Goal: Transaction & Acquisition: Purchase product/service

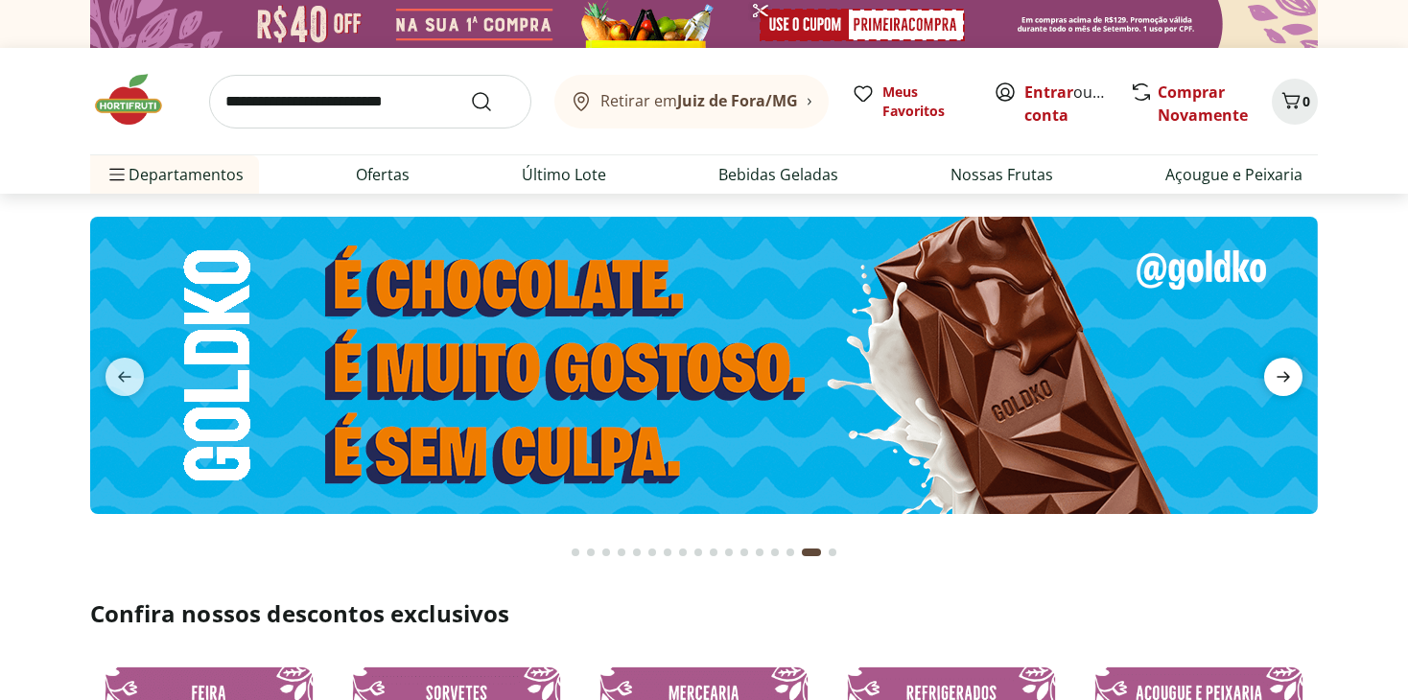
click at [1290, 372] on icon "next" at bounding box center [1283, 377] width 23 height 23
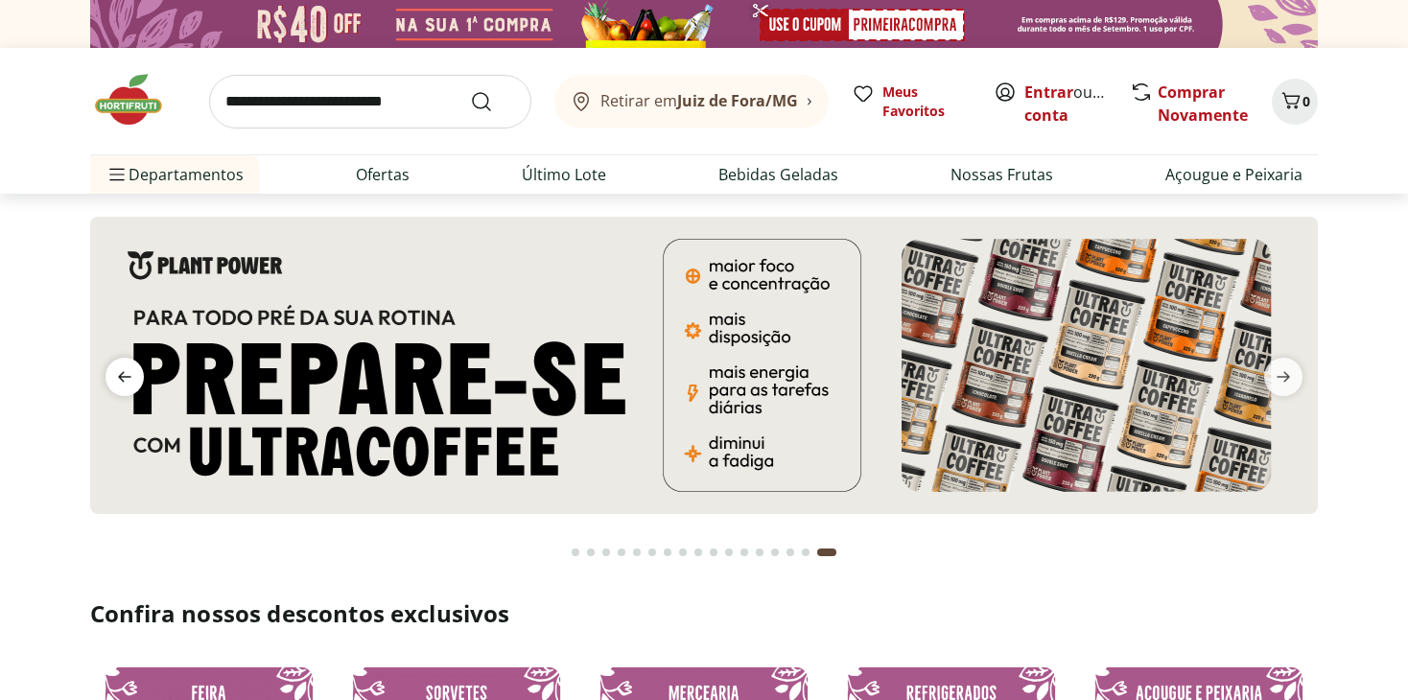
click at [125, 375] on icon "previous" at bounding box center [124, 377] width 23 height 23
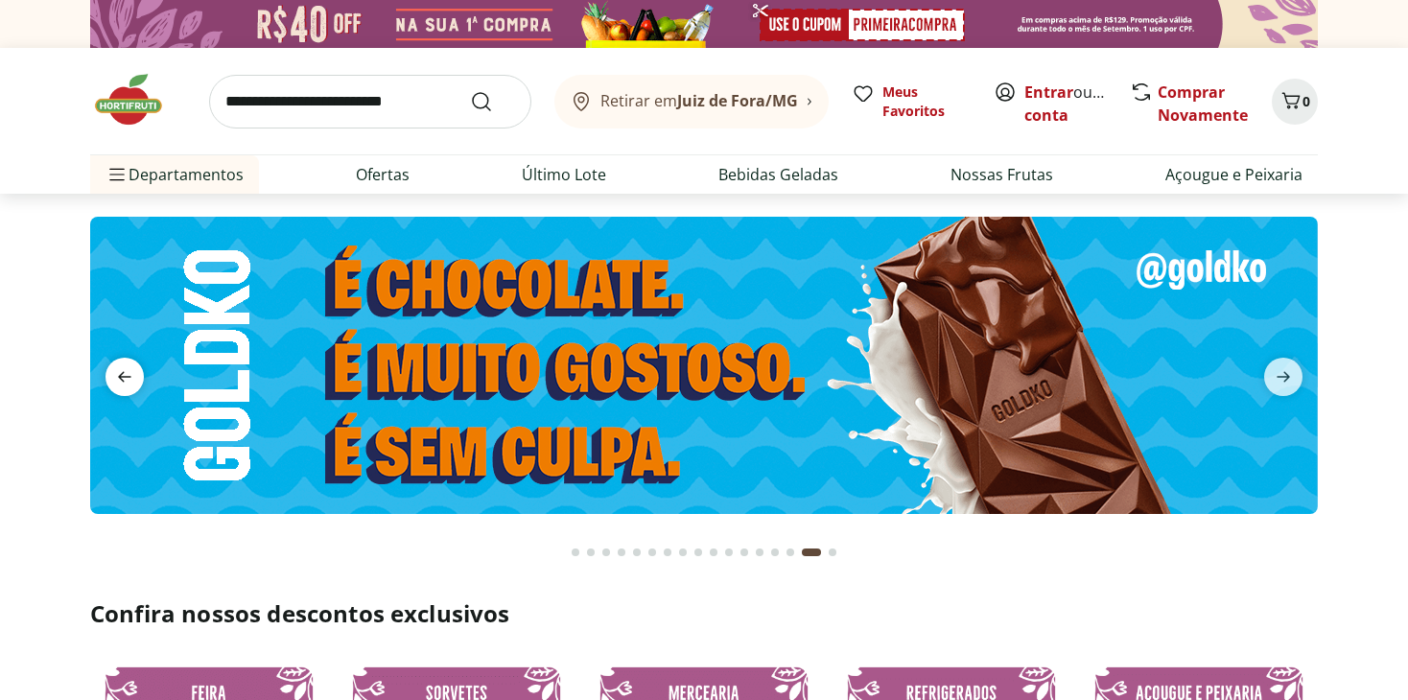
click at [124, 377] on icon "previous" at bounding box center [124, 377] width 13 height 11
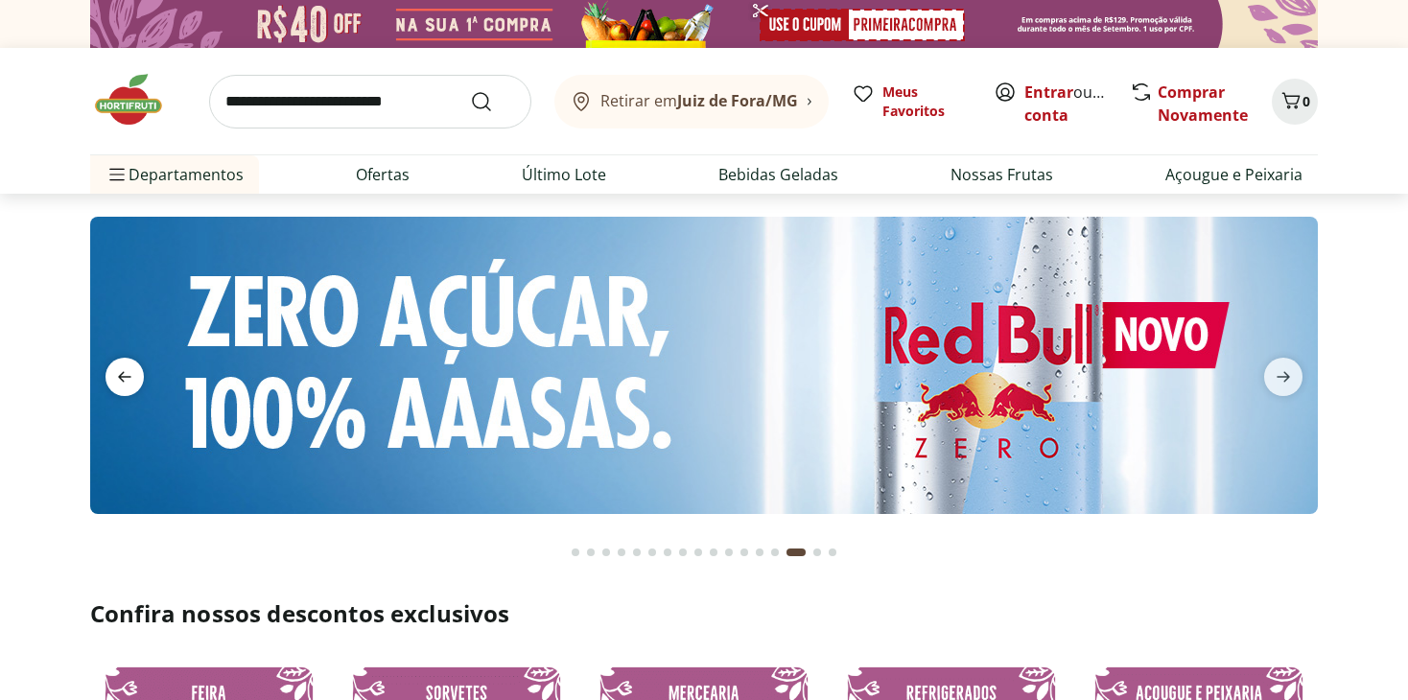
click at [124, 377] on icon "previous" at bounding box center [124, 377] width 13 height 11
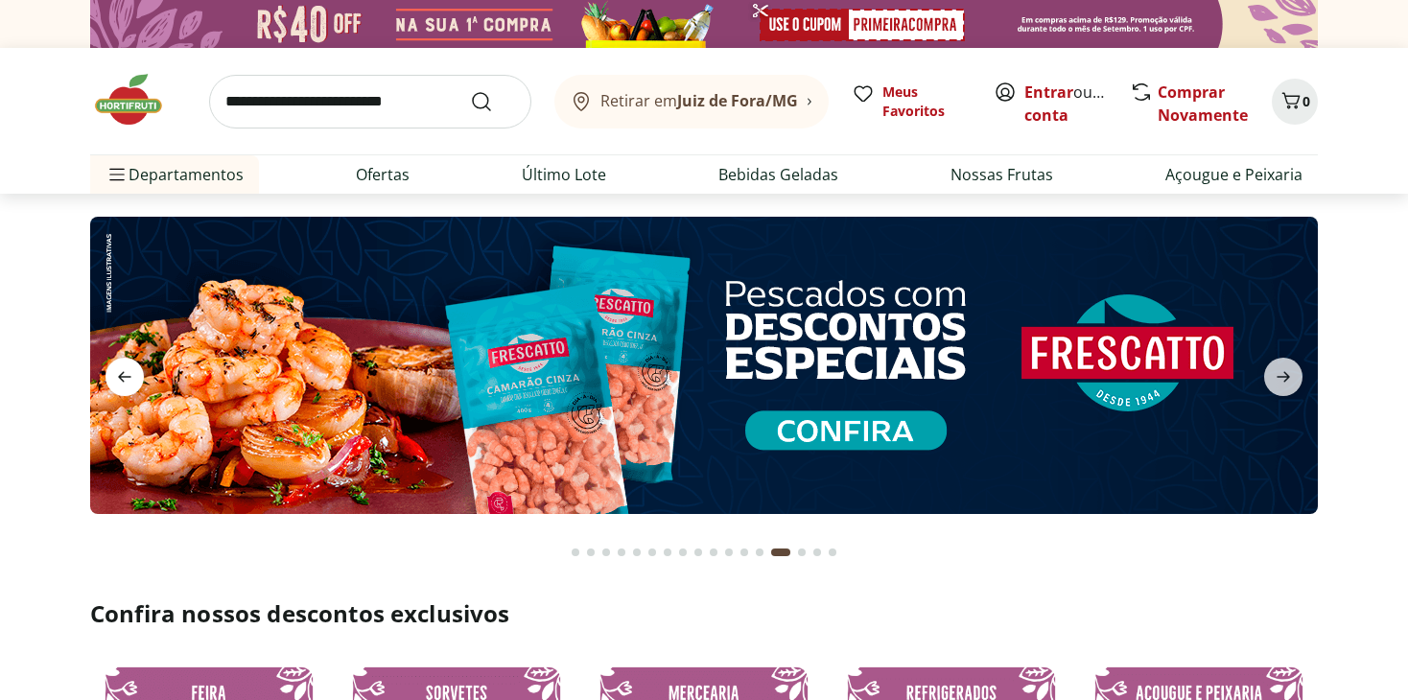
click at [124, 377] on icon "previous" at bounding box center [124, 377] width 13 height 11
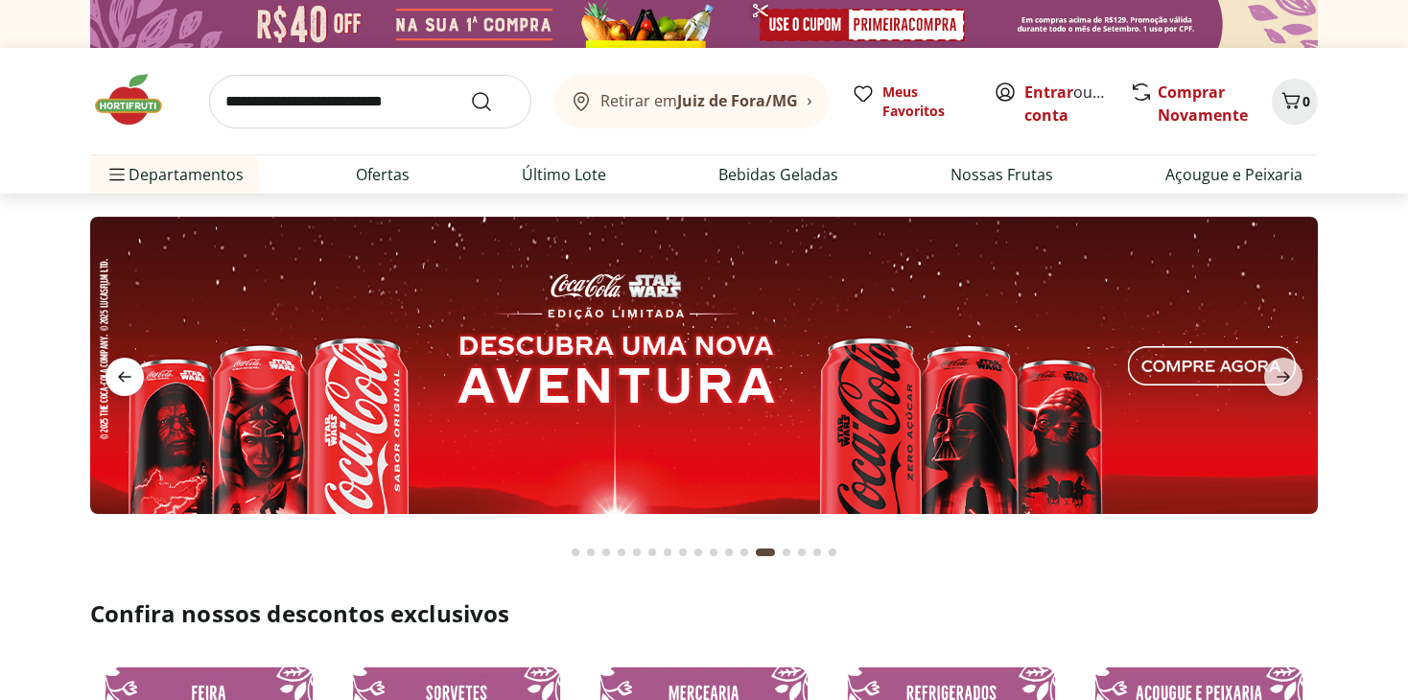
click at [124, 377] on icon "previous" at bounding box center [124, 377] width 13 height 11
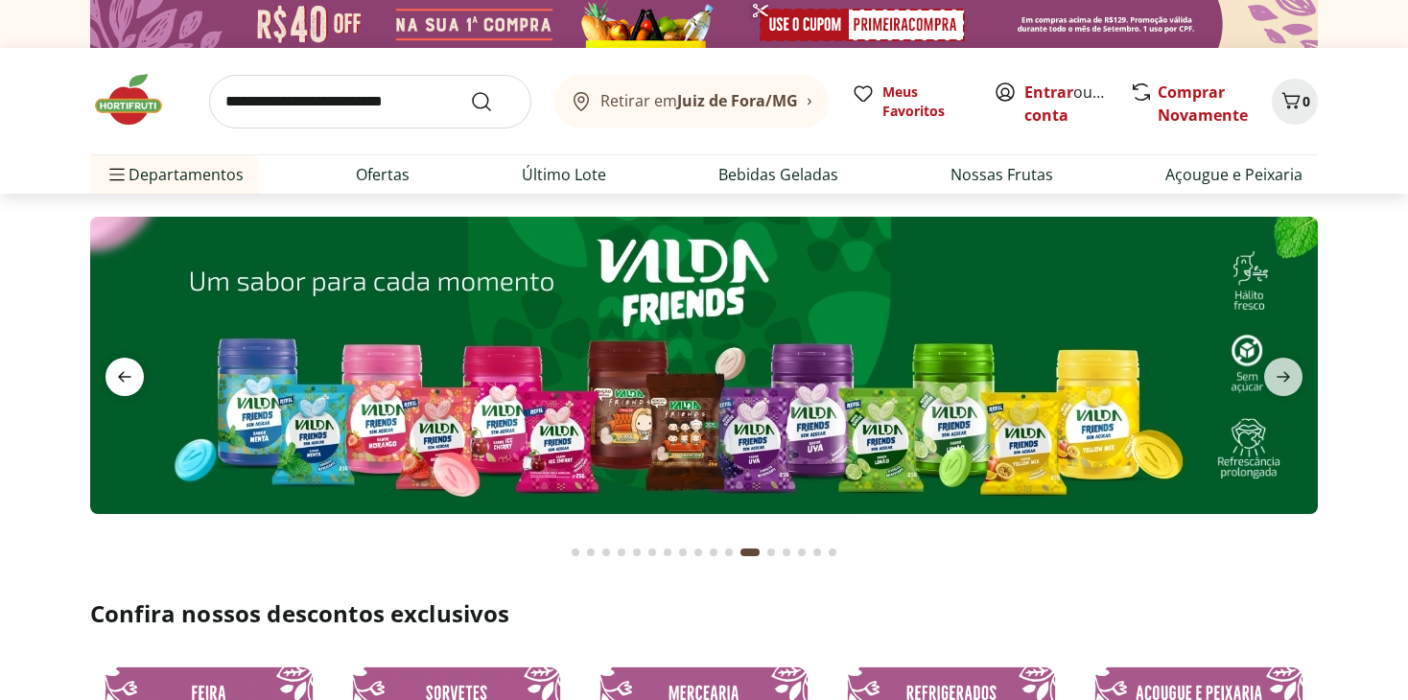
click at [124, 377] on icon "previous" at bounding box center [124, 377] width 13 height 11
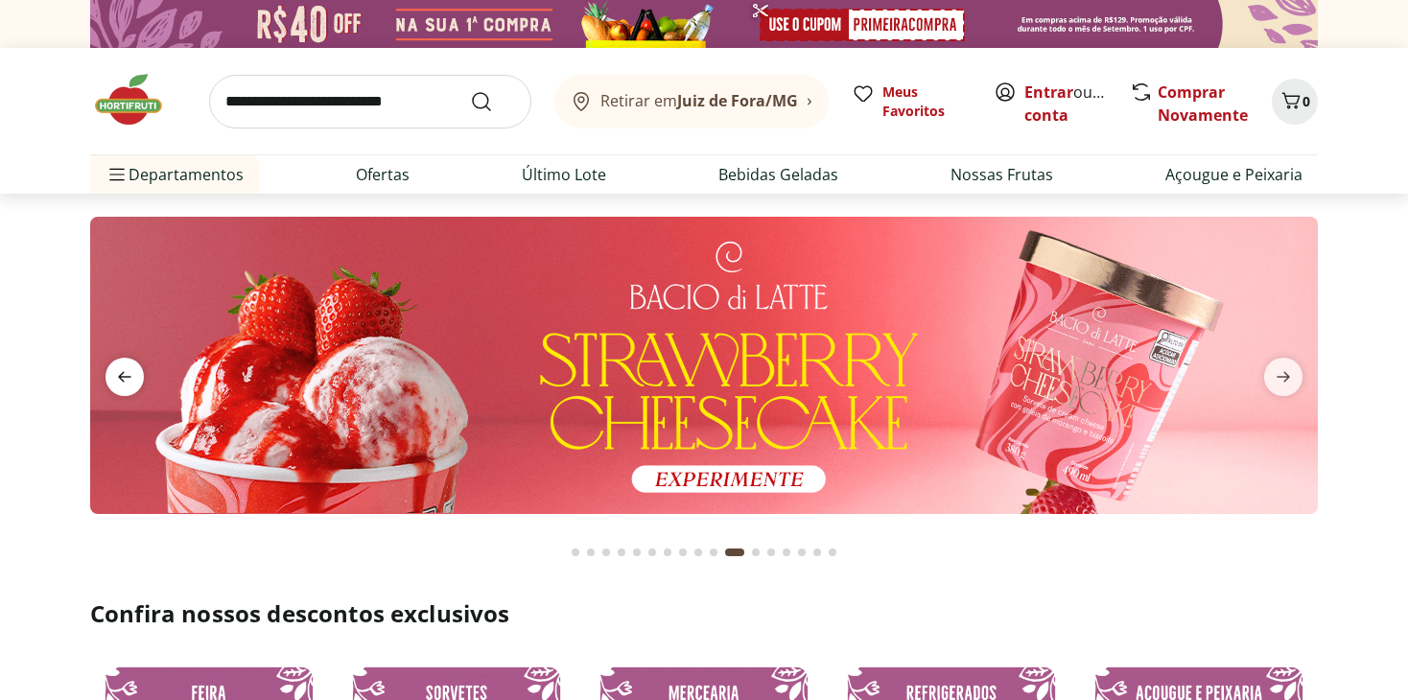
click at [124, 377] on icon "previous" at bounding box center [124, 377] width 13 height 11
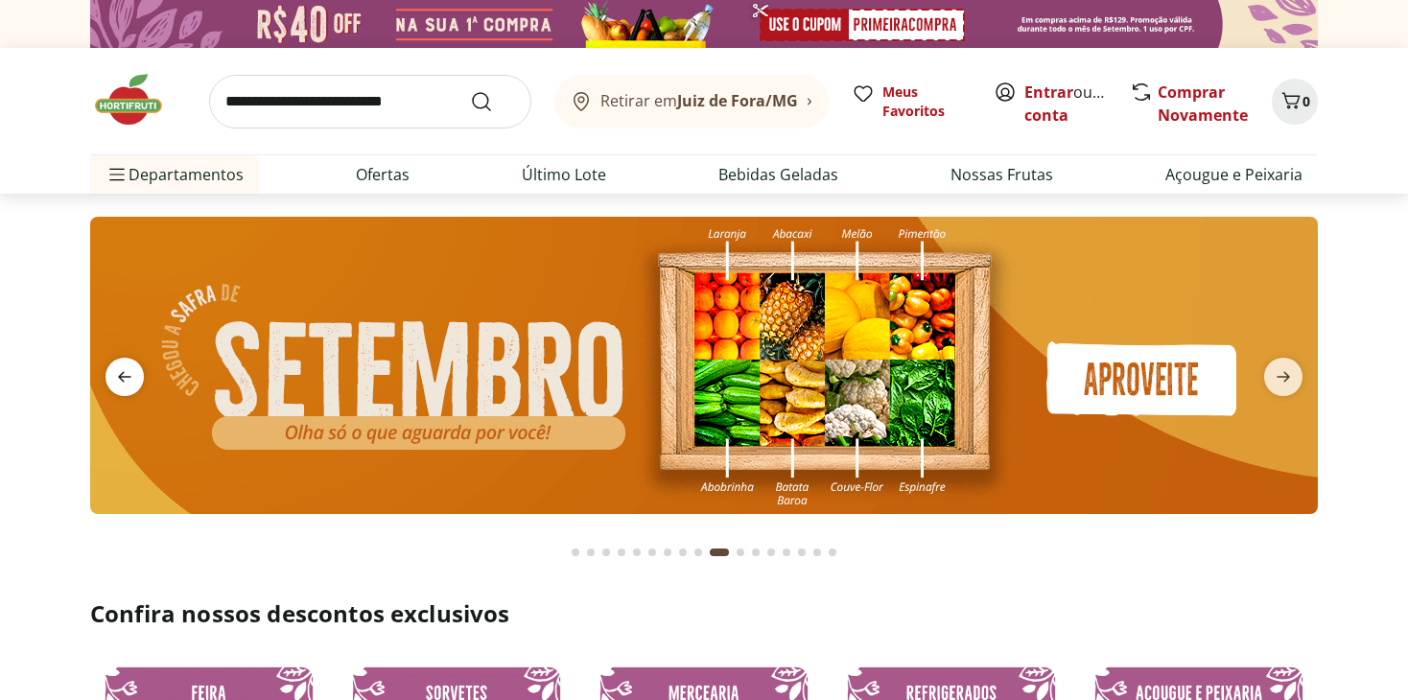
click at [124, 377] on icon "previous" at bounding box center [124, 377] width 13 height 11
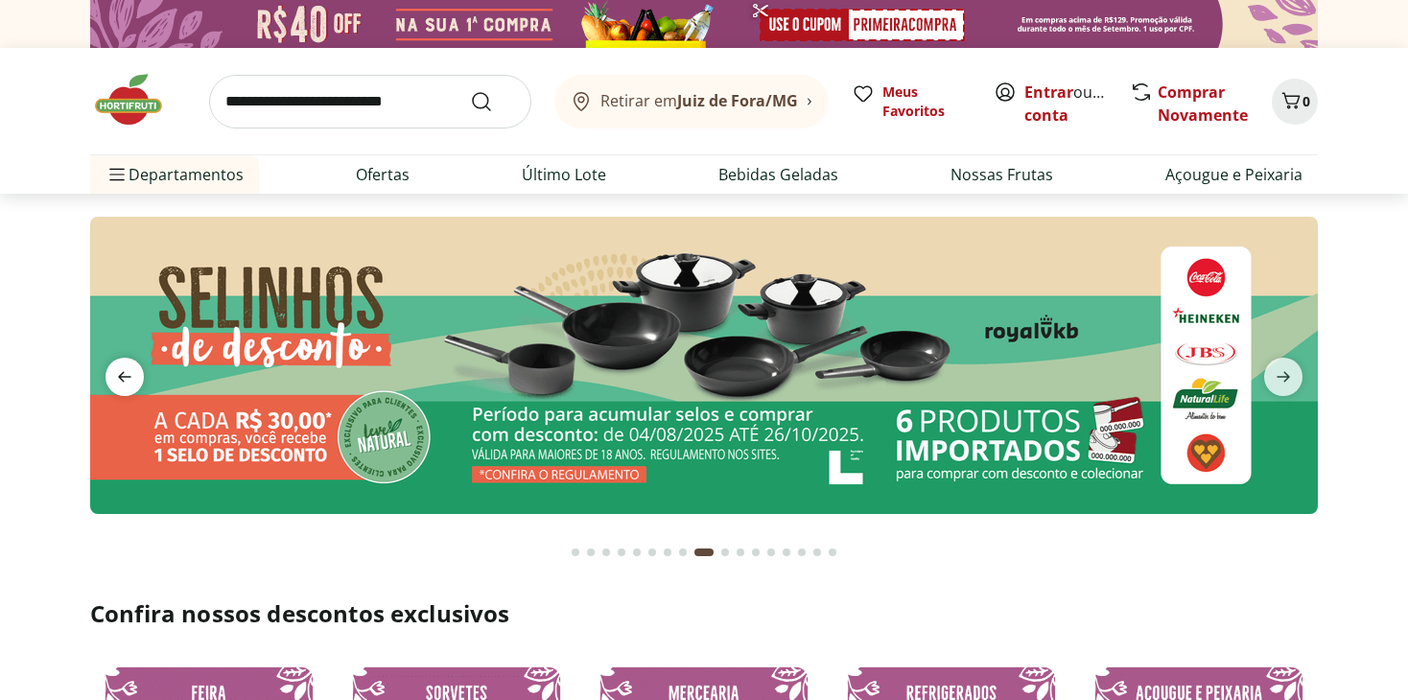
click at [124, 377] on icon "previous" at bounding box center [124, 377] width 13 height 11
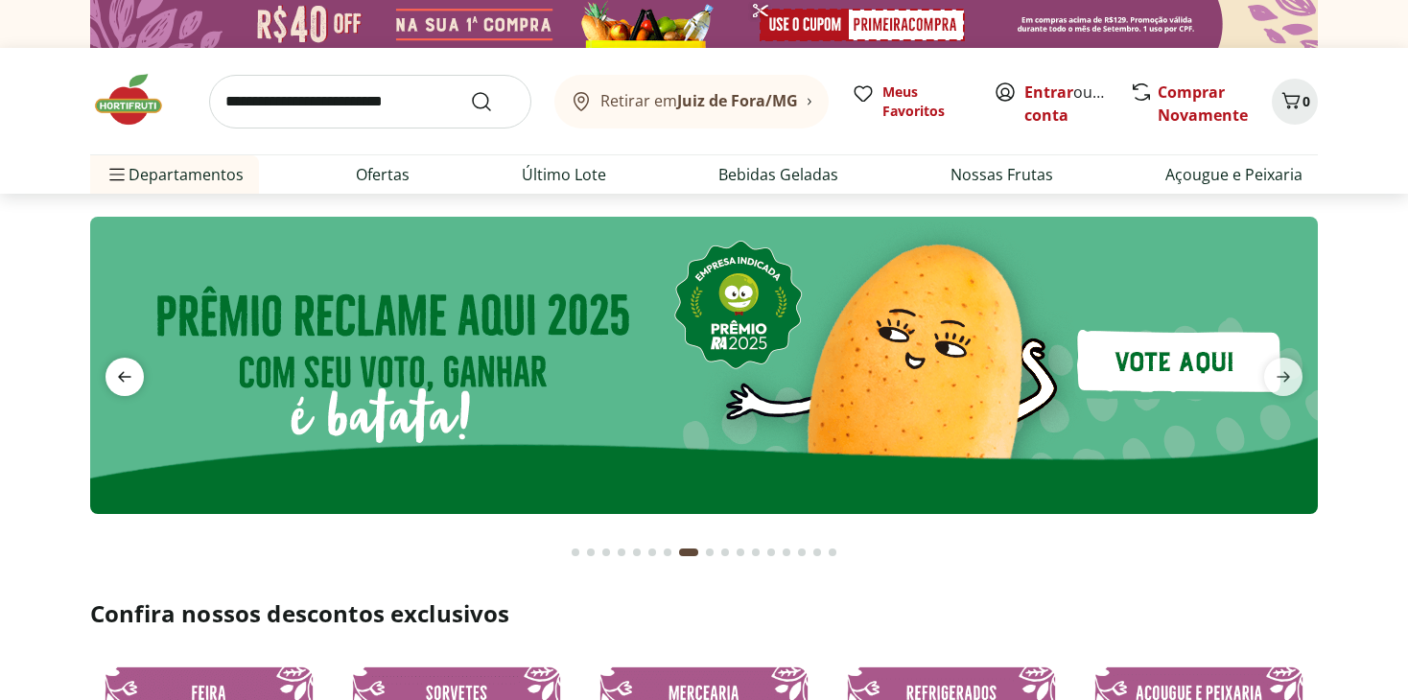
click at [124, 377] on icon "previous" at bounding box center [124, 377] width 13 height 11
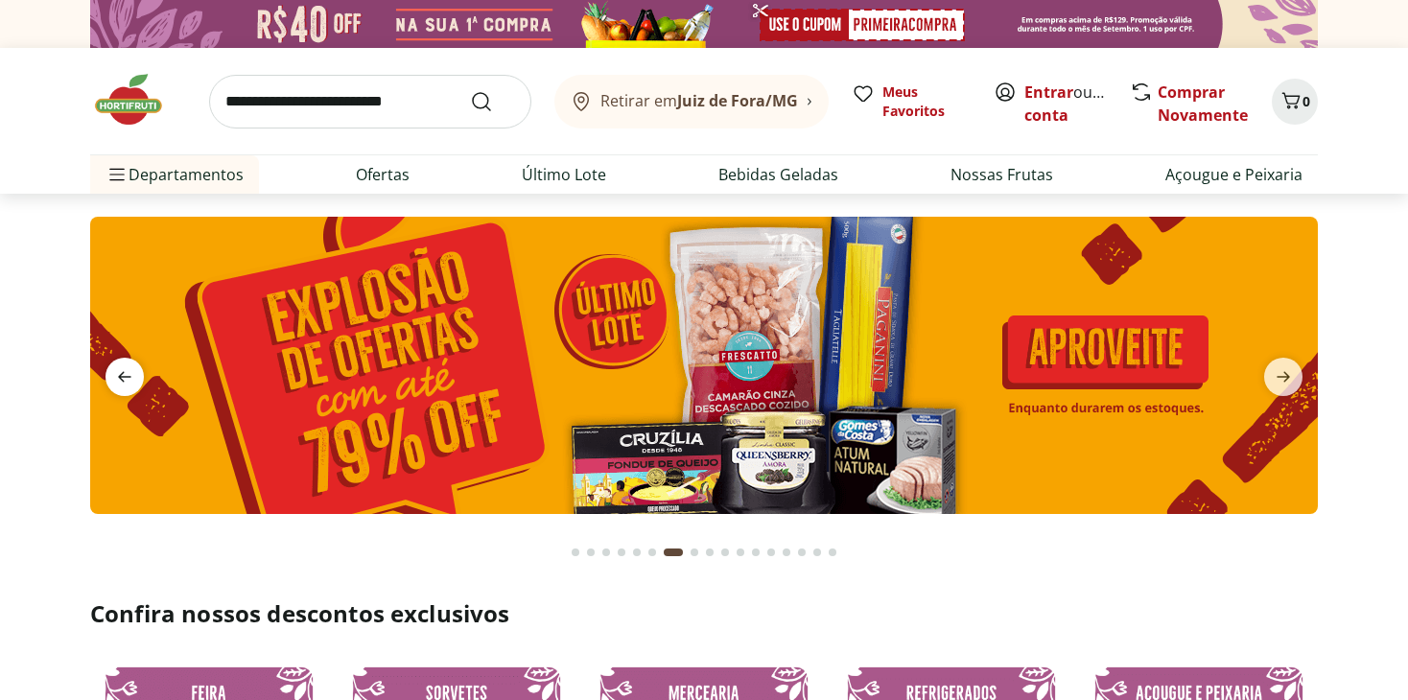
click at [124, 377] on icon "previous" at bounding box center [124, 377] width 13 height 11
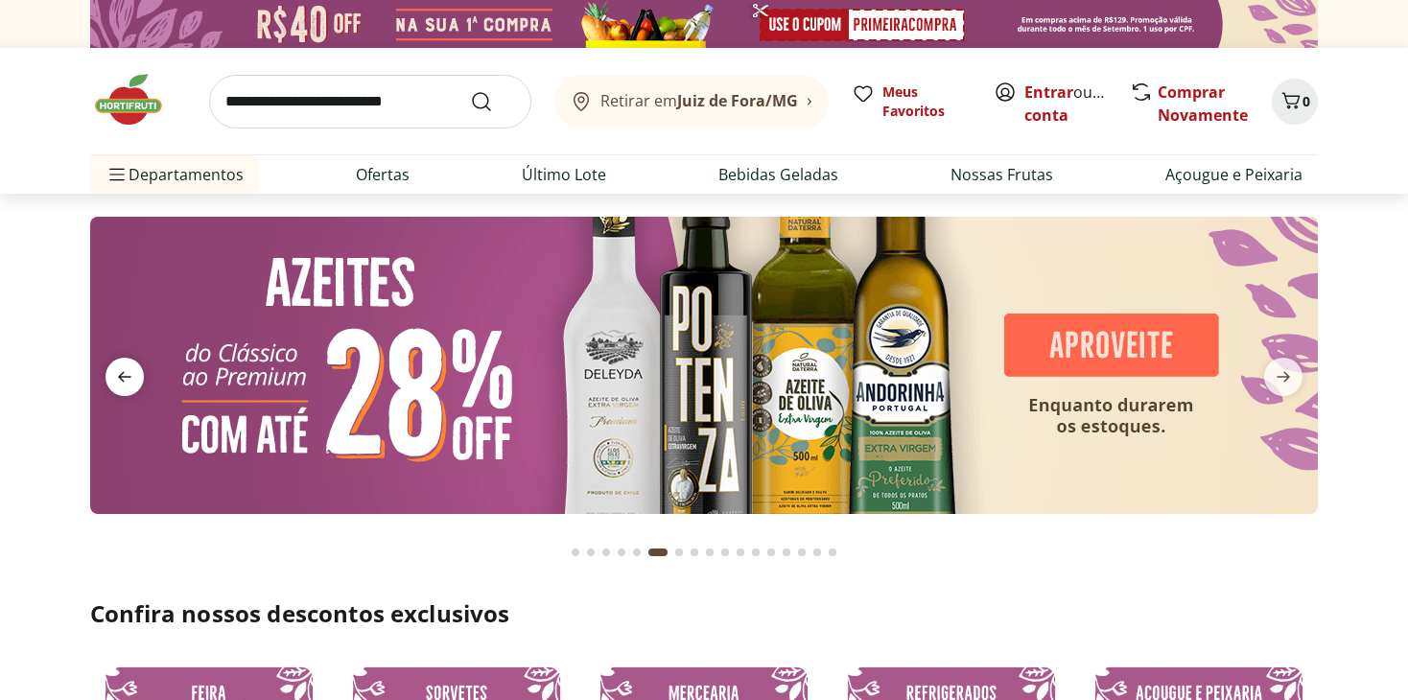
click at [124, 377] on icon "previous" at bounding box center [124, 377] width 13 height 11
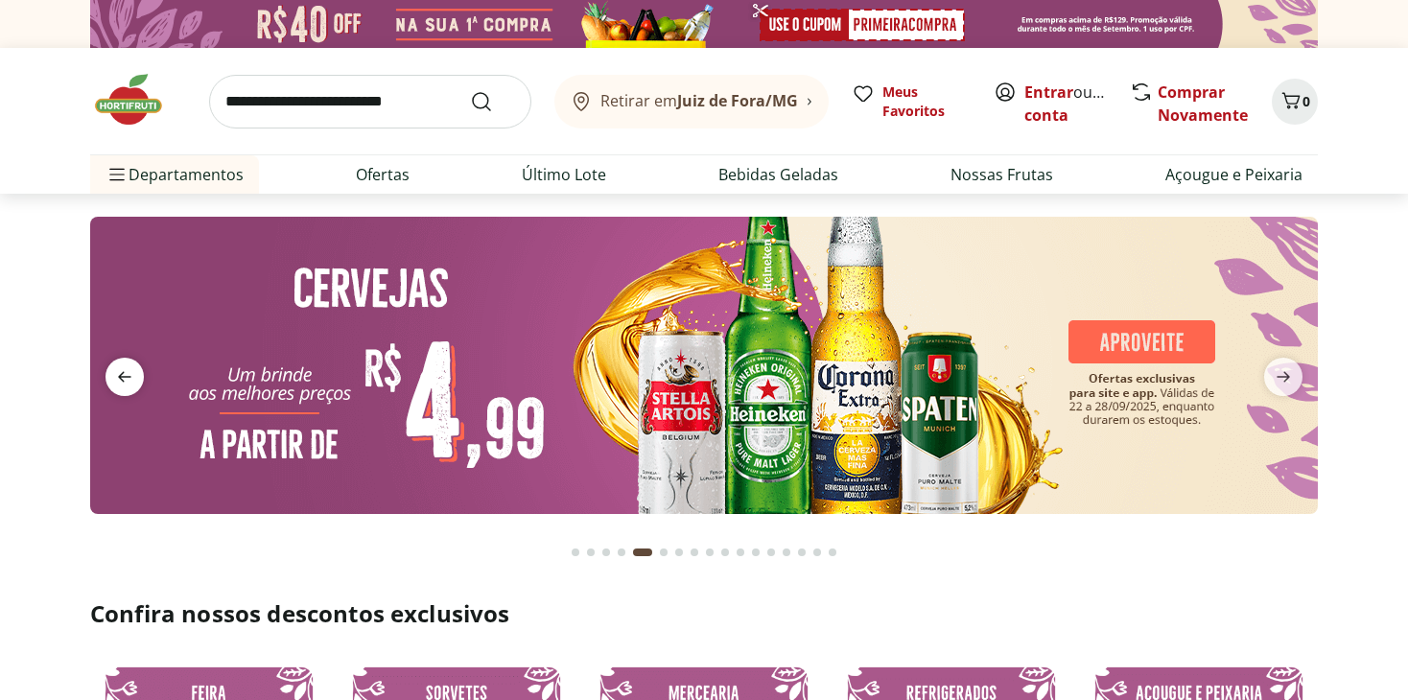
click at [124, 377] on icon "previous" at bounding box center [124, 377] width 13 height 11
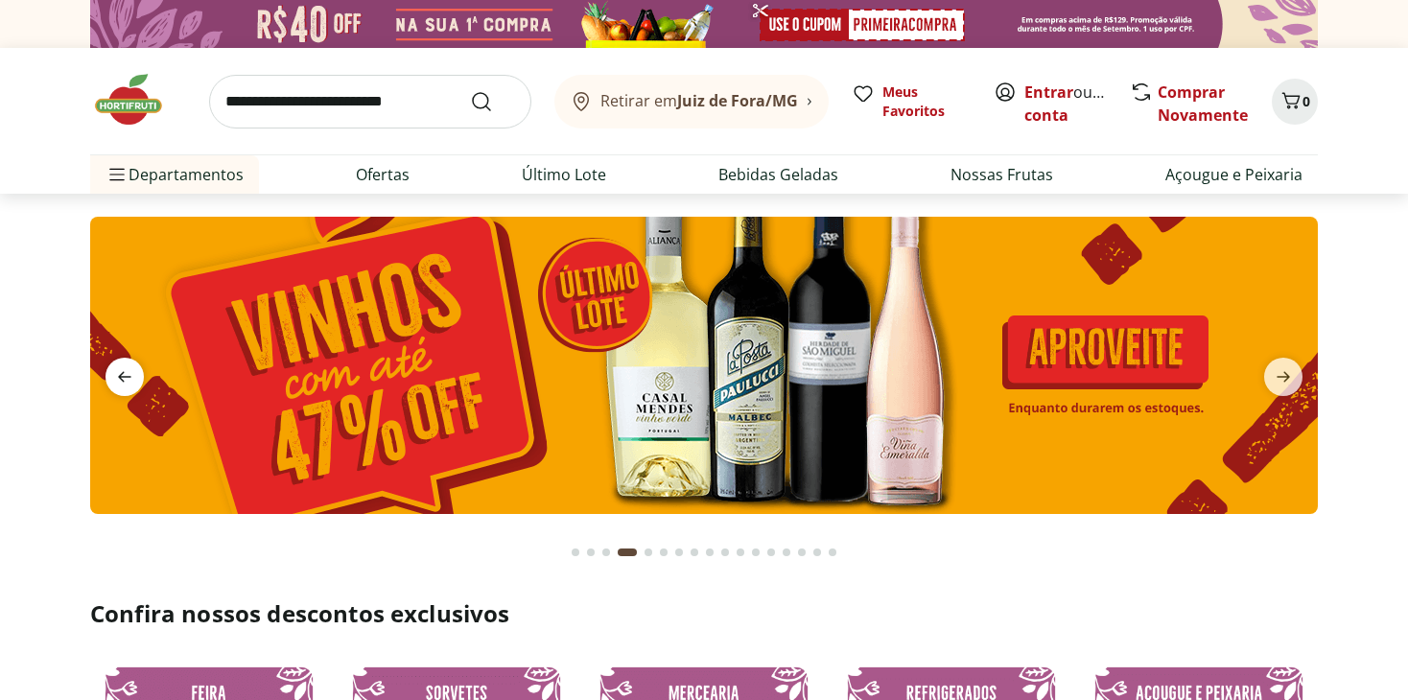
click at [124, 377] on icon "previous" at bounding box center [124, 377] width 13 height 11
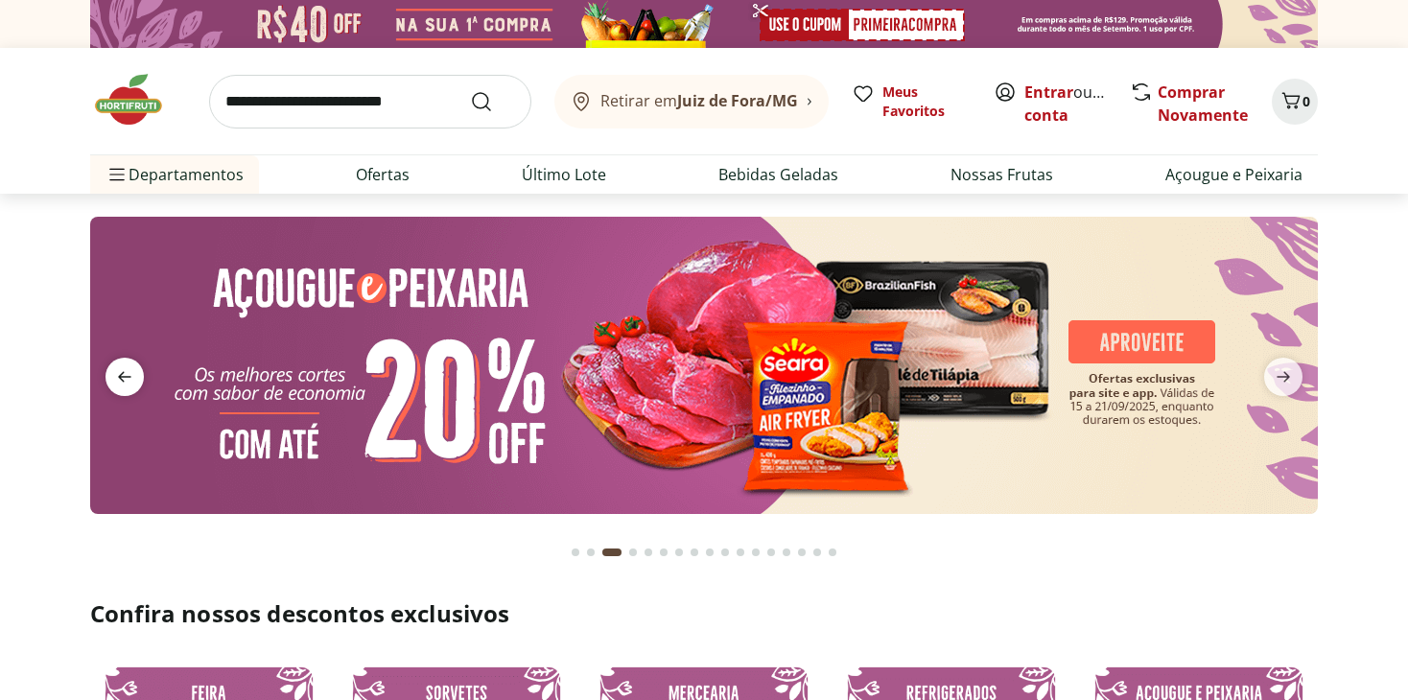
click at [124, 377] on icon "previous" at bounding box center [124, 377] width 13 height 11
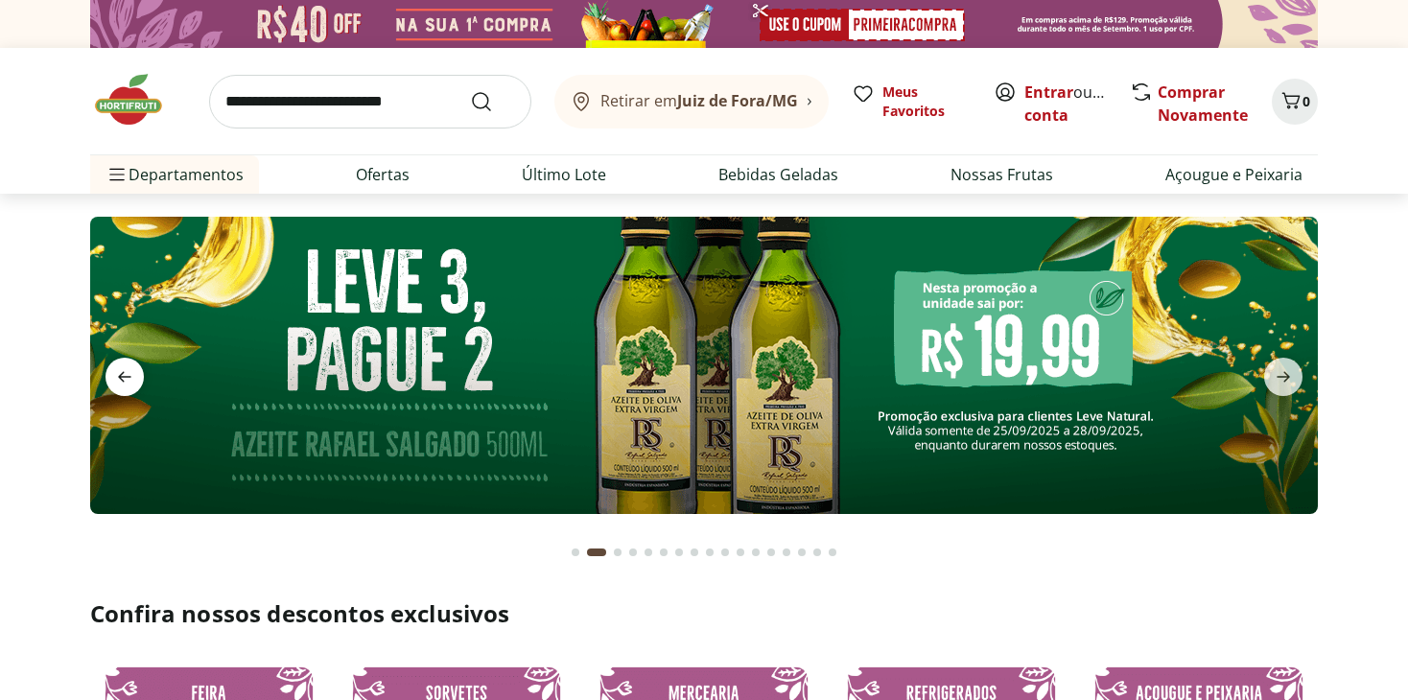
click at [124, 377] on icon "previous" at bounding box center [124, 377] width 13 height 11
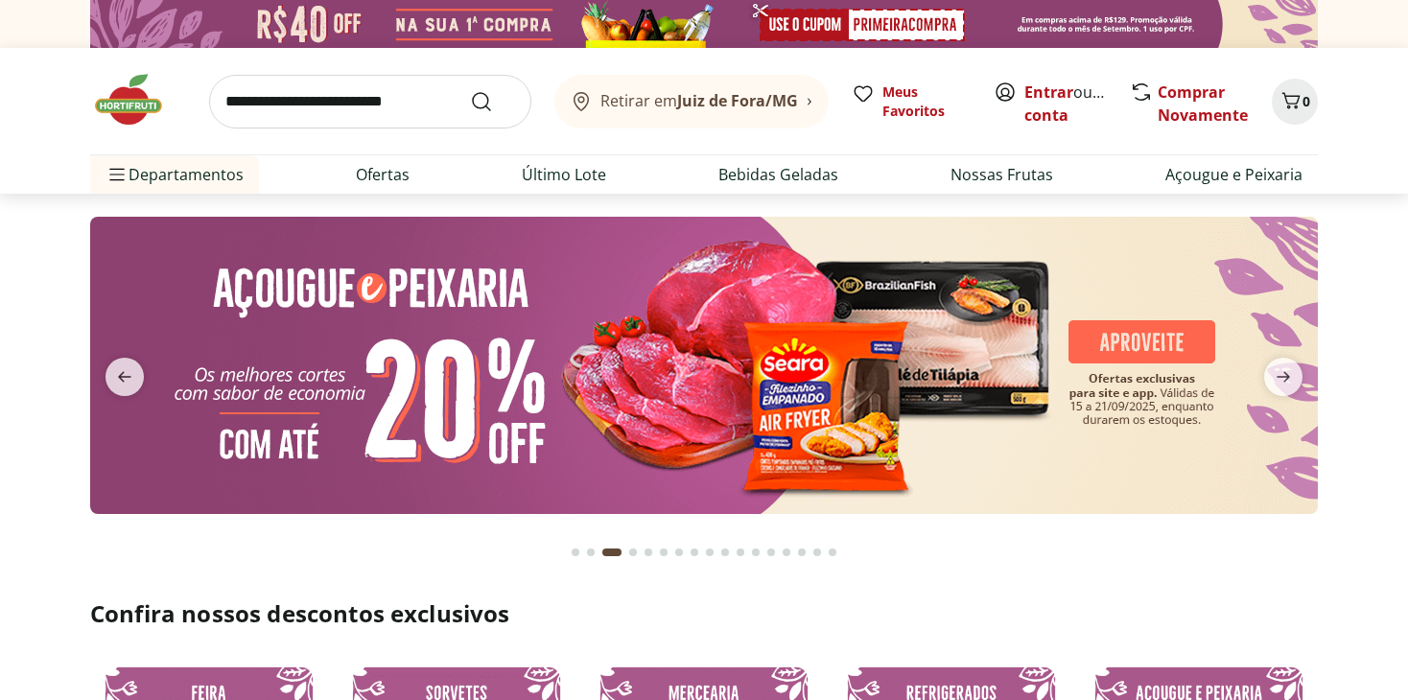
click at [1346, 214] on section at bounding box center [704, 385] width 1408 height 382
click at [1051, 95] on link "Entrar" at bounding box center [1049, 92] width 49 height 21
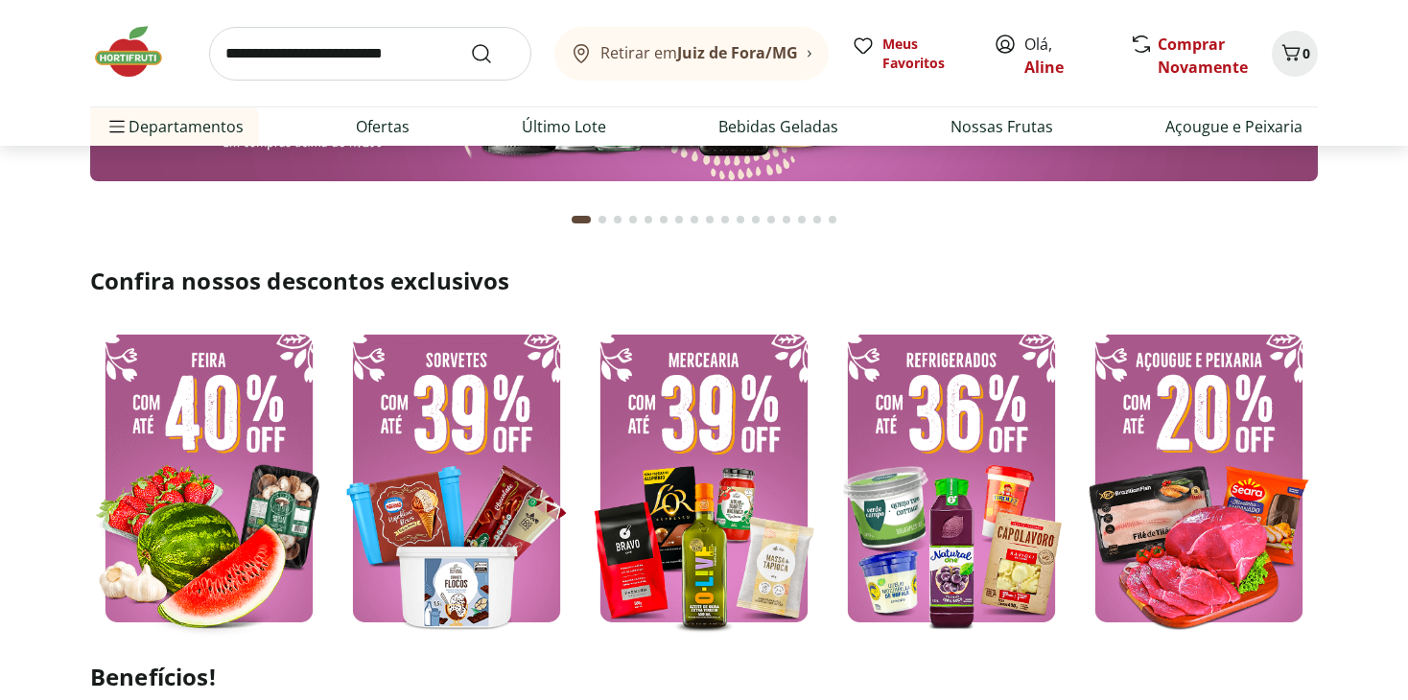
scroll to position [480, 0]
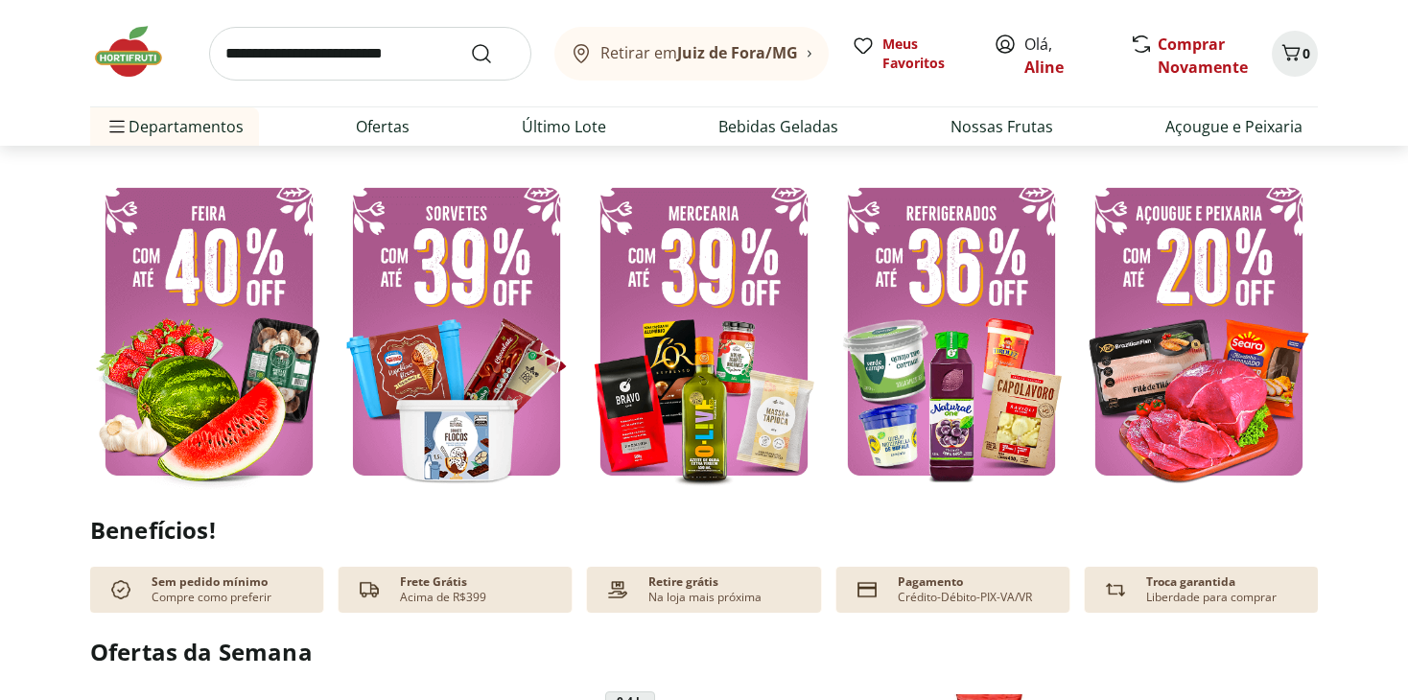
click at [461, 278] on img at bounding box center [457, 332] width 238 height 318
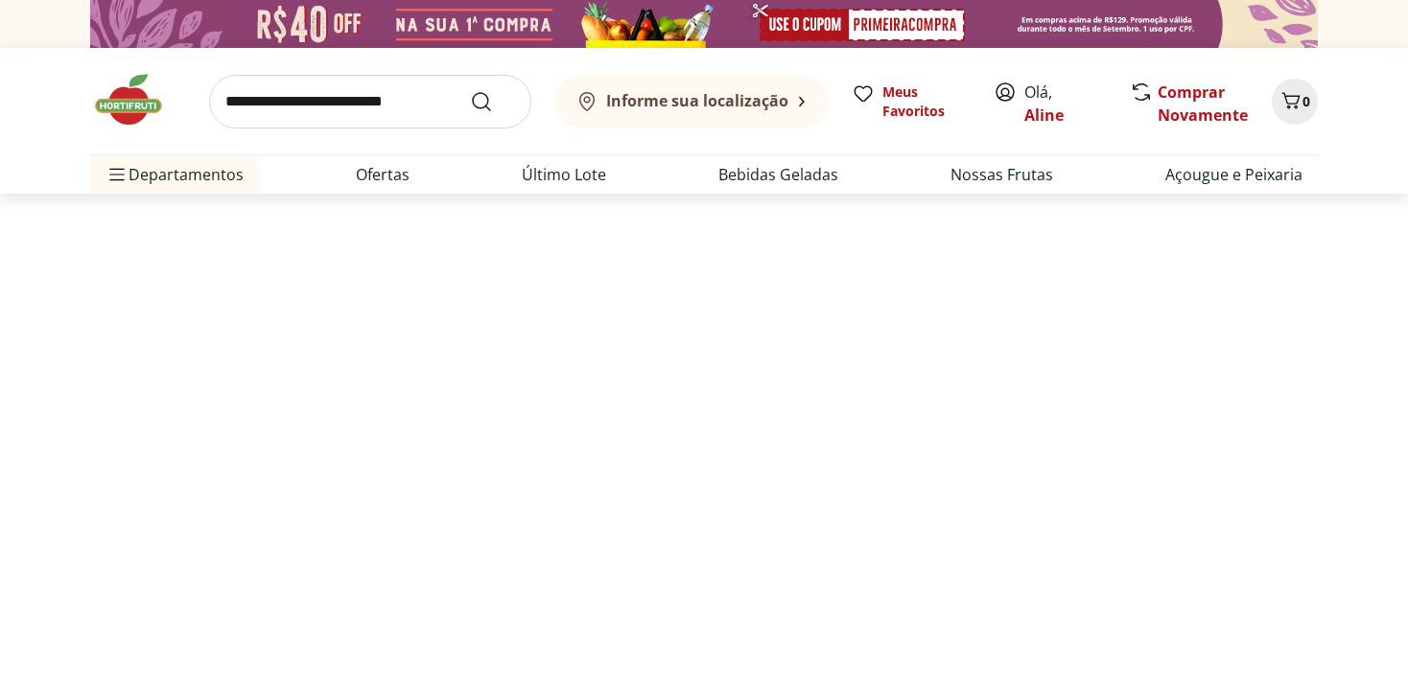
select select "**********"
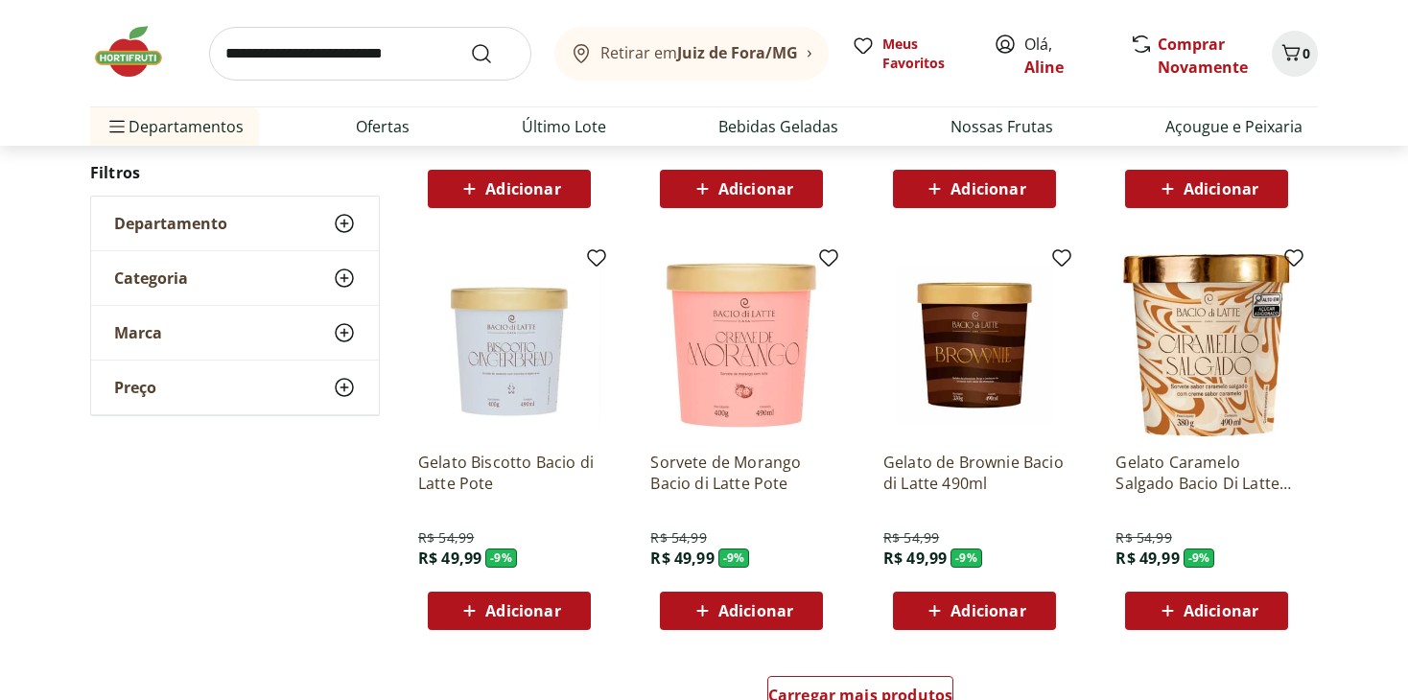
scroll to position [959, 0]
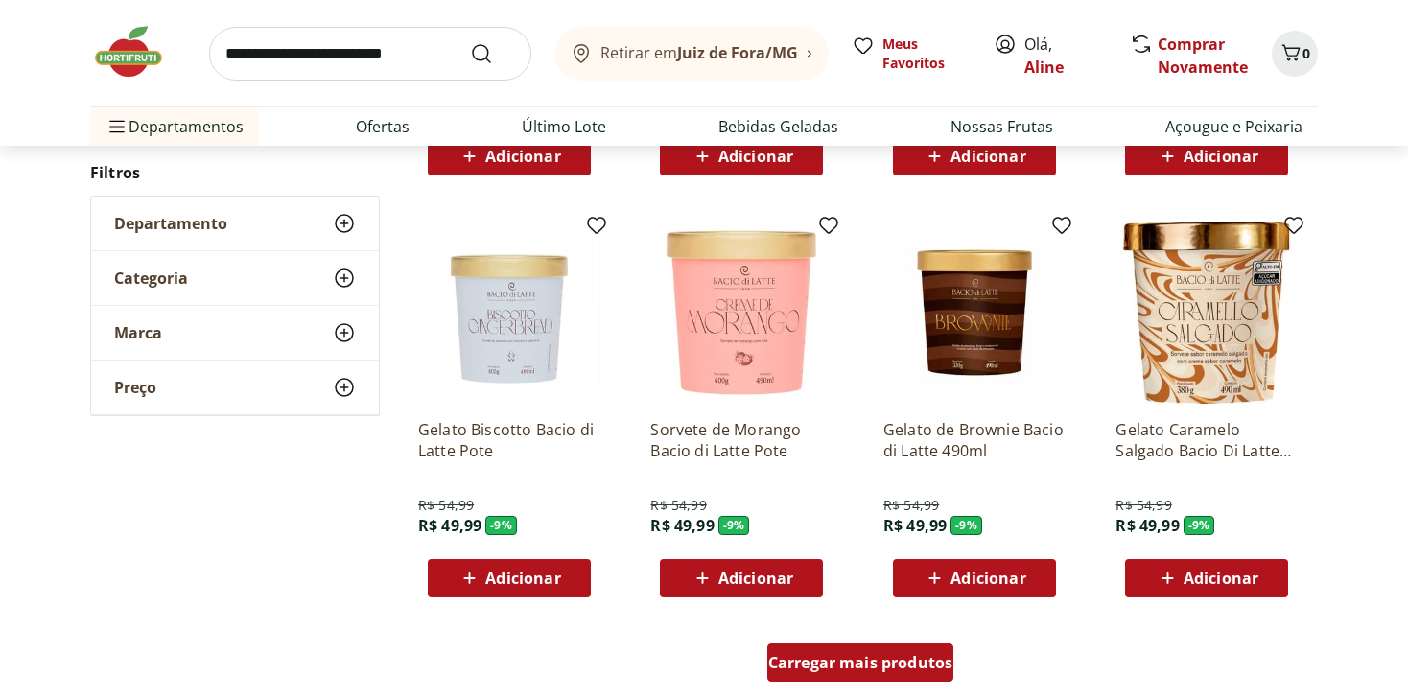
click at [863, 656] on span "Carregar mais produtos" at bounding box center [860, 662] width 185 height 15
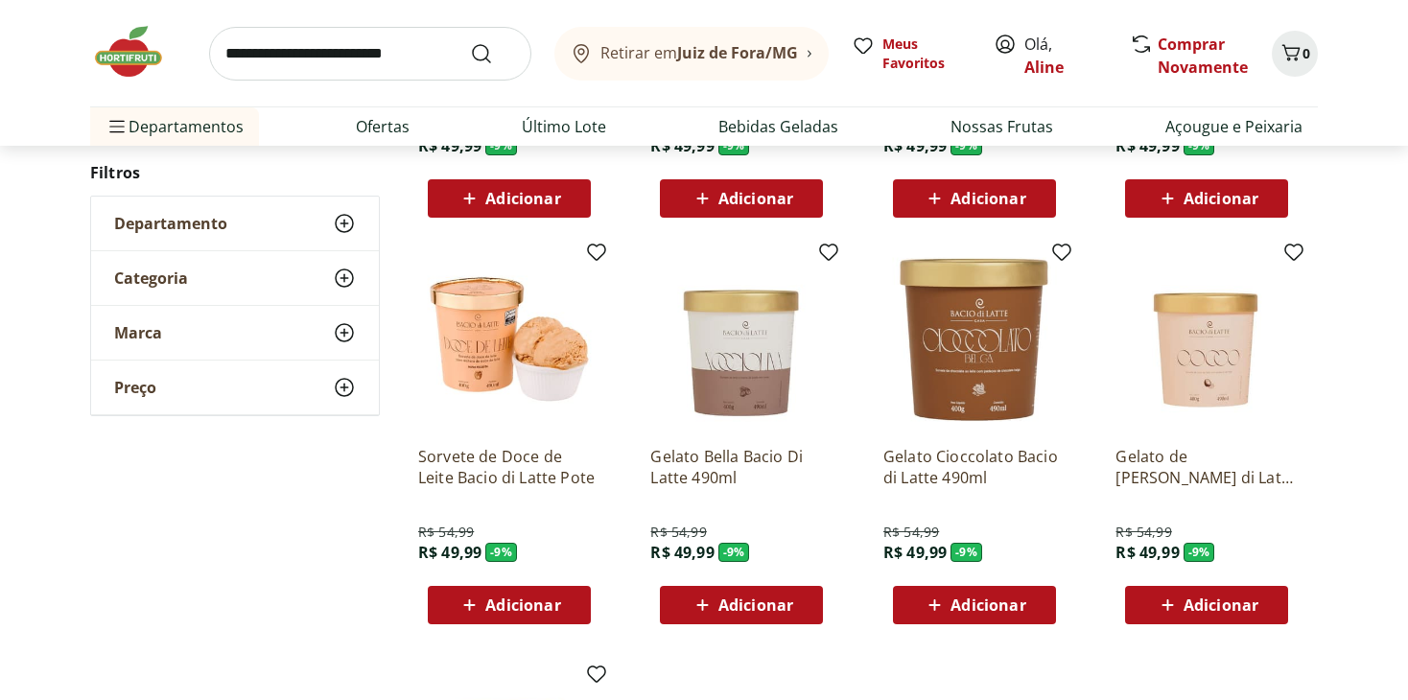
scroll to position [1343, 0]
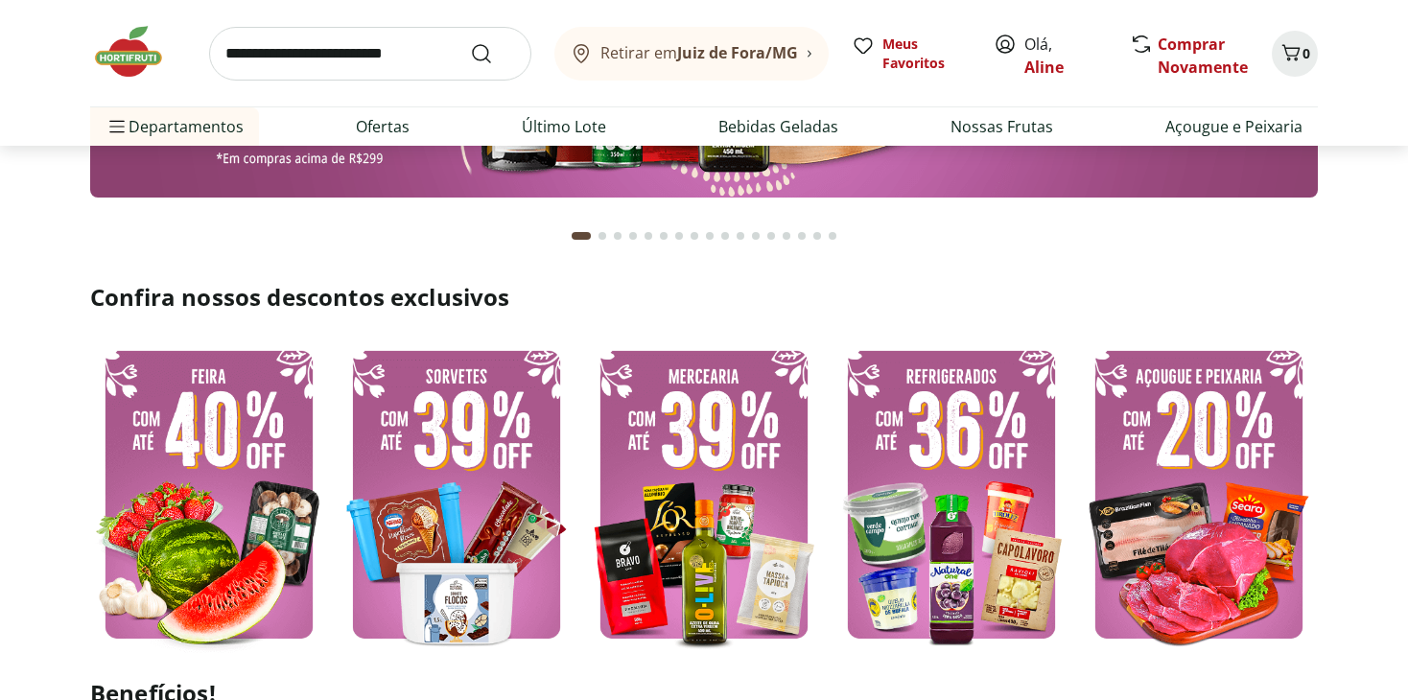
scroll to position [384, 0]
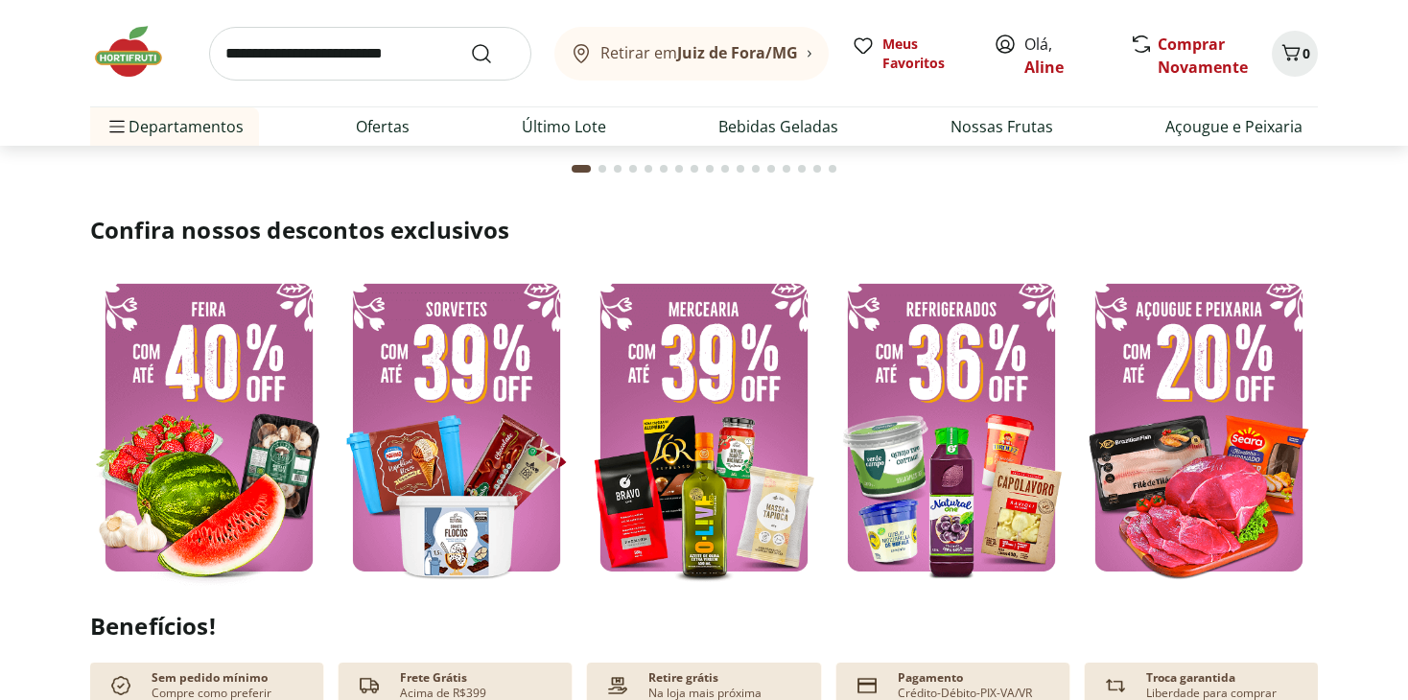
click at [166, 361] on img at bounding box center [209, 428] width 238 height 318
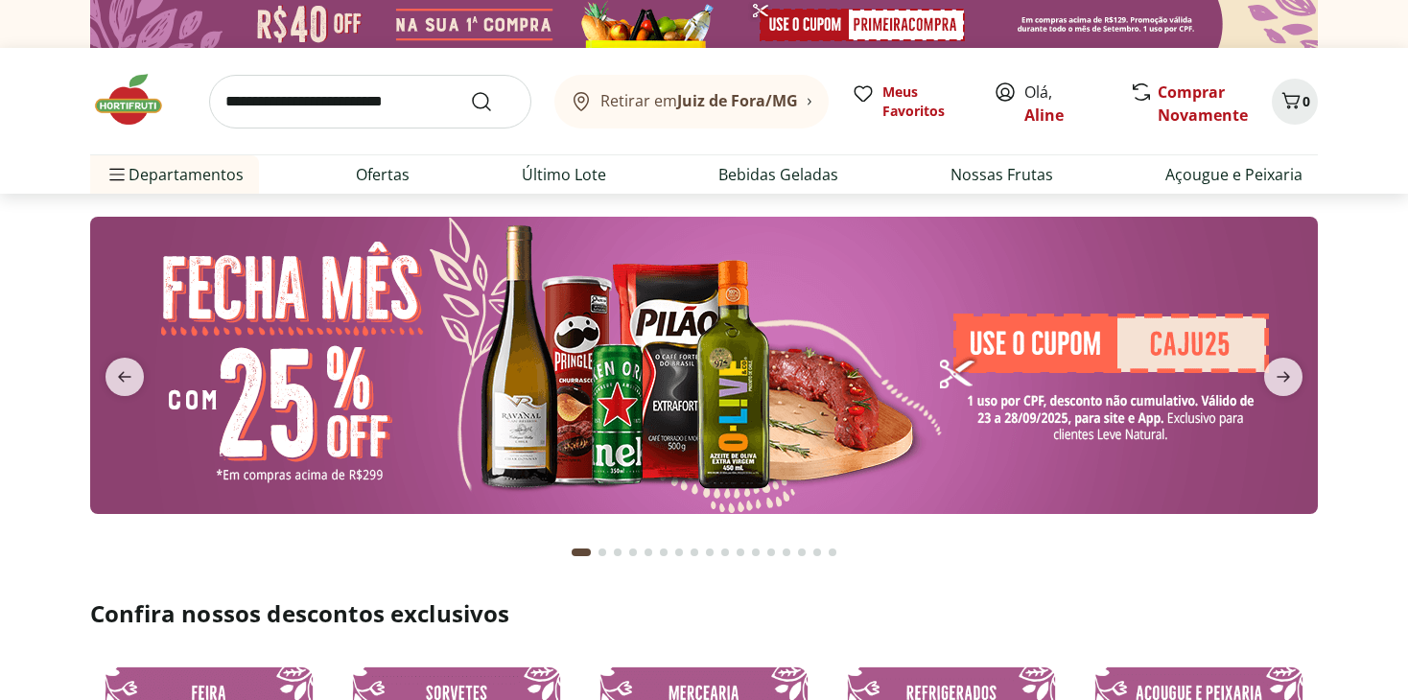
select select "**********"
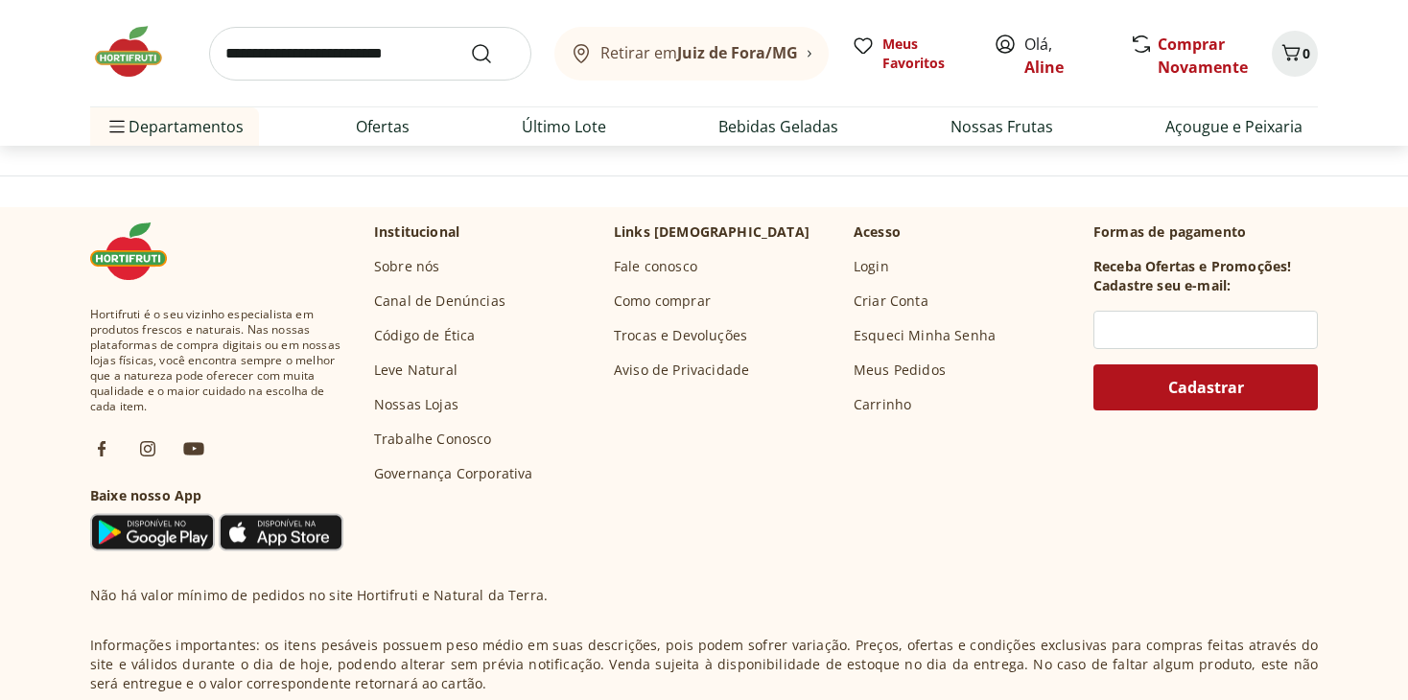
scroll to position [1535, 0]
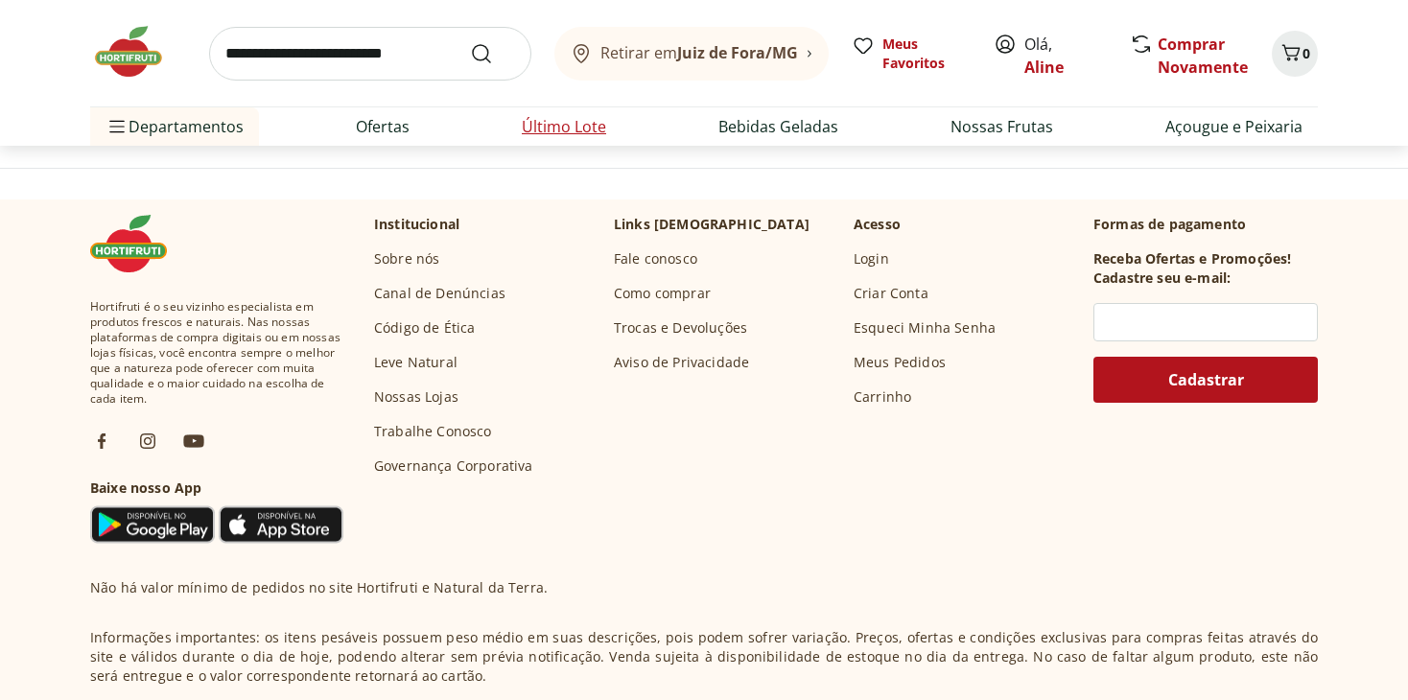
click at [540, 130] on link "Último Lote" at bounding box center [564, 126] width 84 height 23
select select "**********"
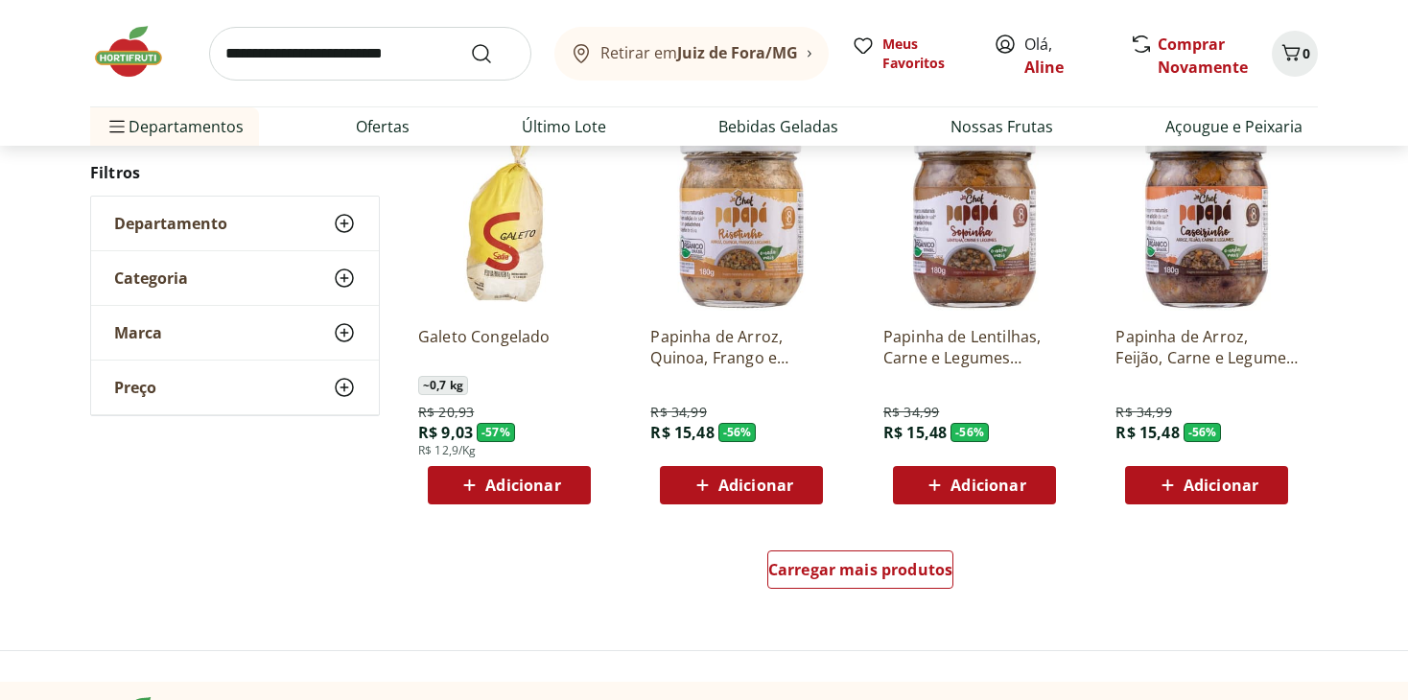
scroll to position [1055, 0]
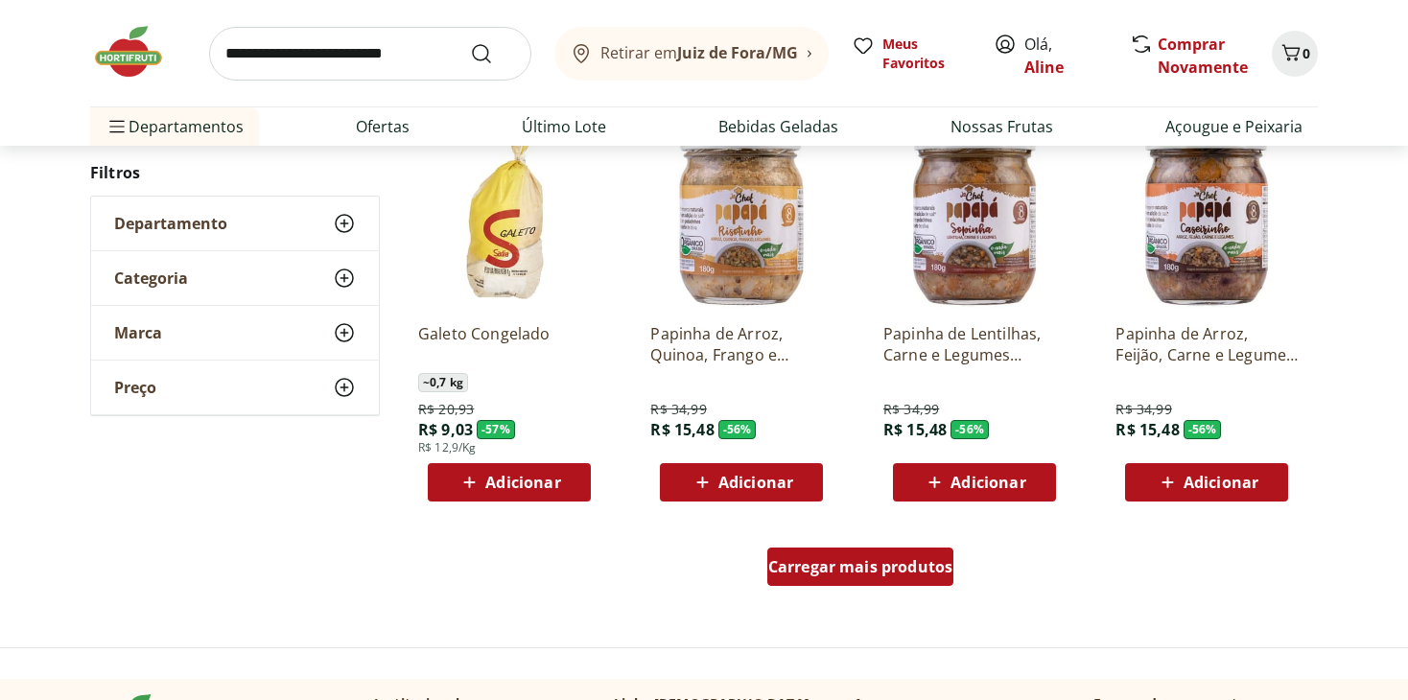
click at [853, 564] on span "Carregar mais produtos" at bounding box center [860, 566] width 185 height 15
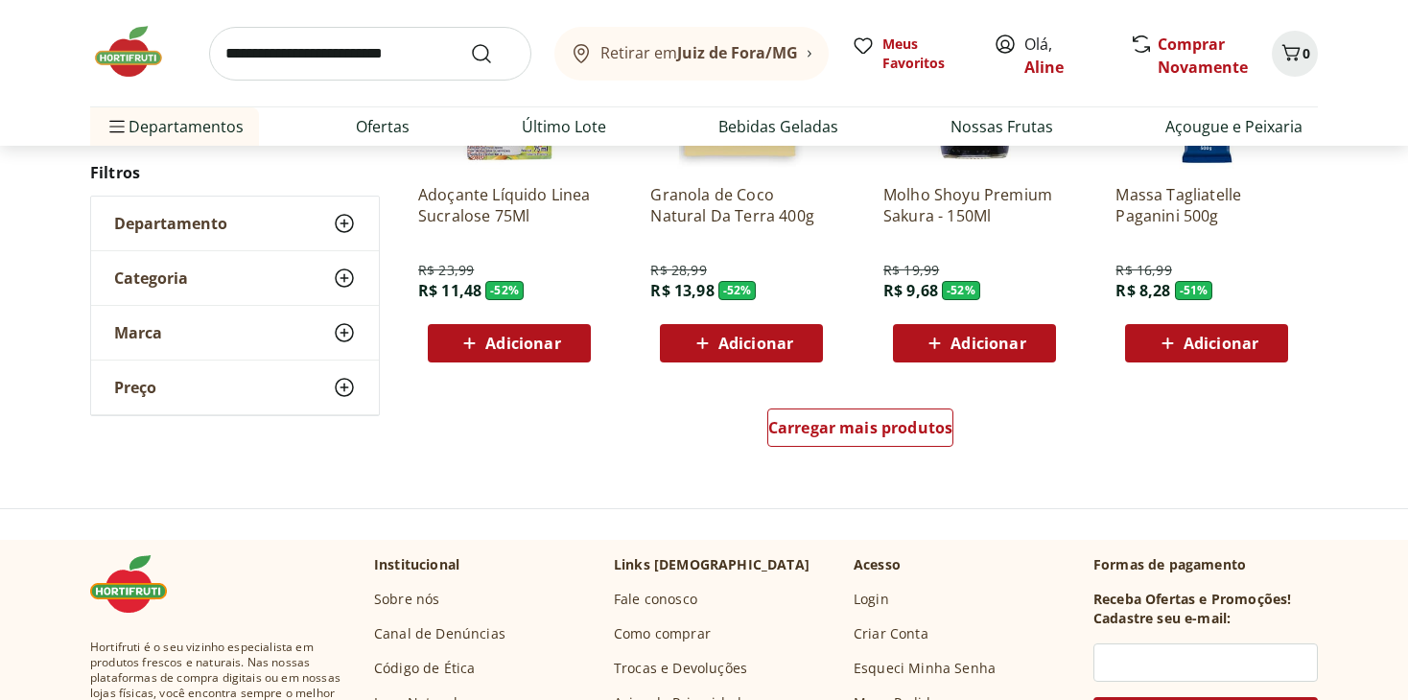
scroll to position [2303, 0]
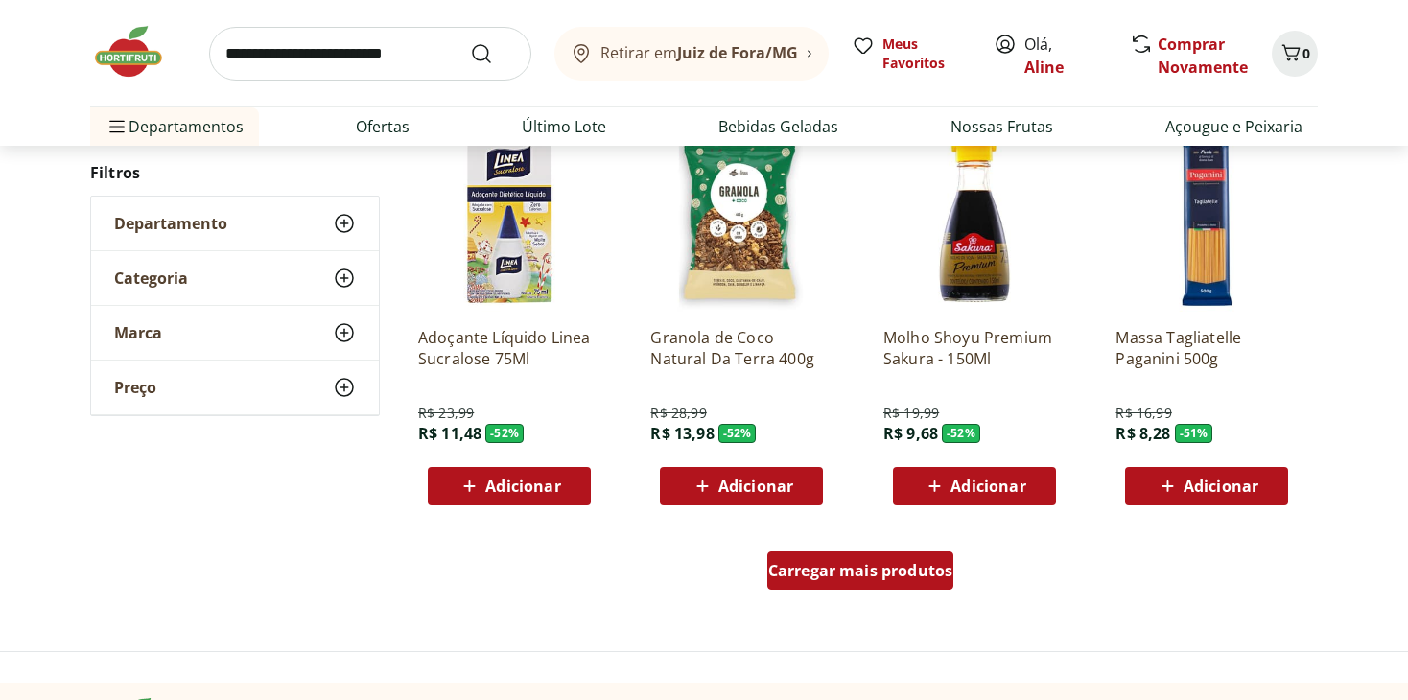
click at [886, 555] on div "Carregar mais produtos" at bounding box center [861, 571] width 187 height 38
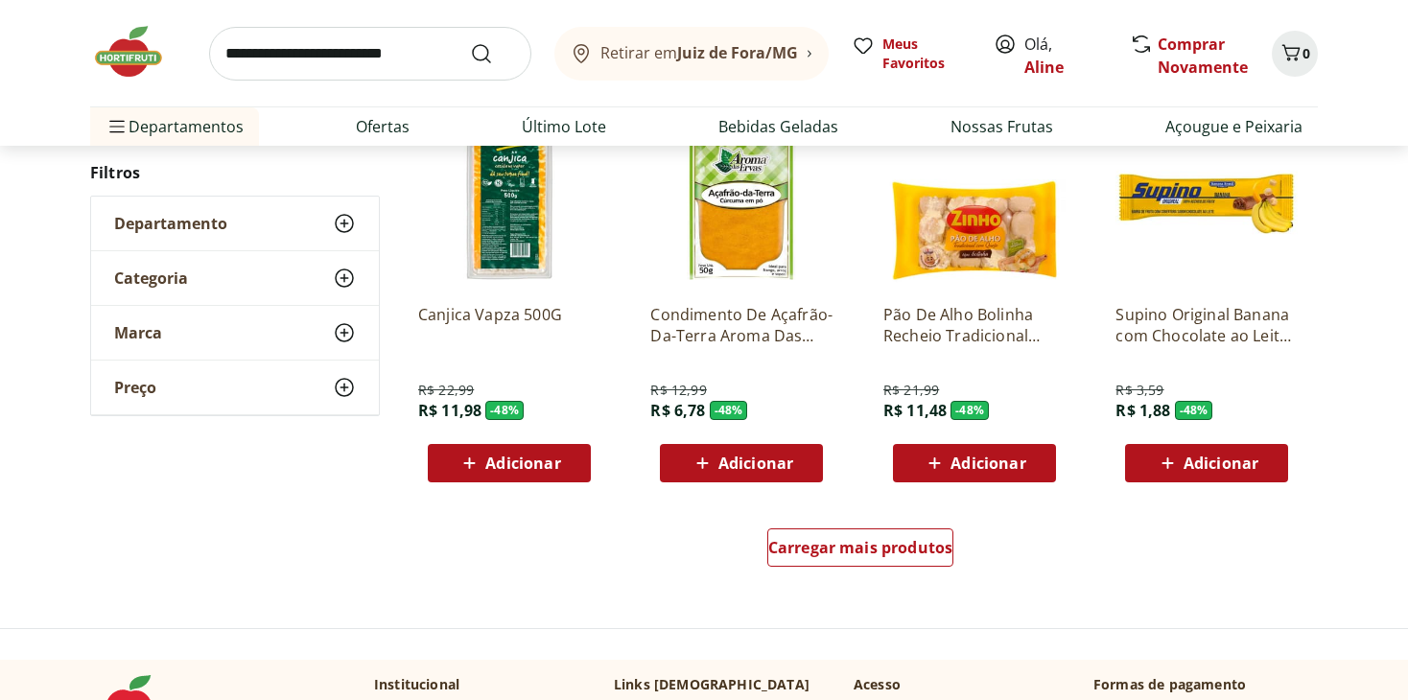
scroll to position [3646, 0]
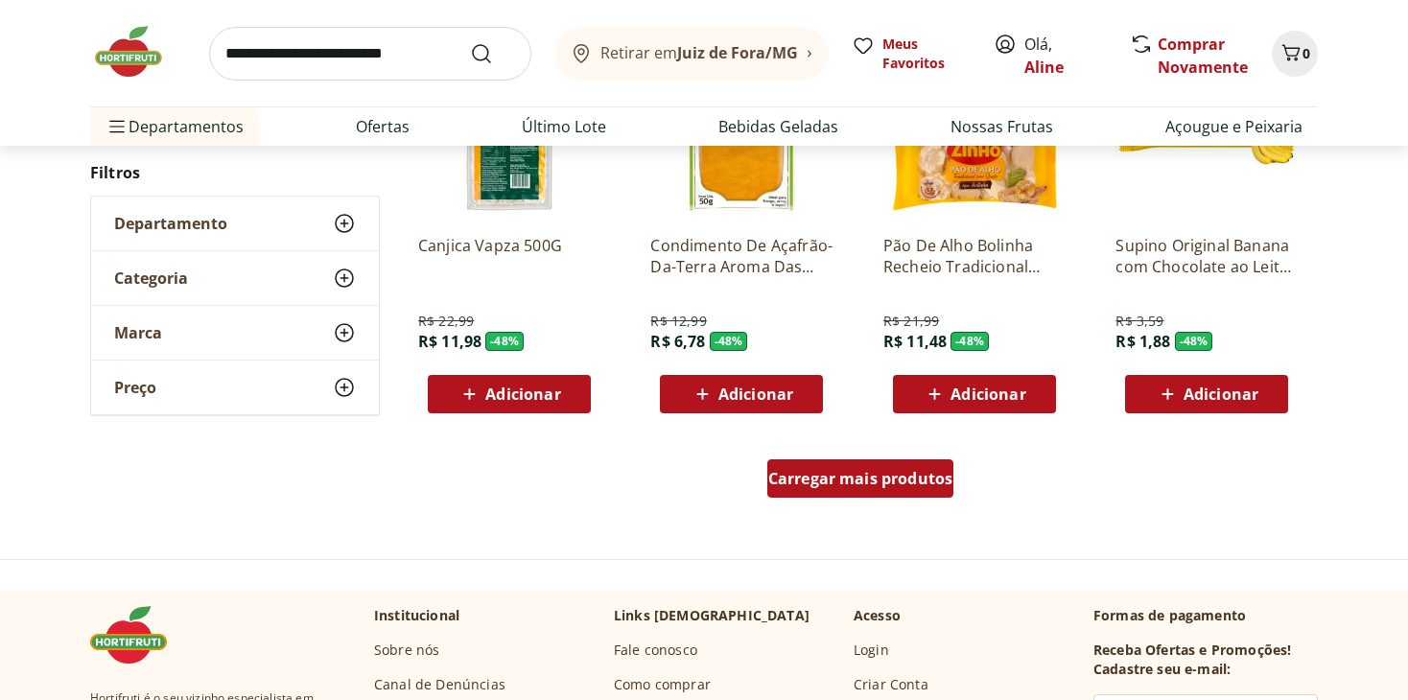
click at [874, 474] on span "Carregar mais produtos" at bounding box center [860, 478] width 185 height 15
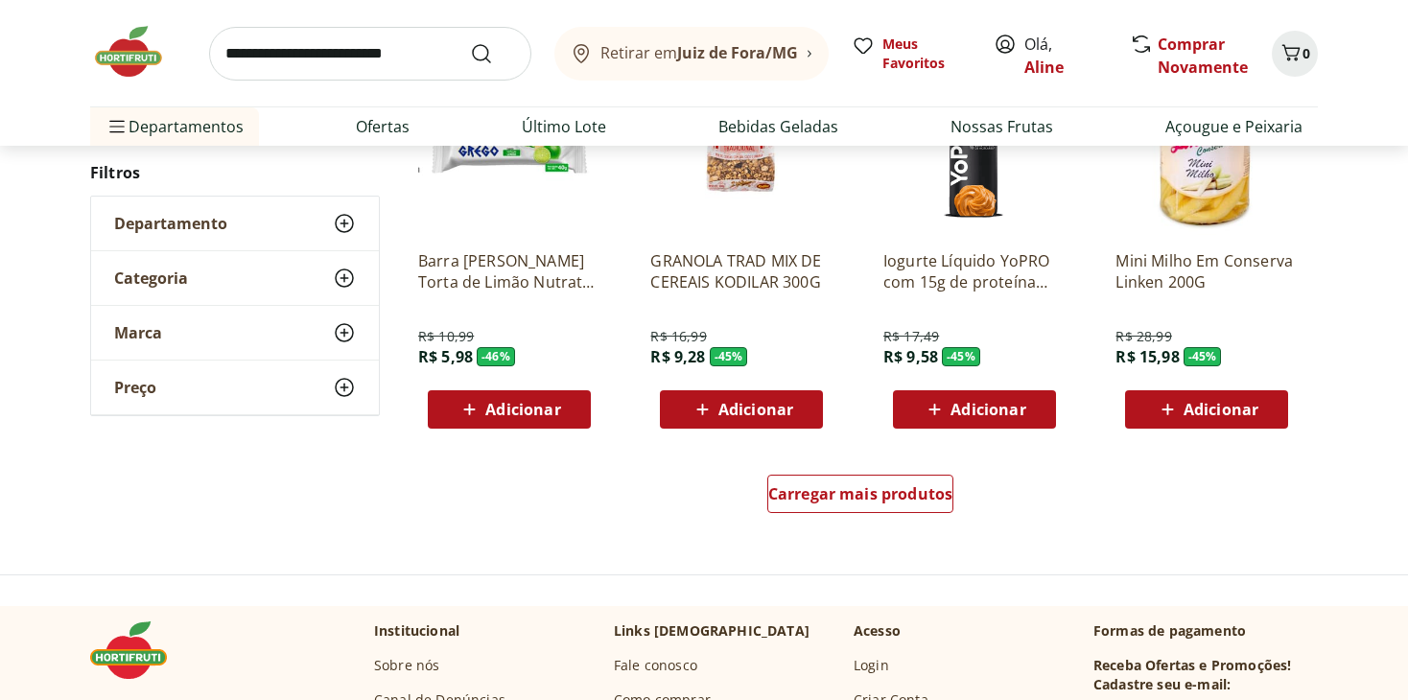
scroll to position [4893, 0]
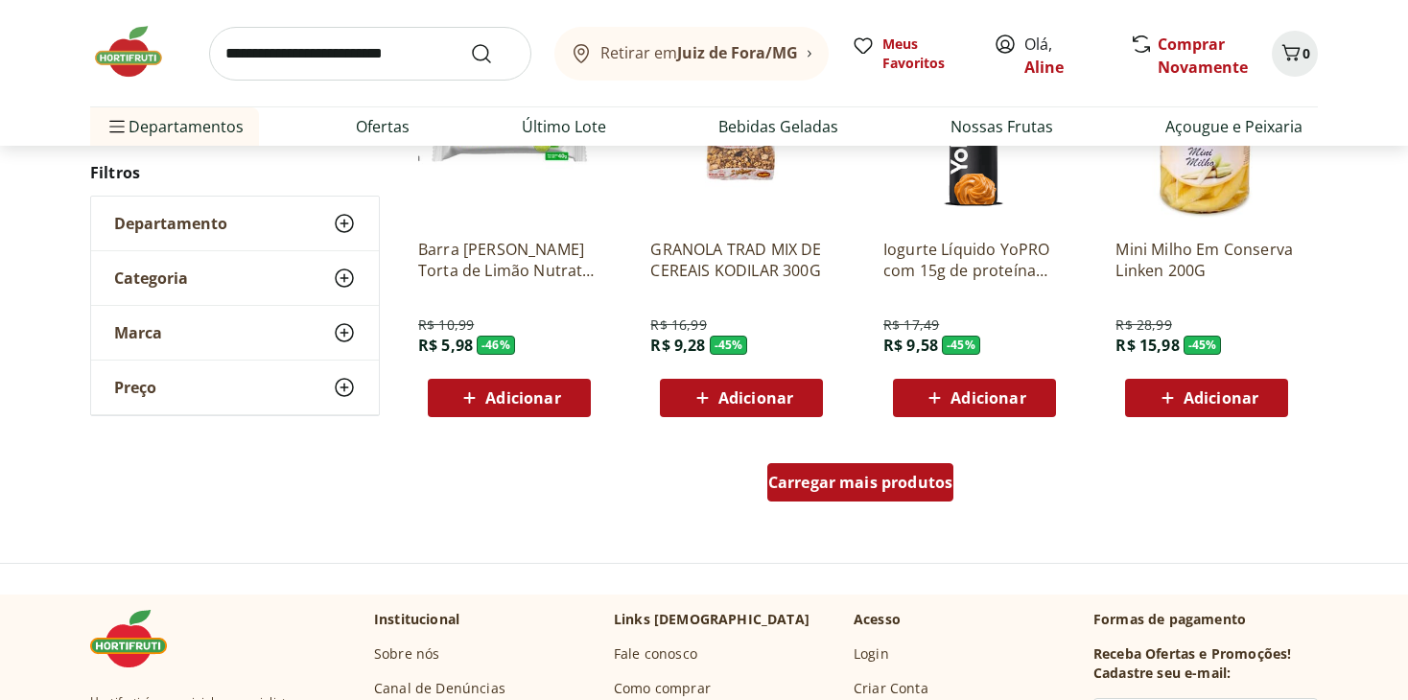
click at [909, 505] on link "Carregar mais produtos" at bounding box center [861, 486] width 187 height 46
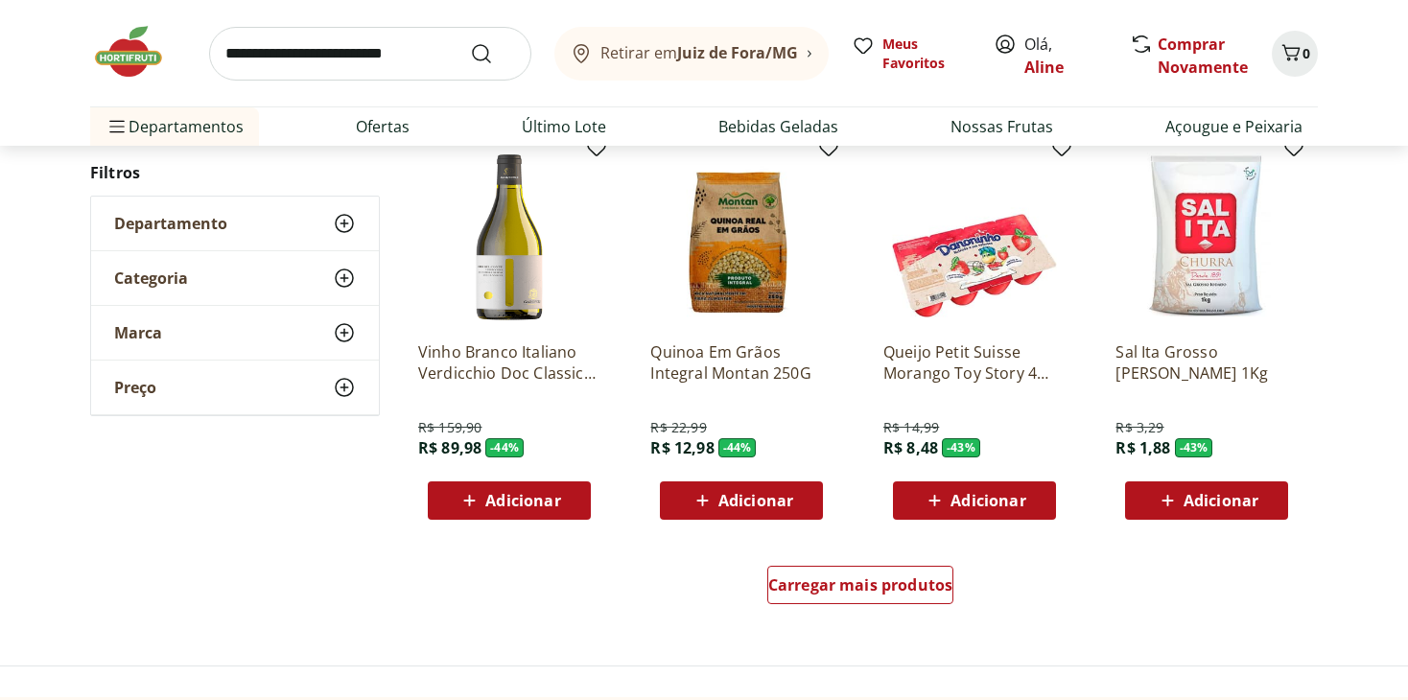
scroll to position [6044, 0]
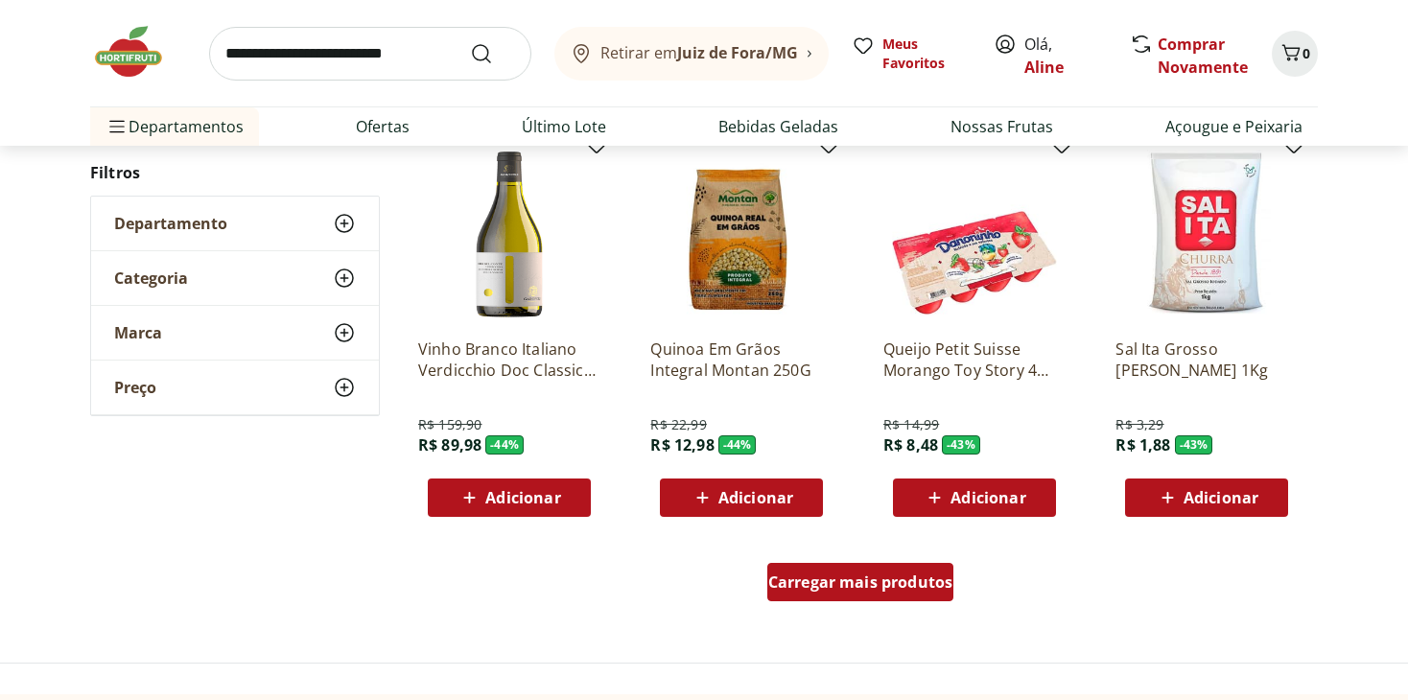
click at [920, 577] on span "Carregar mais produtos" at bounding box center [860, 582] width 185 height 15
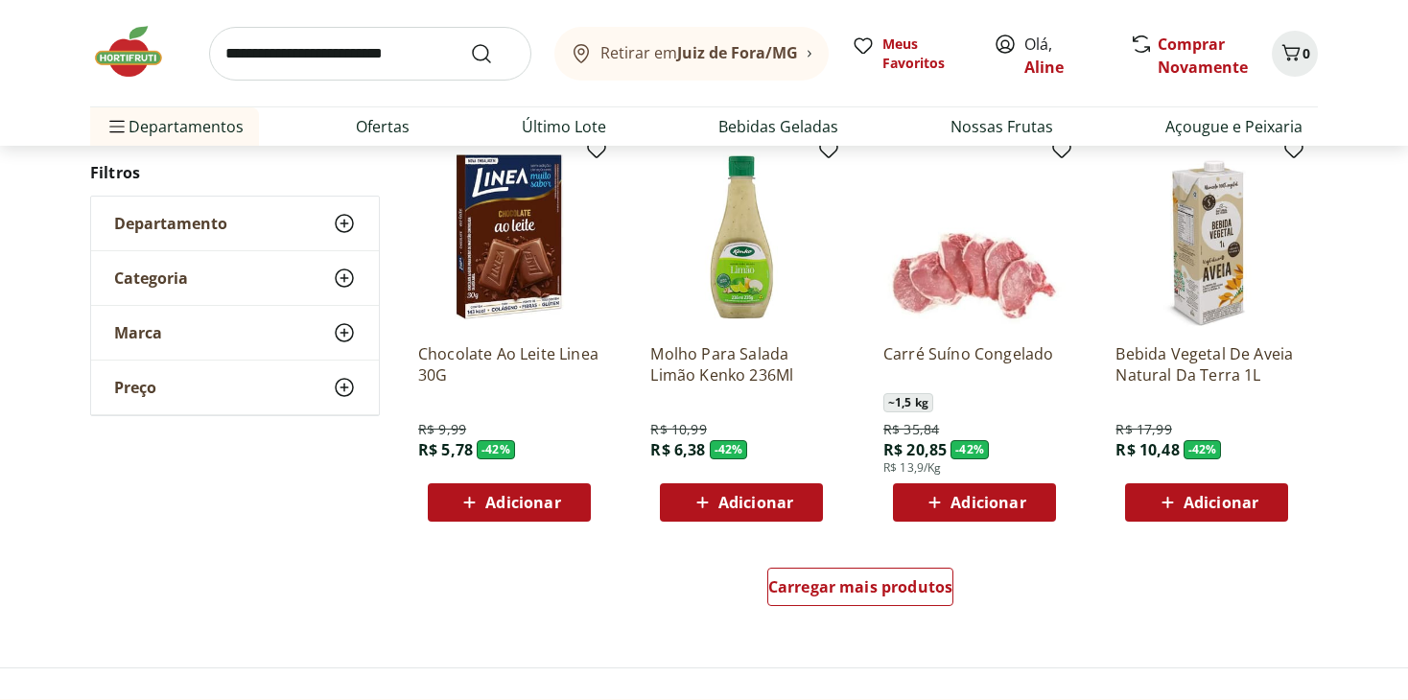
scroll to position [7291, 0]
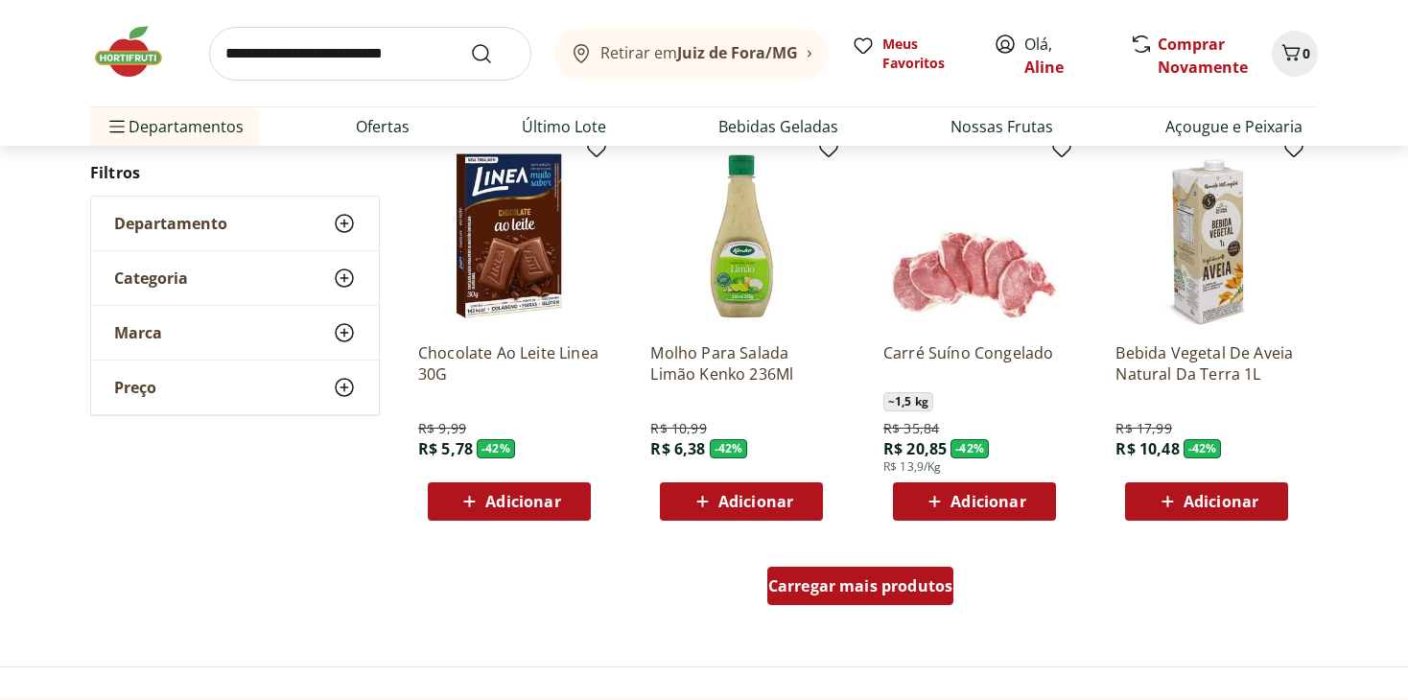
click at [886, 579] on span "Carregar mais produtos" at bounding box center [860, 586] width 185 height 15
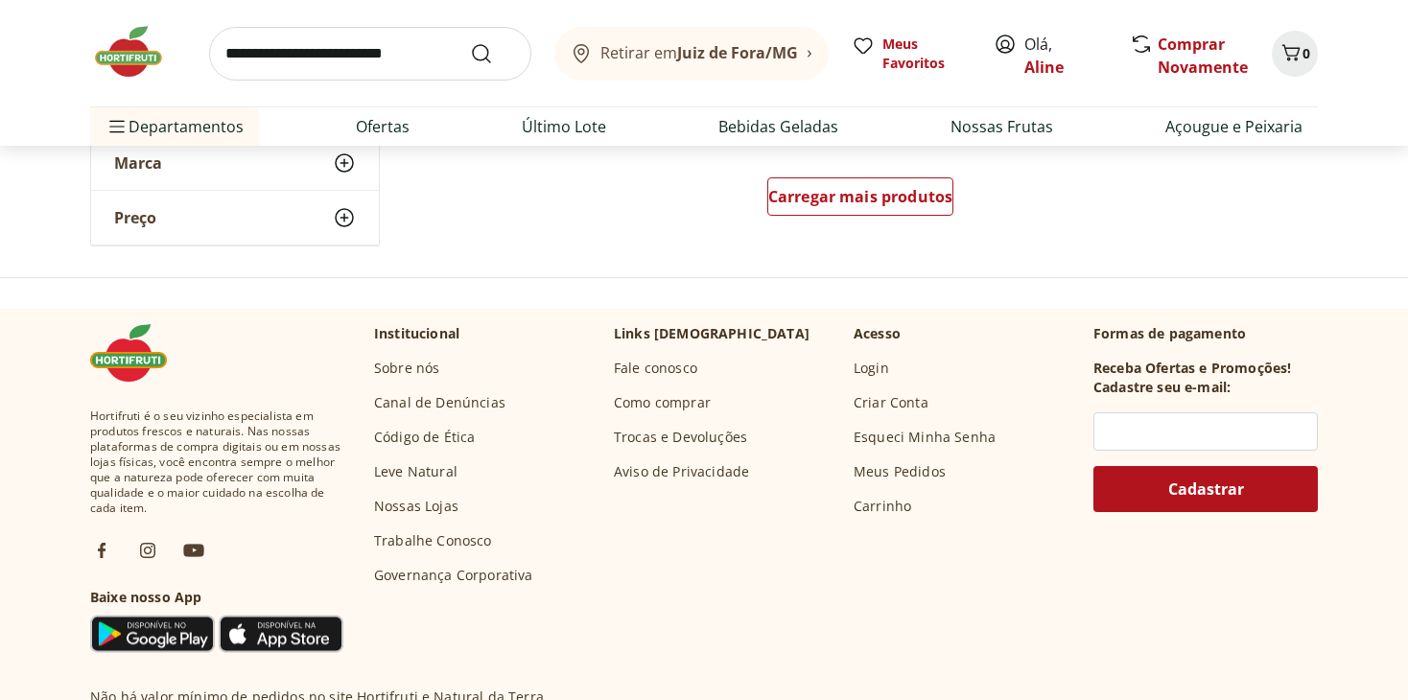
scroll to position [8922, 0]
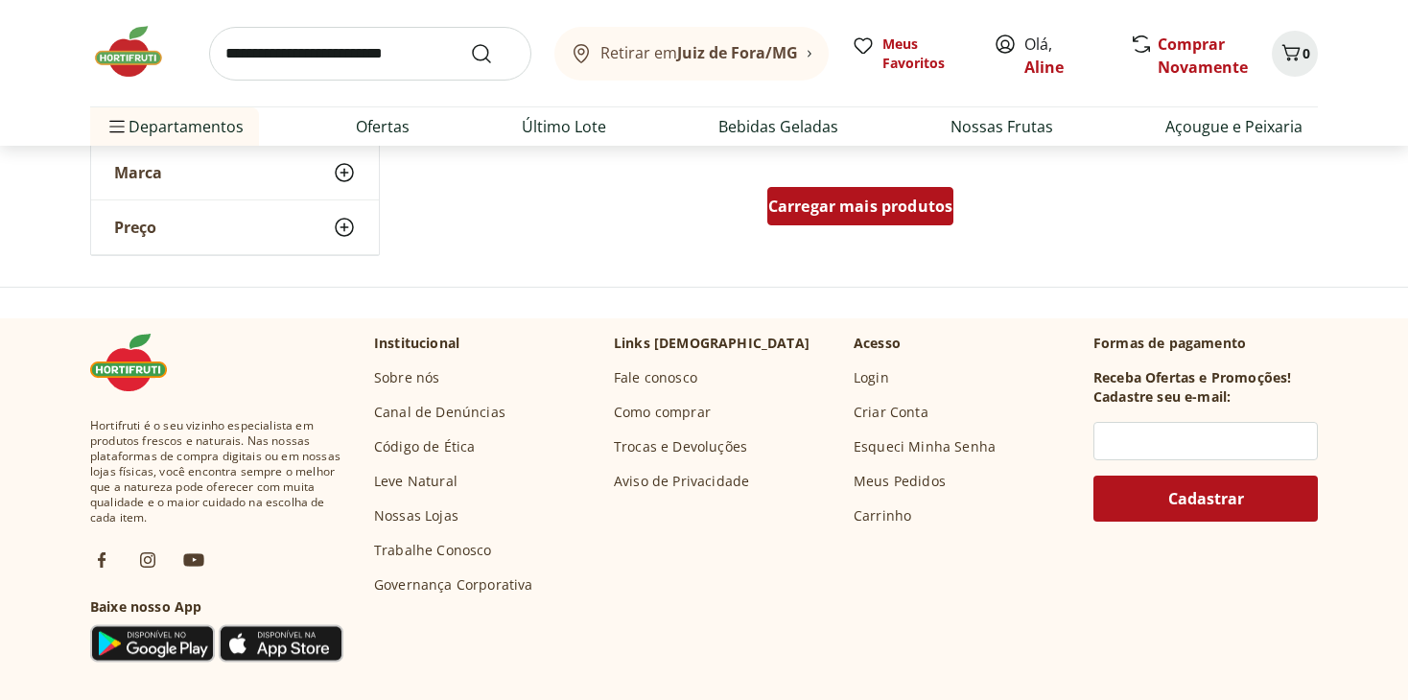
click at [813, 227] on link "Carregar mais produtos" at bounding box center [861, 210] width 187 height 46
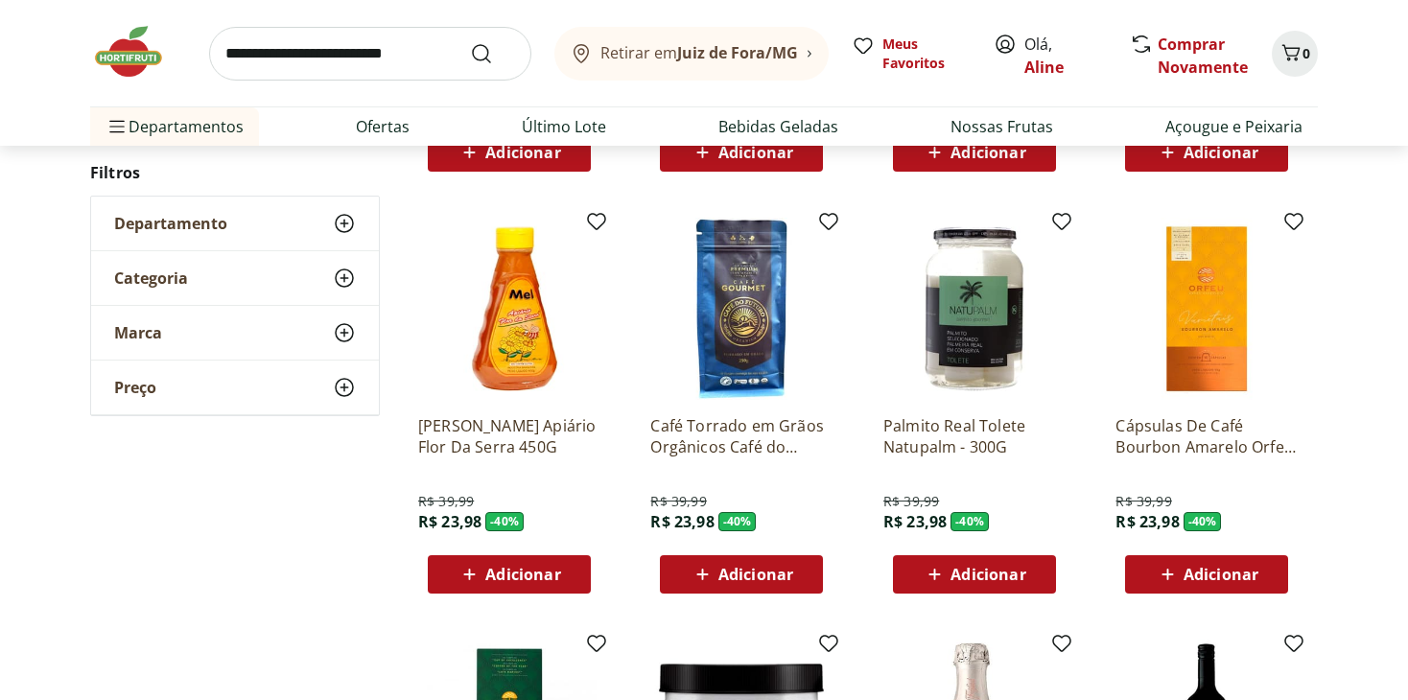
scroll to position [9306, 0]
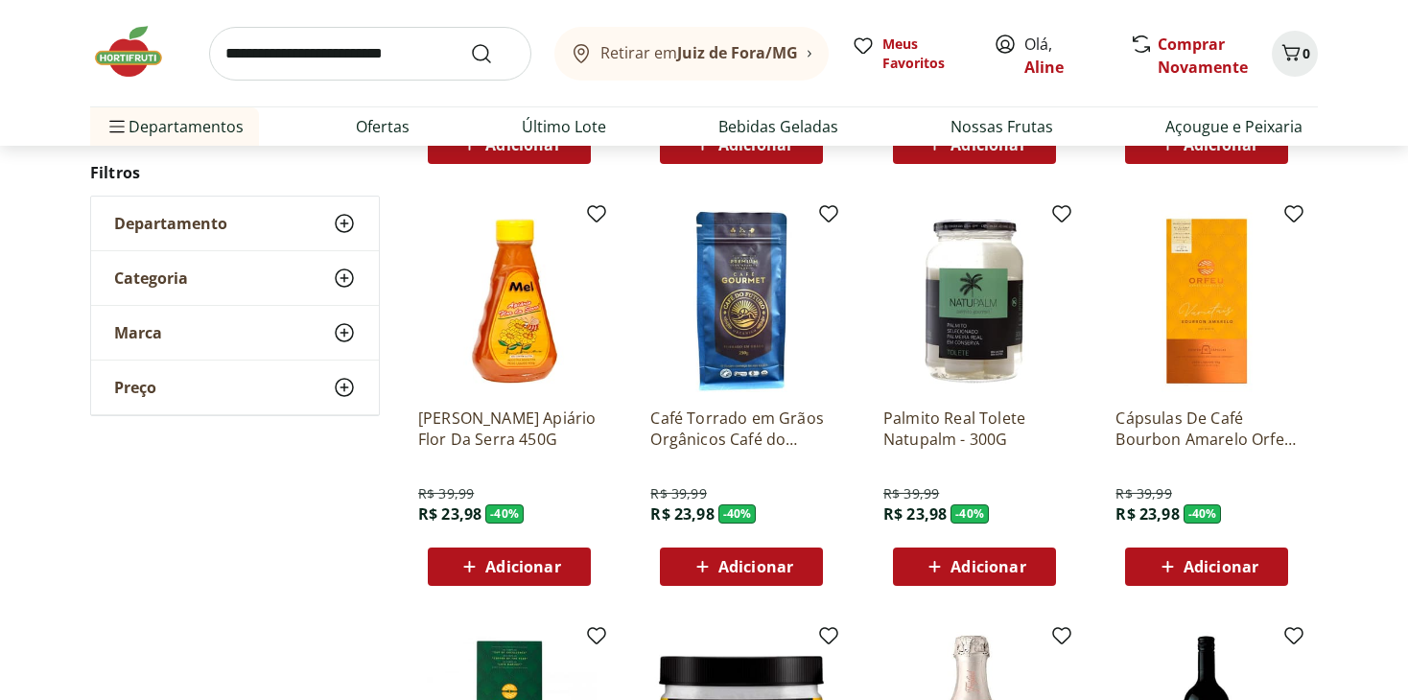
click at [1303, 367] on div "Cápsulas De Café Bourbon Amarelo Orfeu 50G R$ 39,99 R$ 23,98 - 40 % Adicionar" at bounding box center [1206, 398] width 213 height 407
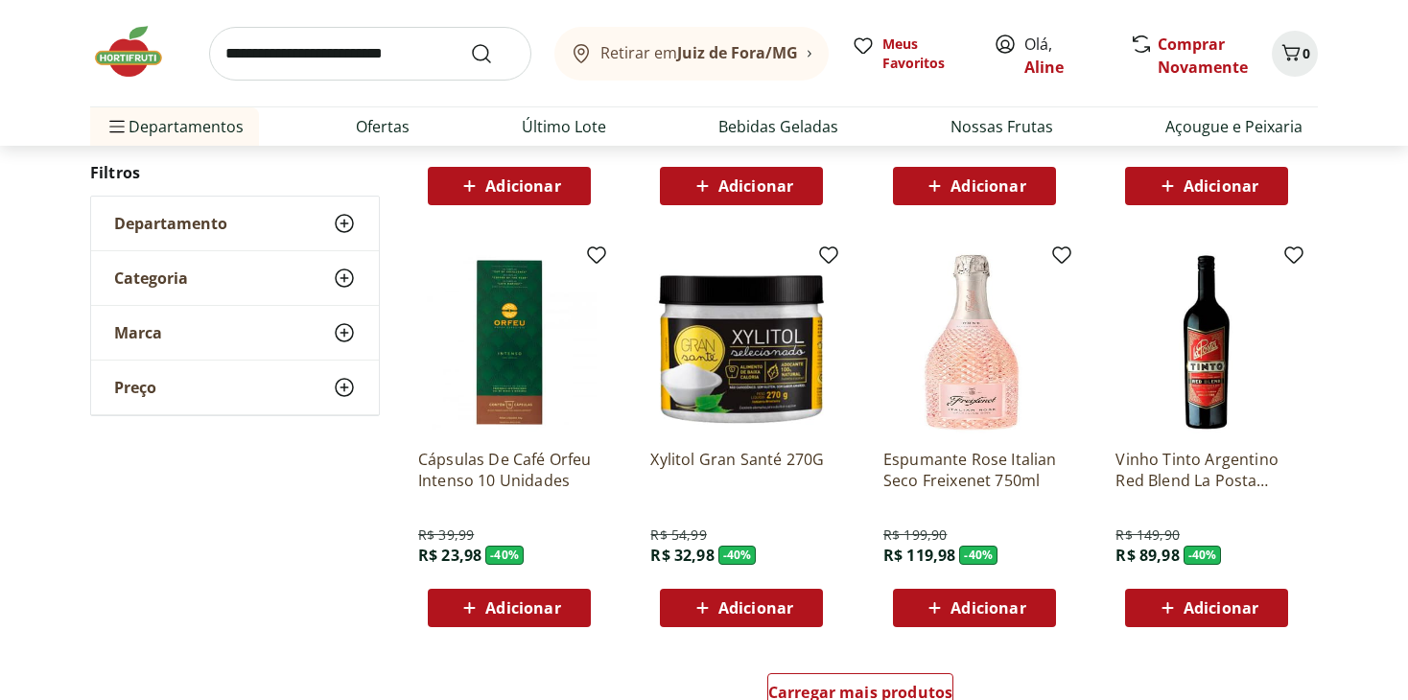
scroll to position [9690, 0]
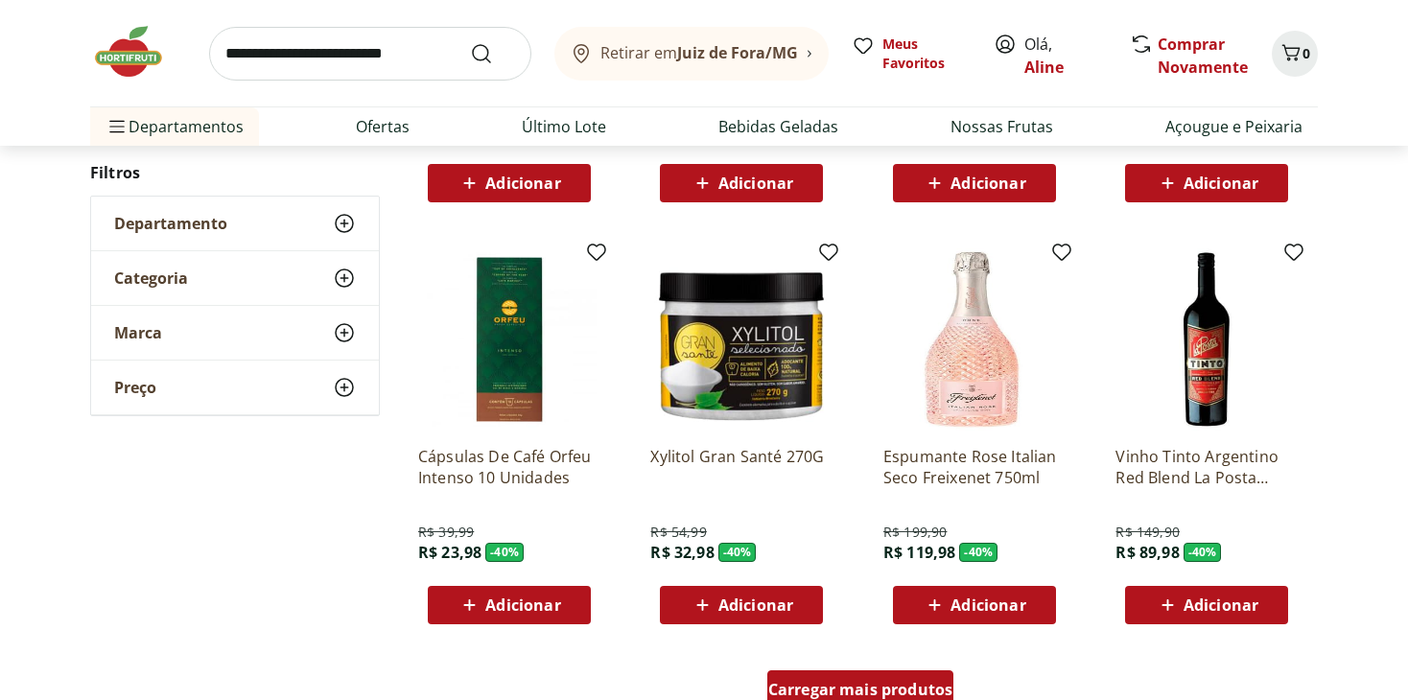
click at [847, 688] on span "Carregar mais produtos" at bounding box center [860, 689] width 185 height 15
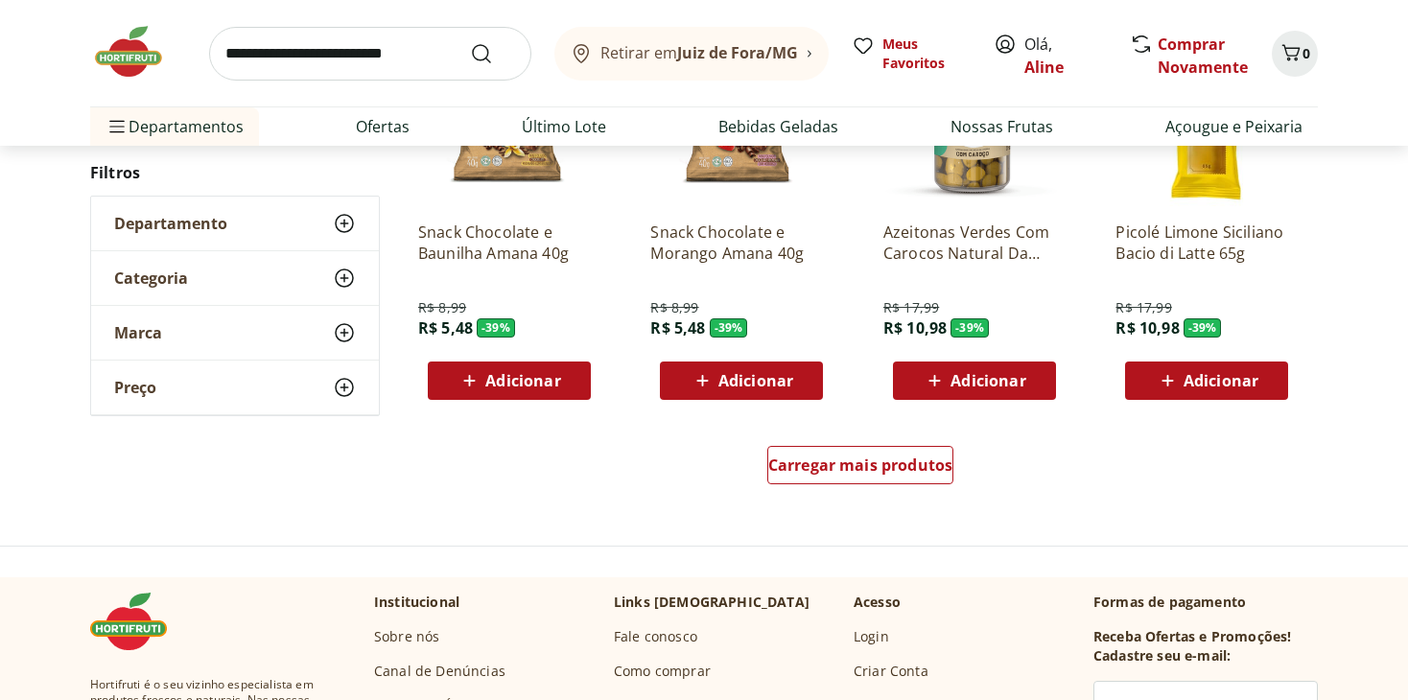
scroll to position [11225, 0]
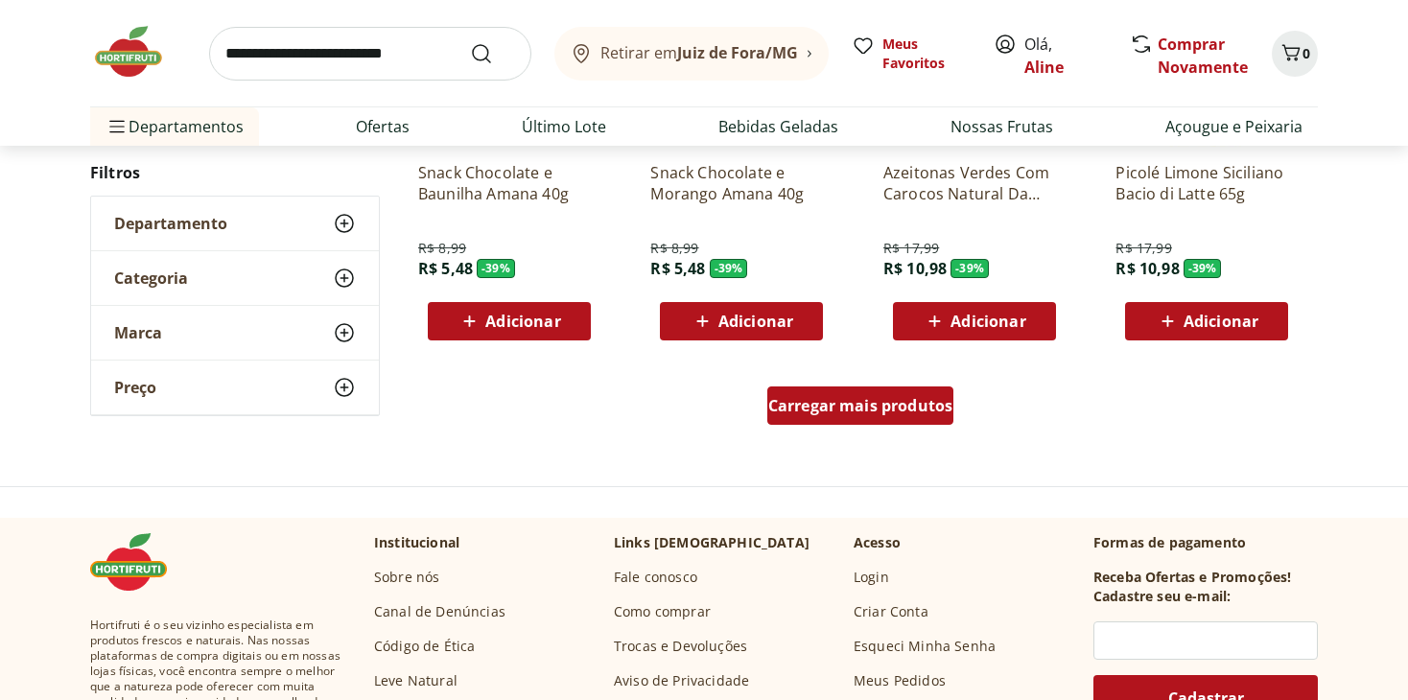
click at [874, 416] on div "Carregar mais produtos" at bounding box center [861, 406] width 187 height 38
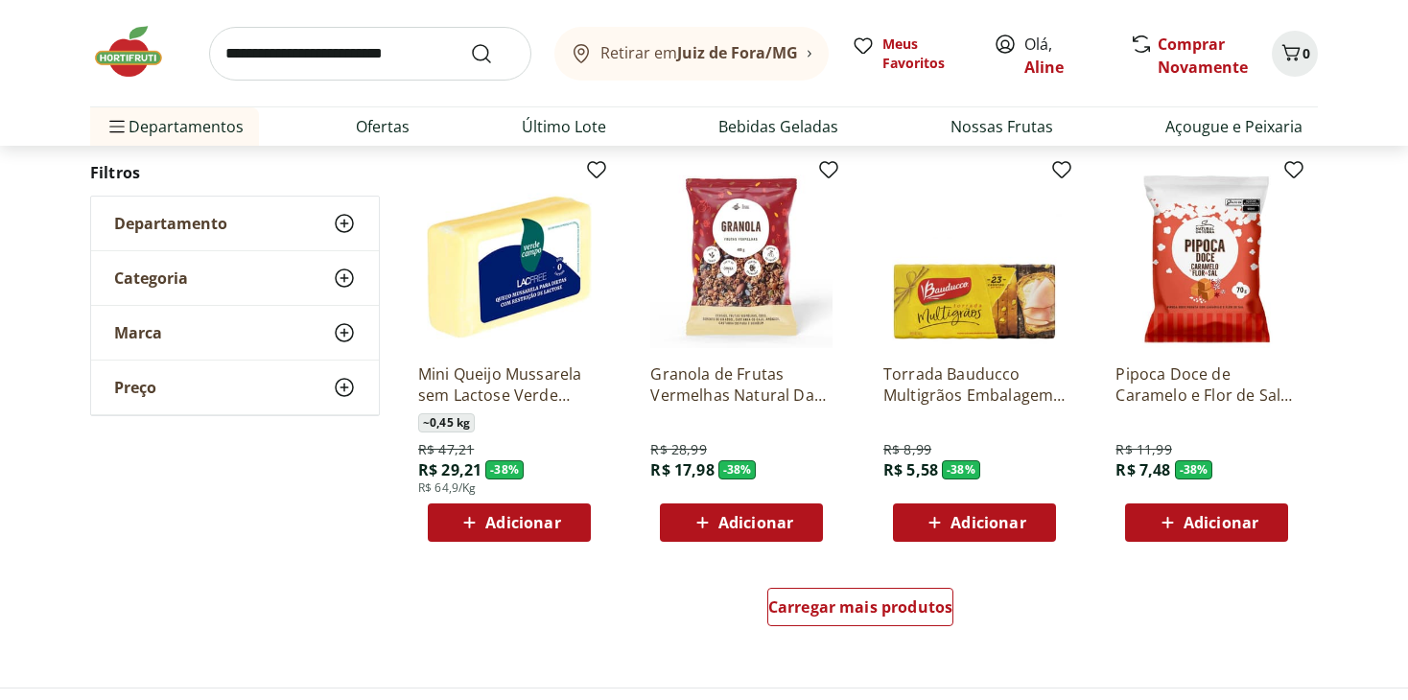
scroll to position [12280, 0]
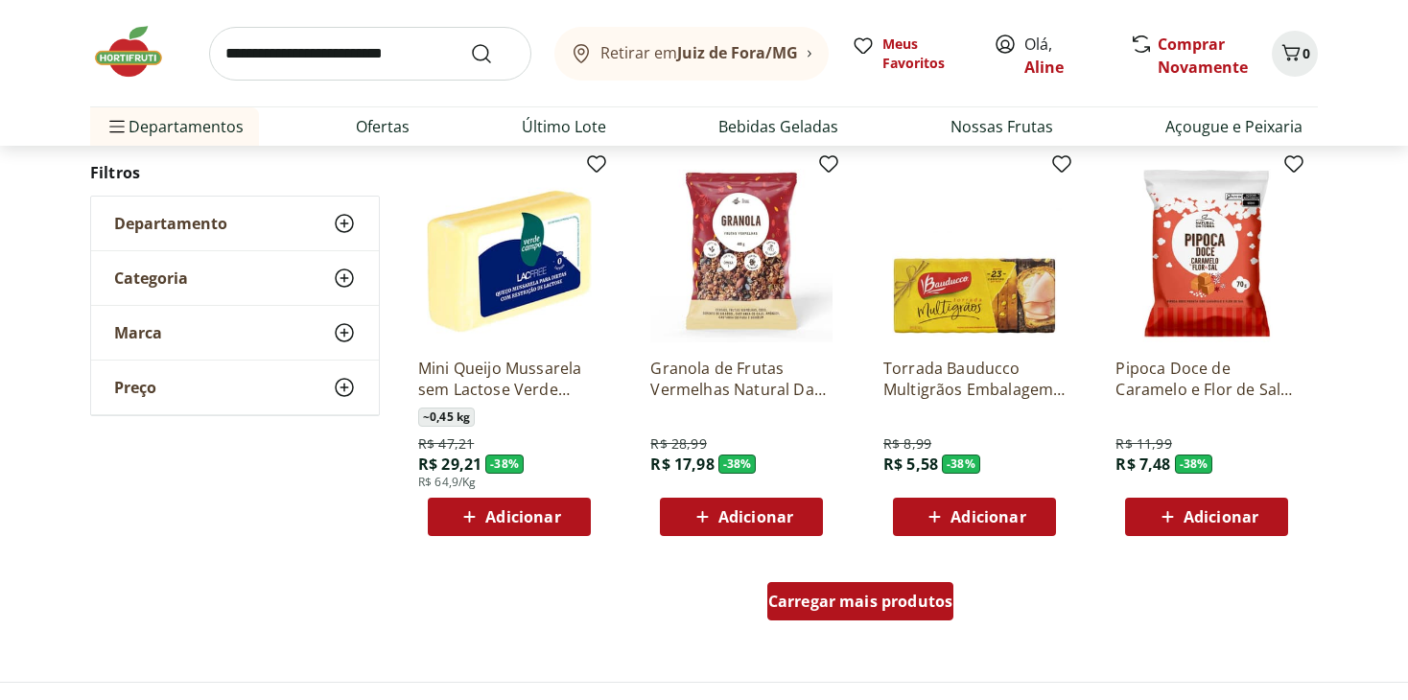
click at [860, 602] on span "Carregar mais produtos" at bounding box center [860, 601] width 185 height 15
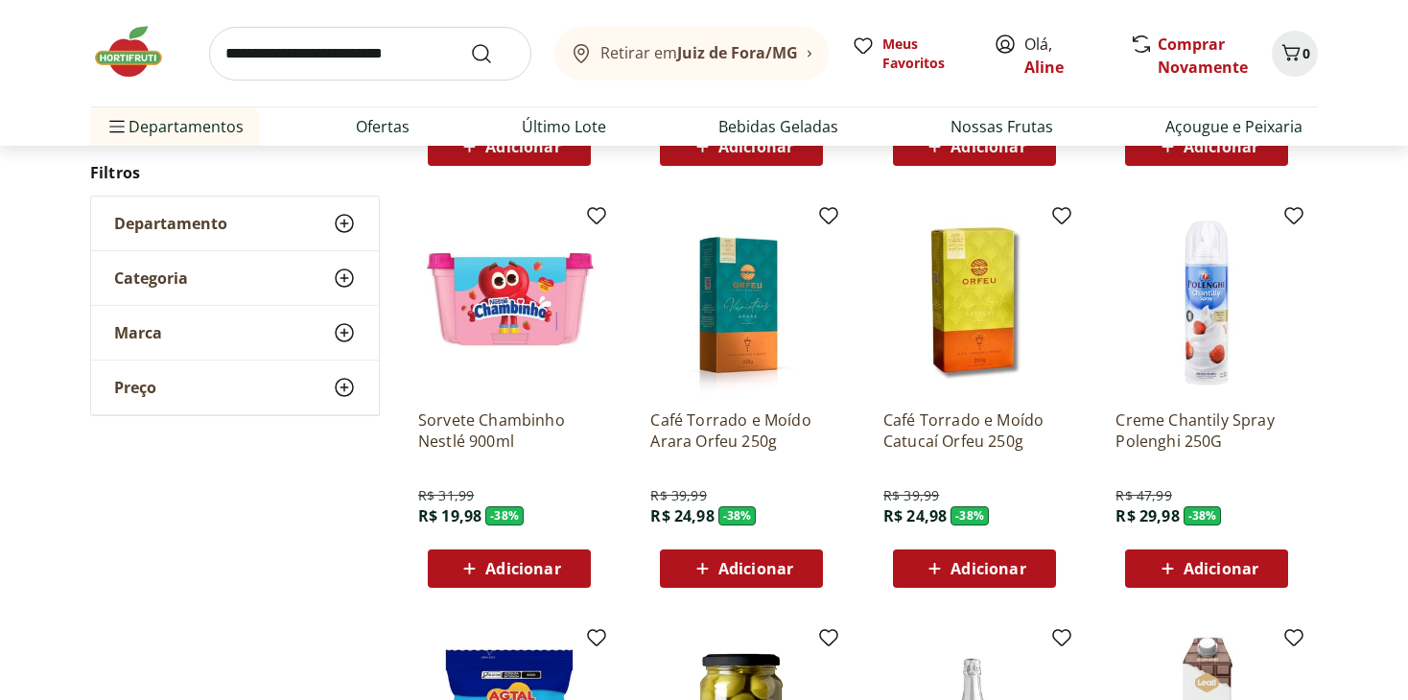
scroll to position [13048, 0]
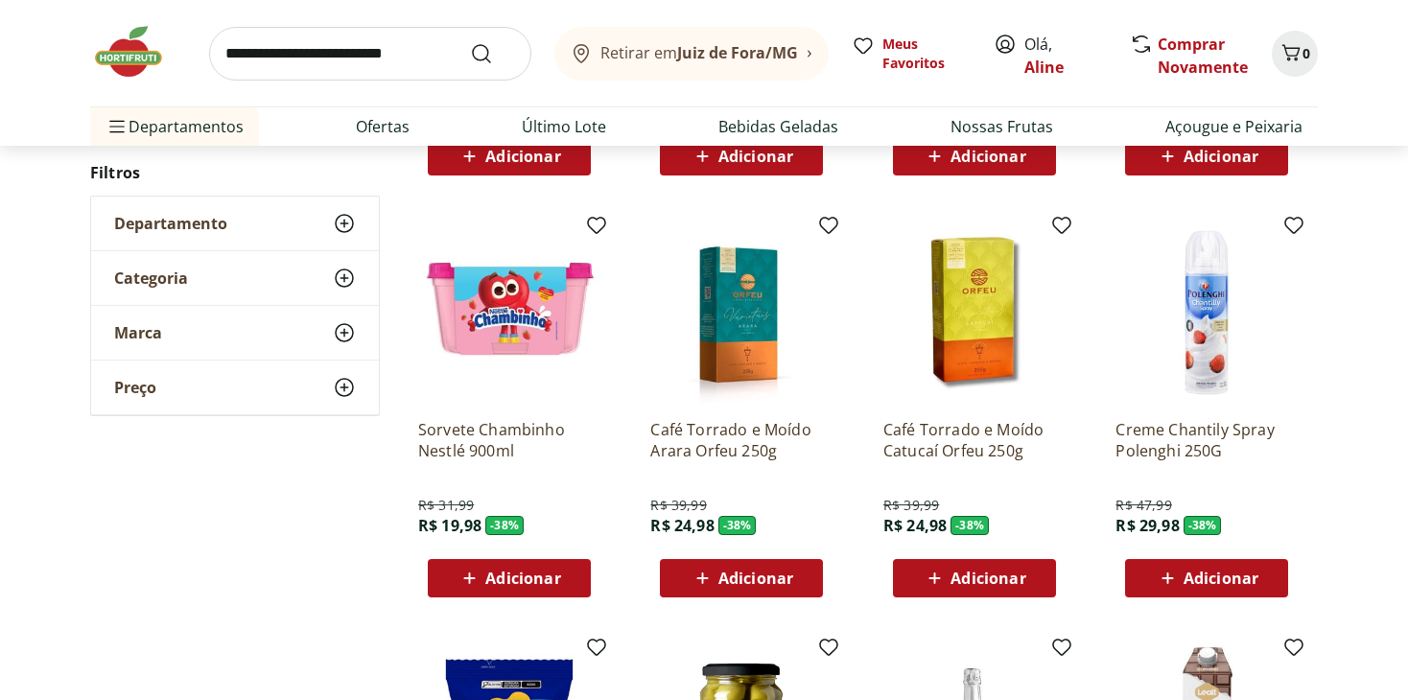
click at [522, 575] on span "Adicionar" at bounding box center [522, 578] width 75 height 15
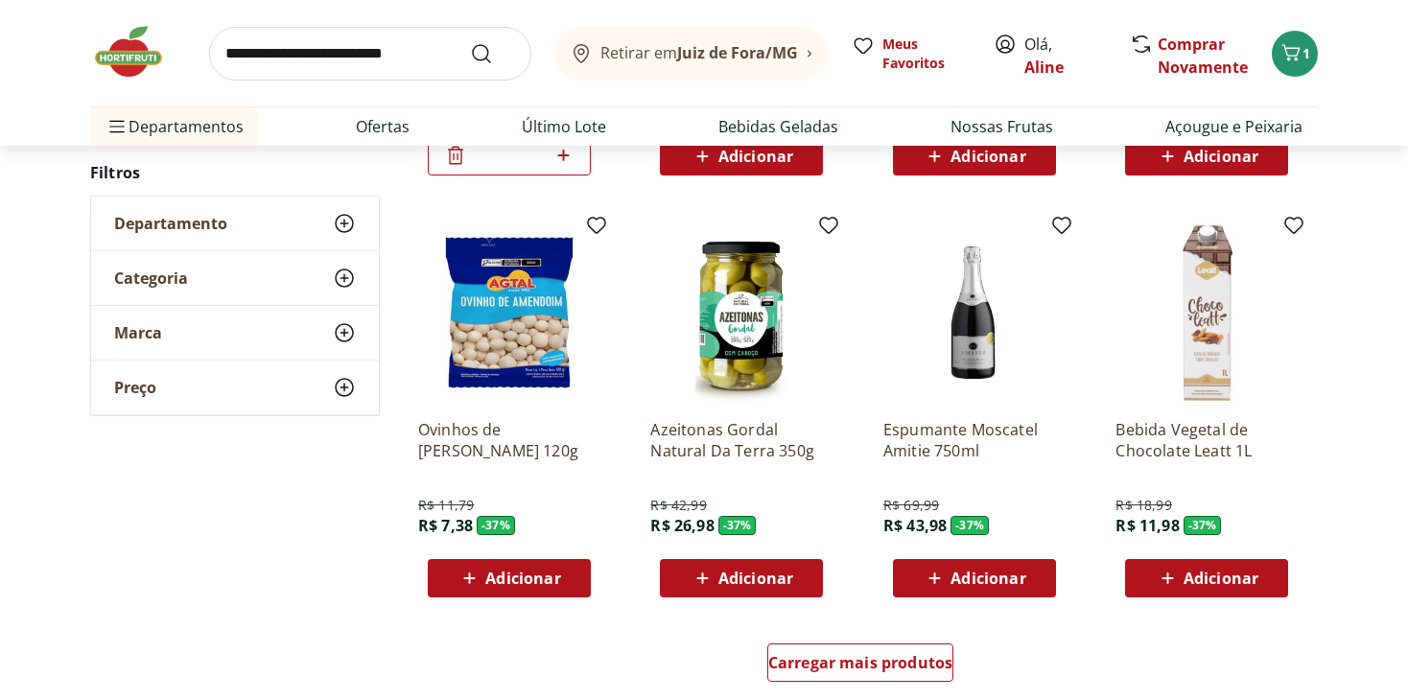
scroll to position [13527, 0]
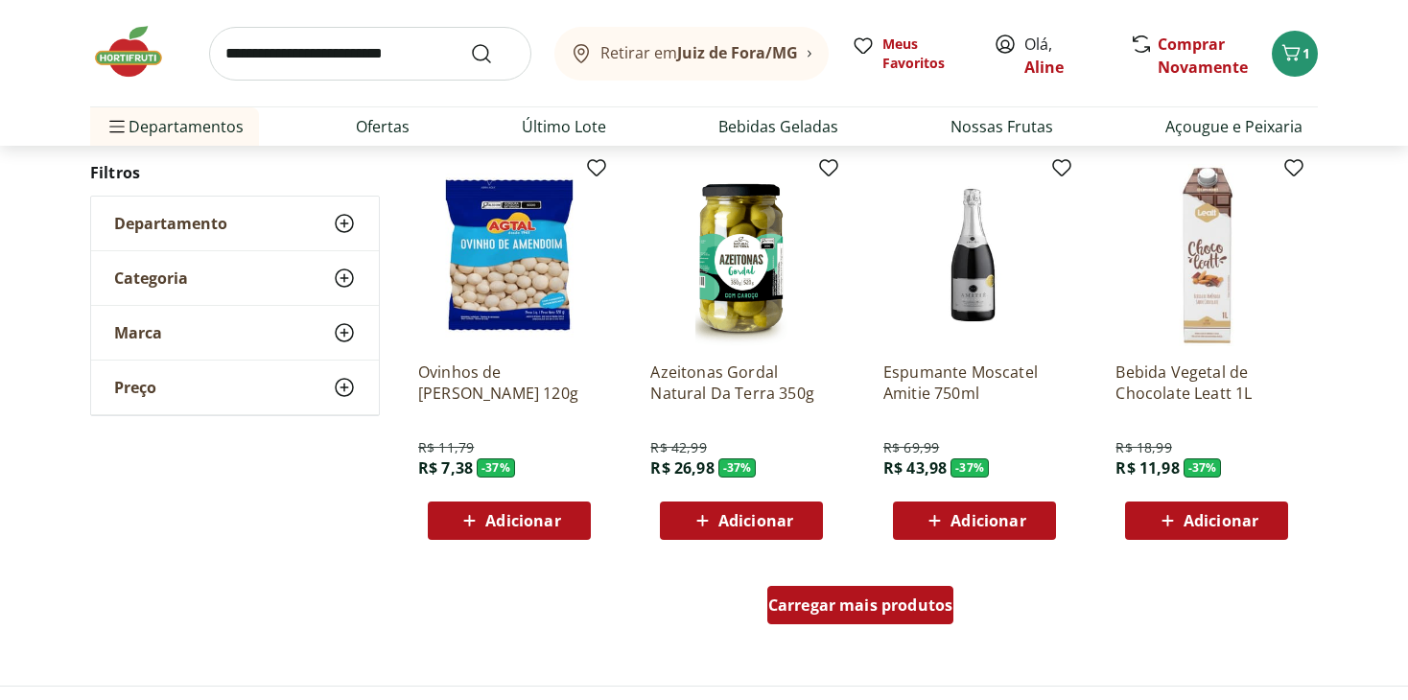
click at [848, 609] on span "Carregar mais produtos" at bounding box center [860, 605] width 185 height 15
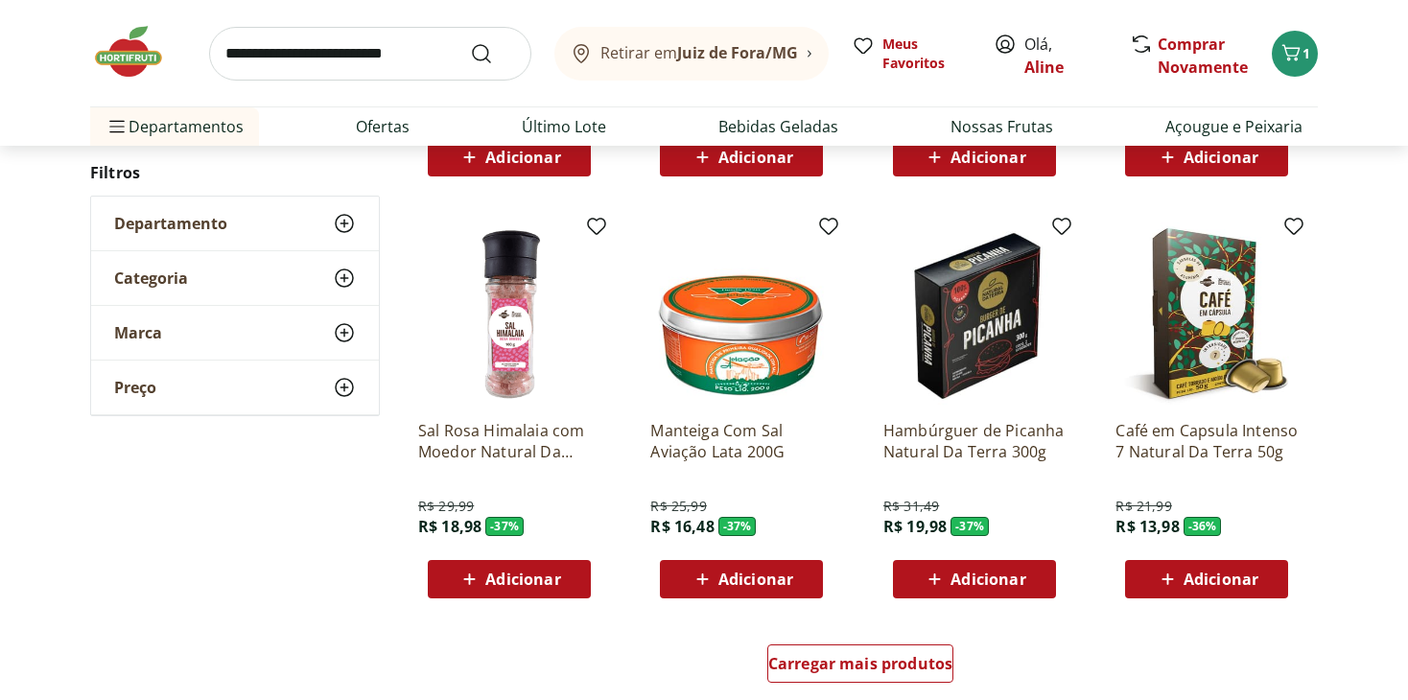
scroll to position [14775, 0]
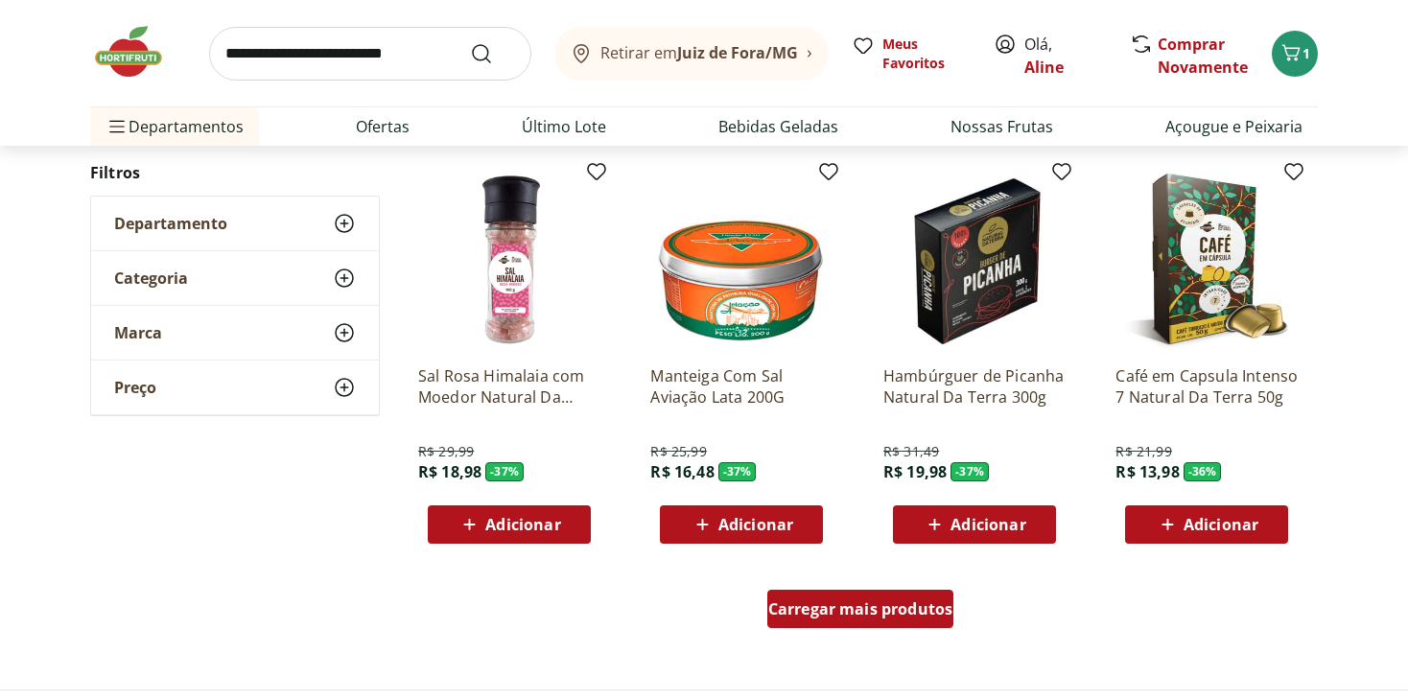
click at [891, 619] on div "Carregar mais produtos" at bounding box center [861, 609] width 187 height 38
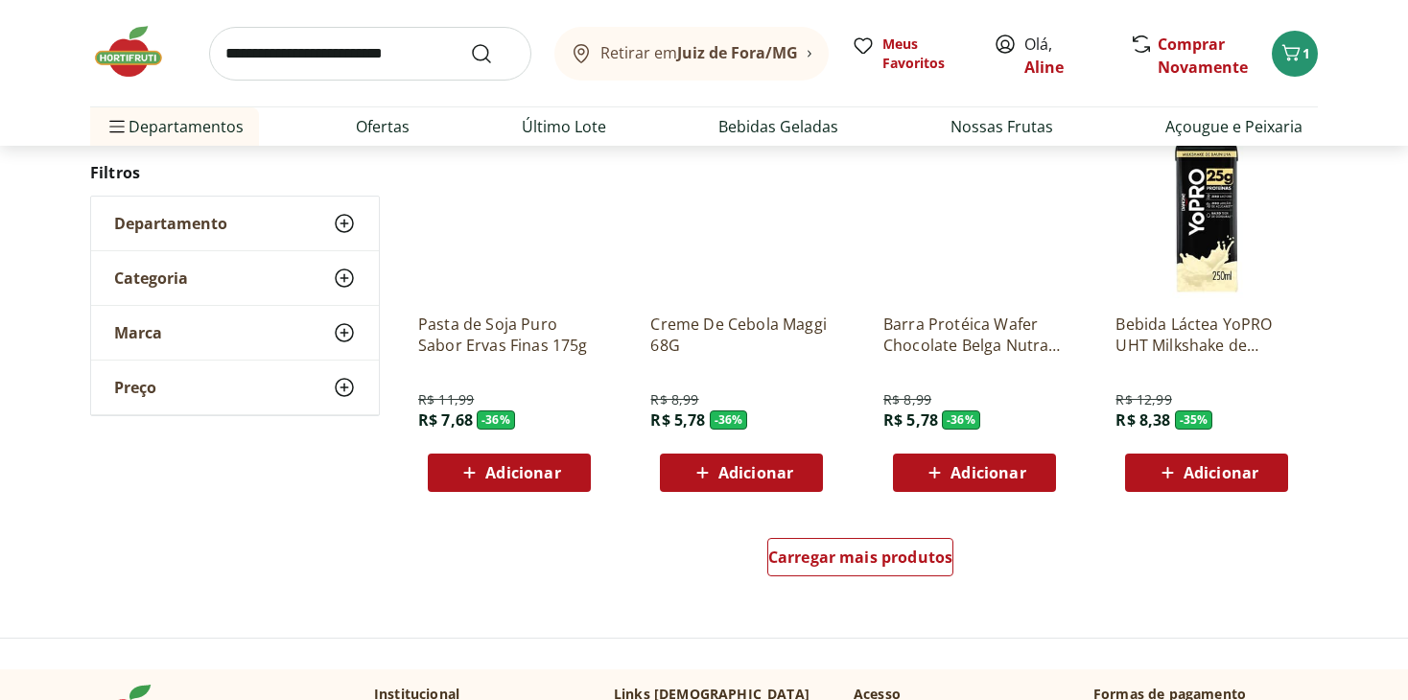
scroll to position [16141, 0]
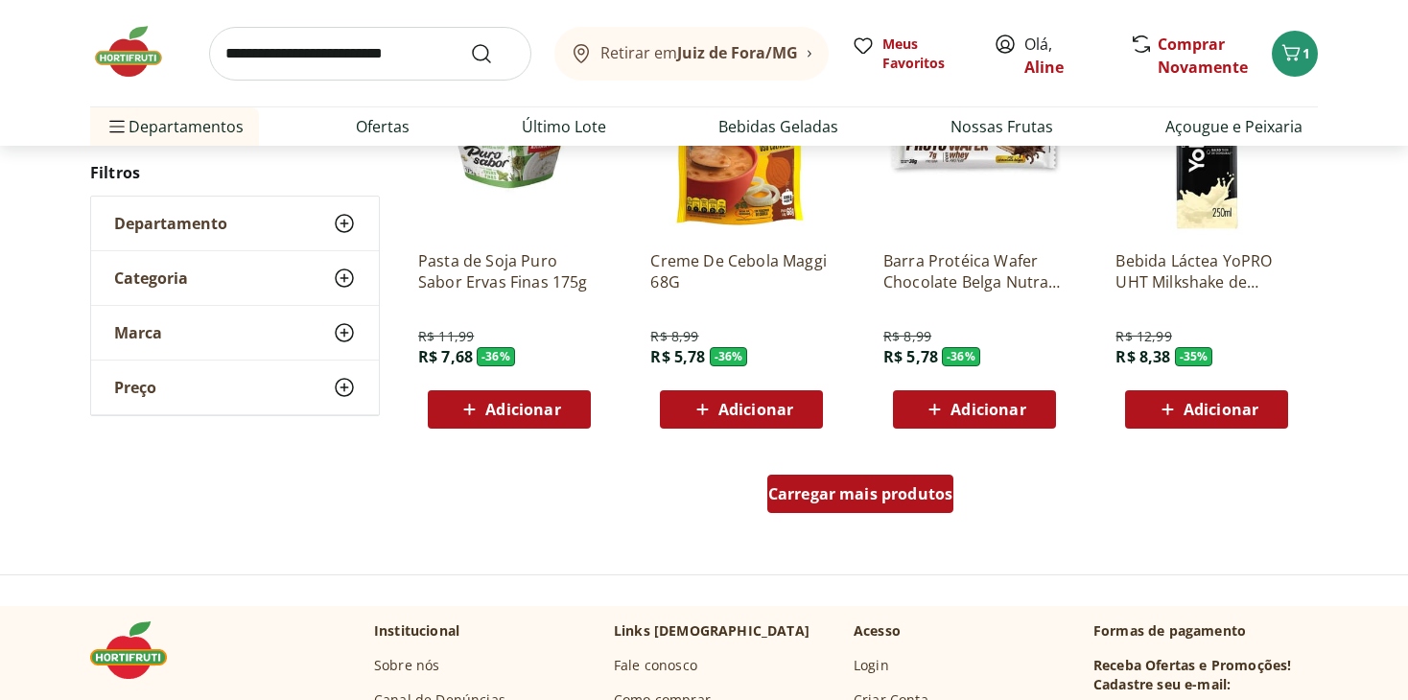
click at [846, 511] on div "Carregar mais produtos" at bounding box center [861, 494] width 187 height 38
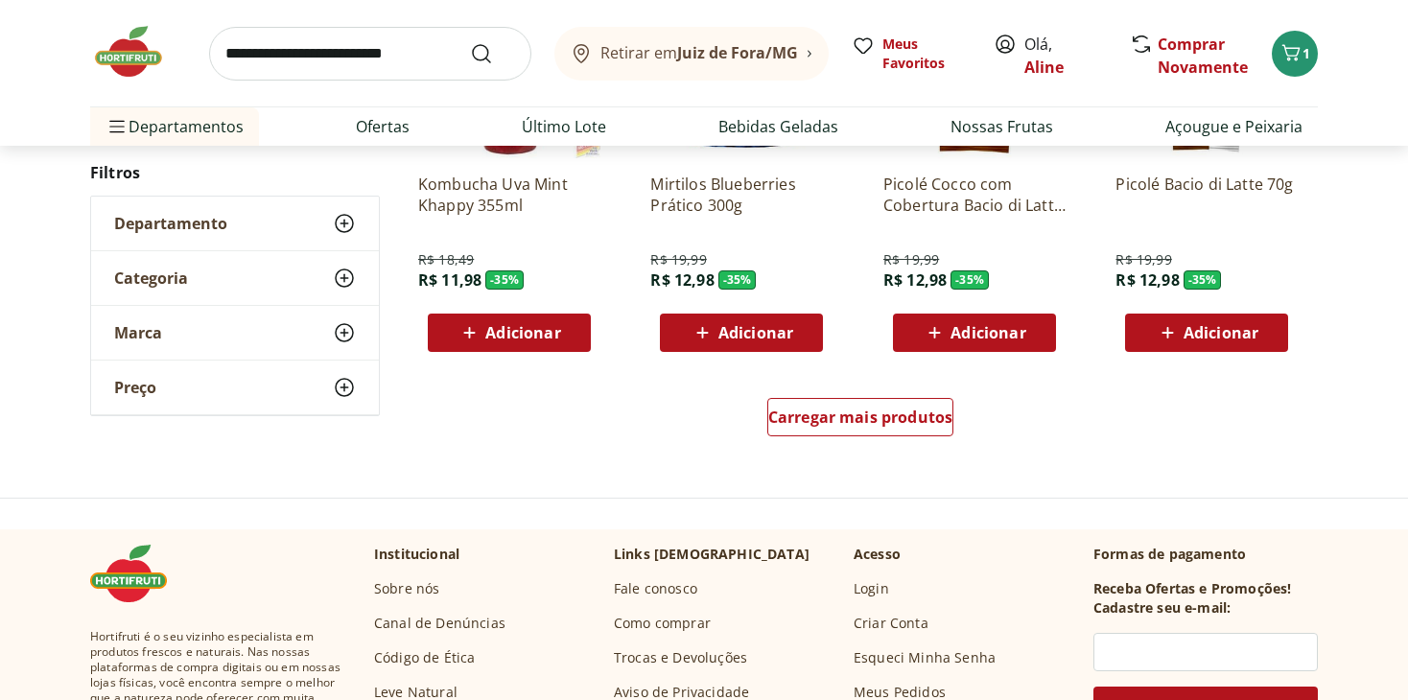
scroll to position [17580, 0]
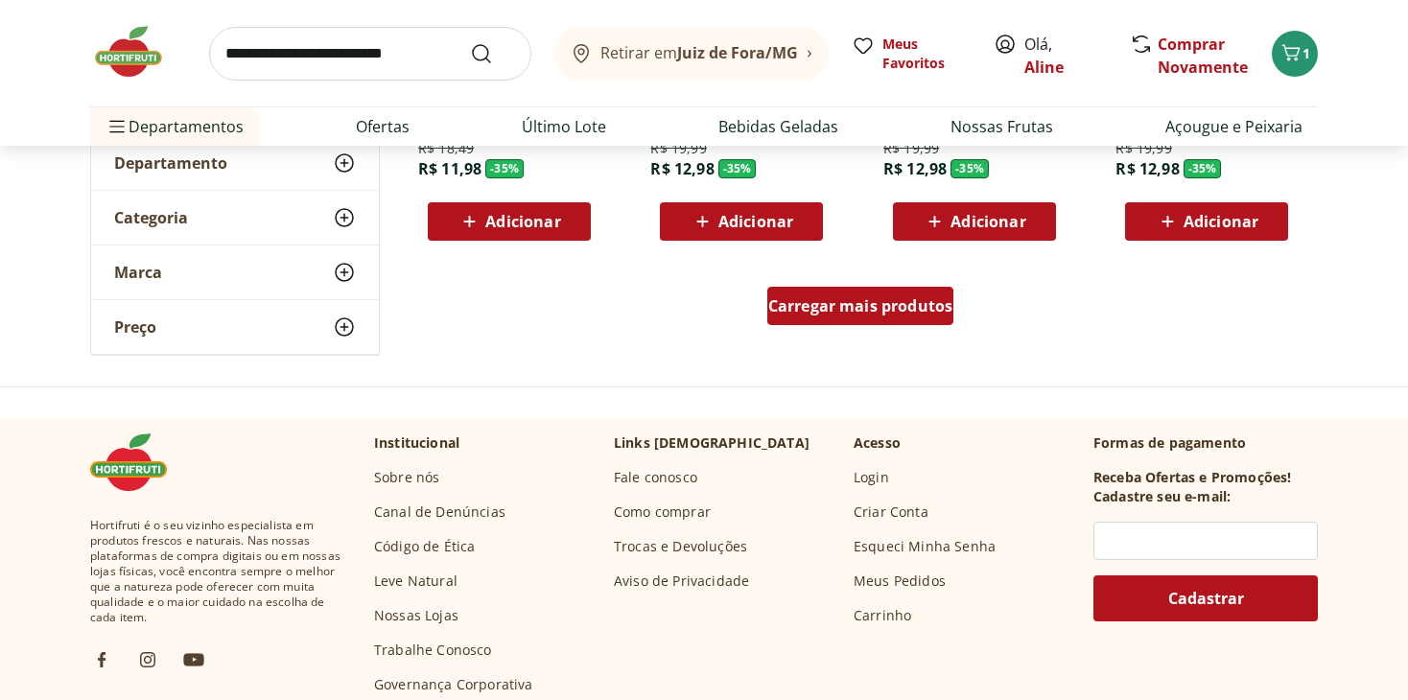
click at [861, 325] on link "Carregar mais produtos" at bounding box center [861, 310] width 187 height 46
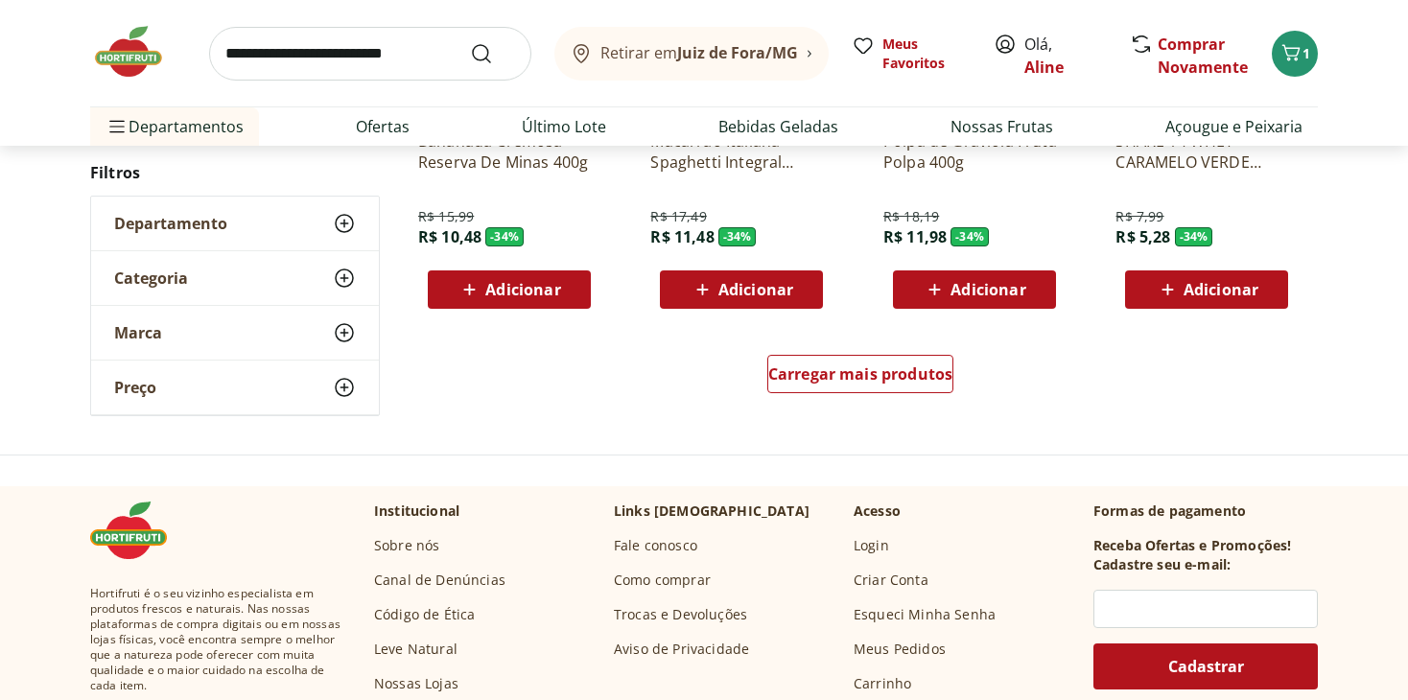
scroll to position [18812, 0]
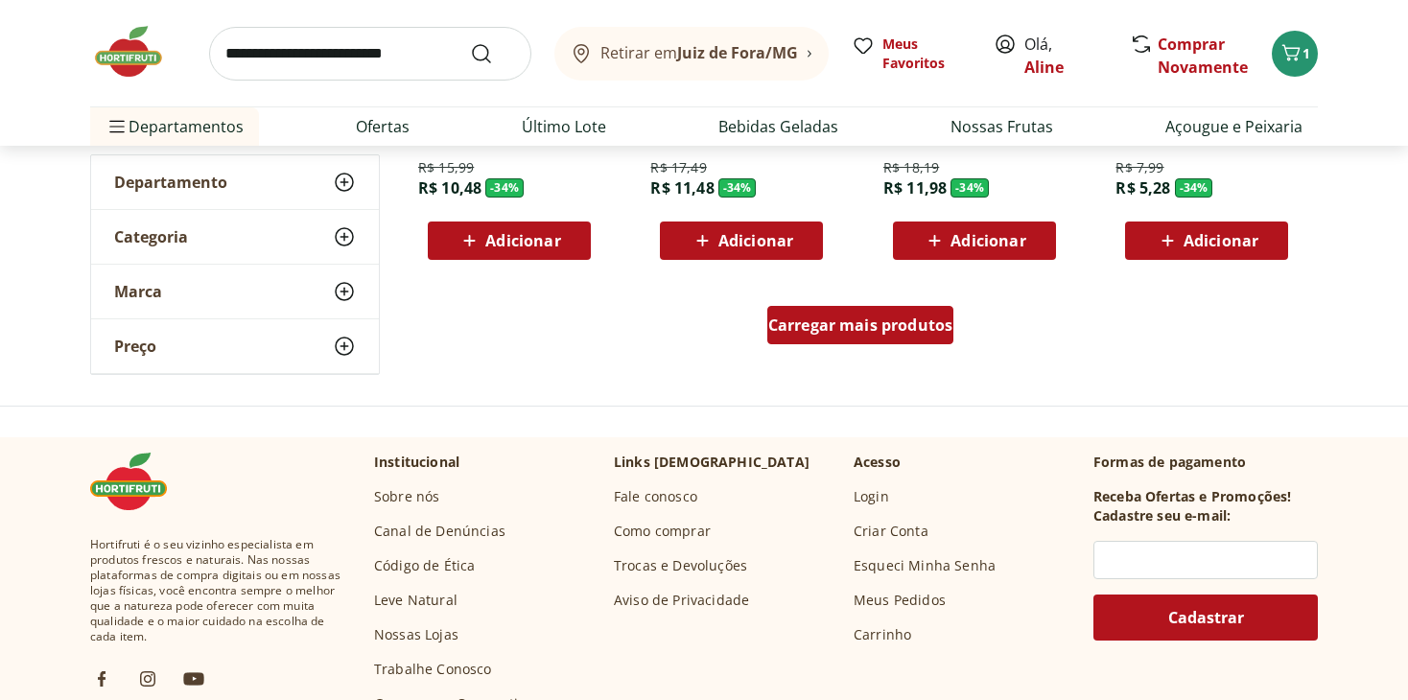
click at [837, 318] on span "Carregar mais produtos" at bounding box center [860, 325] width 185 height 15
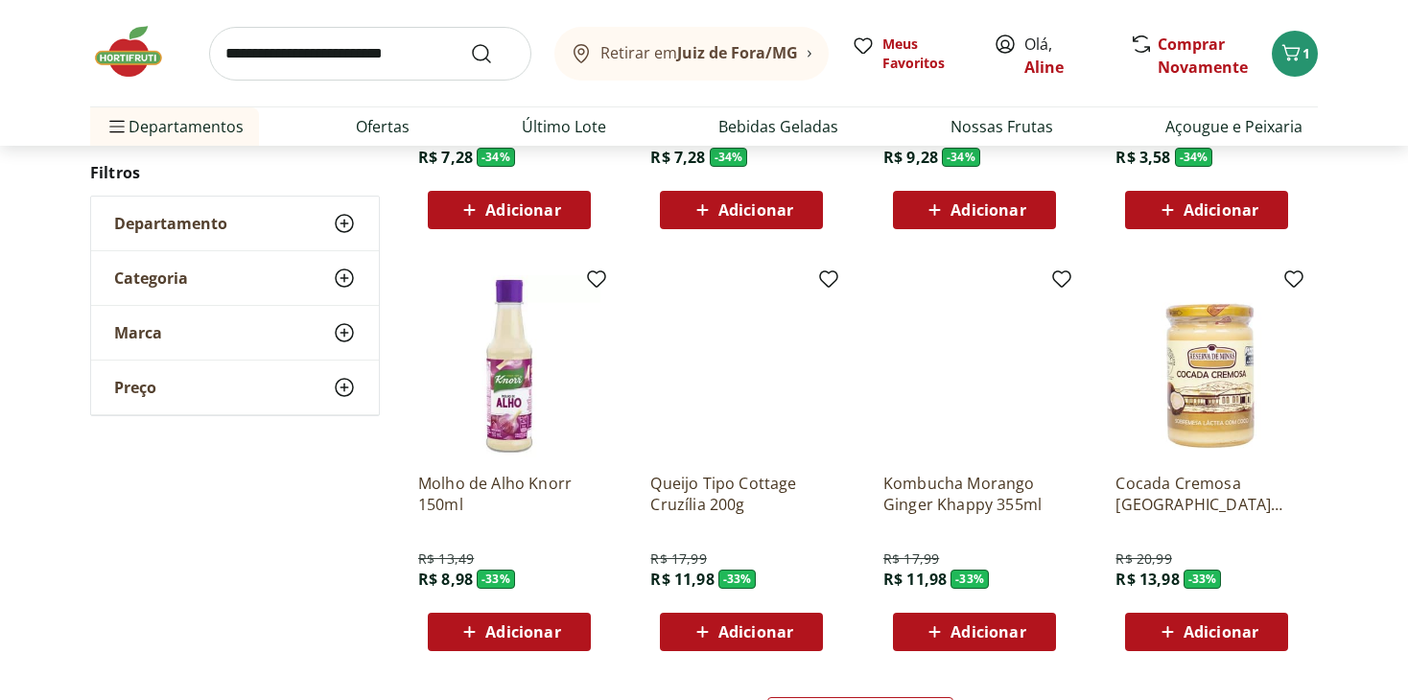
scroll to position [19799, 0]
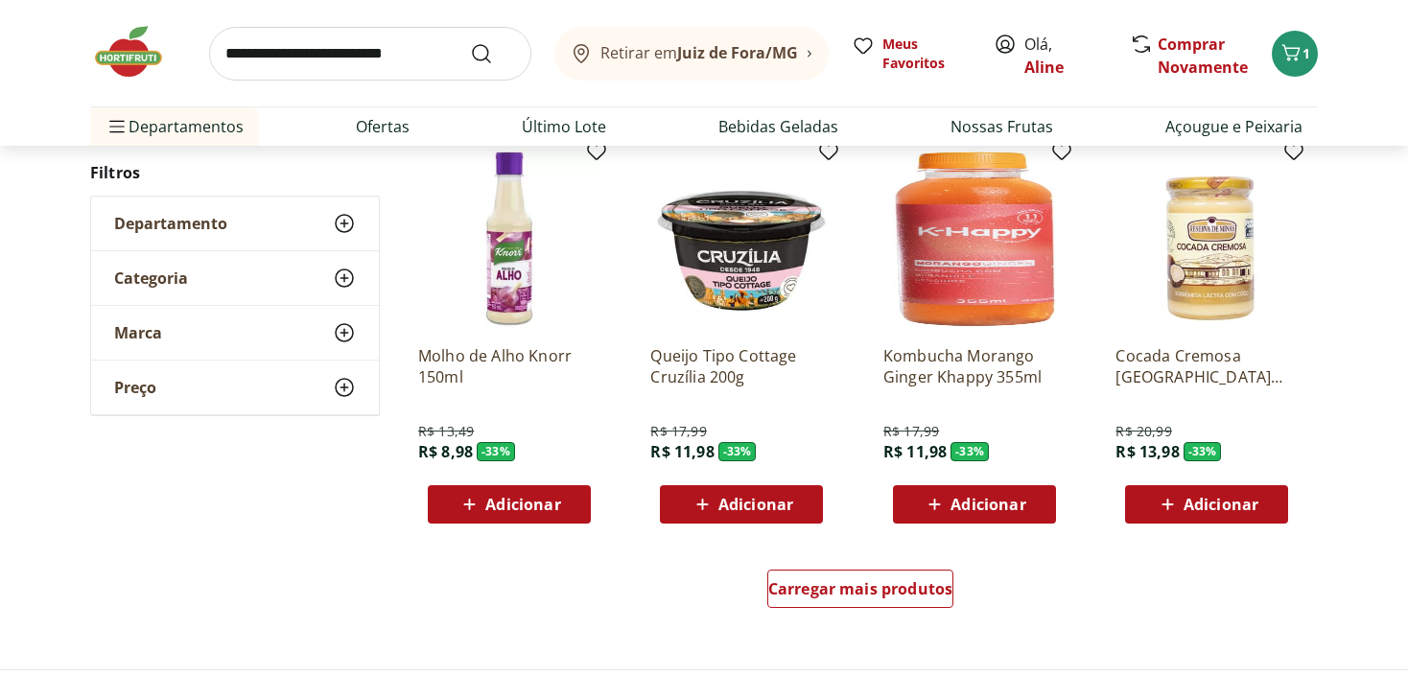
click at [1304, 419] on div "Cocada Cremosa Reserva de Minas 420g R$ 20,99 R$ 13,98 - 33 % Adicionar" at bounding box center [1206, 335] width 213 height 407
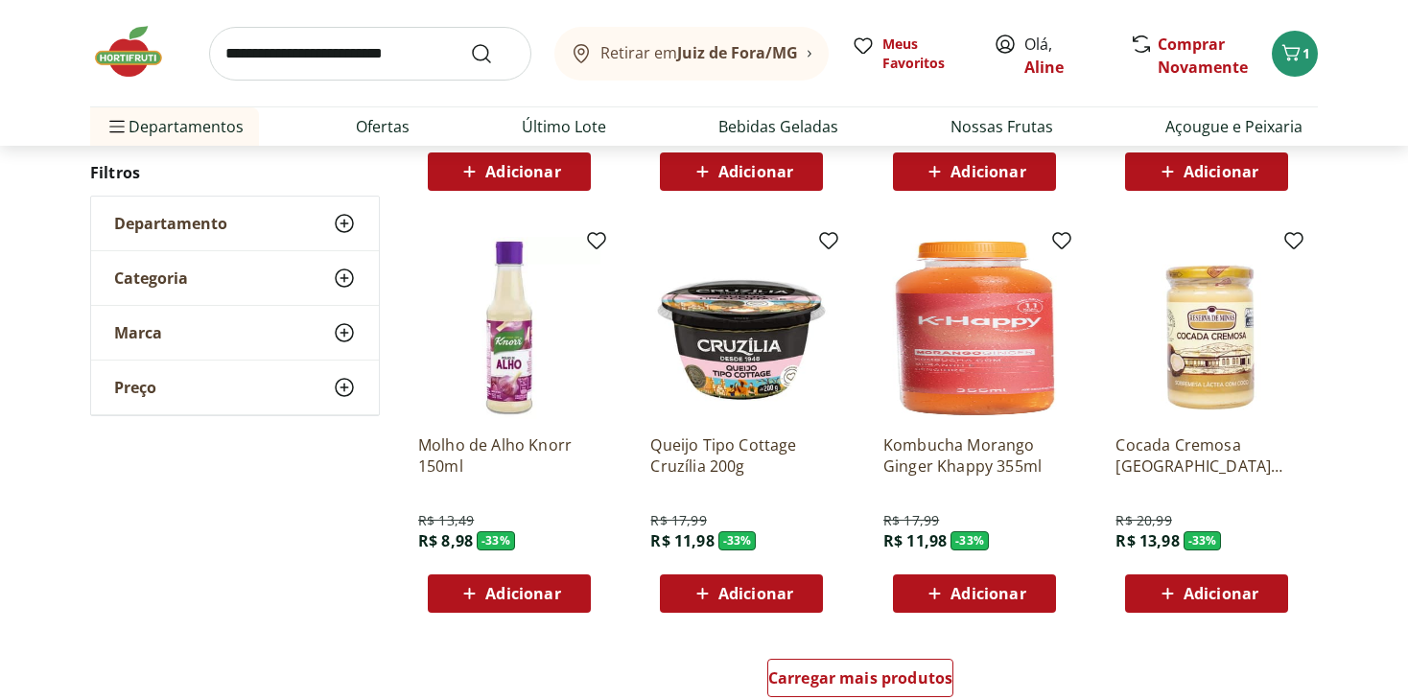
scroll to position [19703, 0]
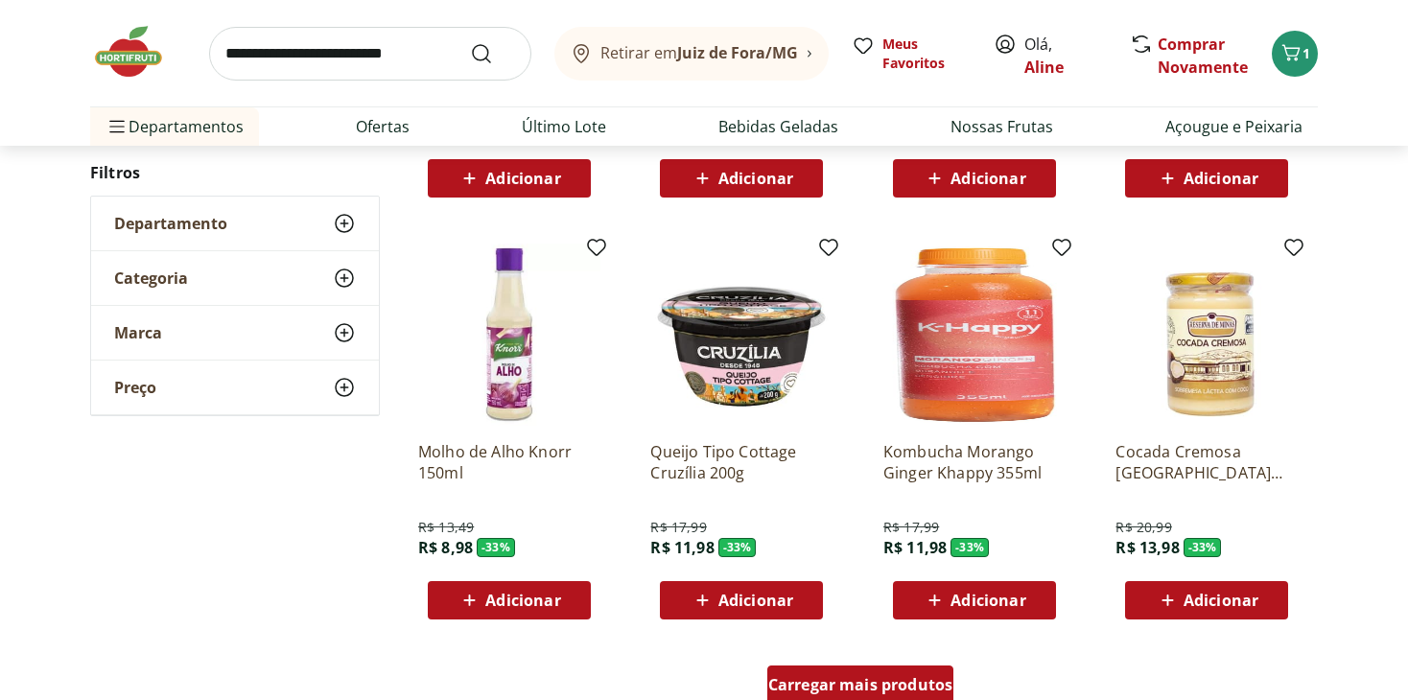
click at [839, 680] on span "Carregar mais produtos" at bounding box center [860, 684] width 185 height 15
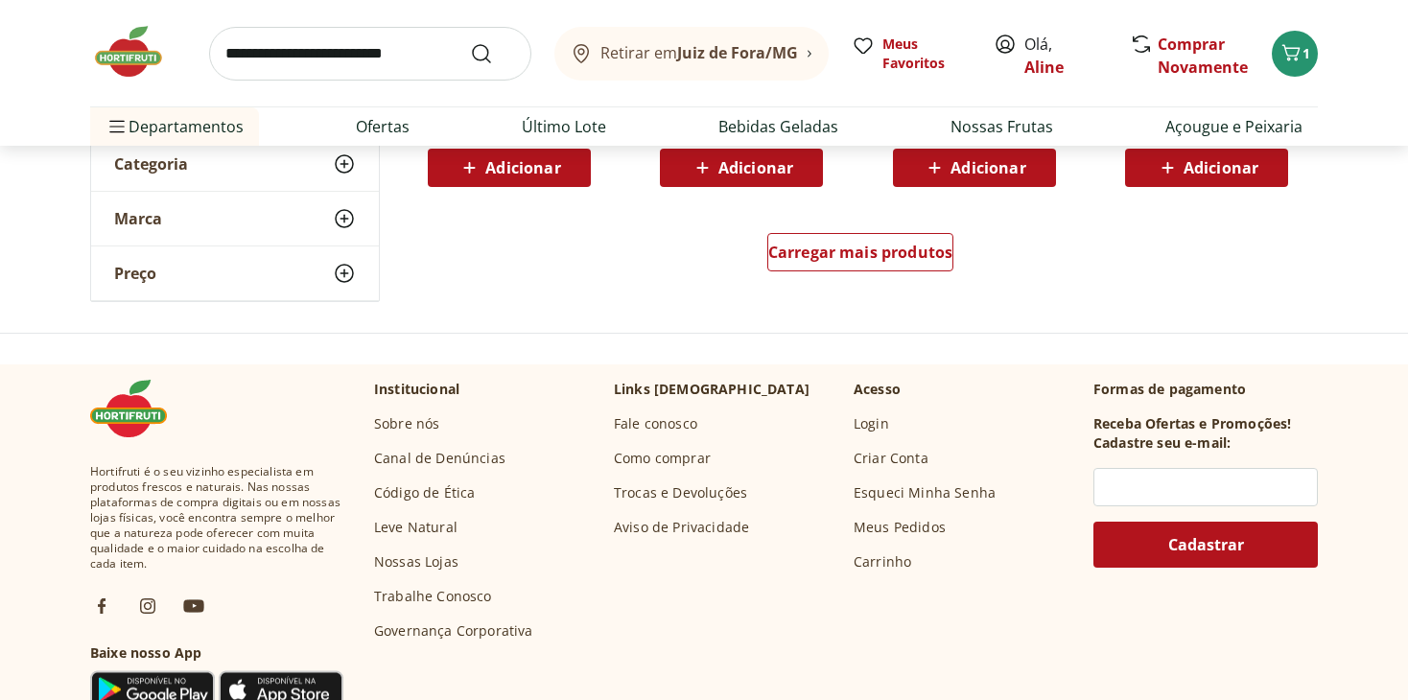
scroll to position [21414, 0]
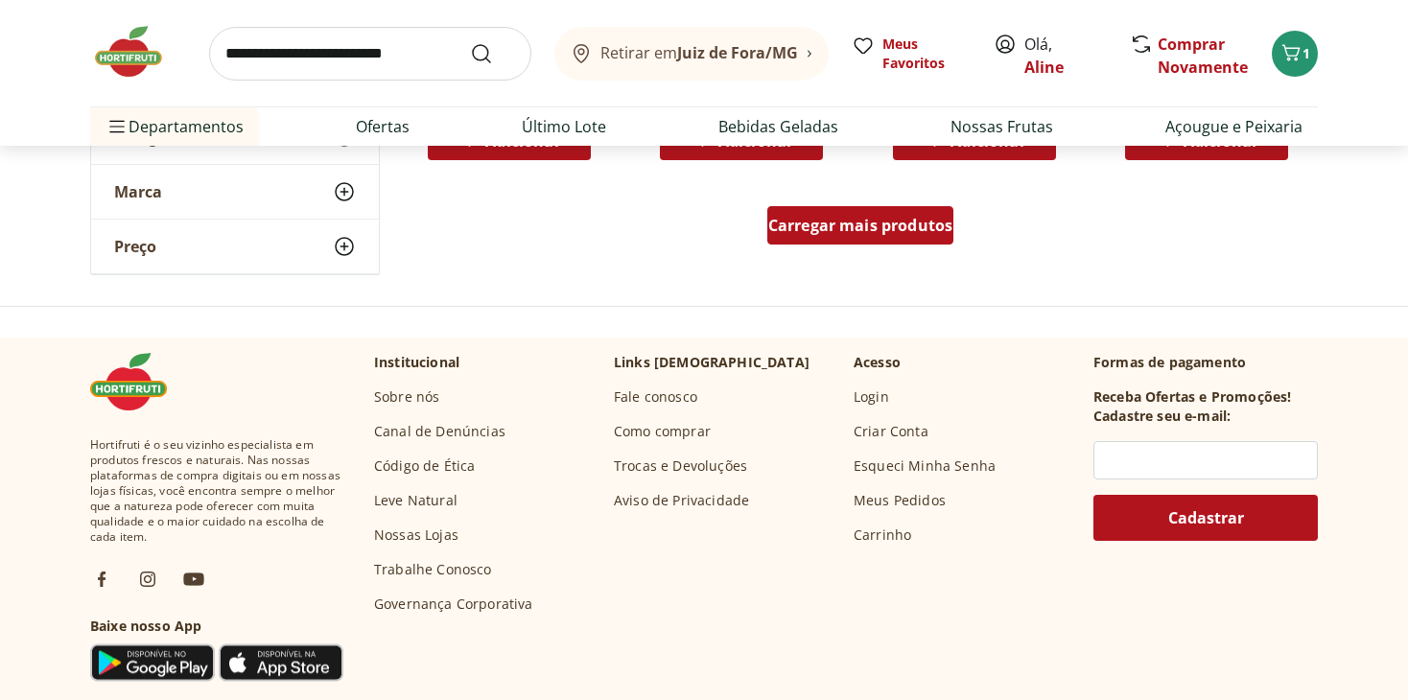
click at [851, 245] on link "Carregar mais produtos" at bounding box center [861, 229] width 187 height 46
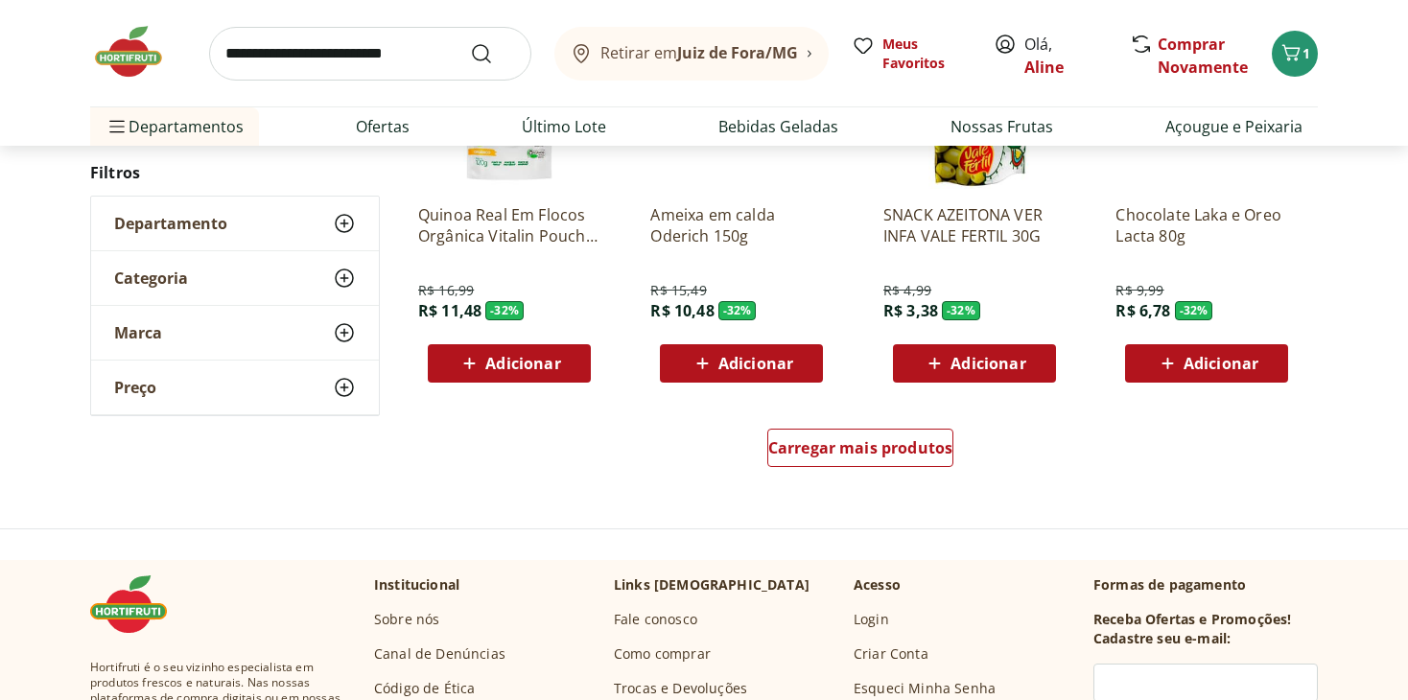
scroll to position [22500, 0]
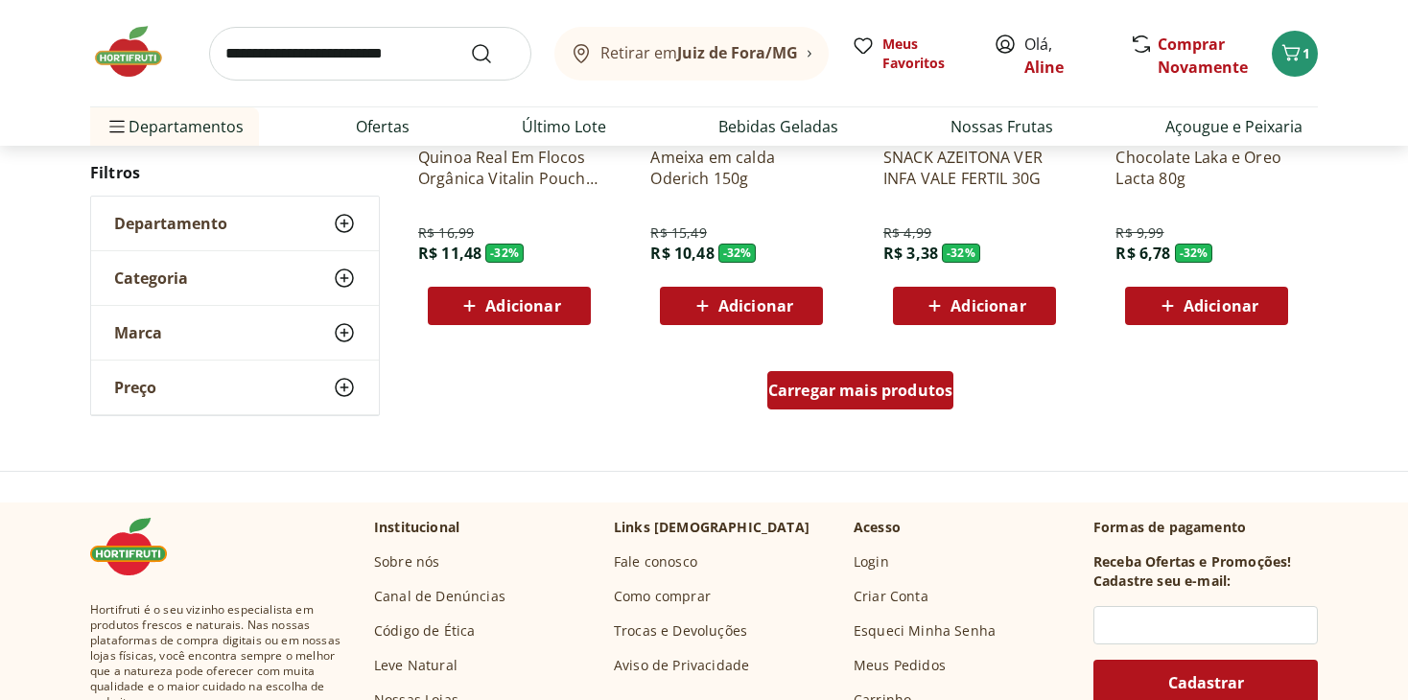
click at [797, 397] on span "Carregar mais produtos" at bounding box center [860, 390] width 185 height 15
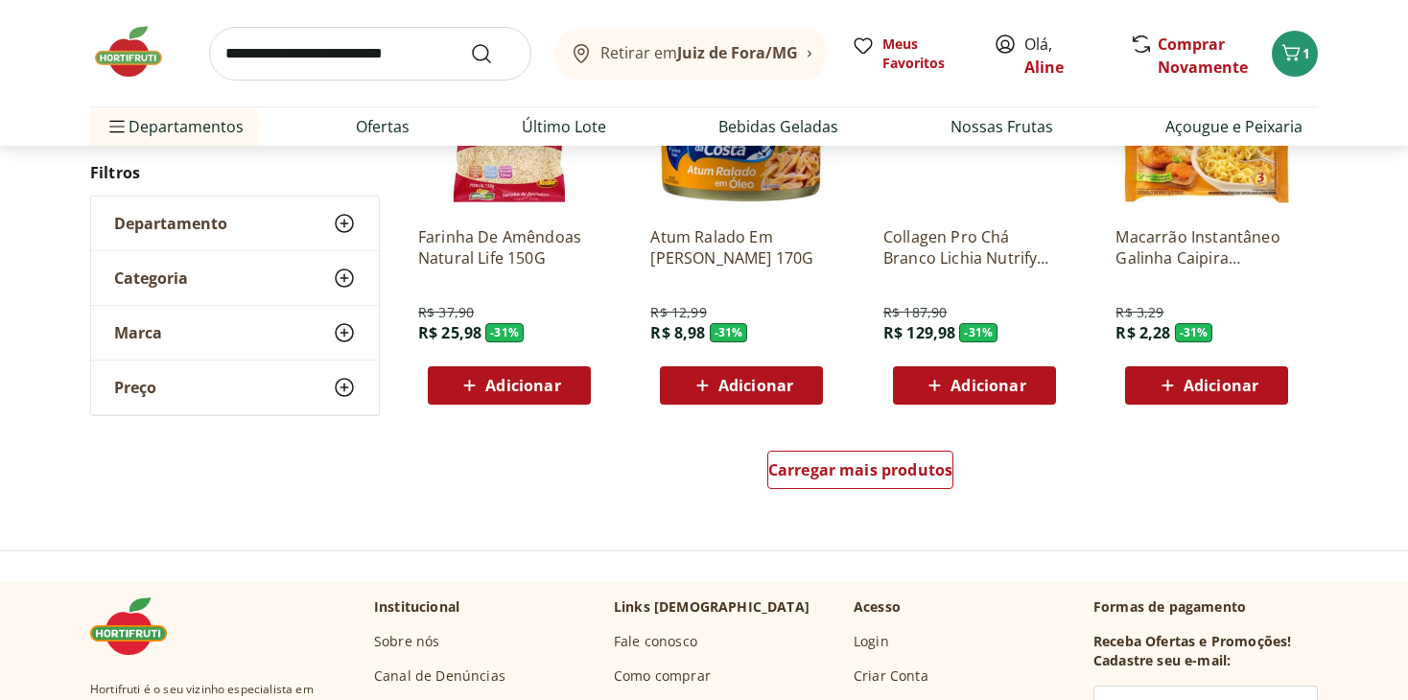
scroll to position [23521, 0]
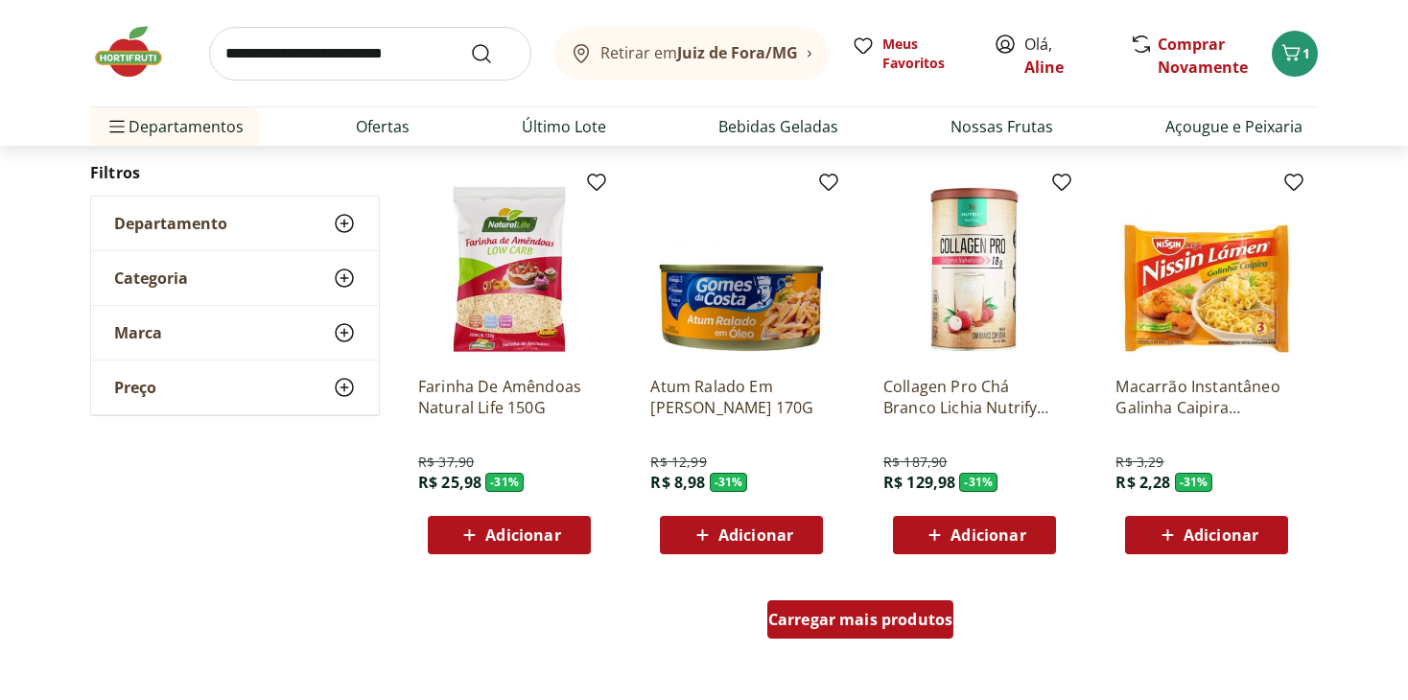
click at [862, 625] on span "Carregar mais produtos" at bounding box center [860, 619] width 185 height 15
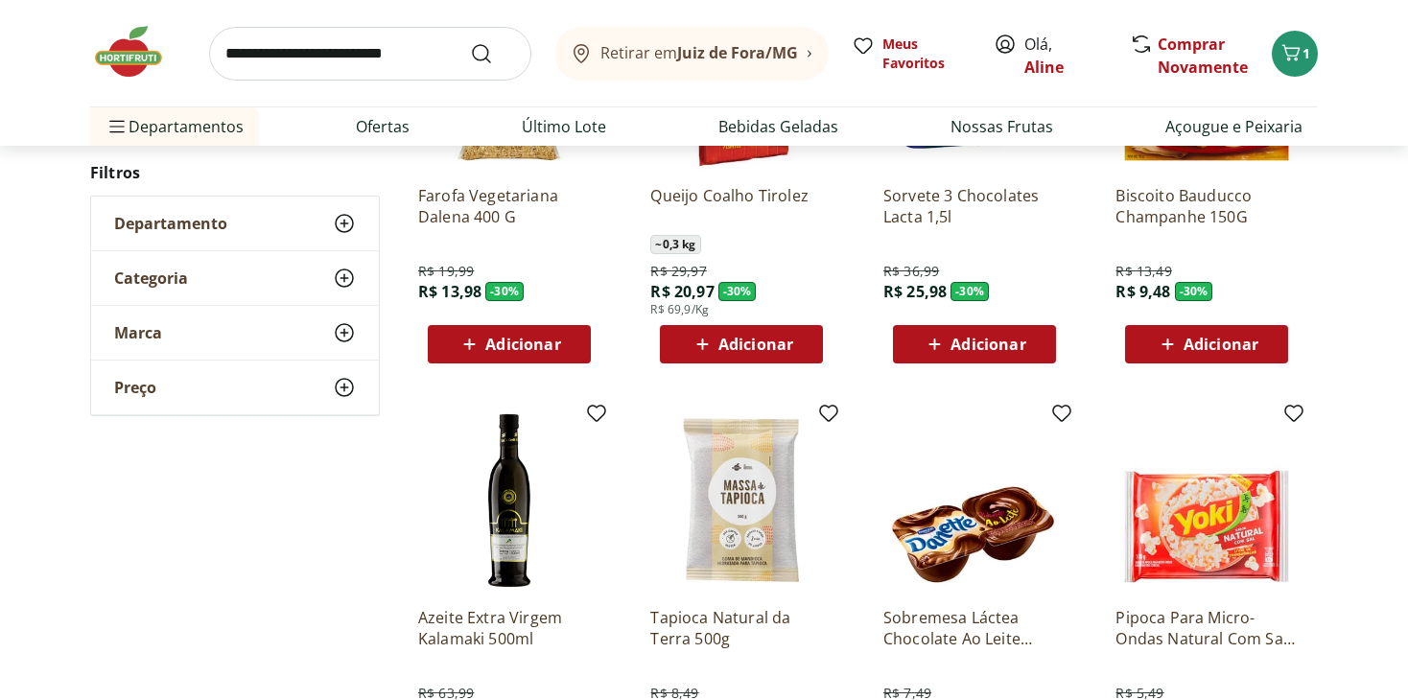
scroll to position [24634, 0]
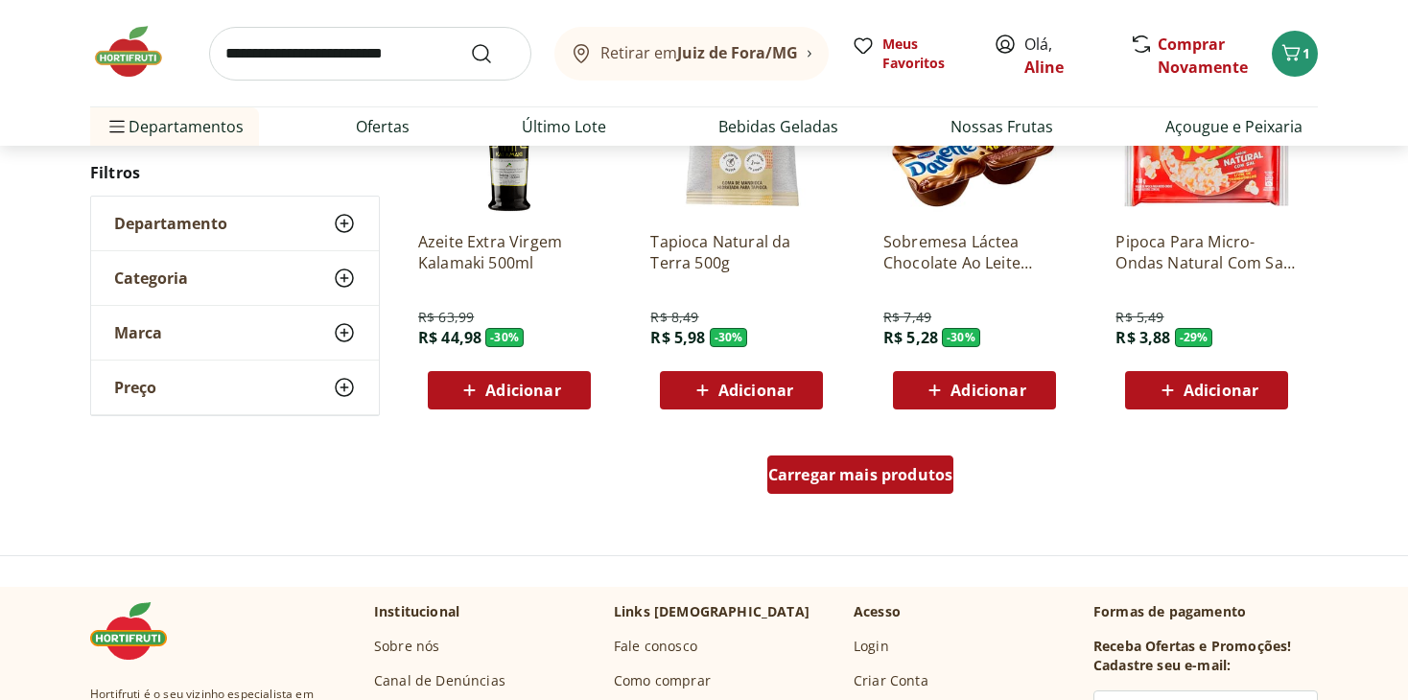
click at [866, 490] on div "Carregar mais produtos" at bounding box center [861, 475] width 187 height 38
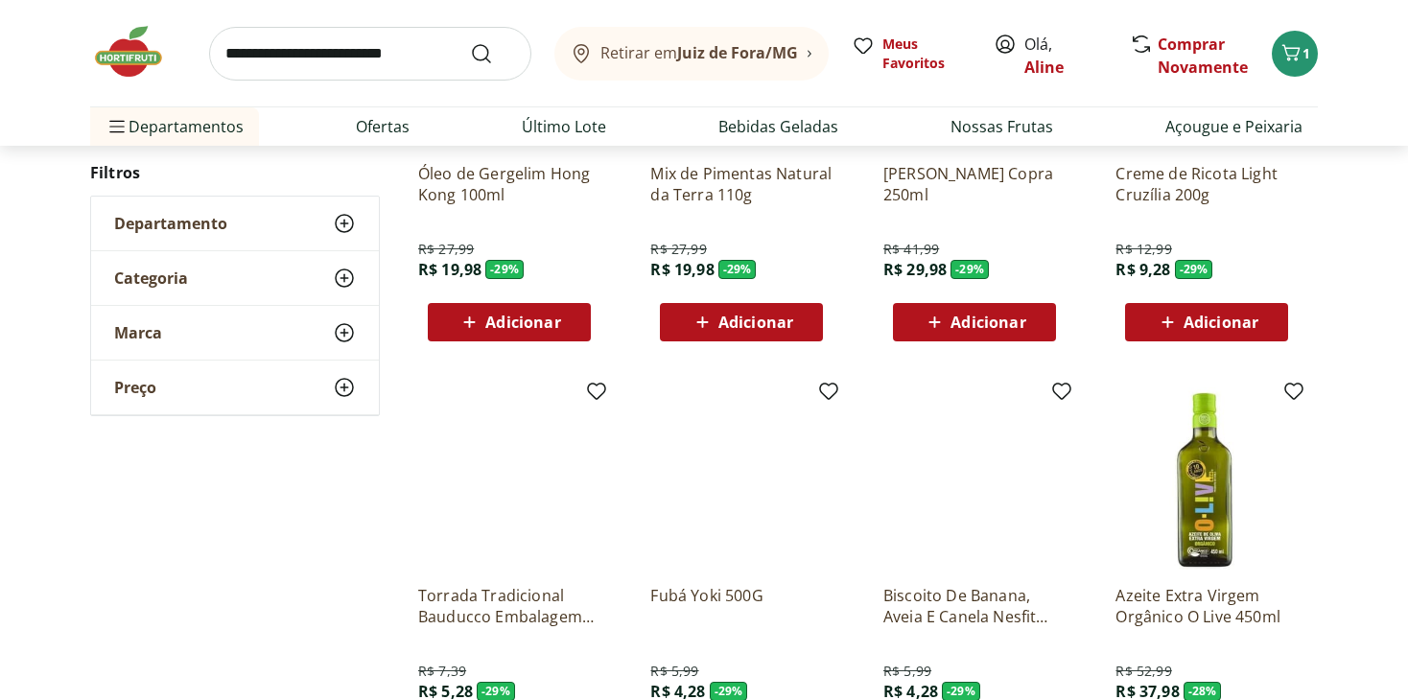
scroll to position [25912, 0]
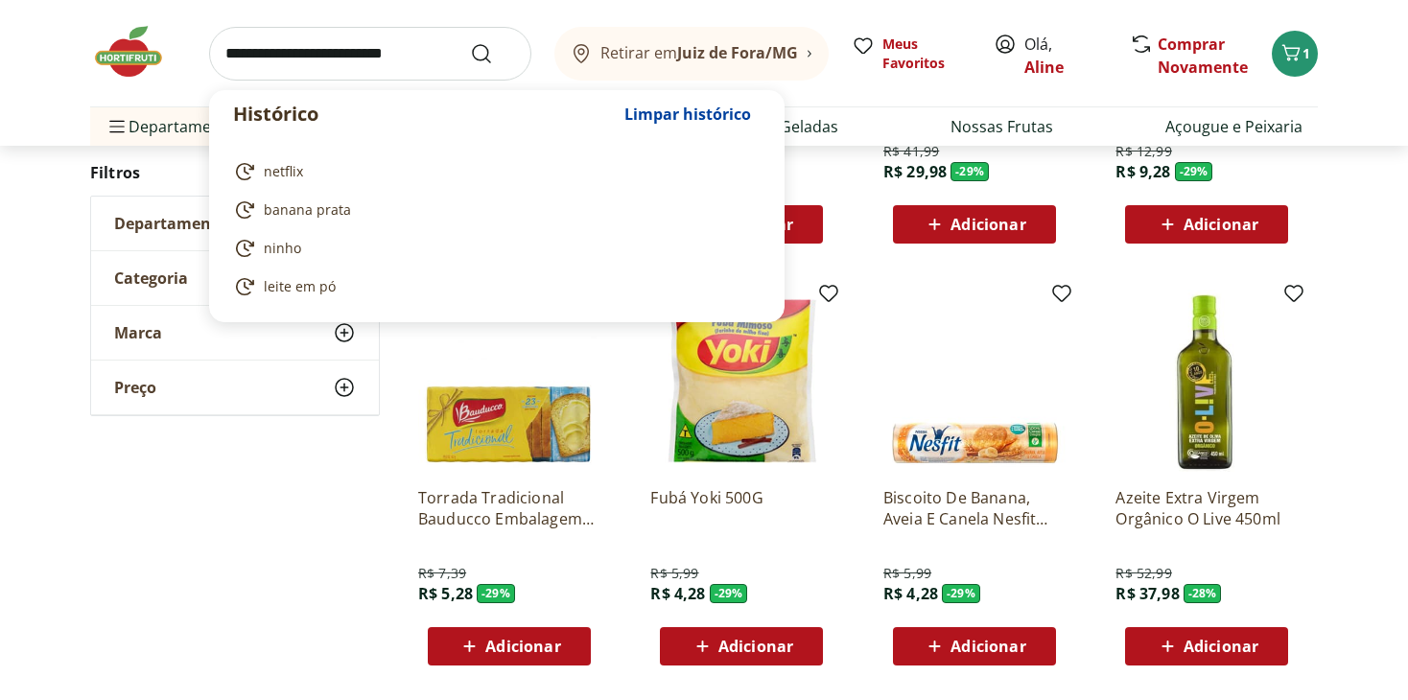
click at [308, 52] on input "search" at bounding box center [370, 54] width 322 height 54
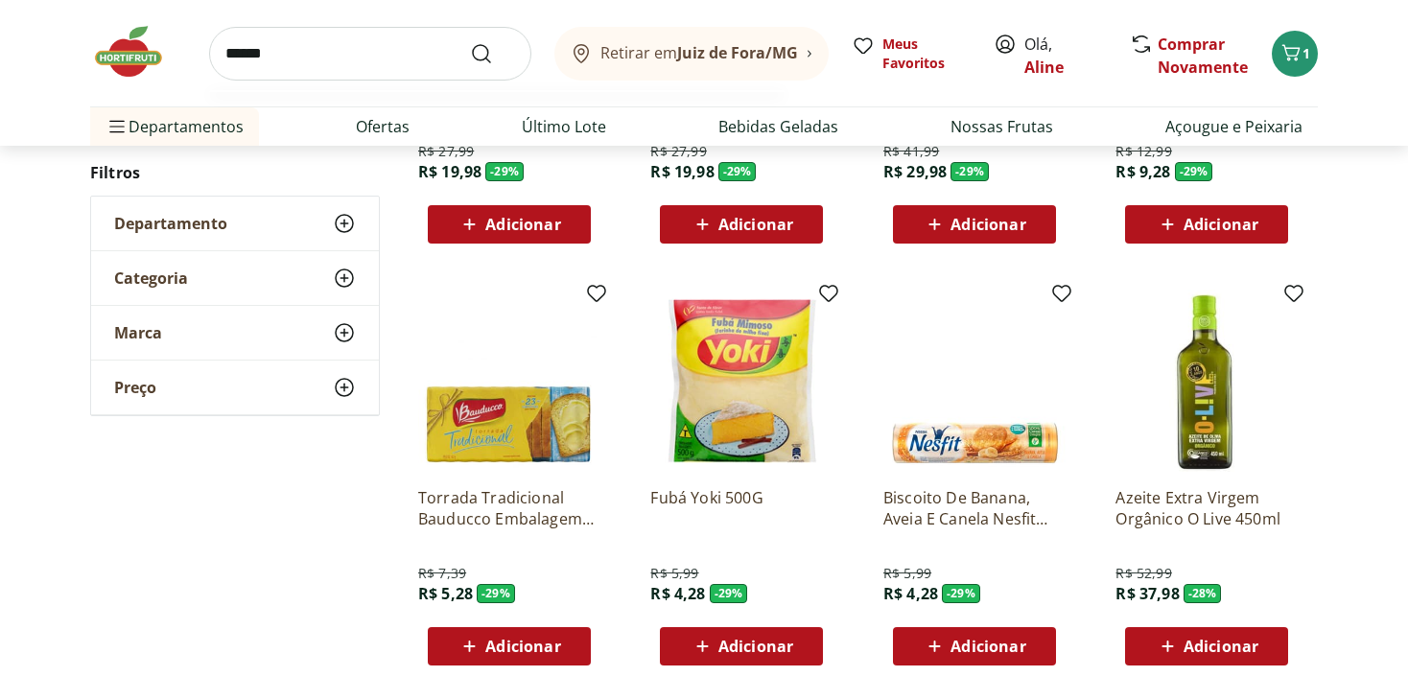
type input "******"
click at [470, 42] on button "Submit Search" at bounding box center [493, 53] width 46 height 23
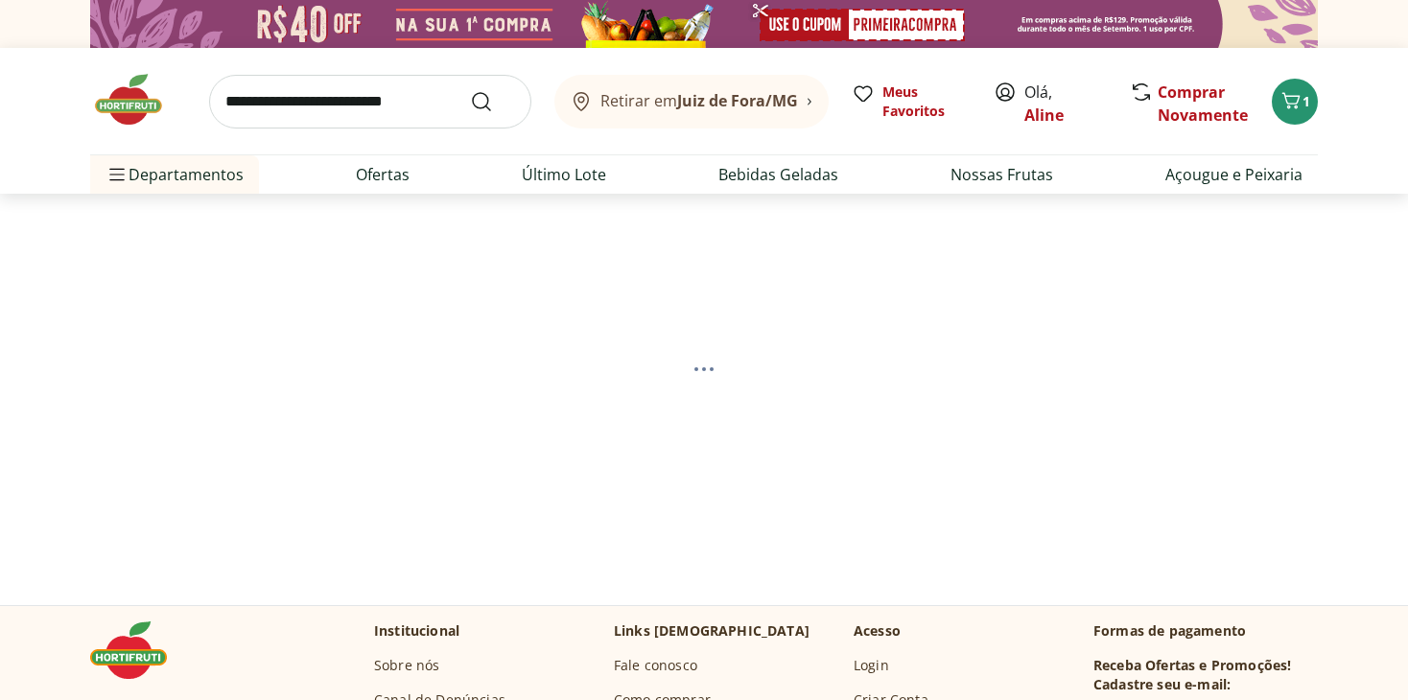
select select "**********"
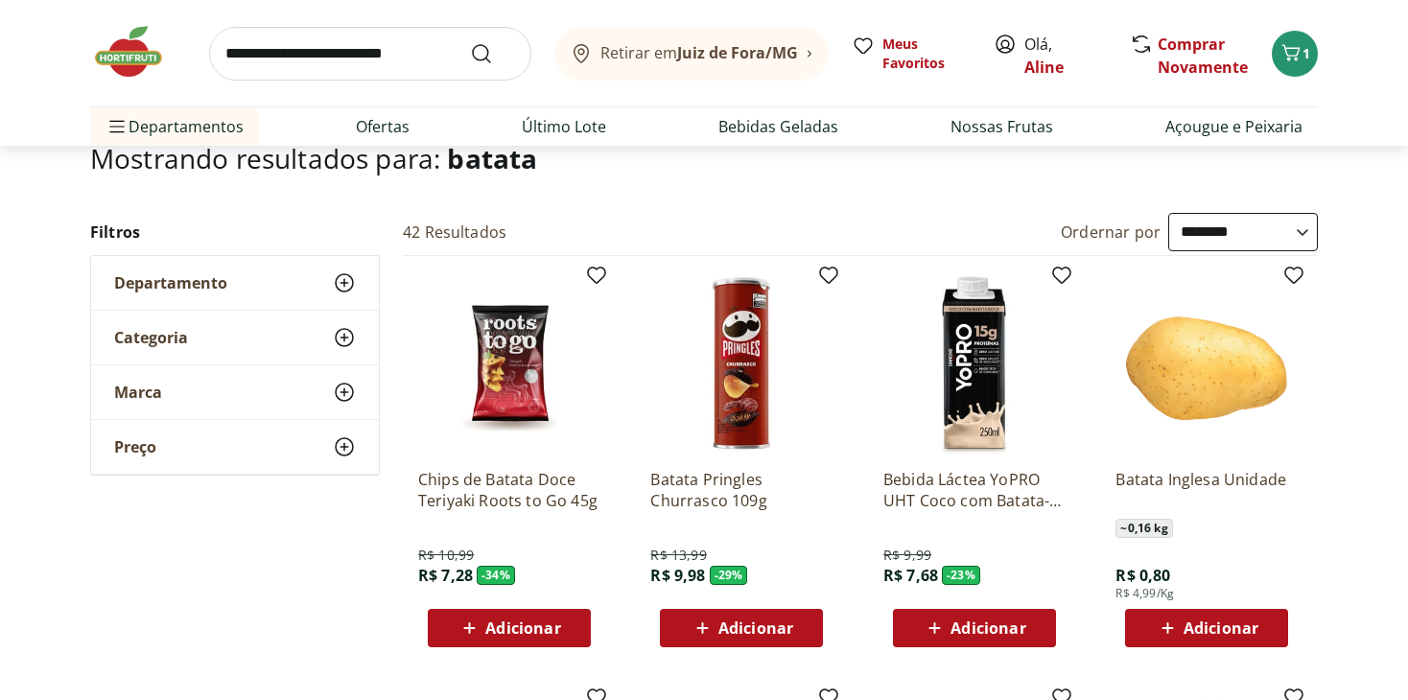
scroll to position [192, 0]
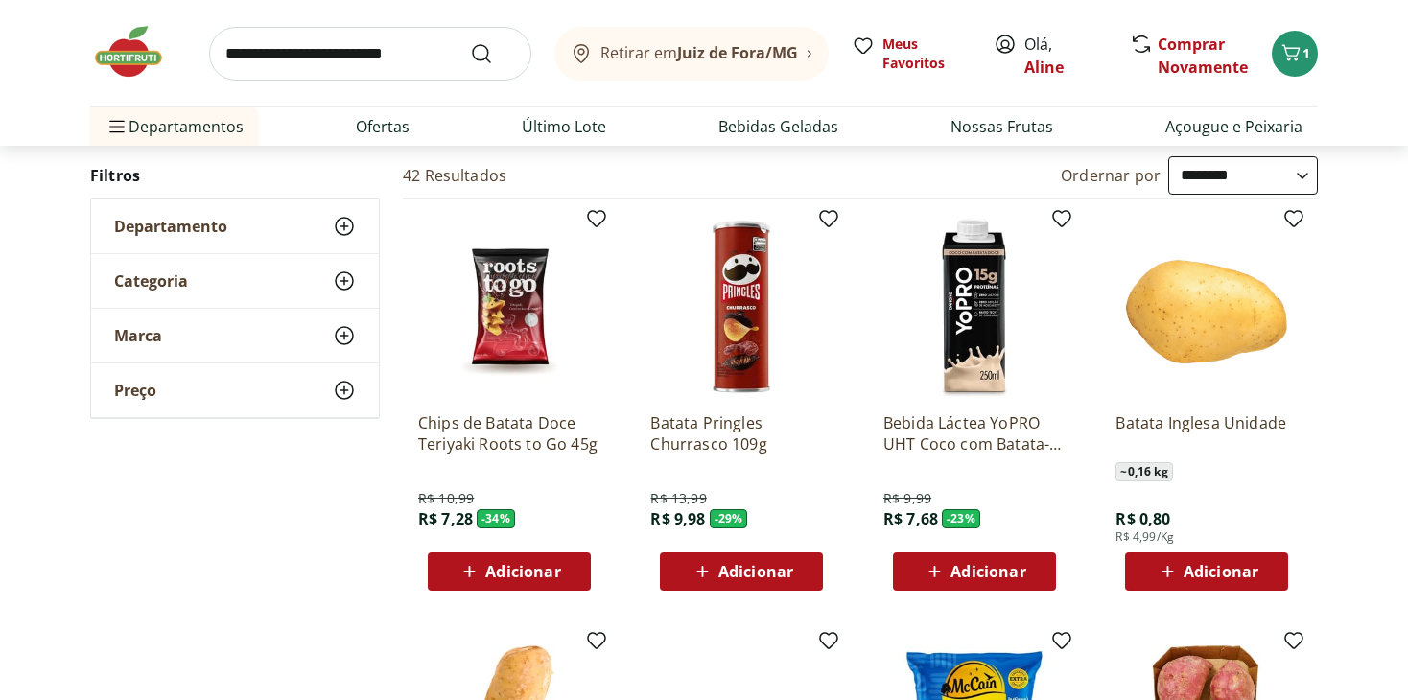
click at [1231, 564] on span "Adicionar" at bounding box center [1221, 571] width 75 height 15
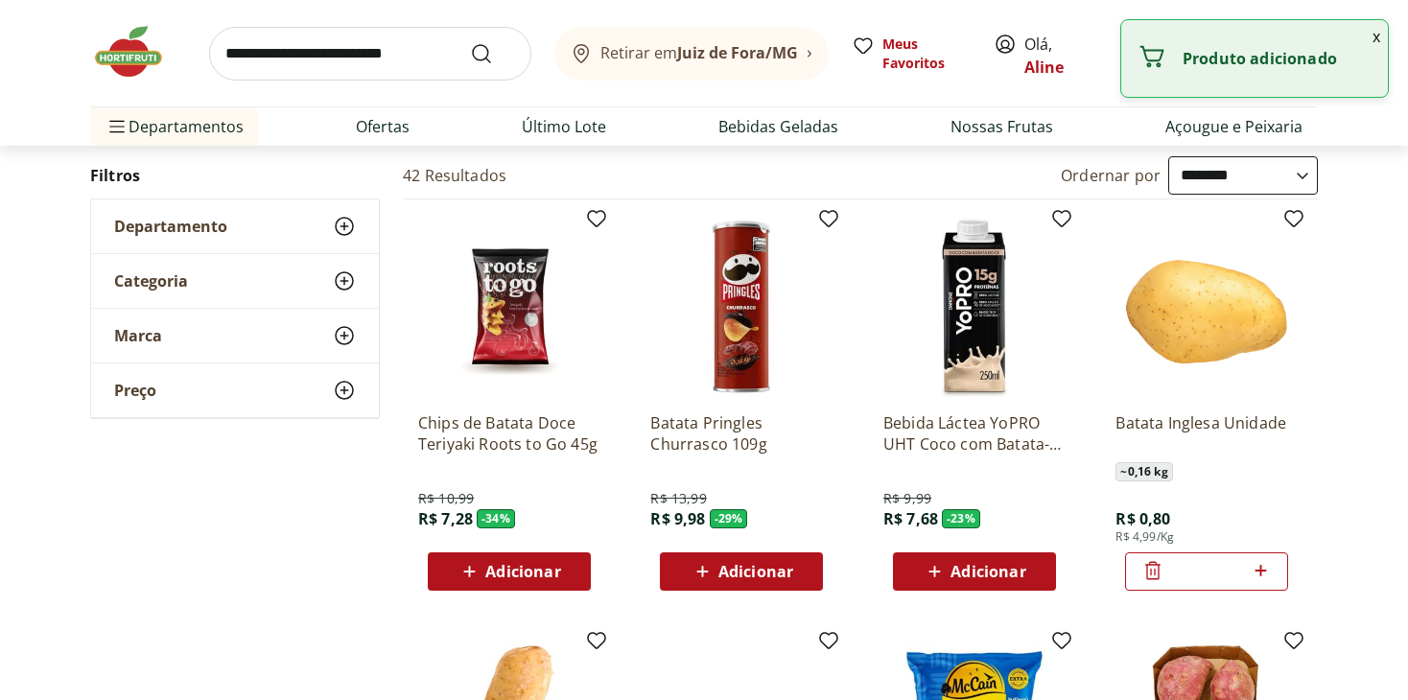
click at [1265, 574] on icon at bounding box center [1261, 570] width 24 height 23
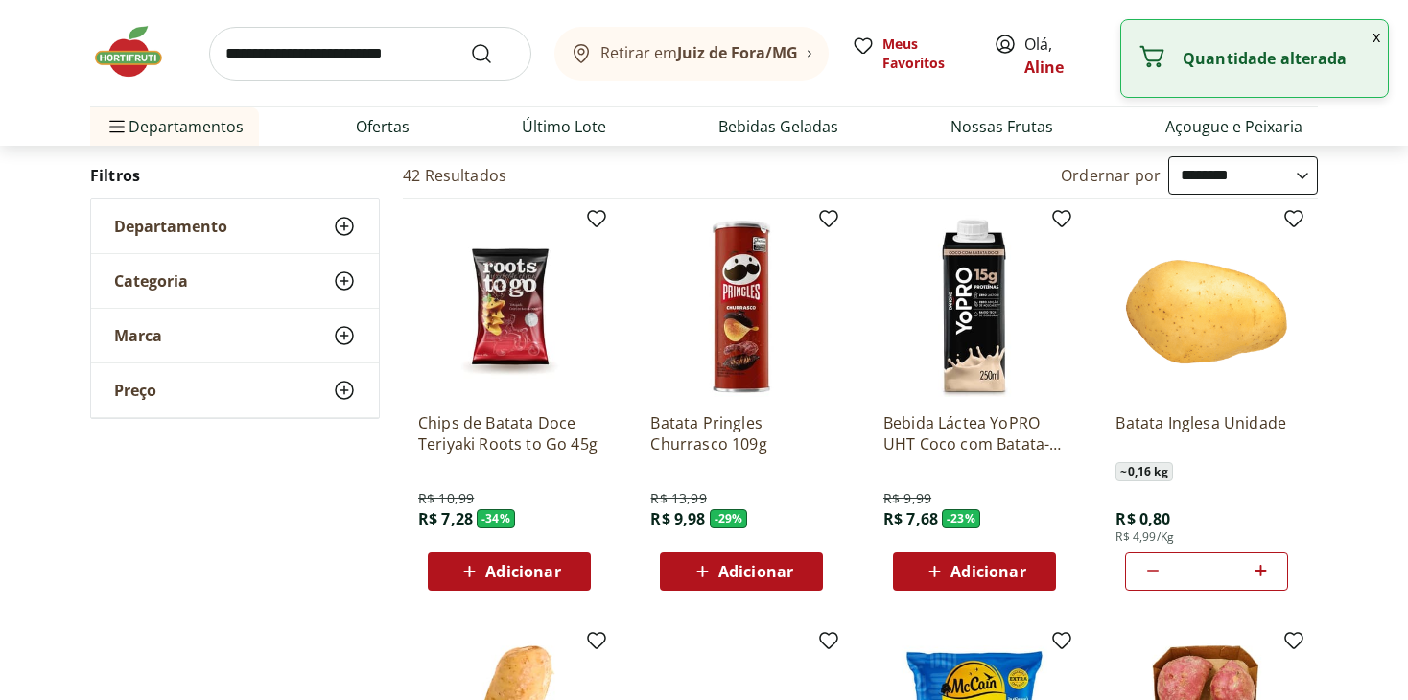
click at [1265, 574] on icon at bounding box center [1261, 570] width 24 height 23
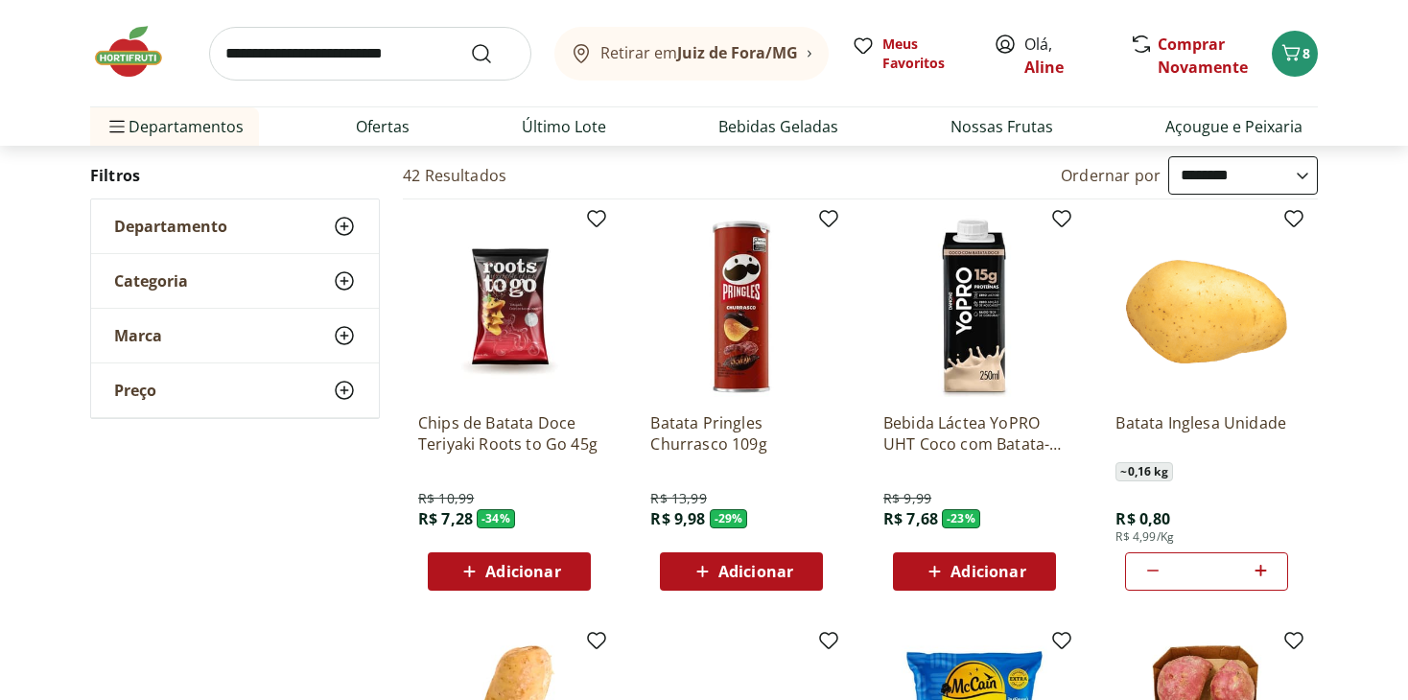
click at [1261, 572] on icon at bounding box center [1261, 571] width 12 height 12
type input "*"
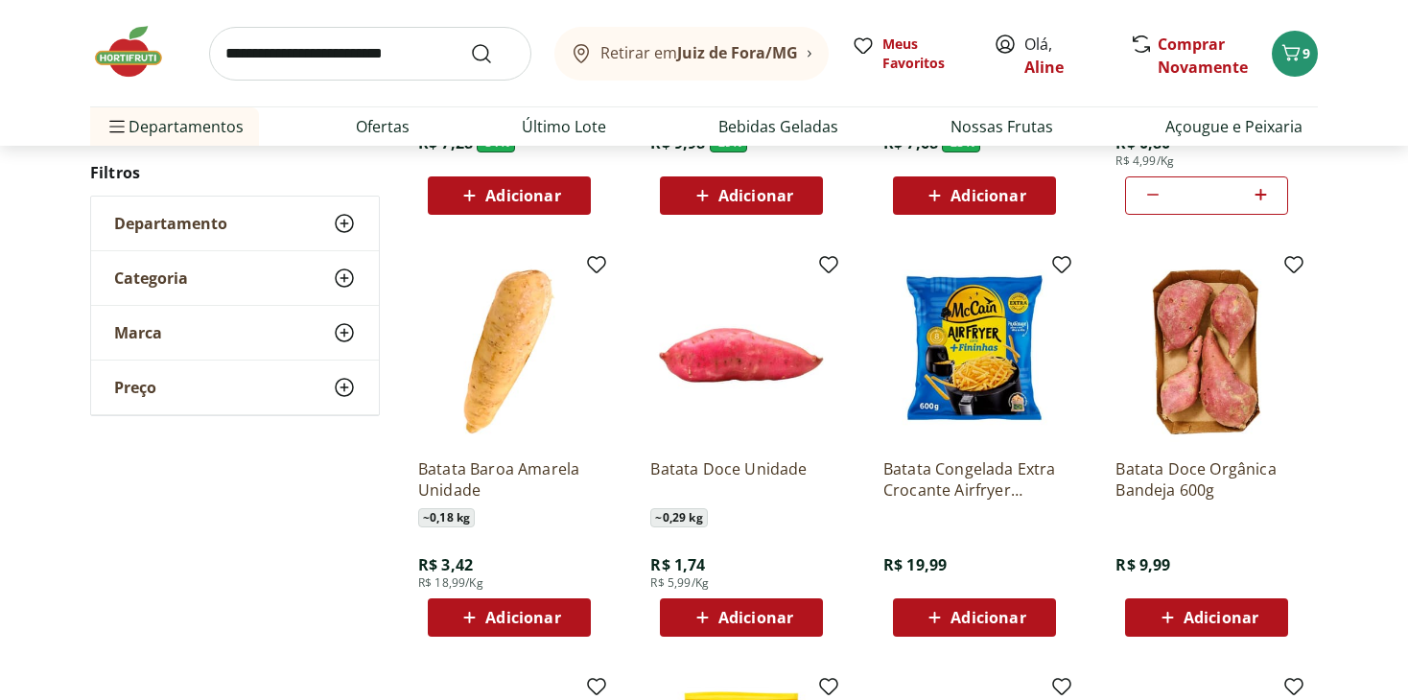
scroll to position [576, 0]
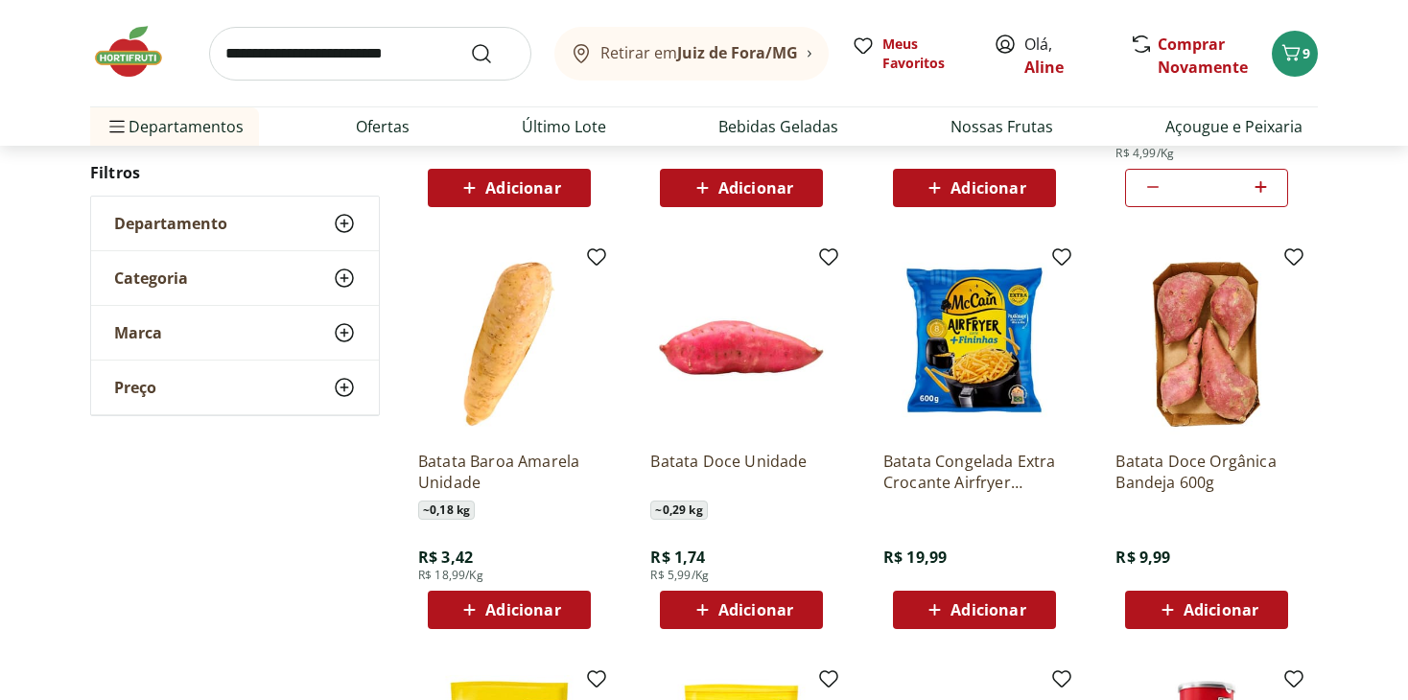
click at [1342, 278] on div "**********" at bounding box center [704, 470] width 1408 height 1394
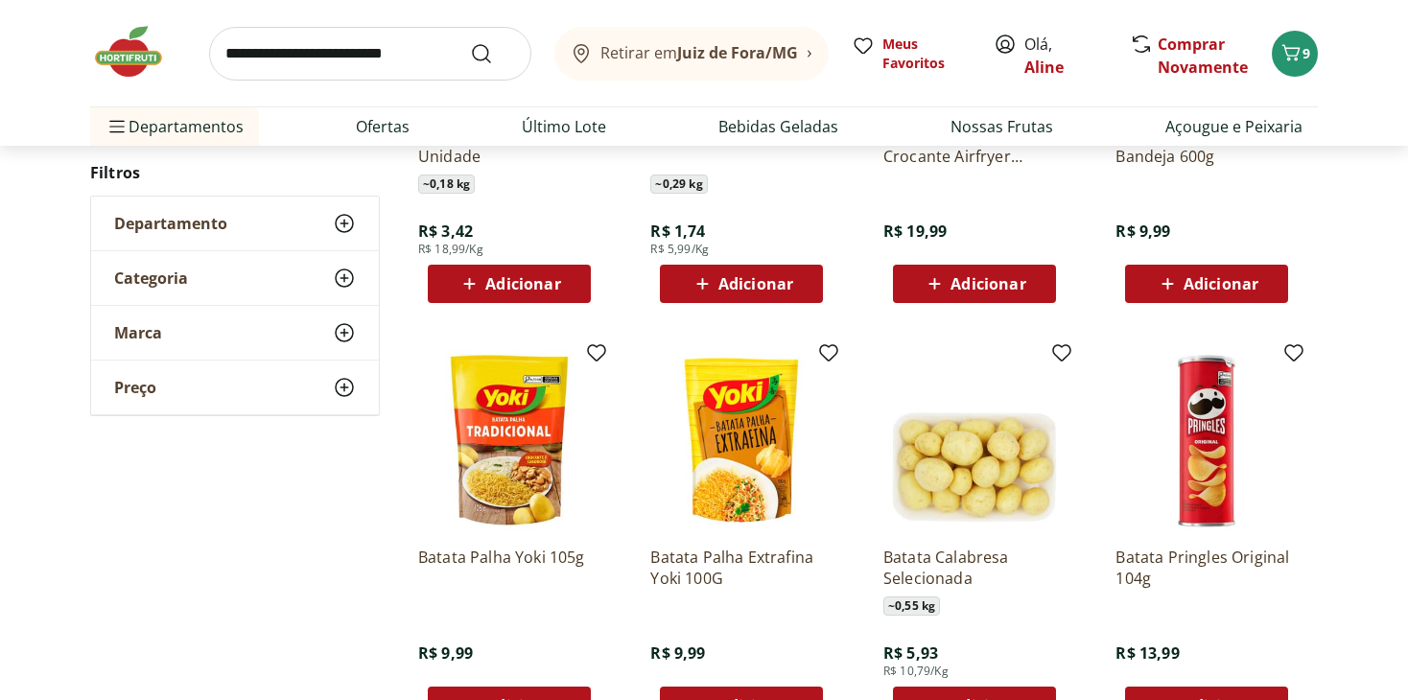
scroll to position [959, 0]
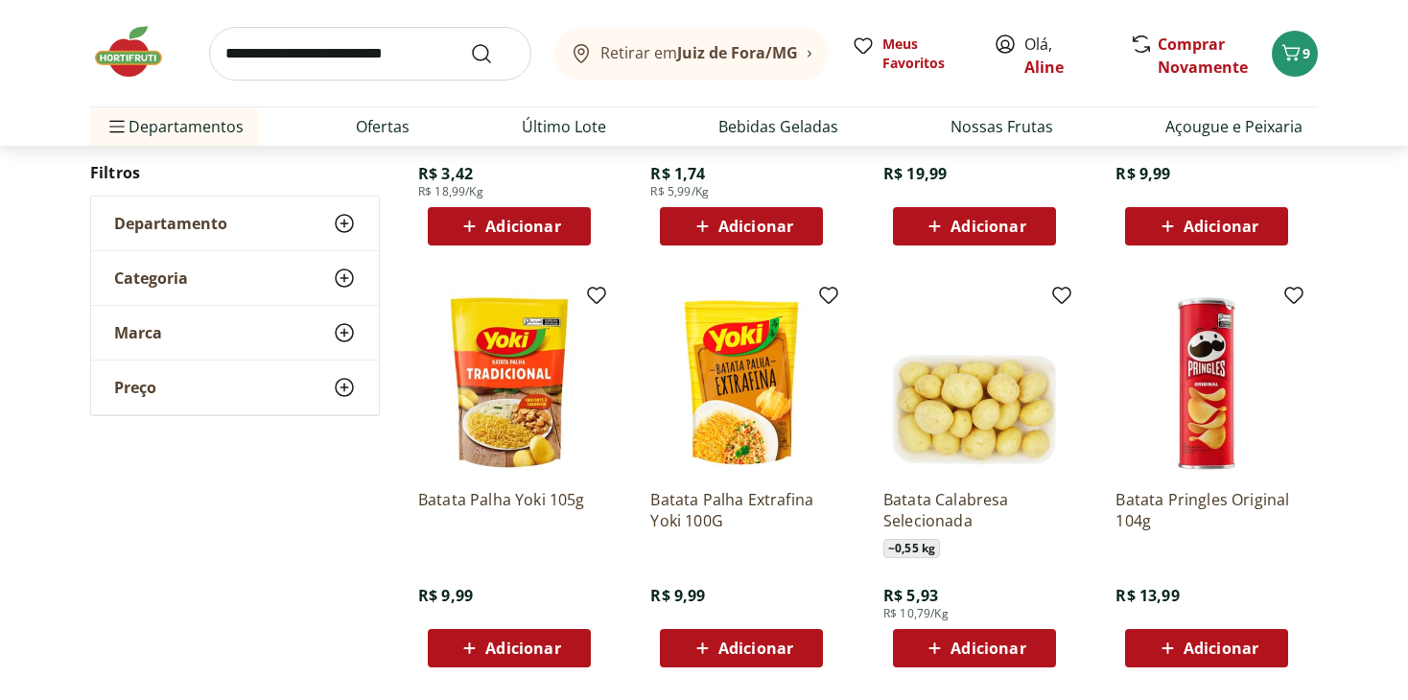
click at [970, 641] on span "Adicionar" at bounding box center [988, 648] width 75 height 15
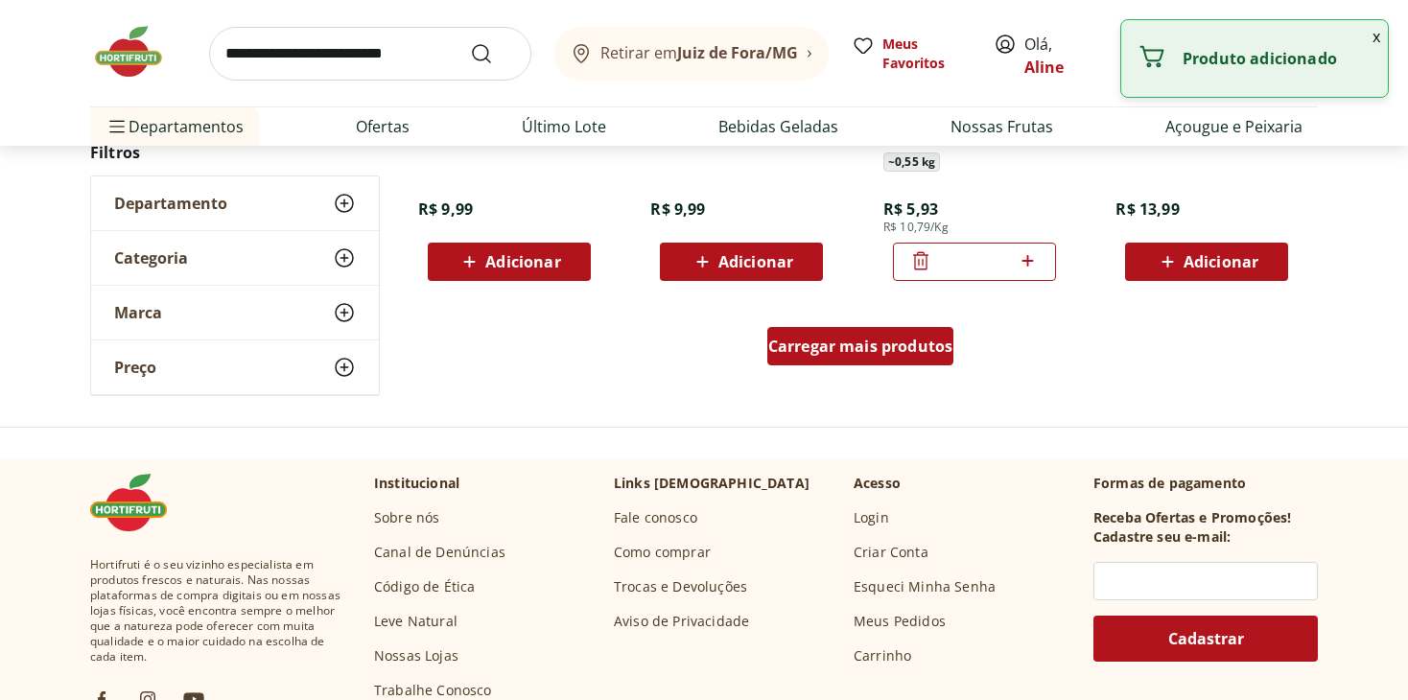
scroll to position [1343, 0]
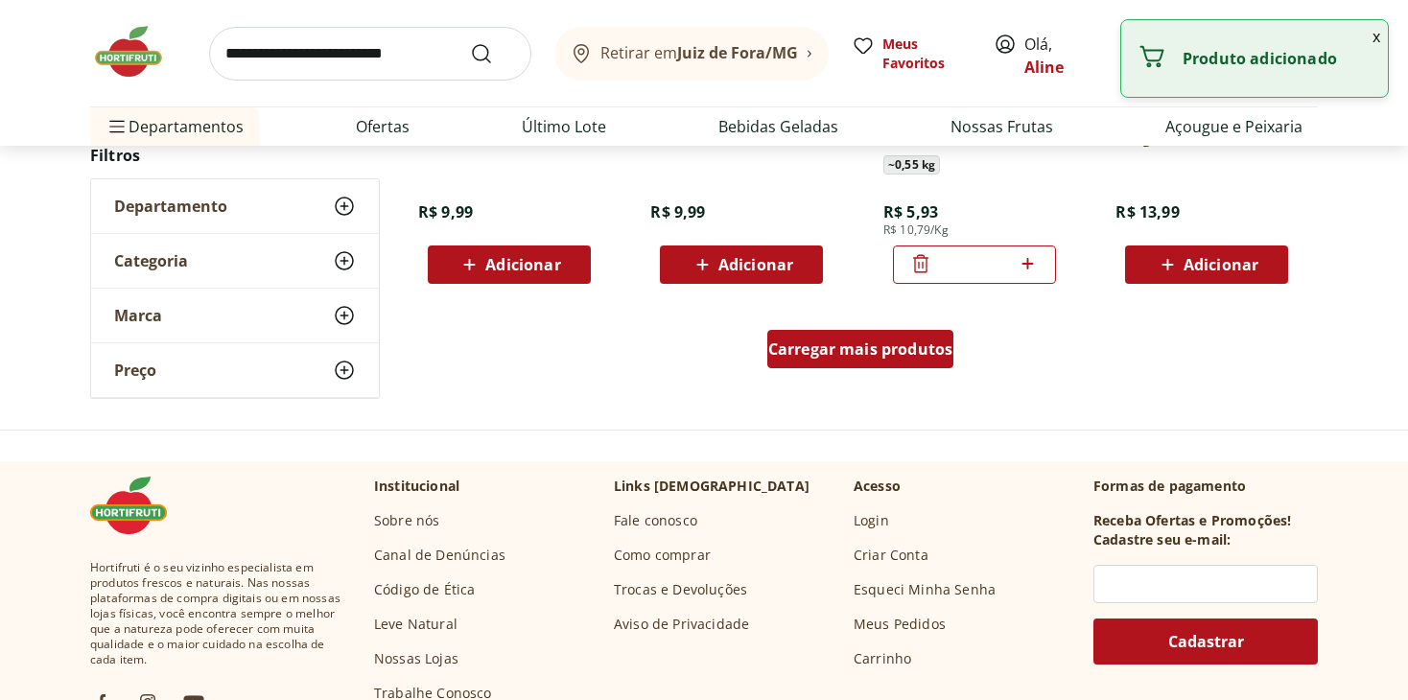
click at [882, 343] on span "Carregar mais produtos" at bounding box center [860, 349] width 185 height 15
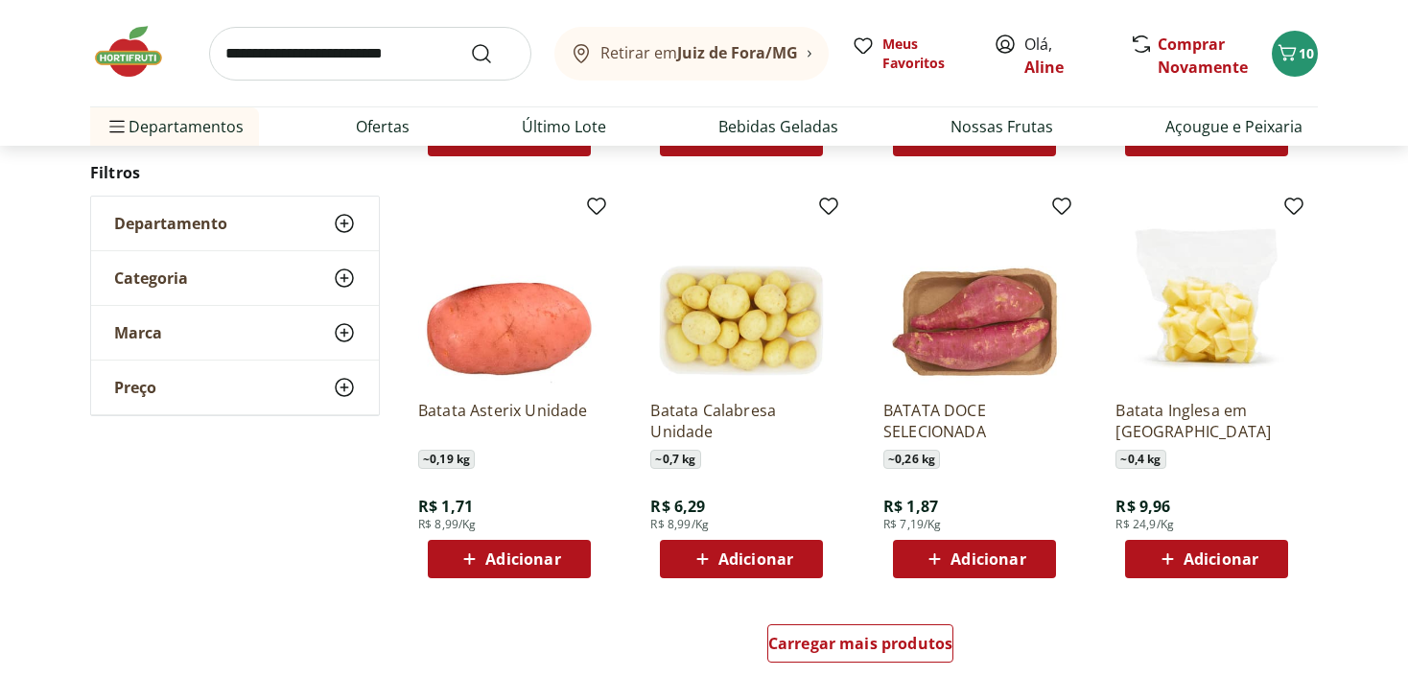
scroll to position [2303, 0]
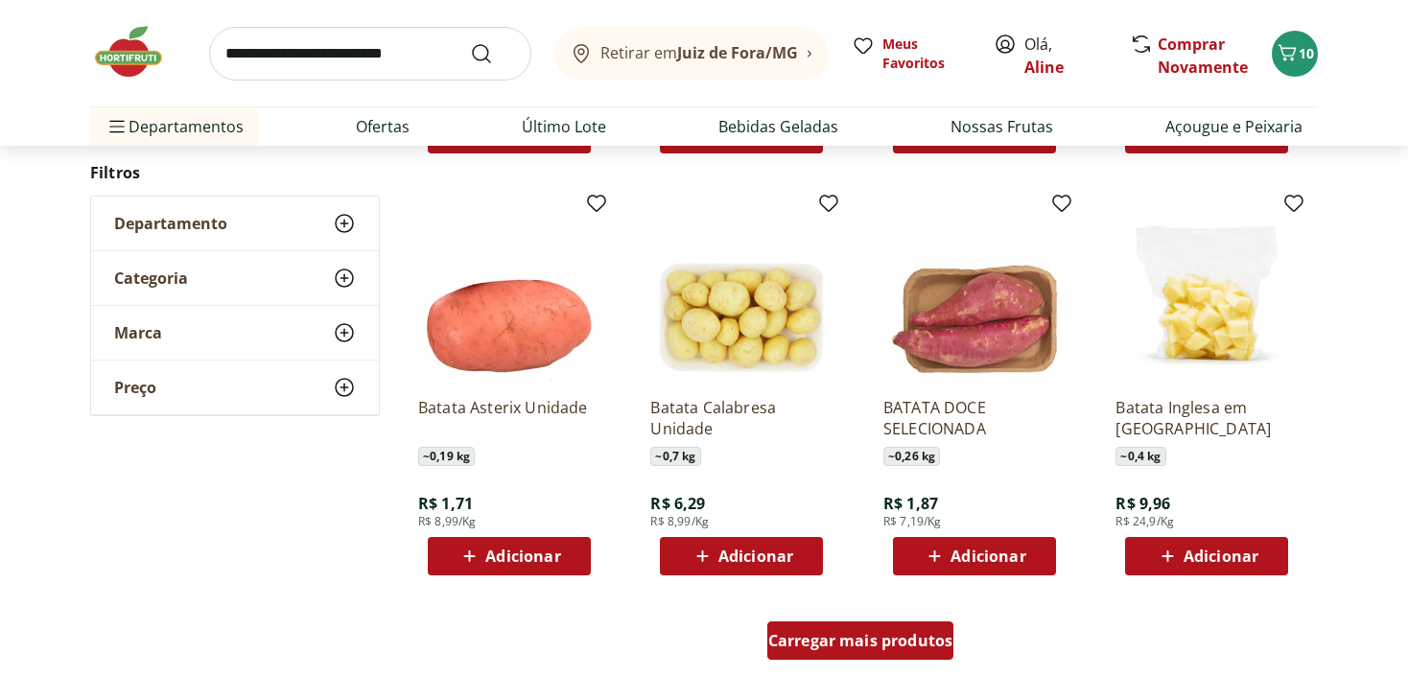
click at [886, 634] on span "Carregar mais produtos" at bounding box center [860, 640] width 185 height 15
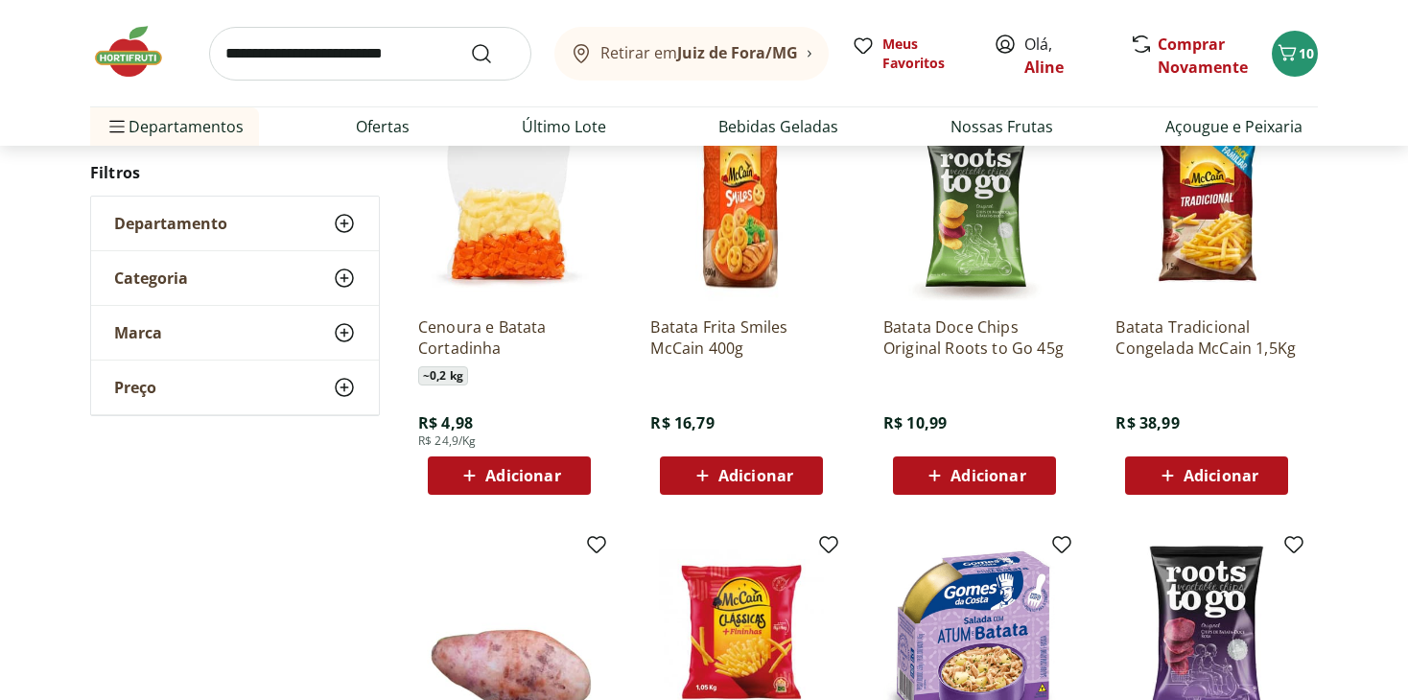
scroll to position [2774, 0]
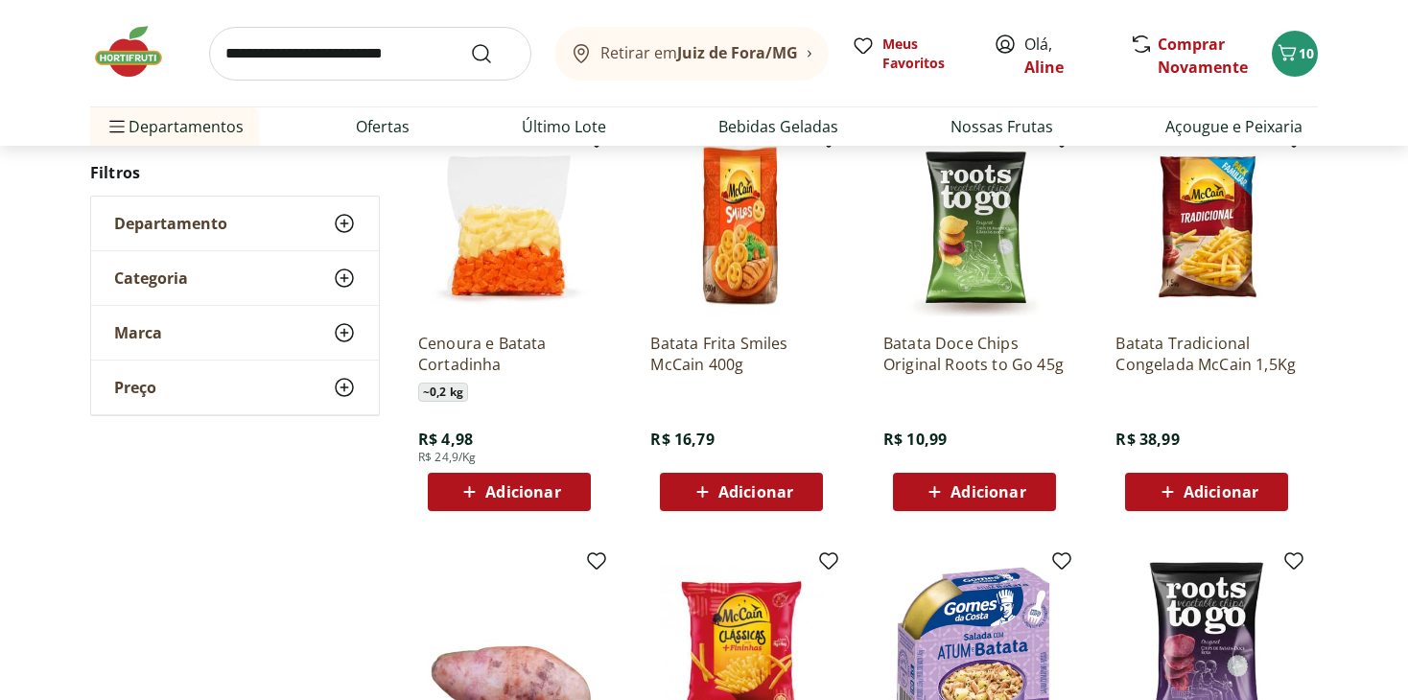
click at [482, 479] on div "Adicionar" at bounding box center [509, 492] width 132 height 35
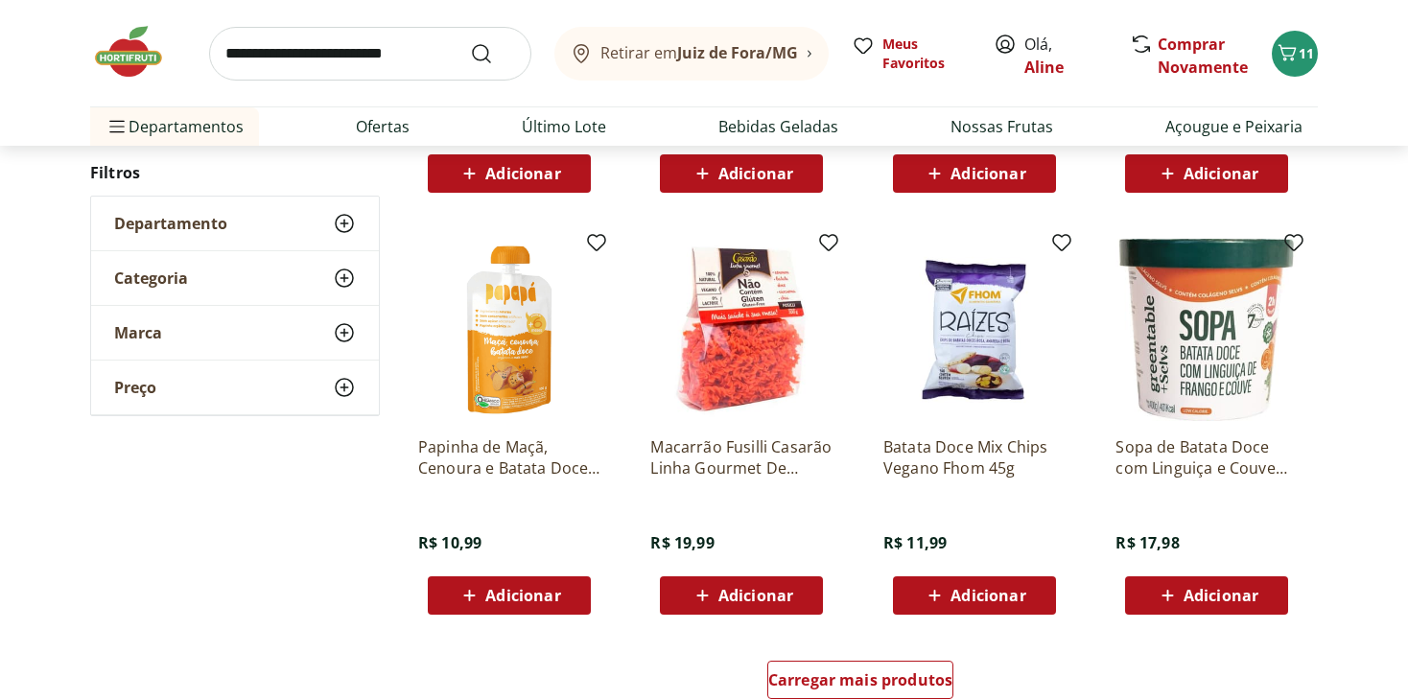
scroll to position [3594, 0]
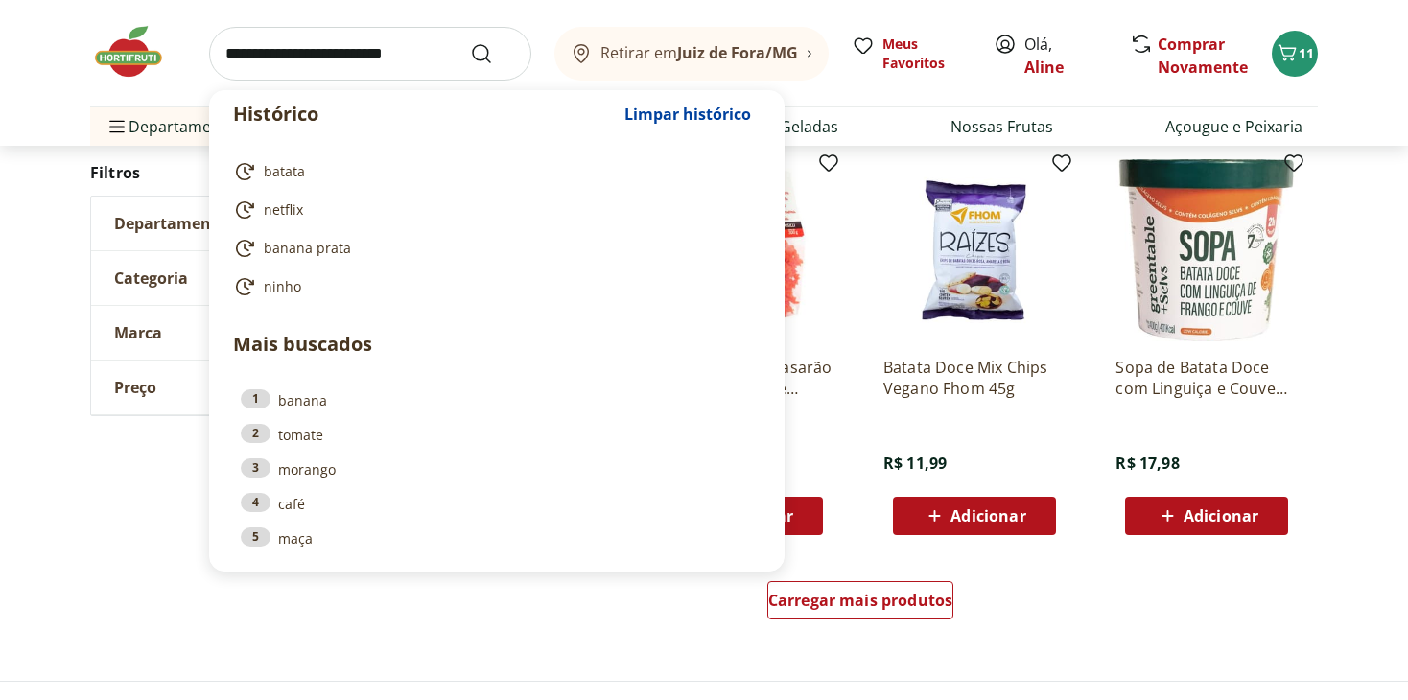
click at [387, 45] on input "search" at bounding box center [370, 54] width 322 height 54
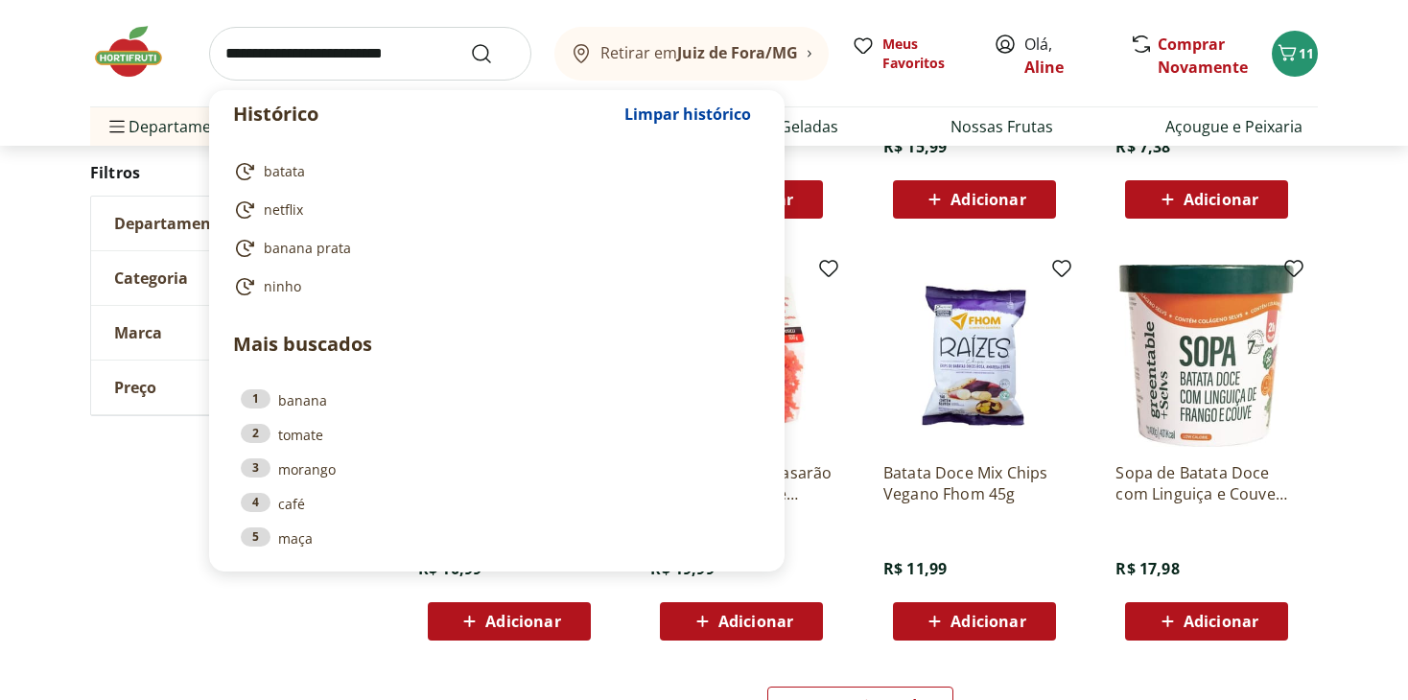
scroll to position [3402, 0]
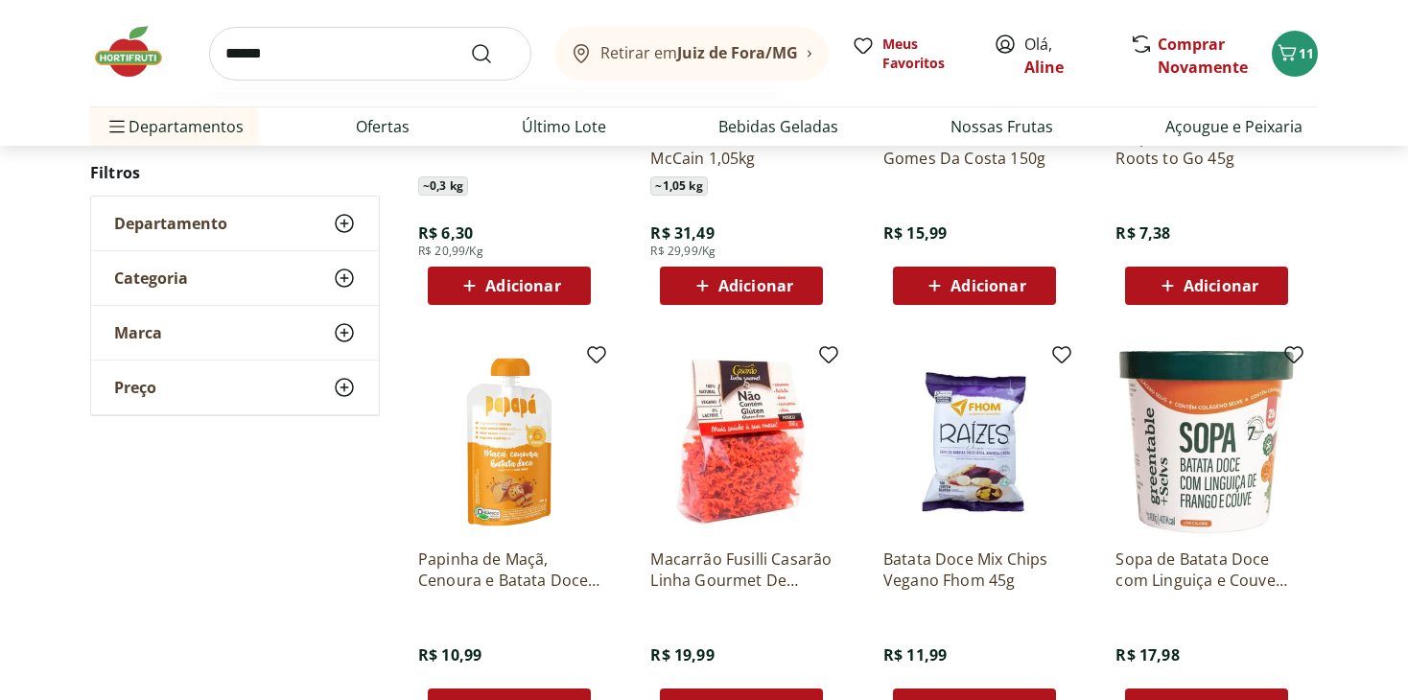
type input "******"
click at [470, 42] on button "Submit Search" at bounding box center [493, 53] width 46 height 23
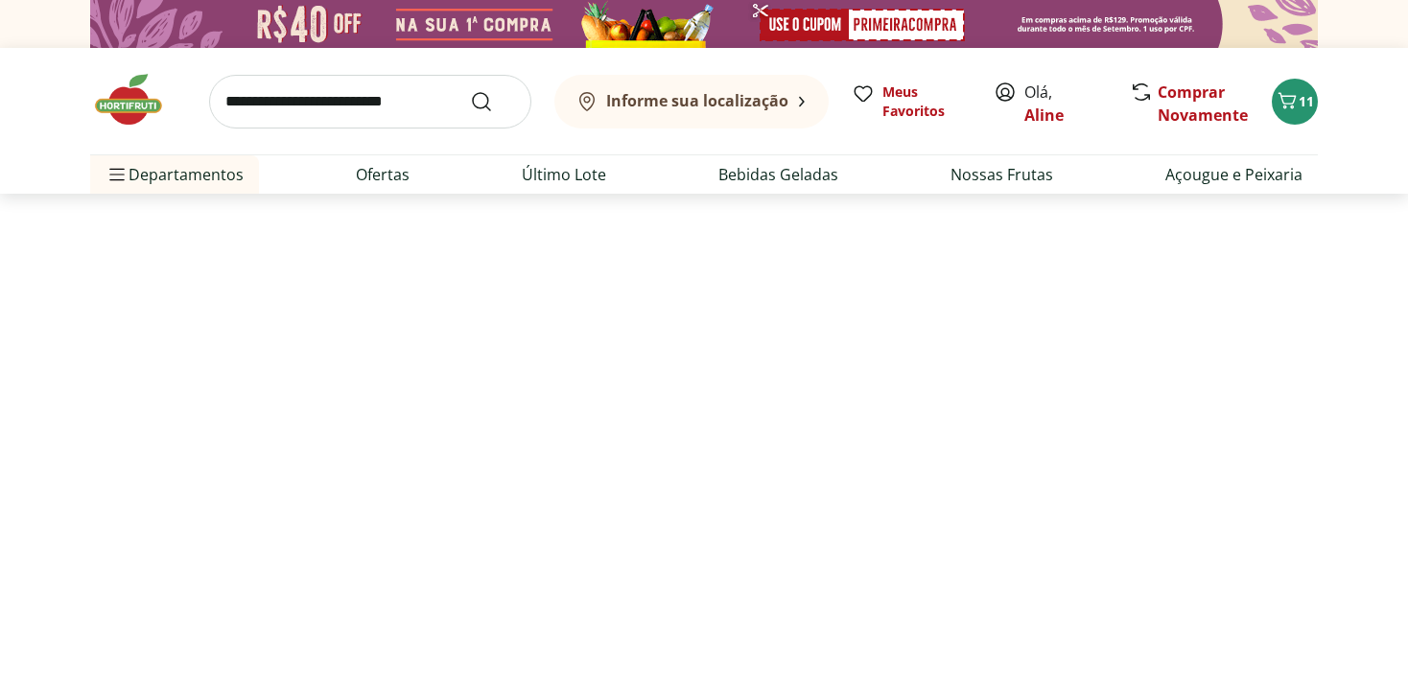
select select "**********"
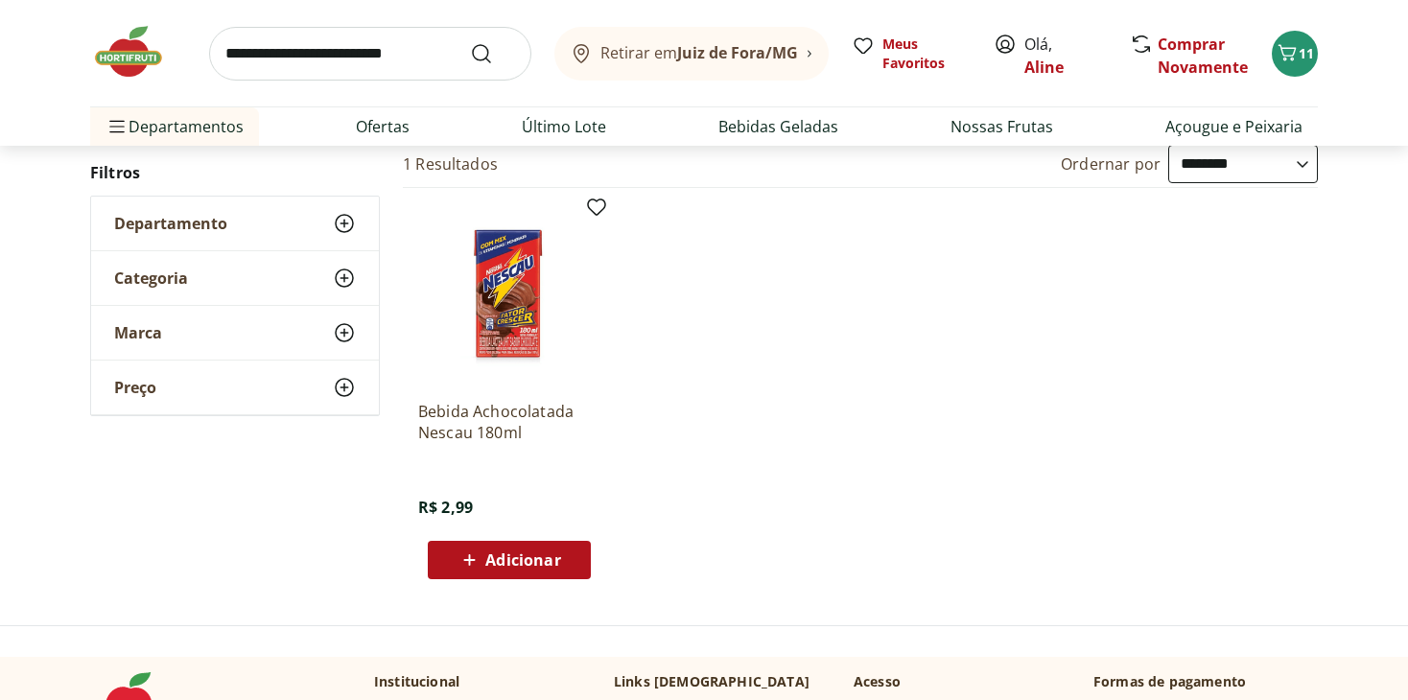
scroll to position [96, 0]
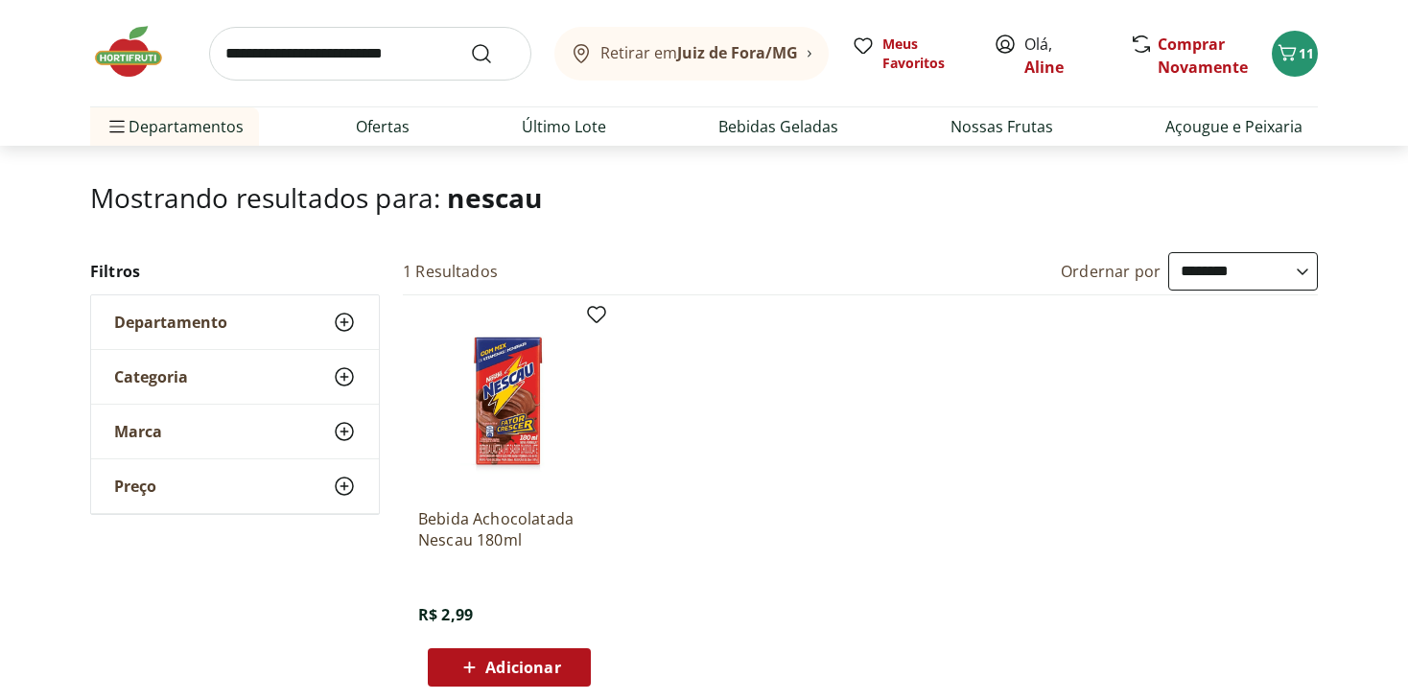
click at [343, 69] on input "search" at bounding box center [370, 54] width 322 height 54
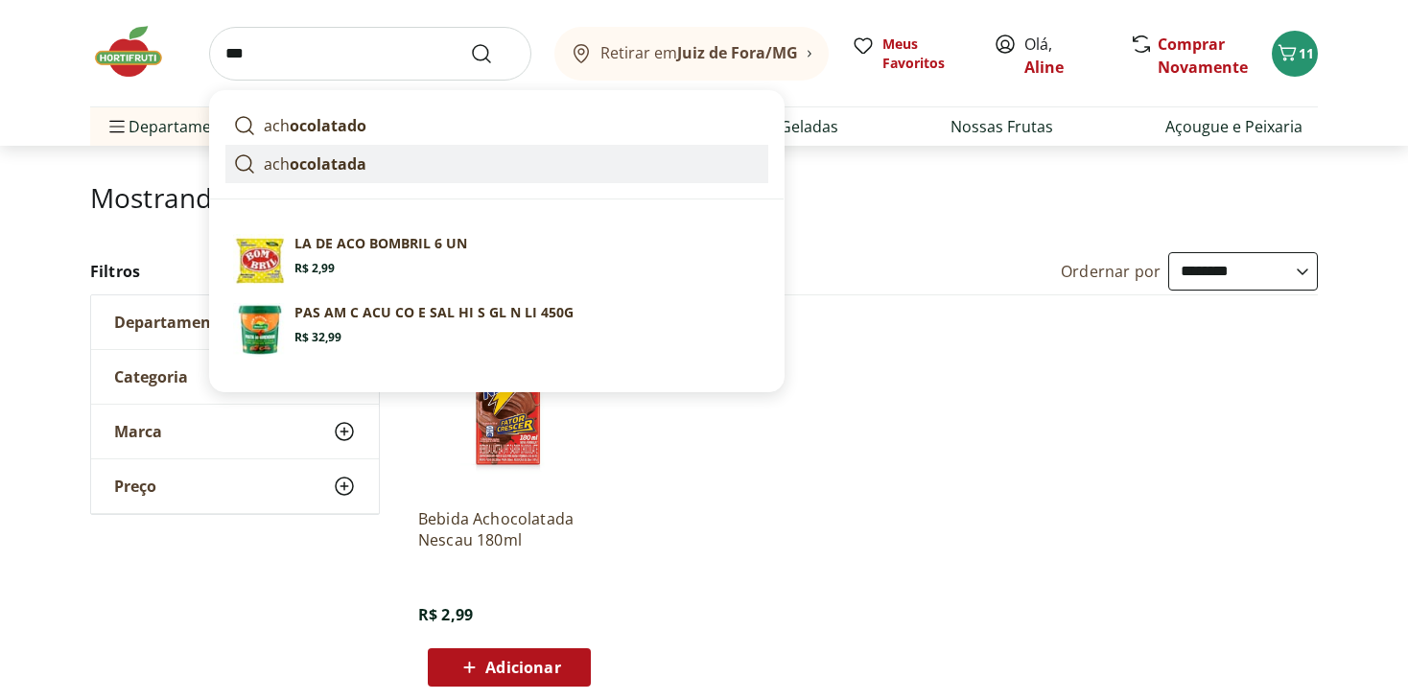
click at [310, 148] on link "ach ocolatada" at bounding box center [496, 164] width 543 height 38
type input "**********"
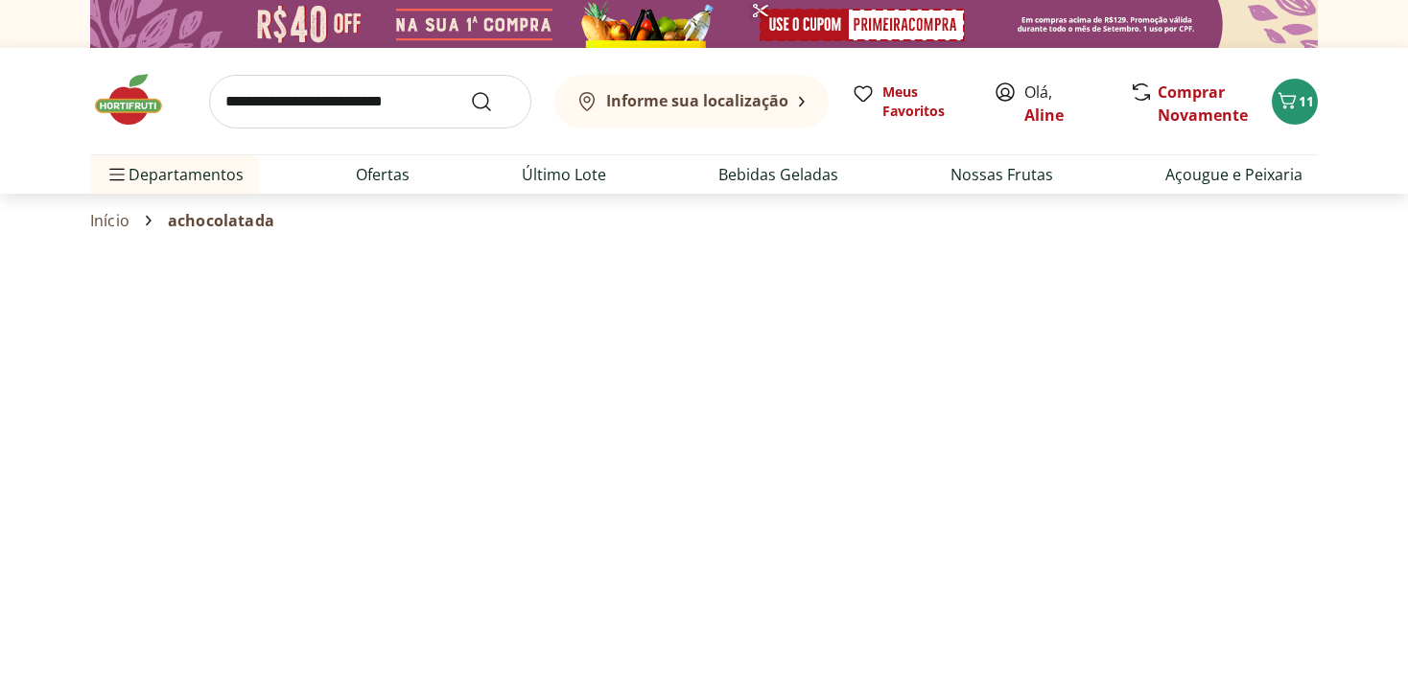
select select "**********"
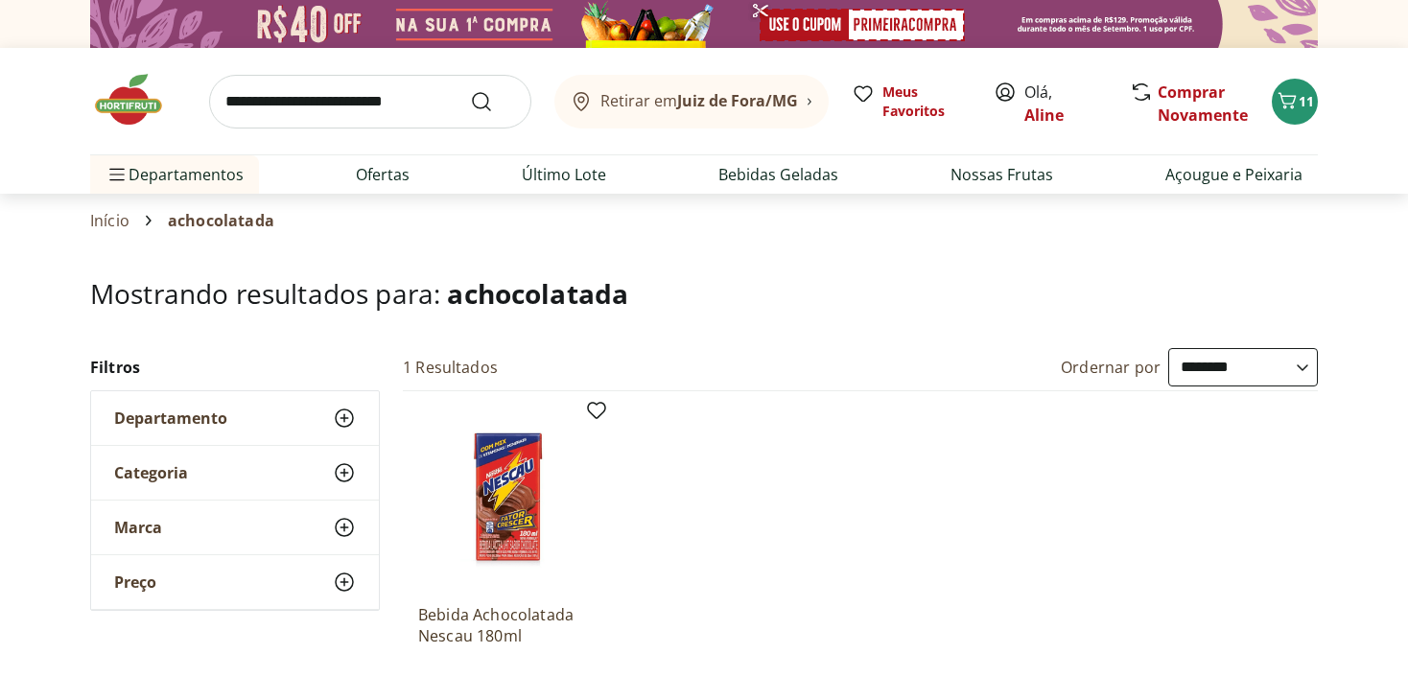
click at [364, 95] on input "search" at bounding box center [370, 102] width 322 height 54
type input "**********"
click at [470, 90] on button "Submit Search" at bounding box center [493, 101] width 46 height 23
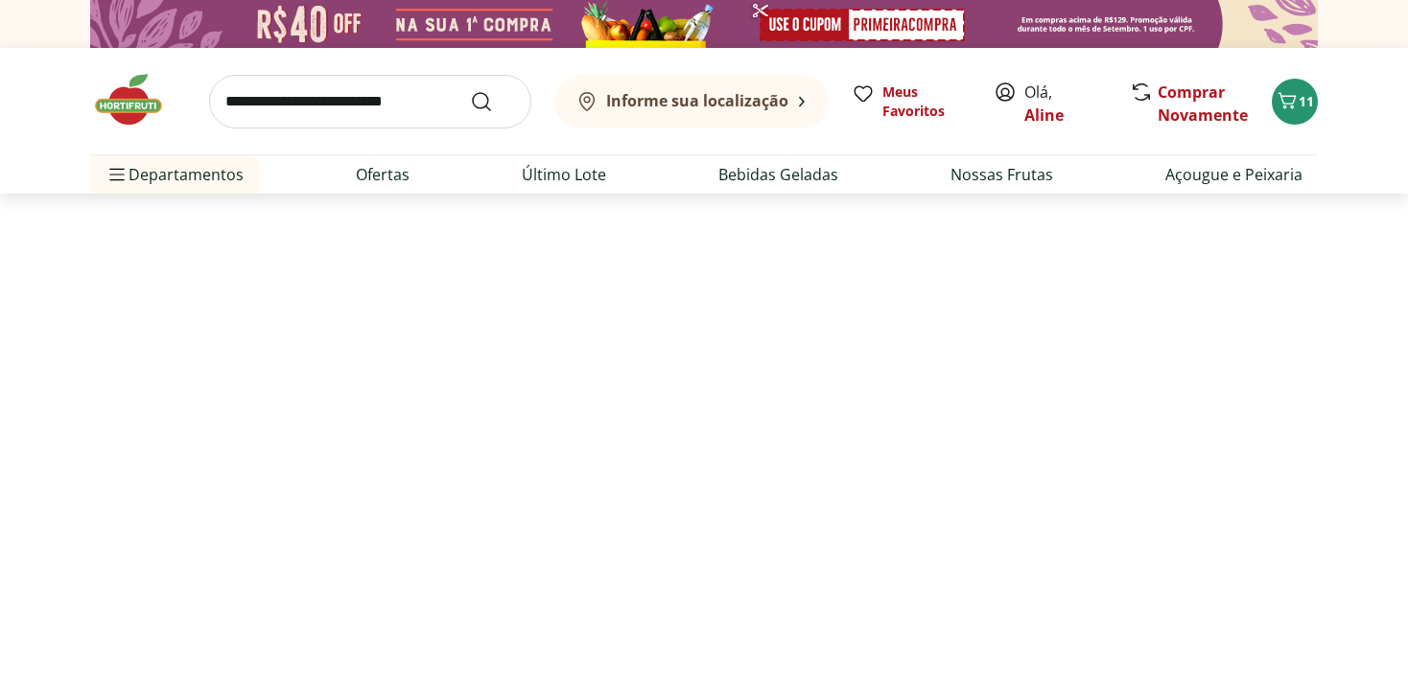
select select "**********"
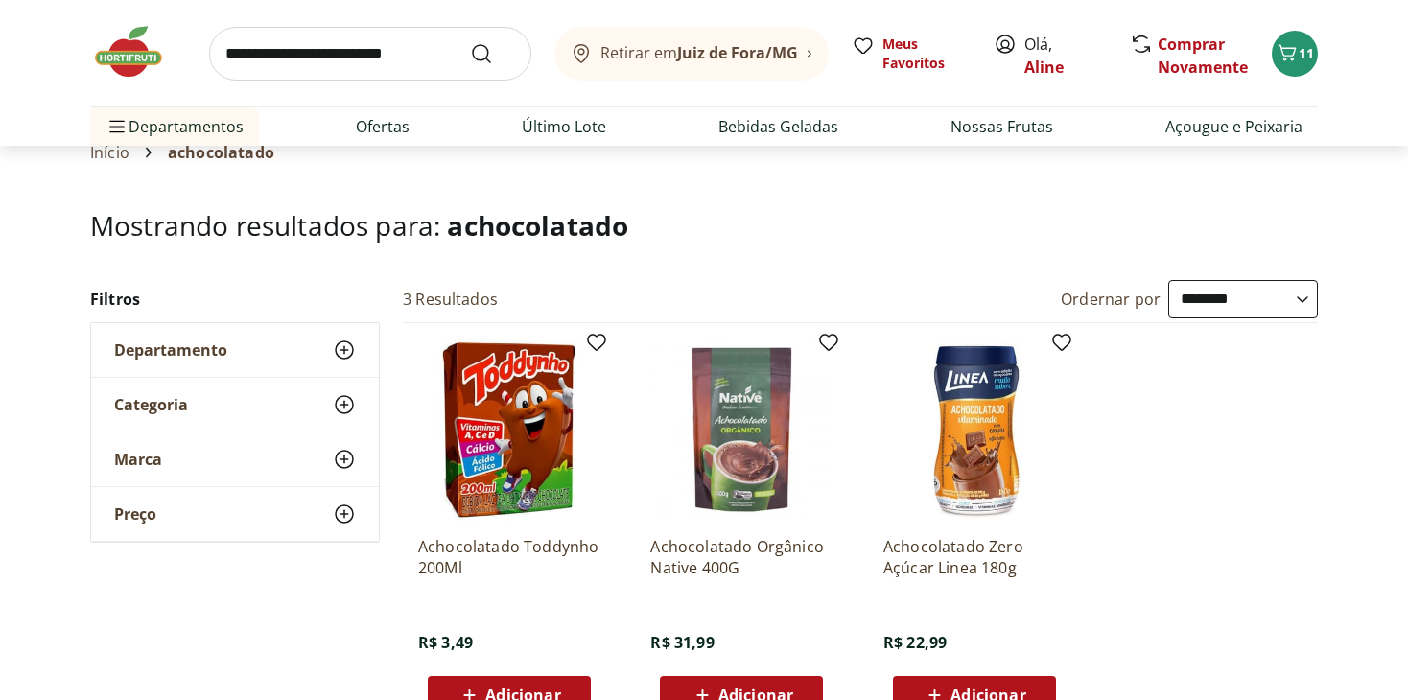
scroll to position [96, 0]
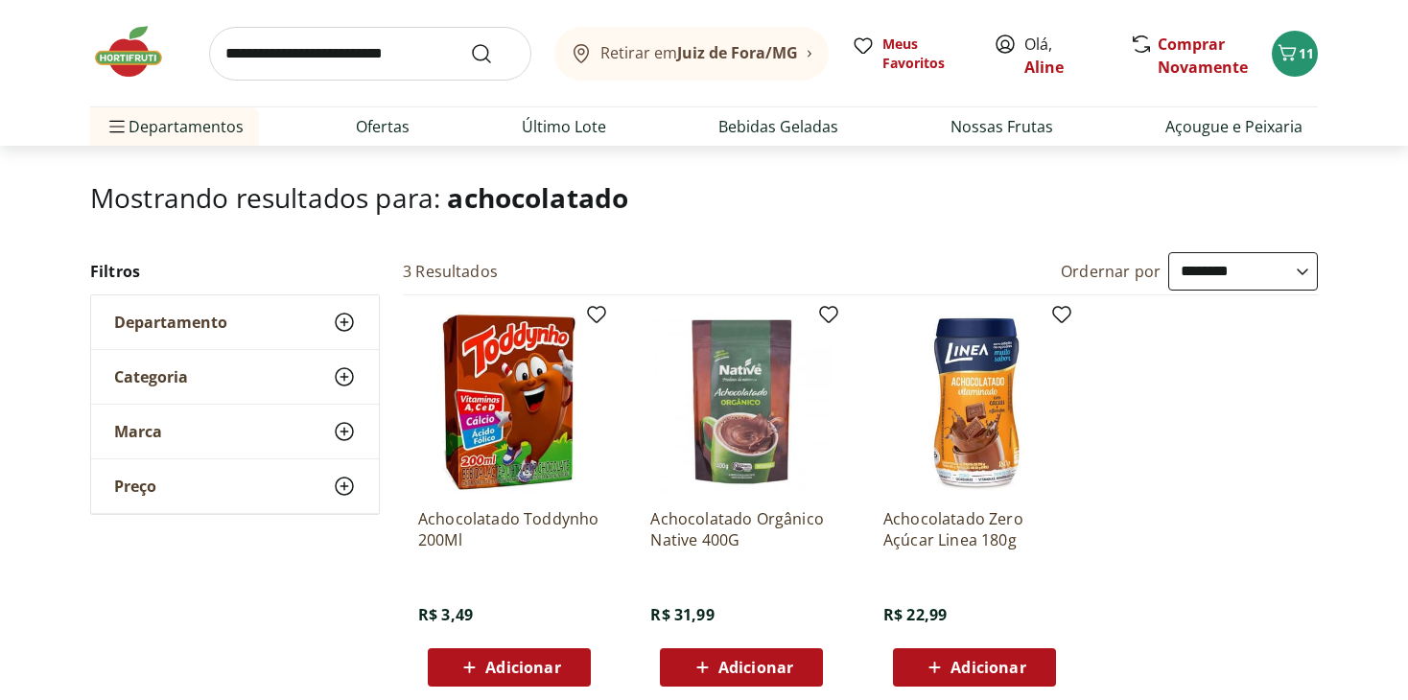
click at [1346, 444] on div "**********" at bounding box center [704, 477] width 1408 height 450
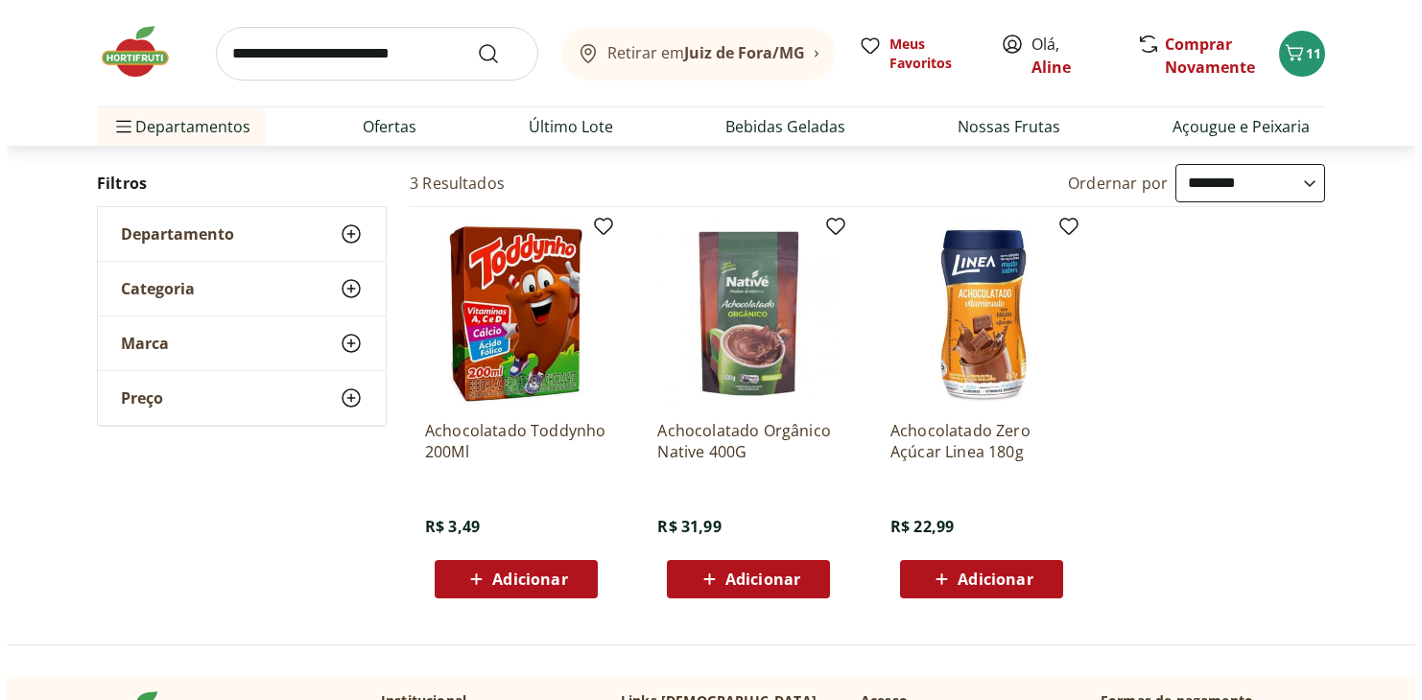
scroll to position [192, 0]
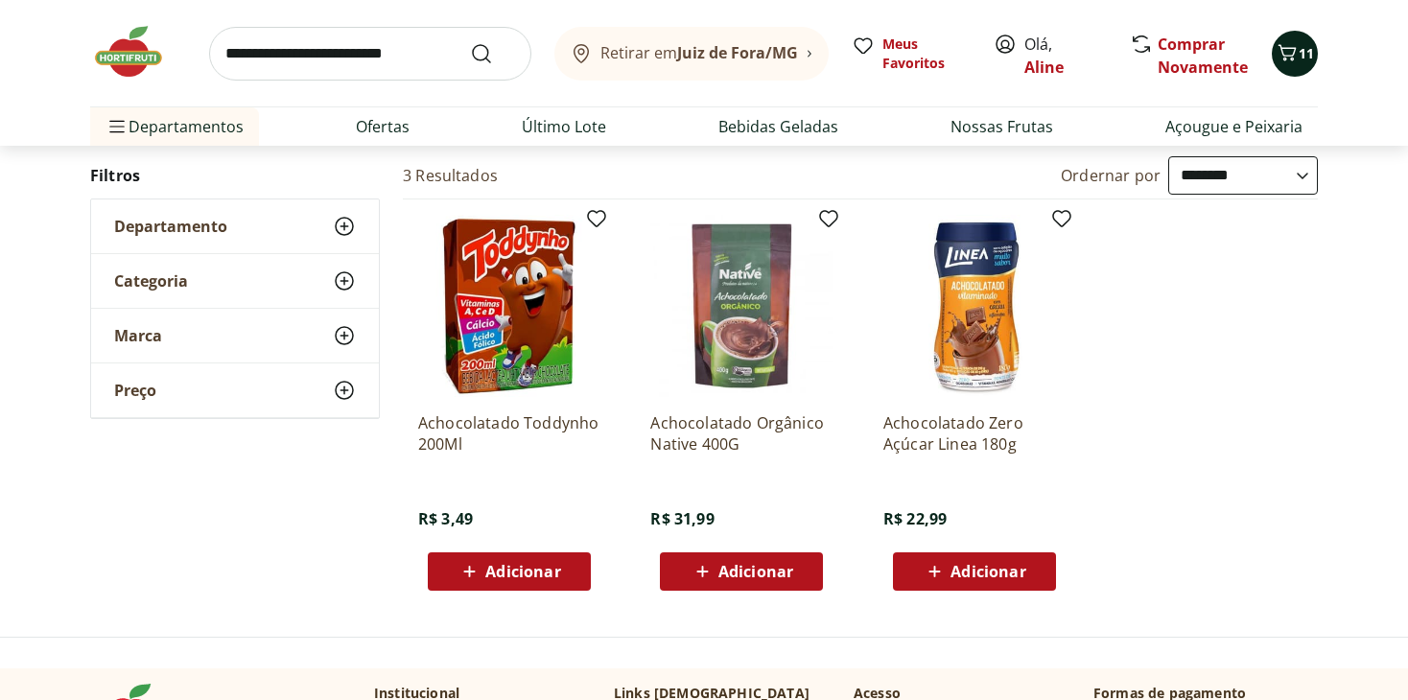
click at [1302, 59] on span "11" at bounding box center [1306, 53] width 15 height 18
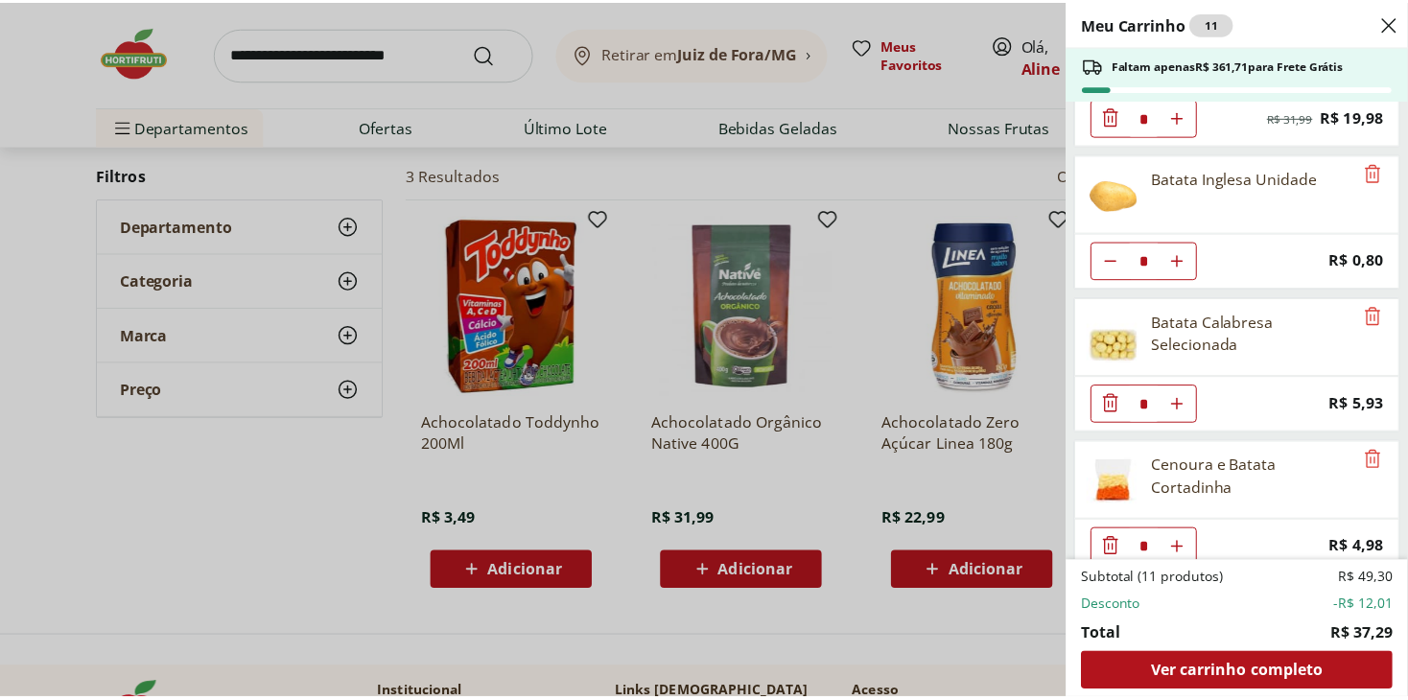
scroll to position [115, 0]
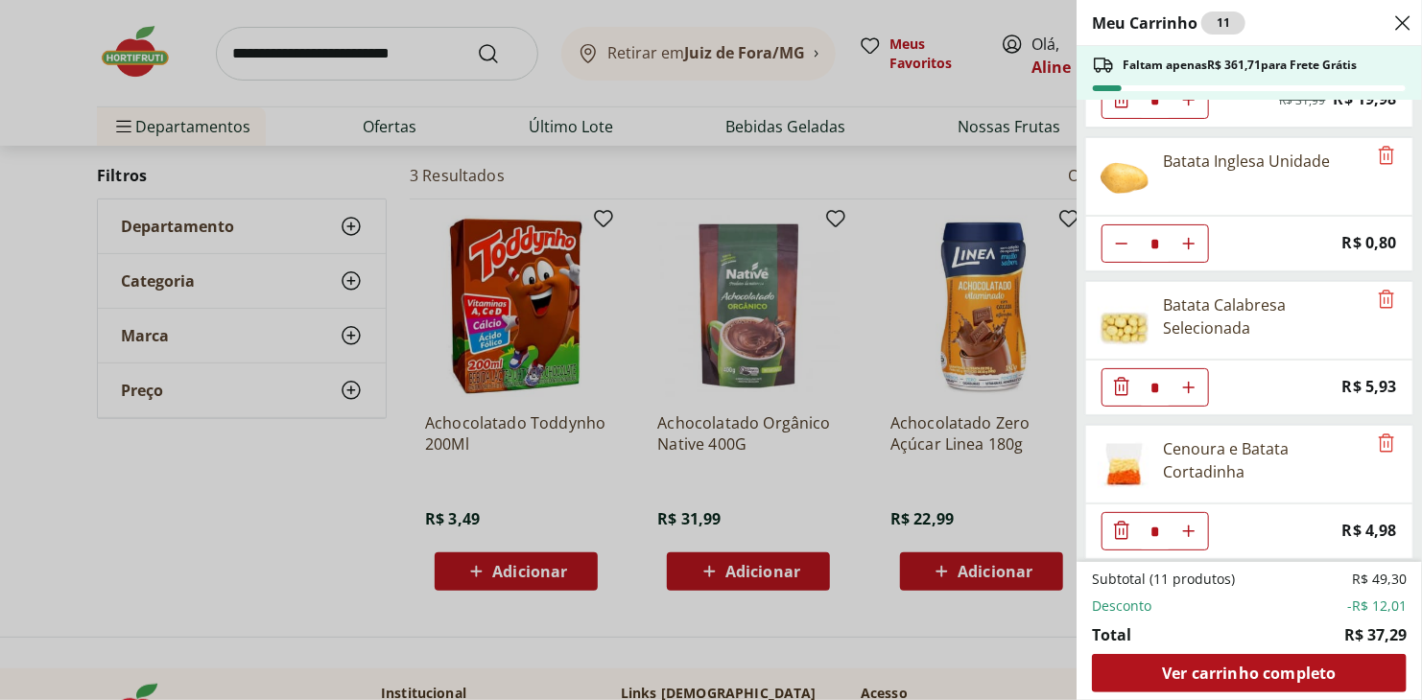
click at [858, 304] on div "Meu Carrinho 11 Faltam apenas R$ 361,71 para Frete Grátis Sorvete Chambinho Nes…" at bounding box center [711, 350] width 1422 height 700
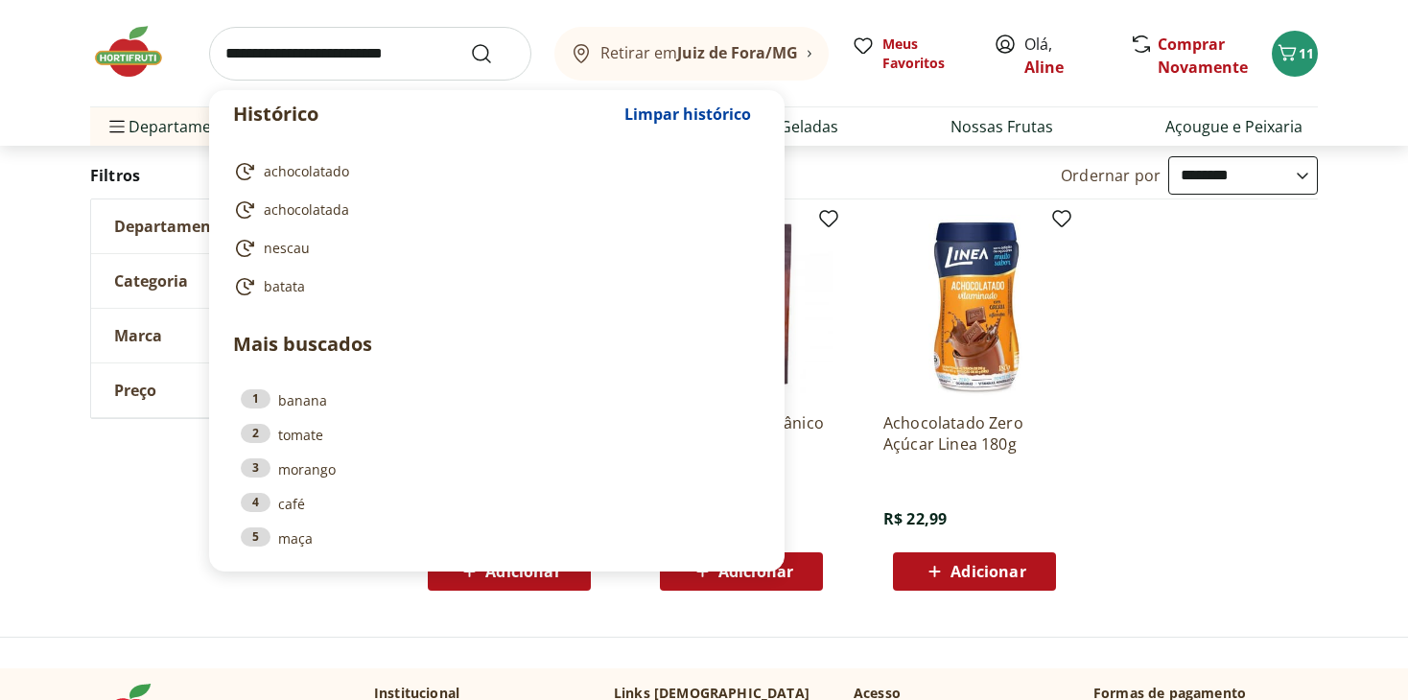
click at [238, 80] on input "search" at bounding box center [370, 54] width 322 height 54
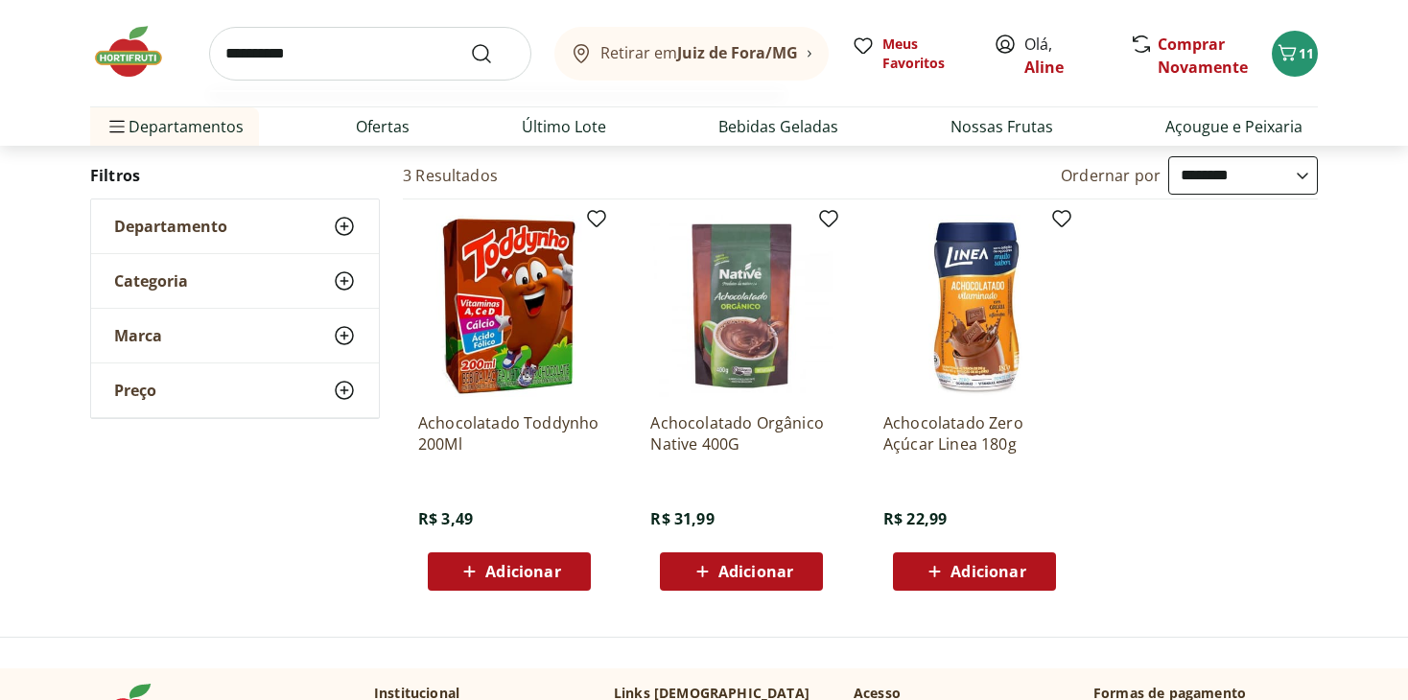
type input "**********"
click at [470, 42] on button "Submit Search" at bounding box center [493, 53] width 46 height 23
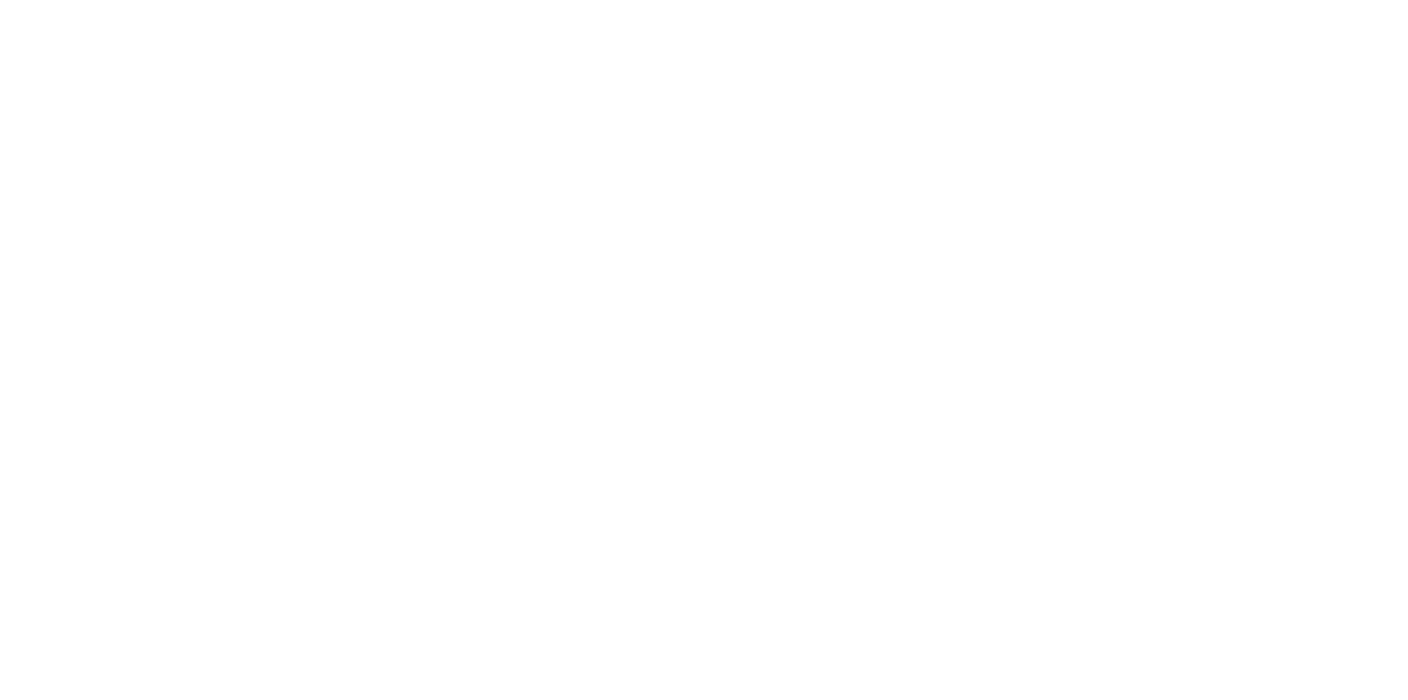
select select "**********"
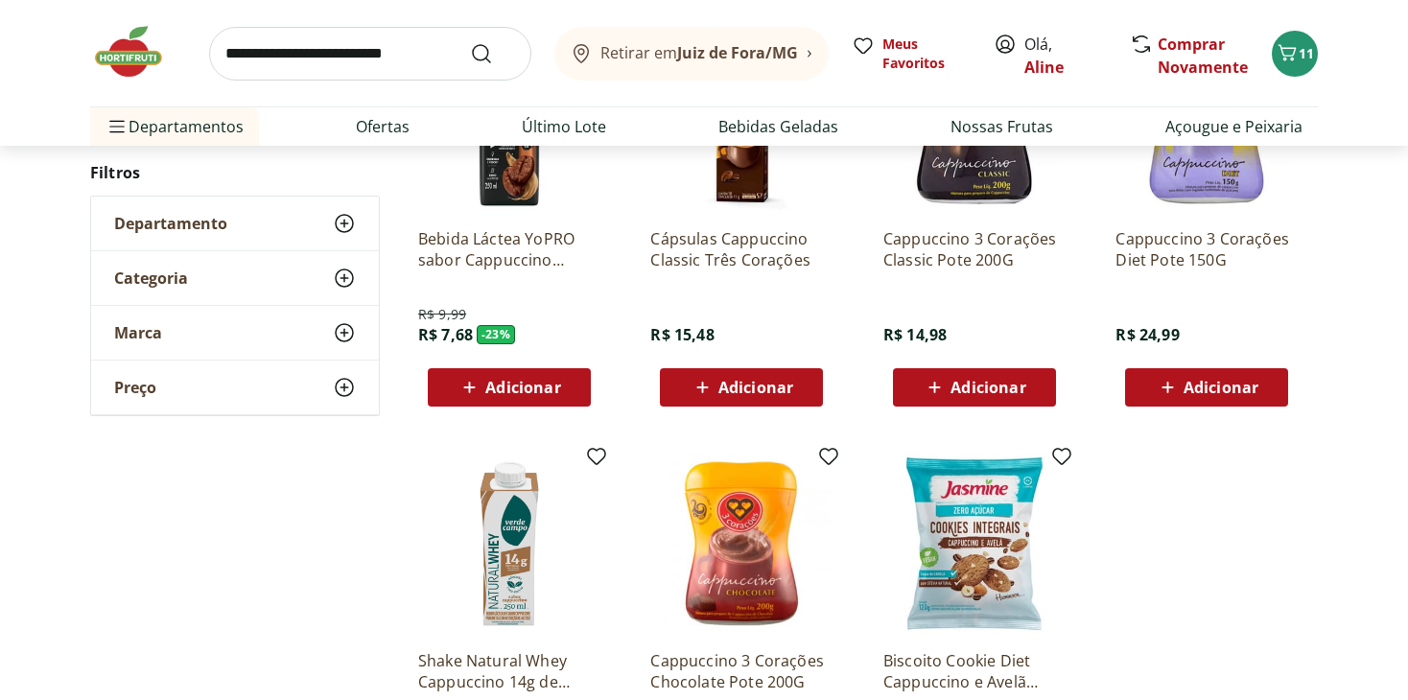
scroll to position [384, 0]
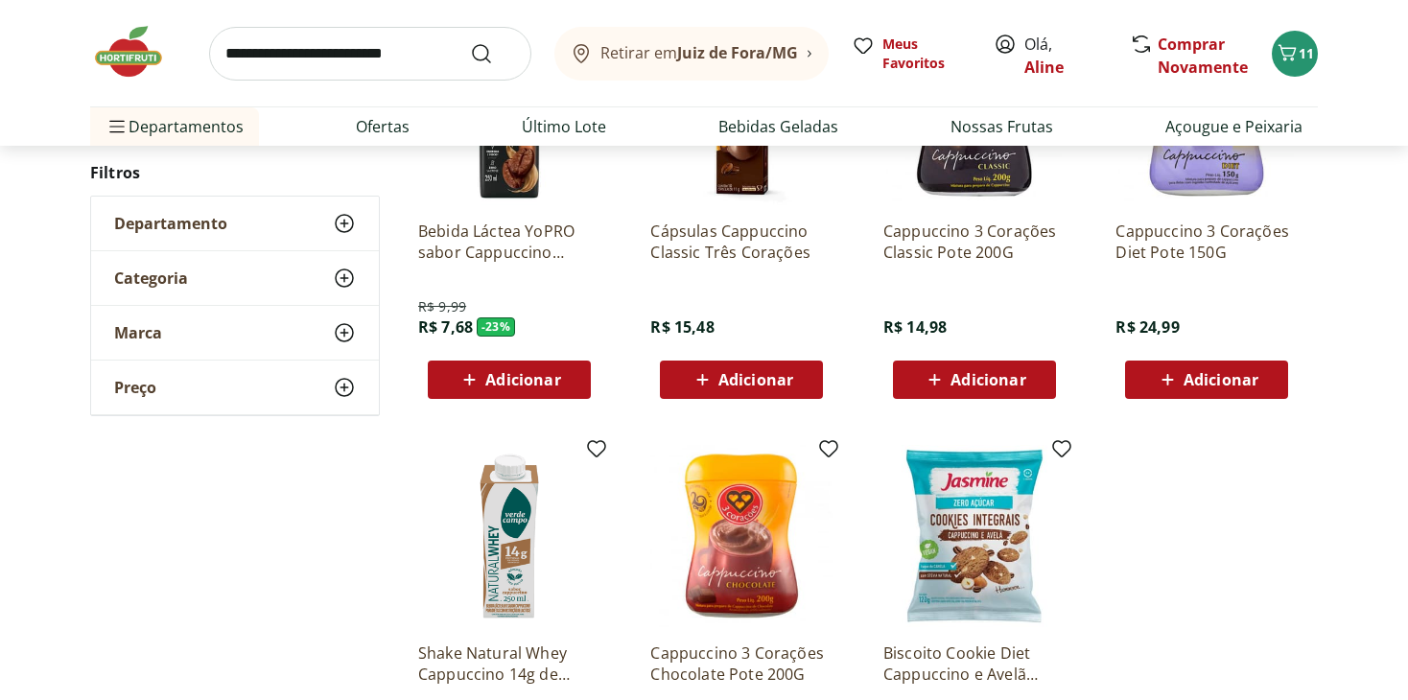
click at [968, 372] on span "Adicionar" at bounding box center [988, 379] width 75 height 15
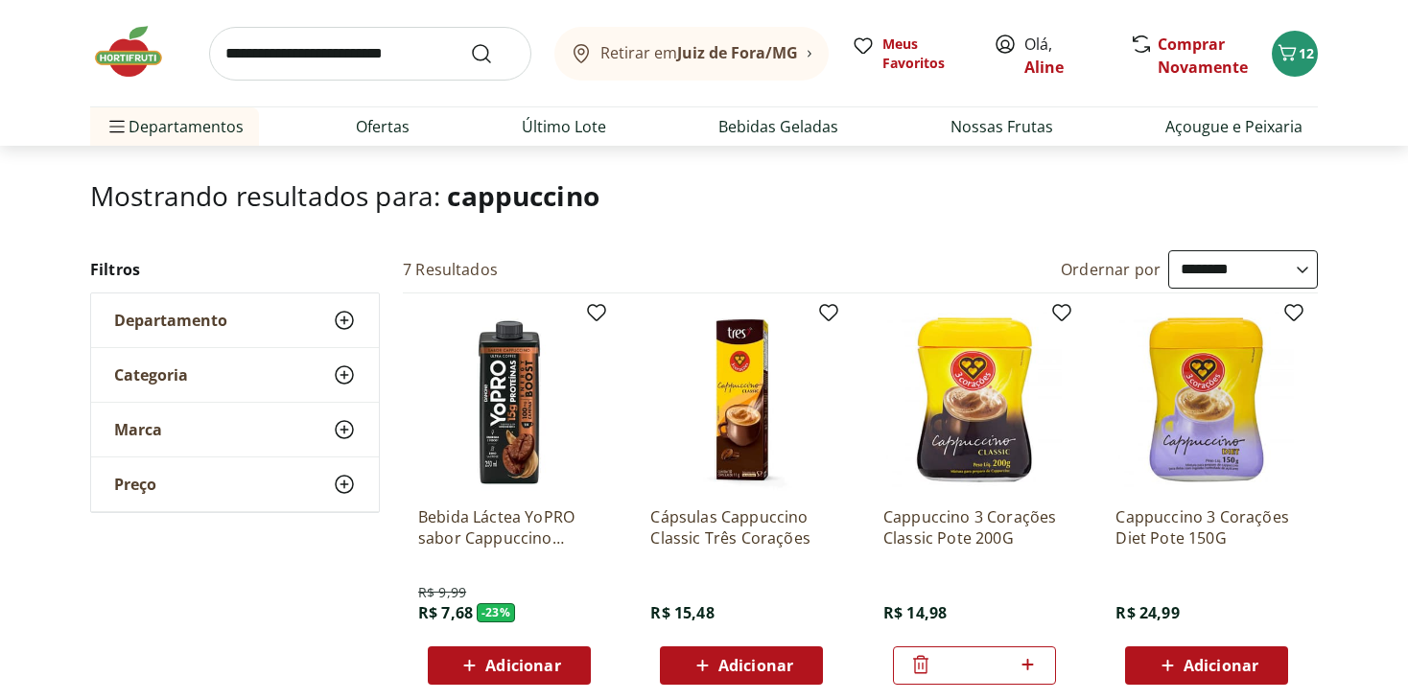
scroll to position [96, 0]
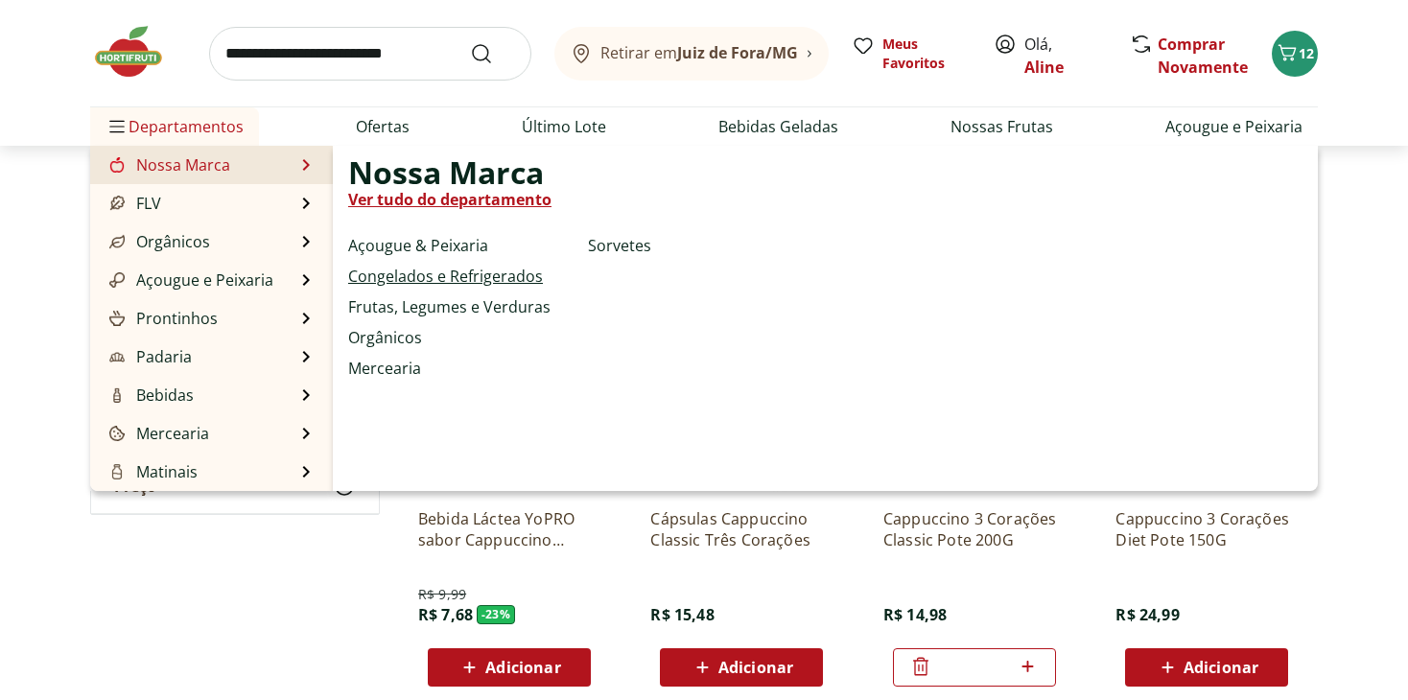
click at [413, 272] on link "Congelados e Refrigerados" at bounding box center [445, 276] width 195 height 23
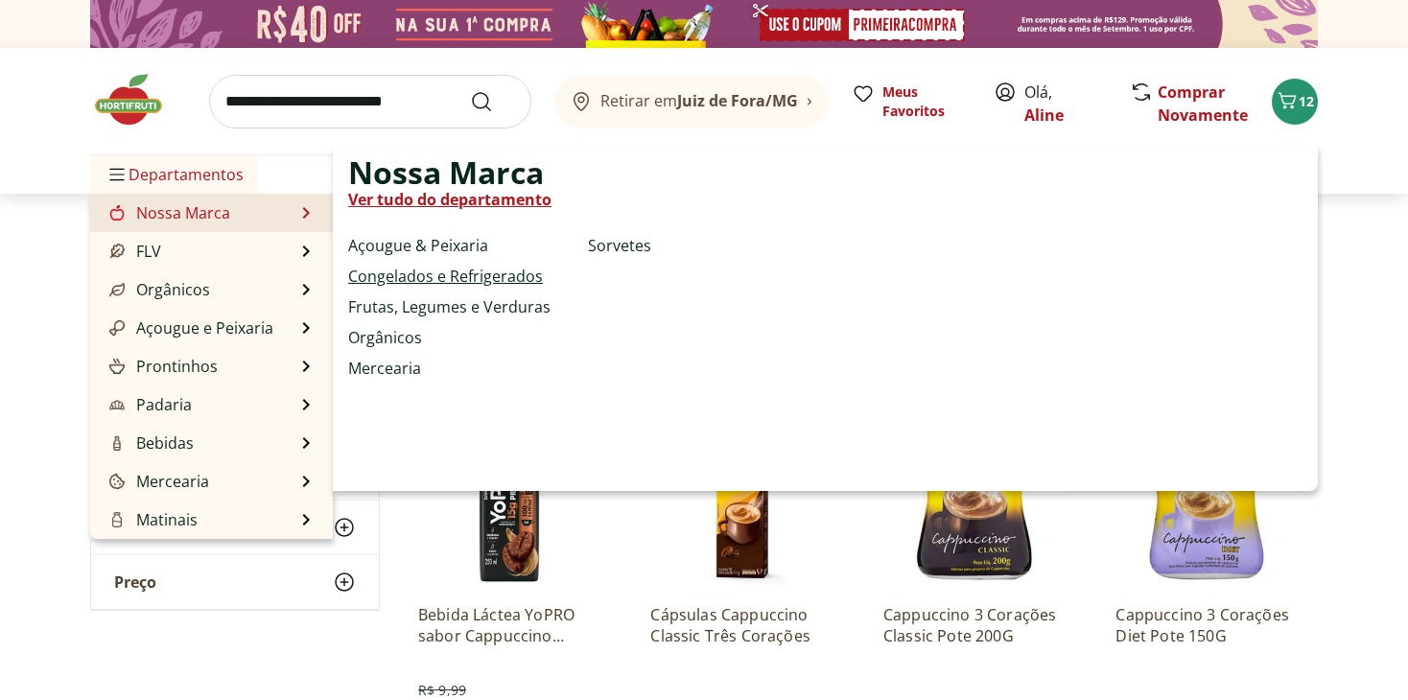
select select "**********"
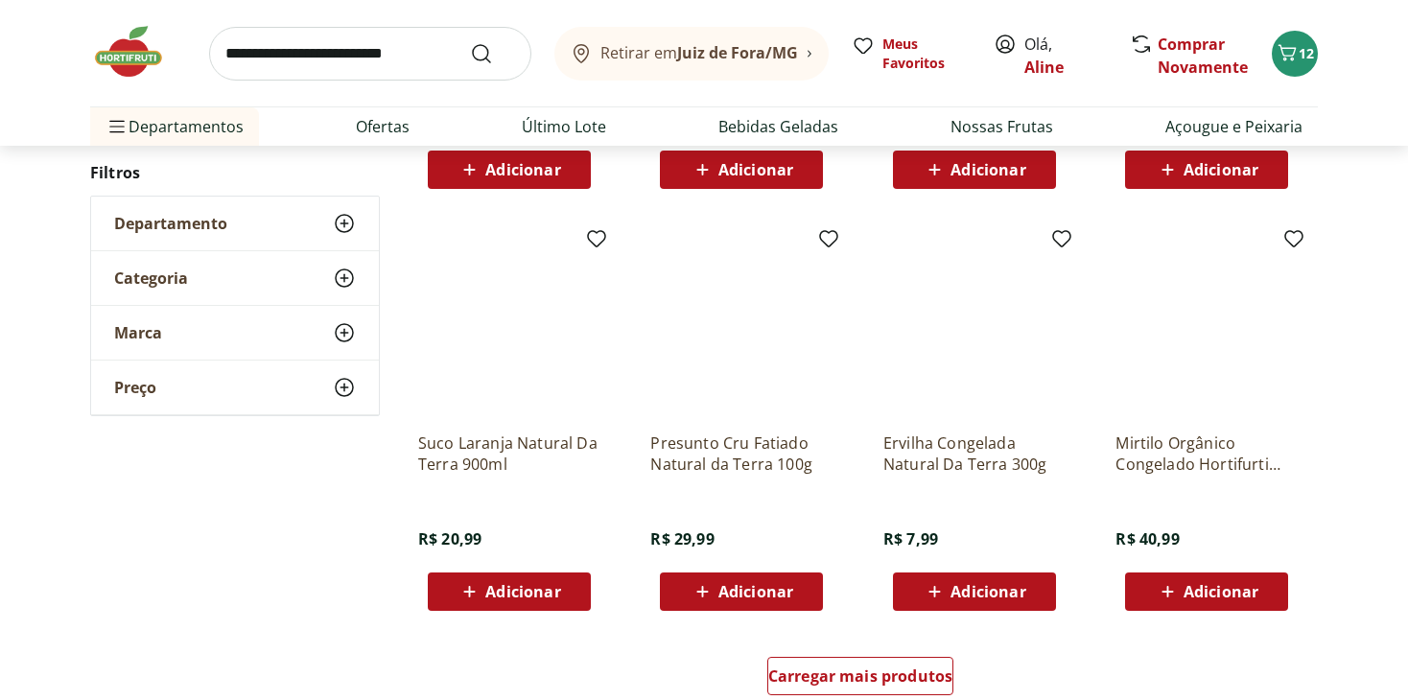
scroll to position [960, 0]
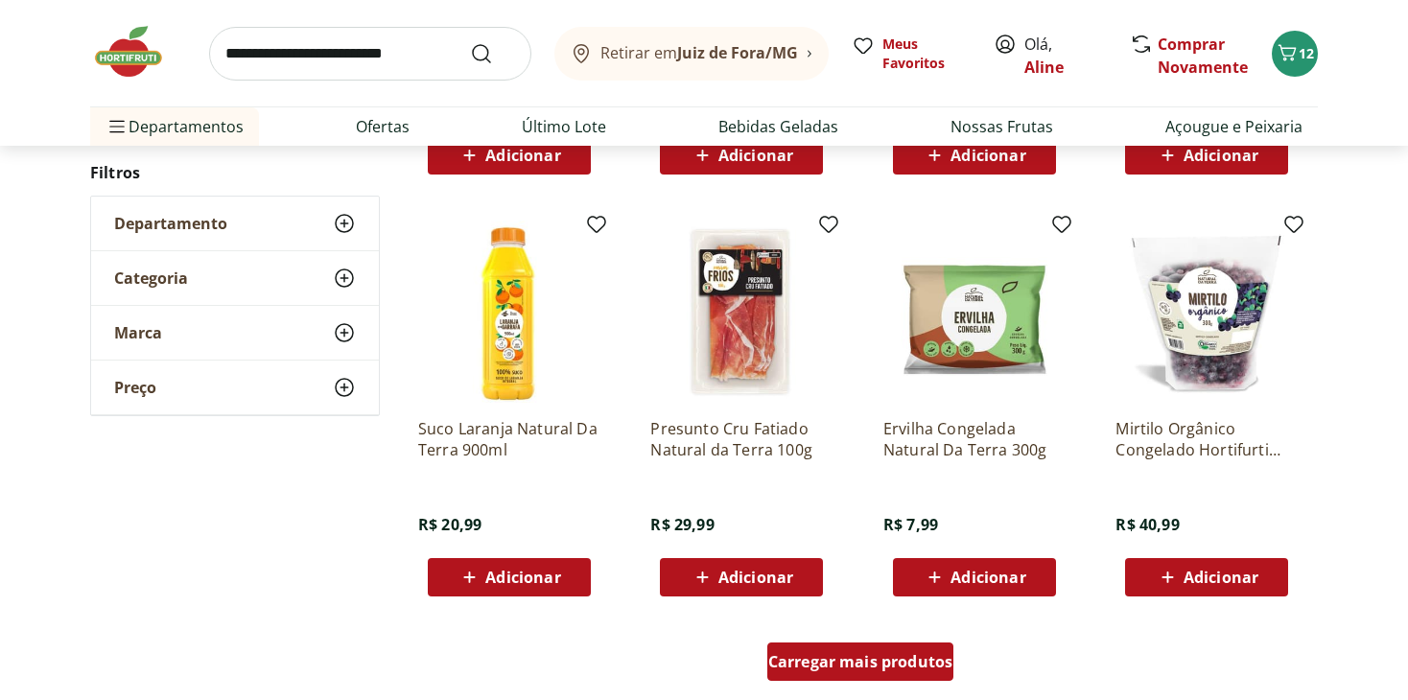
click at [882, 670] on span "Carregar mais produtos" at bounding box center [860, 661] width 185 height 15
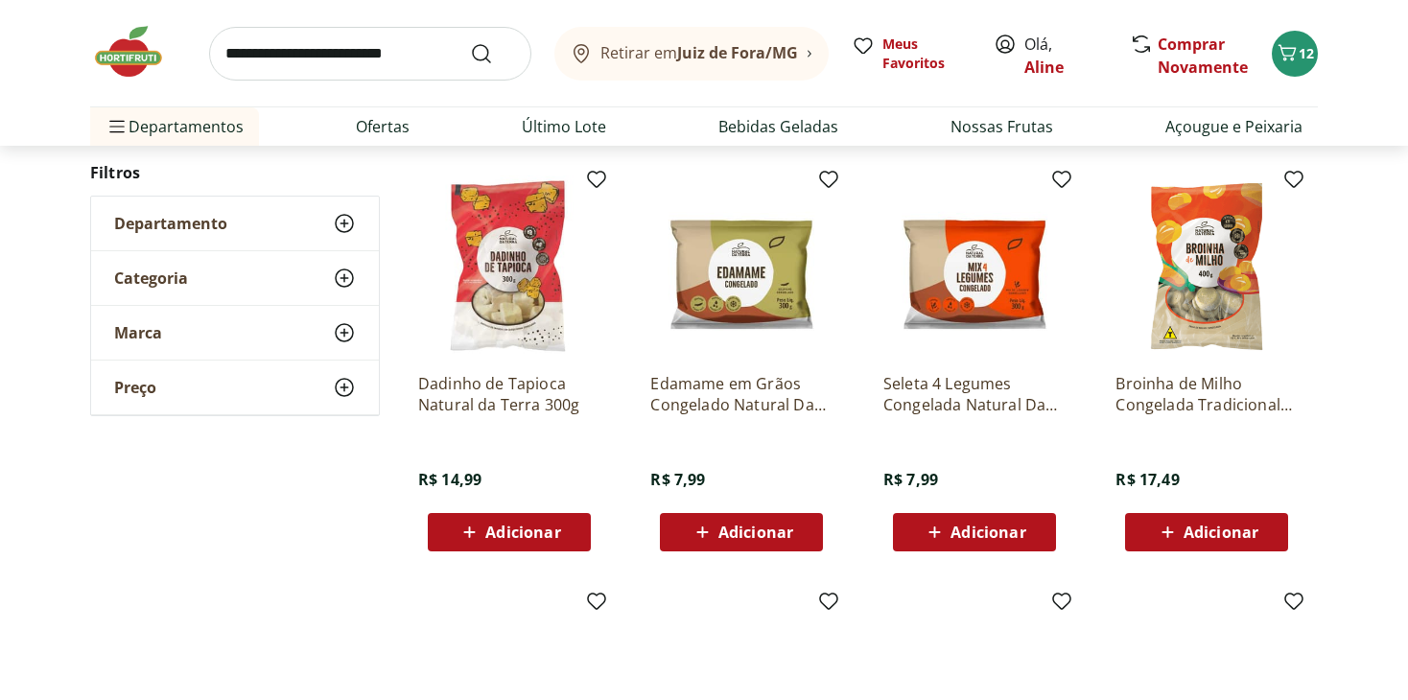
scroll to position [1429, 0]
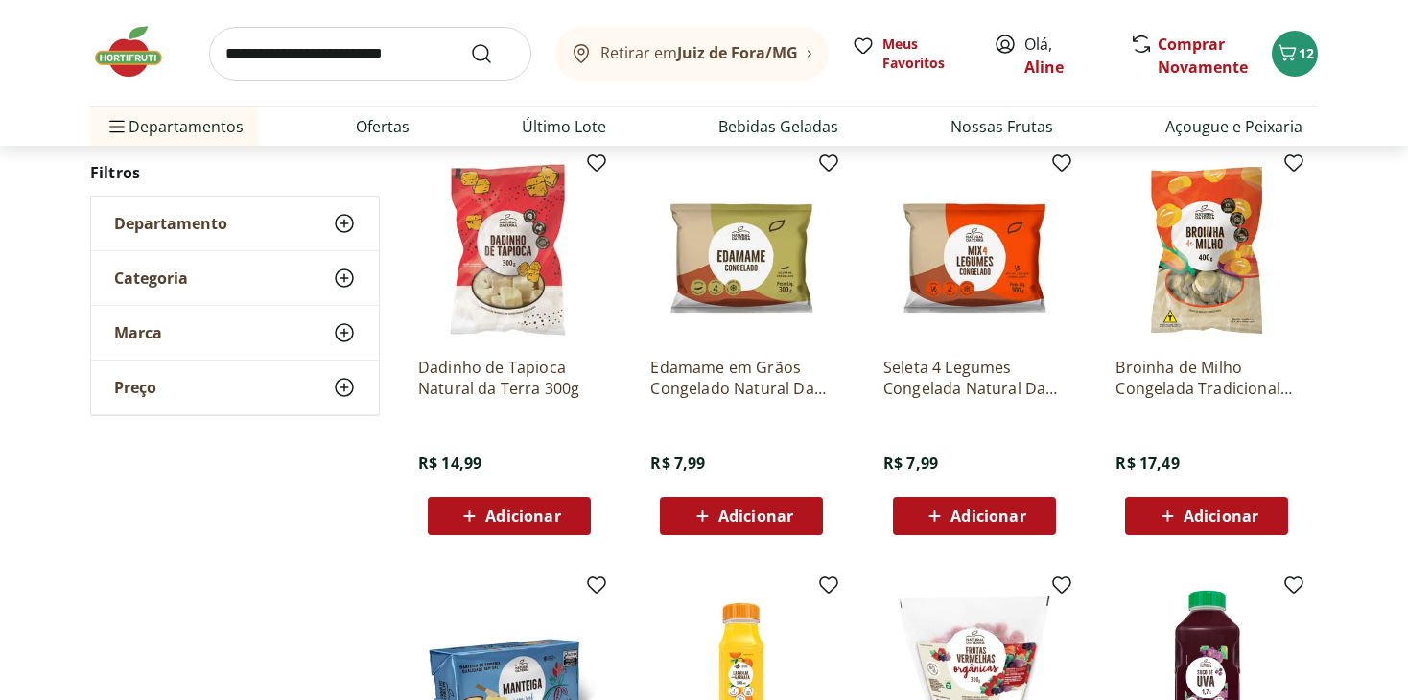
click at [1327, 368] on div "**********" at bounding box center [704, 122] width 1408 height 2545
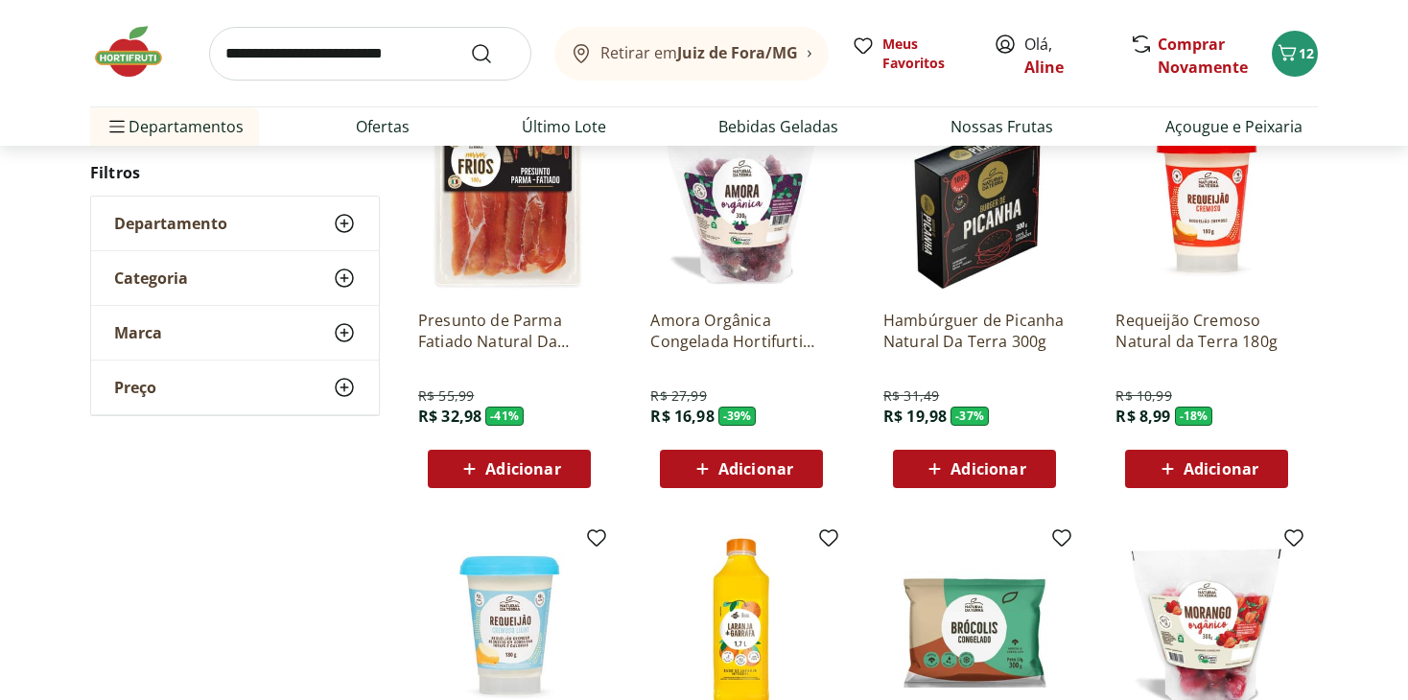
scroll to position [195, 0]
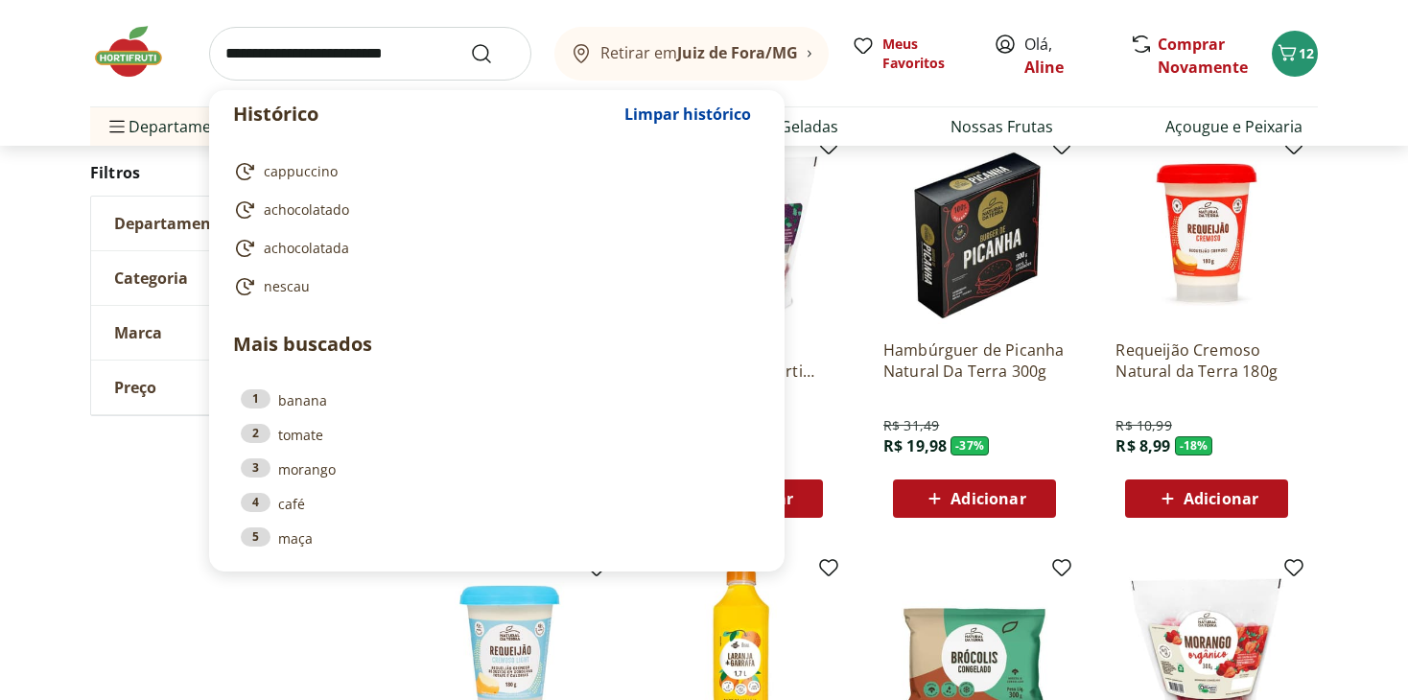
click at [334, 69] on input "search" at bounding box center [370, 54] width 322 height 54
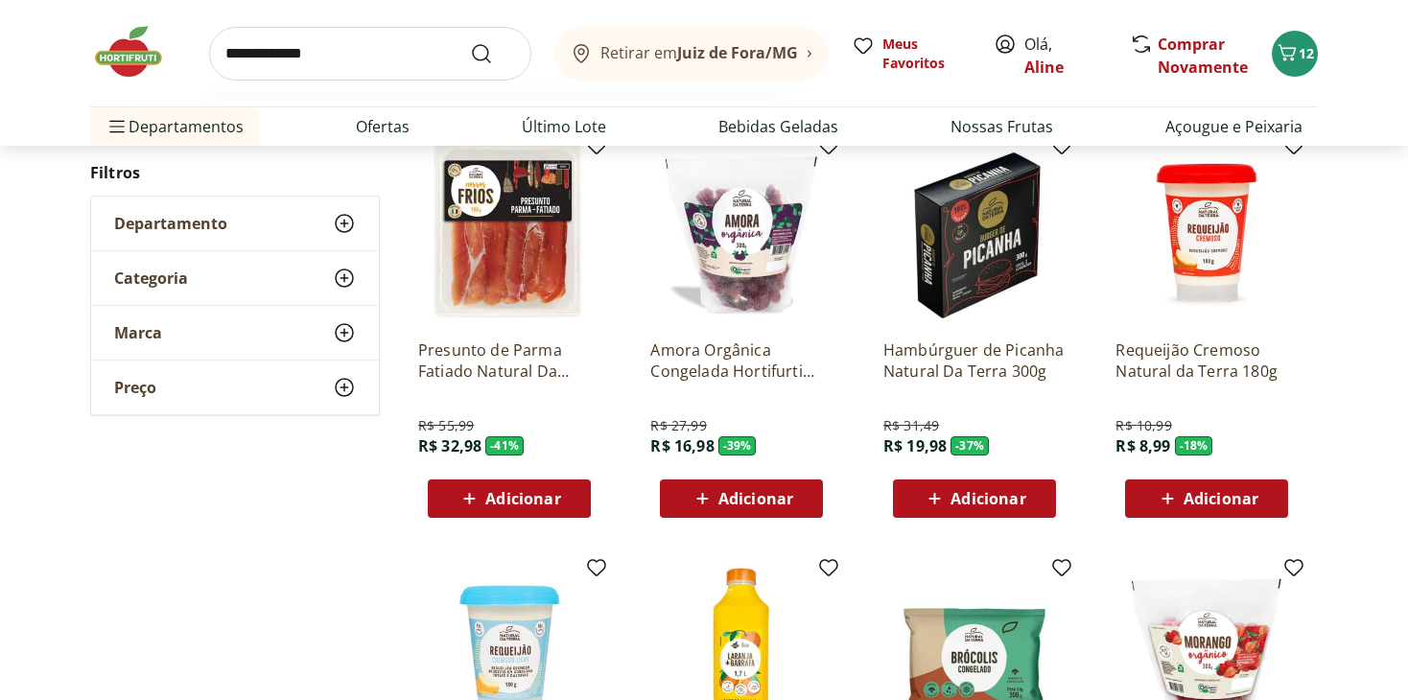
type input "**********"
click at [470, 42] on button "Submit Search" at bounding box center [493, 53] width 46 height 23
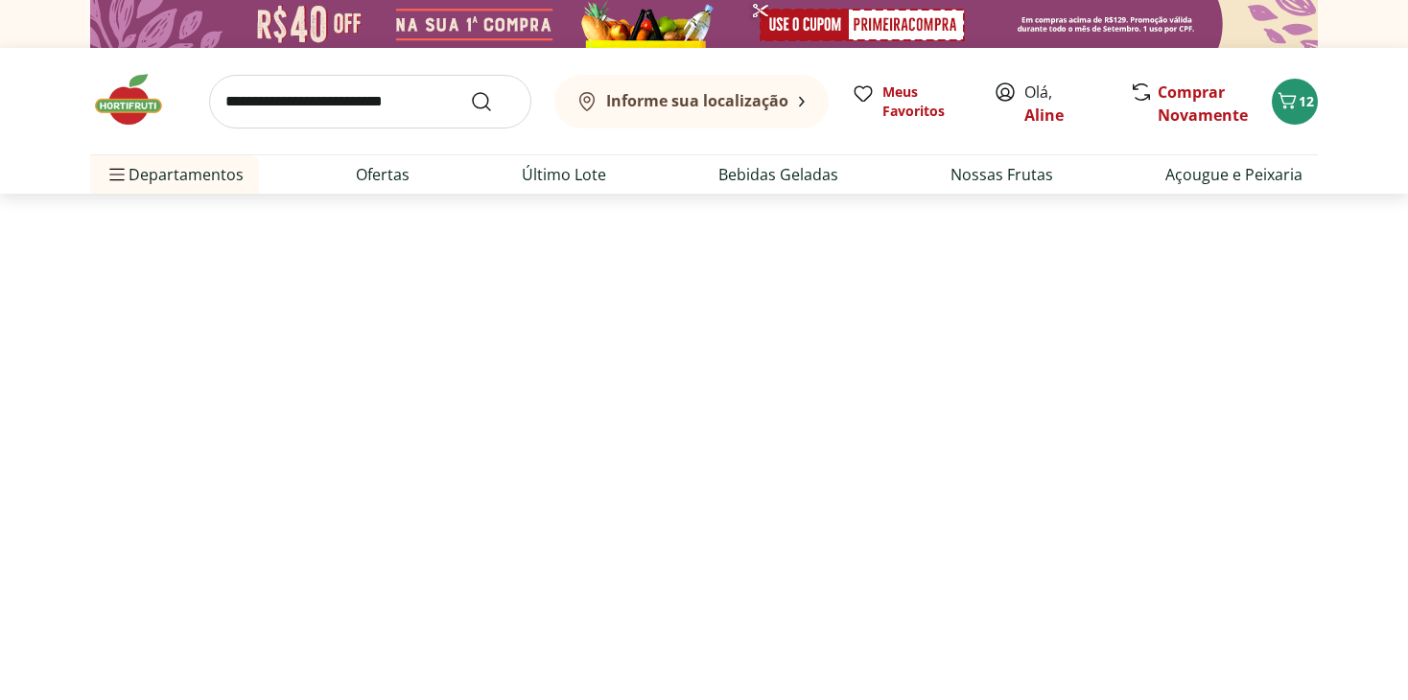
select select "**********"
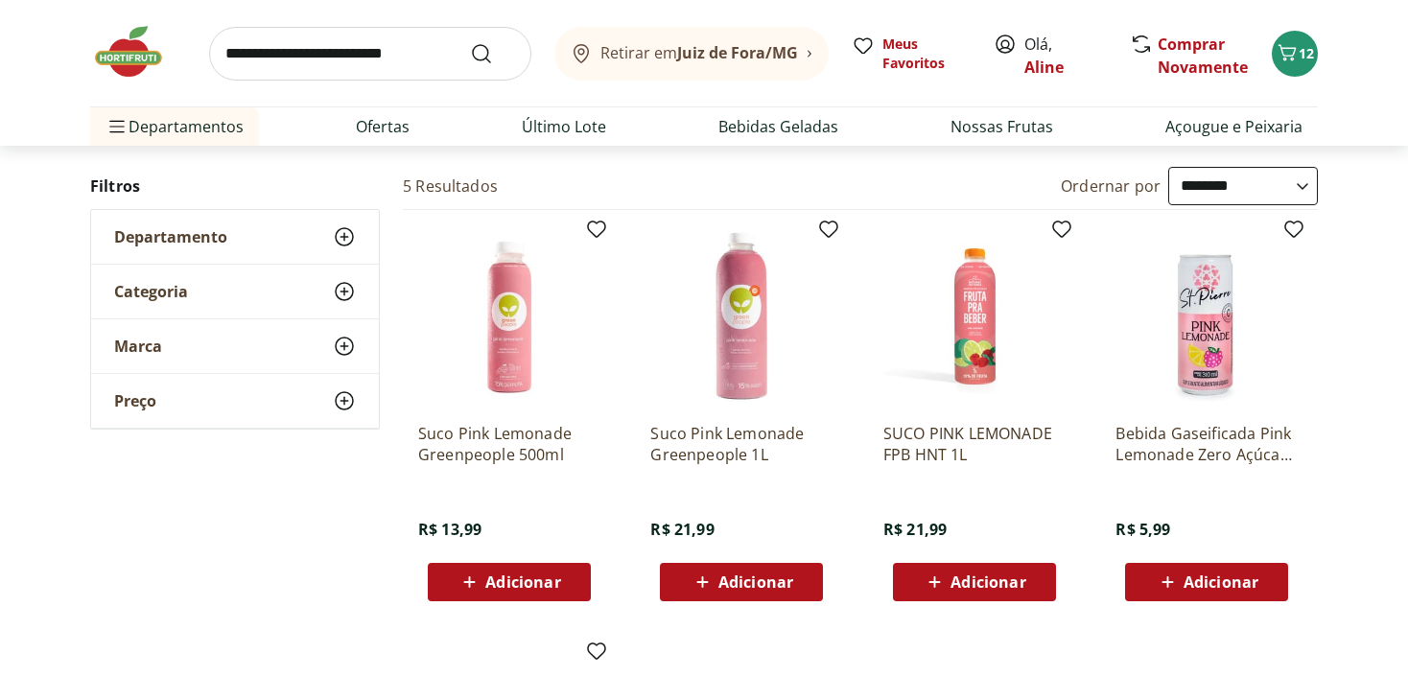
scroll to position [192, 0]
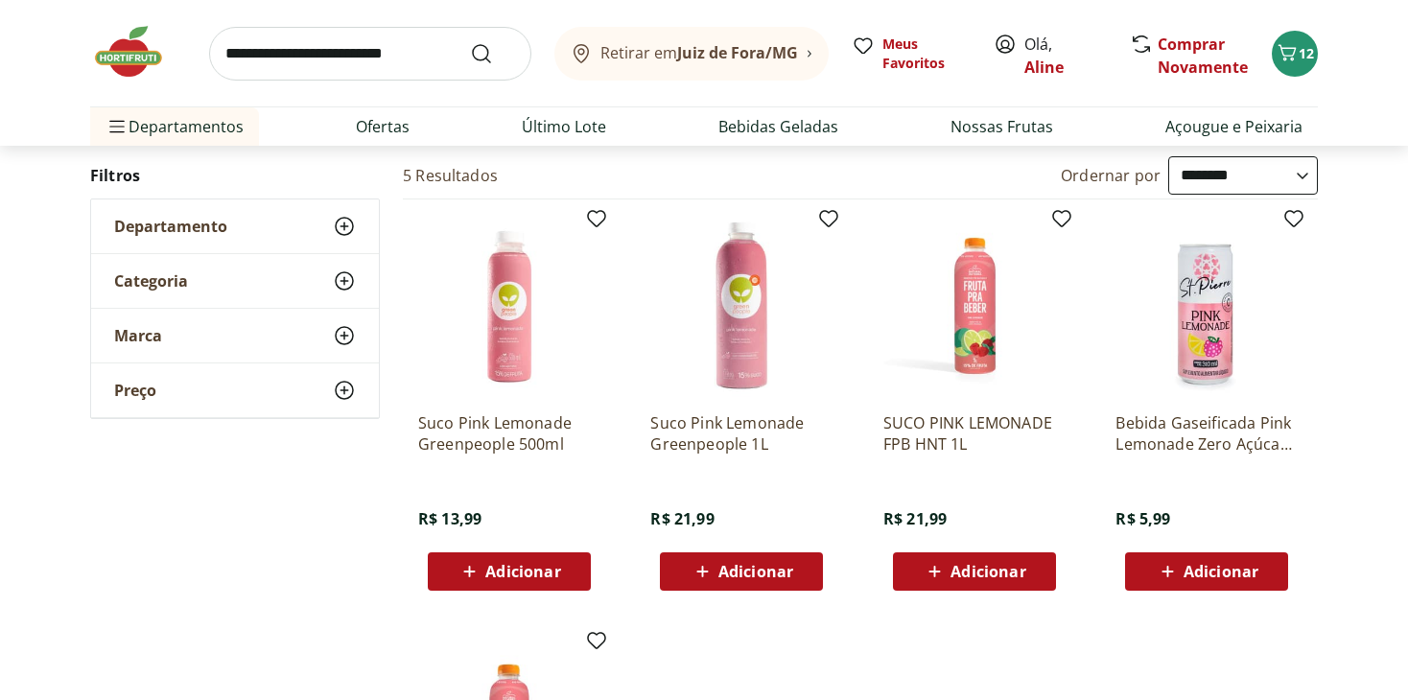
click at [929, 567] on icon at bounding box center [935, 571] width 24 height 23
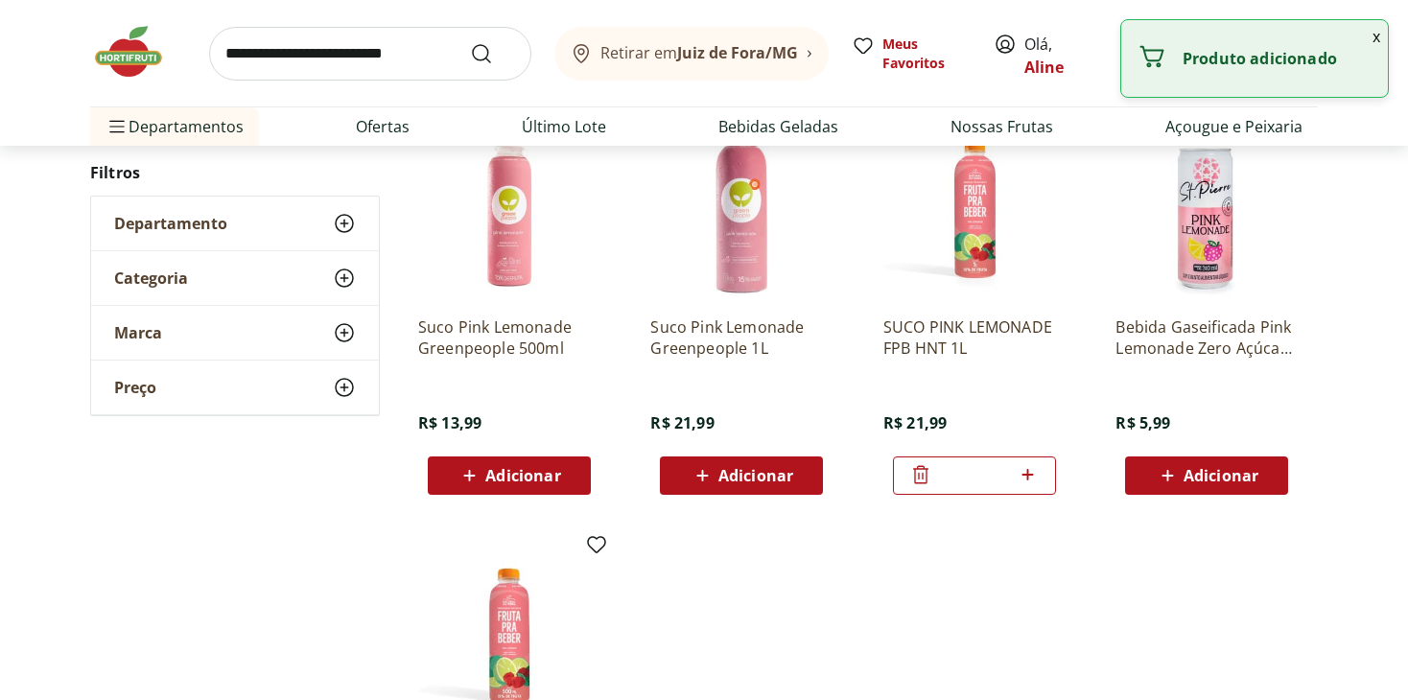
click at [1029, 476] on icon at bounding box center [1028, 474] width 24 height 23
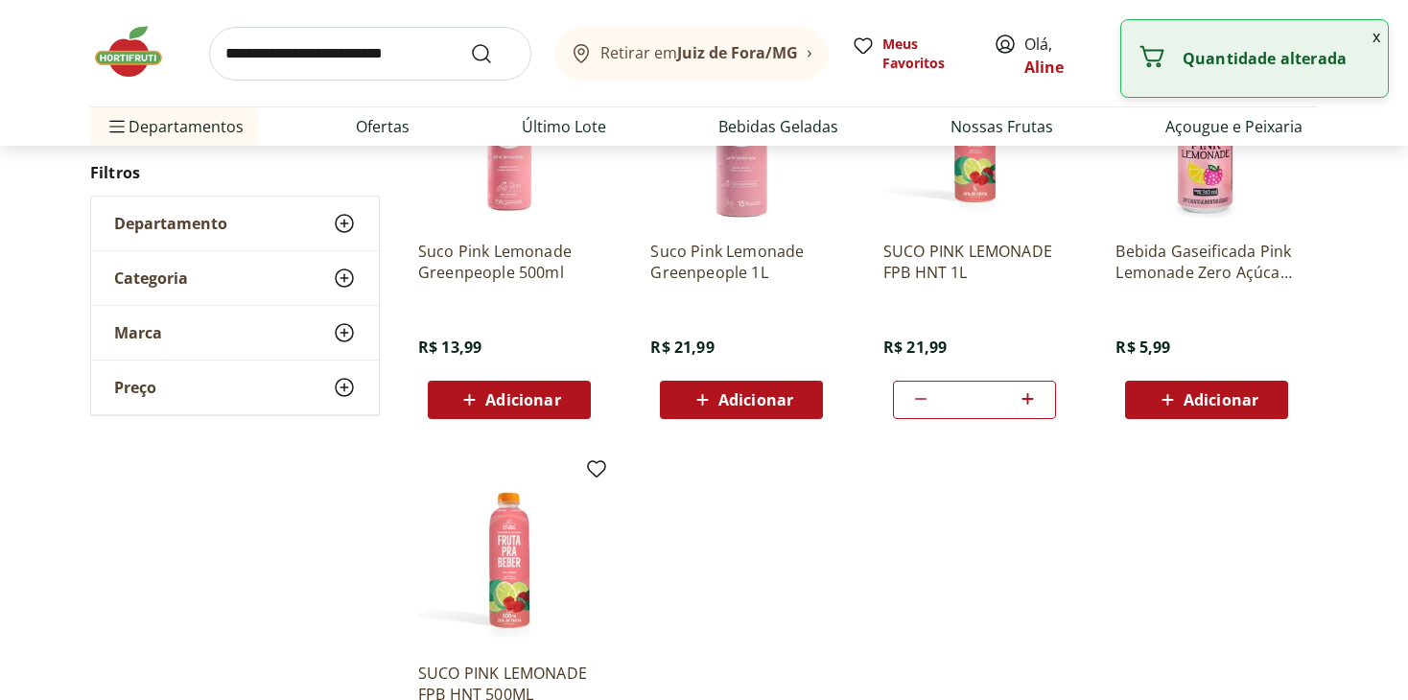
scroll to position [484, 0]
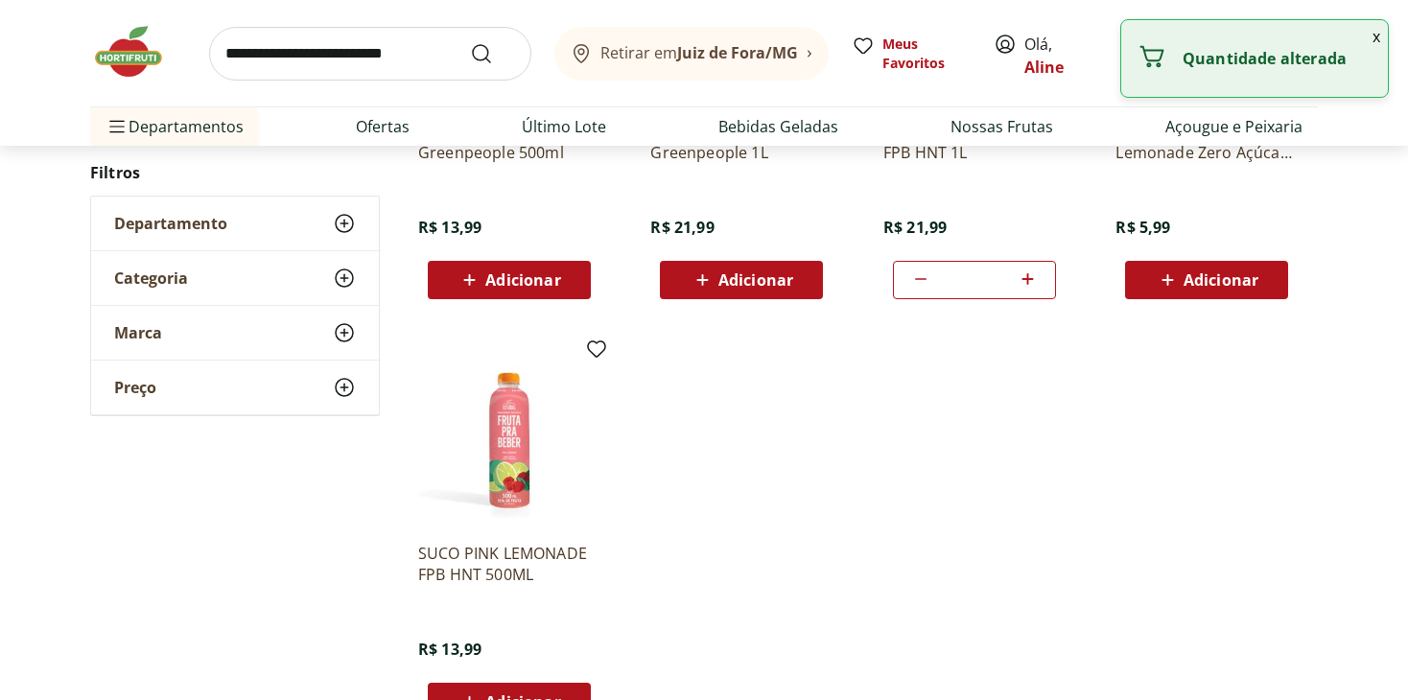
type input "*"
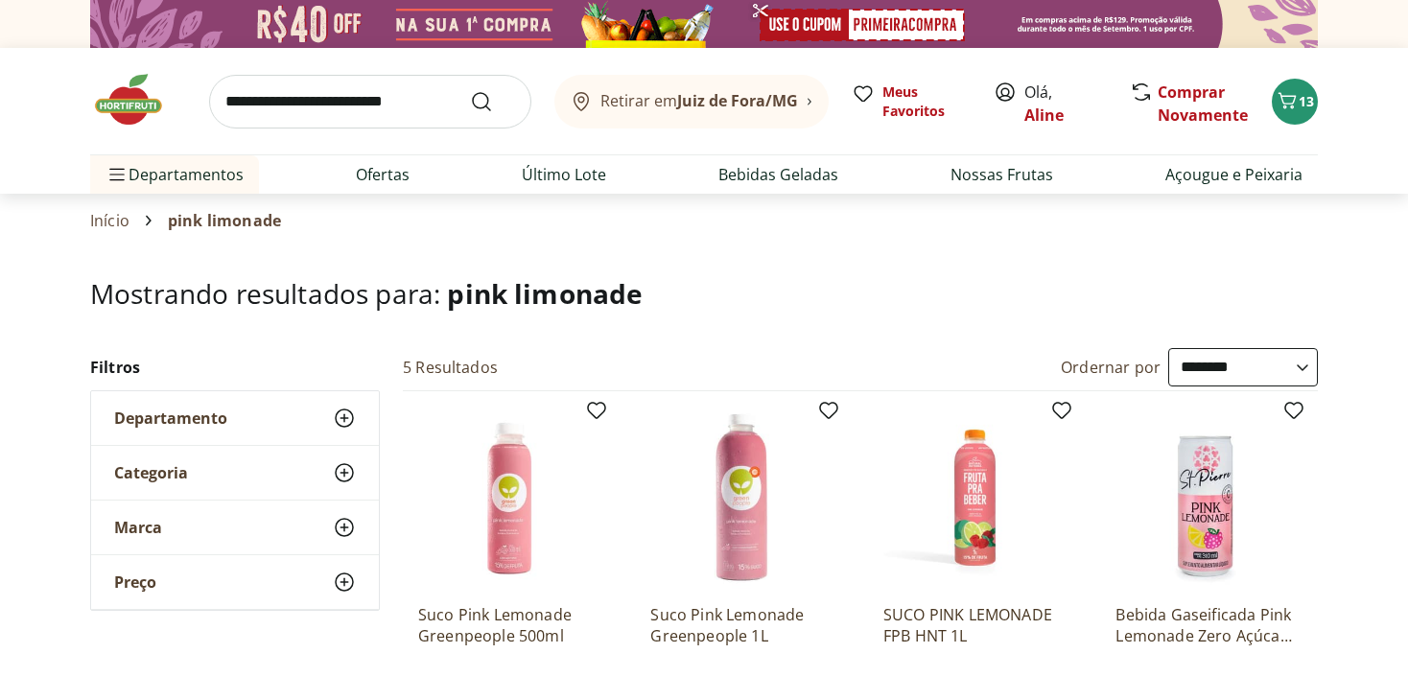
scroll to position [96, 0]
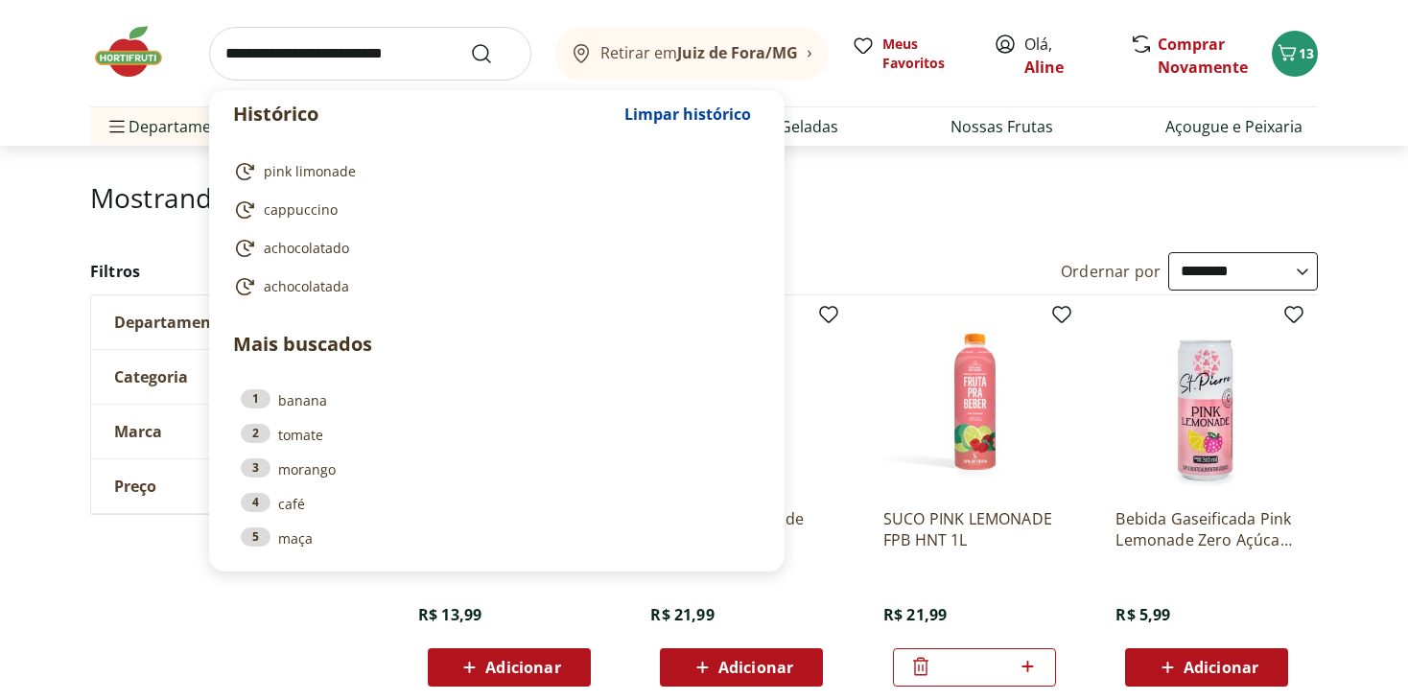
click at [359, 57] on input "search" at bounding box center [370, 54] width 322 height 54
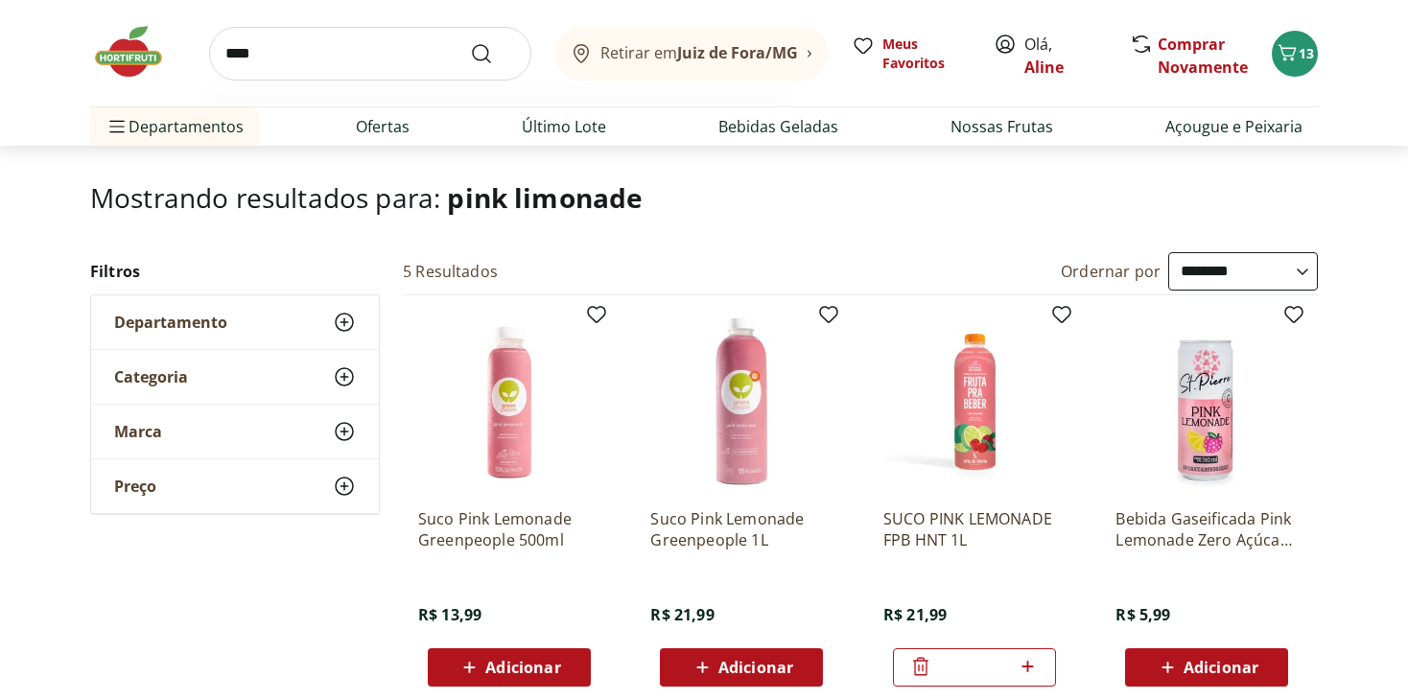
type input "****"
click at [470, 42] on button "Submit Search" at bounding box center [493, 53] width 46 height 23
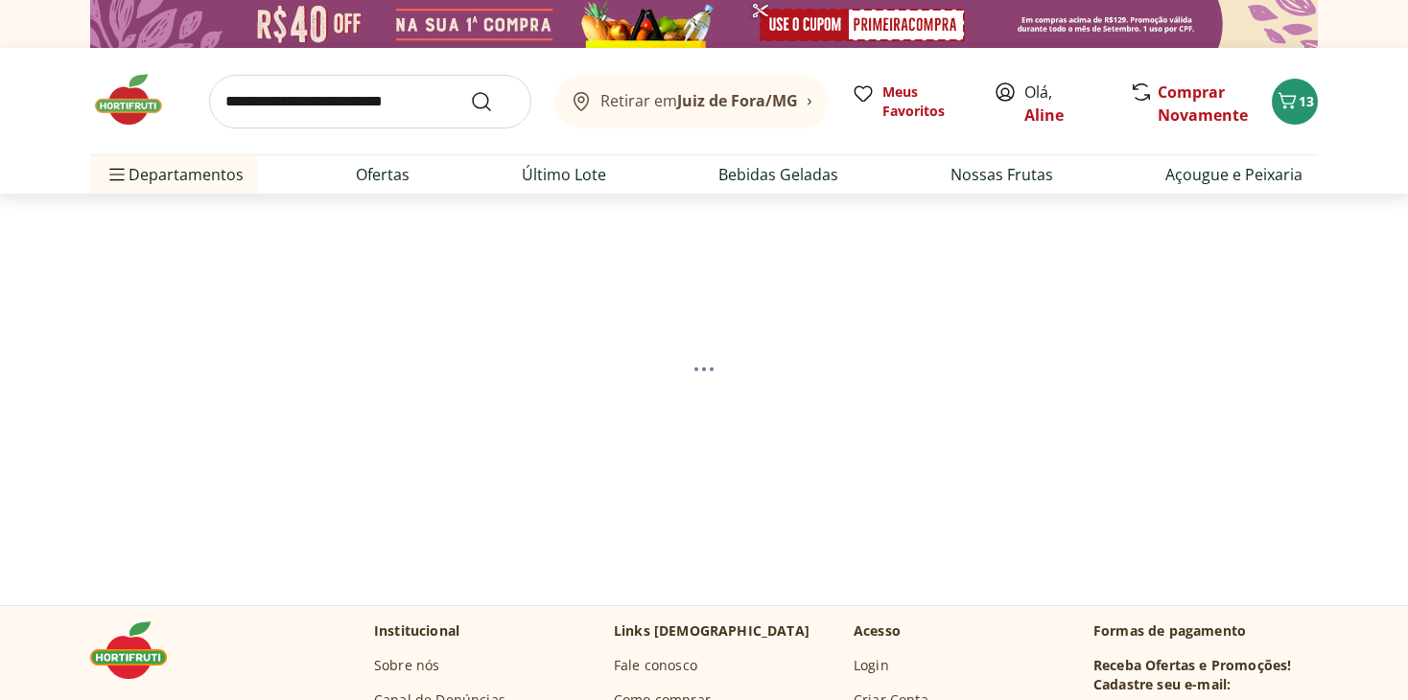
select select "**********"
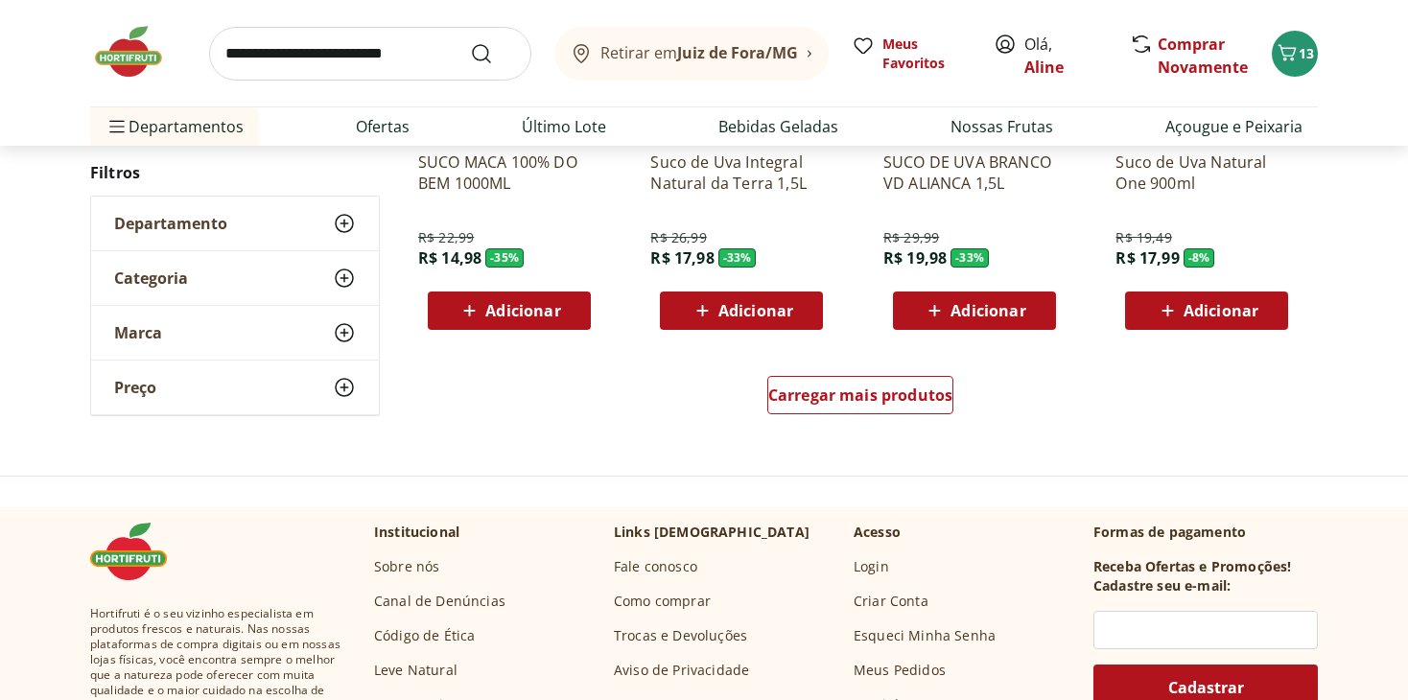
scroll to position [1320, 0]
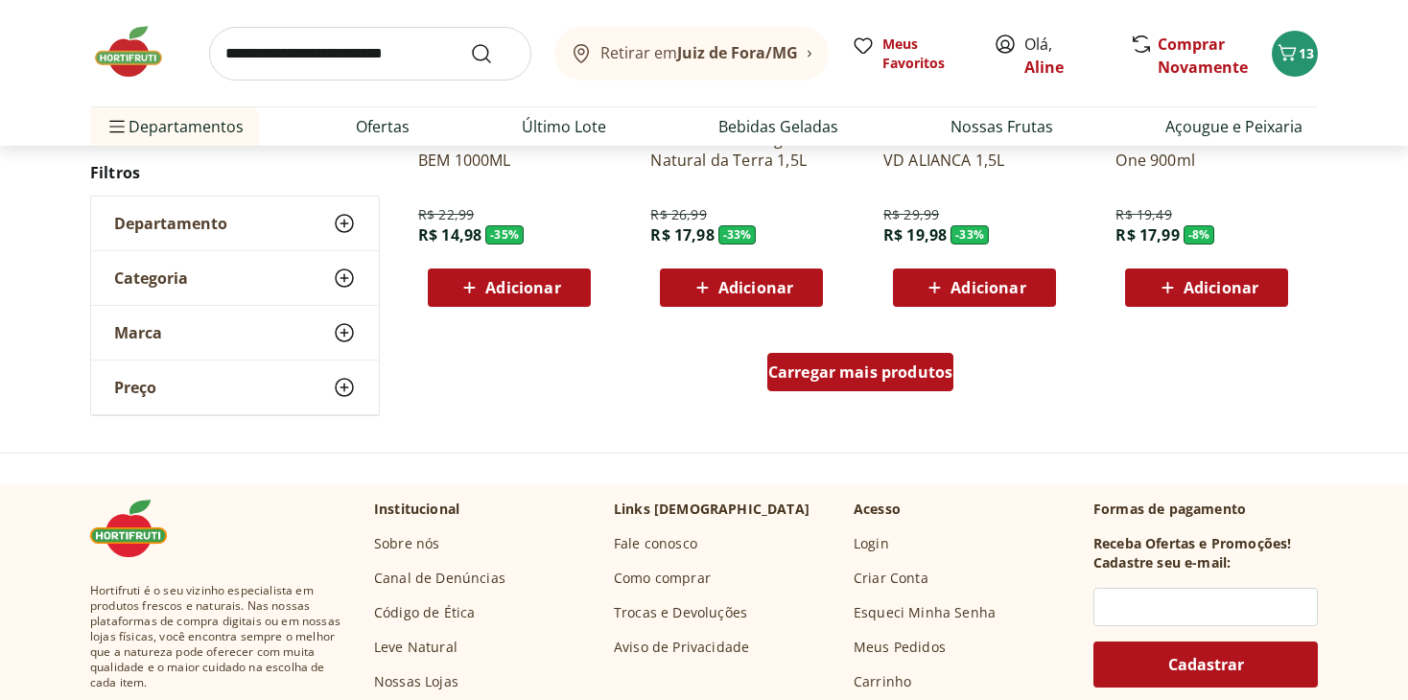
click at [918, 365] on span "Carregar mais produtos" at bounding box center [860, 372] width 185 height 15
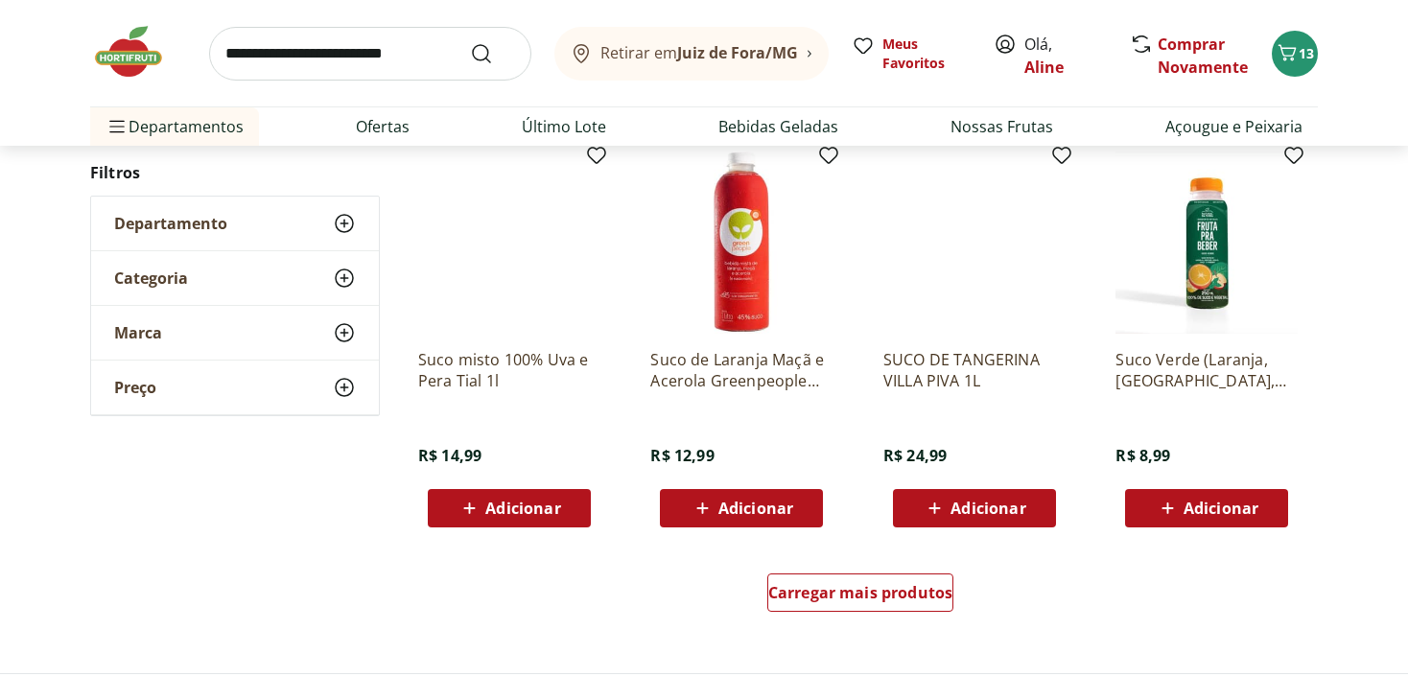
scroll to position [2367, 0]
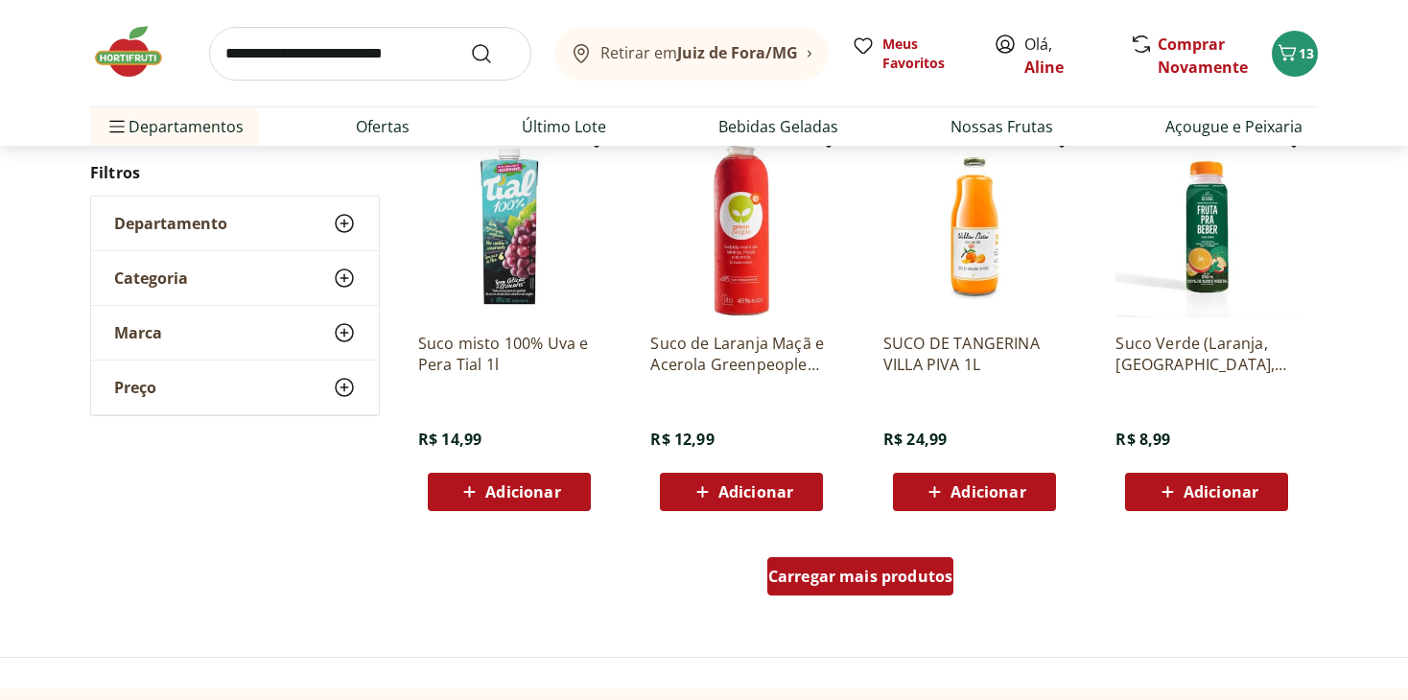
click at [824, 579] on span "Carregar mais produtos" at bounding box center [860, 576] width 185 height 15
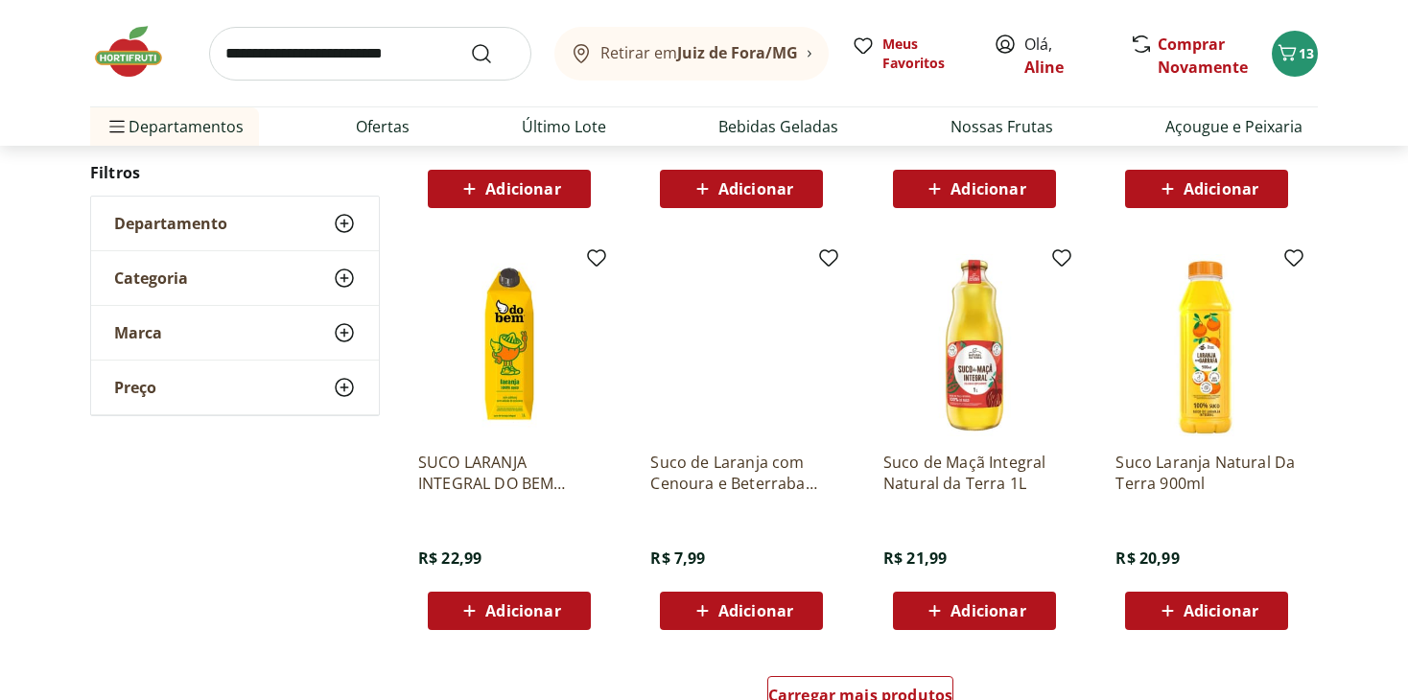
scroll to position [3519, 0]
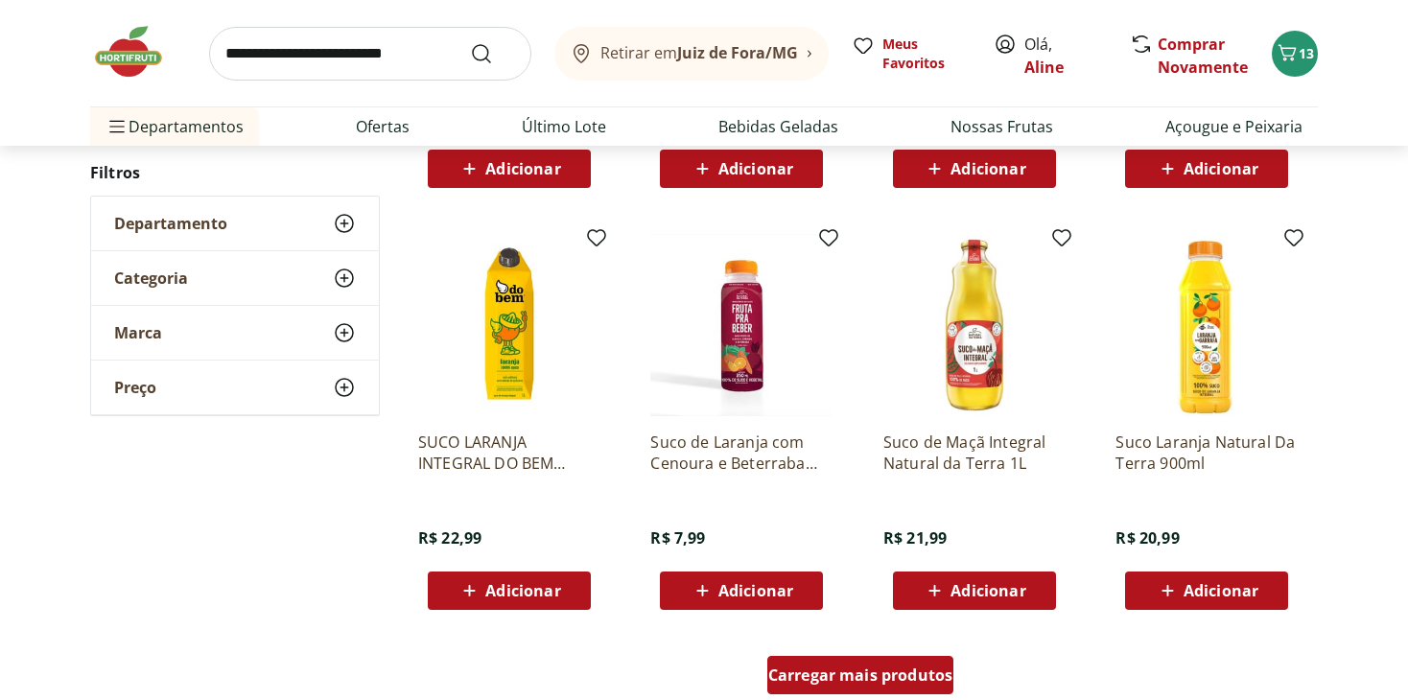
click at [832, 673] on span "Carregar mais produtos" at bounding box center [860, 675] width 185 height 15
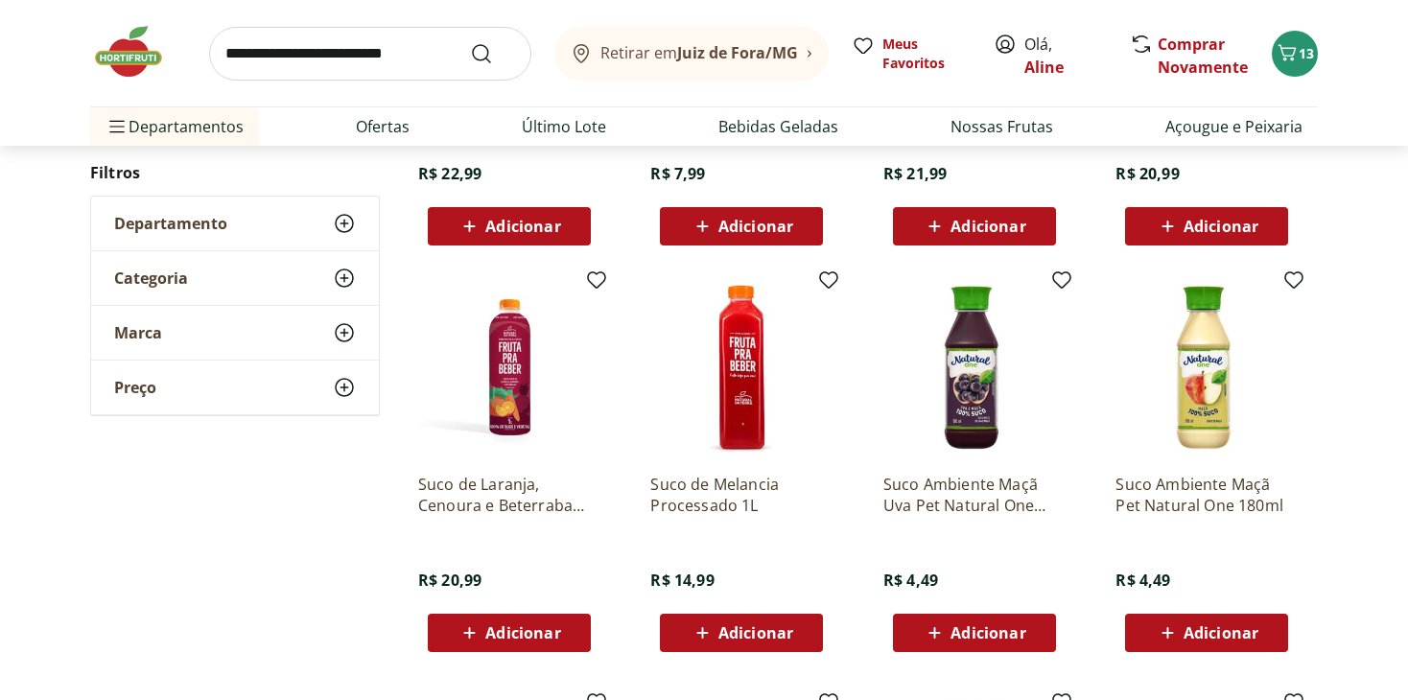
scroll to position [4022, 0]
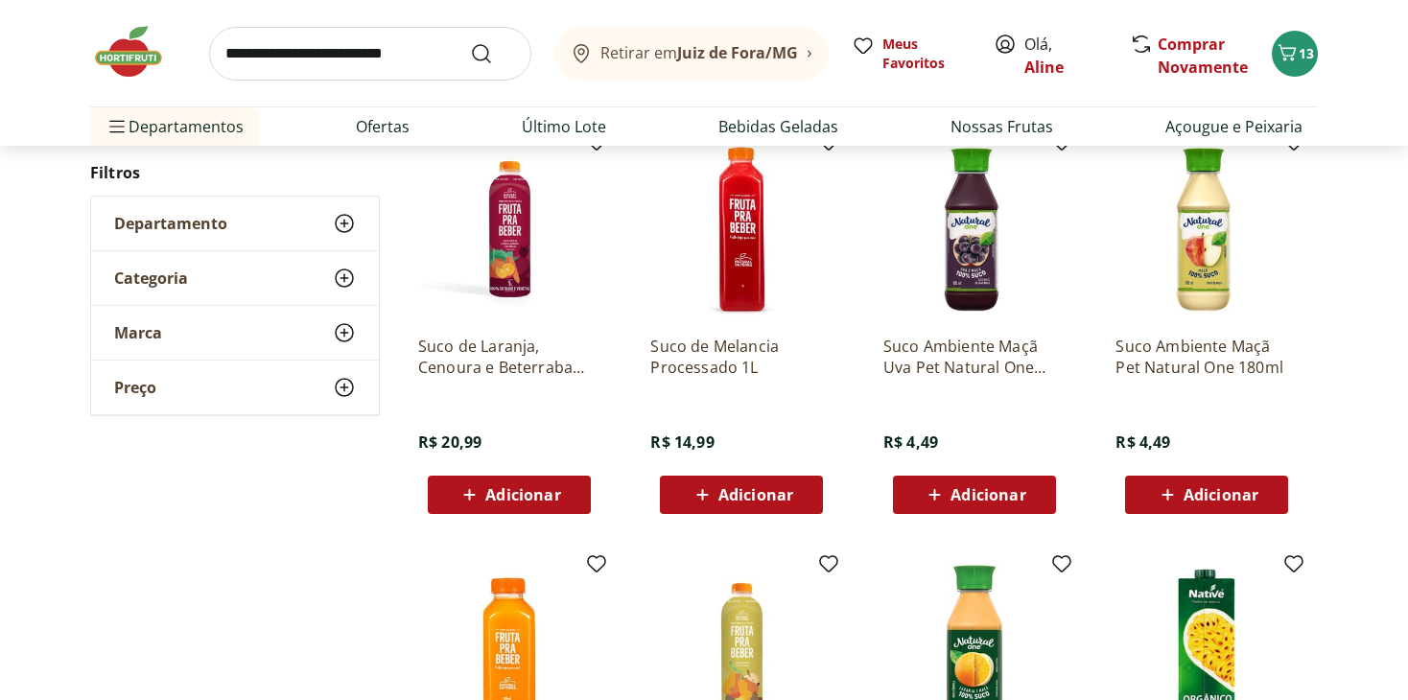
click at [716, 485] on span "Adicionar" at bounding box center [742, 495] width 103 height 23
click at [485, 368] on p "Suco de Laranja, Cenoura e Beterraba Natural da Terra 1L" at bounding box center [509, 357] width 182 height 42
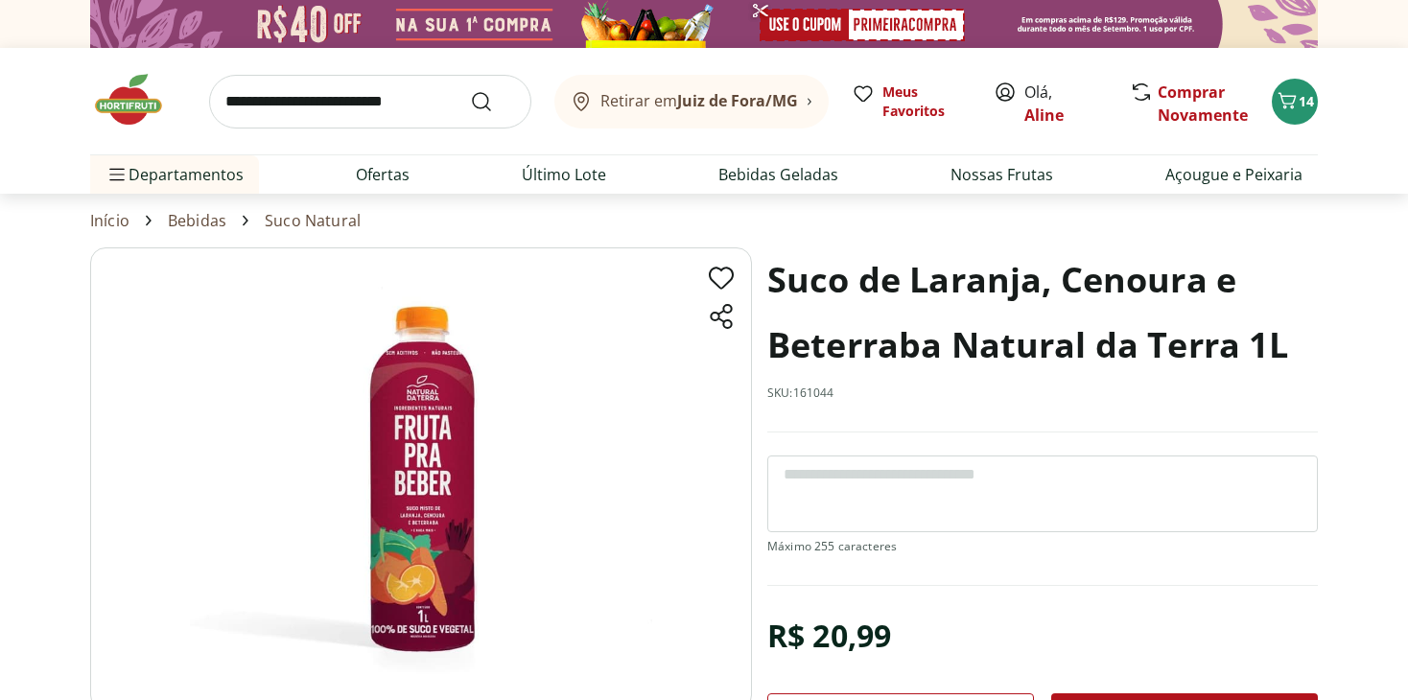
select select "**********"
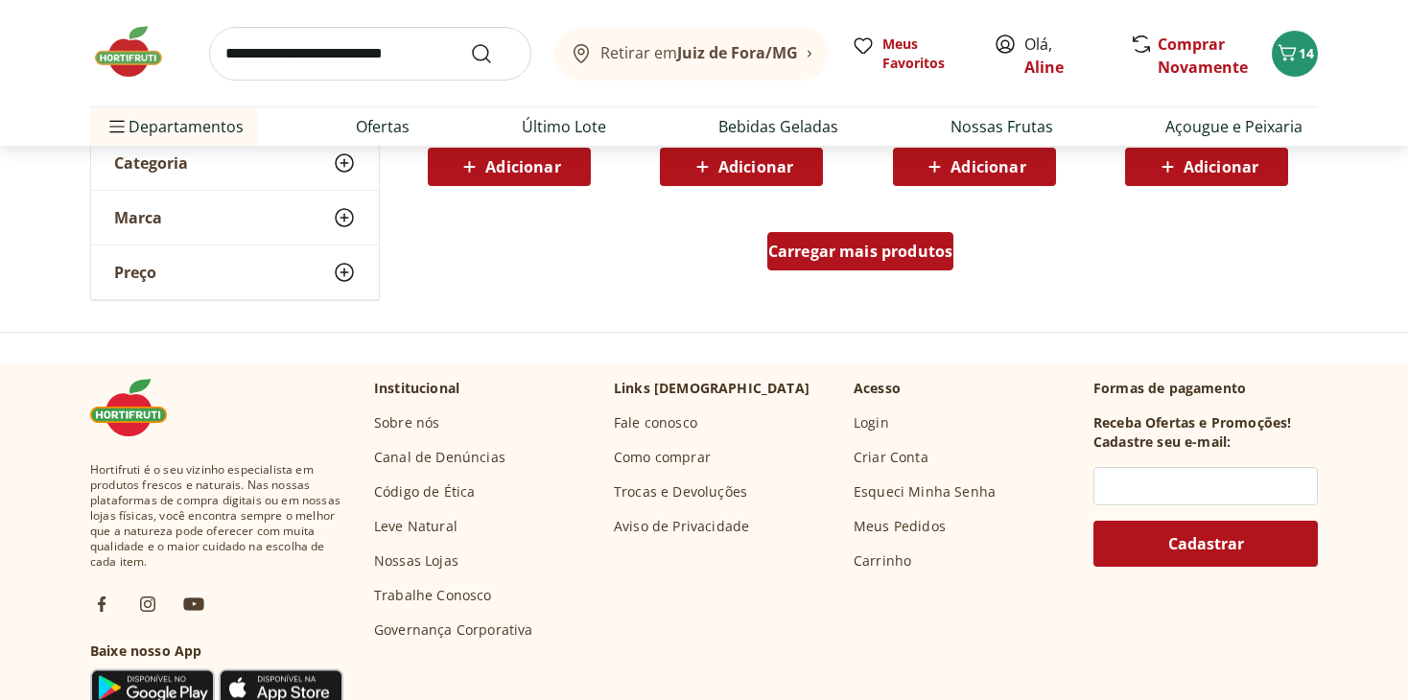
scroll to position [4597, 0]
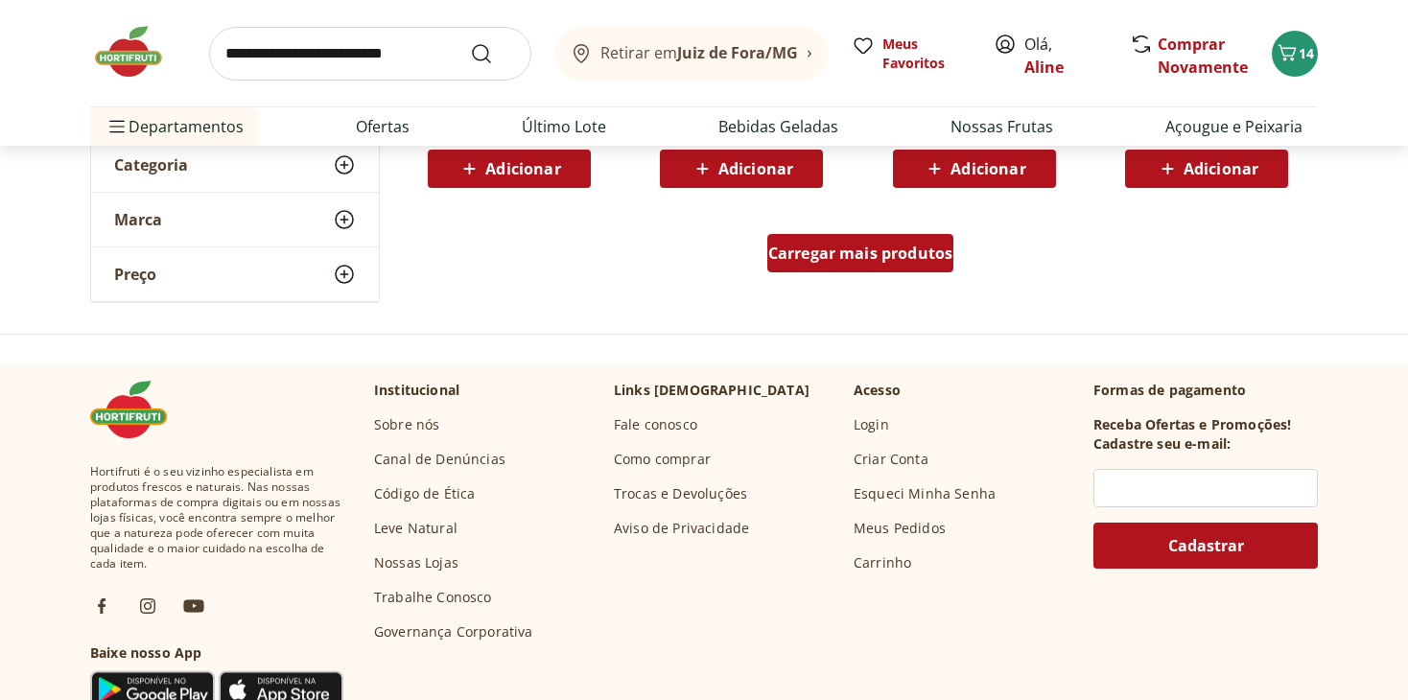
click at [857, 246] on span "Carregar mais produtos" at bounding box center [860, 253] width 185 height 15
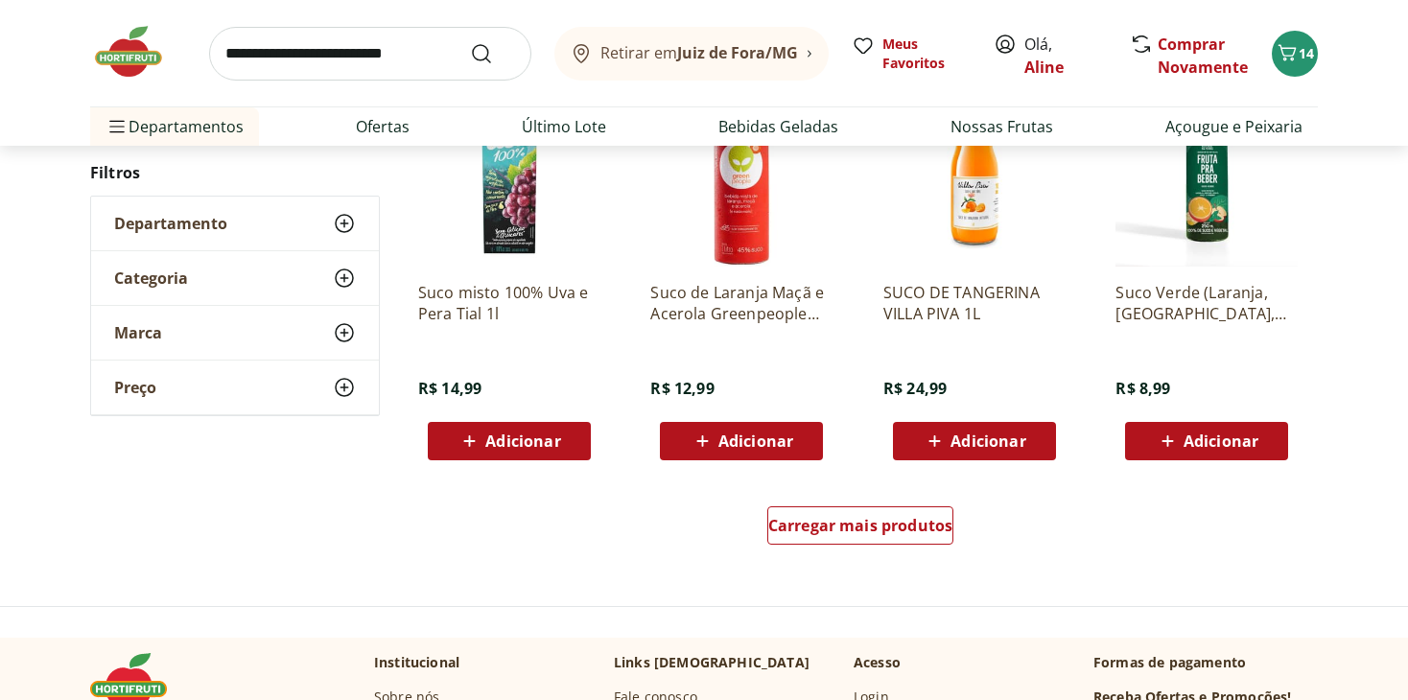
scroll to position [5461, 0]
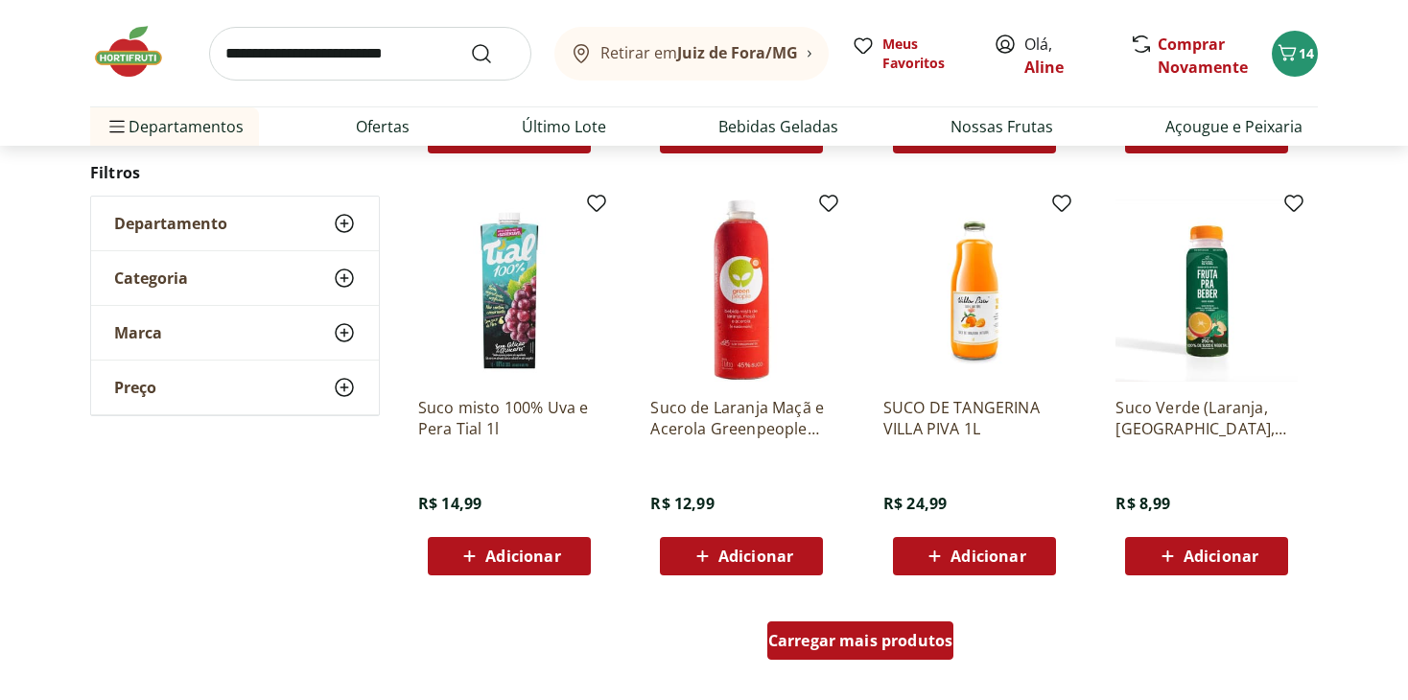
click at [868, 643] on span "Carregar mais produtos" at bounding box center [860, 640] width 185 height 15
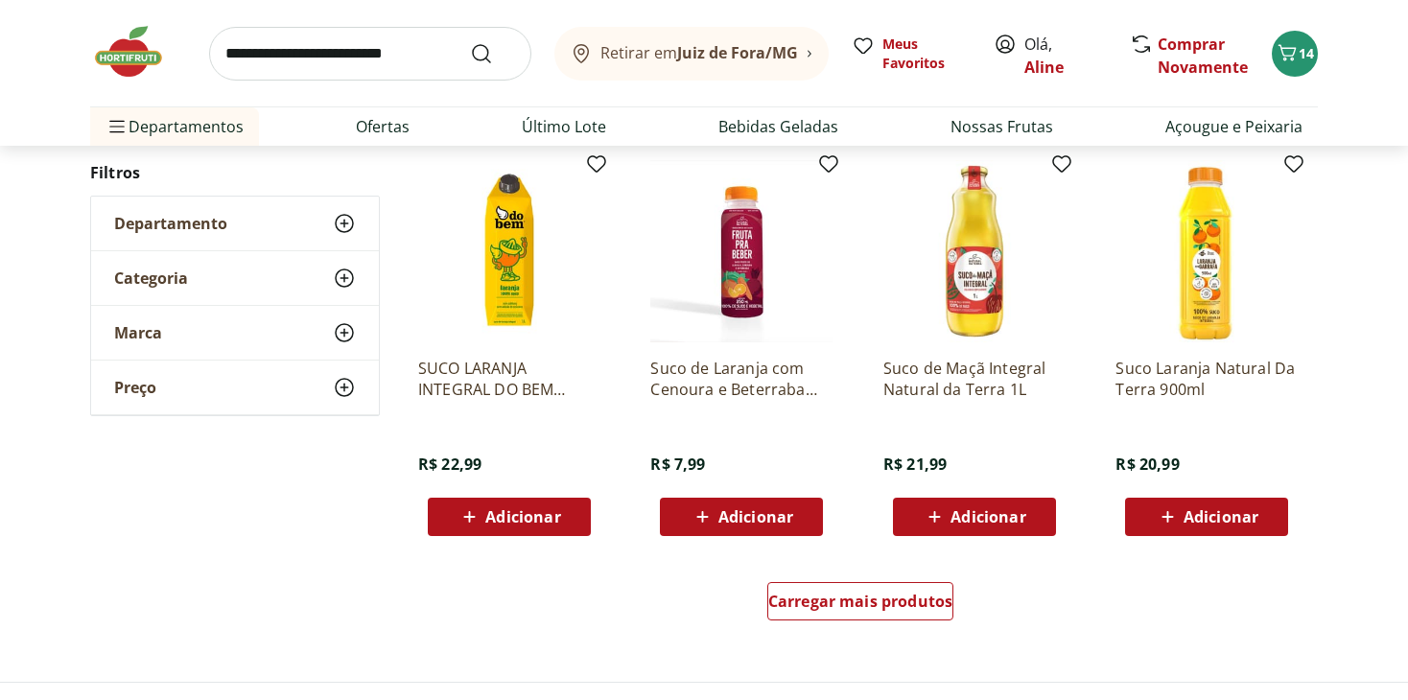
scroll to position [6804, 0]
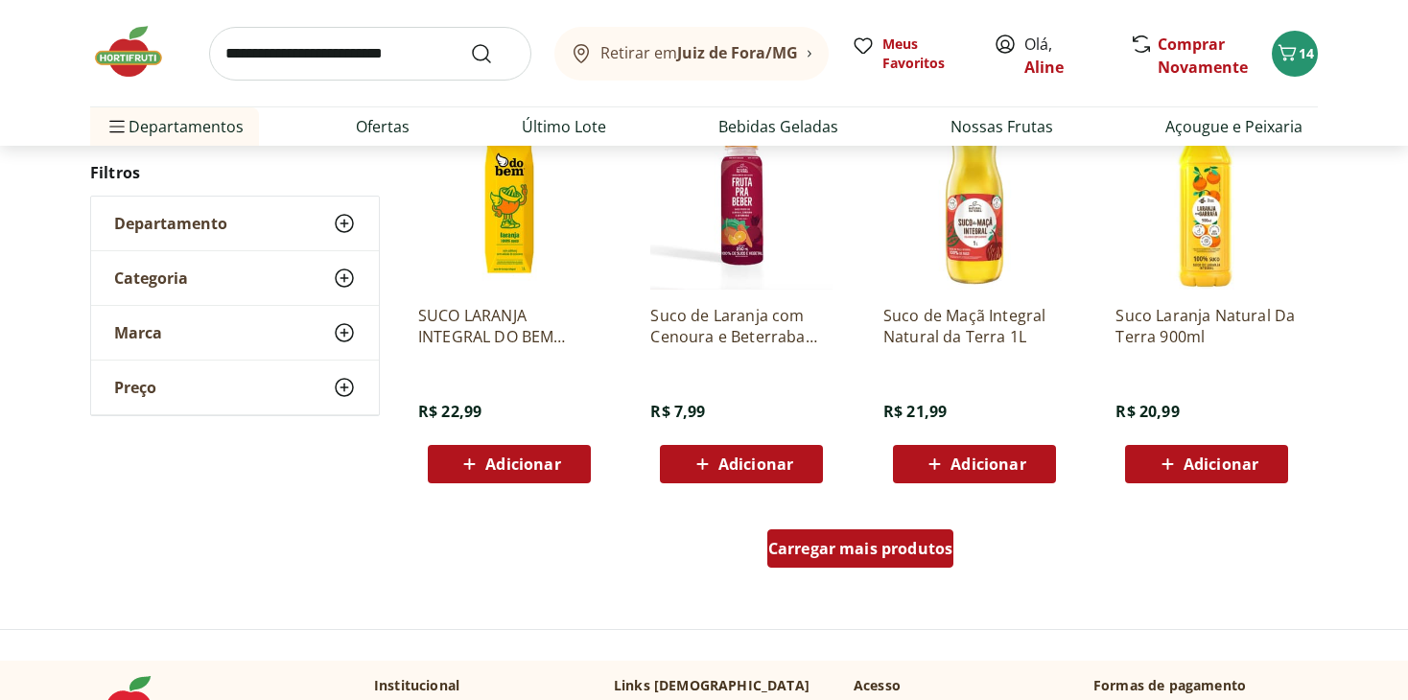
click at [896, 544] on span "Carregar mais produtos" at bounding box center [860, 548] width 185 height 15
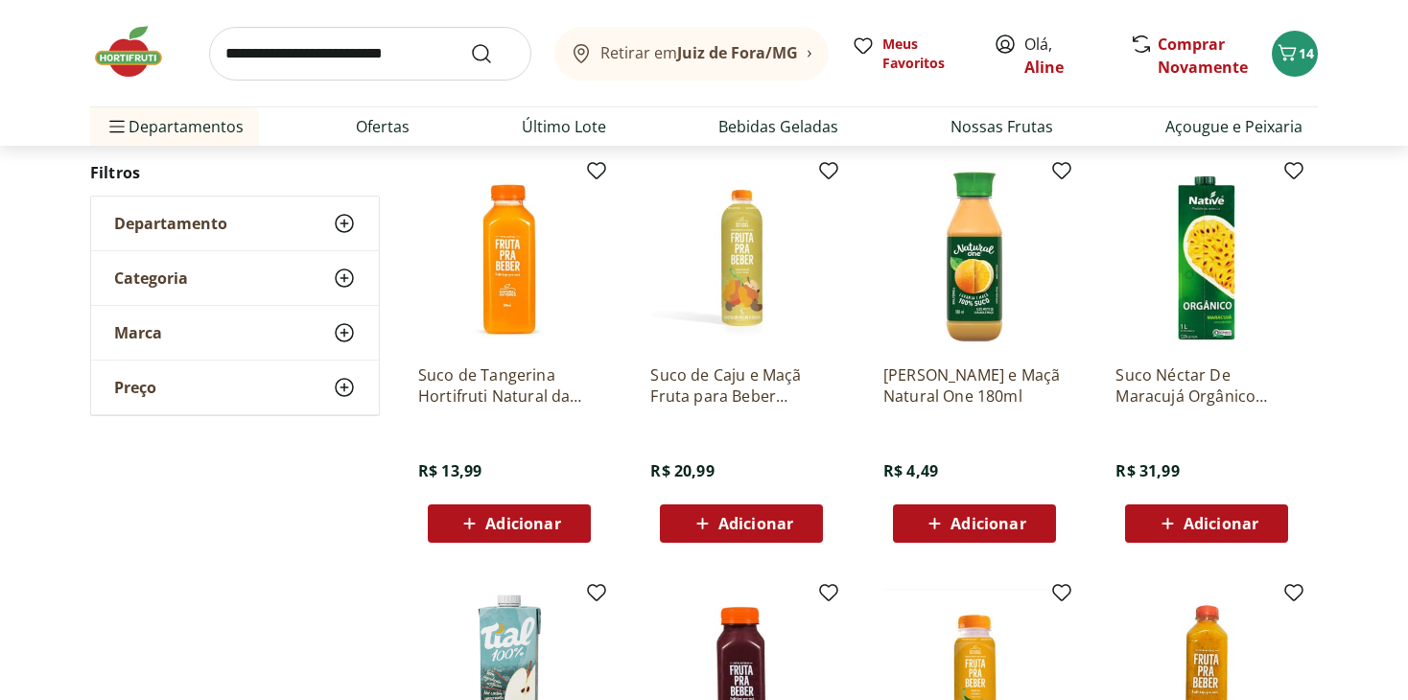
scroll to position [7572, 0]
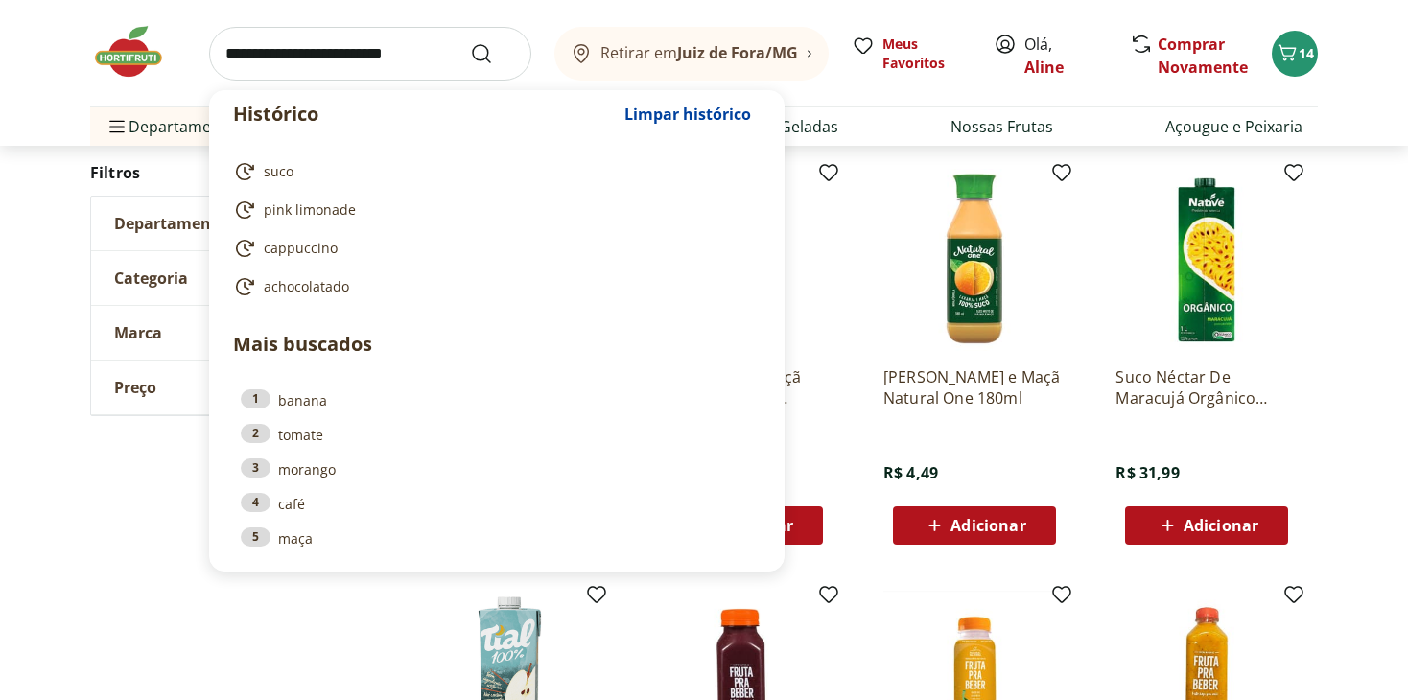
click at [391, 63] on input "search" at bounding box center [370, 54] width 322 height 54
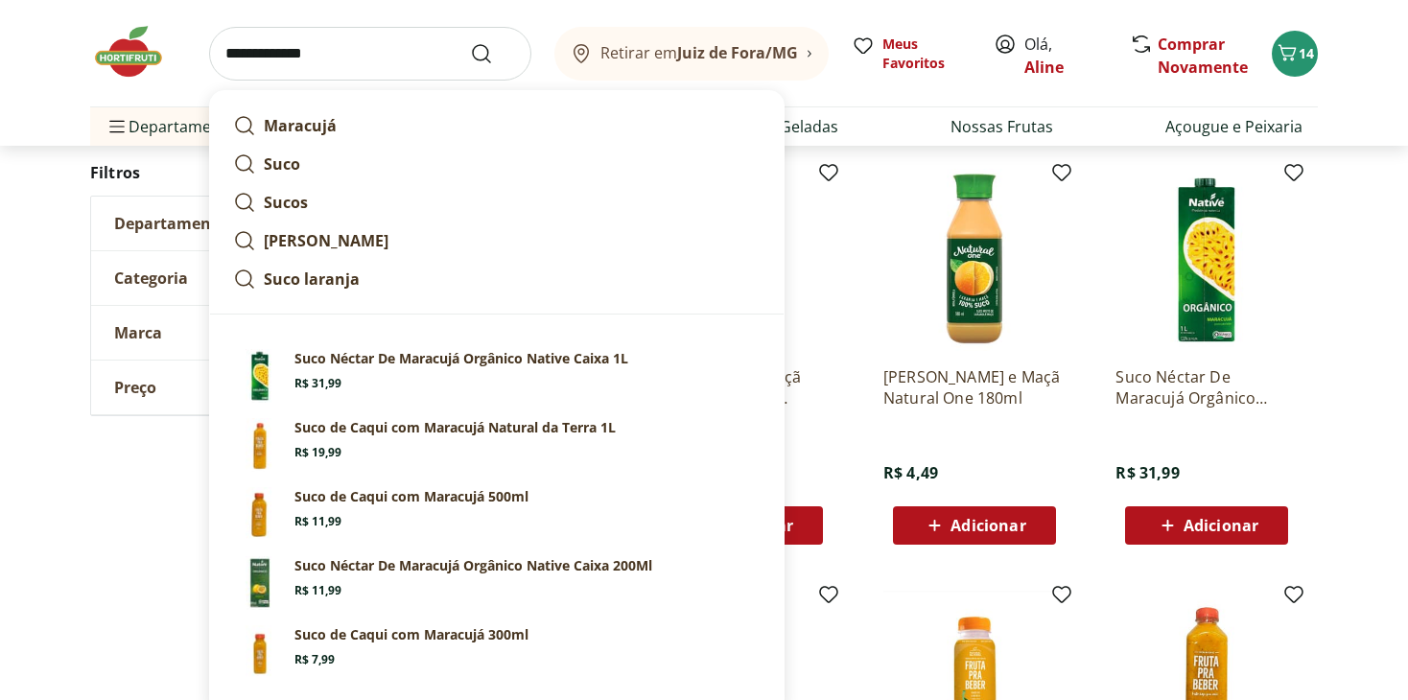
type input "**********"
click at [470, 42] on button "Submit Search" at bounding box center [493, 53] width 46 height 23
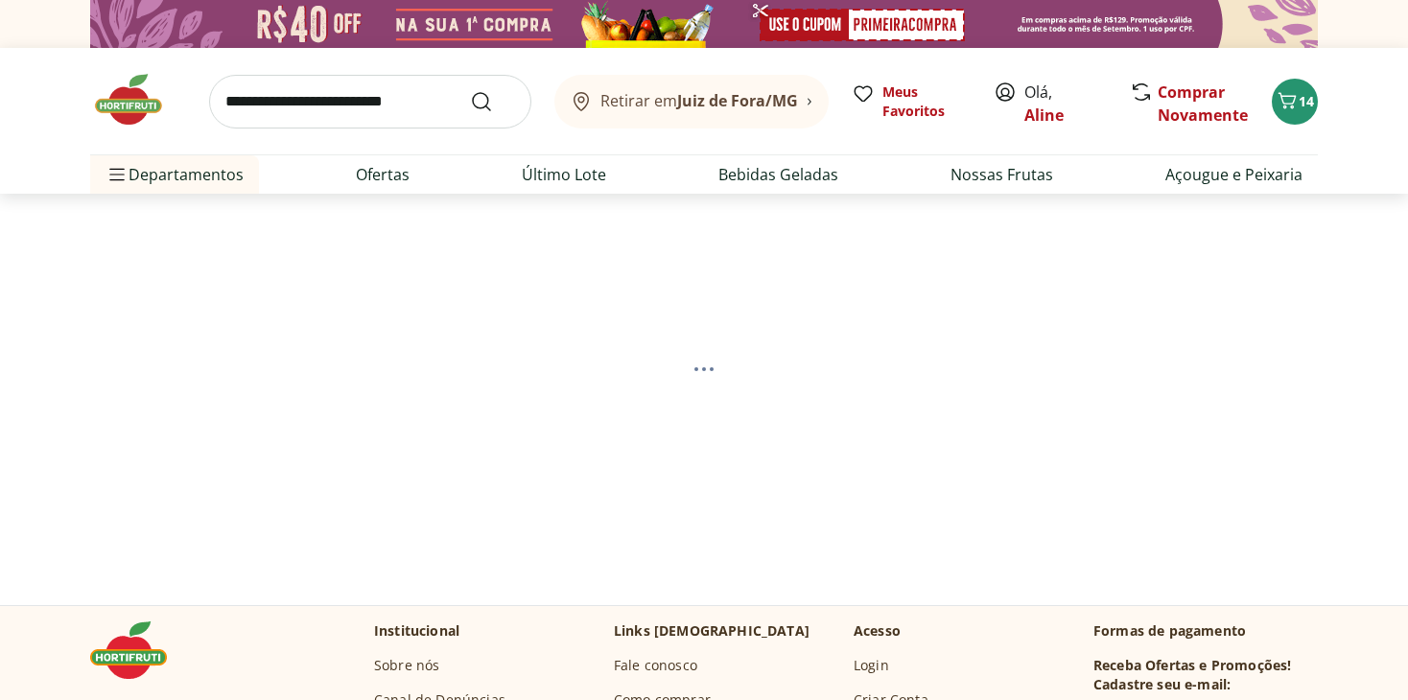
select select "**********"
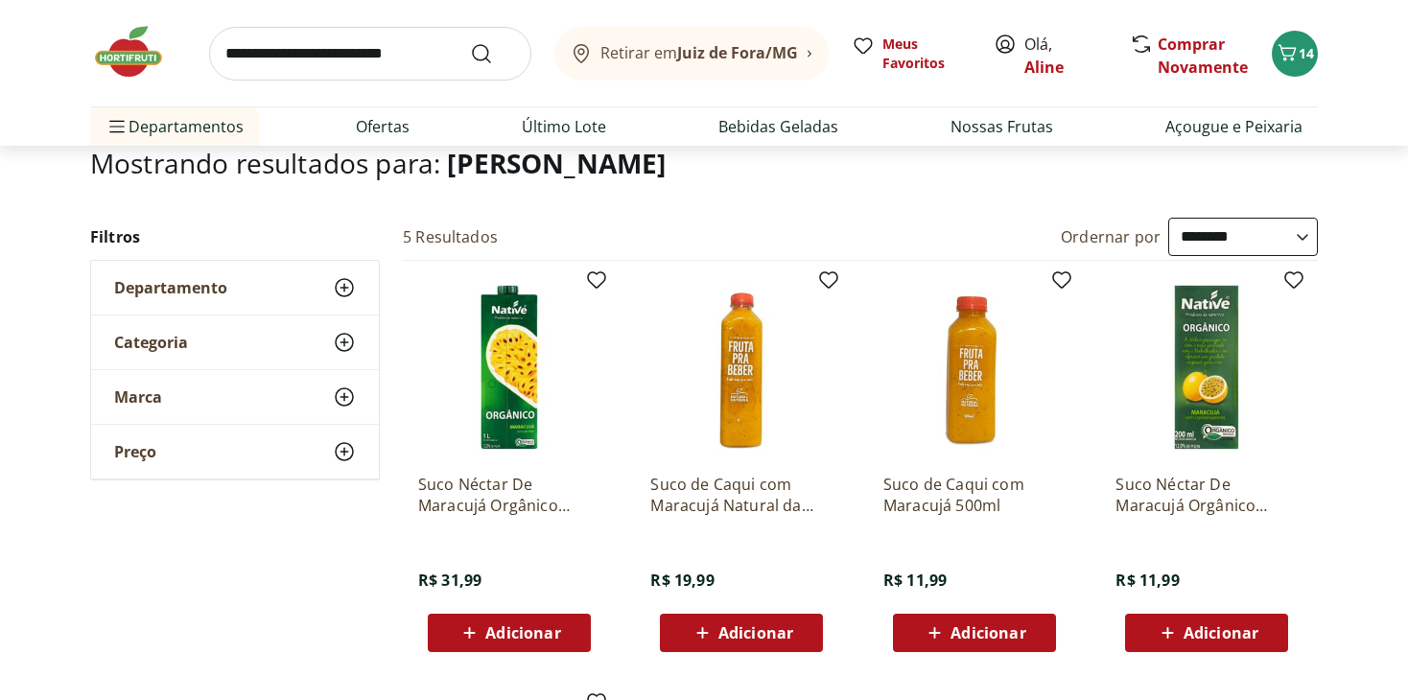
scroll to position [81, 0]
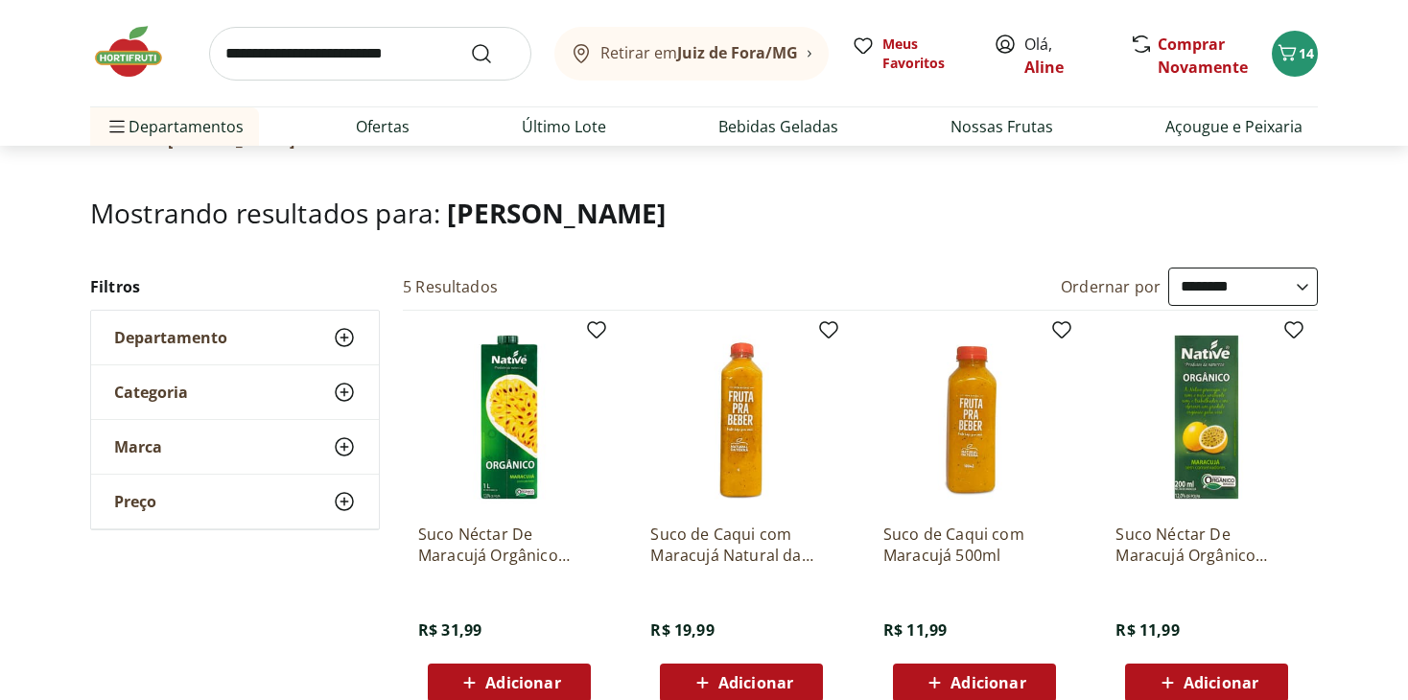
click at [1334, 446] on div "**********" at bounding box center [704, 704] width 1408 height 872
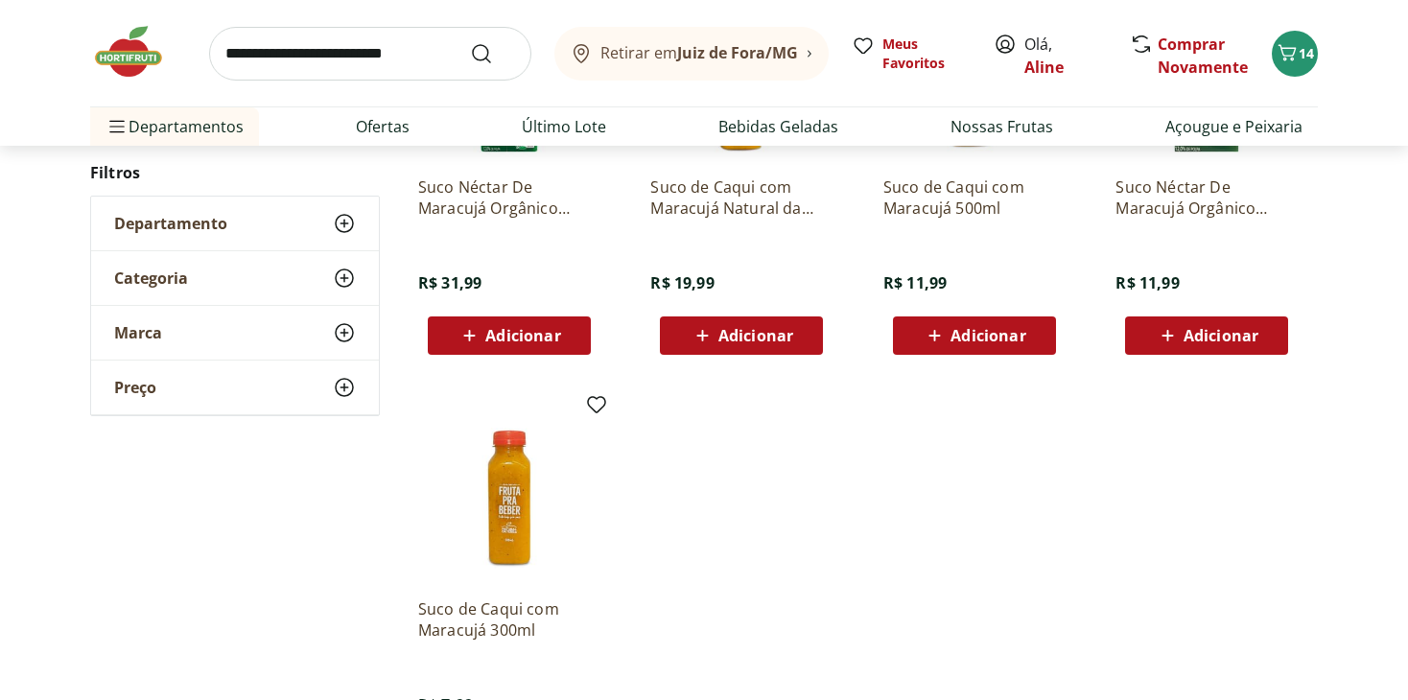
scroll to position [368, 0]
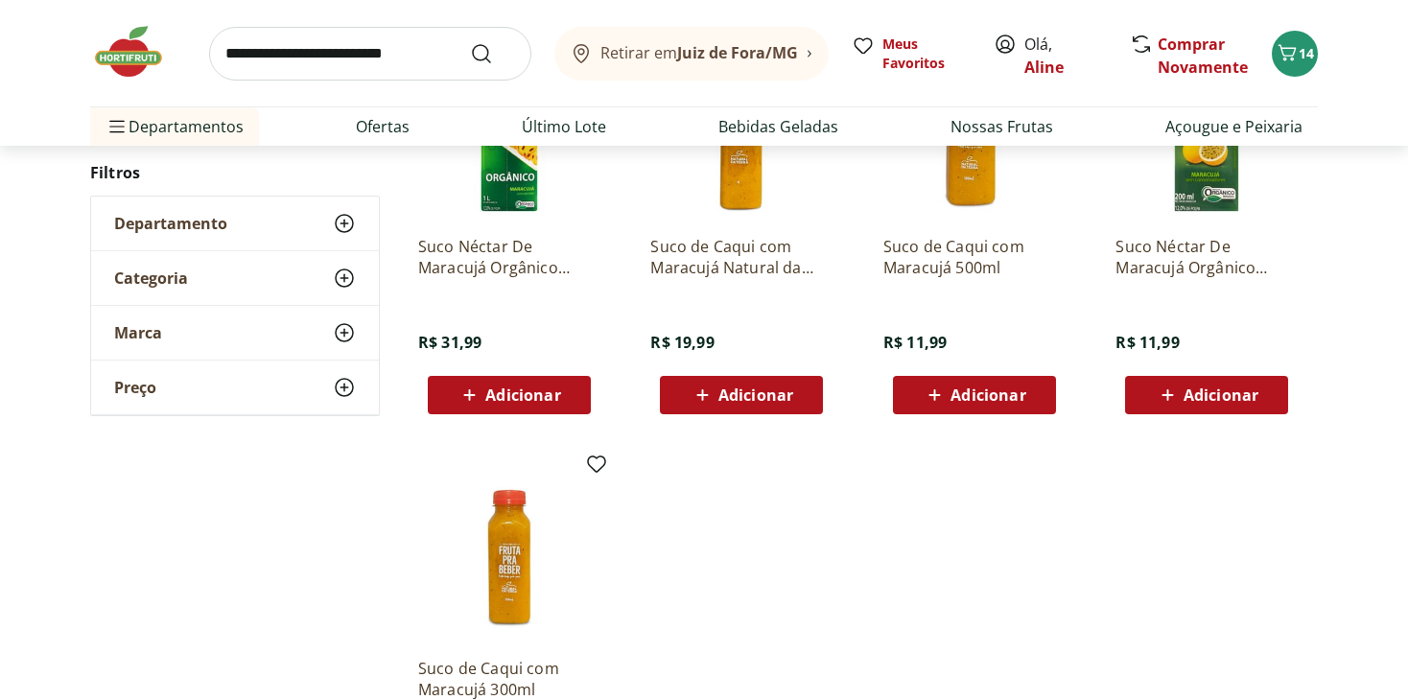
click at [943, 566] on ul "Suco Néctar De Maracujá Orgânico Native Caixa 1L R$ 31,99 Adicionar Suco de Caq…" at bounding box center [860, 437] width 915 height 829
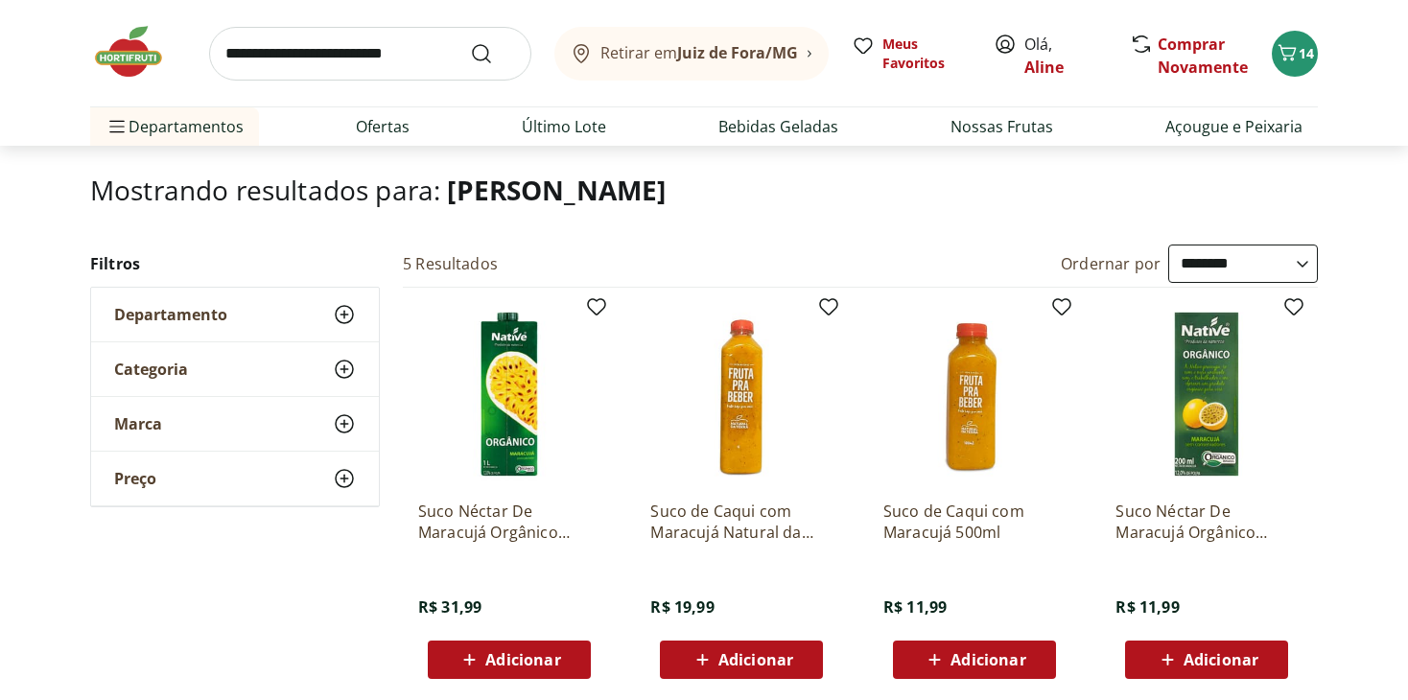
scroll to position [81, 0]
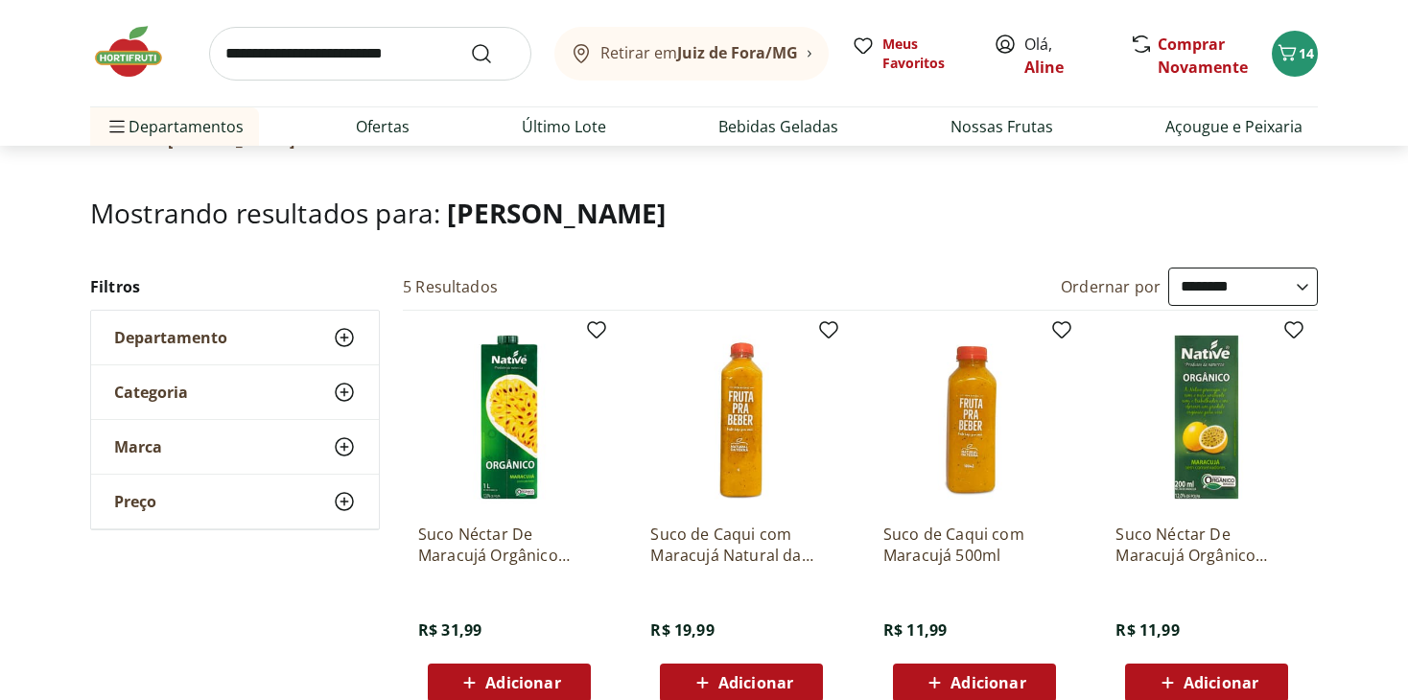
click at [361, 59] on input "search" at bounding box center [370, 54] width 322 height 54
type input "********"
click at [470, 42] on button "Submit Search" at bounding box center [493, 53] width 46 height 23
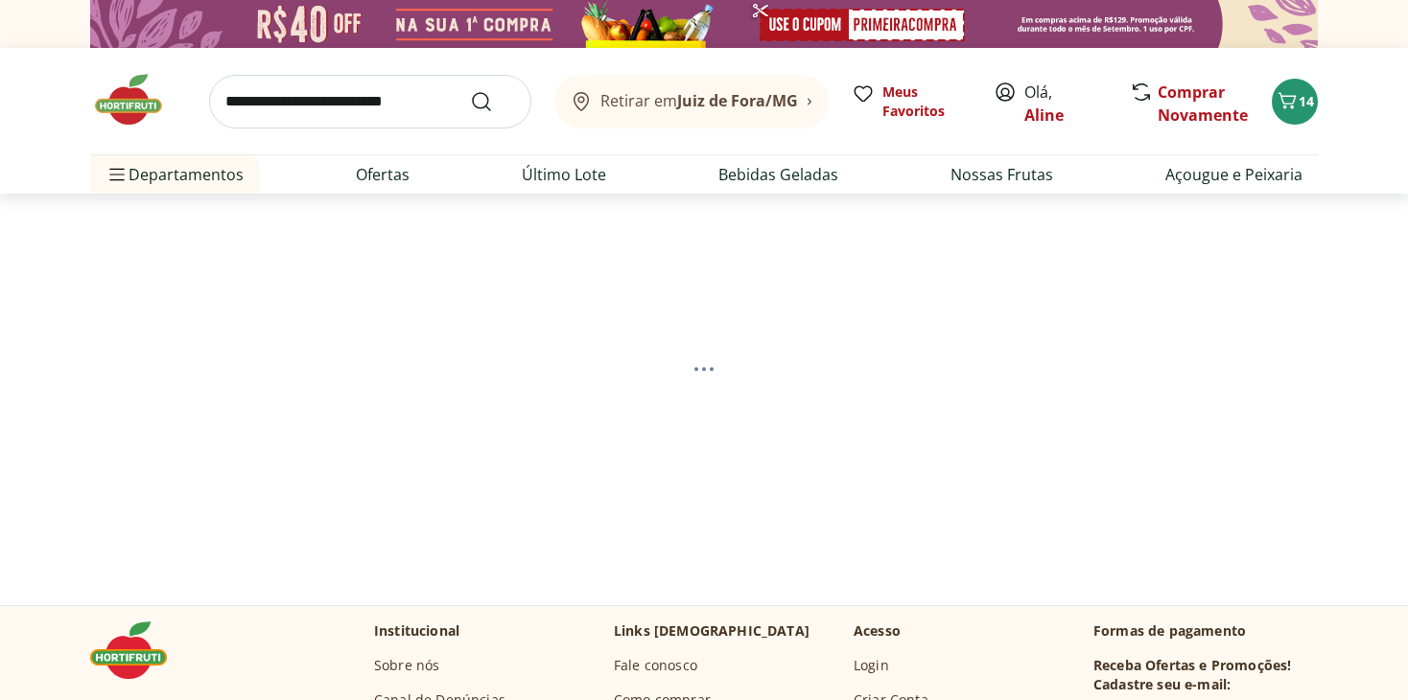
select select "**********"
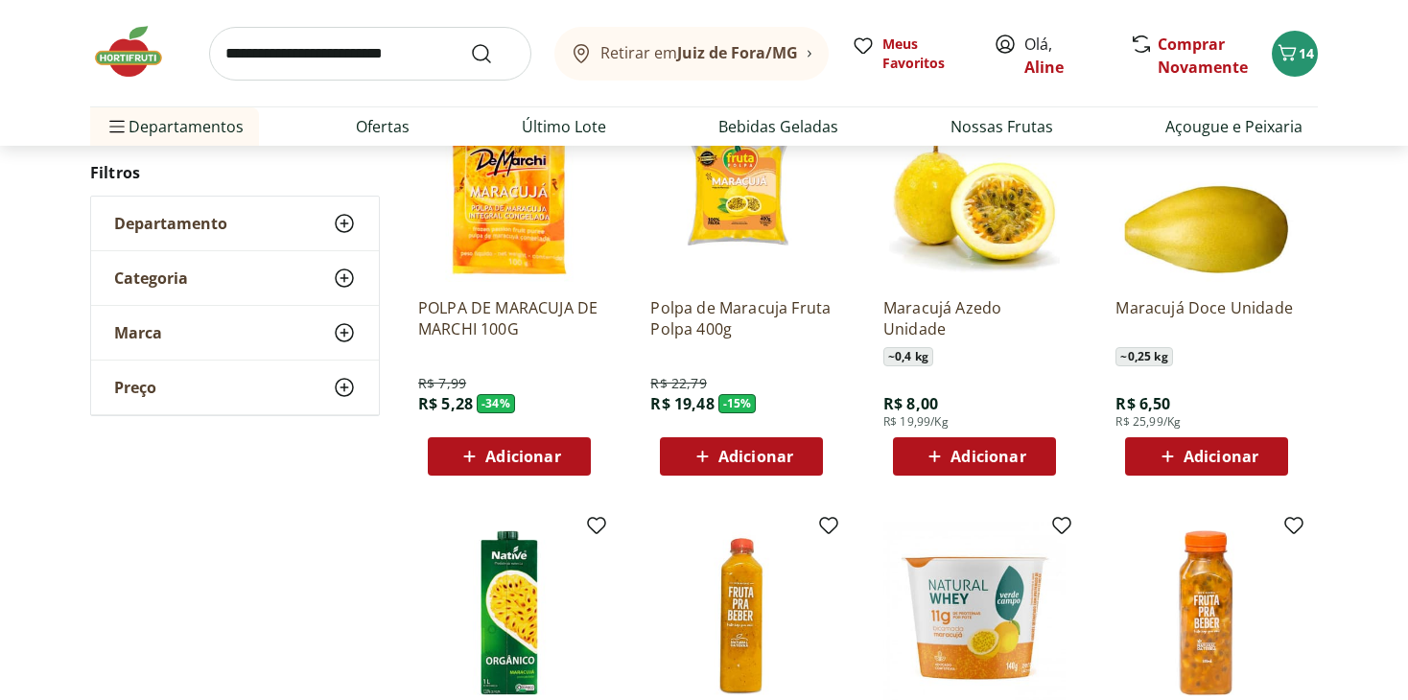
scroll to position [288, 0]
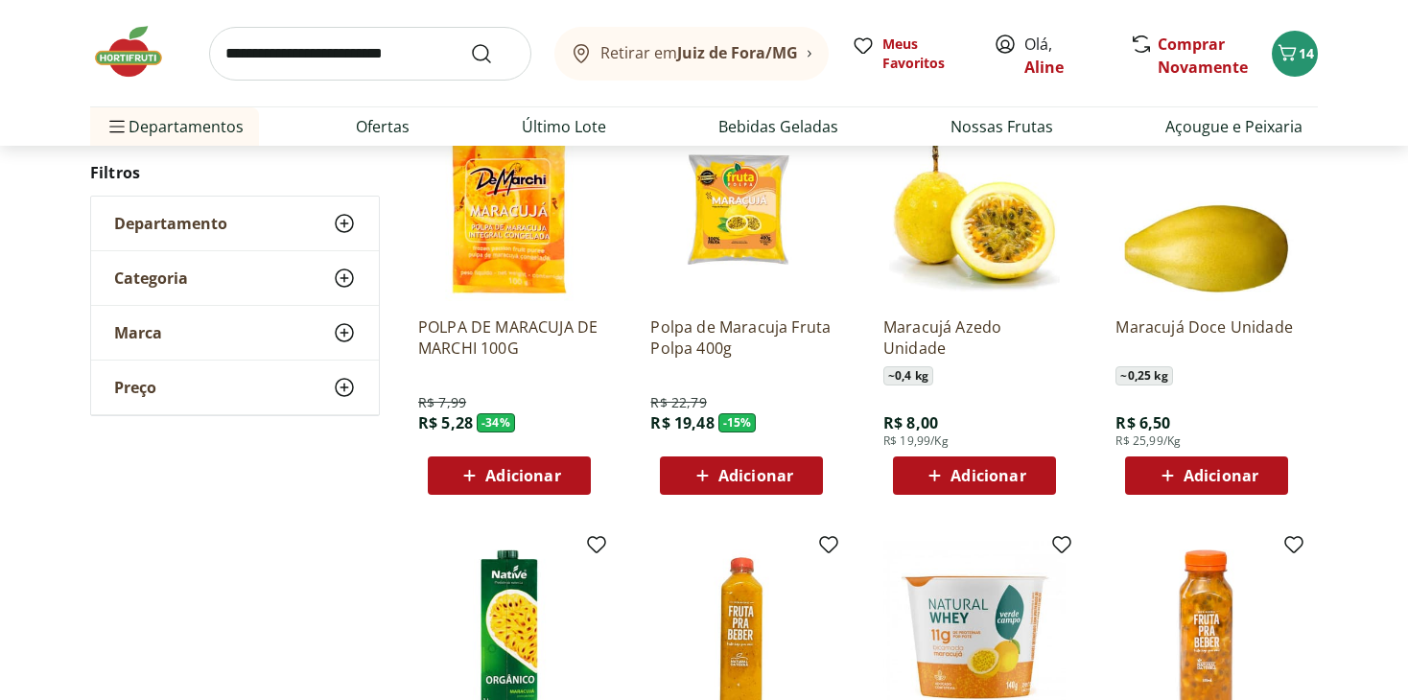
click at [1008, 473] on span "Adicionar" at bounding box center [988, 475] width 75 height 15
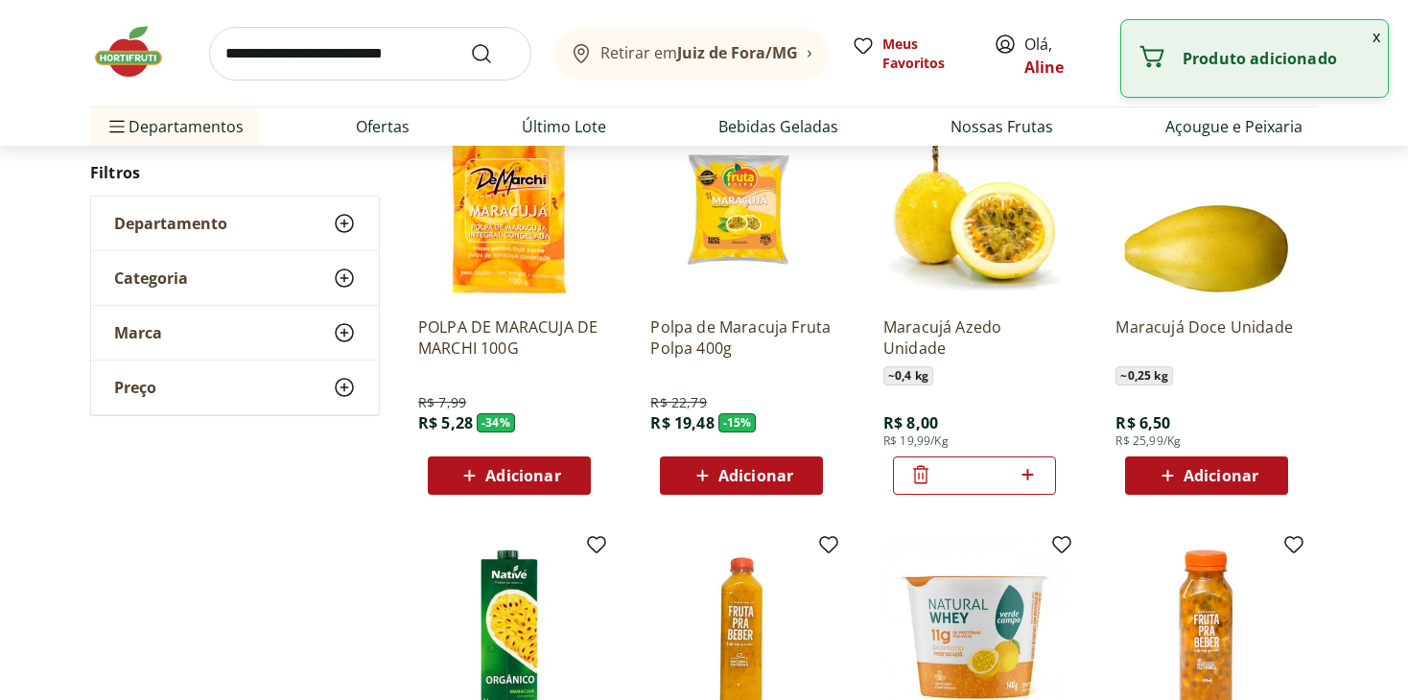
click at [1032, 474] on icon at bounding box center [1029, 475] width 12 height 12
click at [1032, 469] on icon at bounding box center [1028, 474] width 24 height 23
type input "*"
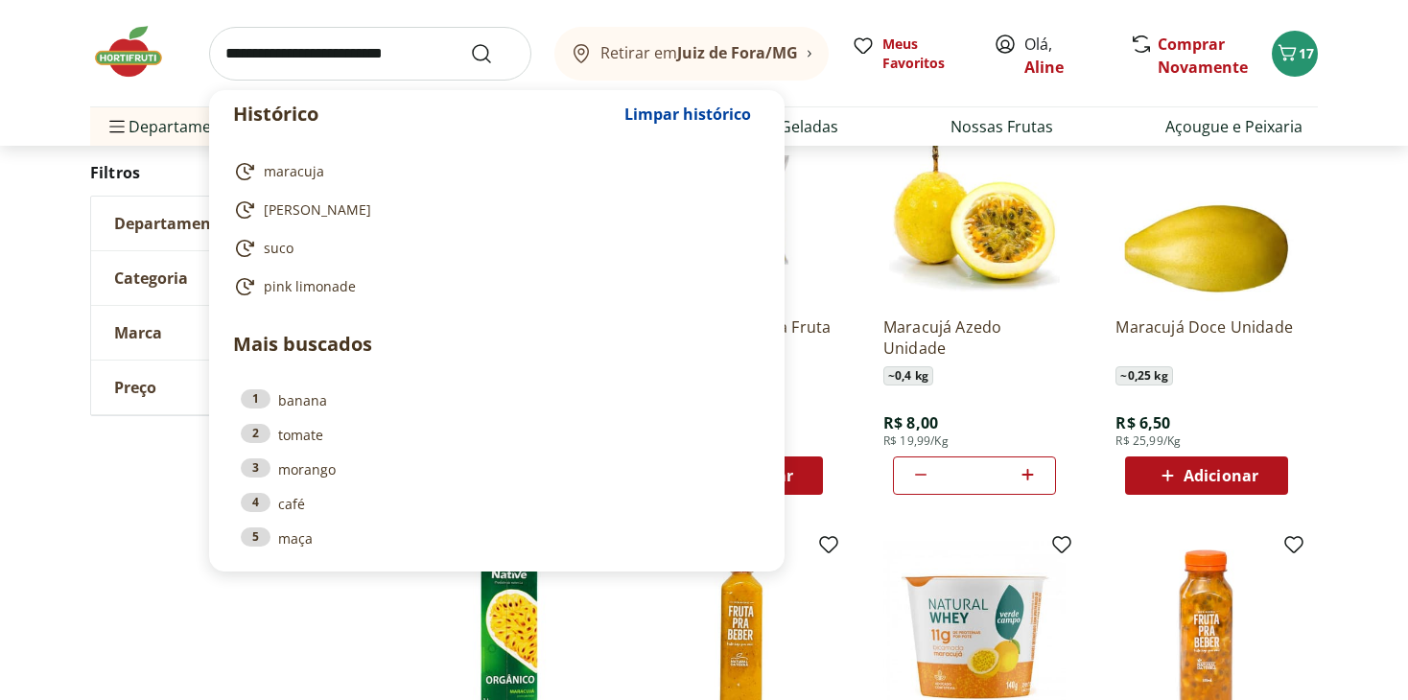
click at [389, 60] on input "search" at bounding box center [370, 54] width 322 height 54
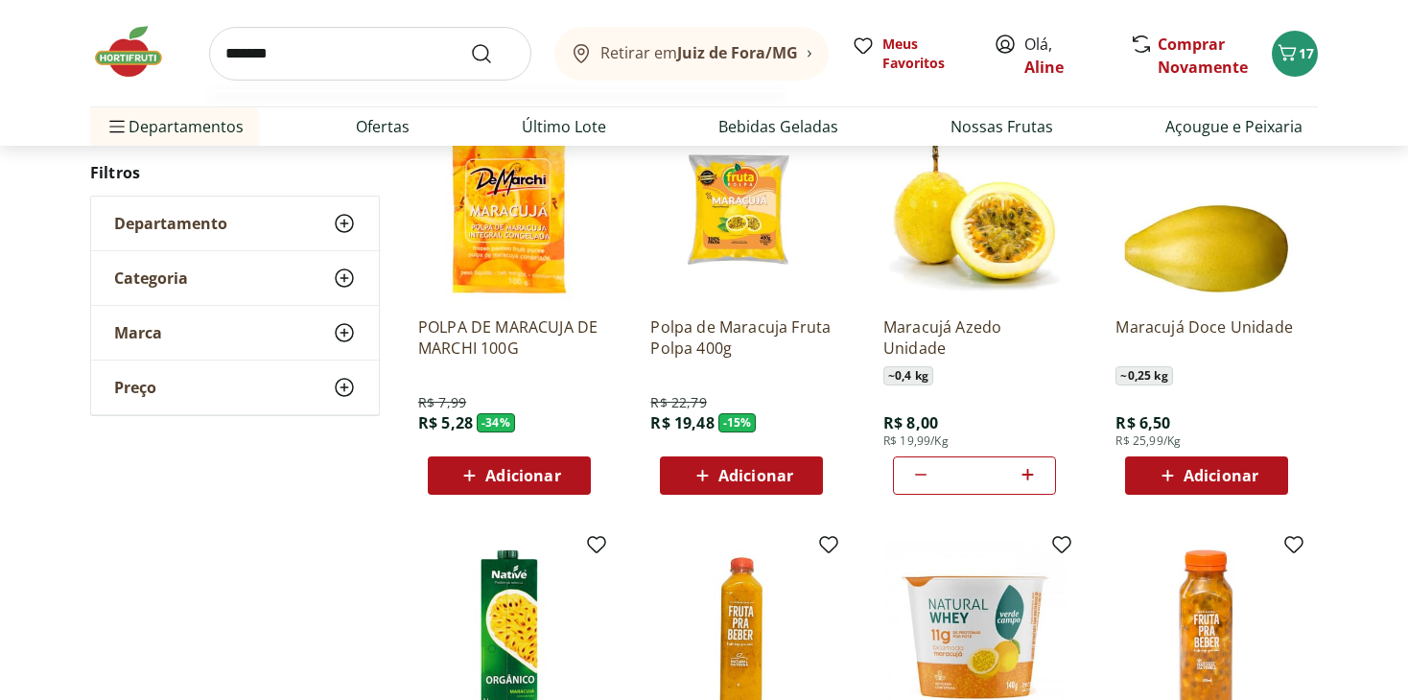
type input "*******"
click at [470, 42] on button "Submit Search" at bounding box center [493, 53] width 46 height 23
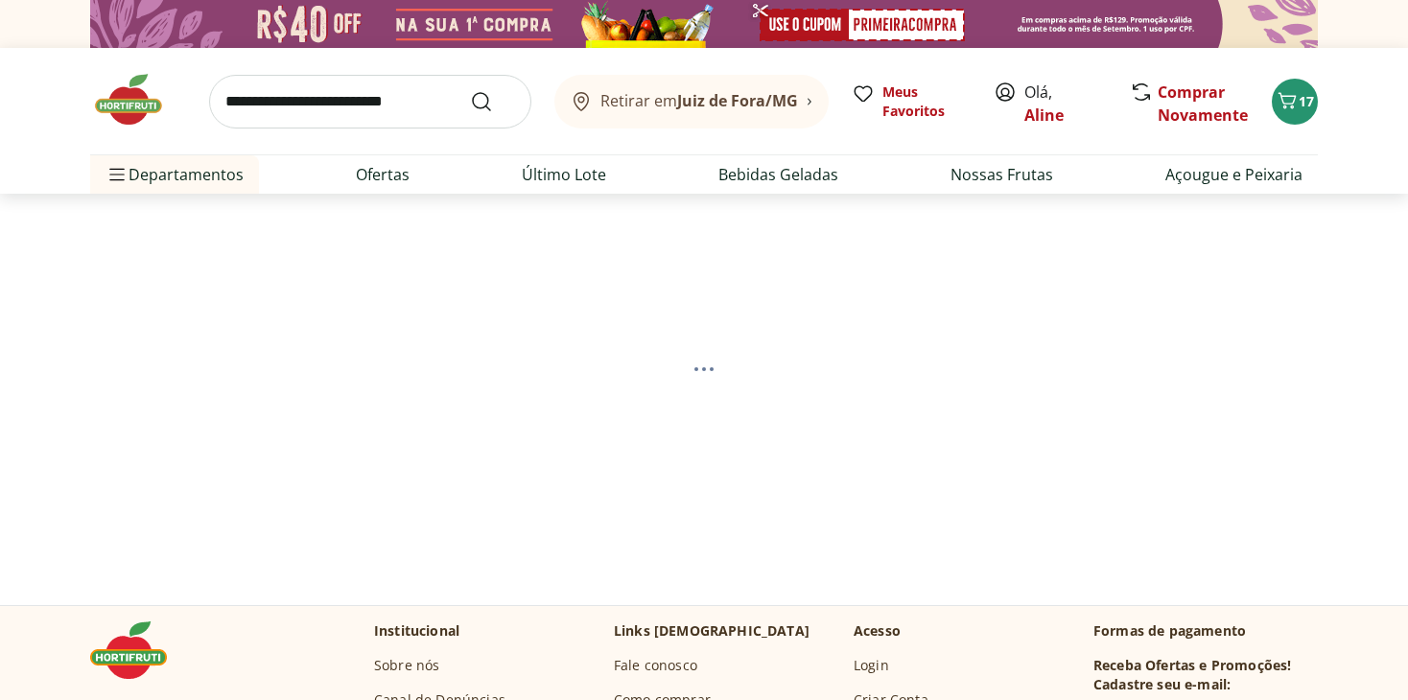
select select "**********"
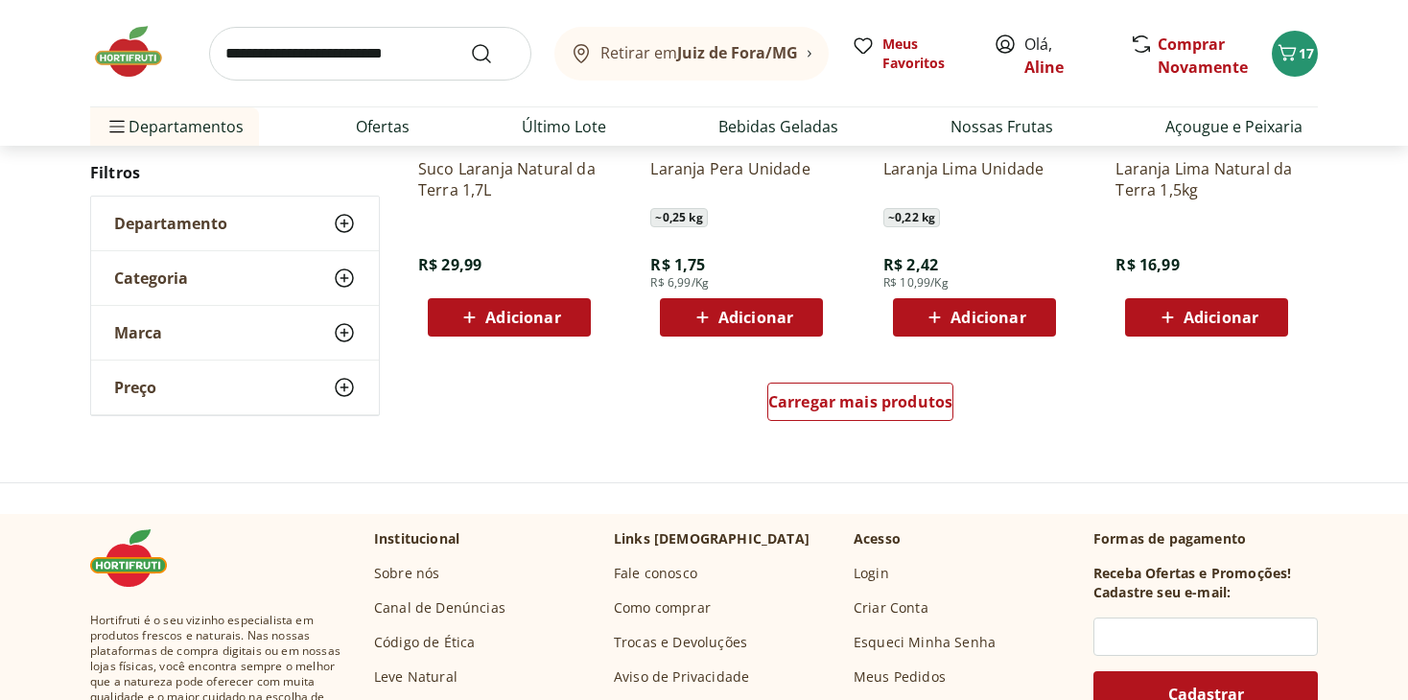
scroll to position [1247, 0]
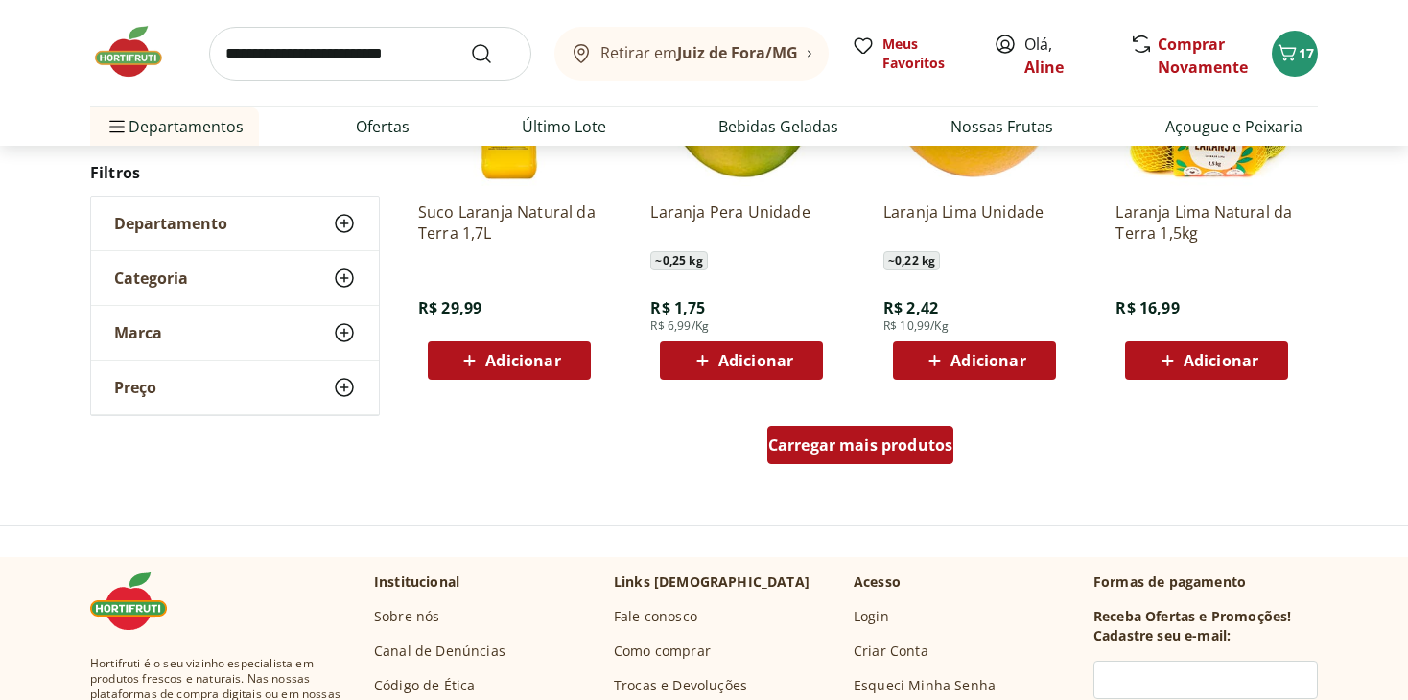
click at [877, 437] on span "Carregar mais produtos" at bounding box center [860, 444] width 185 height 15
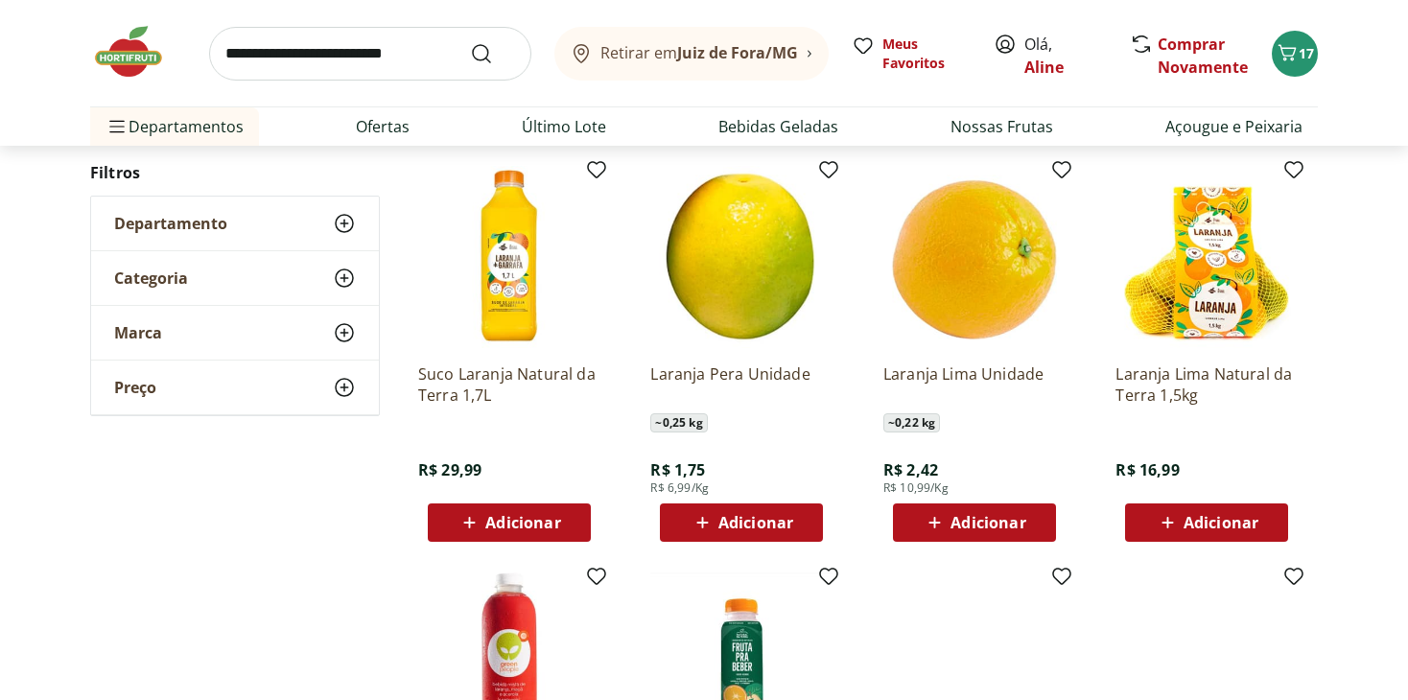
scroll to position [1075, 0]
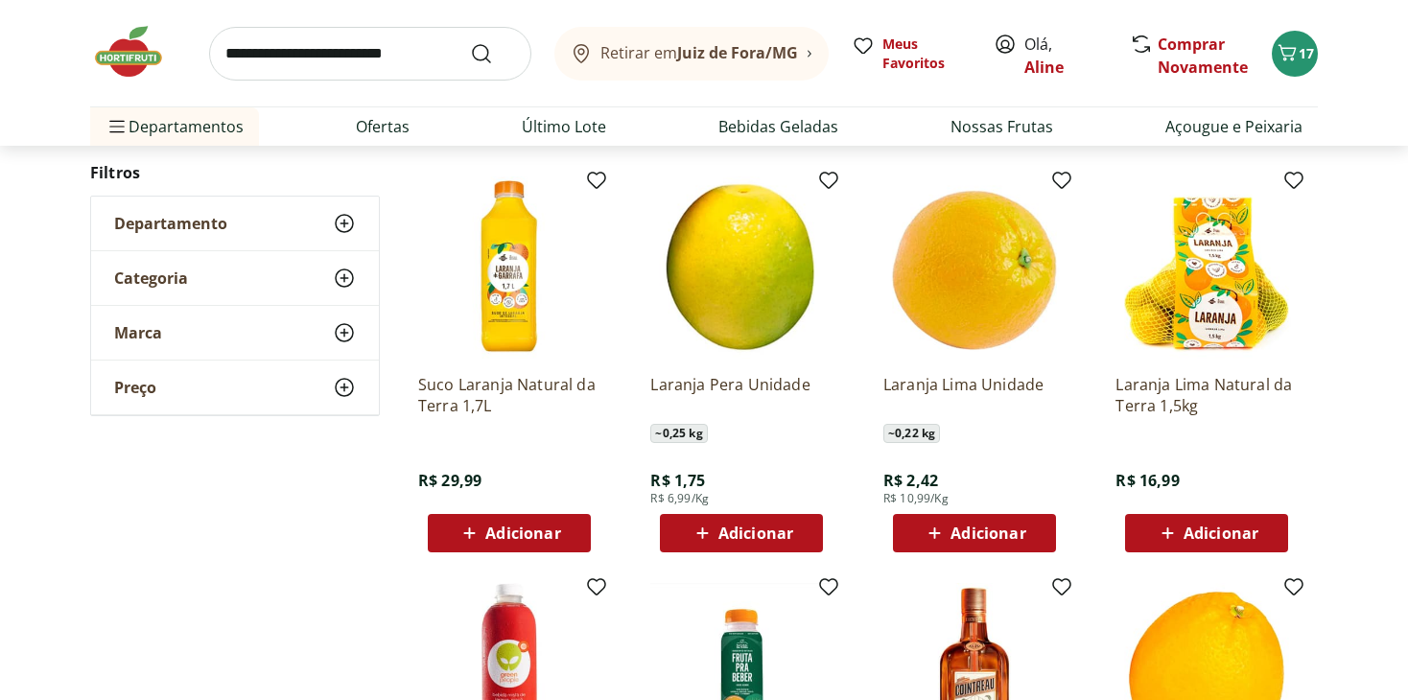
click at [1184, 532] on span "Adicionar" at bounding box center [1221, 533] width 75 height 15
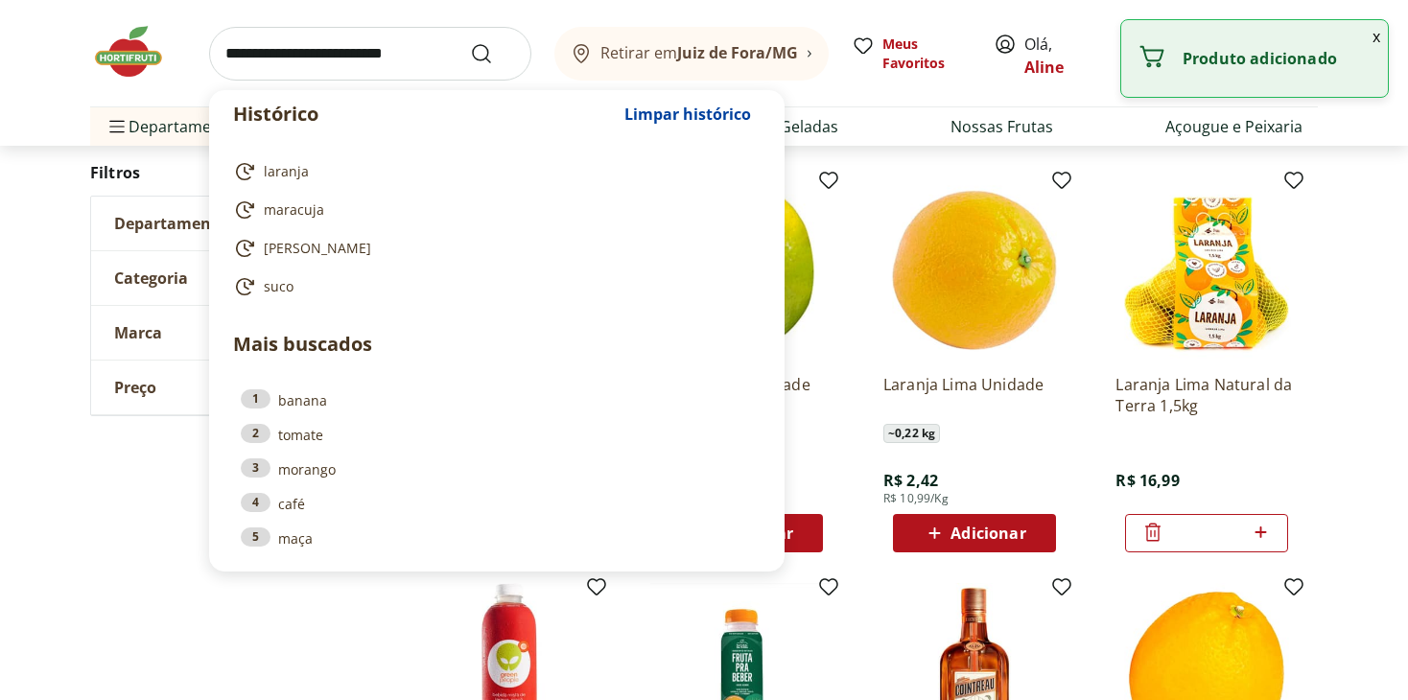
click at [394, 37] on input "search" at bounding box center [370, 54] width 322 height 54
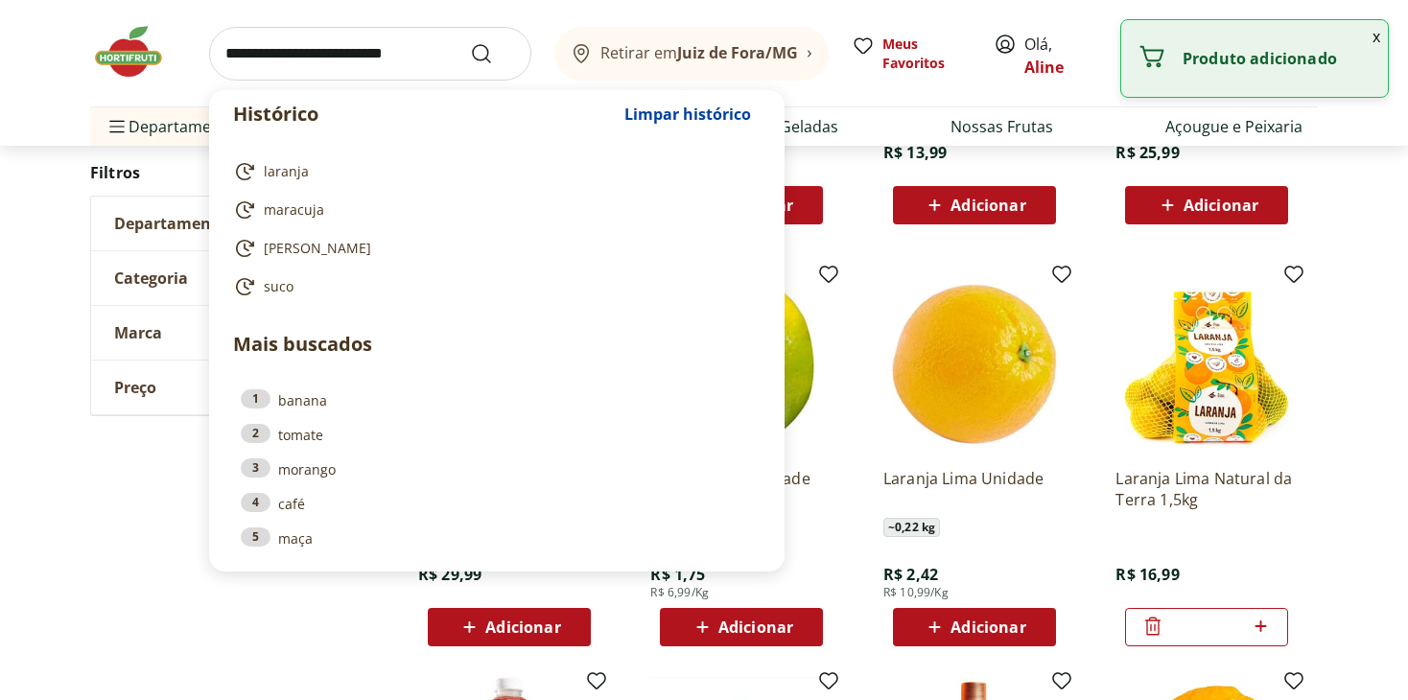
scroll to position [979, 0]
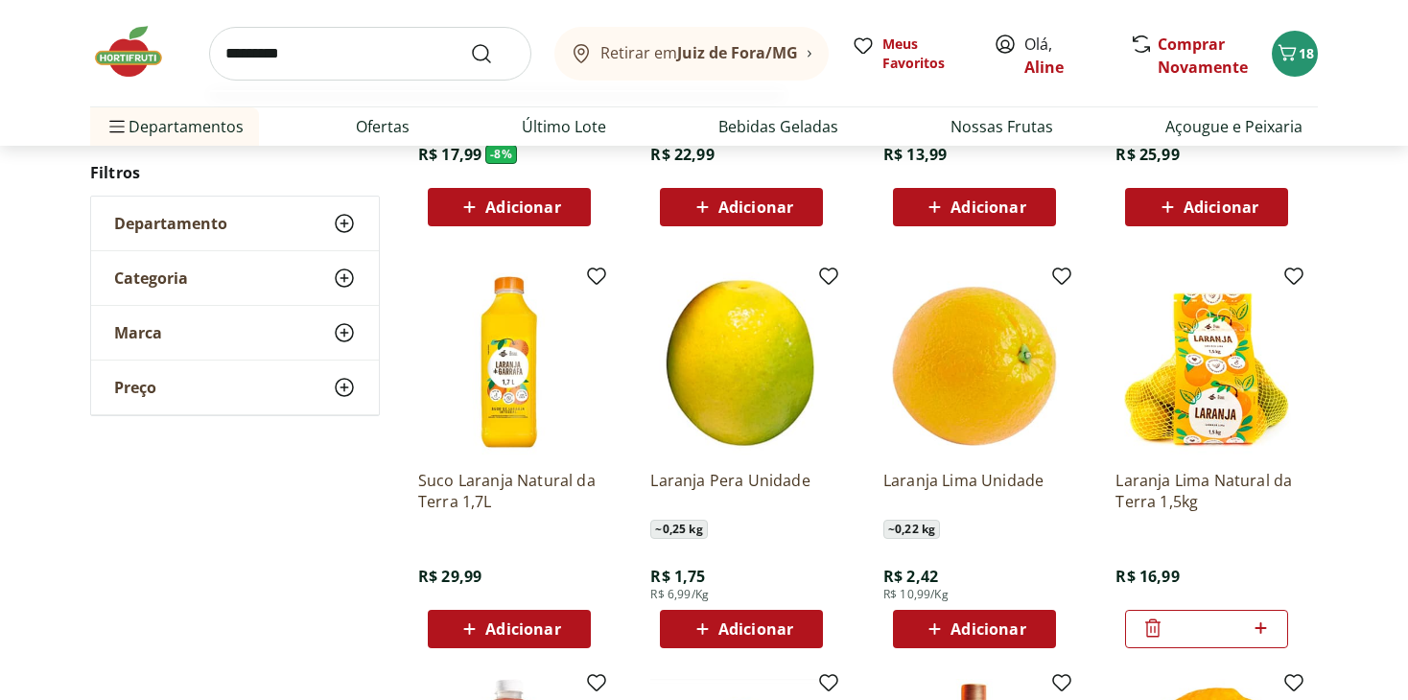
type input "*********"
click at [470, 42] on button "Submit Search" at bounding box center [493, 53] width 46 height 23
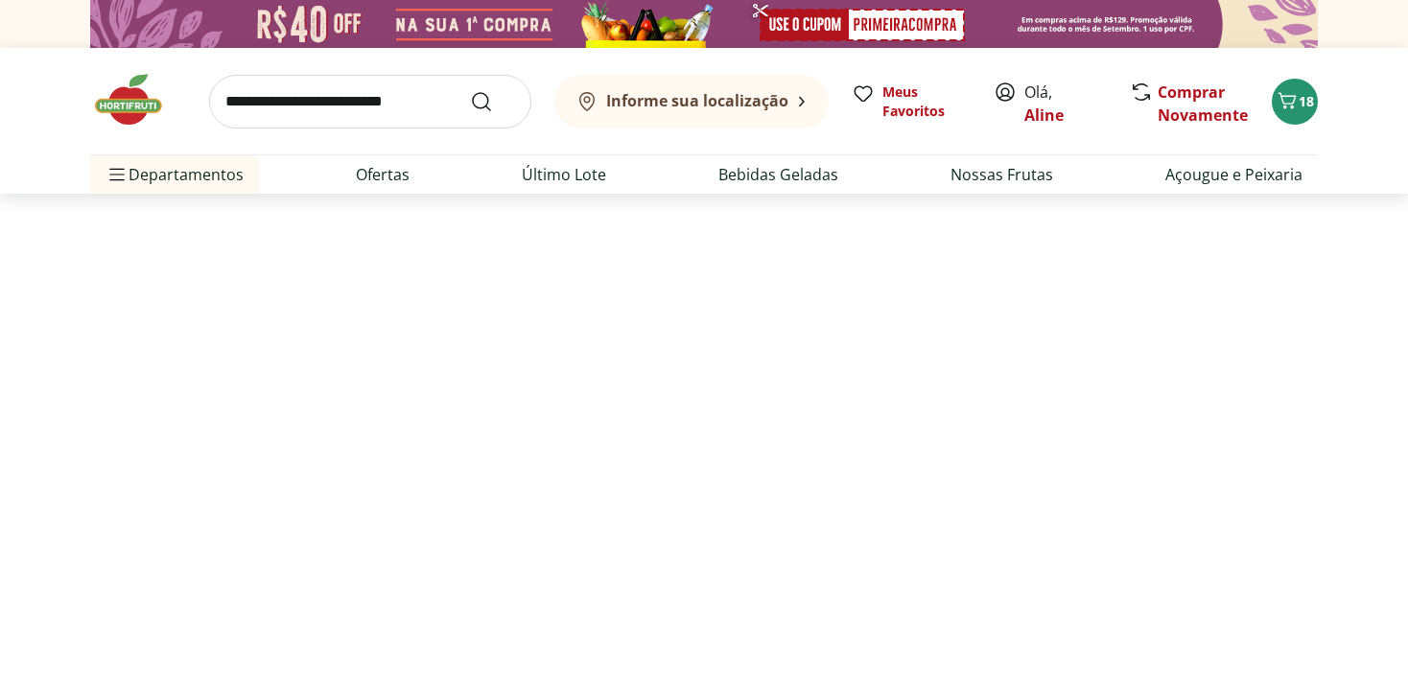
select select "**********"
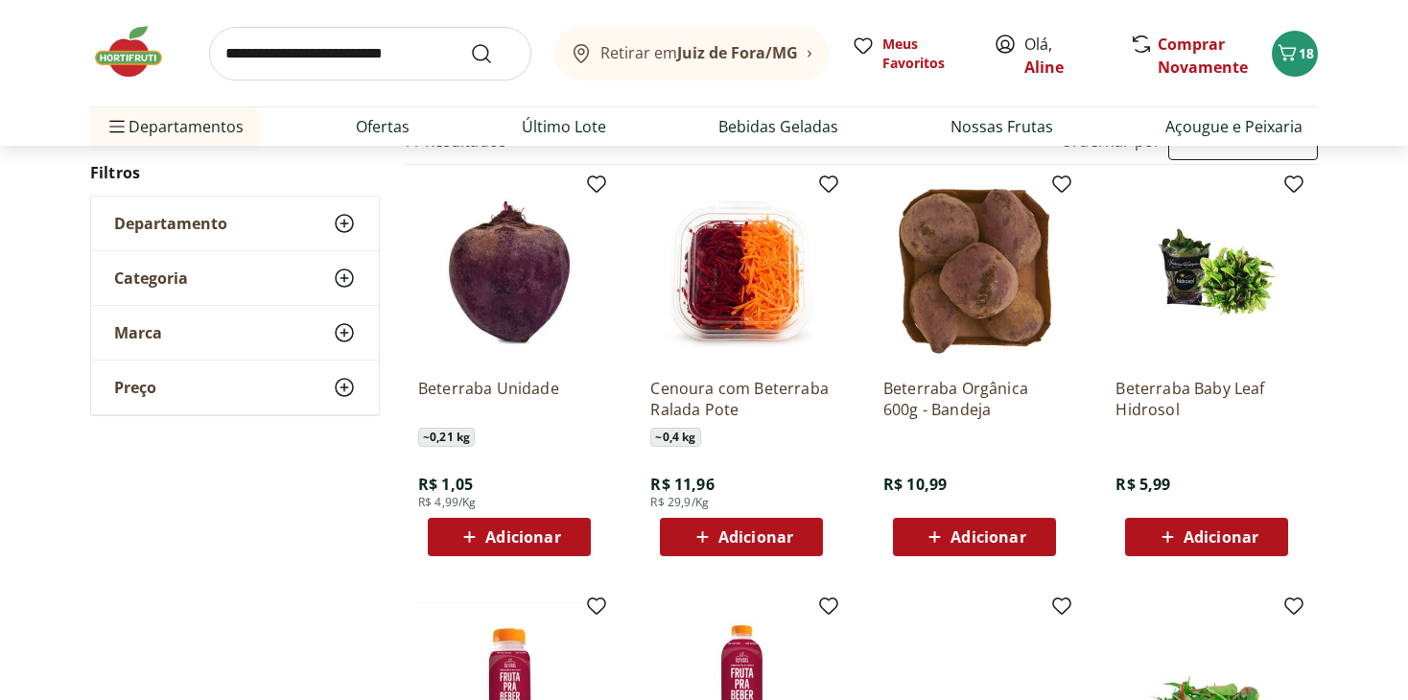
scroll to position [231, 0]
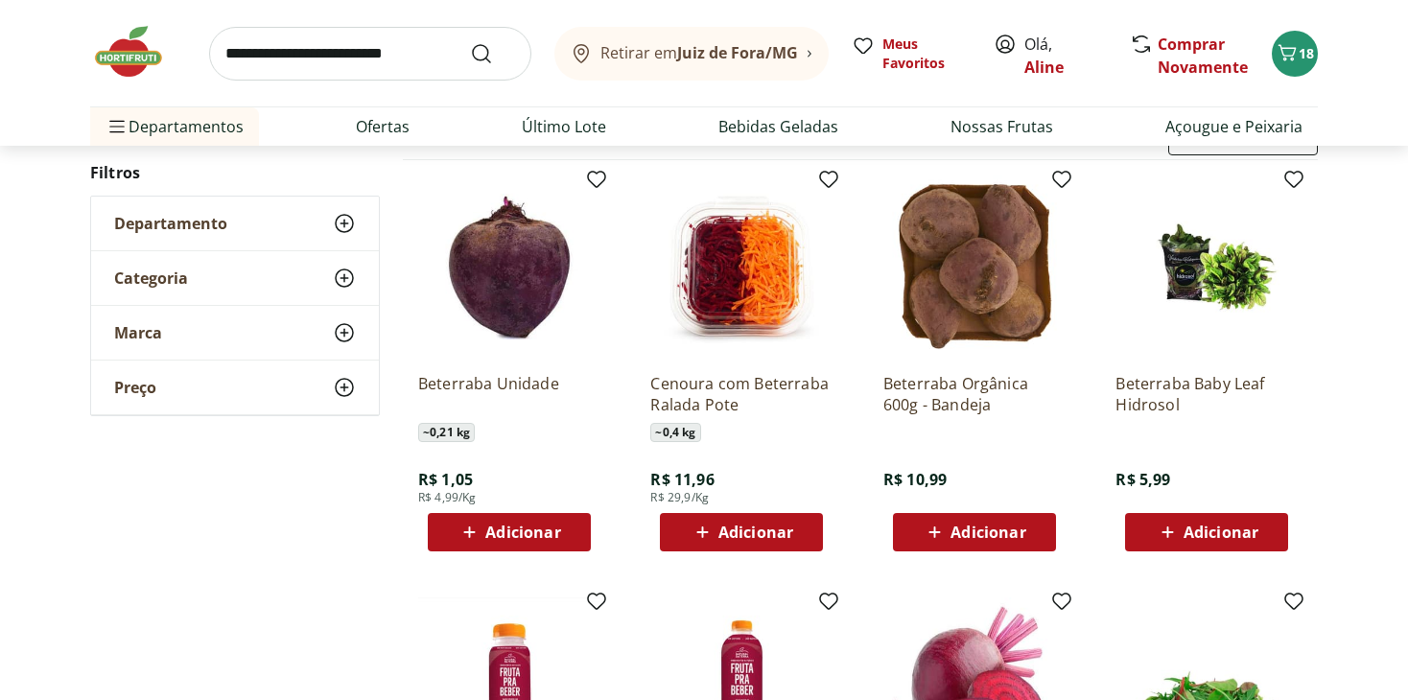
click at [491, 527] on span "Adicionar" at bounding box center [522, 532] width 75 height 15
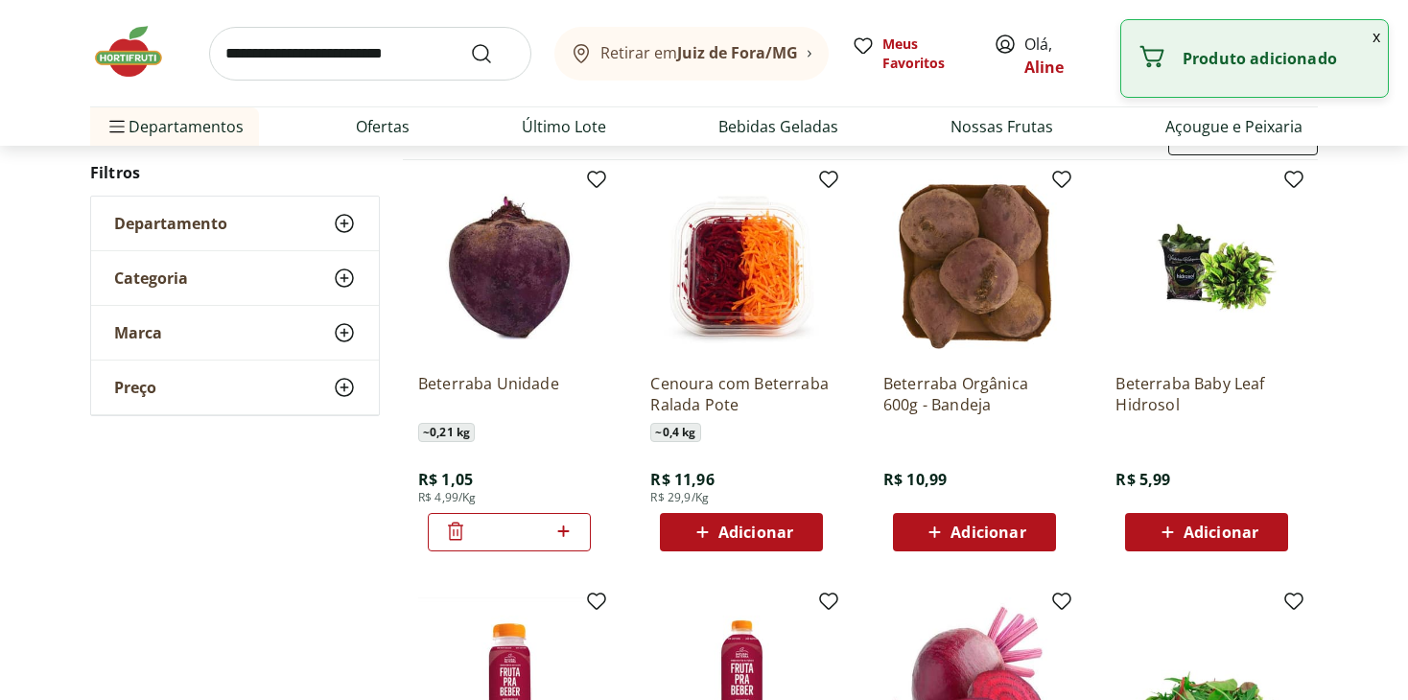
click at [558, 532] on icon at bounding box center [564, 531] width 24 height 23
type input "*"
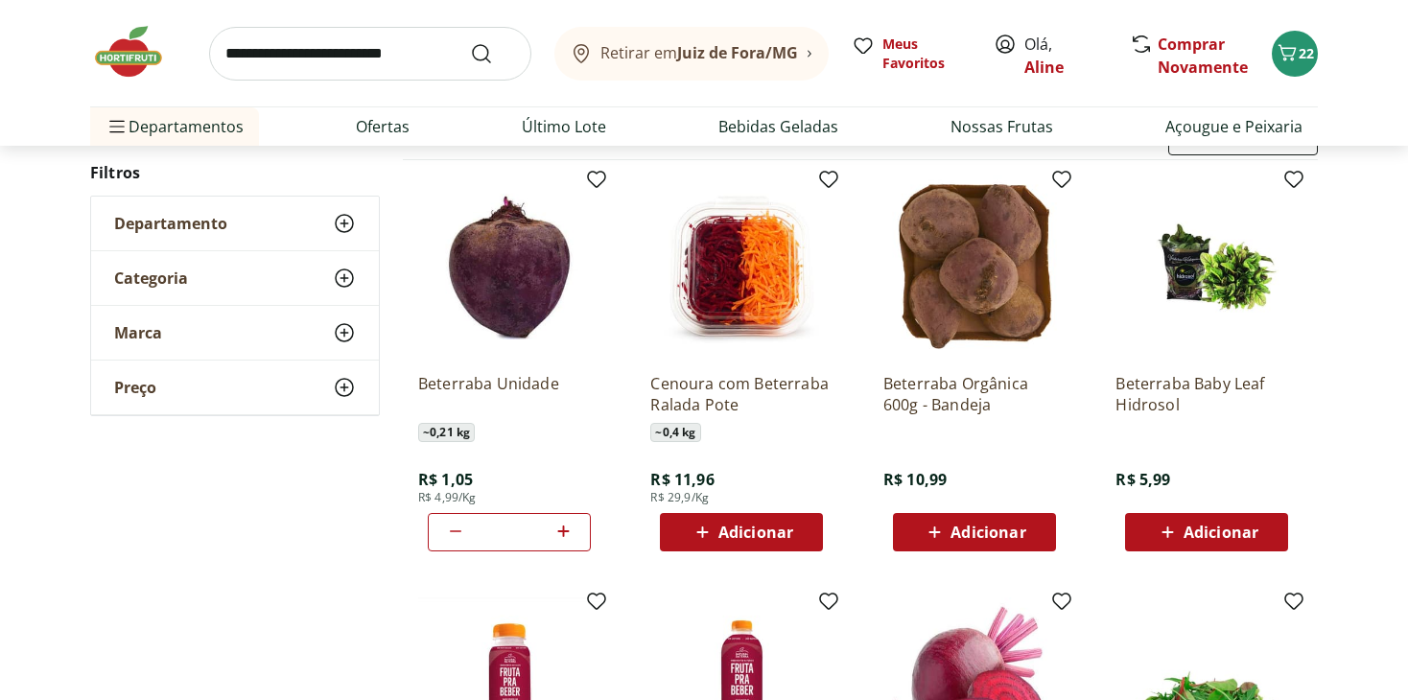
click at [303, 35] on input "search" at bounding box center [370, 54] width 322 height 54
type input "********"
click at [470, 42] on button "Submit Search" at bounding box center [493, 53] width 46 height 23
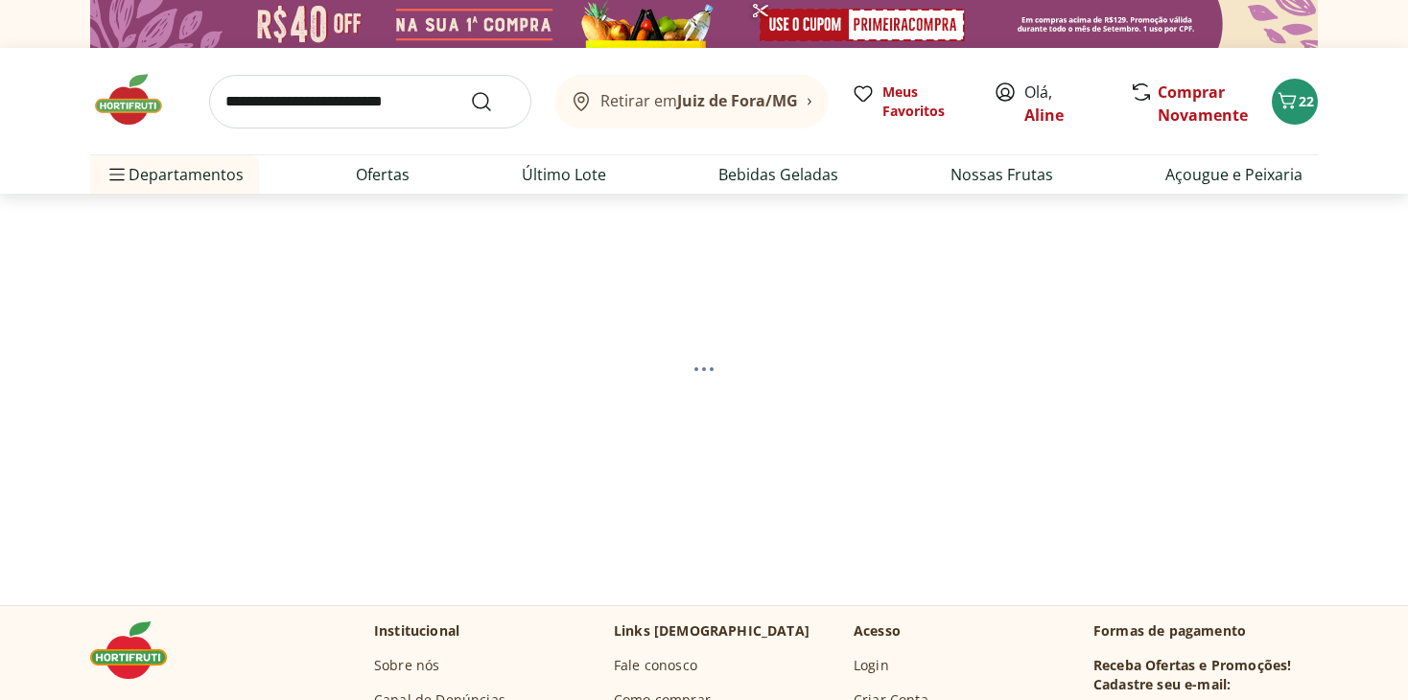
select select "**********"
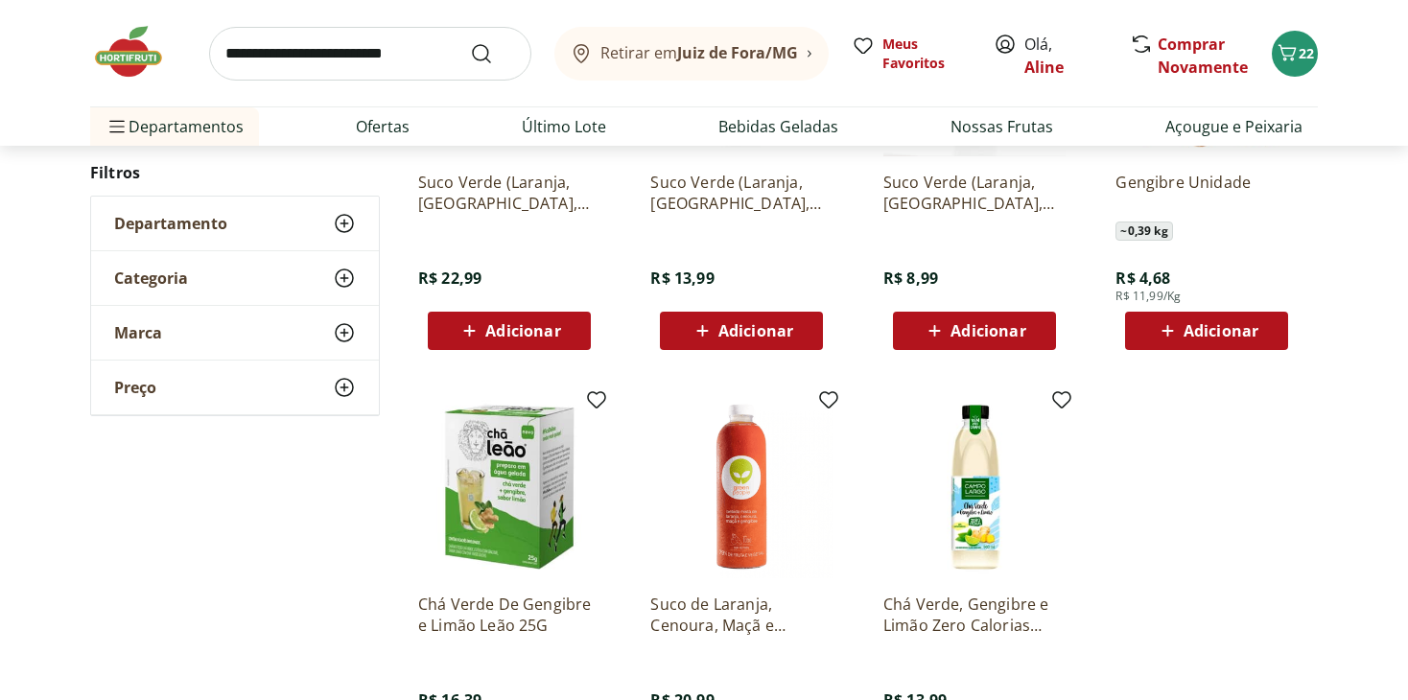
scroll to position [480, 0]
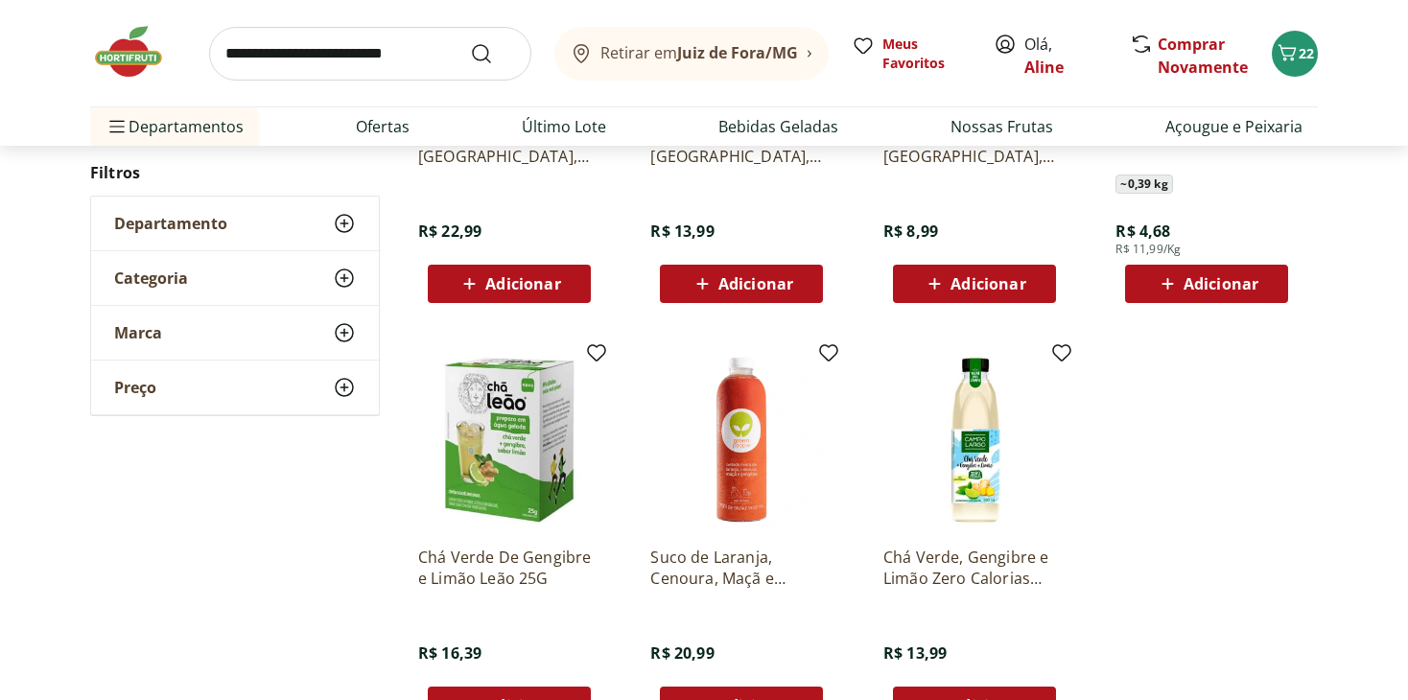
click at [1224, 286] on span "Adicionar" at bounding box center [1221, 283] width 75 height 15
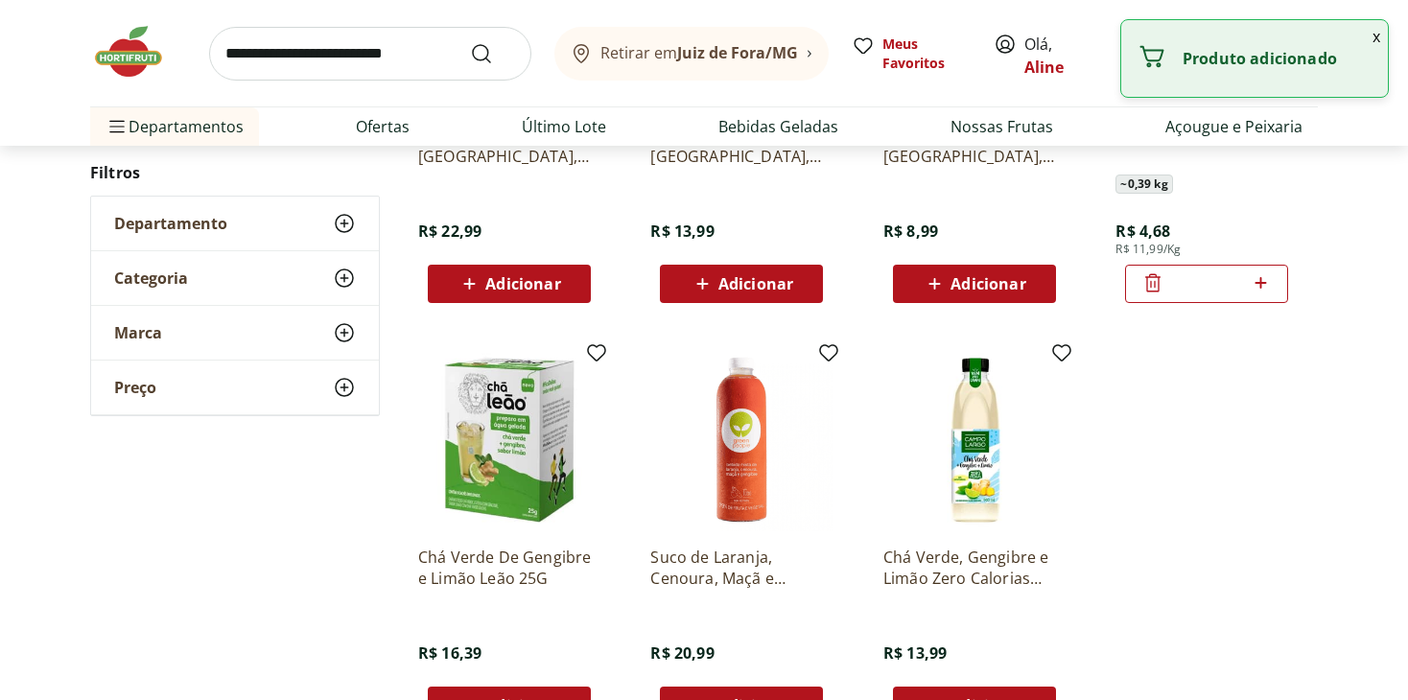
click at [255, 57] on input "search" at bounding box center [370, 54] width 322 height 54
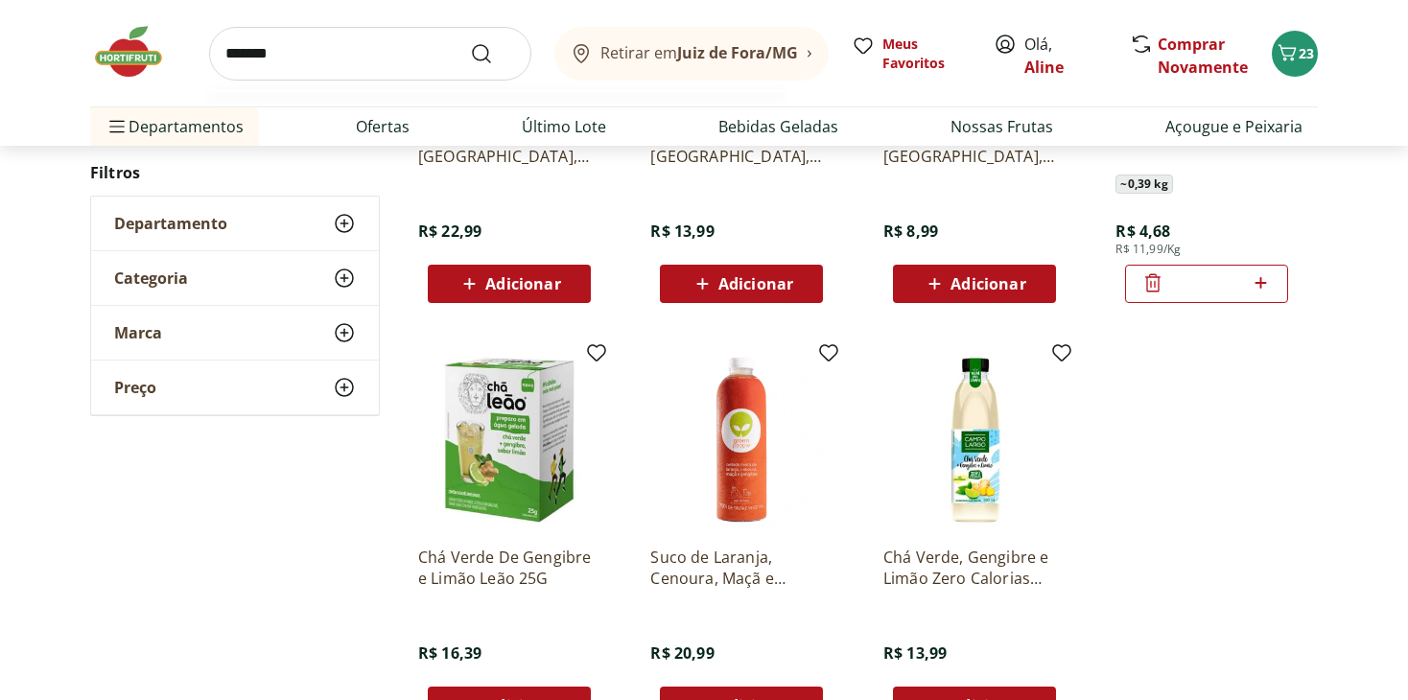
type input "*******"
click at [470, 42] on button "Submit Search" at bounding box center [493, 53] width 46 height 23
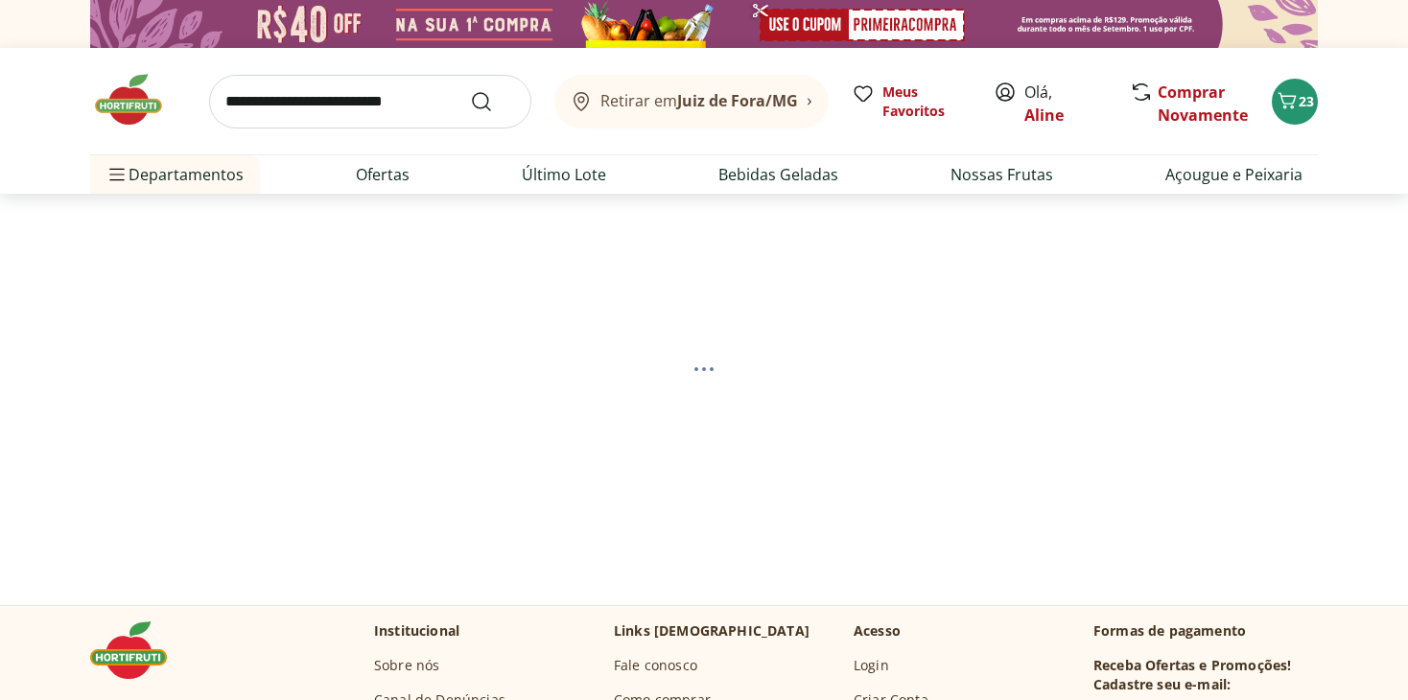
select select "**********"
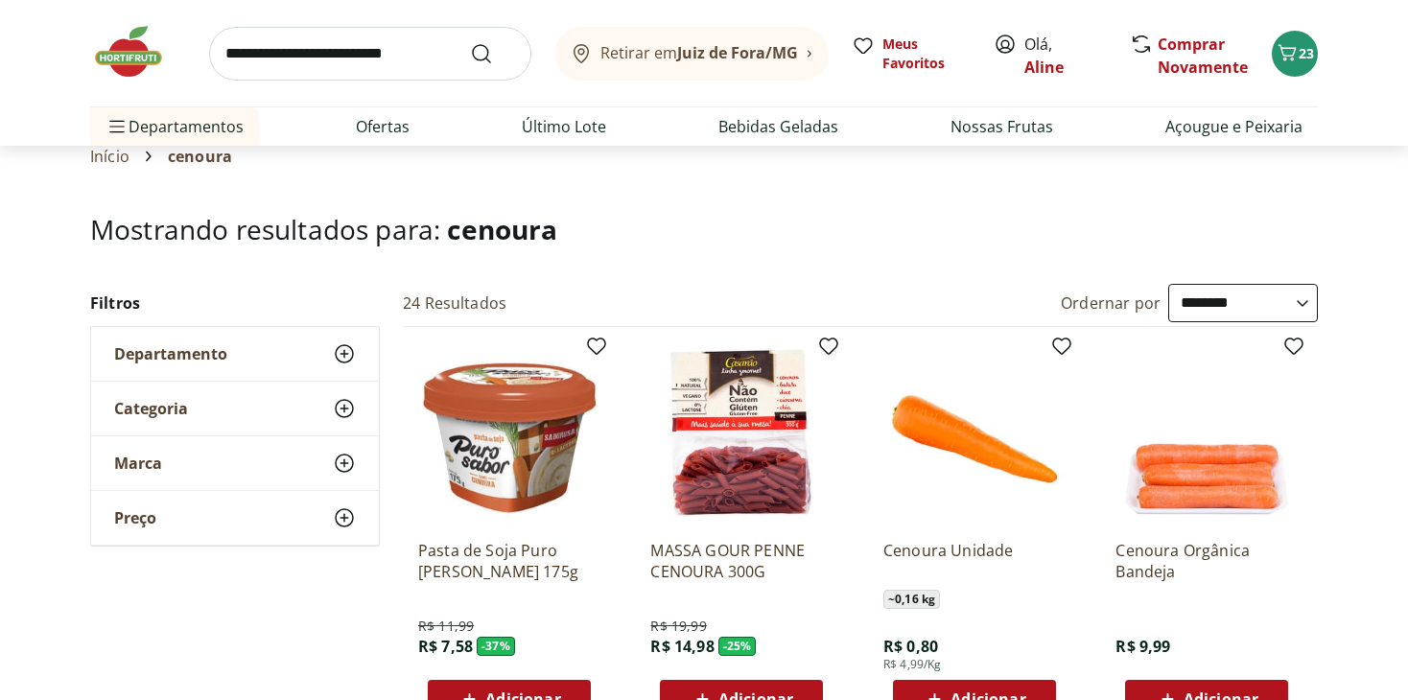
scroll to position [192, 0]
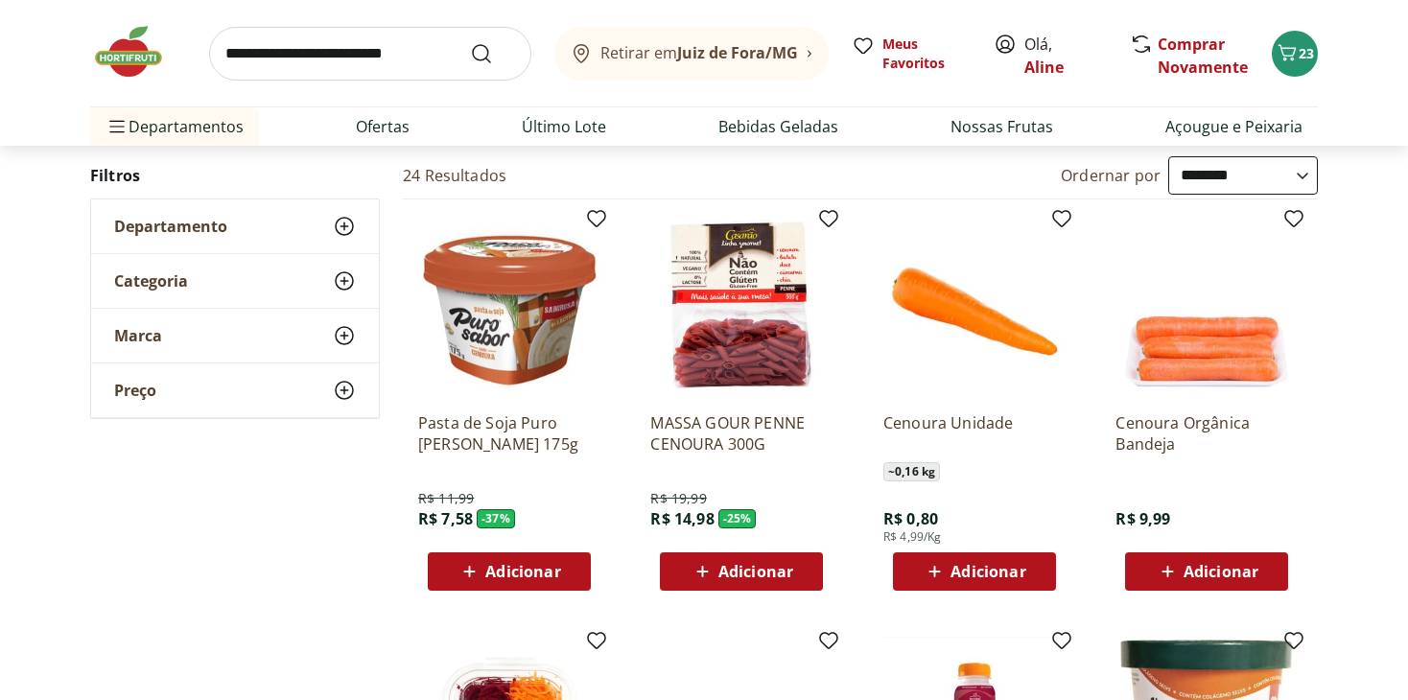
click at [994, 564] on span "Adicionar" at bounding box center [988, 571] width 75 height 15
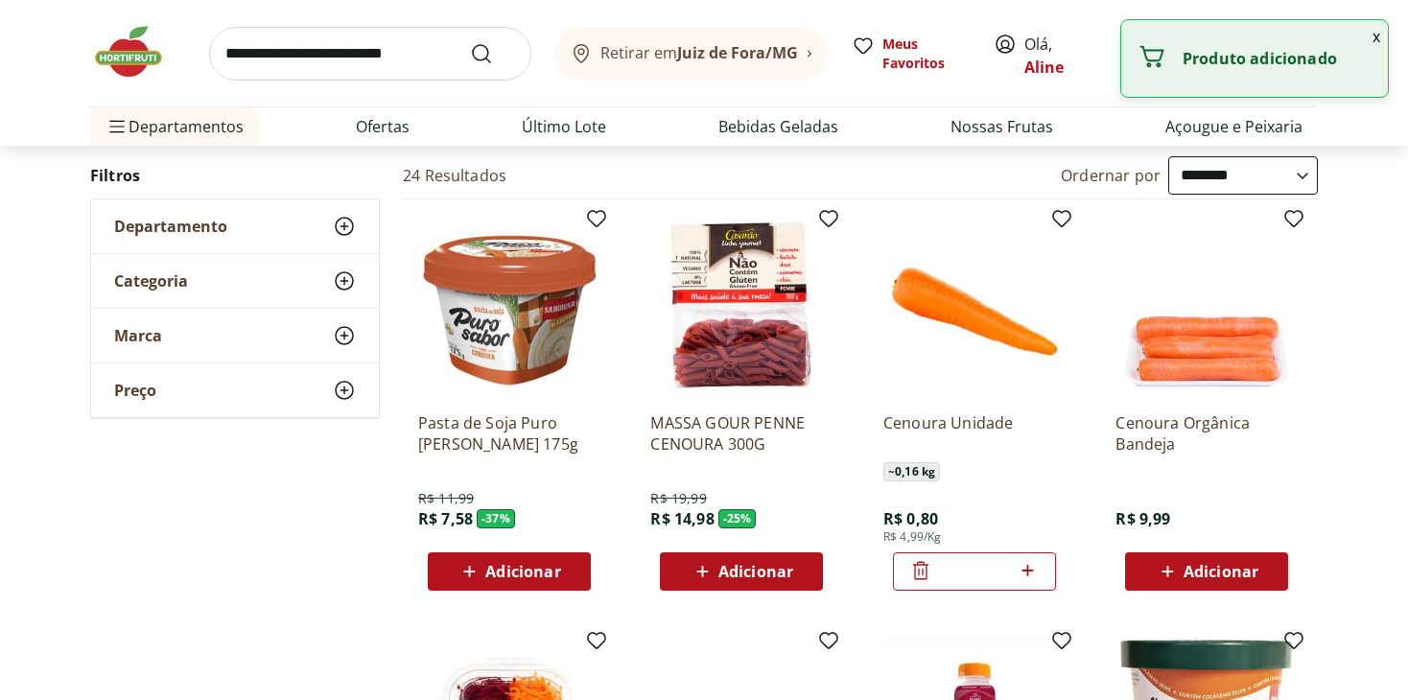
click at [1035, 562] on icon at bounding box center [1028, 570] width 24 height 23
type input "*"
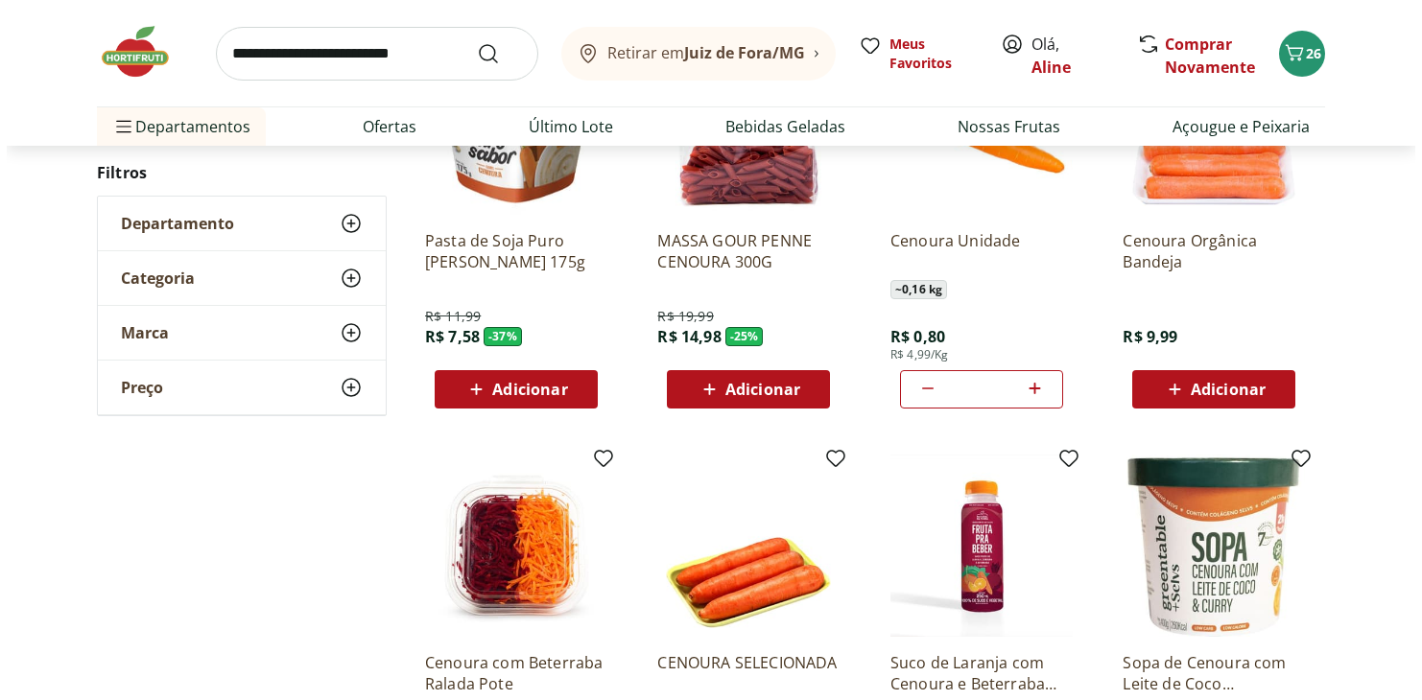
scroll to position [288, 0]
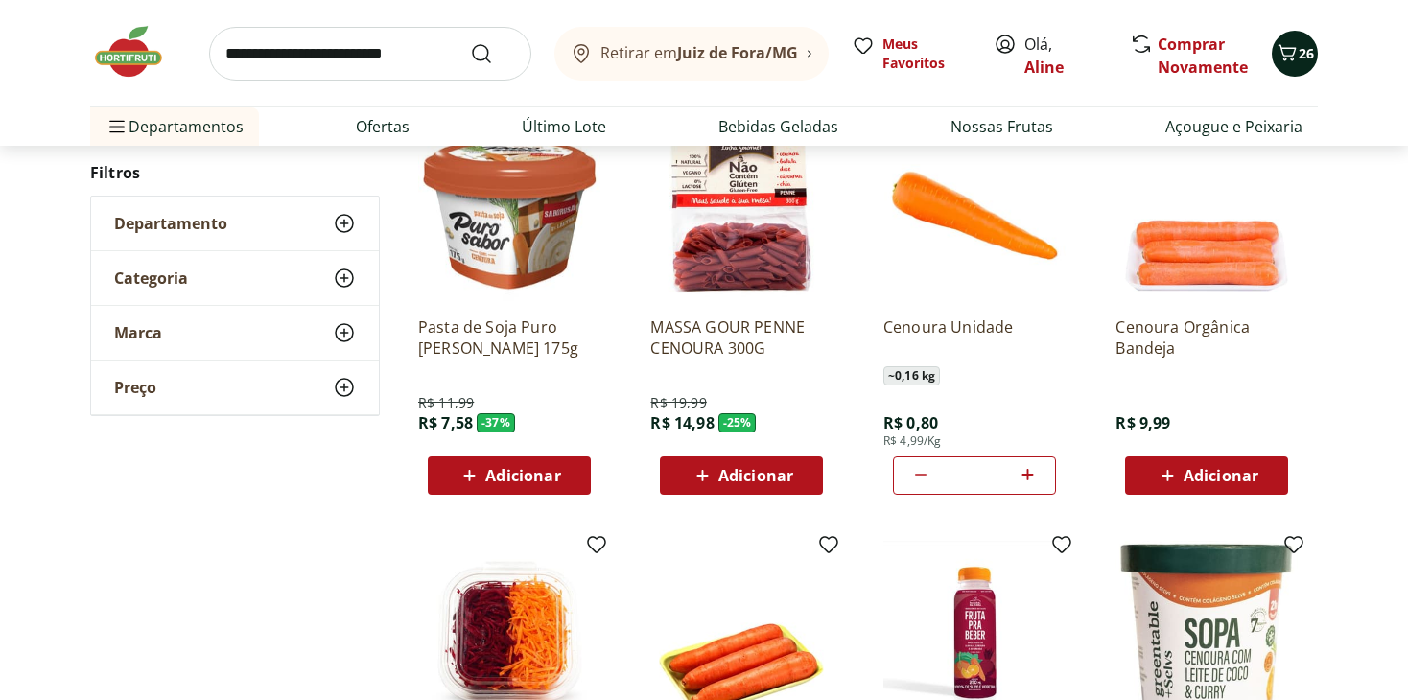
click at [1300, 53] on span "26" at bounding box center [1306, 53] width 15 height 18
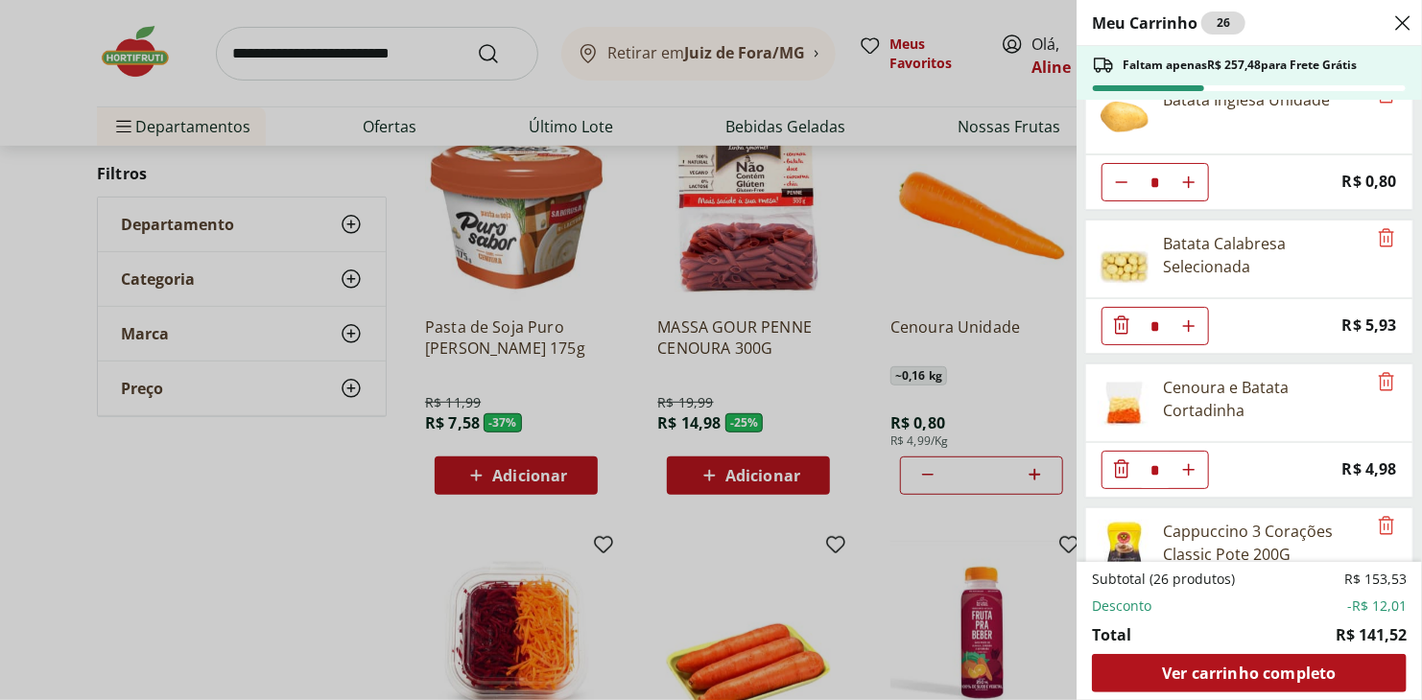
scroll to position [195, 0]
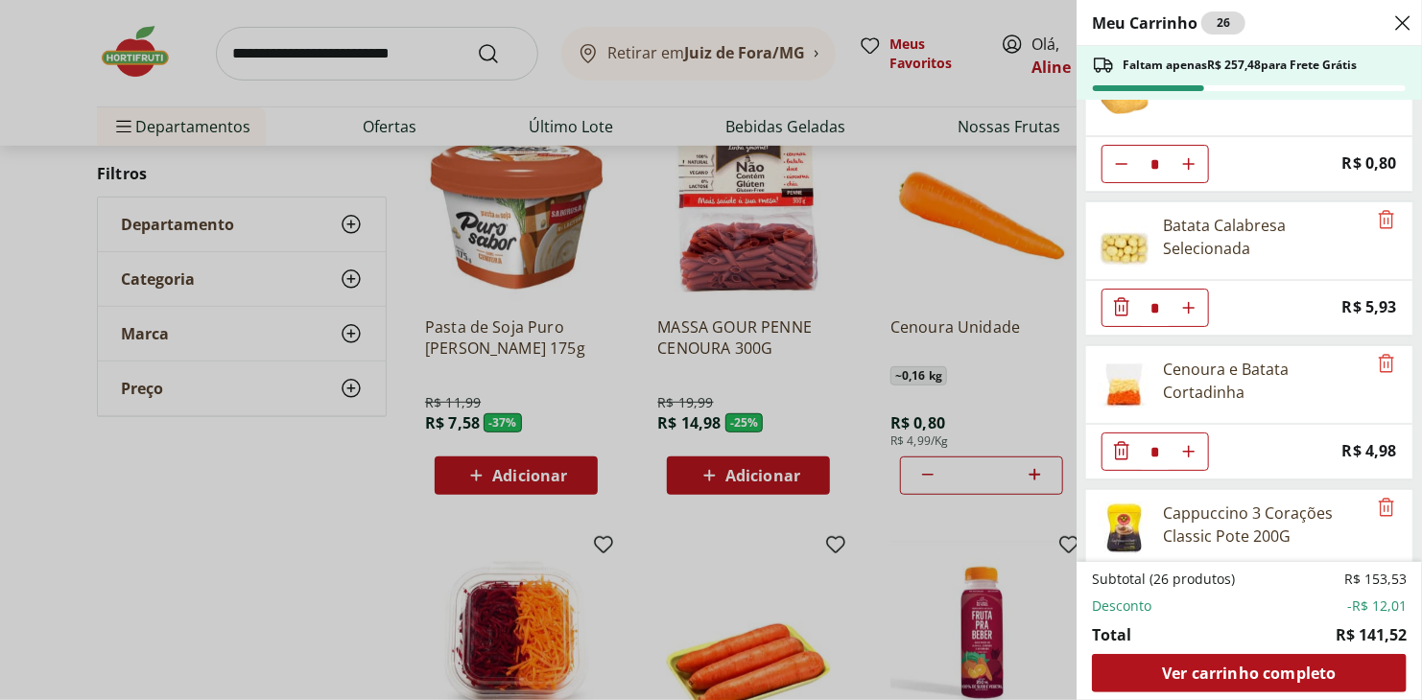
click at [1121, 300] on icon "Diminuir Quantidade" at bounding box center [1121, 306] width 23 height 23
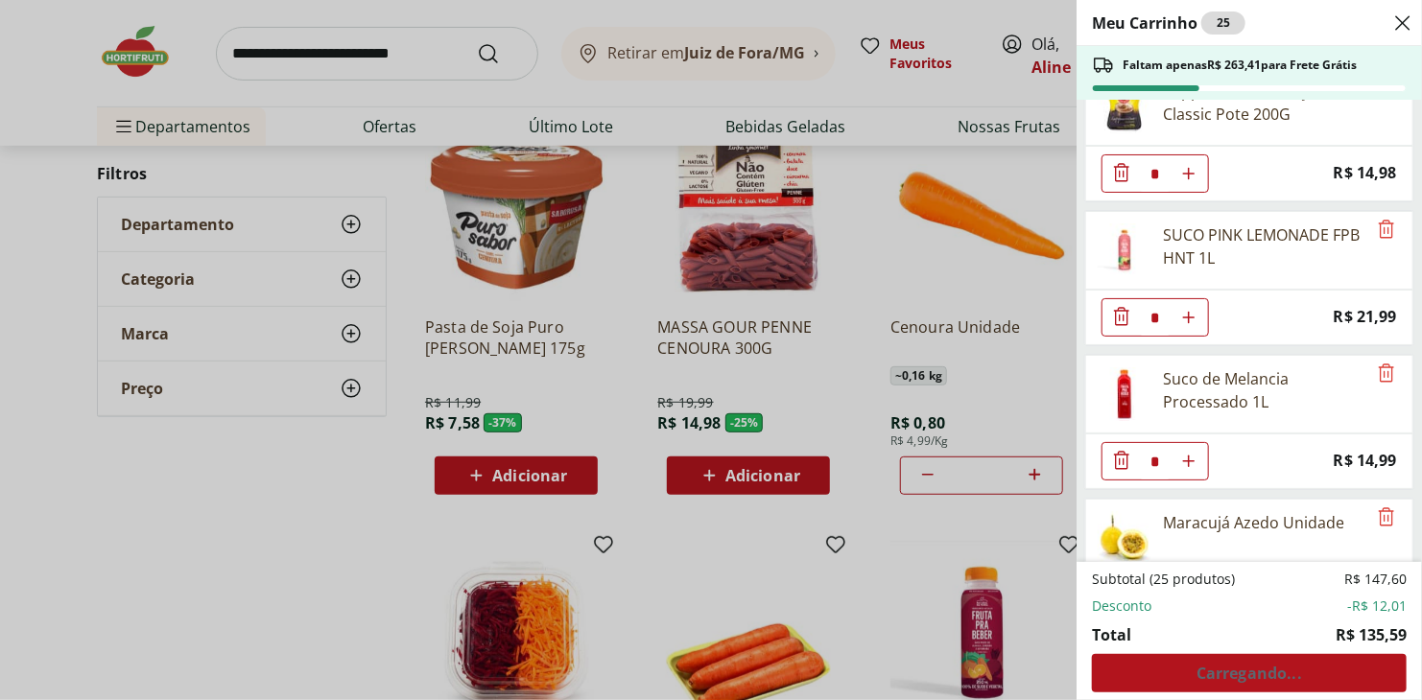
scroll to position [484, 0]
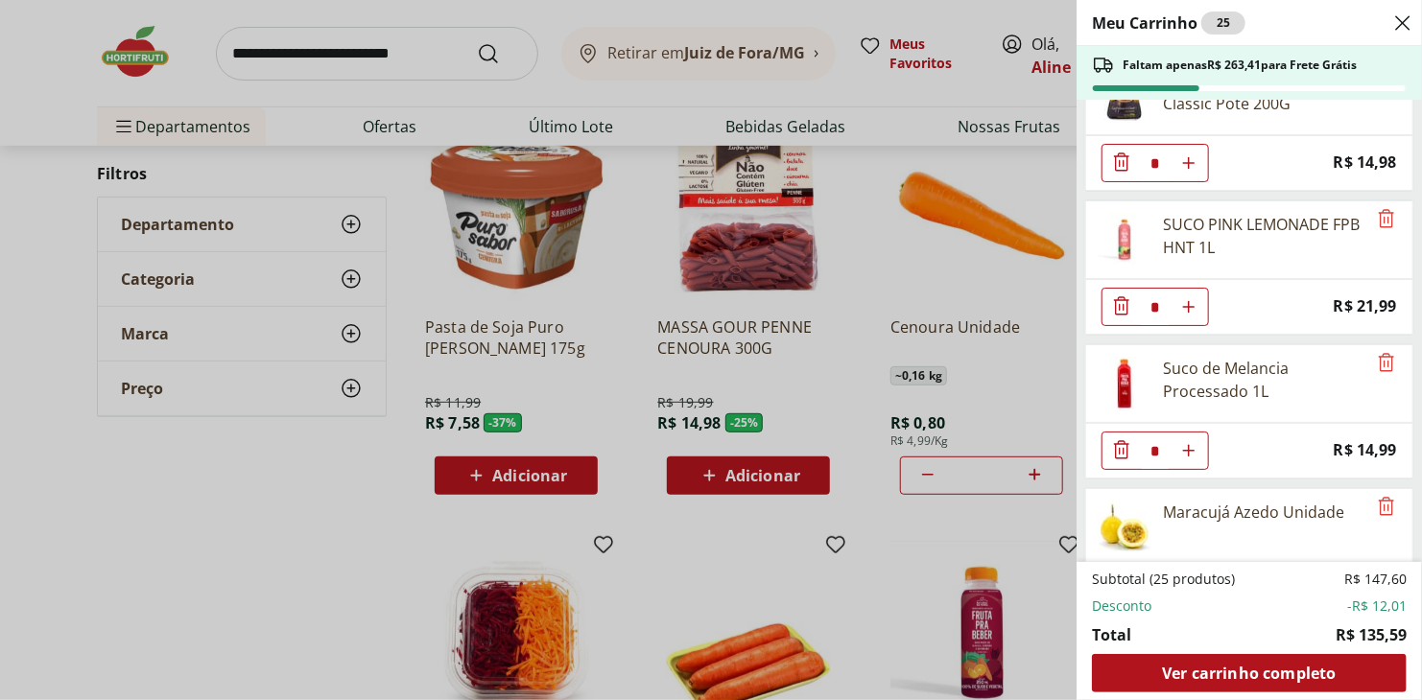
click at [1116, 298] on icon "Diminuir Quantidade" at bounding box center [1121, 306] width 23 height 23
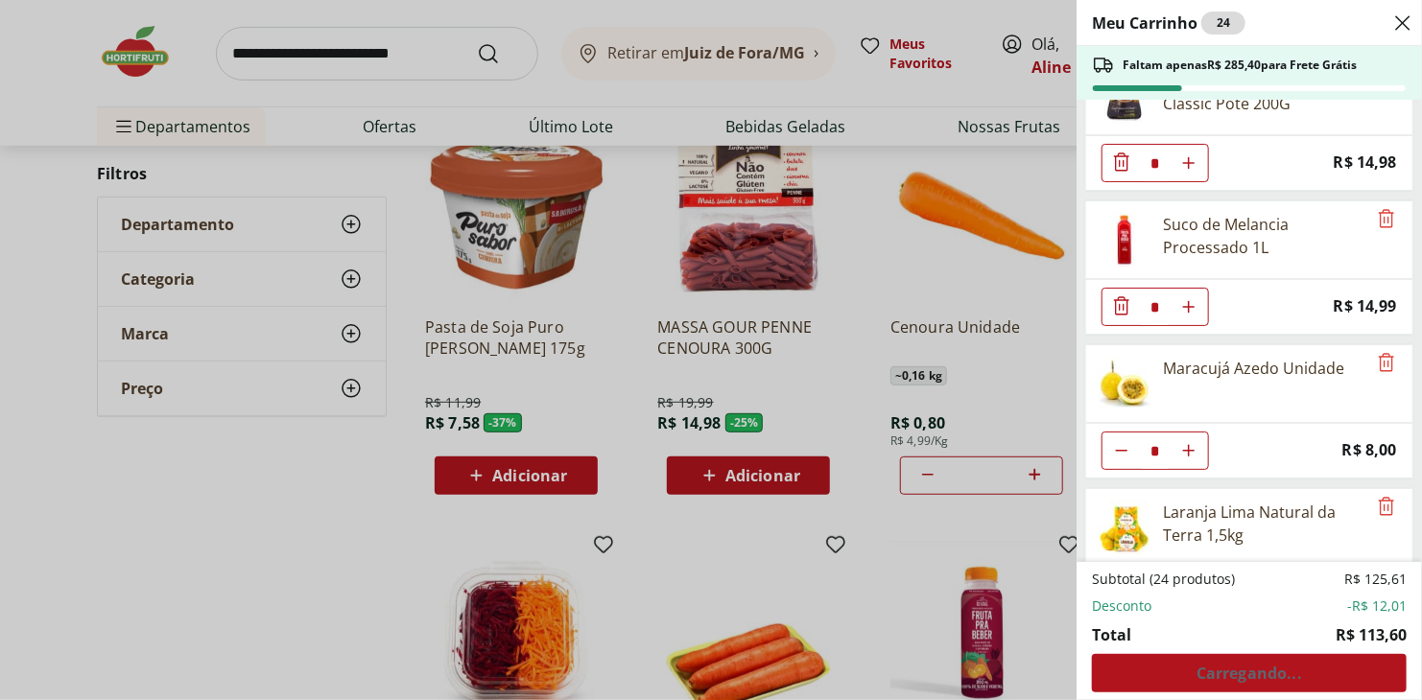
click at [1116, 298] on icon "Diminuir Quantidade" at bounding box center [1121, 306] width 23 height 23
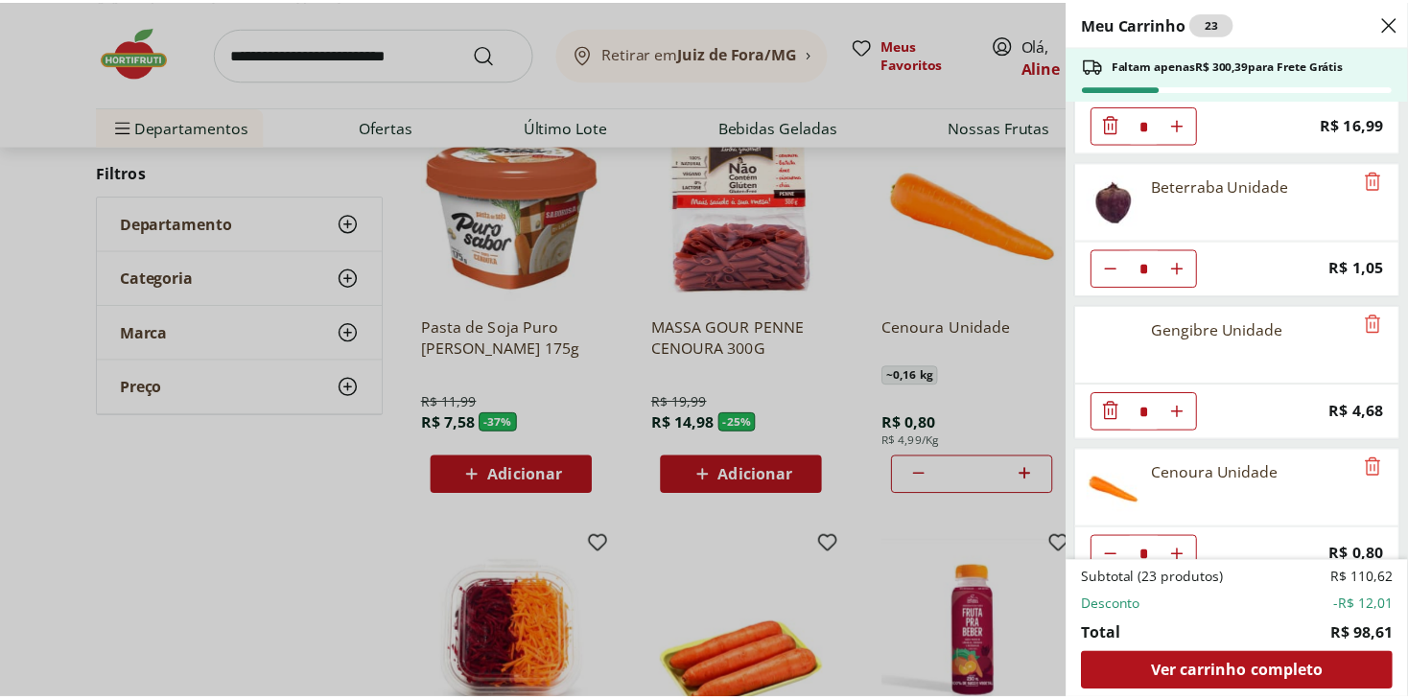
scroll to position [829, 0]
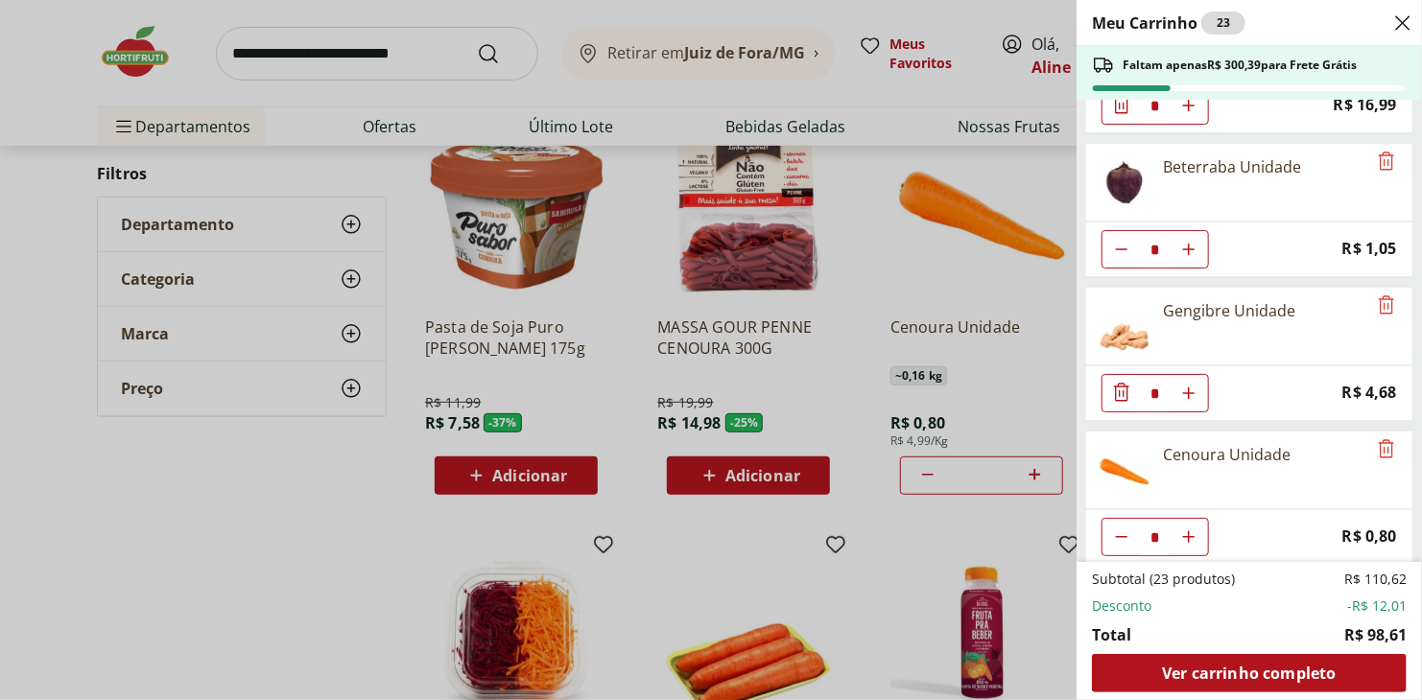
click at [407, 37] on div "Meu Carrinho 23 Faltam apenas R$ 300,39 para Frete Grátis Sorvete Chambinho Nes…" at bounding box center [711, 350] width 1422 height 700
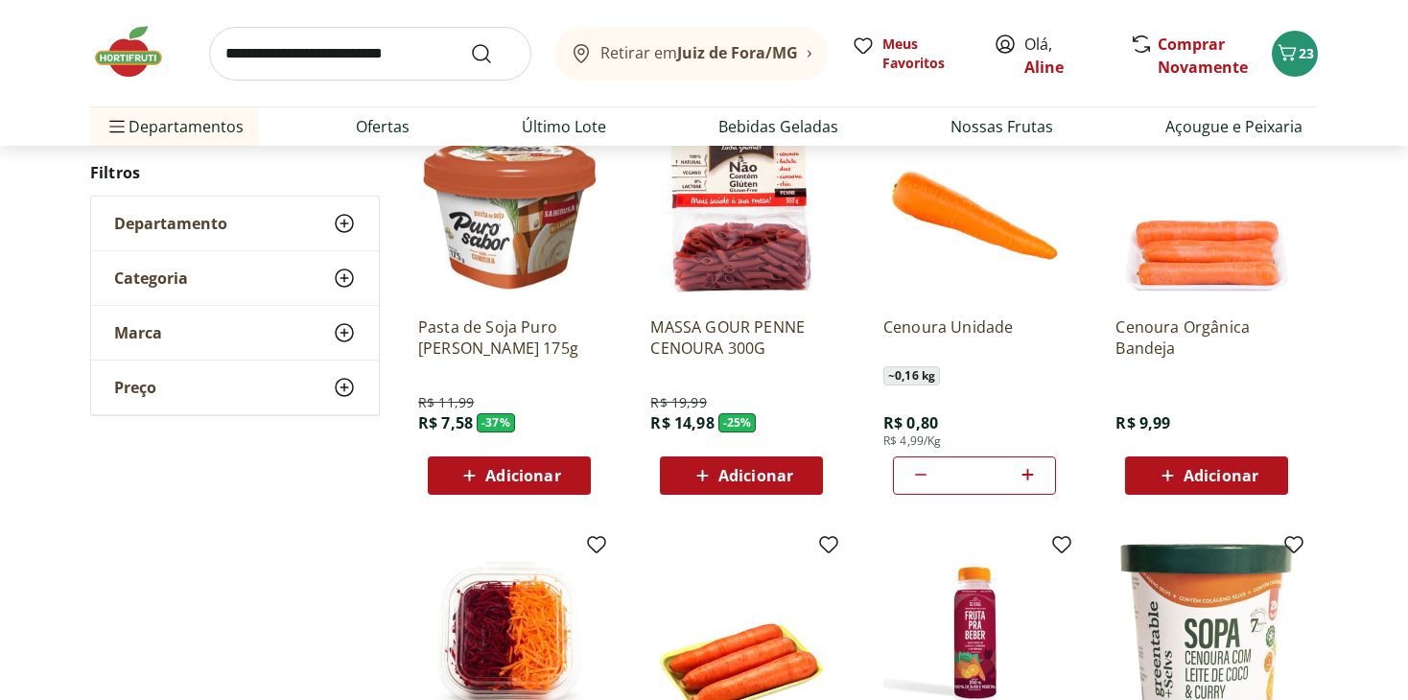
click at [385, 49] on input "search" at bounding box center [370, 54] width 322 height 54
type input "*****"
click at [470, 42] on button "Submit Search" at bounding box center [493, 53] width 46 height 23
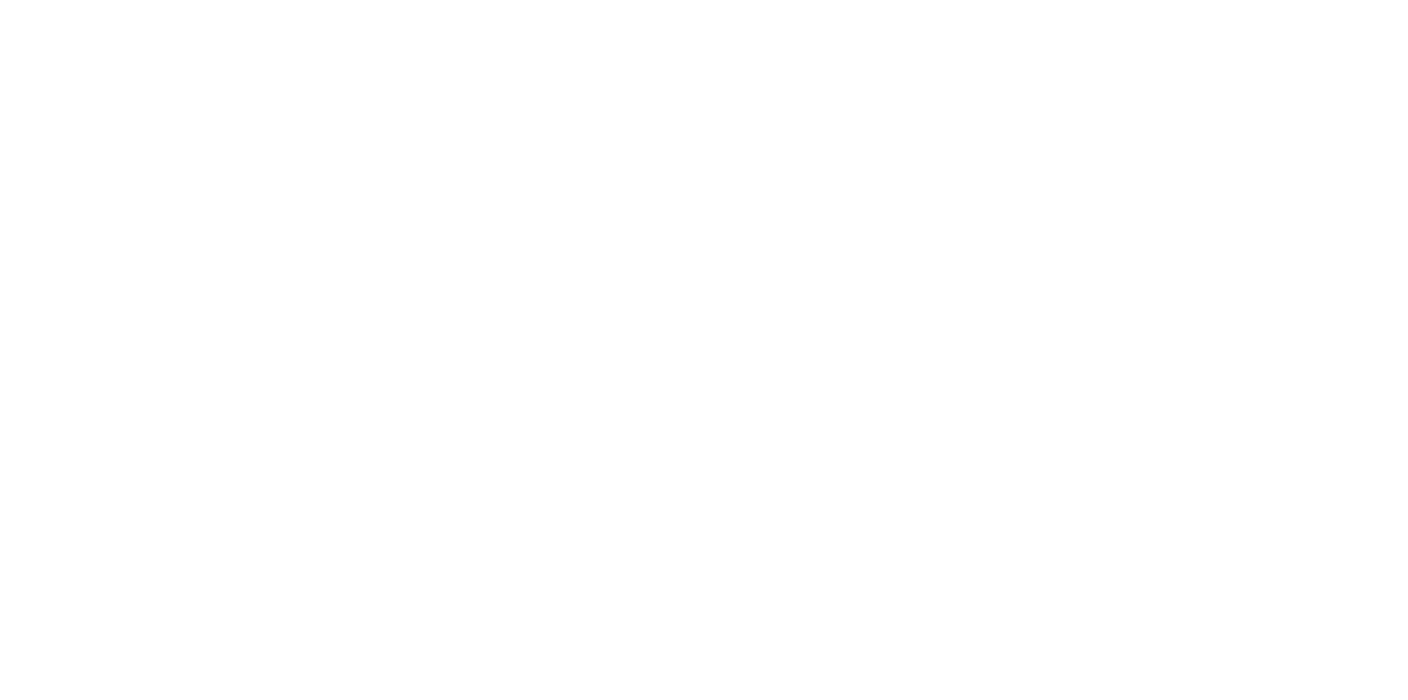
select select "**********"
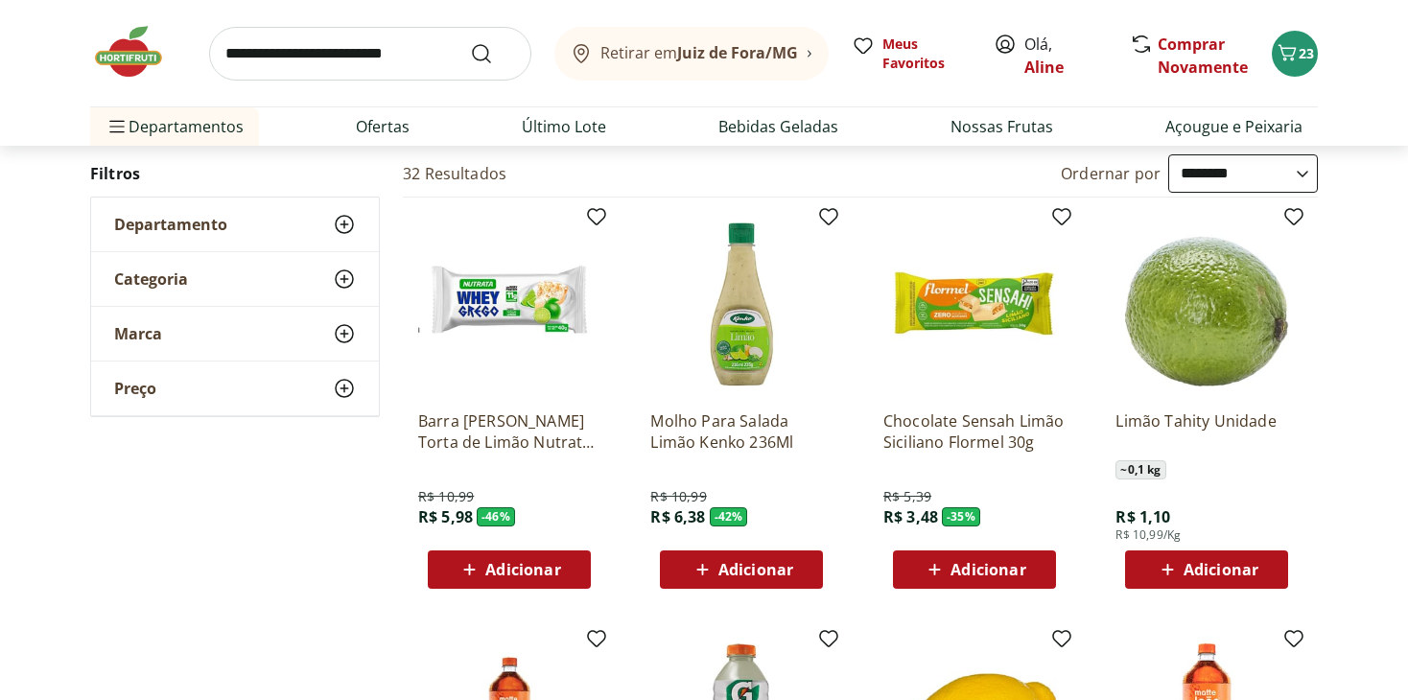
scroll to position [192, 0]
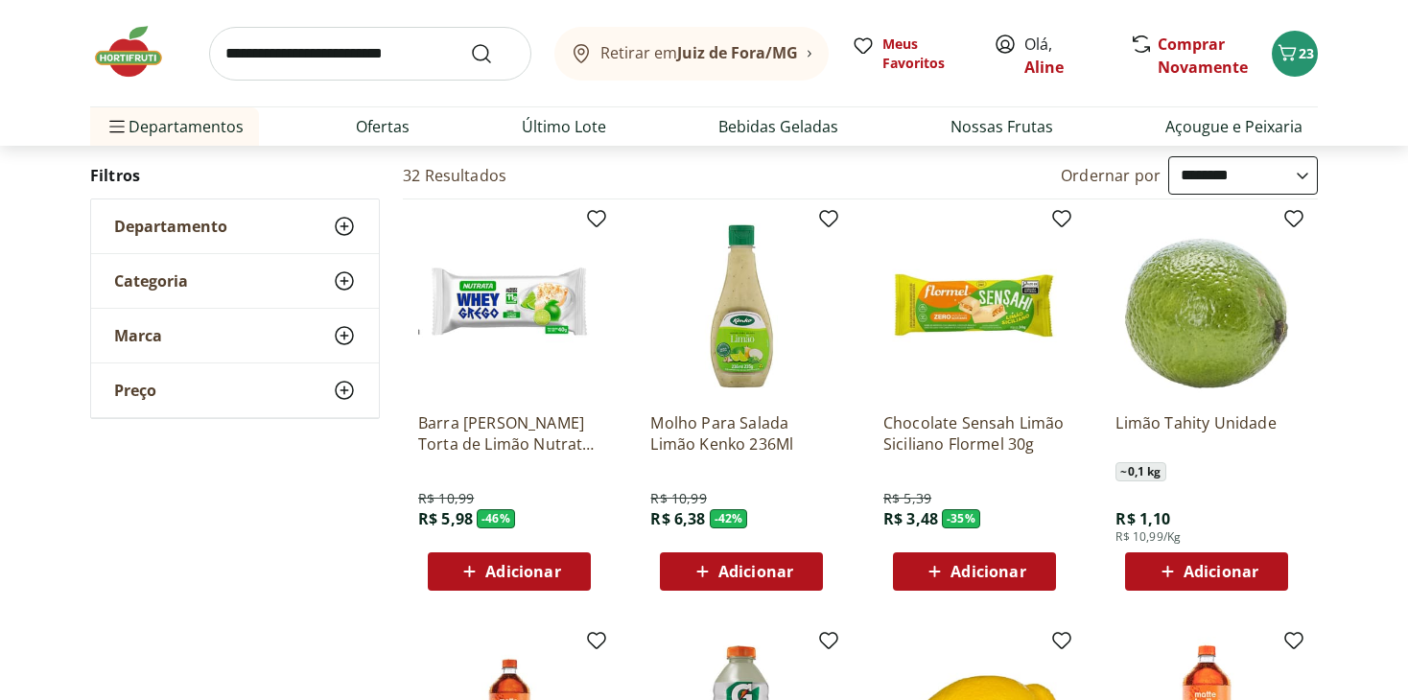
click at [1204, 570] on span "Adicionar" at bounding box center [1221, 571] width 75 height 15
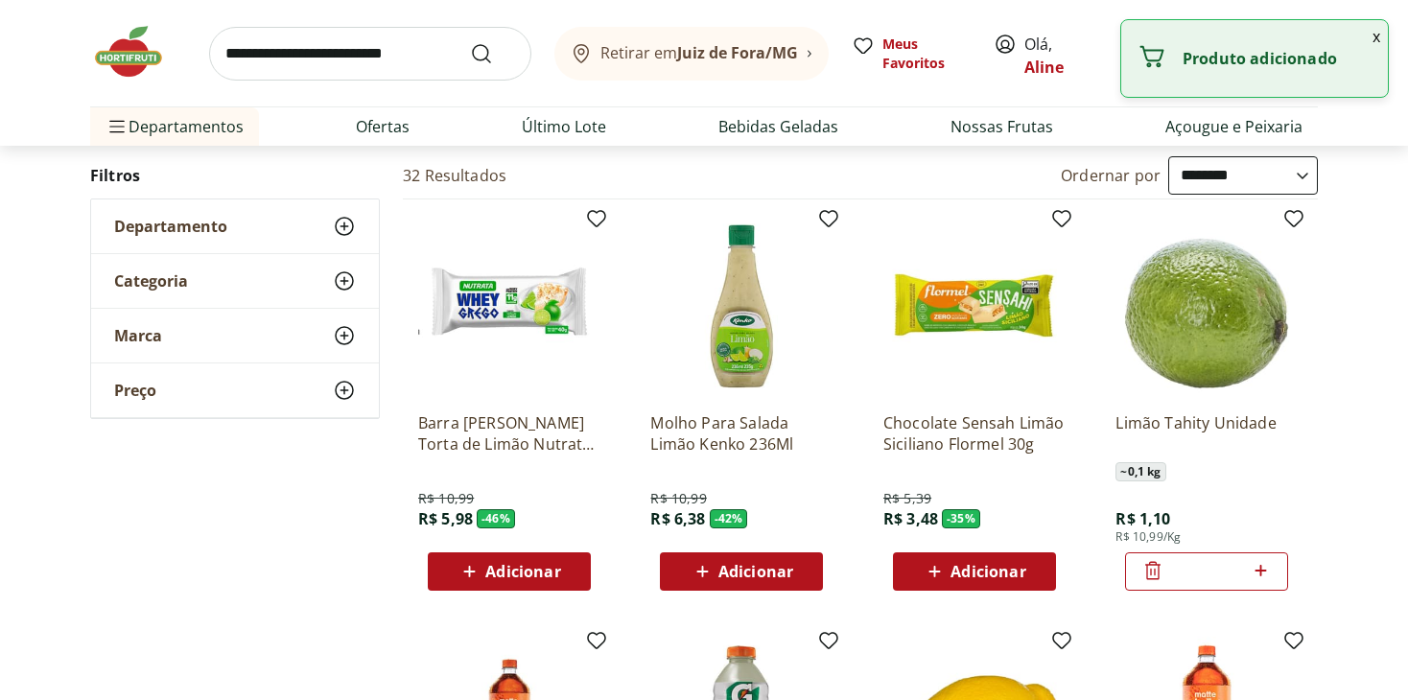
click at [1258, 563] on icon at bounding box center [1261, 570] width 24 height 23
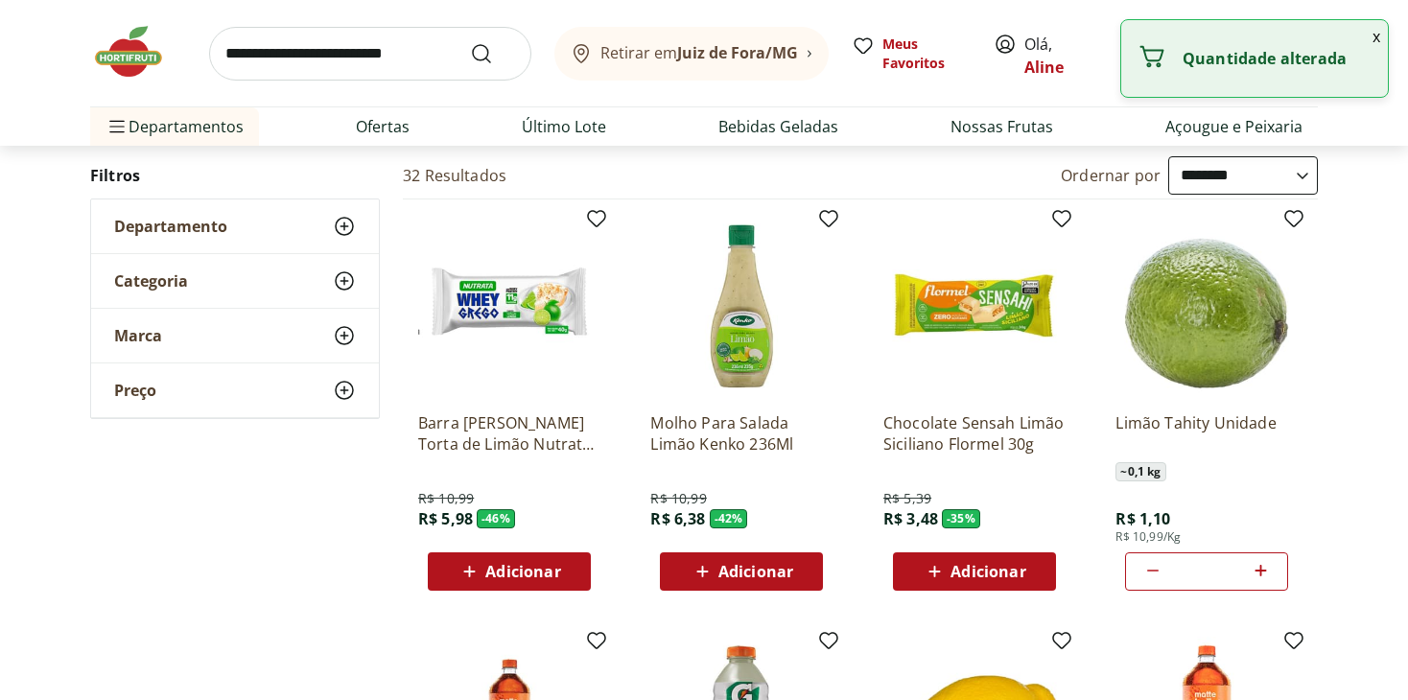
type input "*"
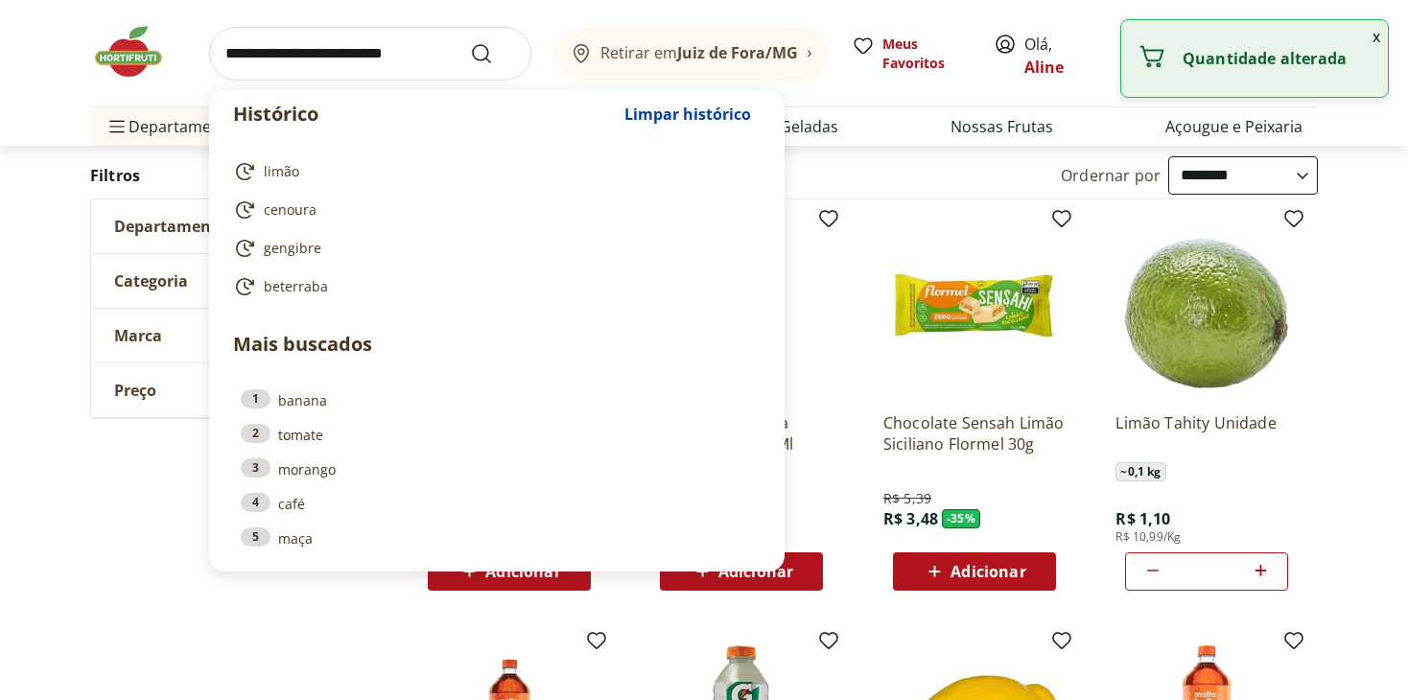
click at [392, 54] on input "search" at bounding box center [370, 54] width 322 height 54
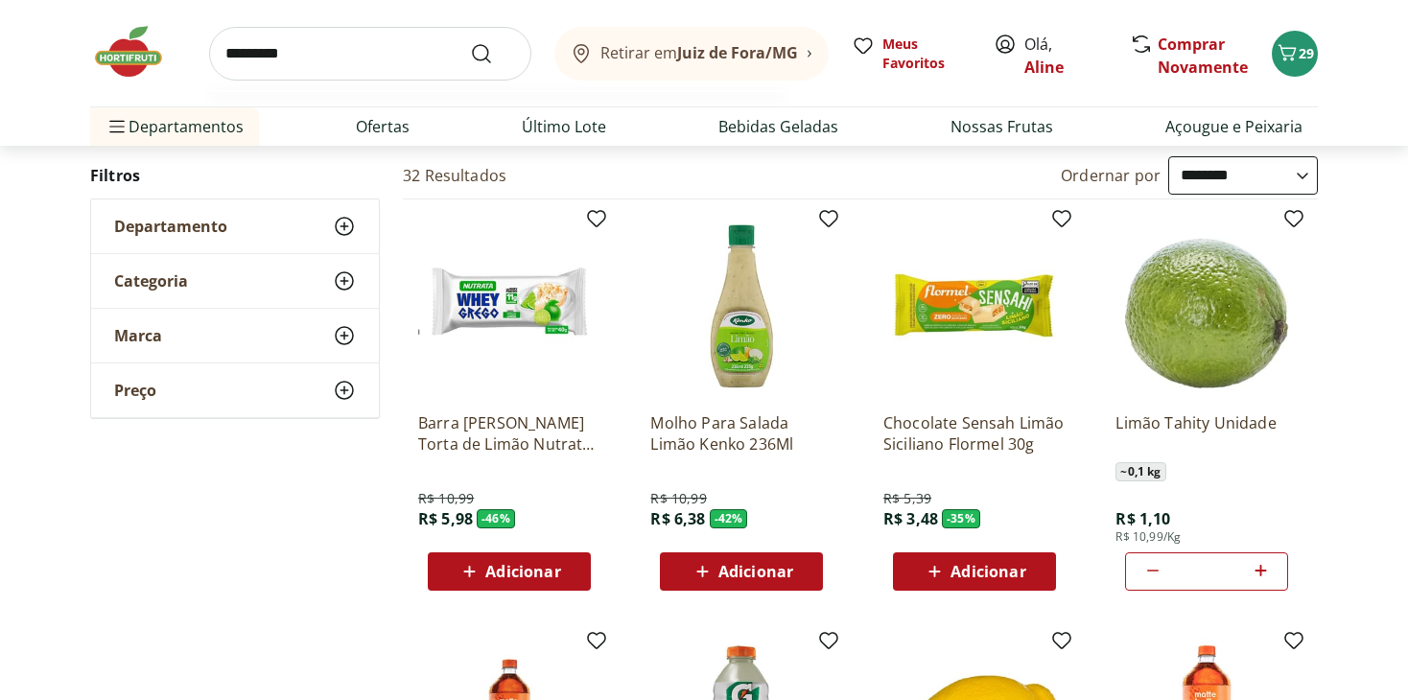
type input "*********"
click at [470, 42] on button "Submit Search" at bounding box center [493, 53] width 46 height 23
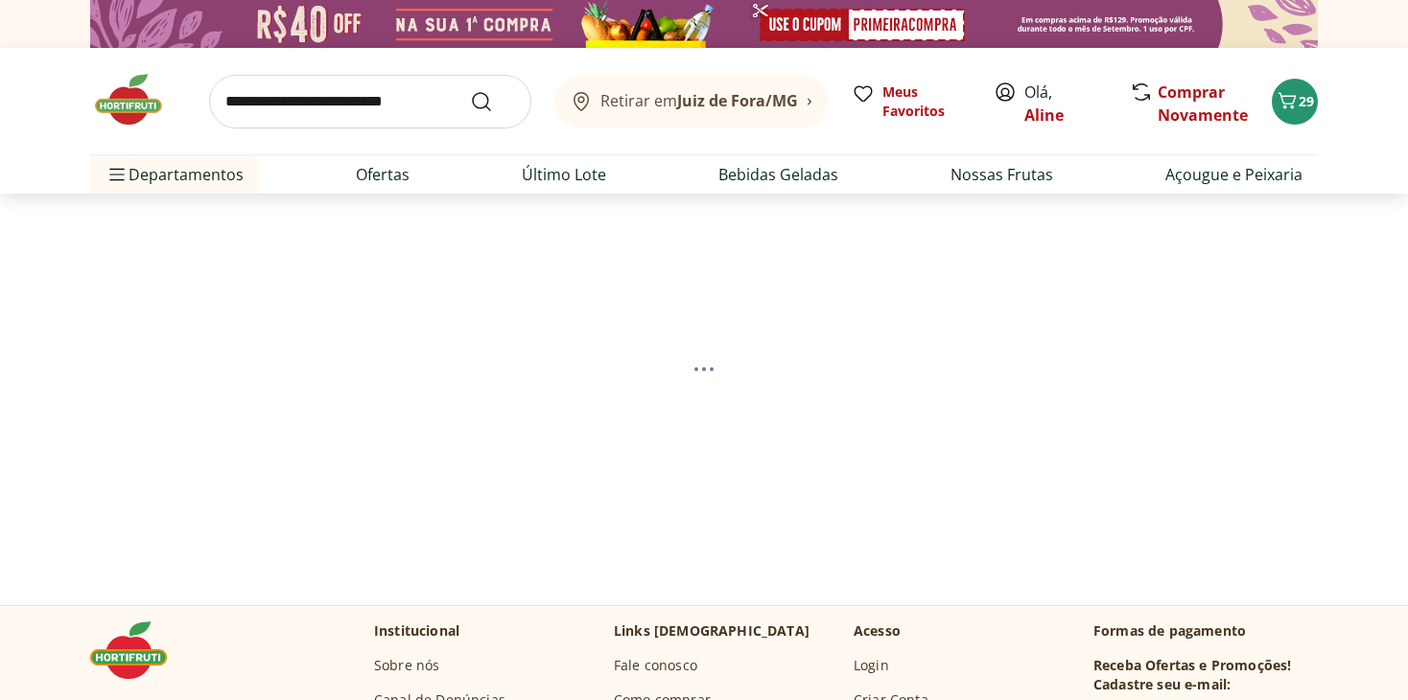
select select "**********"
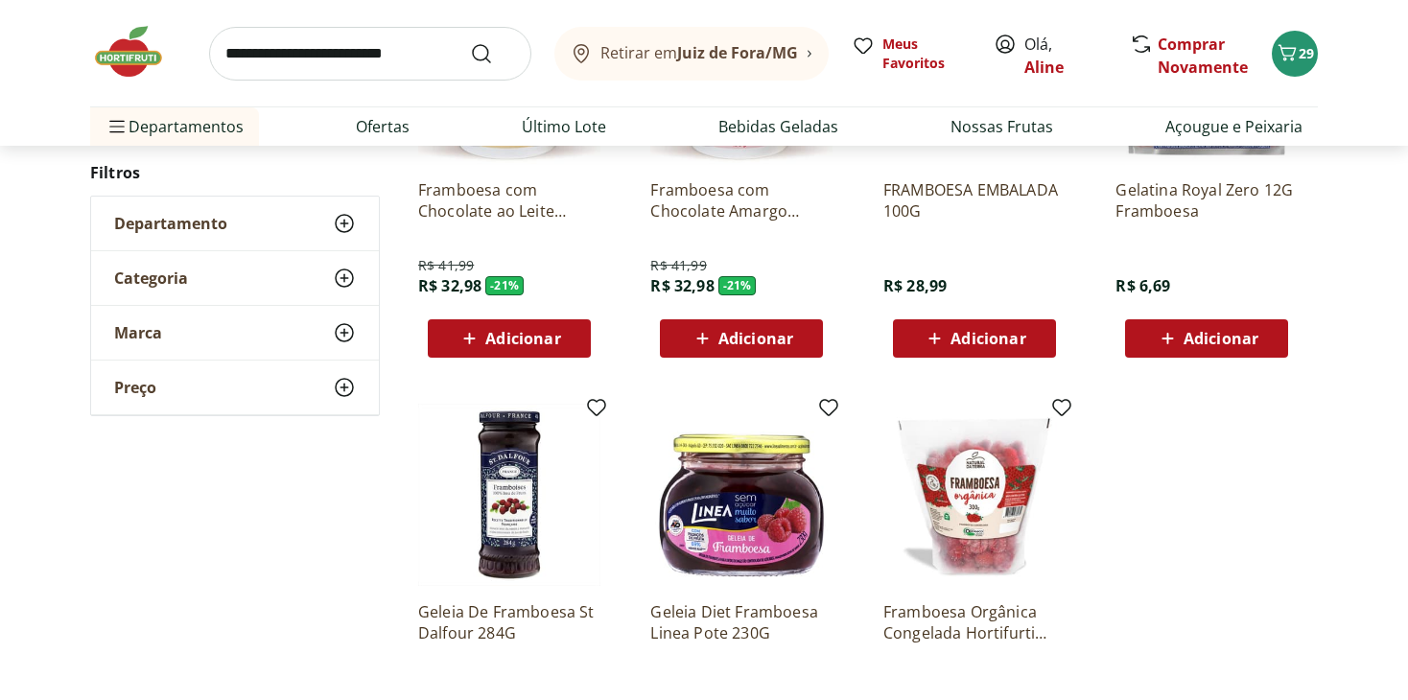
scroll to position [384, 0]
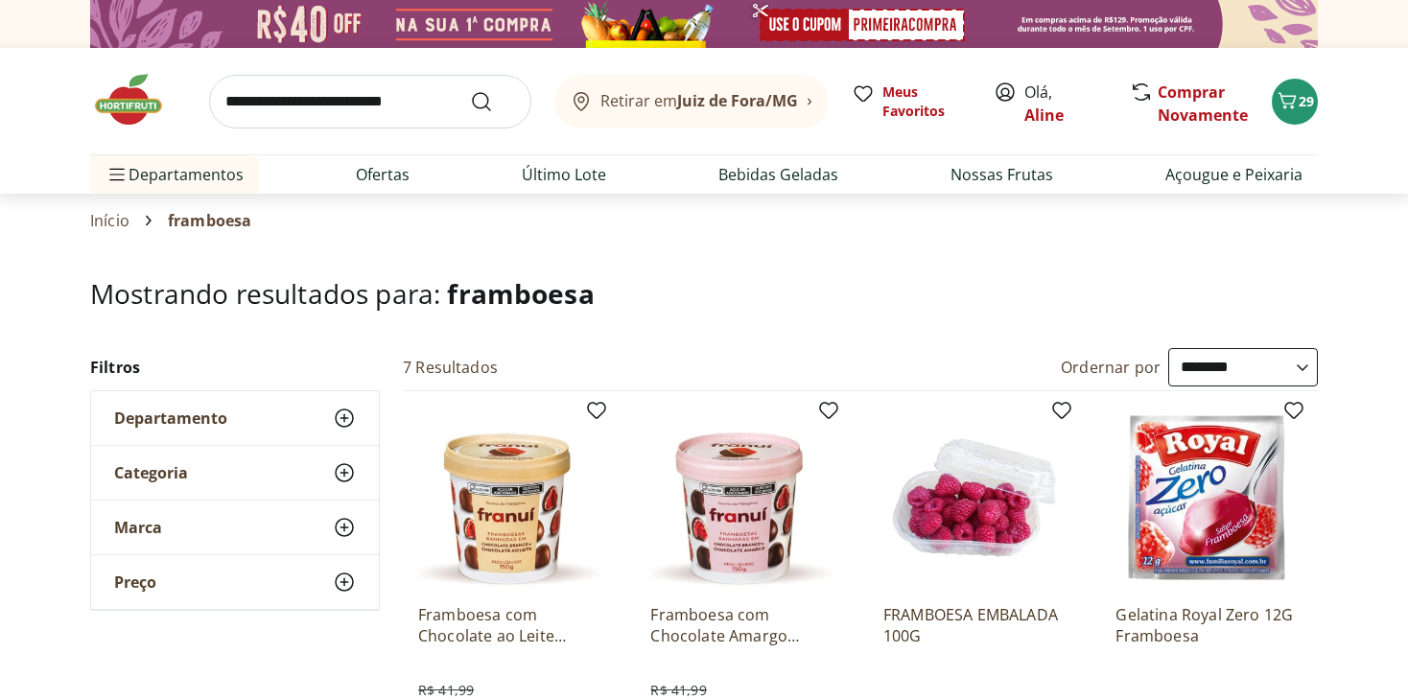
select select "**********"
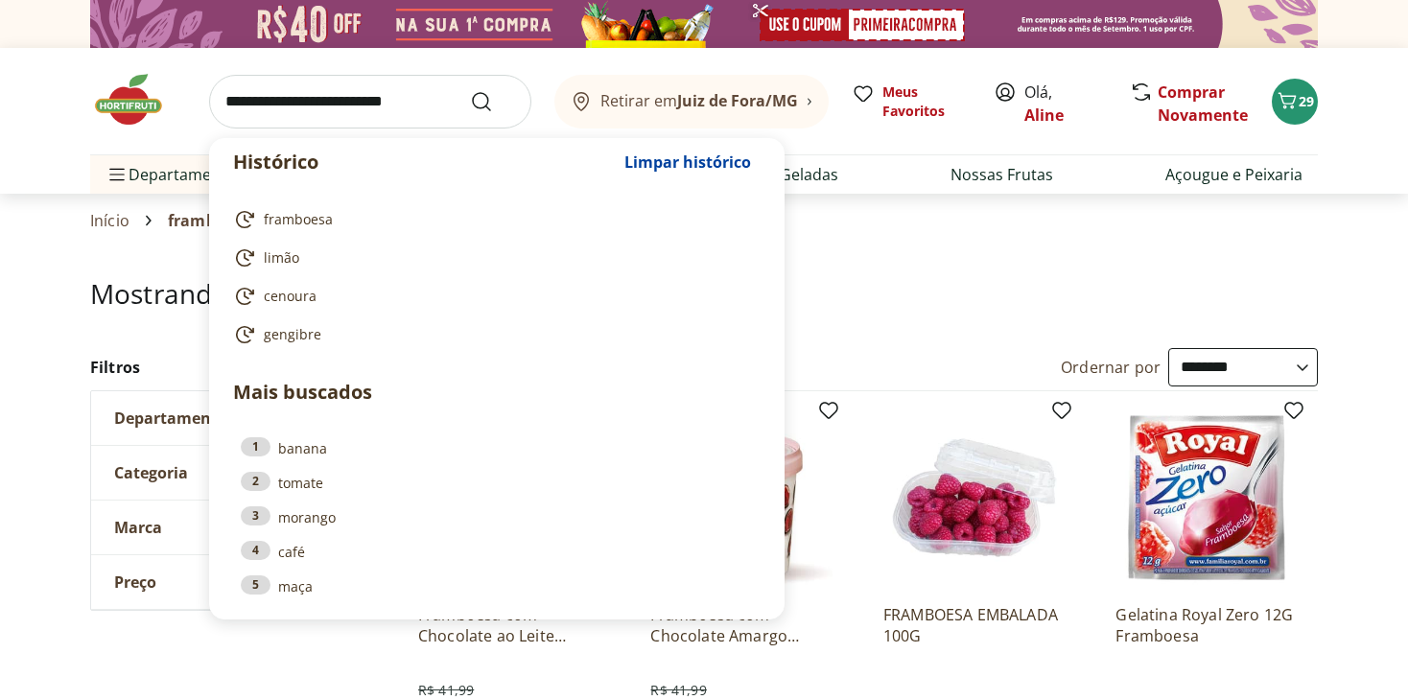
click at [324, 87] on input "search" at bounding box center [370, 102] width 322 height 54
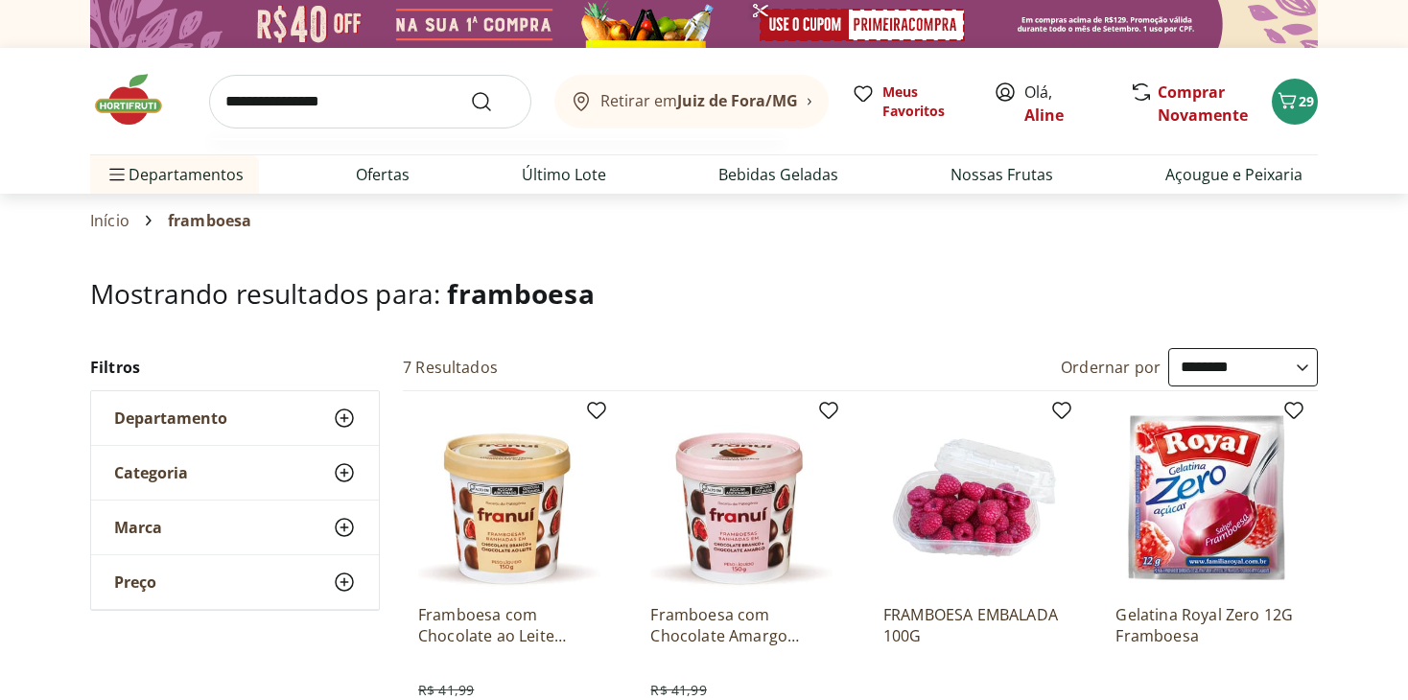
type input "**********"
click at [470, 90] on button "Submit Search" at bounding box center [493, 101] width 46 height 23
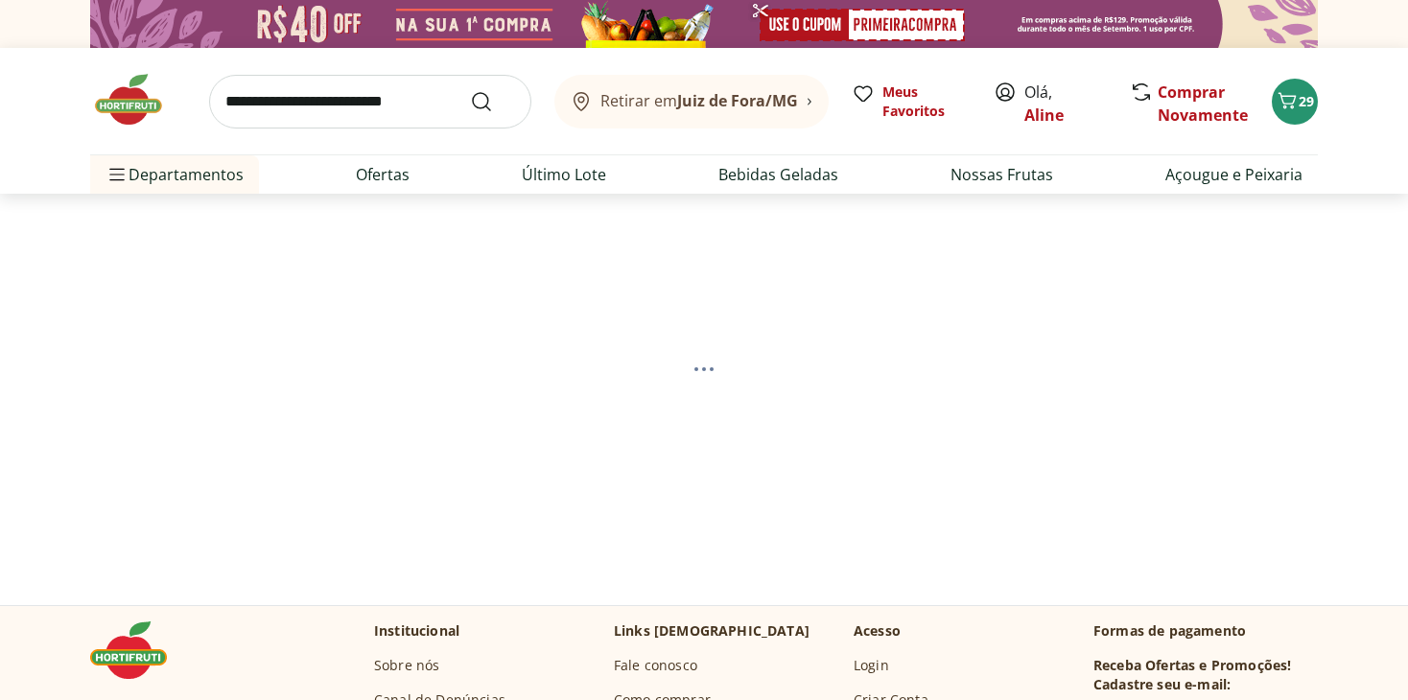
select select "**********"
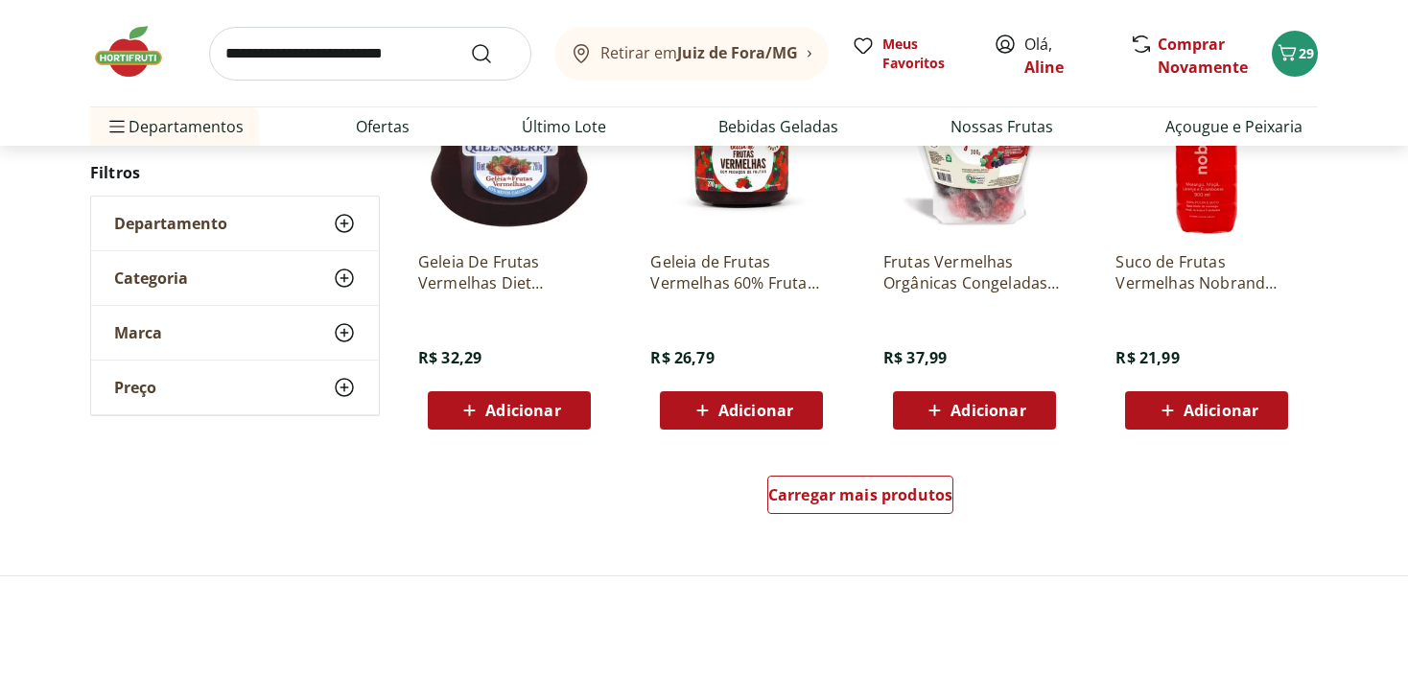
scroll to position [1247, 0]
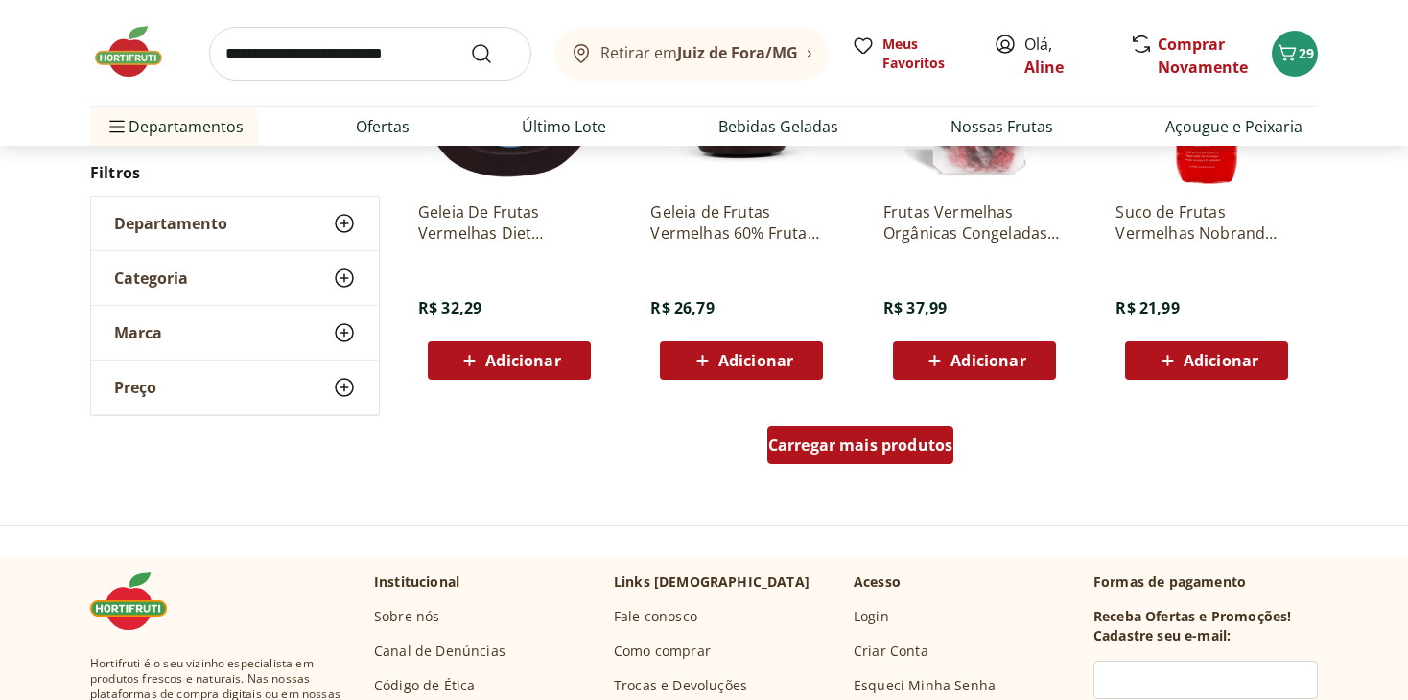
click at [824, 444] on span "Carregar mais produtos" at bounding box center [860, 444] width 185 height 15
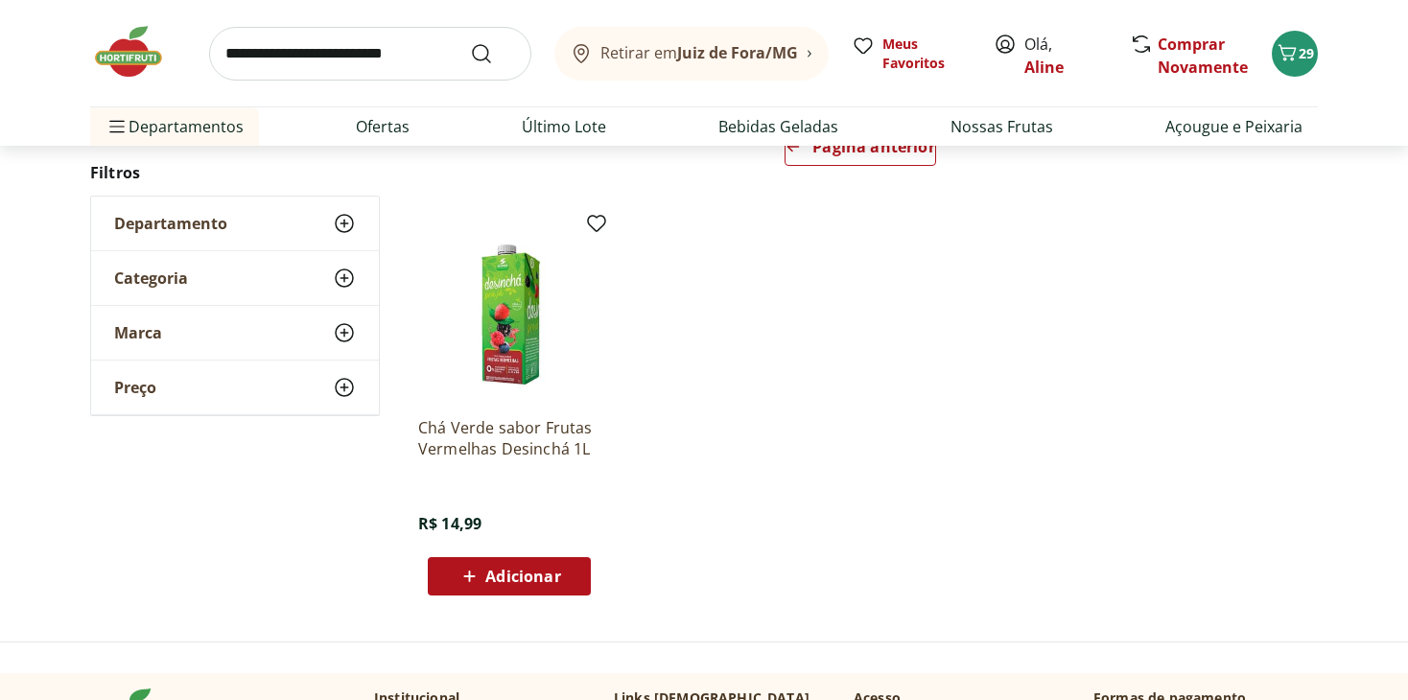
scroll to position [288, 0]
click at [849, 163] on link "Página anterior" at bounding box center [860, 150] width 151 height 46
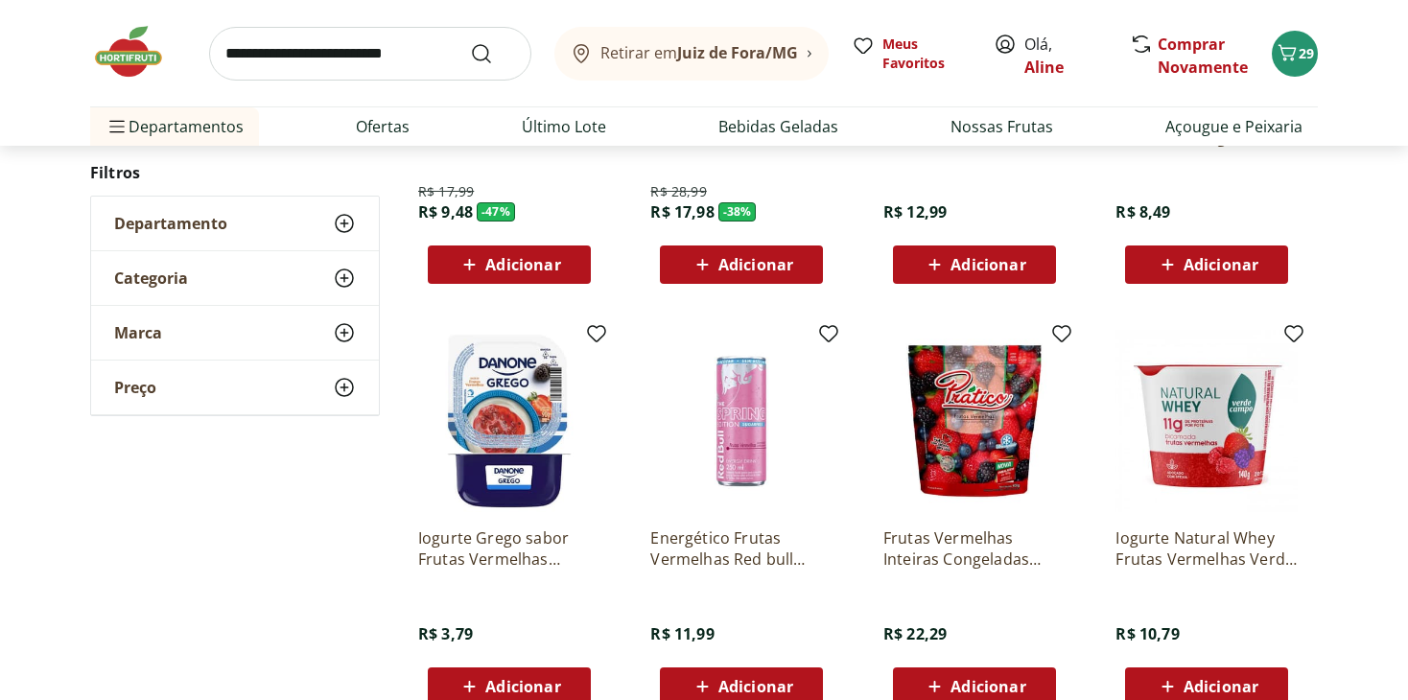
scroll to position [576, 0]
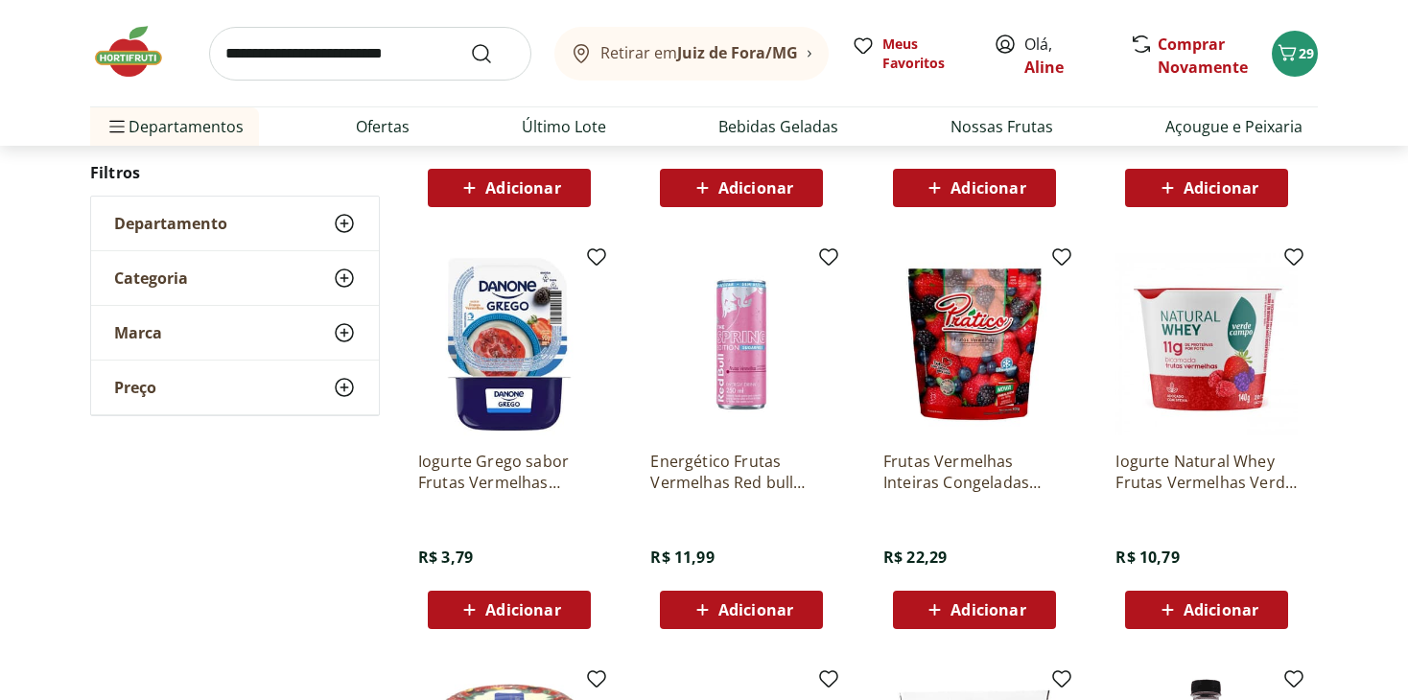
click at [935, 610] on icon at bounding box center [936, 610] width 12 height 12
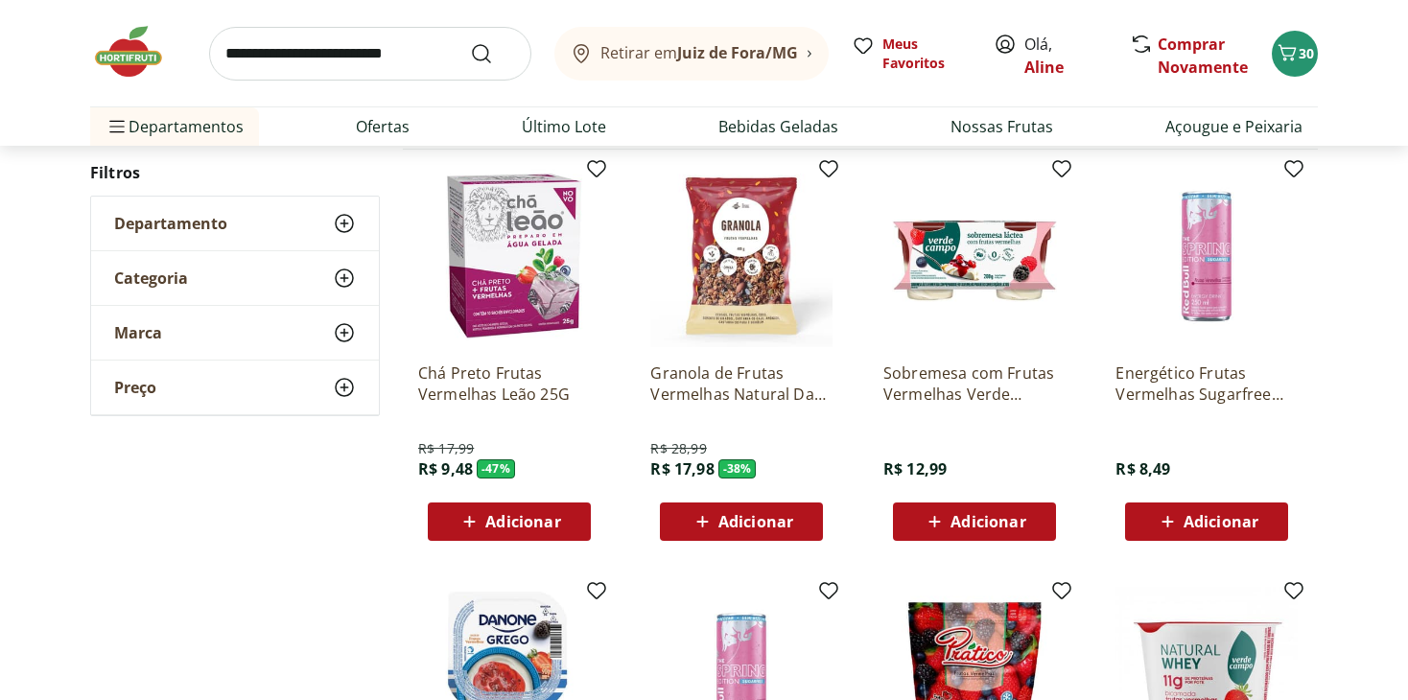
scroll to position [192, 0]
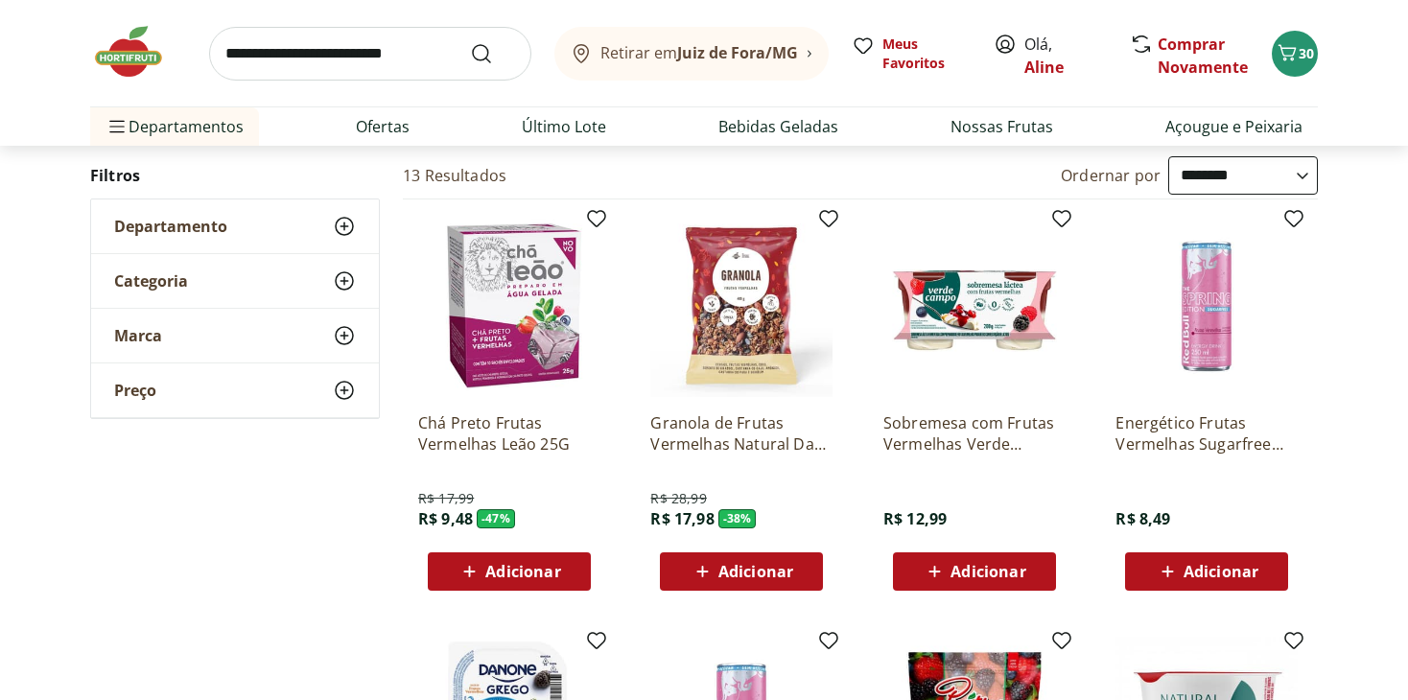
click at [357, 63] on input "search" at bounding box center [370, 54] width 322 height 54
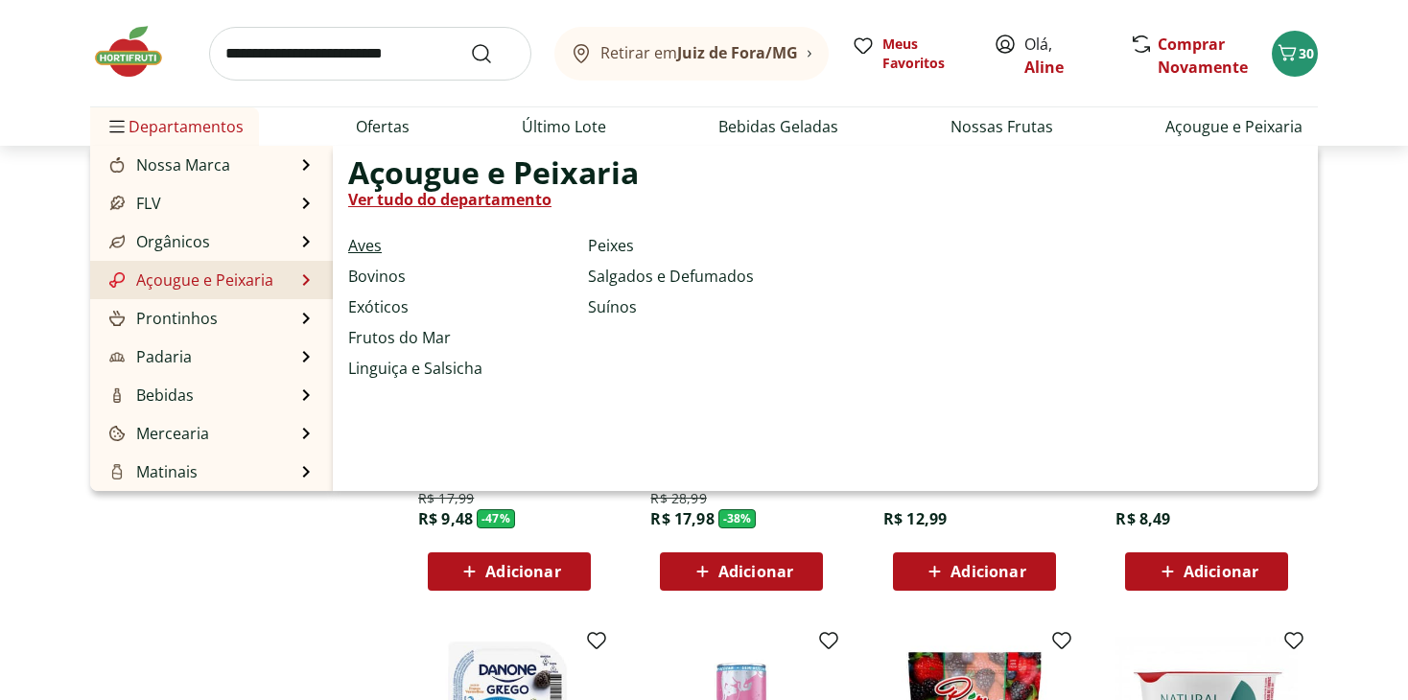
click at [367, 248] on link "Aves" at bounding box center [365, 245] width 34 height 23
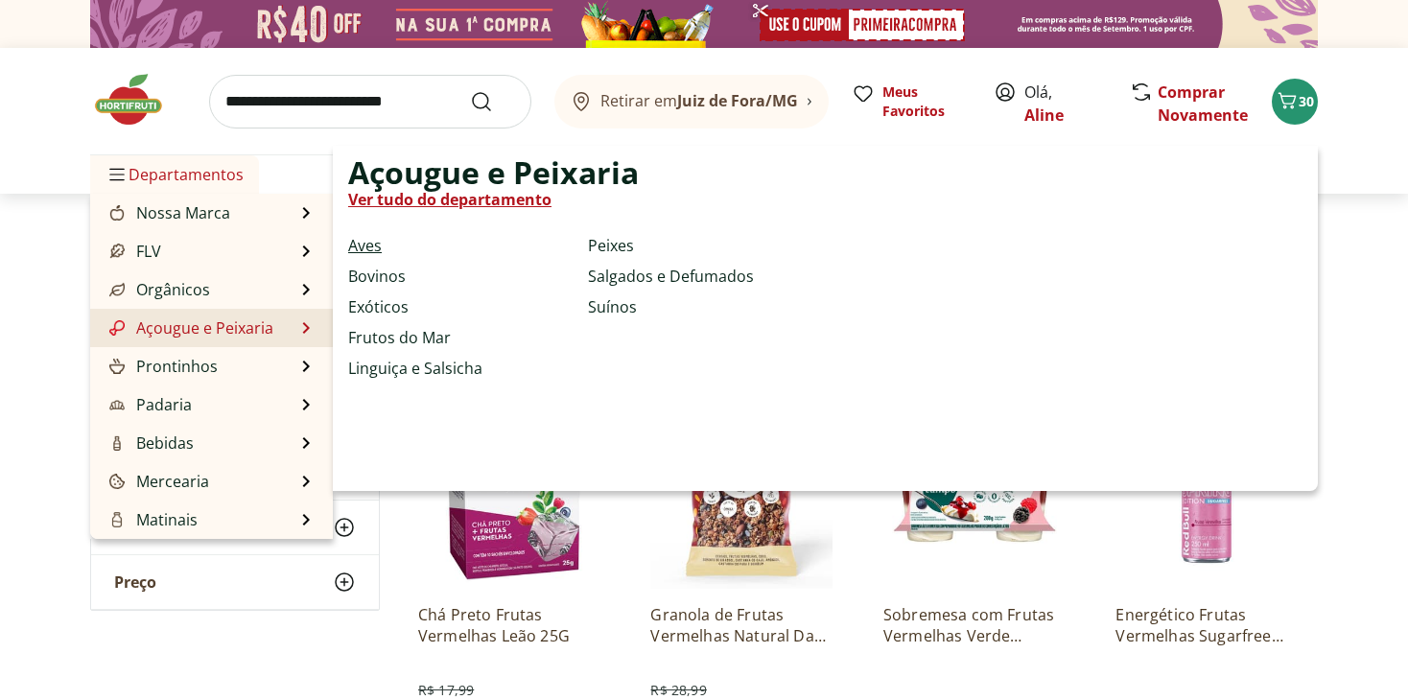
select select "**********"
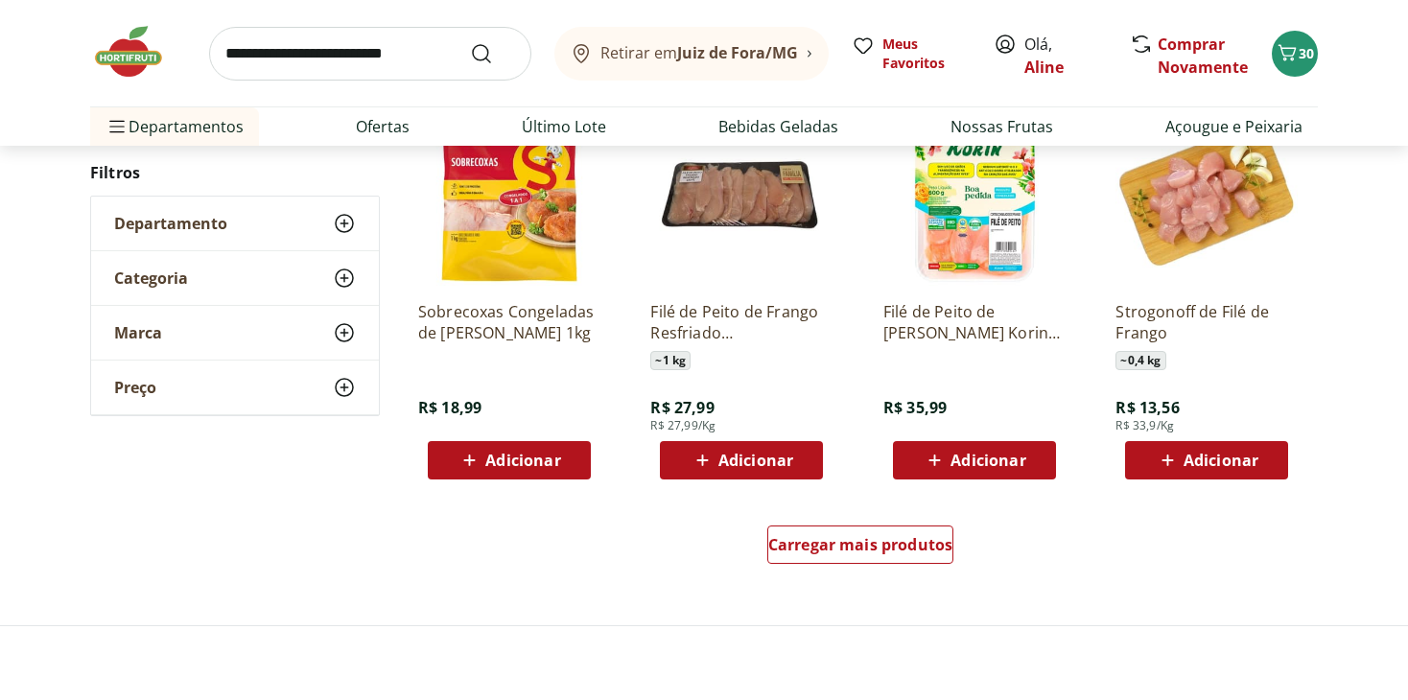
scroll to position [1439, 0]
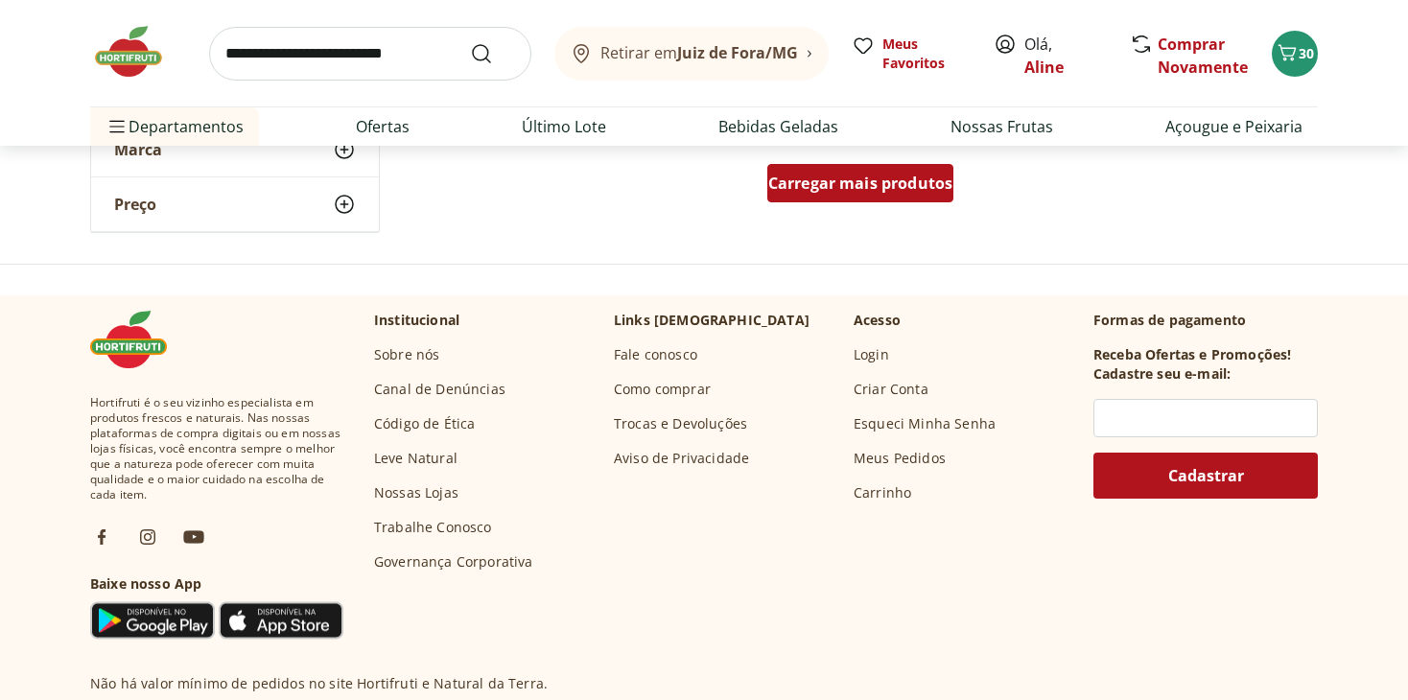
click at [917, 199] on div "Carregar mais produtos" at bounding box center [861, 183] width 187 height 38
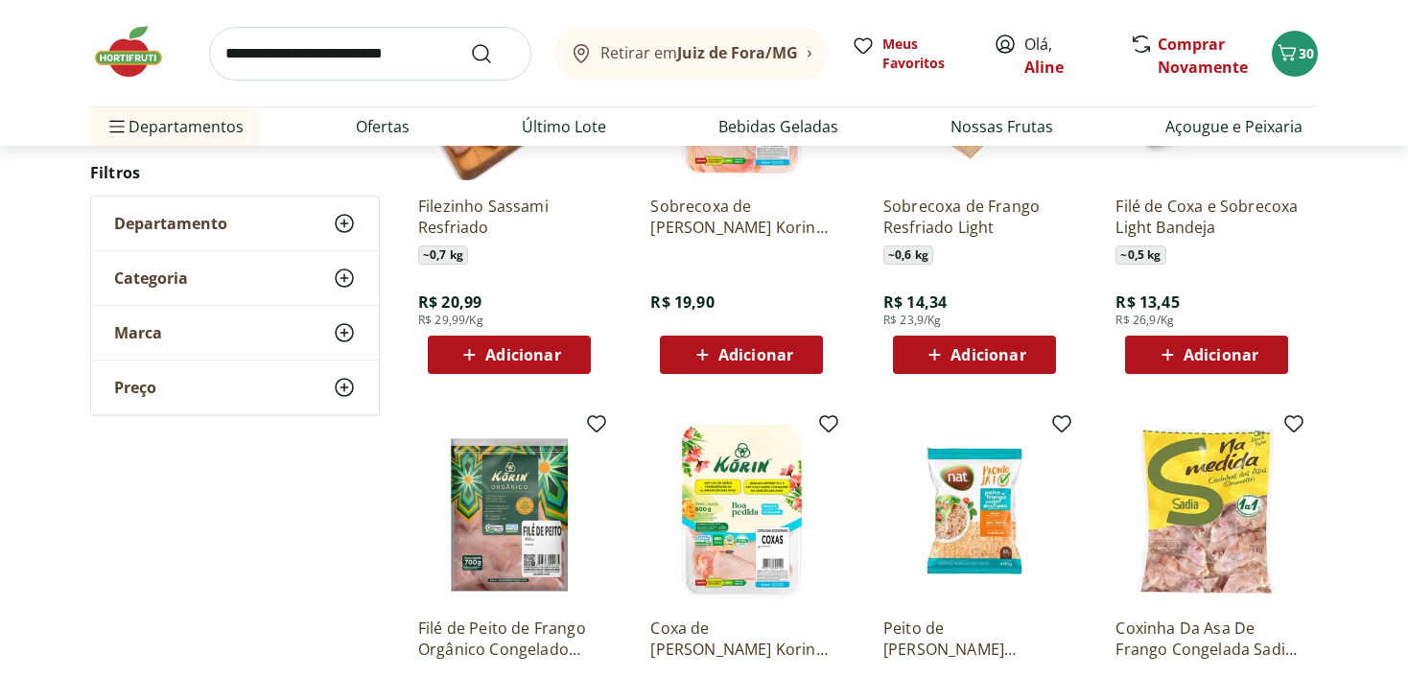
scroll to position [1823, 0]
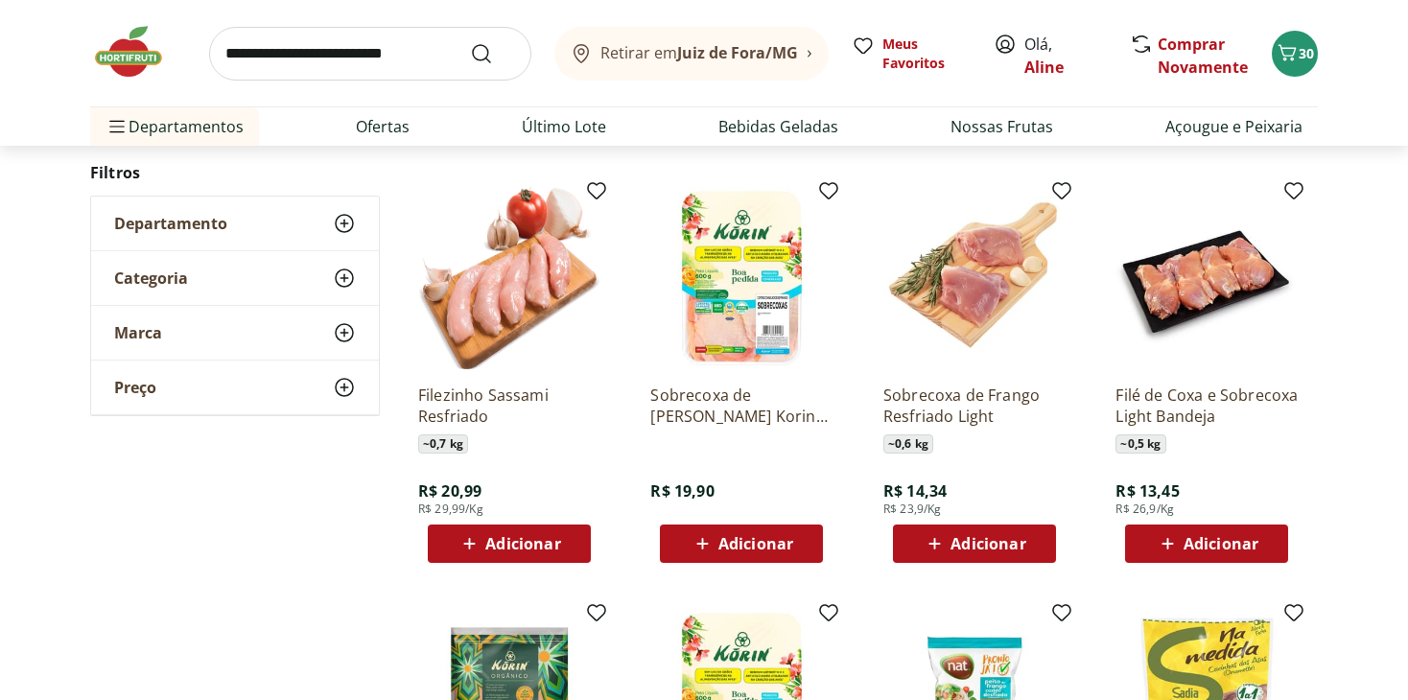
click at [365, 52] on input "search" at bounding box center [370, 54] width 322 height 54
type input "**********"
click at [470, 42] on button "Submit Search" at bounding box center [493, 53] width 46 height 23
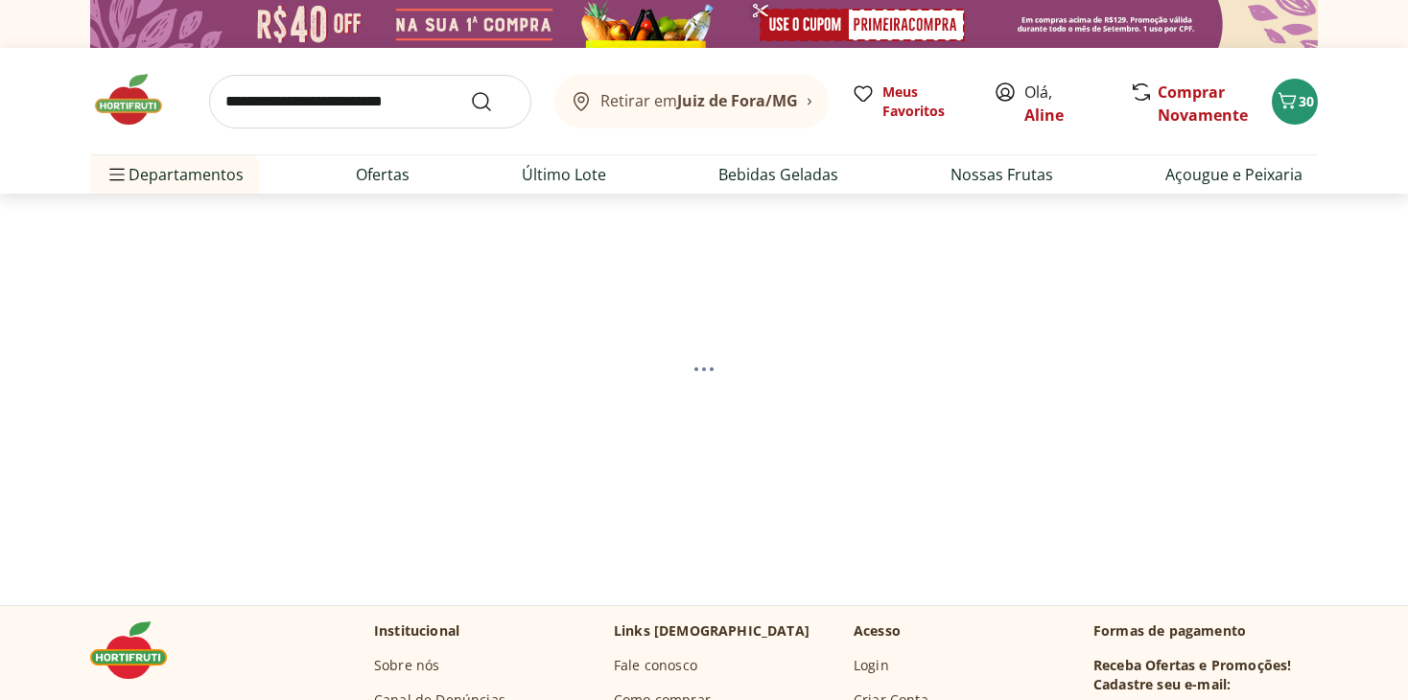
select select "**********"
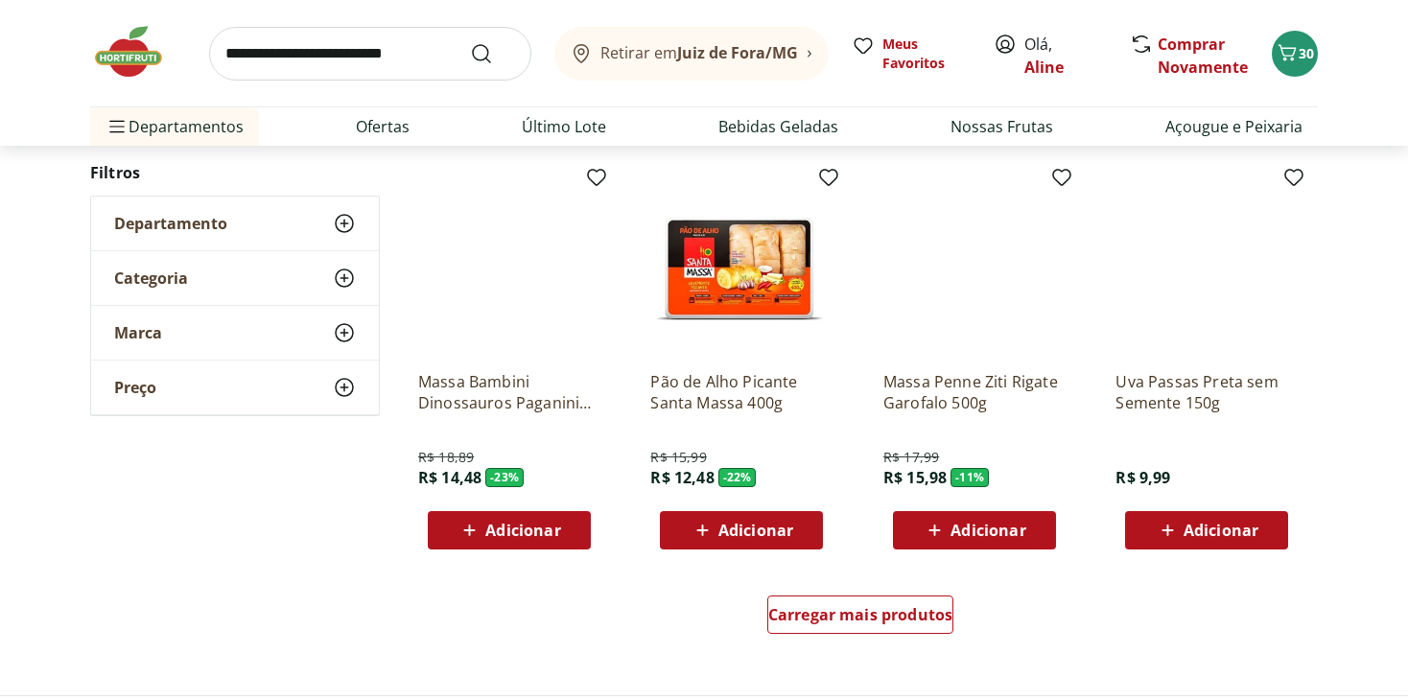
scroll to position [1201, 0]
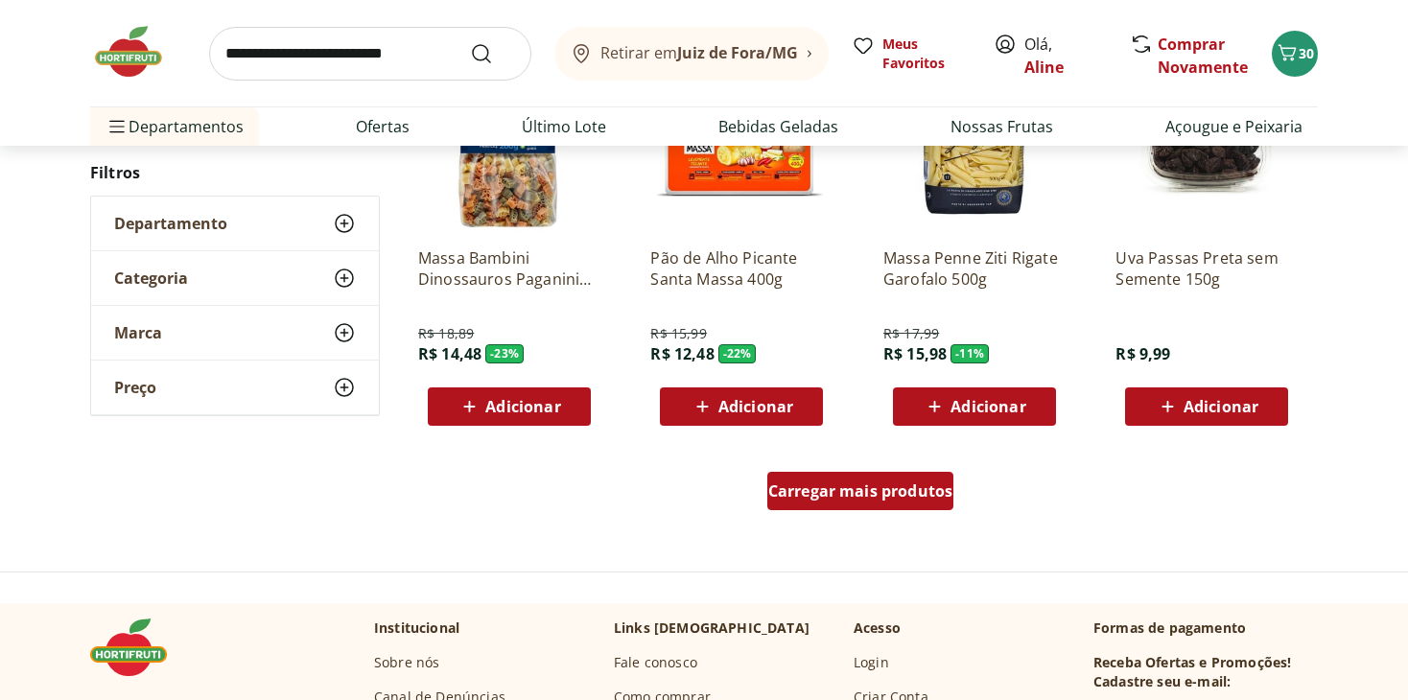
click at [867, 490] on span "Carregar mais produtos" at bounding box center [860, 491] width 185 height 15
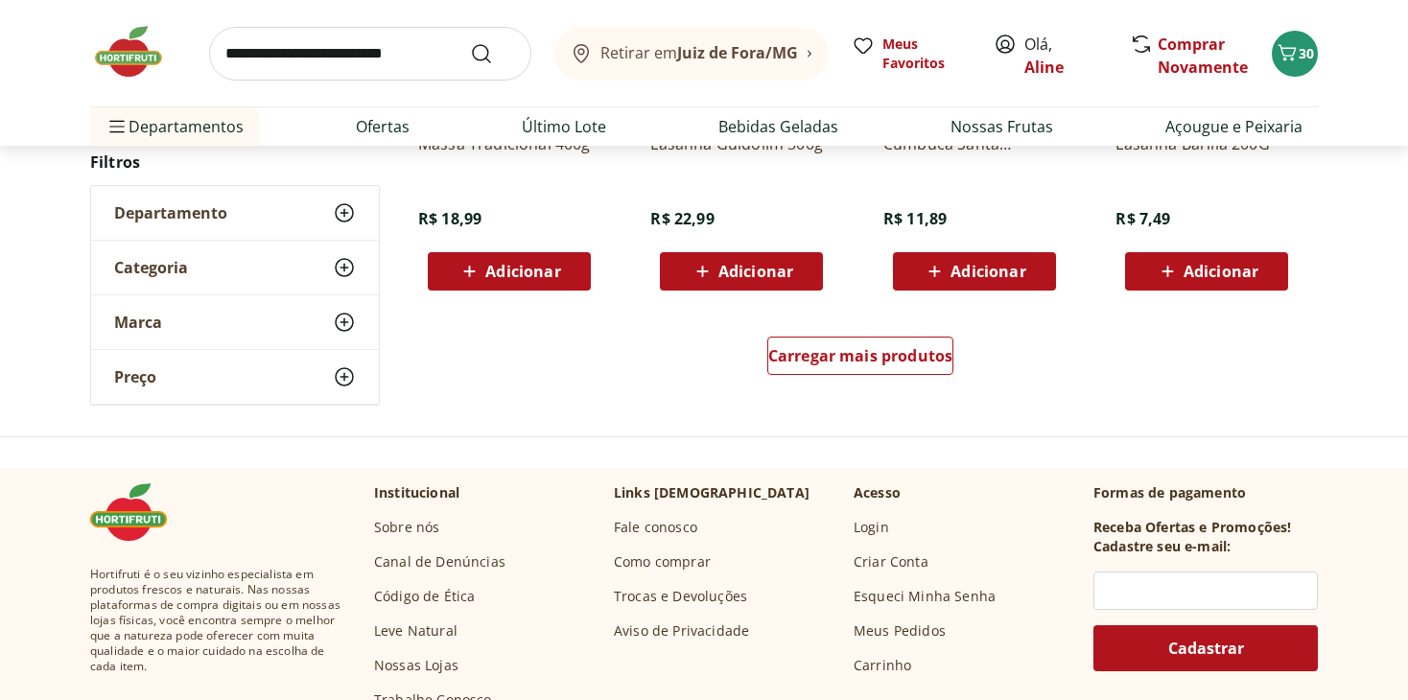
scroll to position [2593, 0]
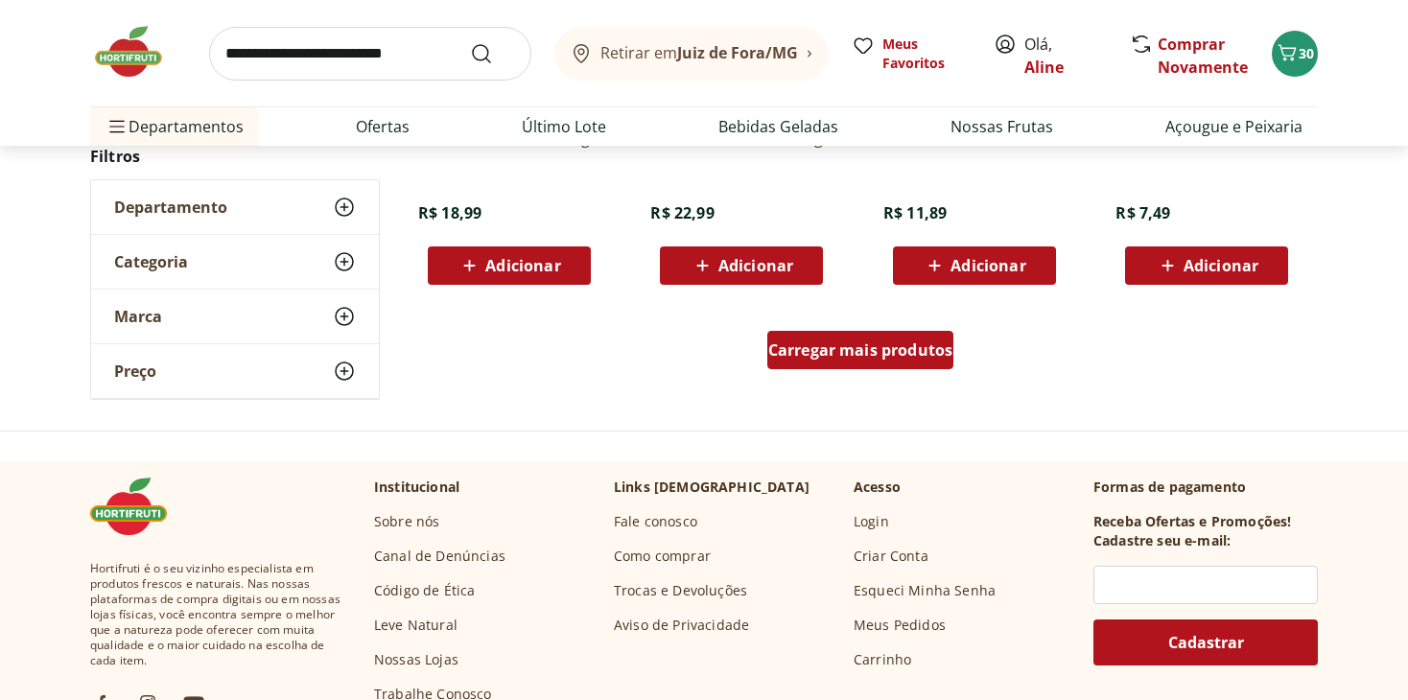
click at [847, 333] on div "Carregar mais produtos" at bounding box center [861, 350] width 187 height 38
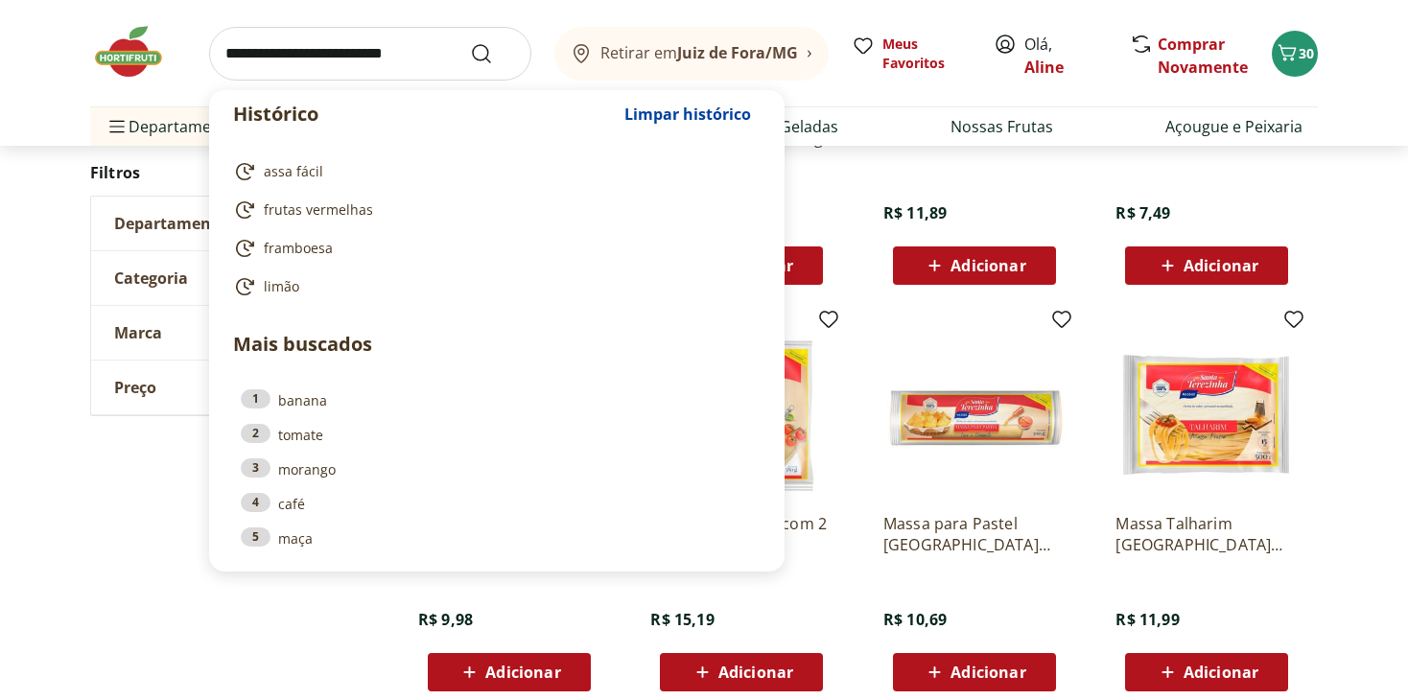
click at [366, 45] on input "search" at bounding box center [370, 54] width 322 height 54
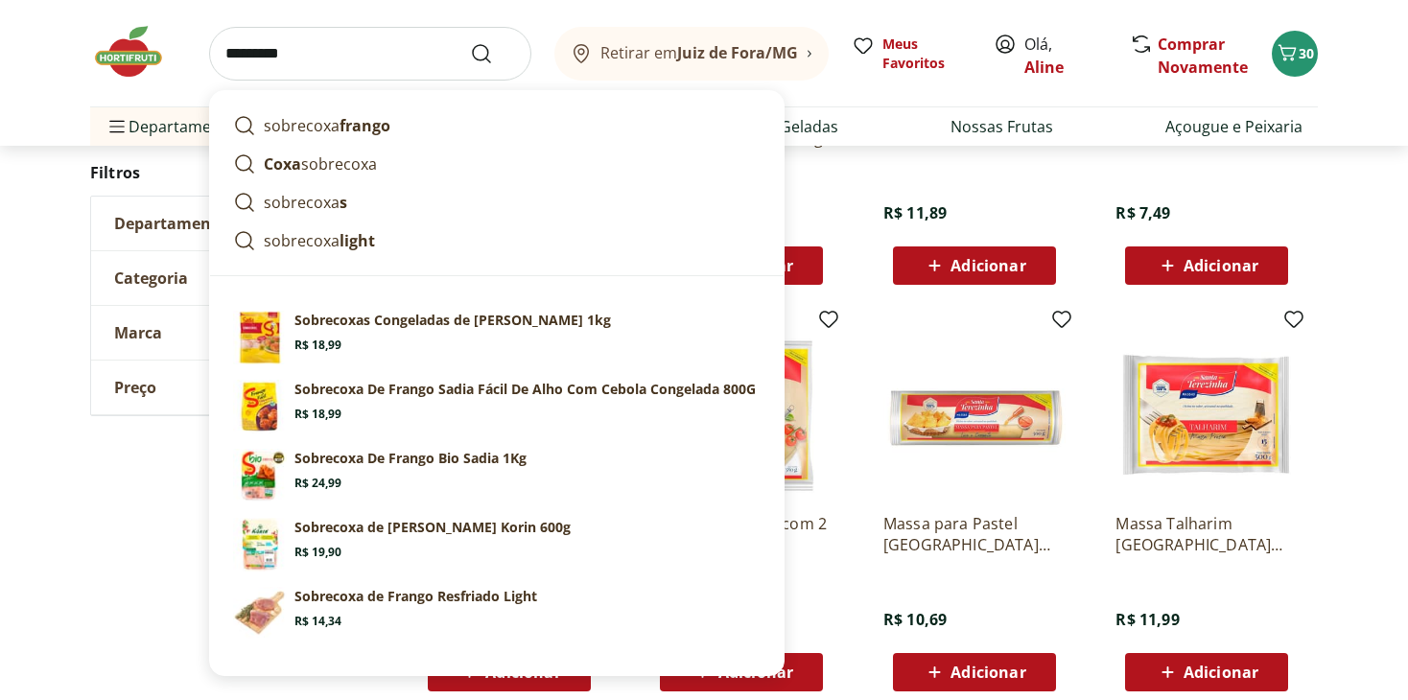
type input "*********"
click at [470, 42] on button "Submit Search" at bounding box center [493, 53] width 46 height 23
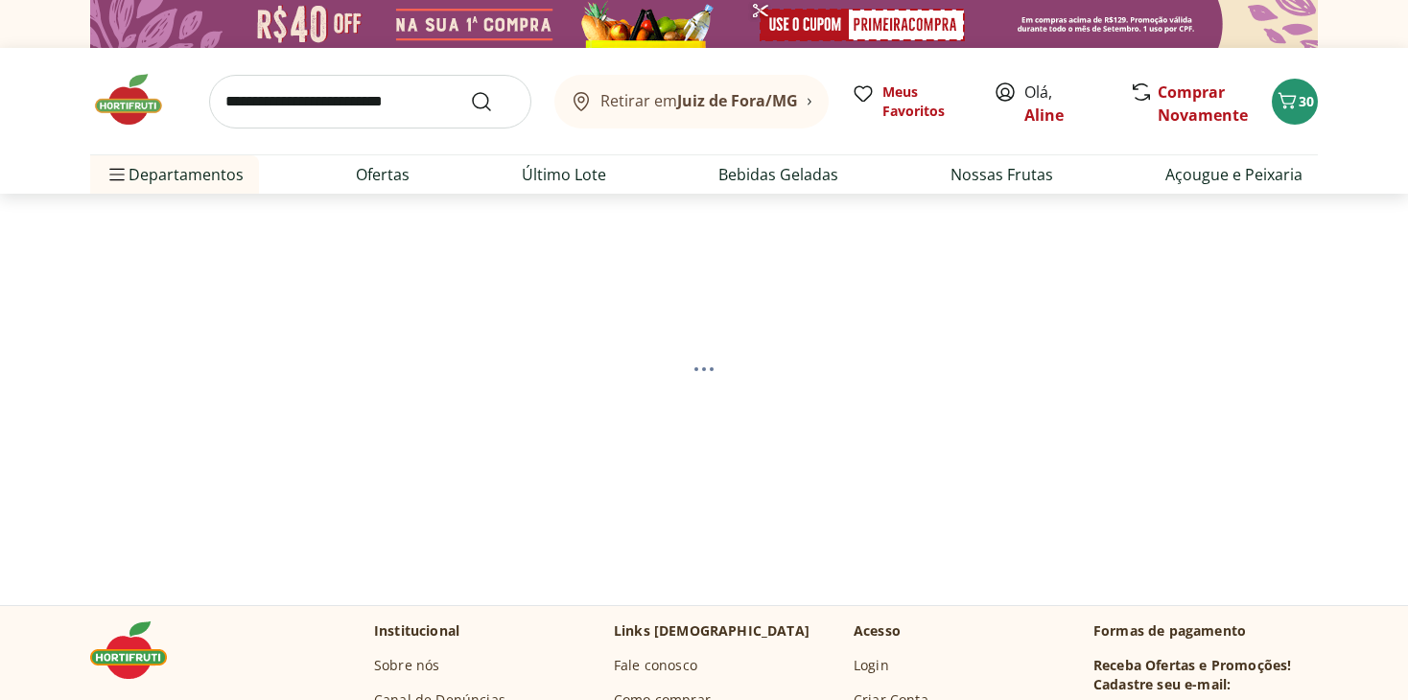
select select "**********"
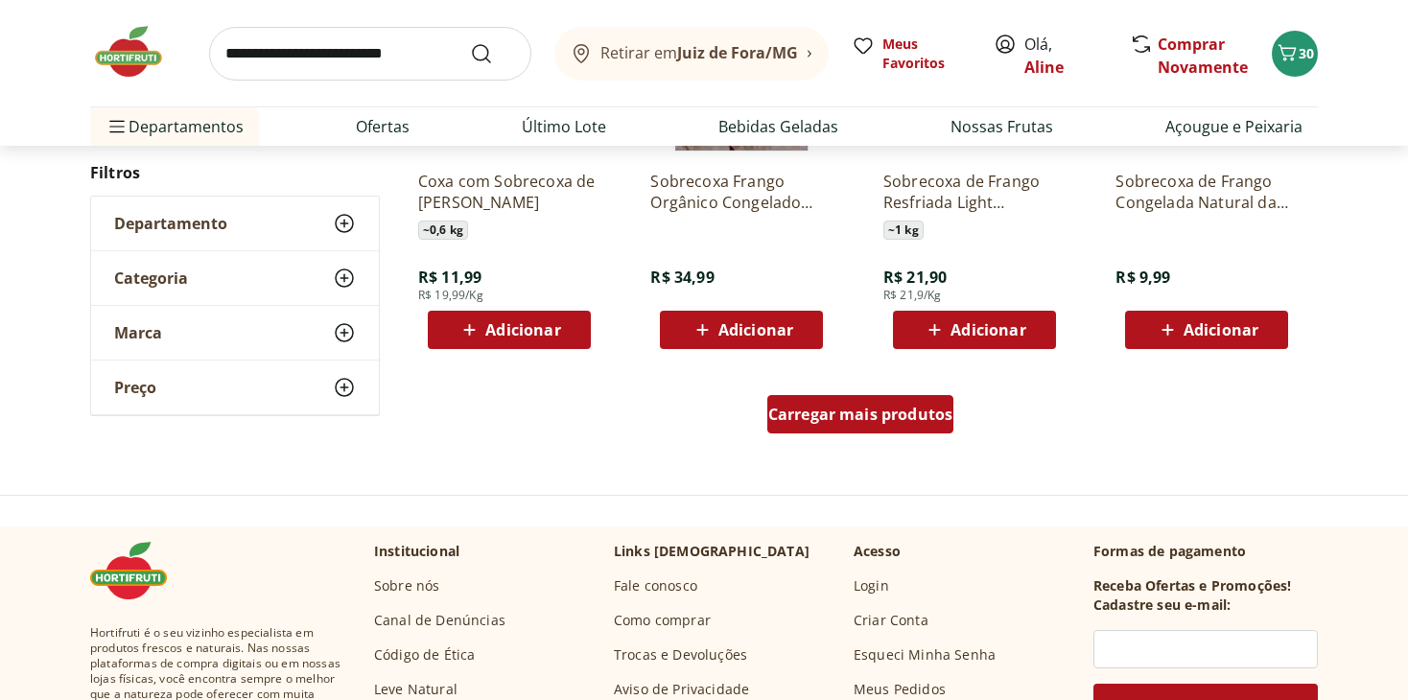
click at [858, 409] on span "Carregar mais produtos" at bounding box center [860, 414] width 185 height 15
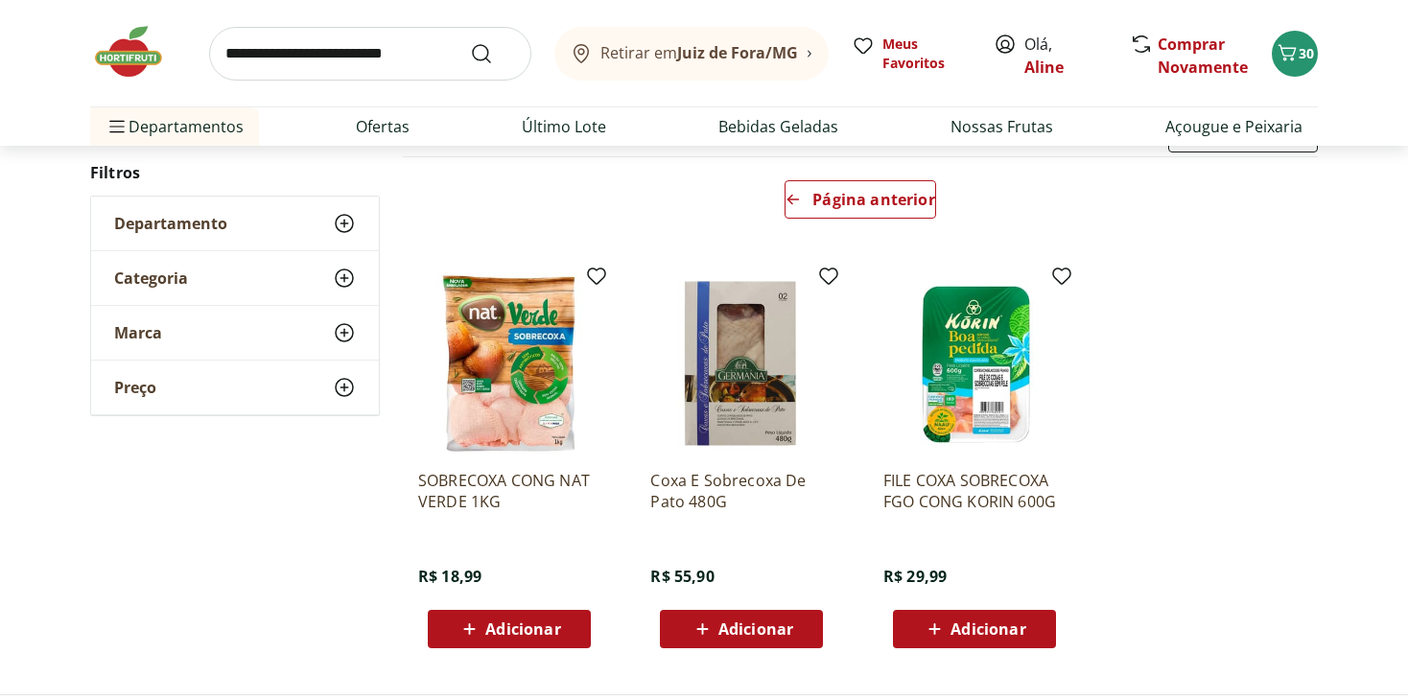
scroll to position [223, 0]
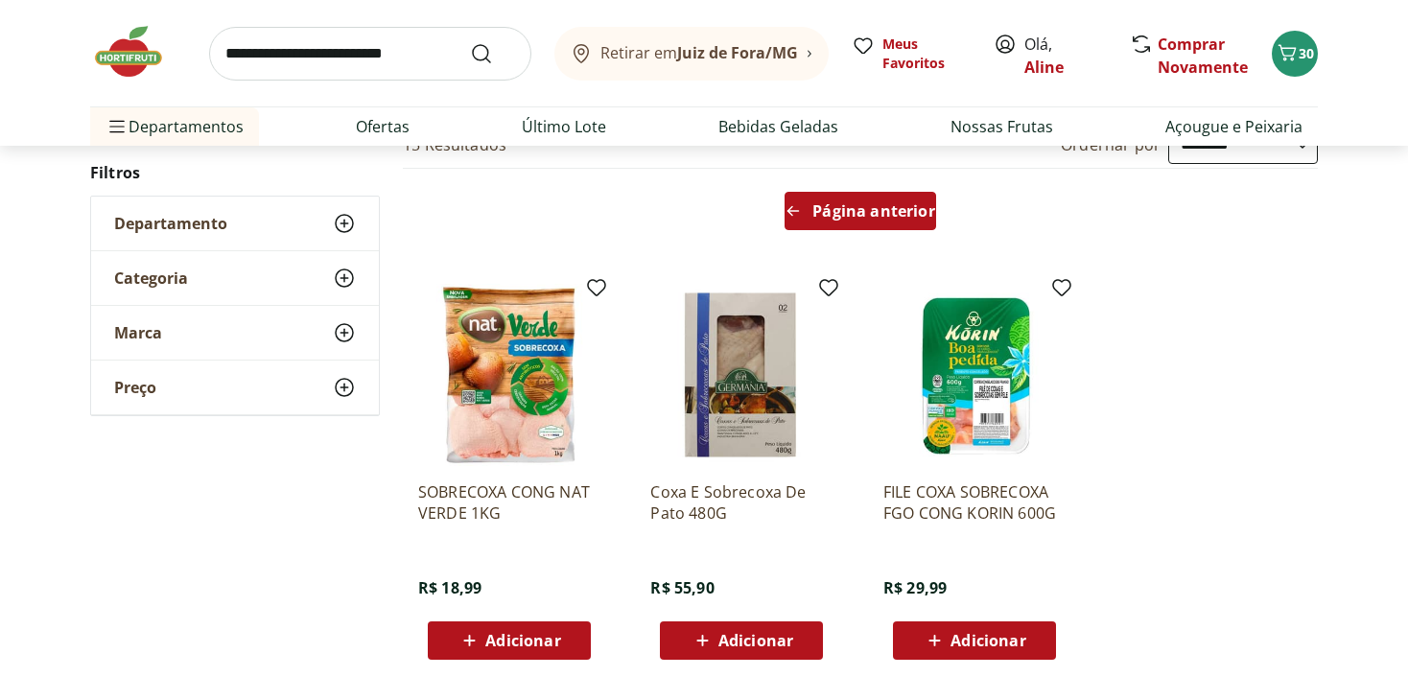
click at [846, 218] on span "Página anterior" at bounding box center [874, 210] width 122 height 15
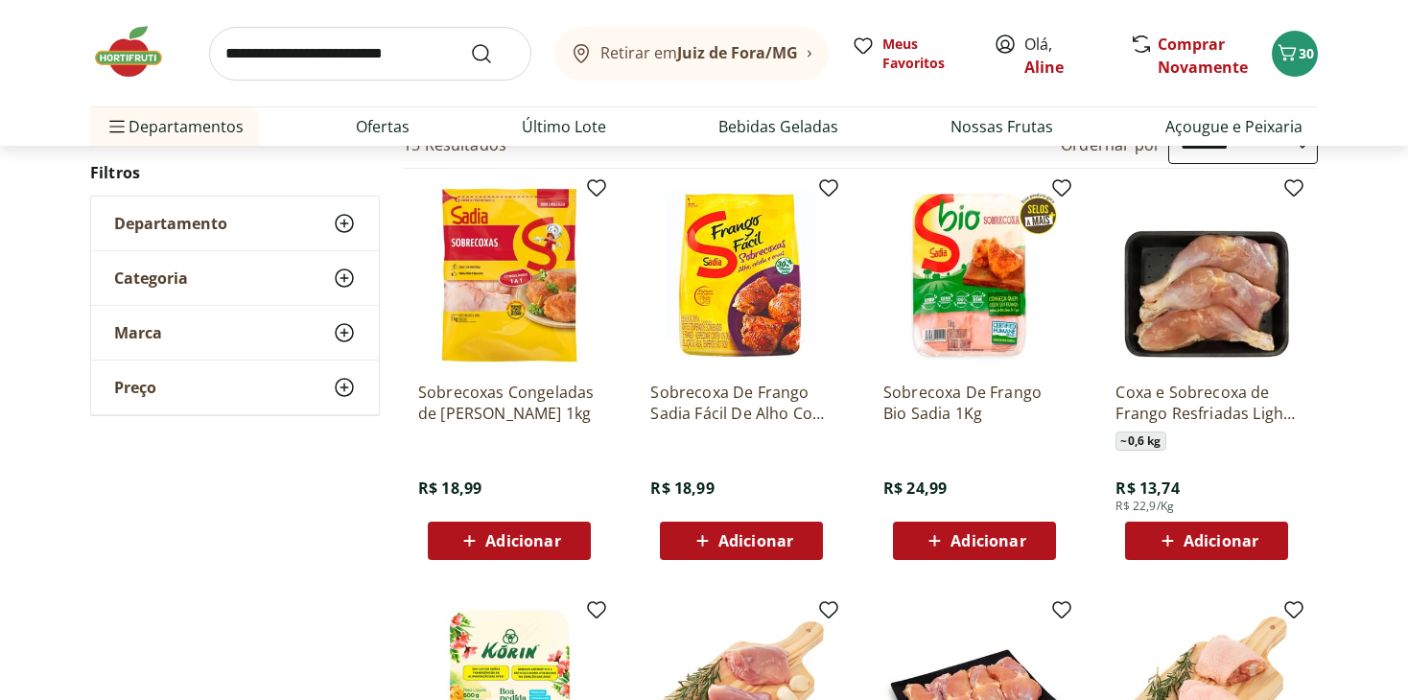
click at [726, 540] on span "Adicionar" at bounding box center [756, 540] width 75 height 15
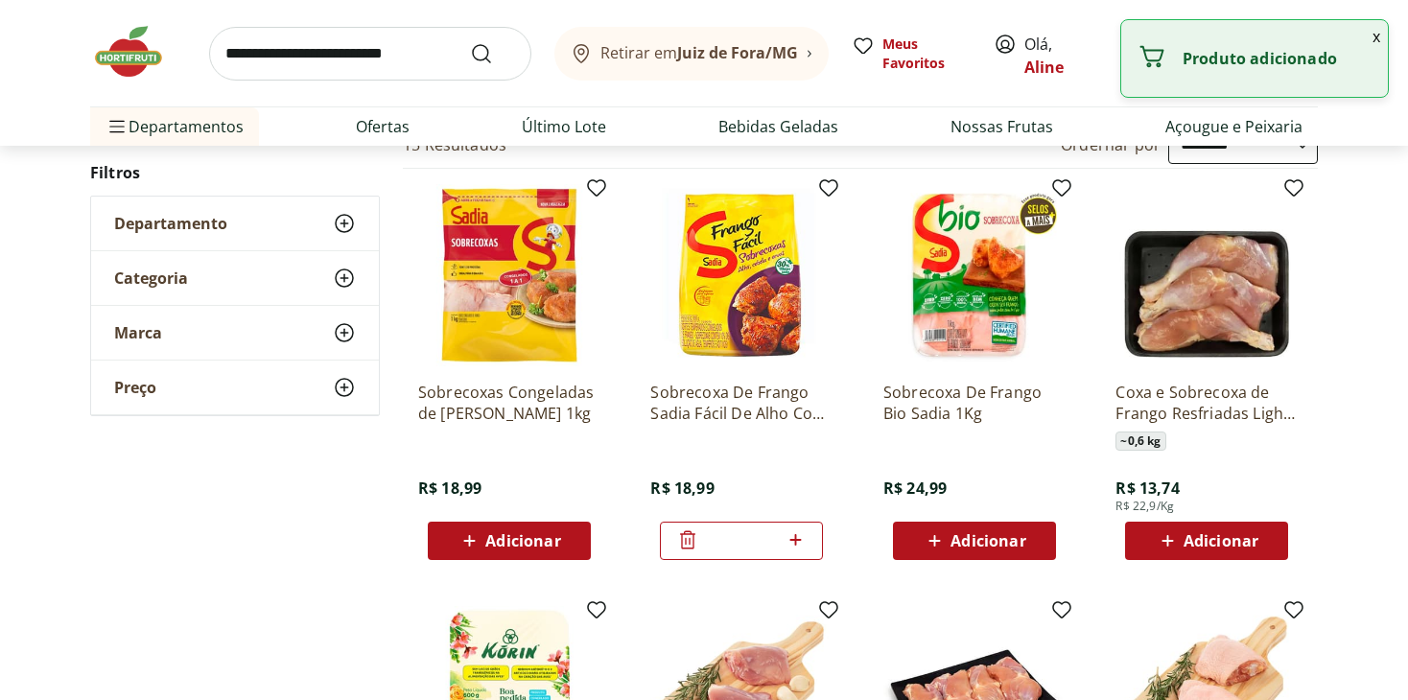
click at [799, 537] on icon at bounding box center [796, 540] width 12 height 12
type input "*"
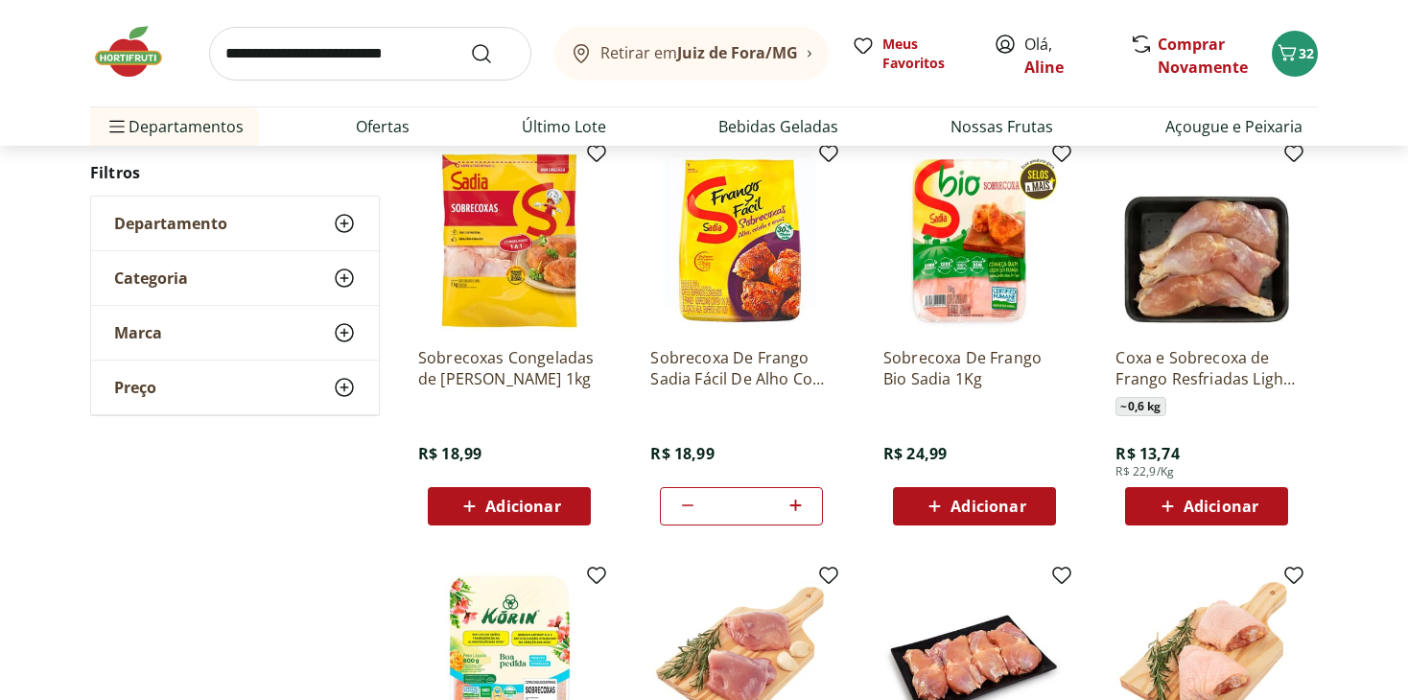
scroll to position [127, 0]
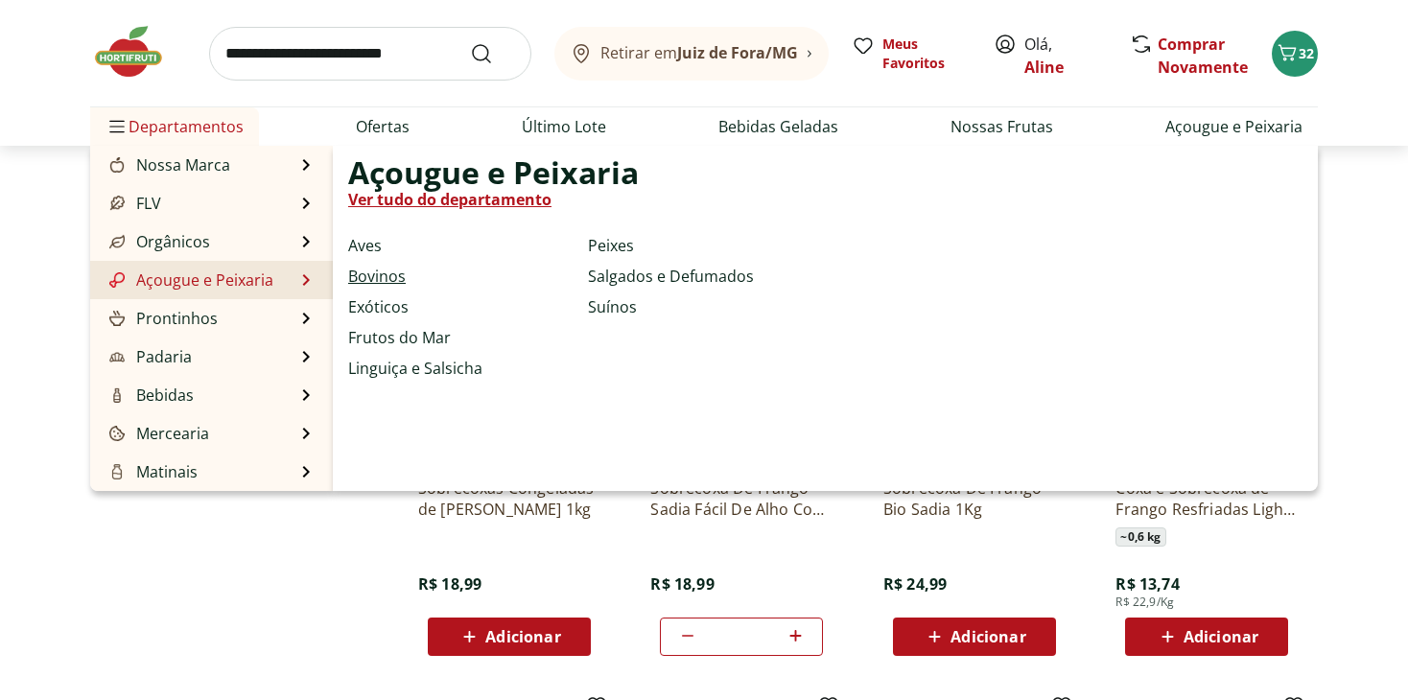
click at [361, 275] on link "Bovinos" at bounding box center [377, 276] width 58 height 23
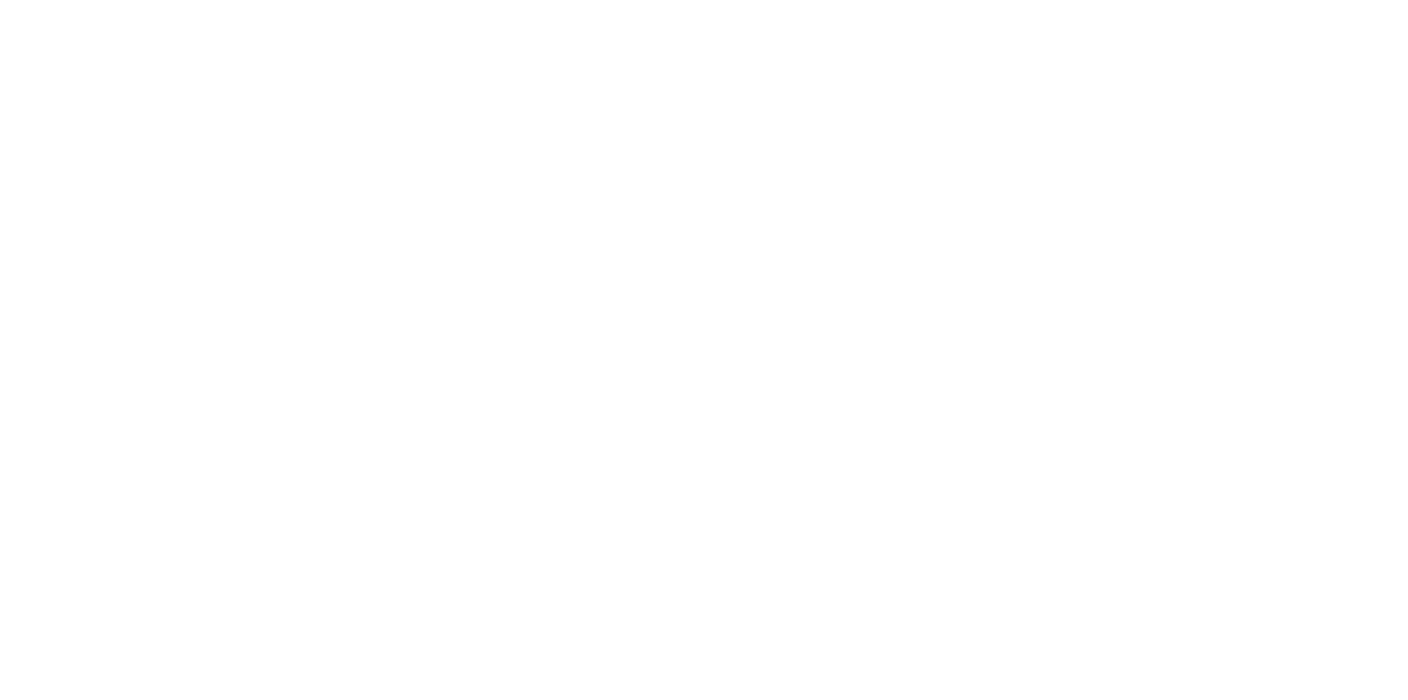
select select "**********"
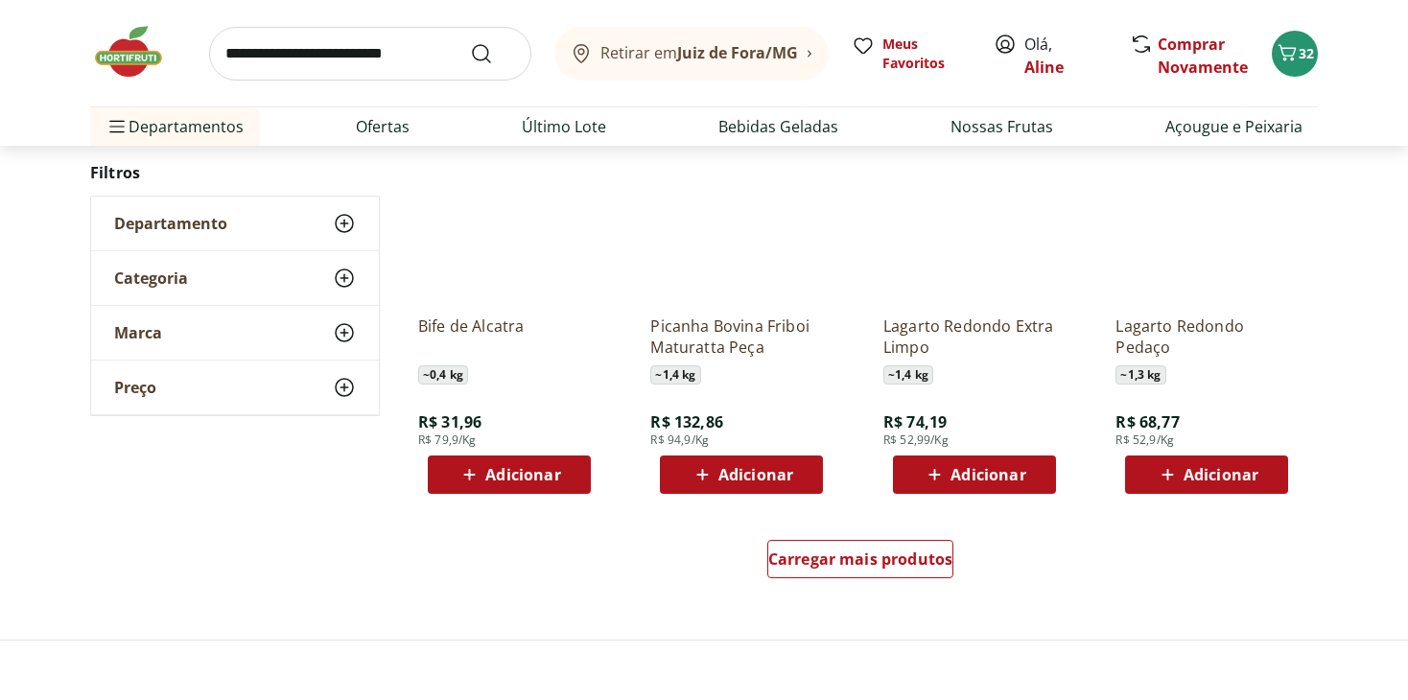
scroll to position [1122, 0]
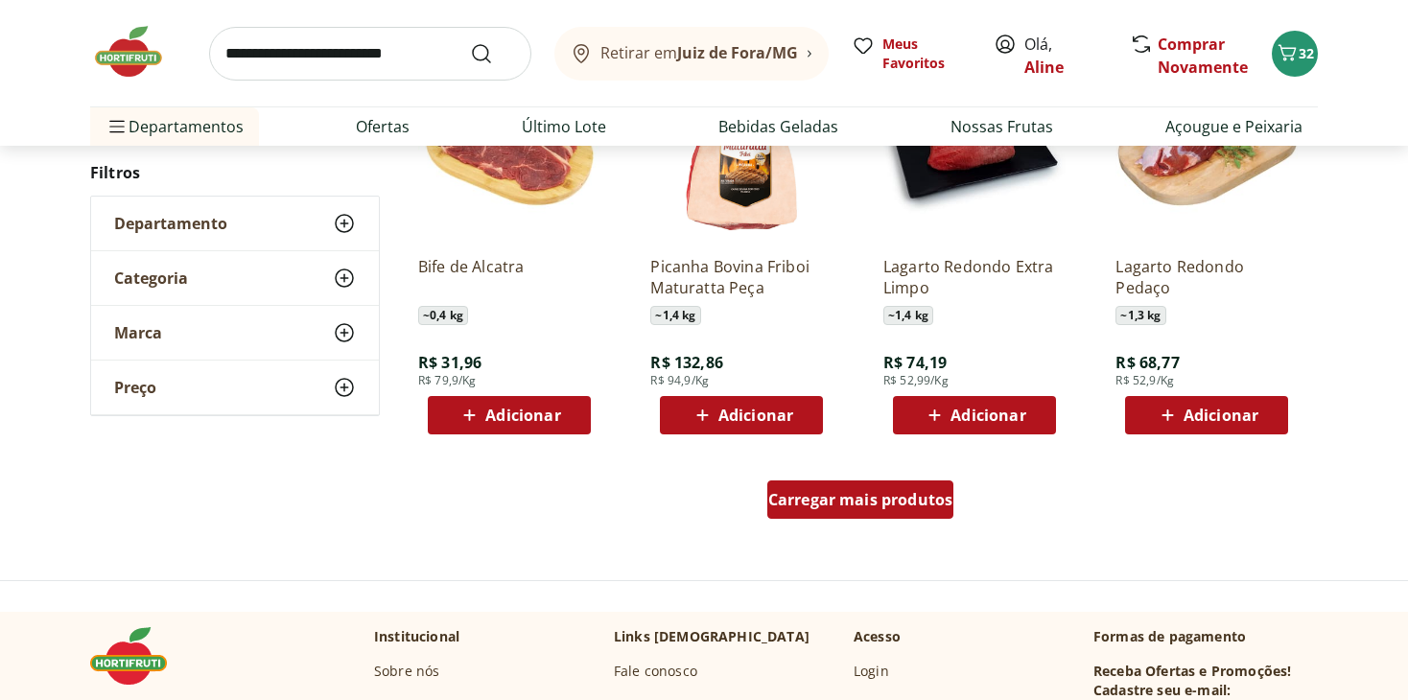
click at [869, 513] on div "Carregar mais produtos" at bounding box center [861, 500] width 187 height 38
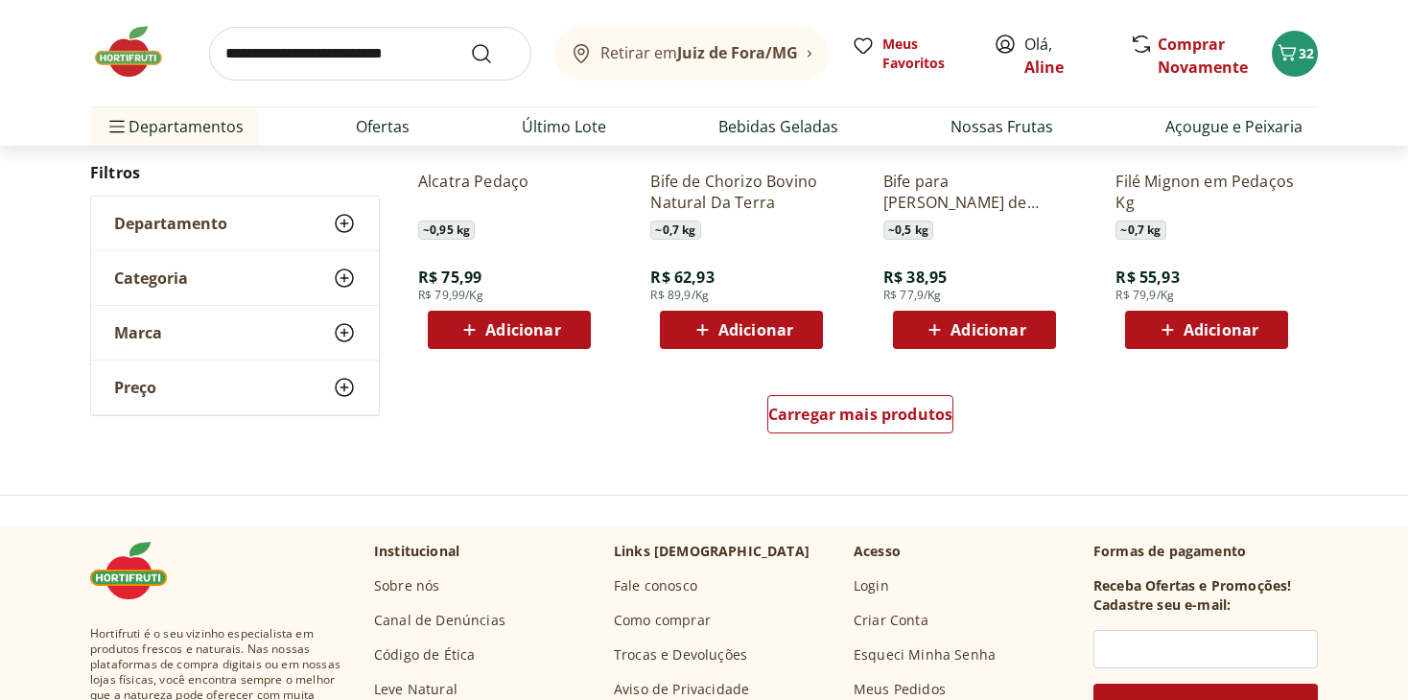
scroll to position [2469, 0]
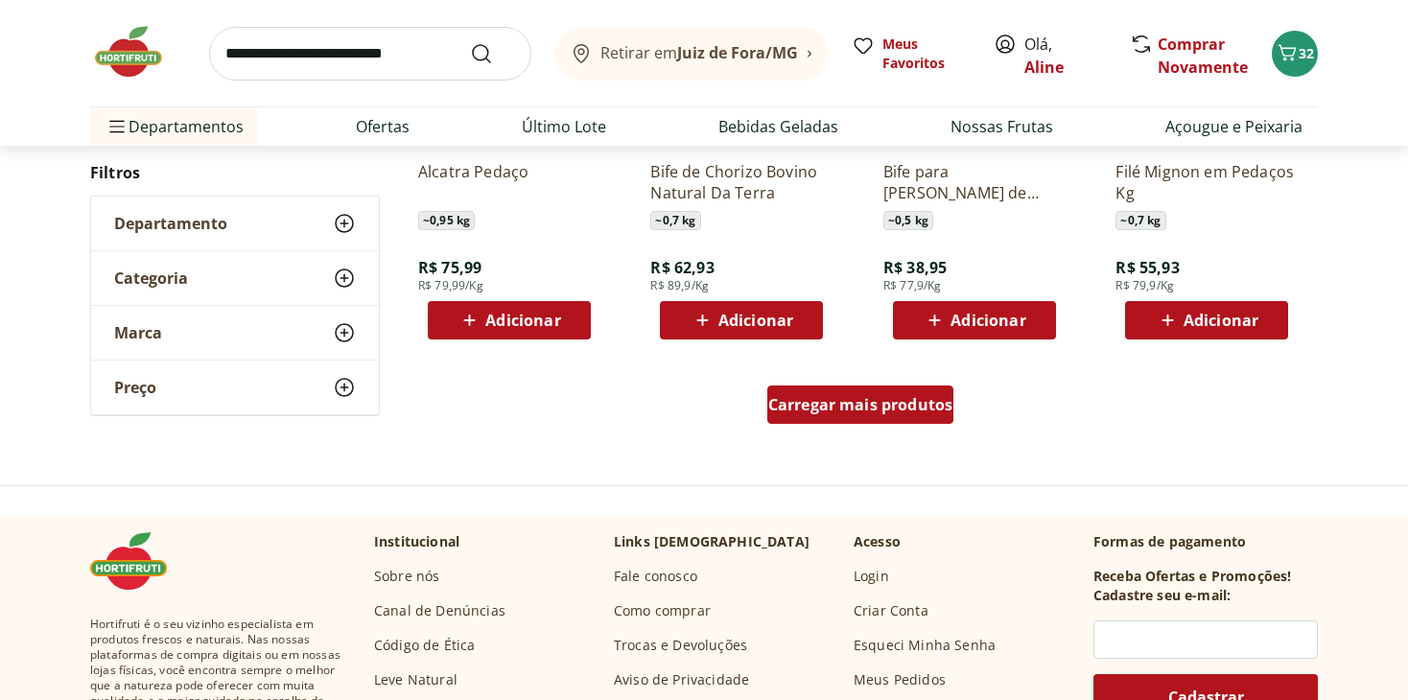
click at [862, 423] on link "Carregar mais produtos" at bounding box center [861, 409] width 187 height 46
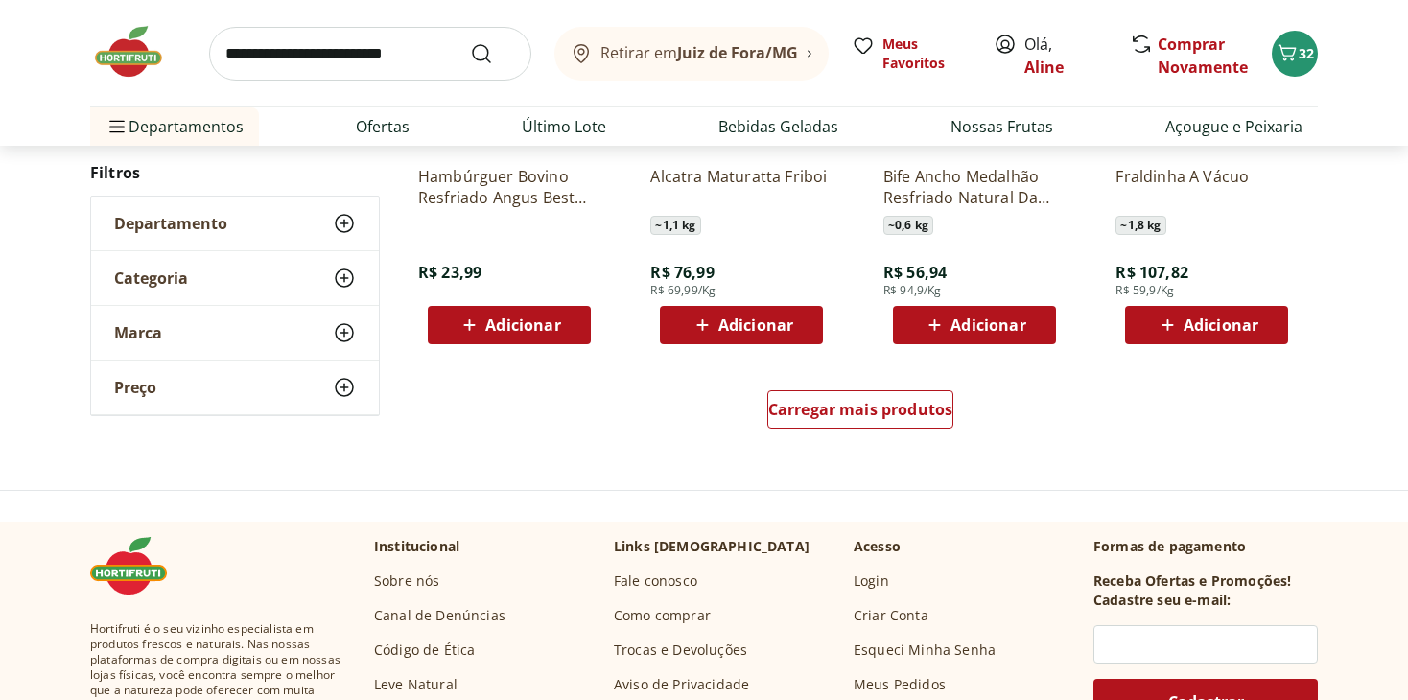
scroll to position [3773, 0]
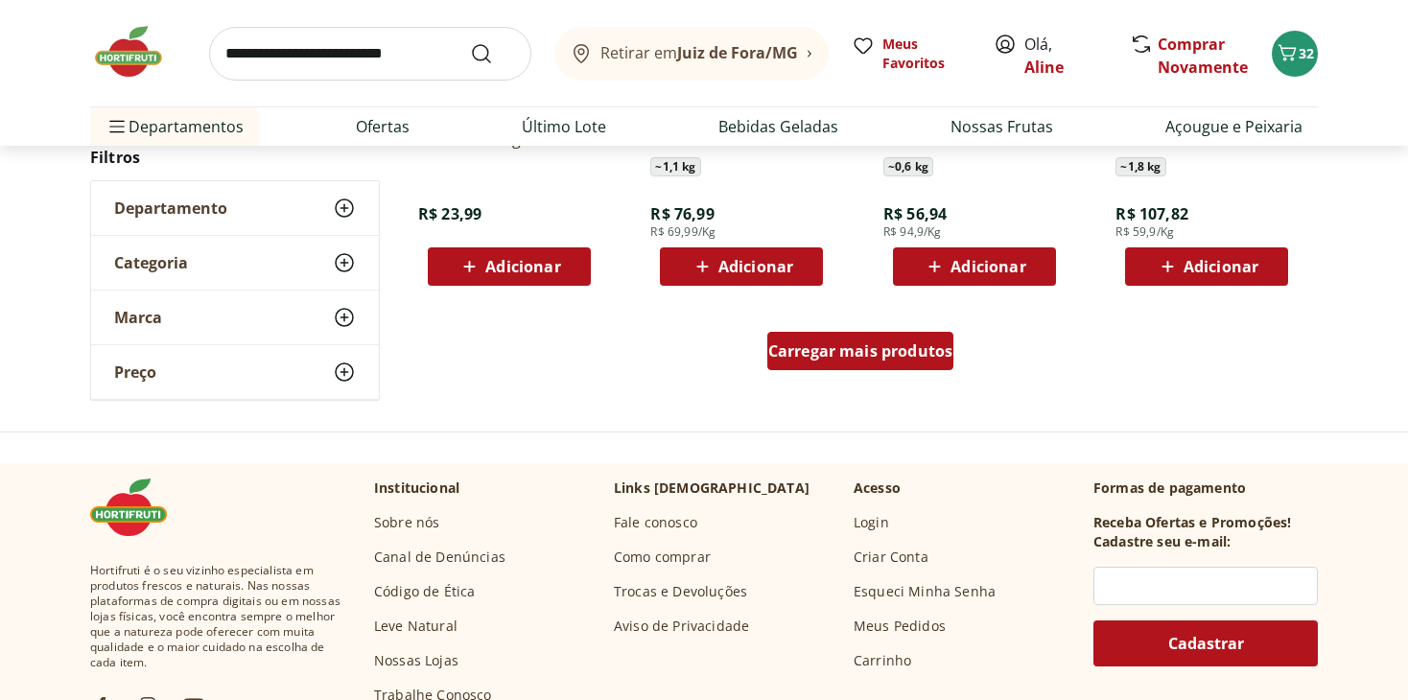
click at [854, 337] on div "Carregar mais produtos" at bounding box center [861, 351] width 187 height 38
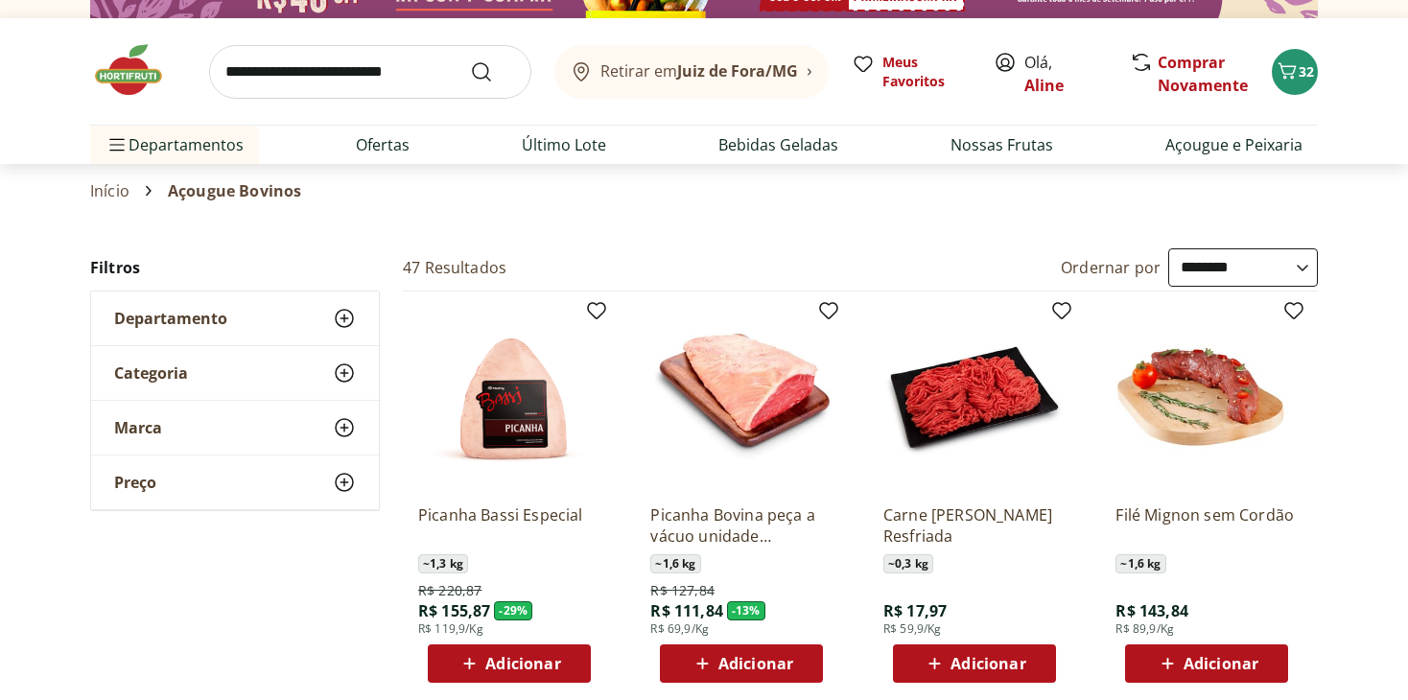
scroll to position [0, 0]
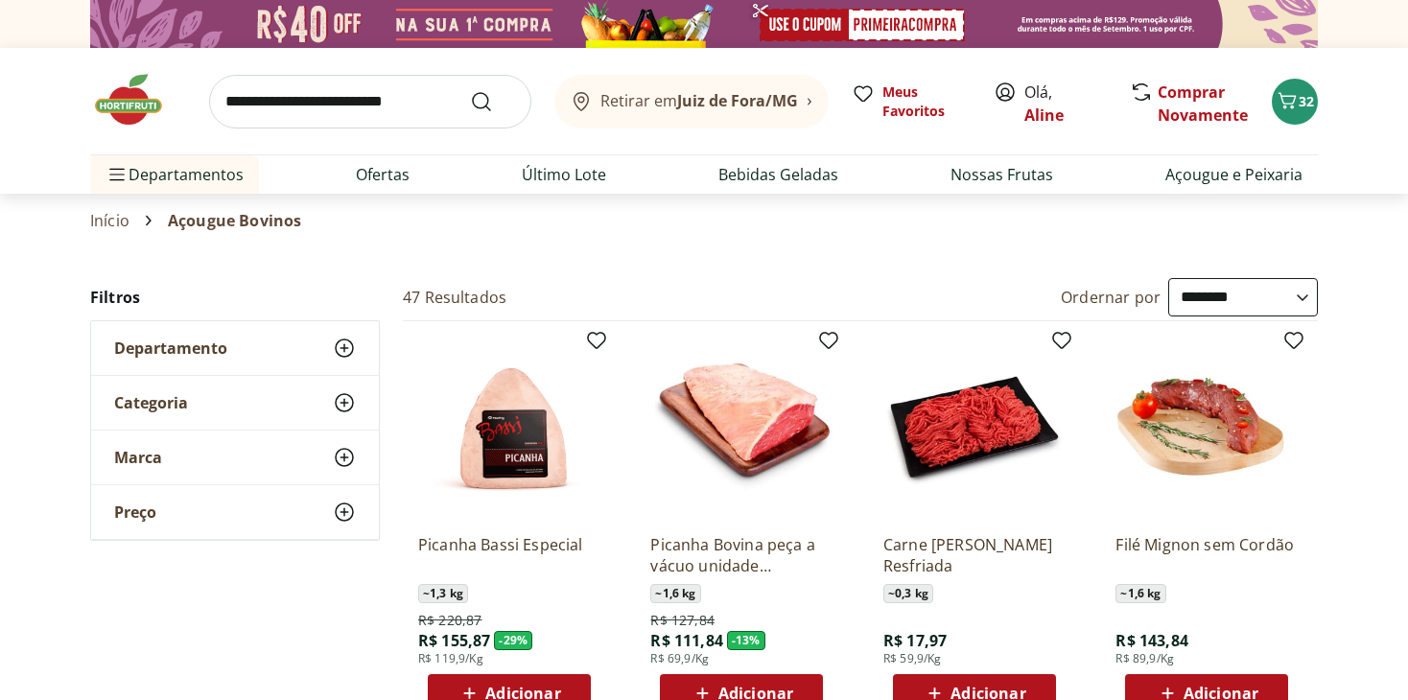
click at [1001, 686] on span "Adicionar" at bounding box center [988, 693] width 75 height 15
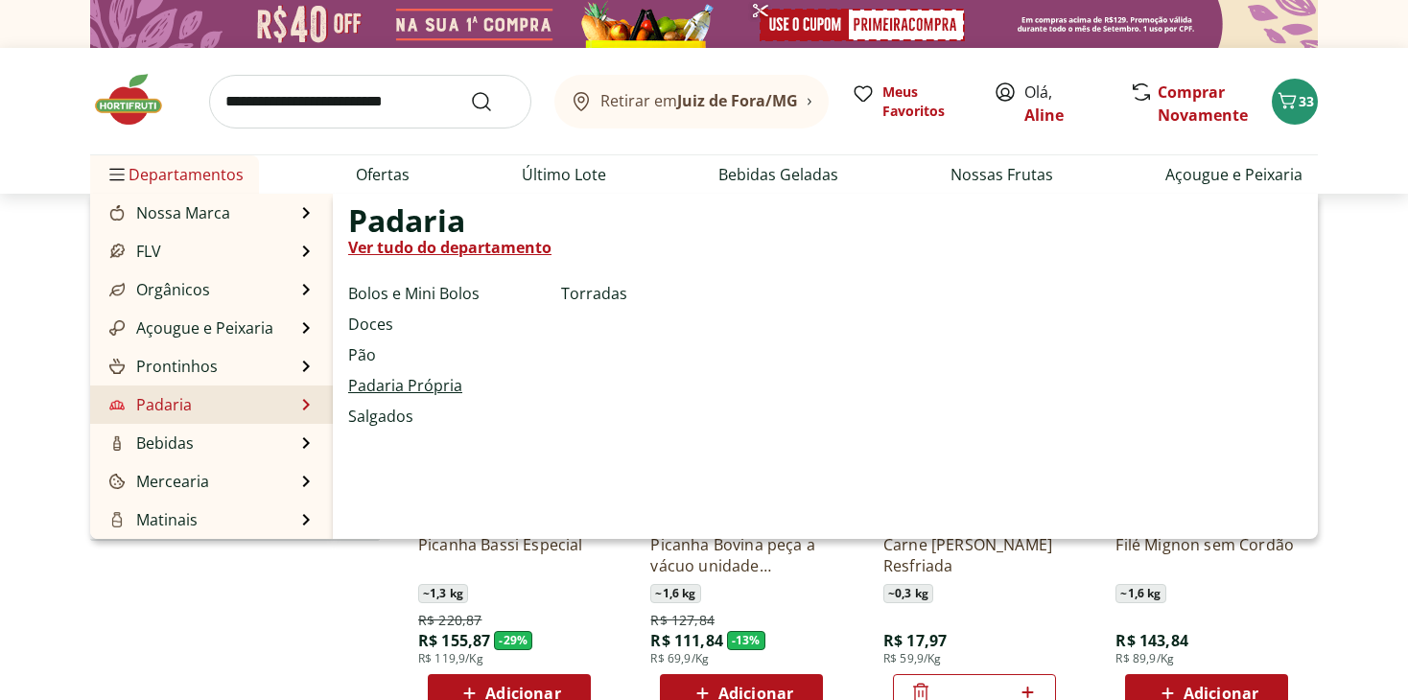
click at [386, 389] on link "Padaria Própria" at bounding box center [405, 385] width 114 height 23
select select "**********"
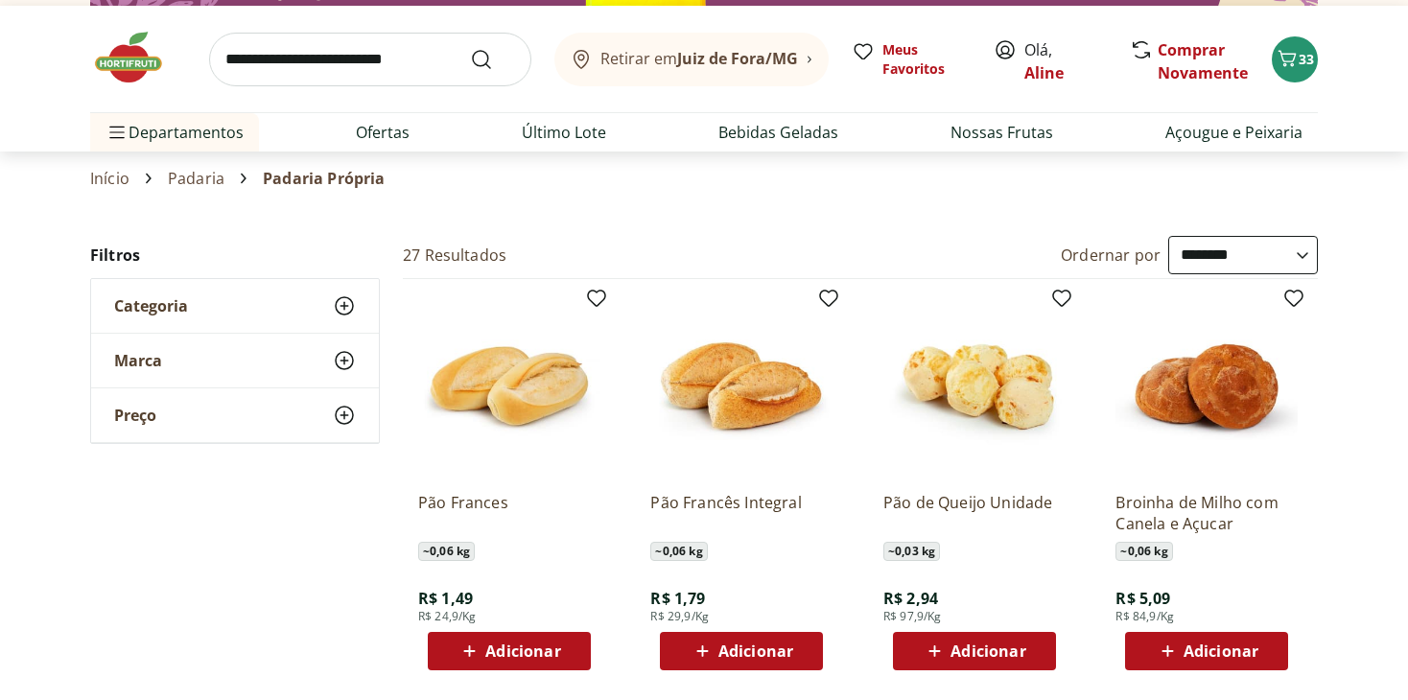
scroll to position [96, 0]
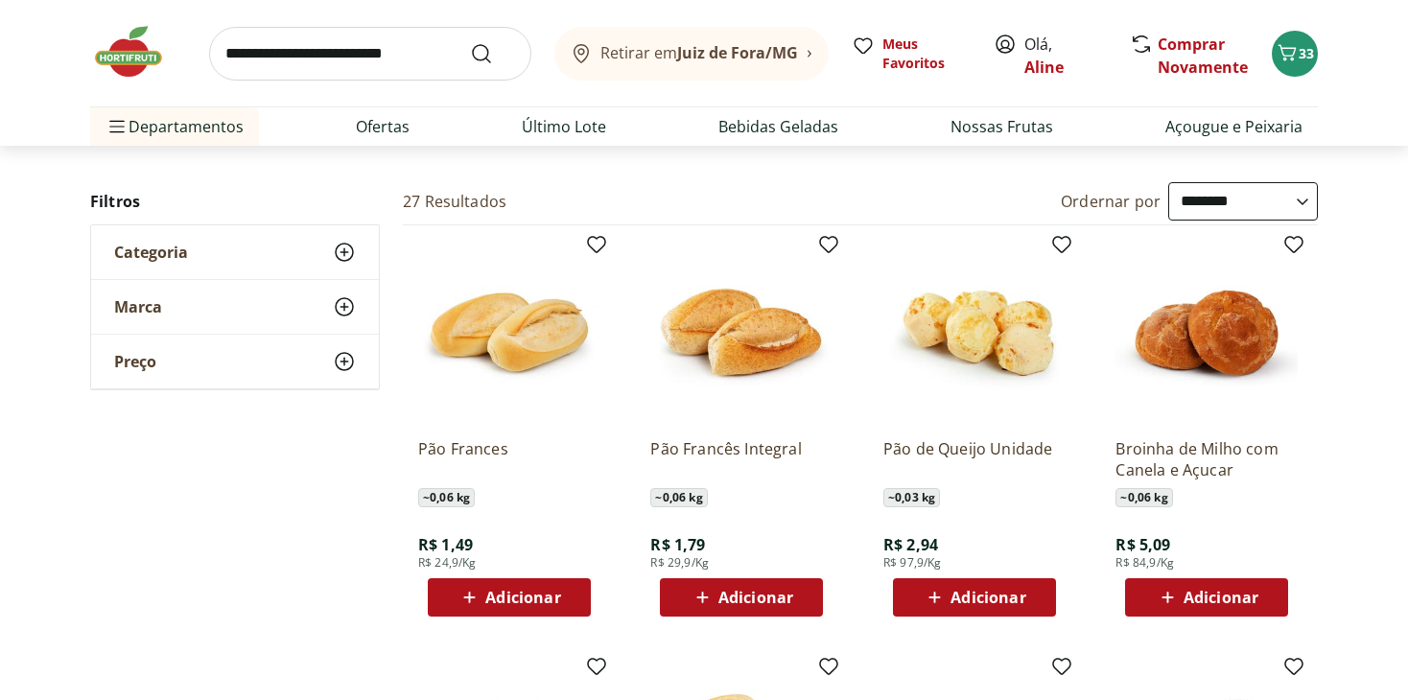
click at [494, 582] on div "Adicionar" at bounding box center [509, 597] width 132 height 35
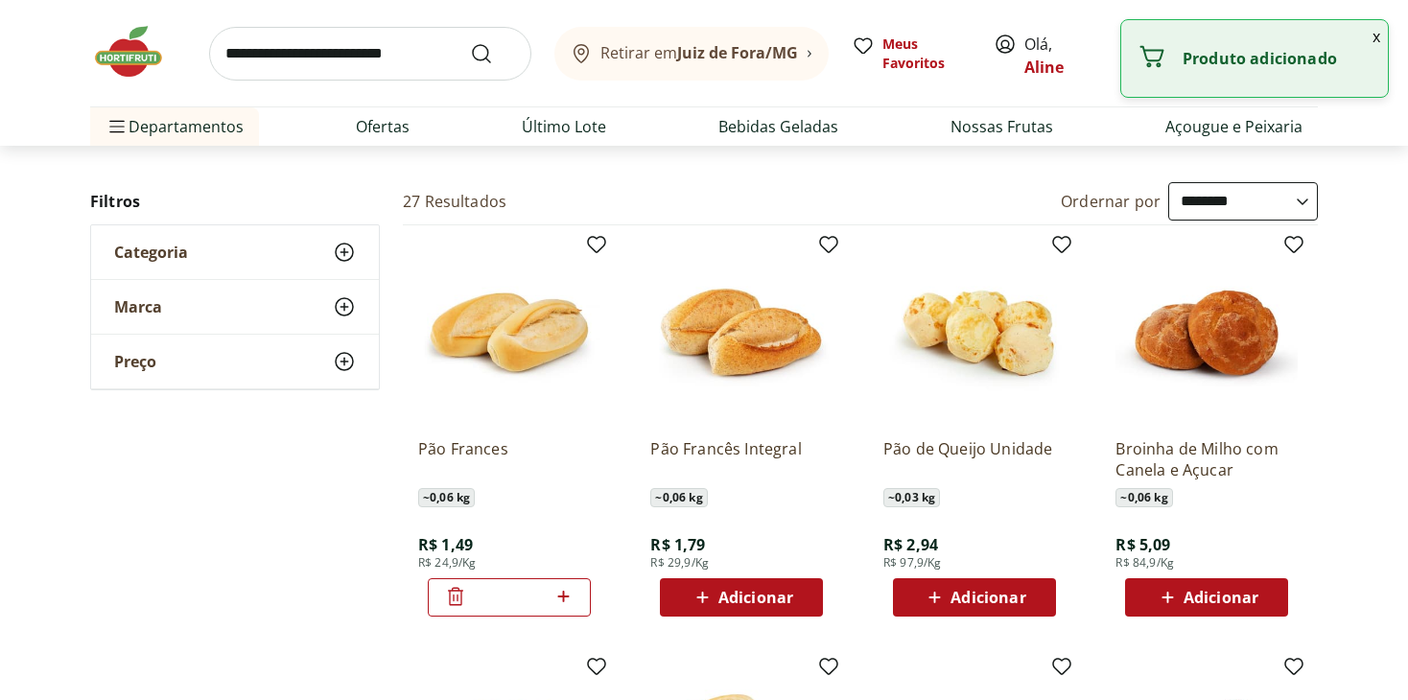
click at [560, 596] on icon at bounding box center [563, 597] width 12 height 12
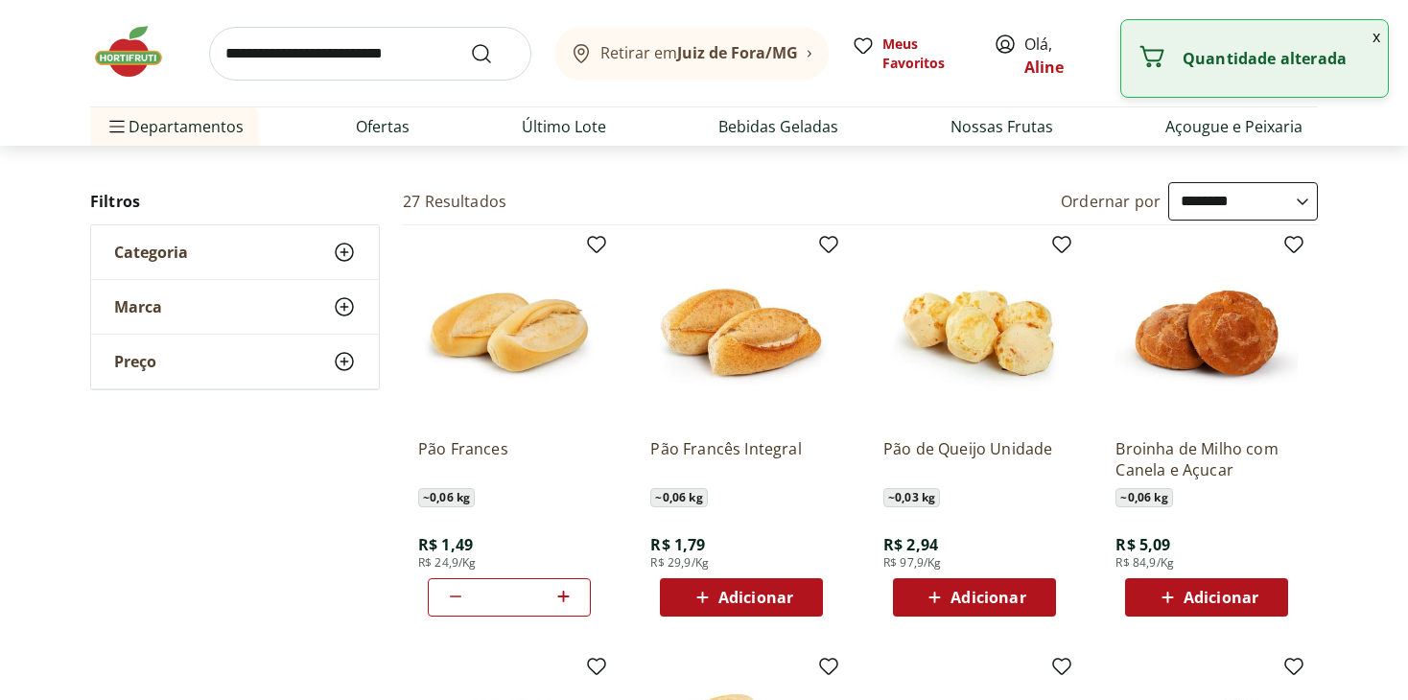
click at [560, 596] on icon at bounding box center [563, 597] width 12 height 12
type input "*"
click at [463, 380] on img at bounding box center [509, 332] width 182 height 182
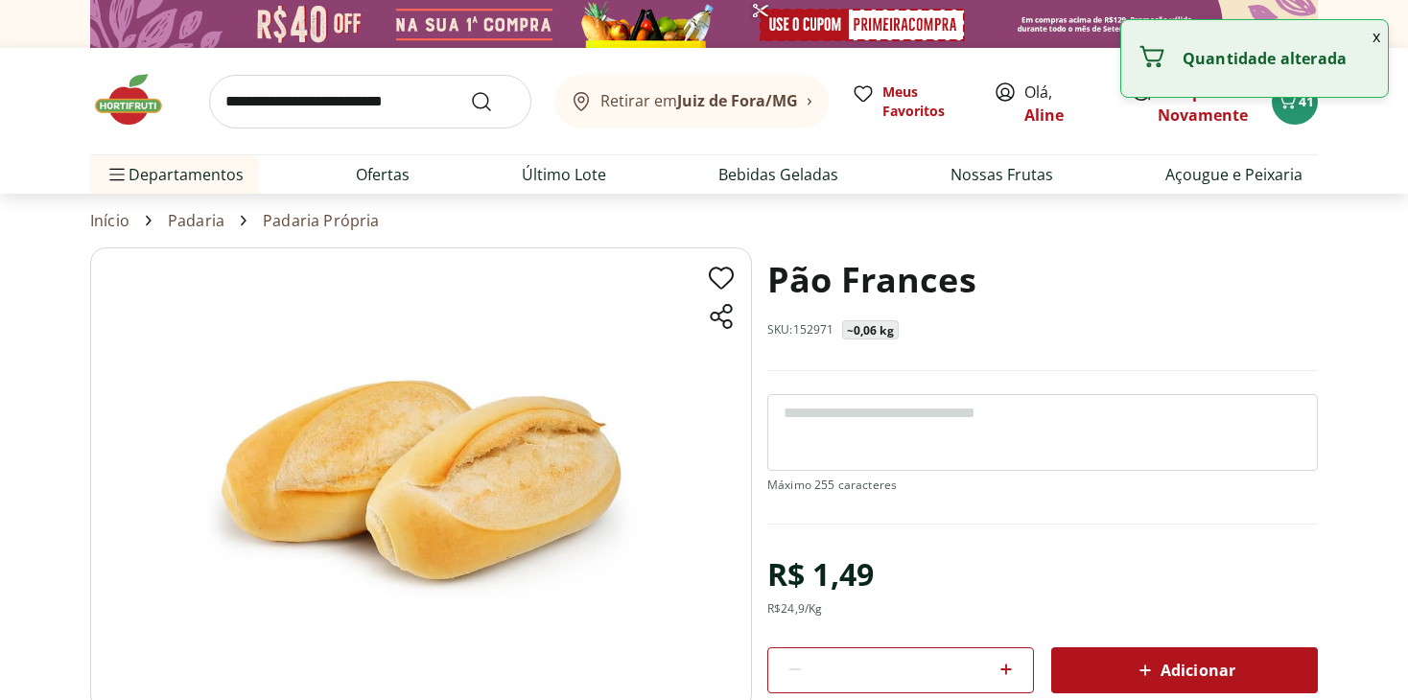
click at [912, 387] on section "Pão Frances SKU: 152971 ~0,06 kg R$ 1,49 R$ 24,9 /Kg * Adicionar PRODUTO COM PE…" at bounding box center [1043, 536] width 551 height 576
click at [912, 402] on textarea at bounding box center [1043, 432] width 551 height 77
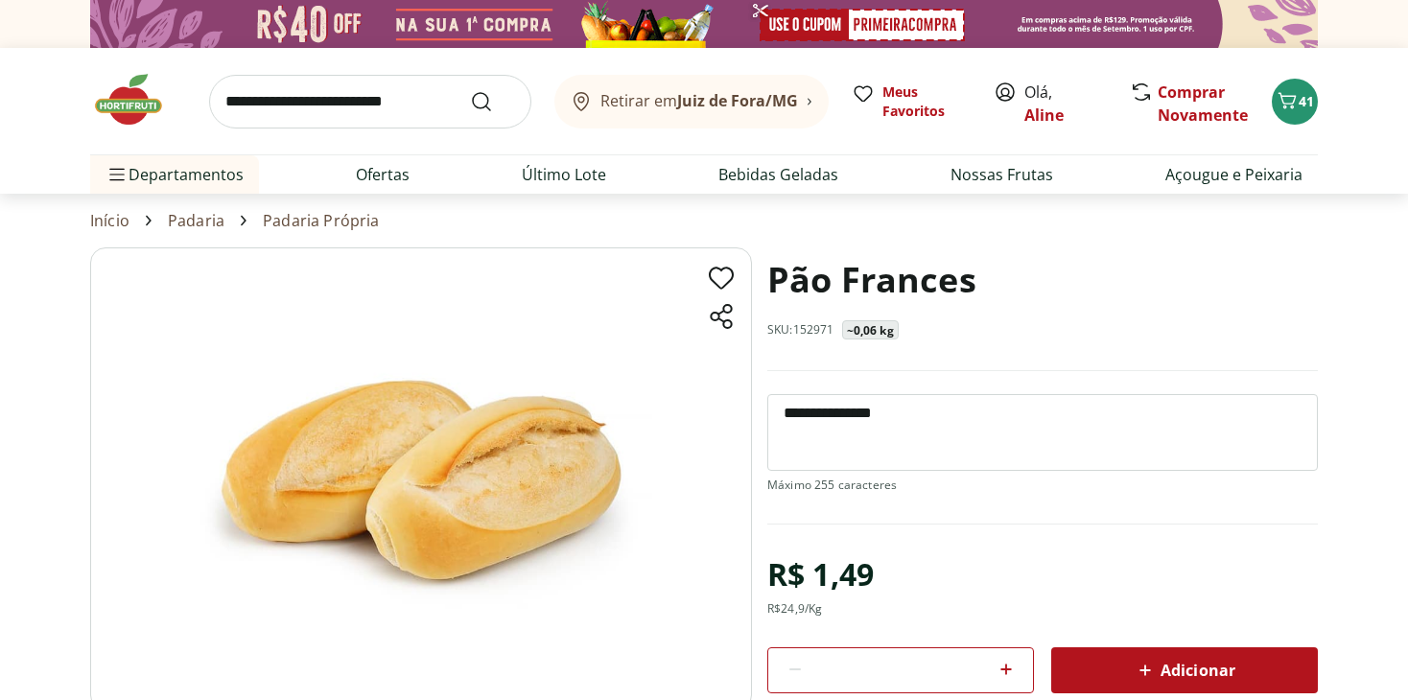
type textarea "**********"
click at [1006, 670] on icon at bounding box center [1007, 670] width 12 height 12
type input "*"
click at [1128, 669] on div "Adicionar" at bounding box center [1185, 670] width 236 height 35
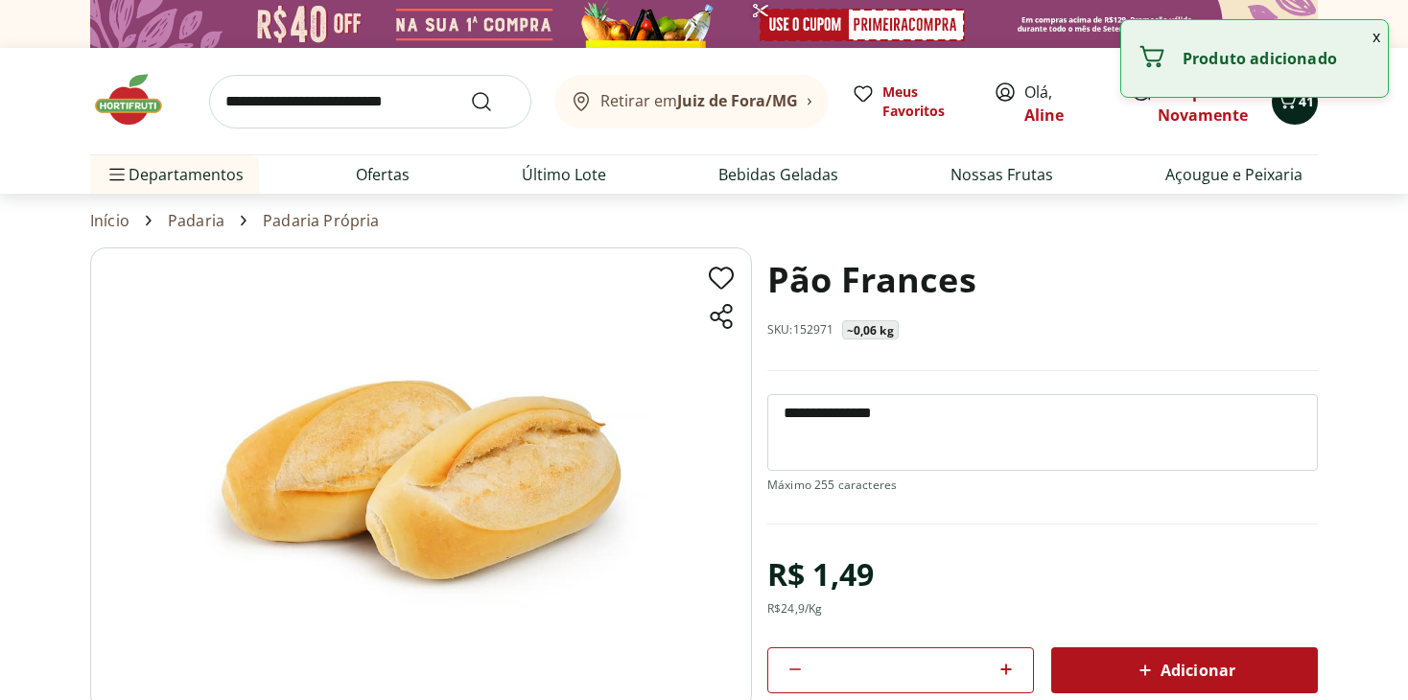
click at [1300, 117] on button "41" at bounding box center [1295, 102] width 46 height 46
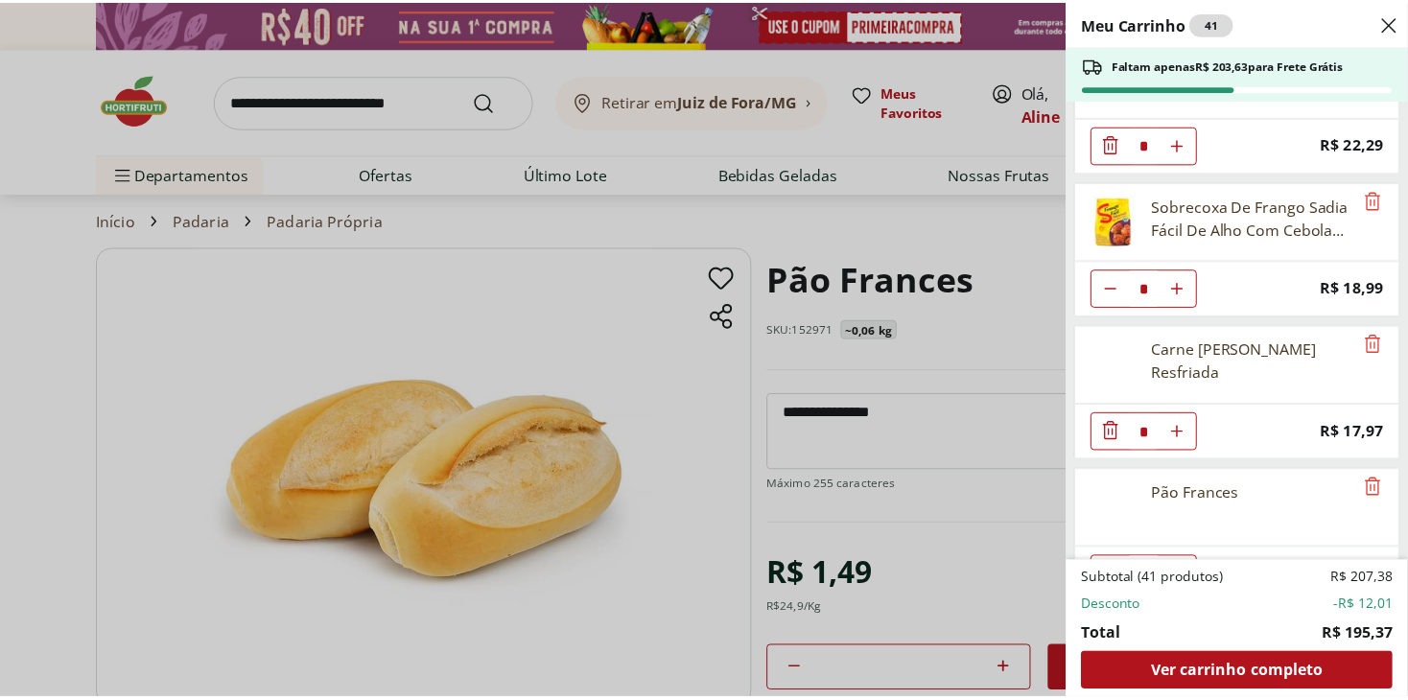
scroll to position [1543, 0]
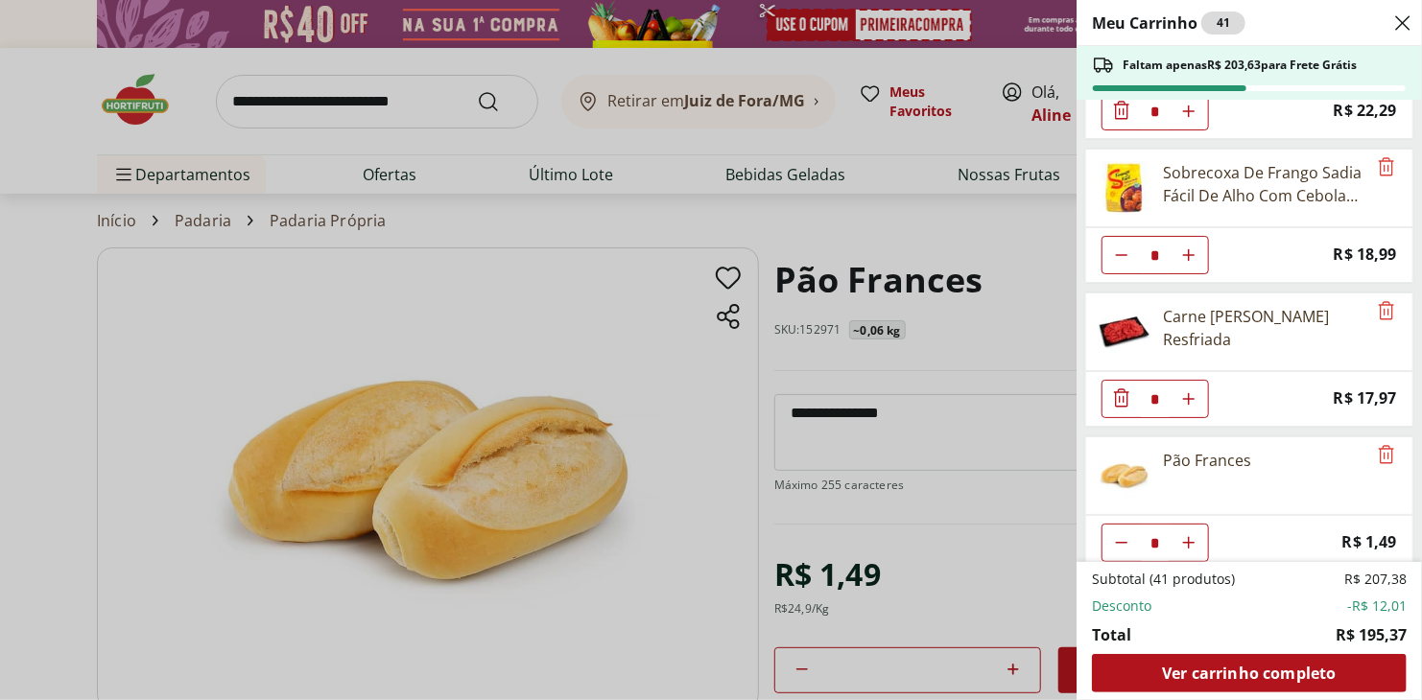
click at [1017, 506] on div "Meu Carrinho 41 Faltam apenas R$ 203,63 para Frete Grátis Sorvete Chambinho Nes…" at bounding box center [711, 350] width 1422 height 700
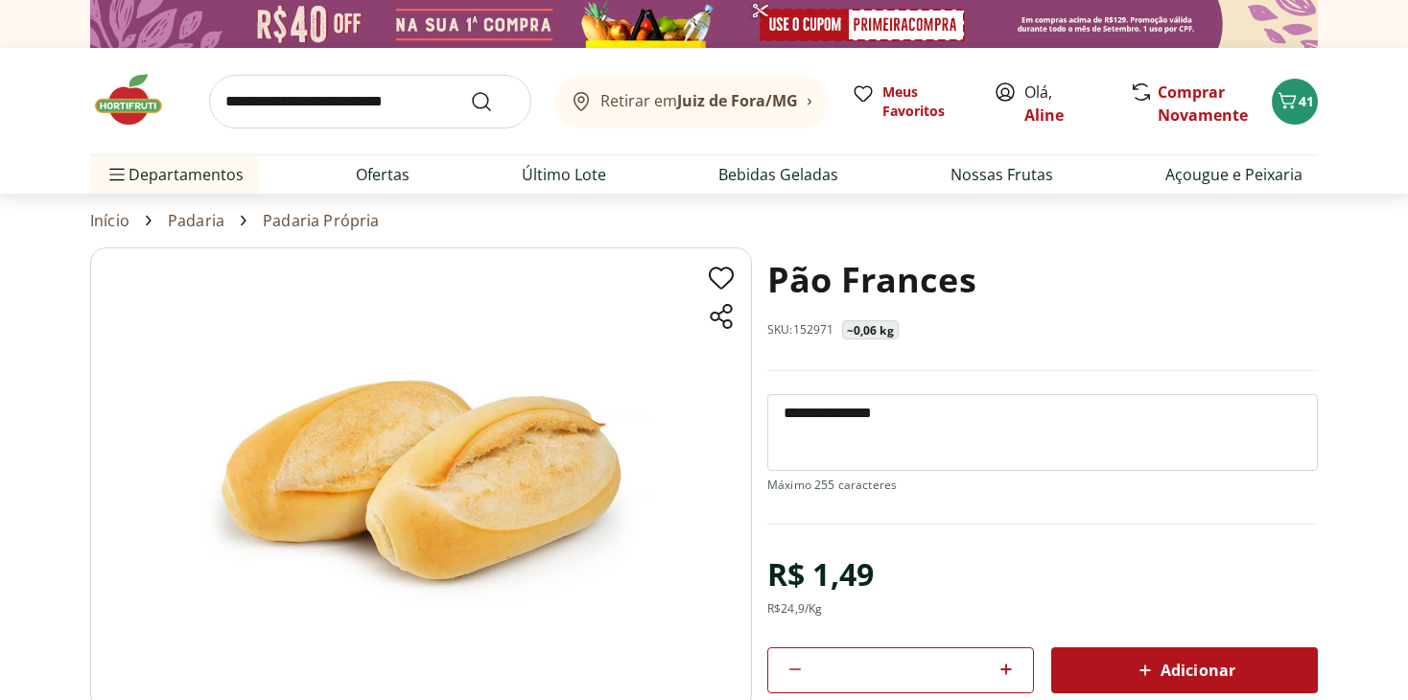
click at [326, 103] on input "search" at bounding box center [370, 102] width 322 height 54
type input "*****"
click at [470, 90] on button "Submit Search" at bounding box center [493, 101] width 46 height 23
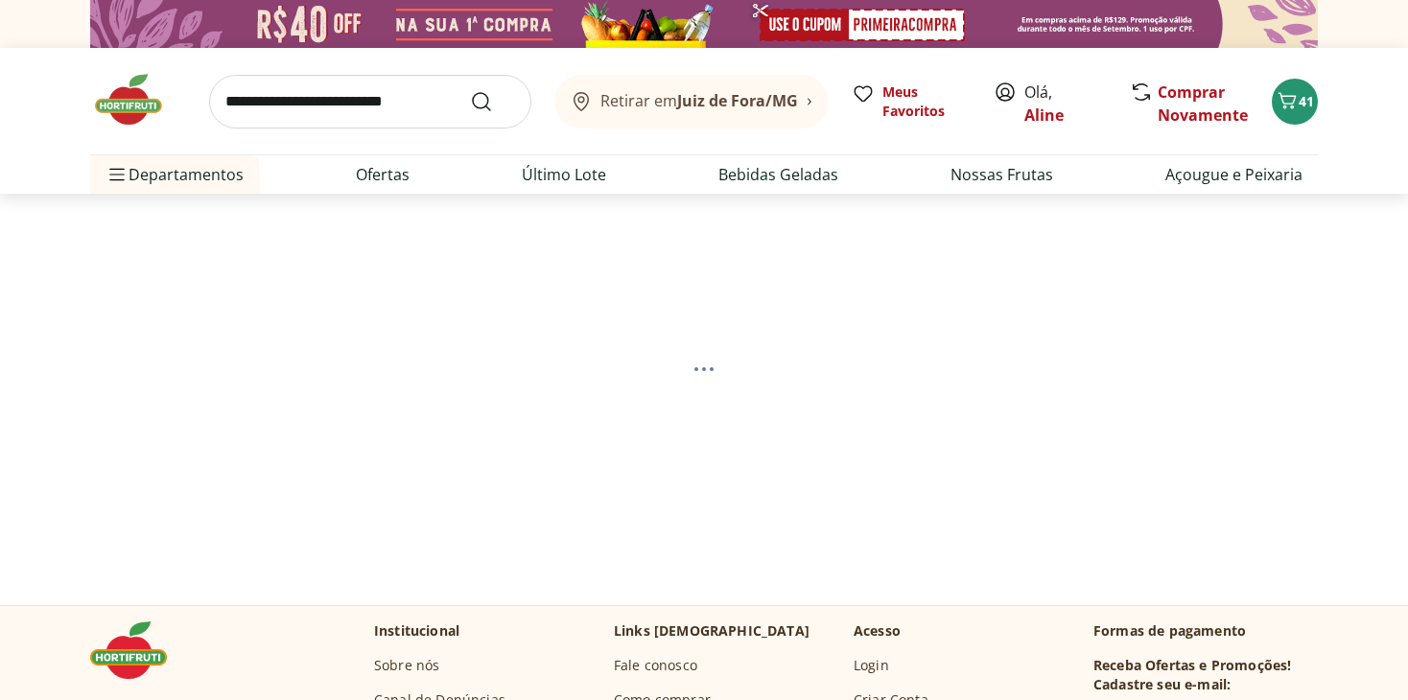
select select "**********"
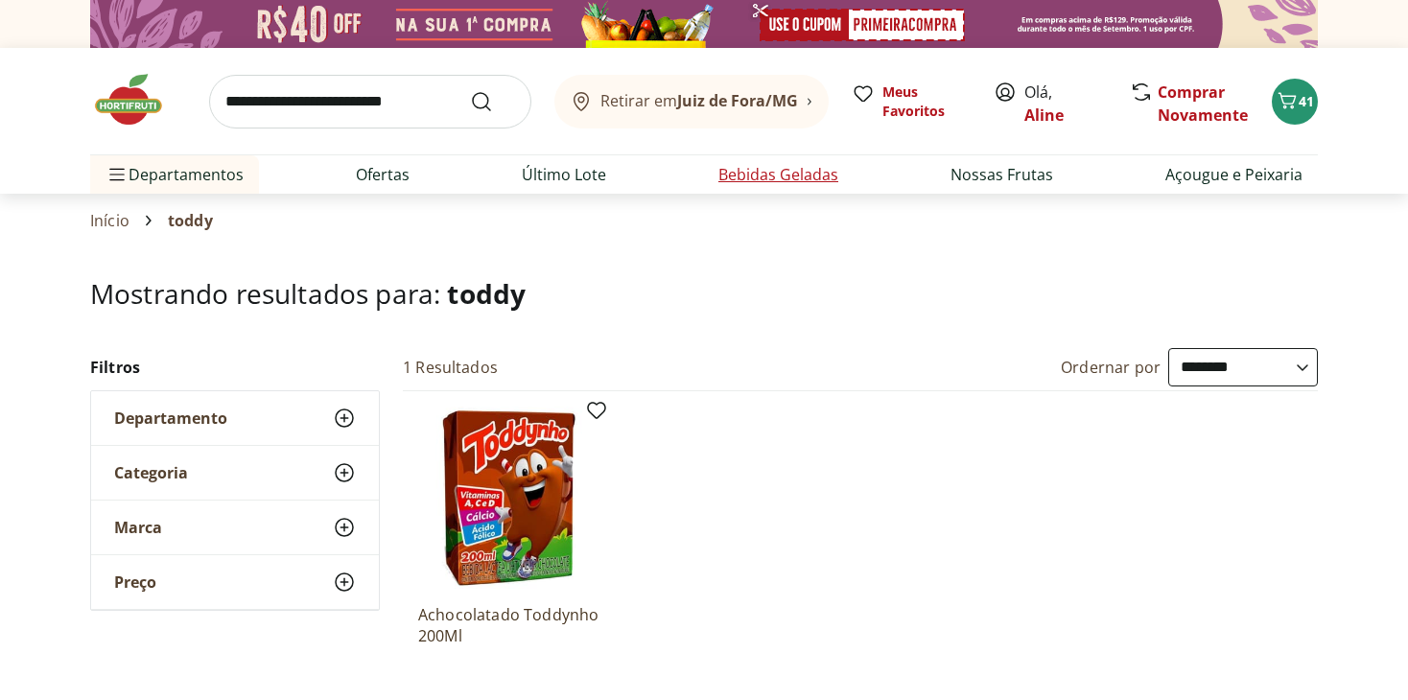
click at [750, 182] on link "Bebidas Geladas" at bounding box center [779, 174] width 120 height 23
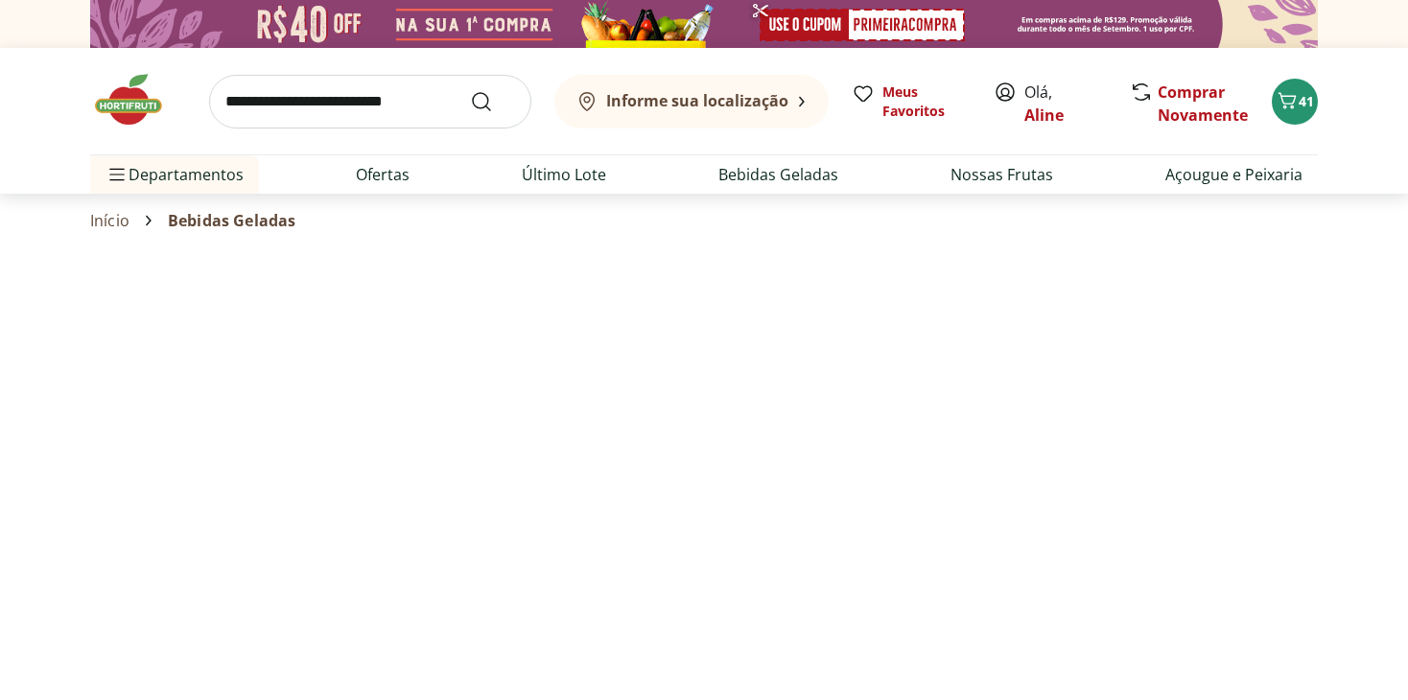
select select "**********"
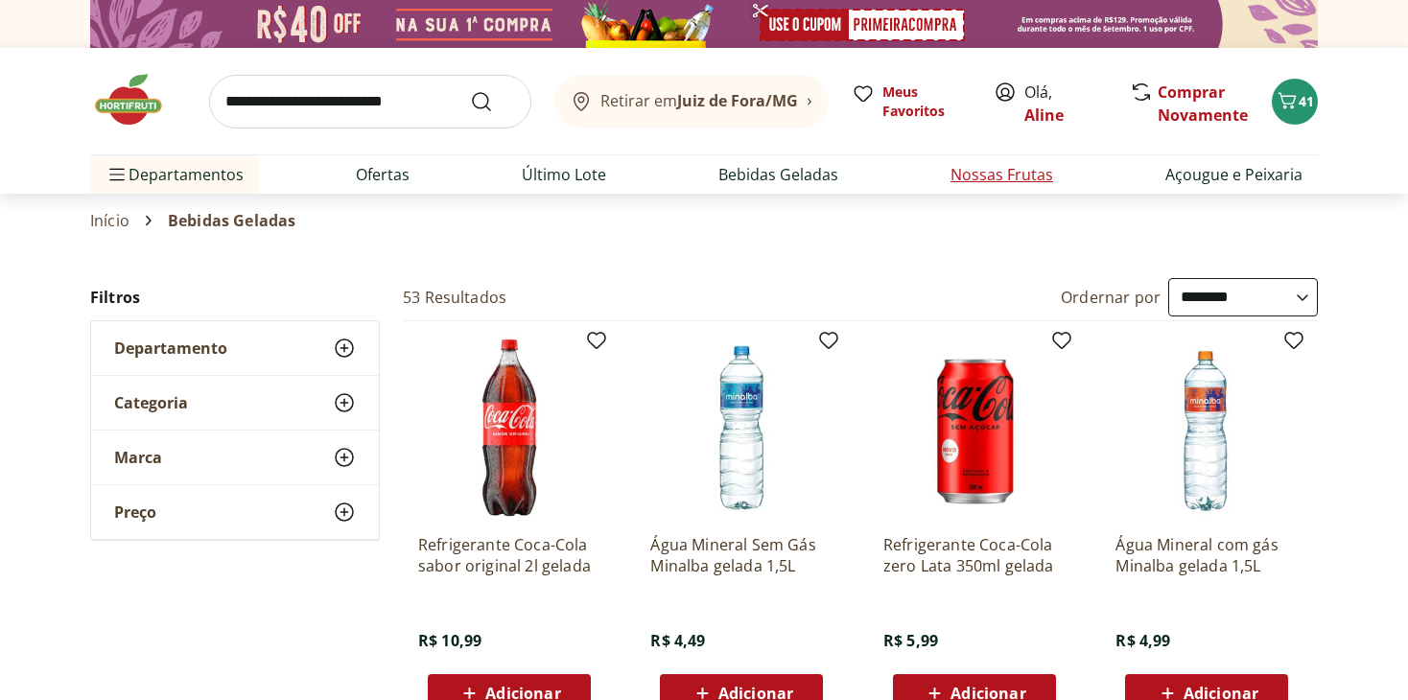
click at [980, 173] on link "Nossas Frutas" at bounding box center [1002, 174] width 103 height 23
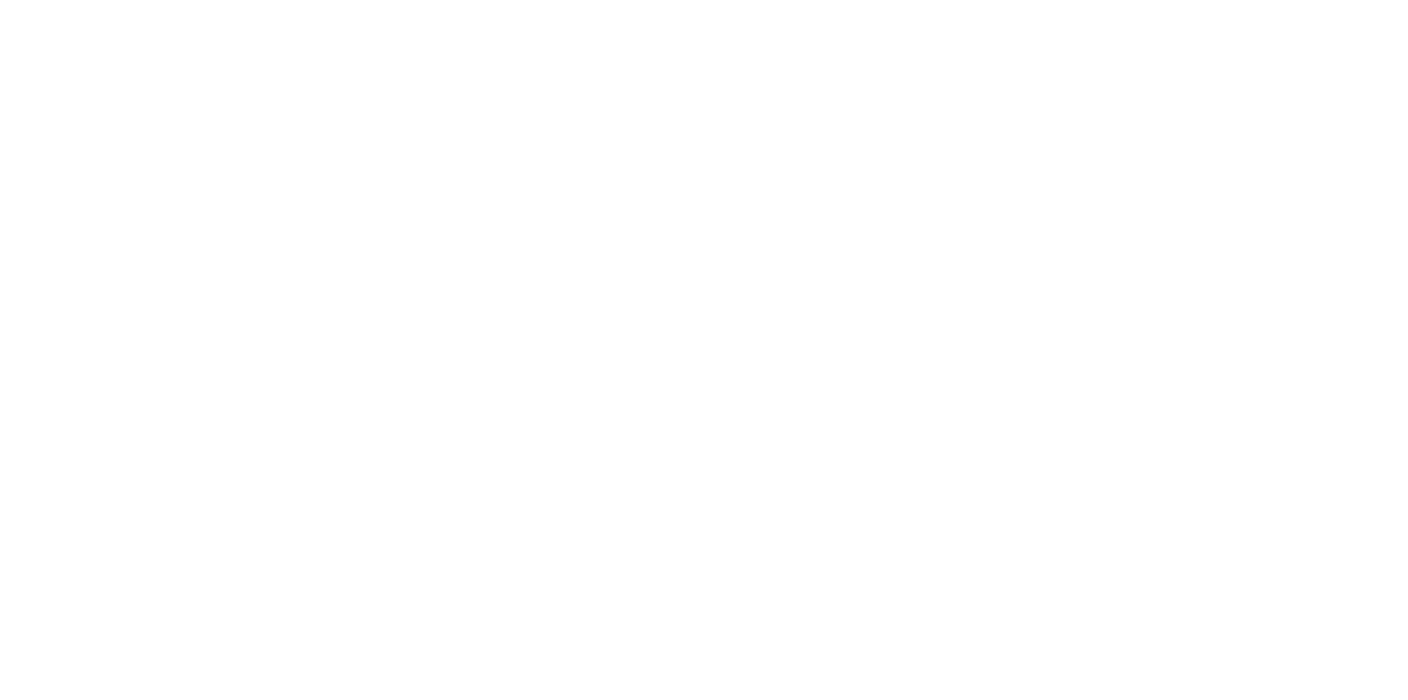
select select "**********"
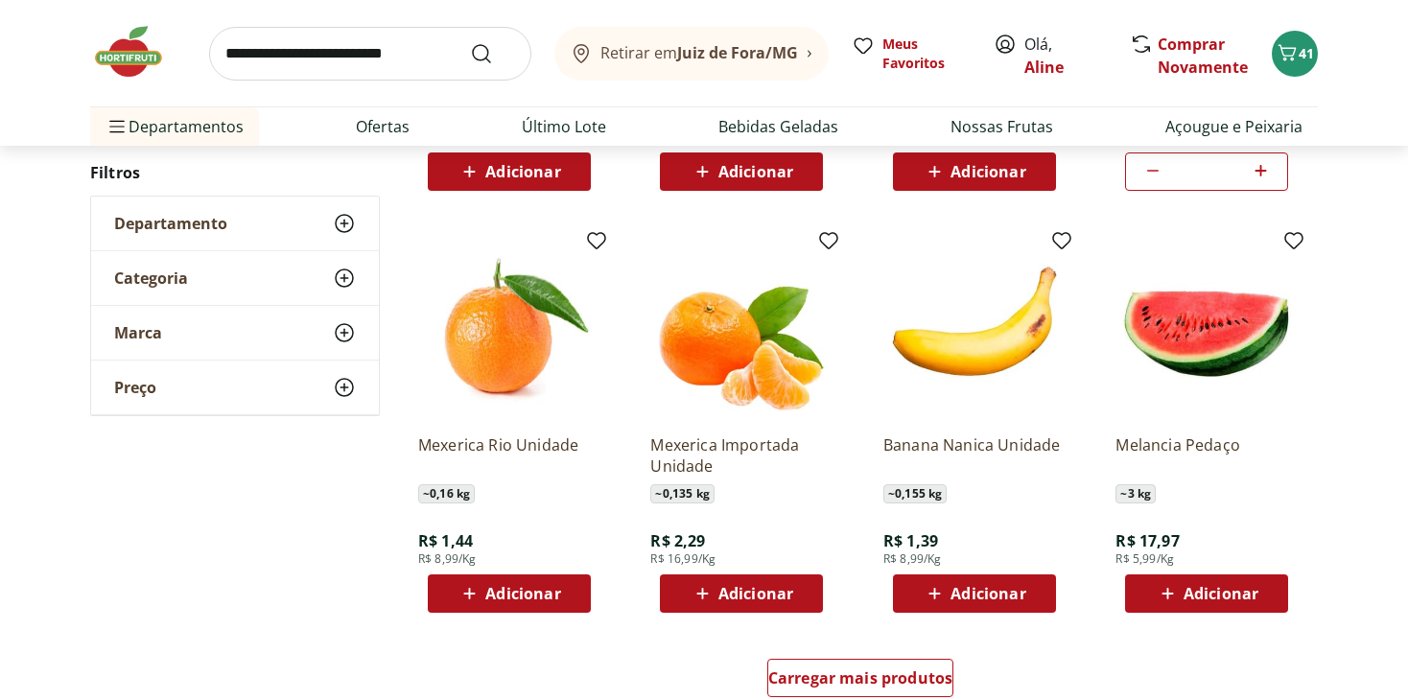
scroll to position [959, 0]
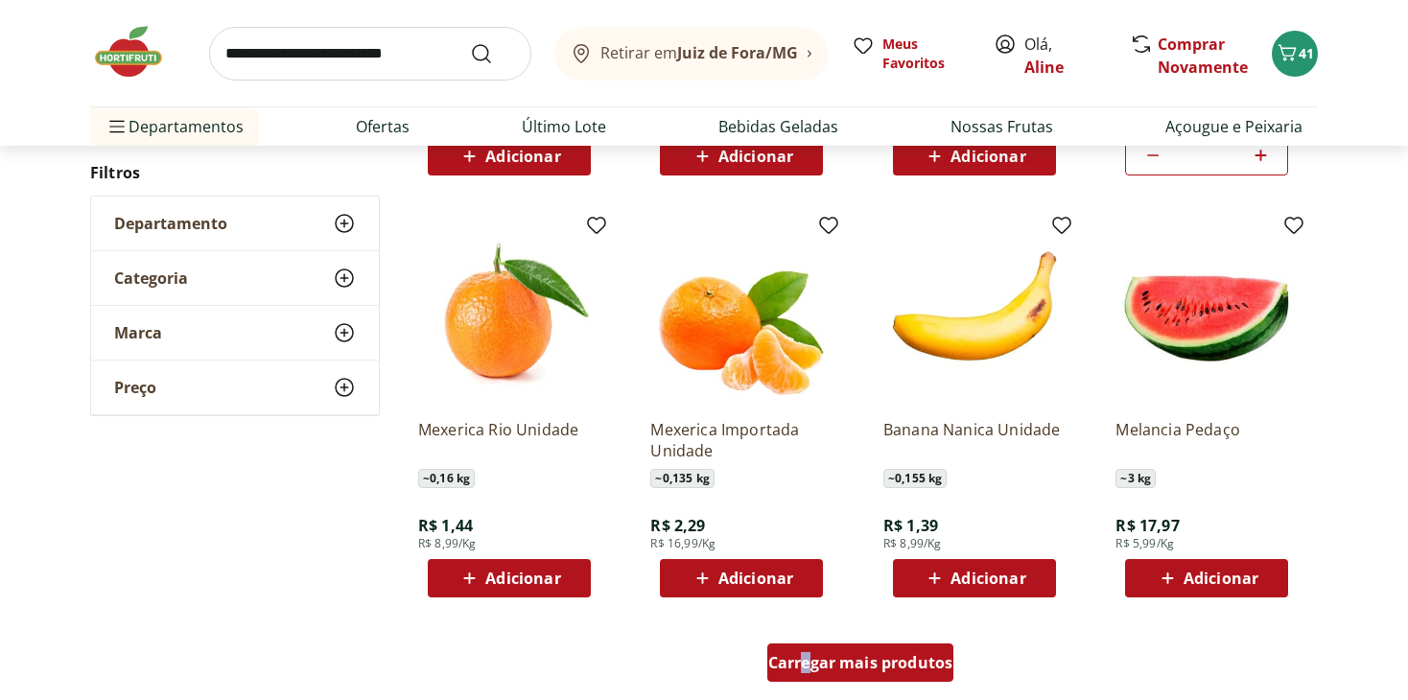
click at [898, 666] on span "Carregar mais produtos" at bounding box center [860, 662] width 185 height 15
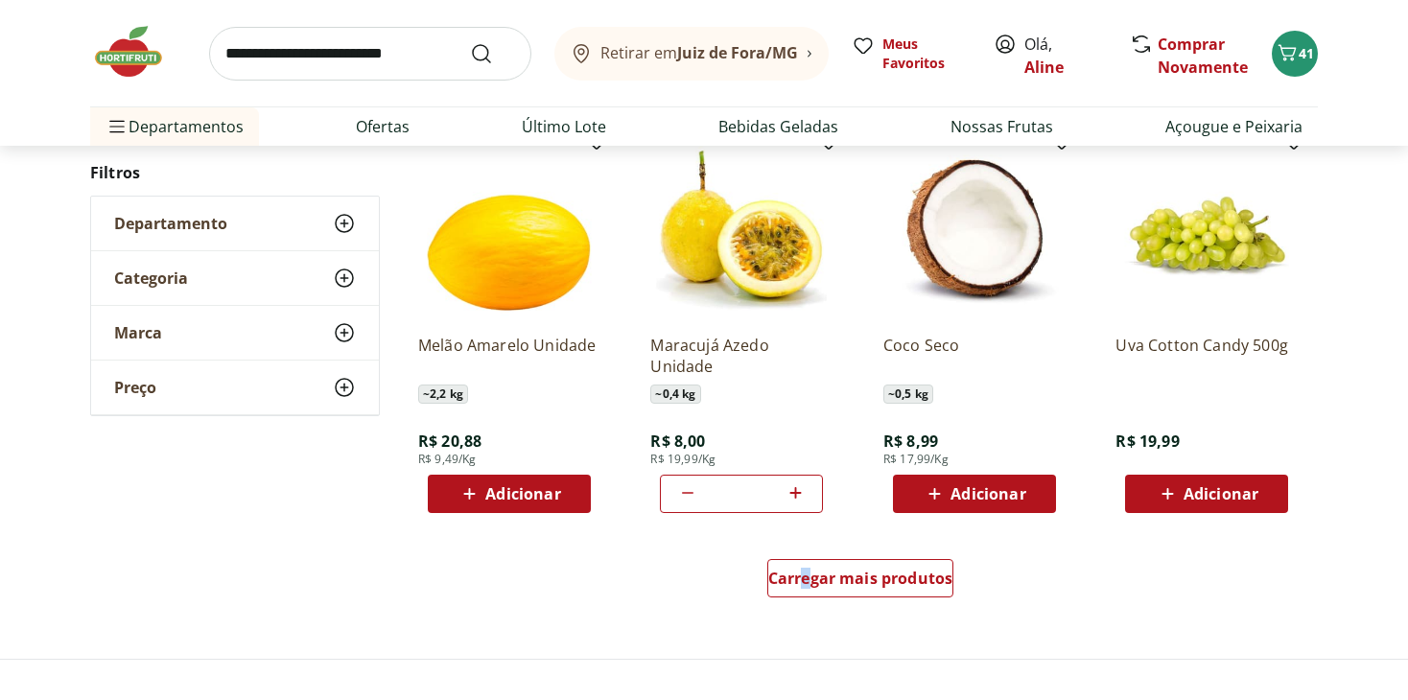
scroll to position [2303, 0]
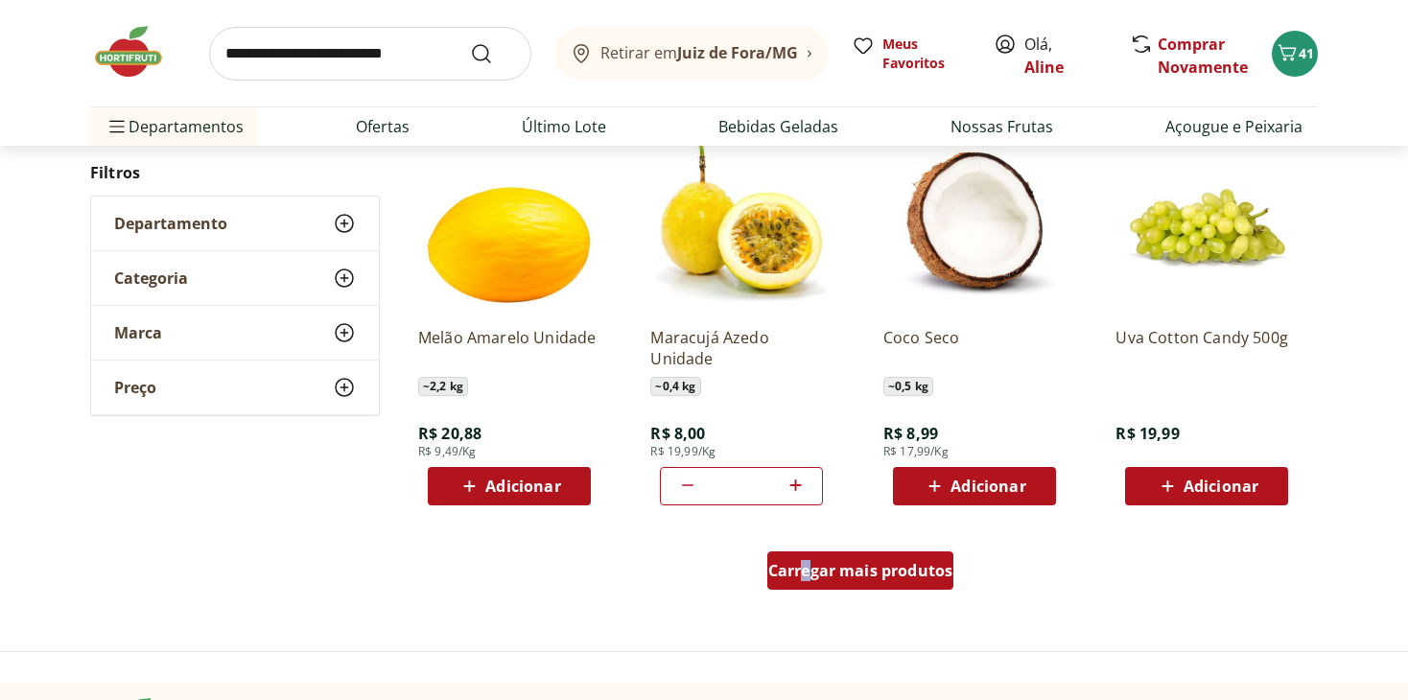
click at [845, 571] on span "Carregar mais produtos" at bounding box center [860, 570] width 185 height 15
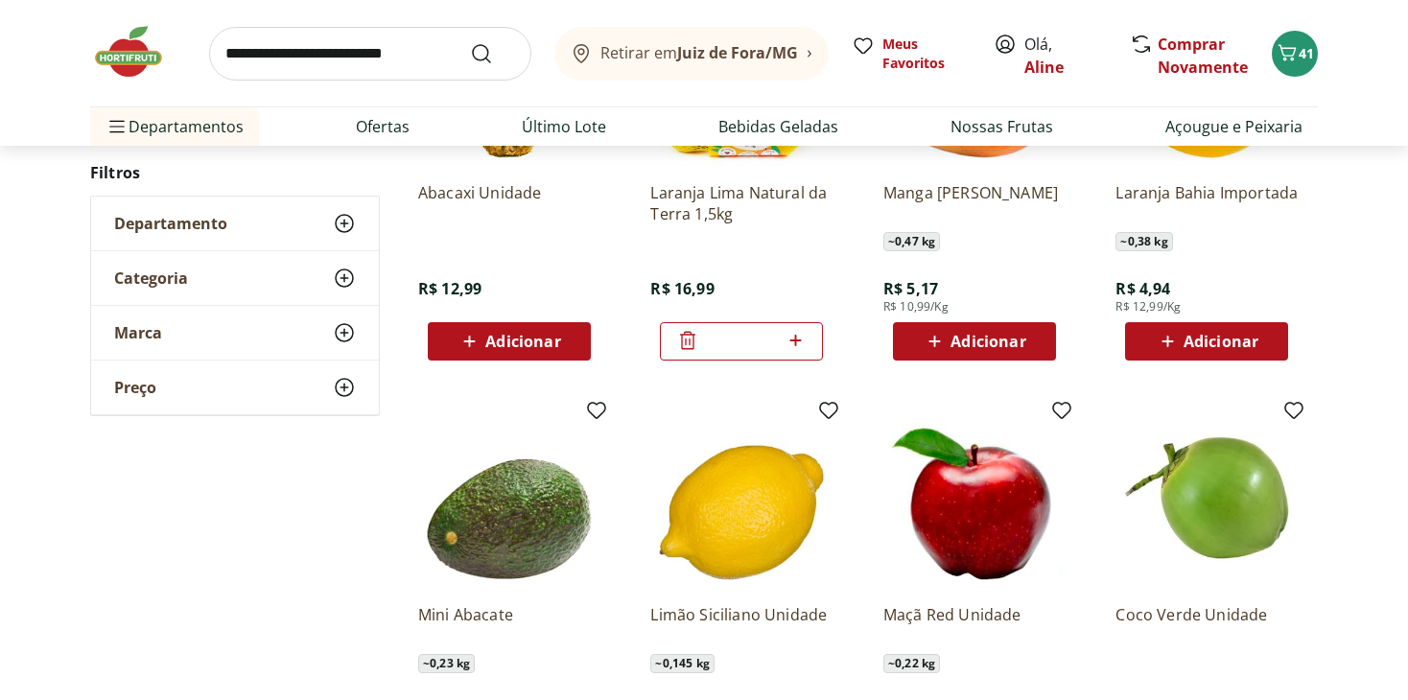
scroll to position [3262, 0]
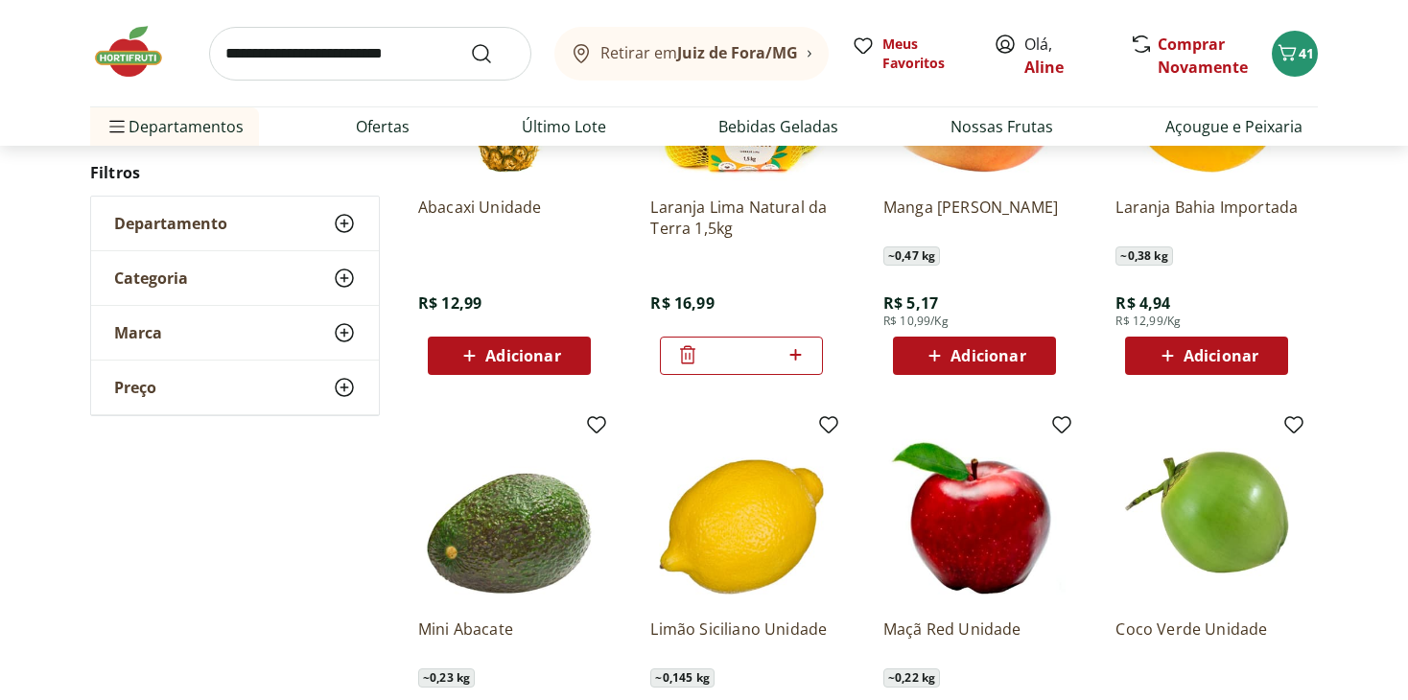
click at [969, 348] on span "Adicionar" at bounding box center [988, 355] width 75 height 15
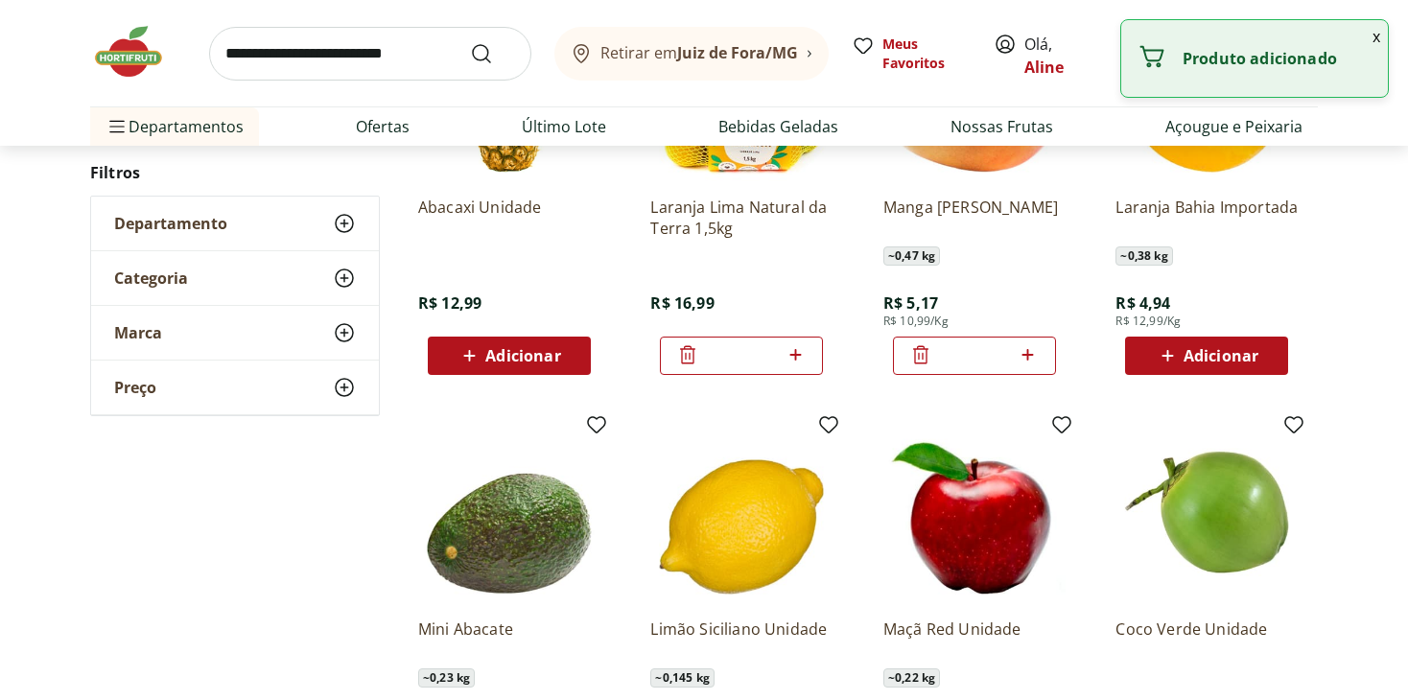
click at [1026, 360] on icon at bounding box center [1028, 354] width 24 height 23
type input "*"
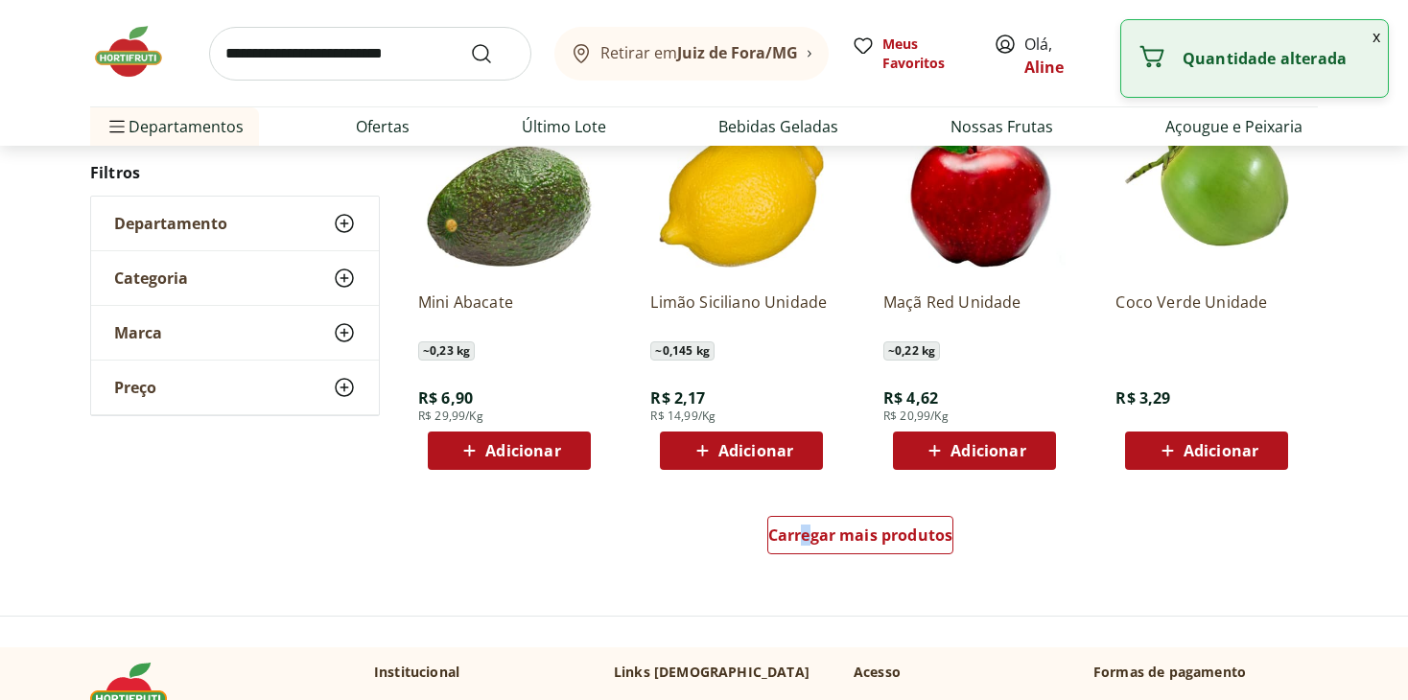
scroll to position [3838, 0]
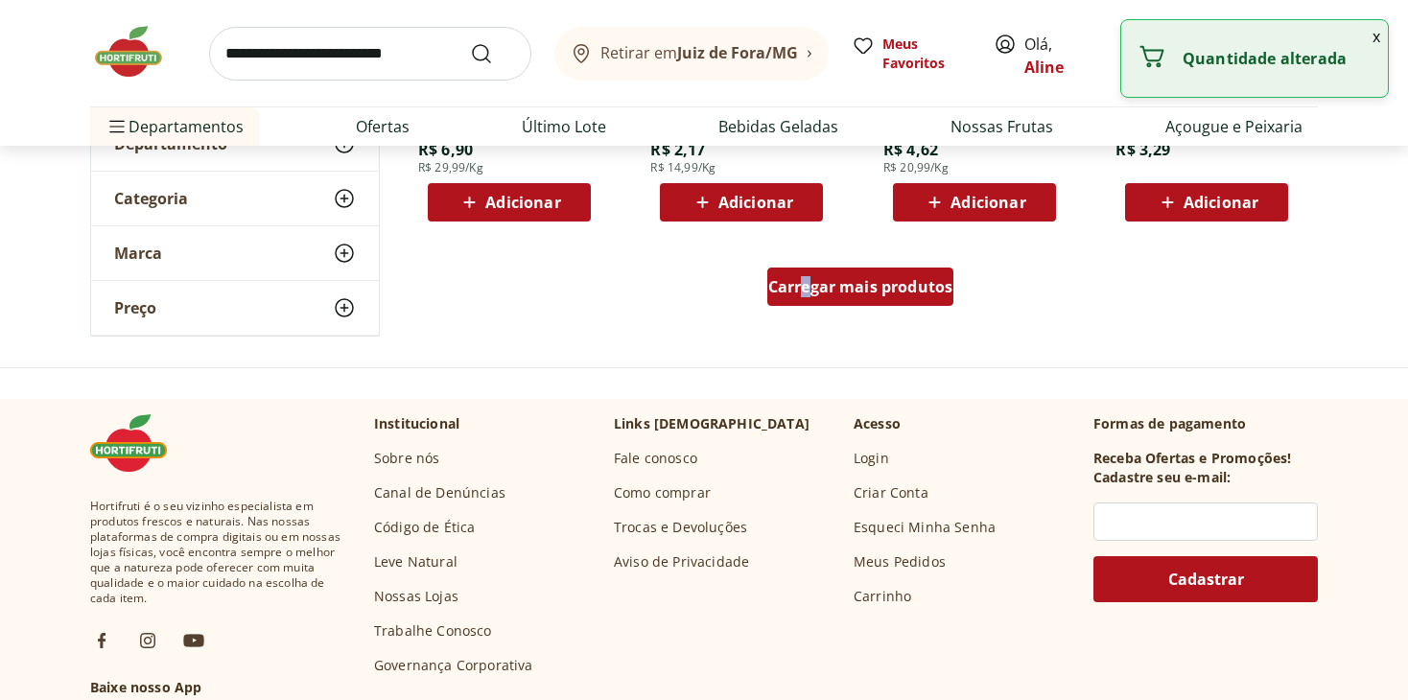
click at [809, 272] on div "Carregar mais produtos" at bounding box center [861, 287] width 187 height 38
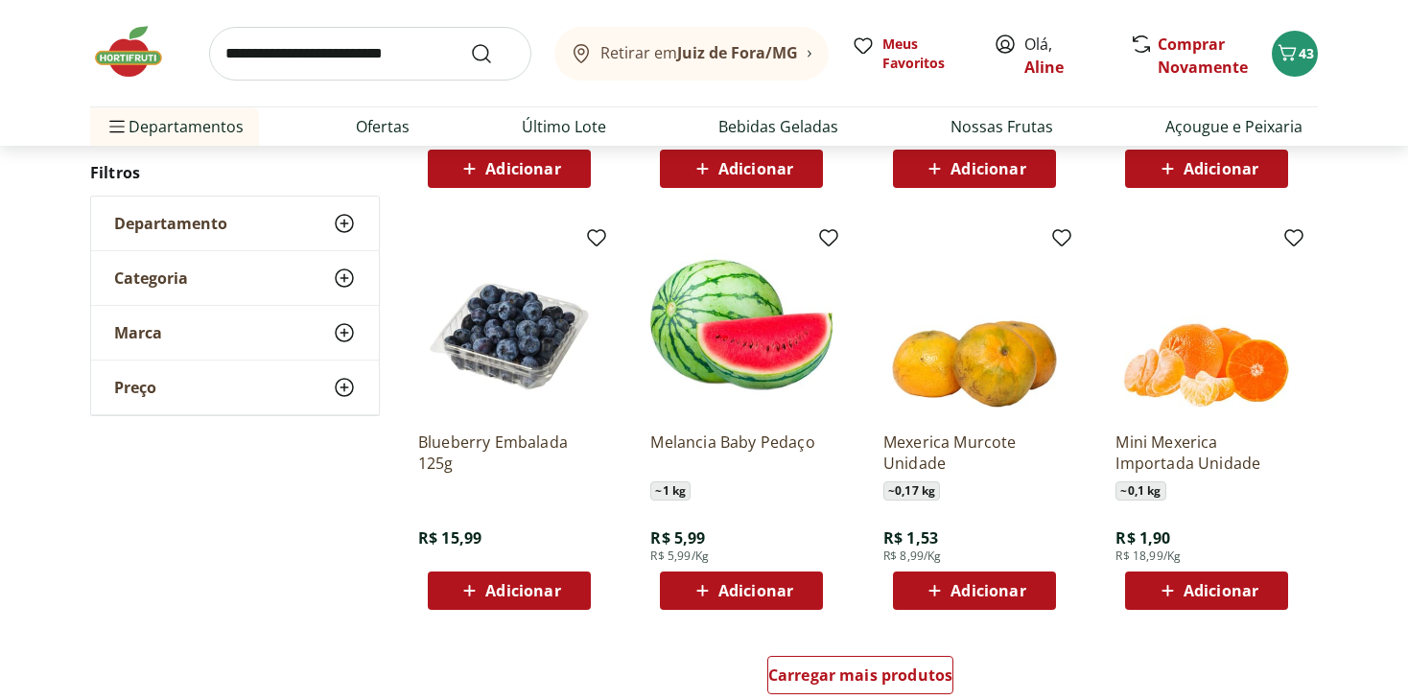
scroll to position [4701, 0]
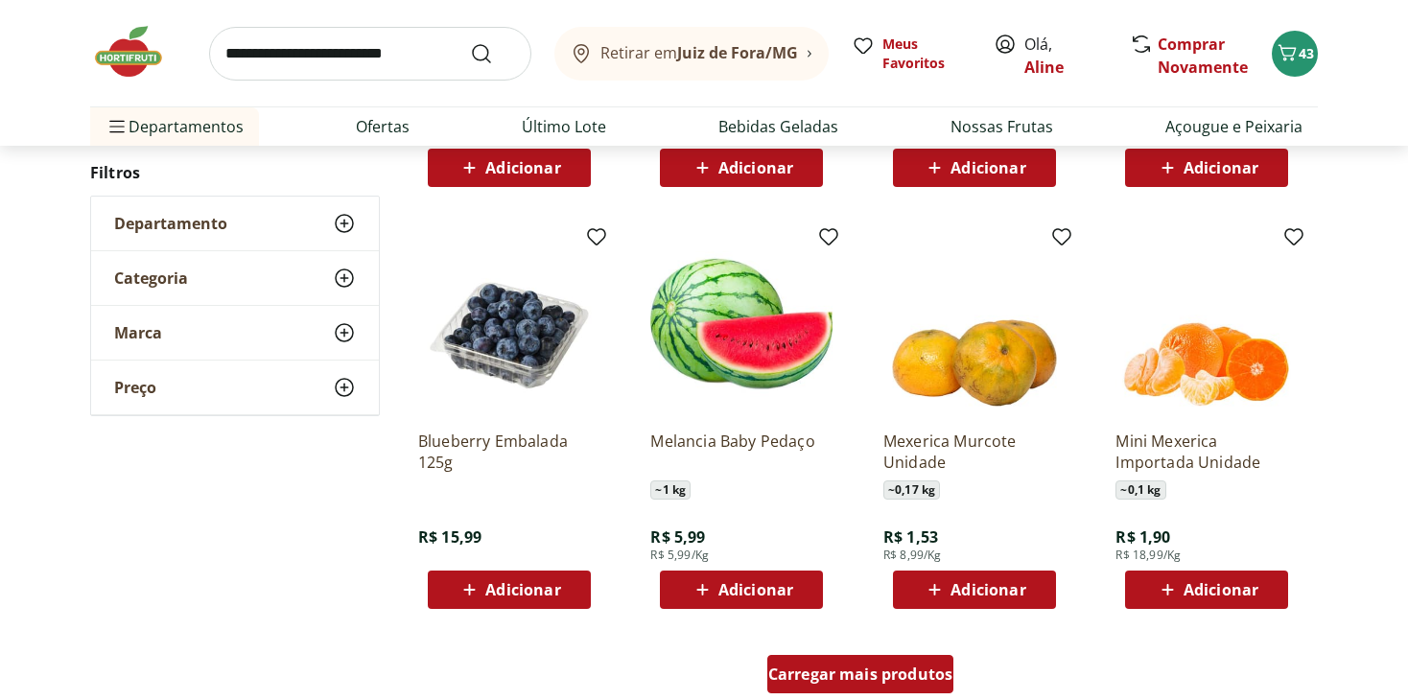
click at [913, 671] on span "Carregar mais produtos" at bounding box center [860, 674] width 185 height 15
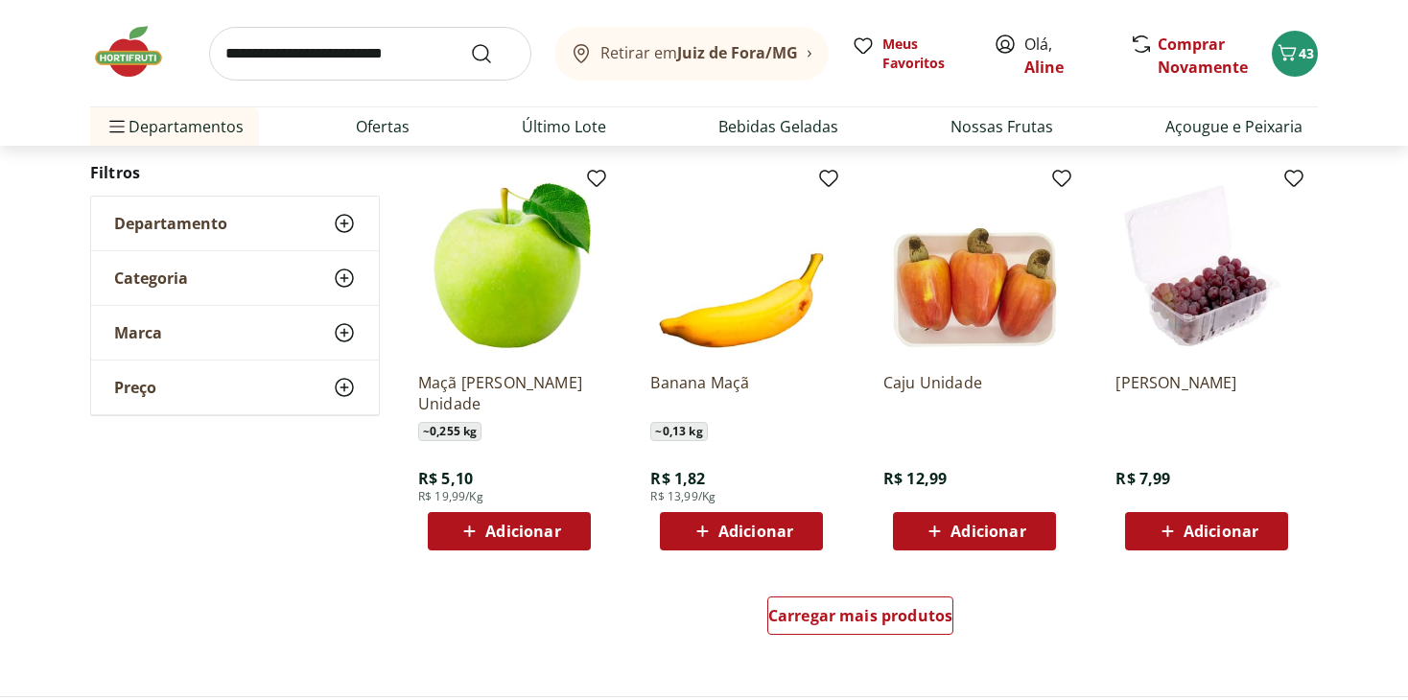
scroll to position [6059, 0]
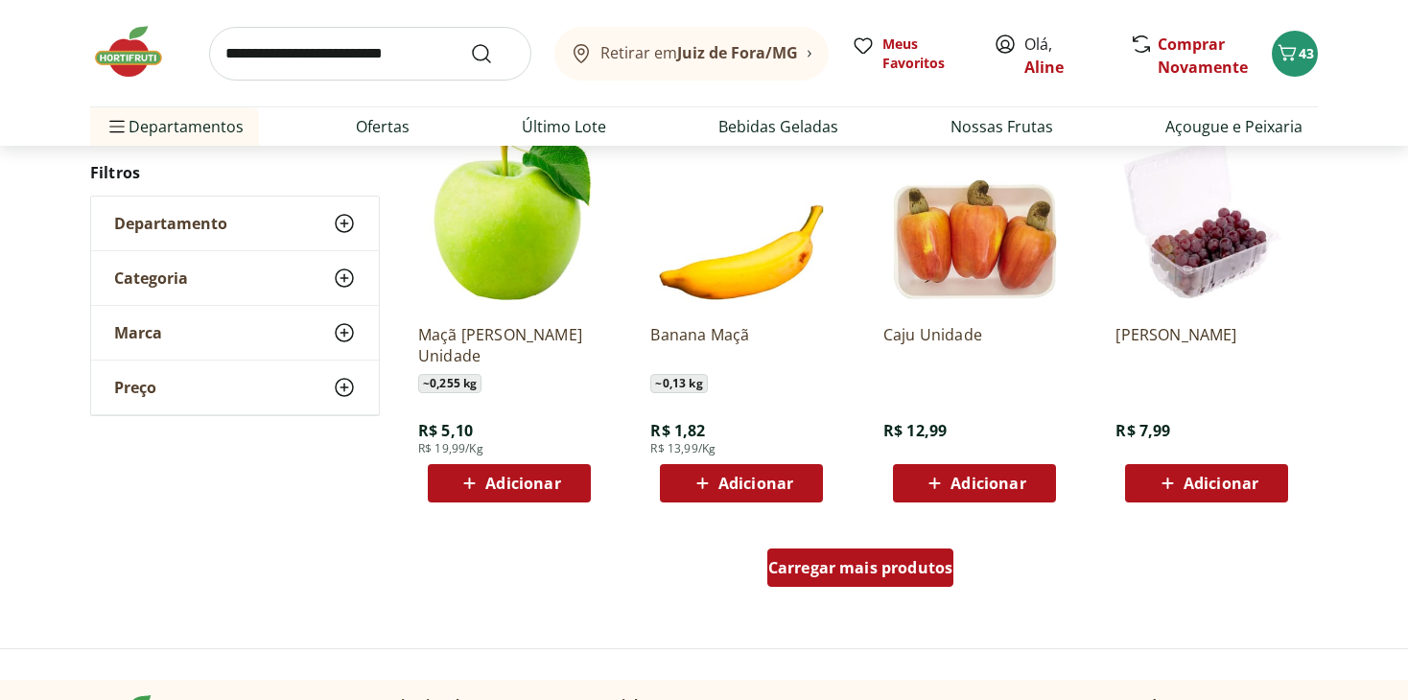
click at [892, 563] on span "Carregar mais produtos" at bounding box center [860, 567] width 185 height 15
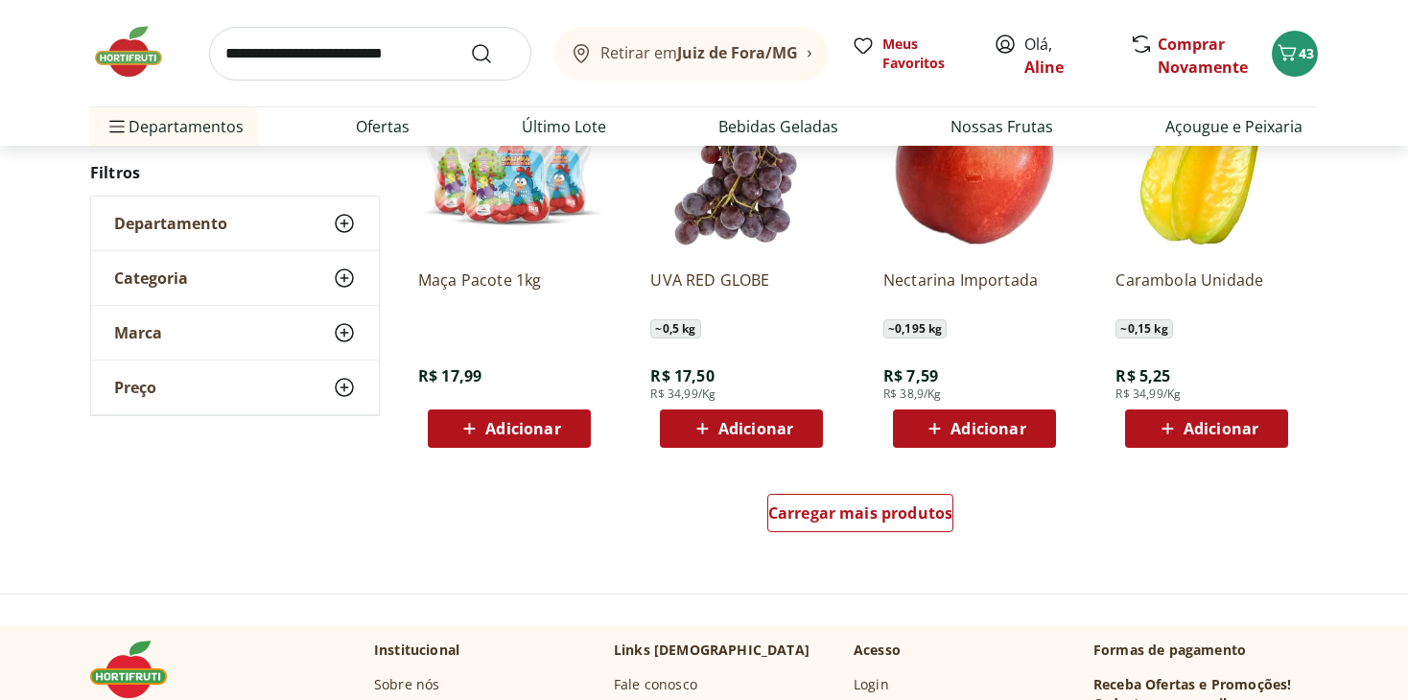
scroll to position [7451, 0]
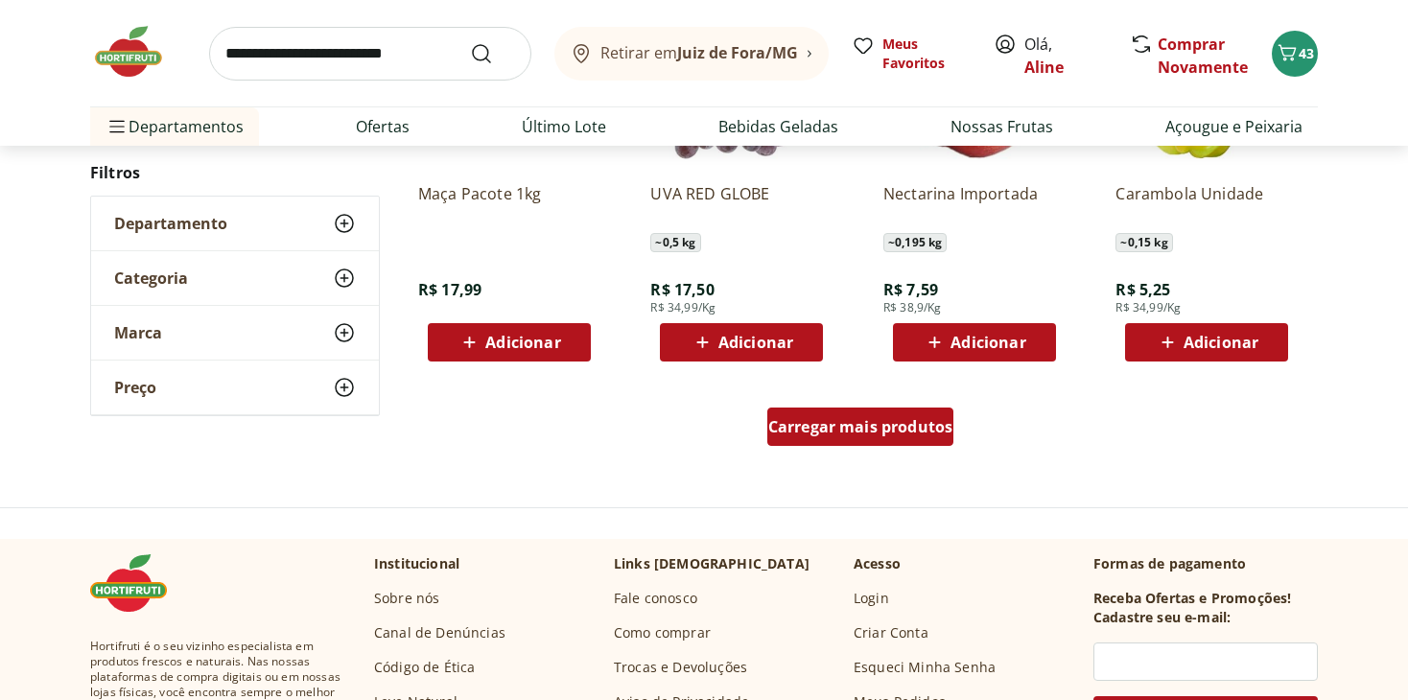
click at [878, 440] on div "Carregar mais produtos" at bounding box center [861, 427] width 187 height 38
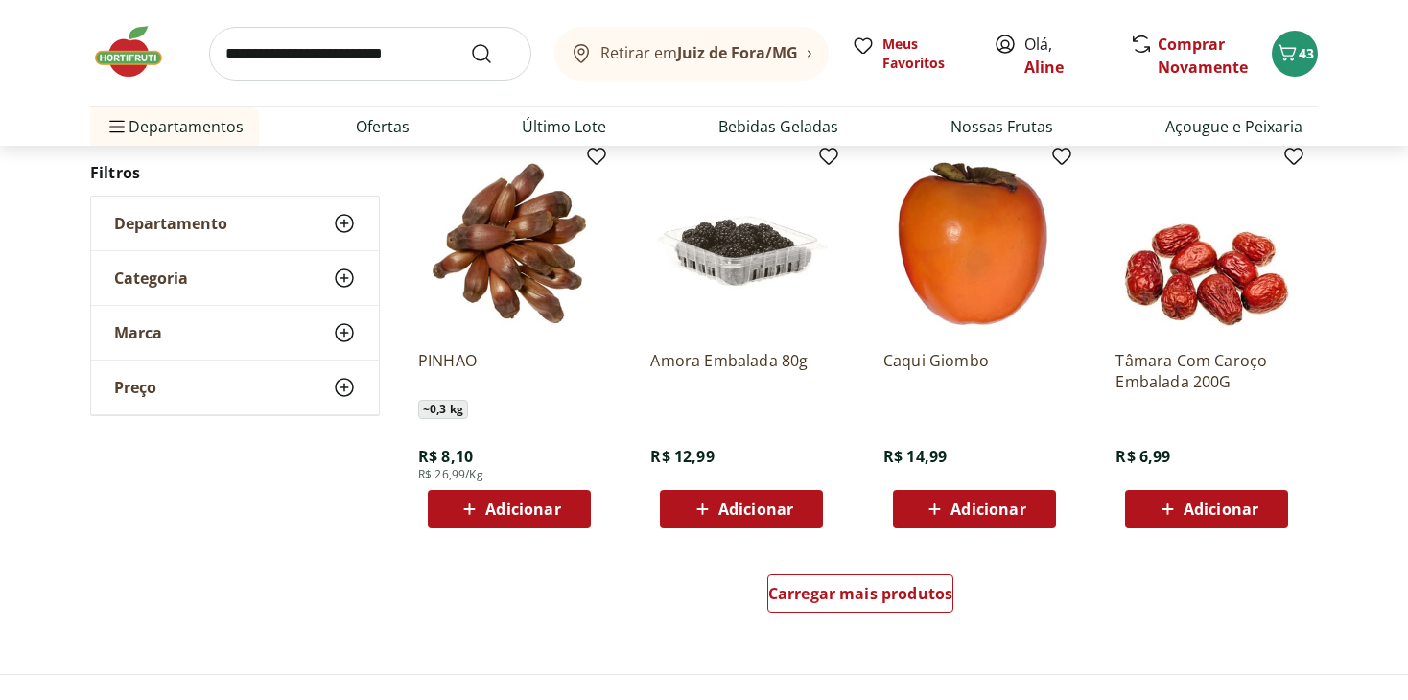
scroll to position [8546, 0]
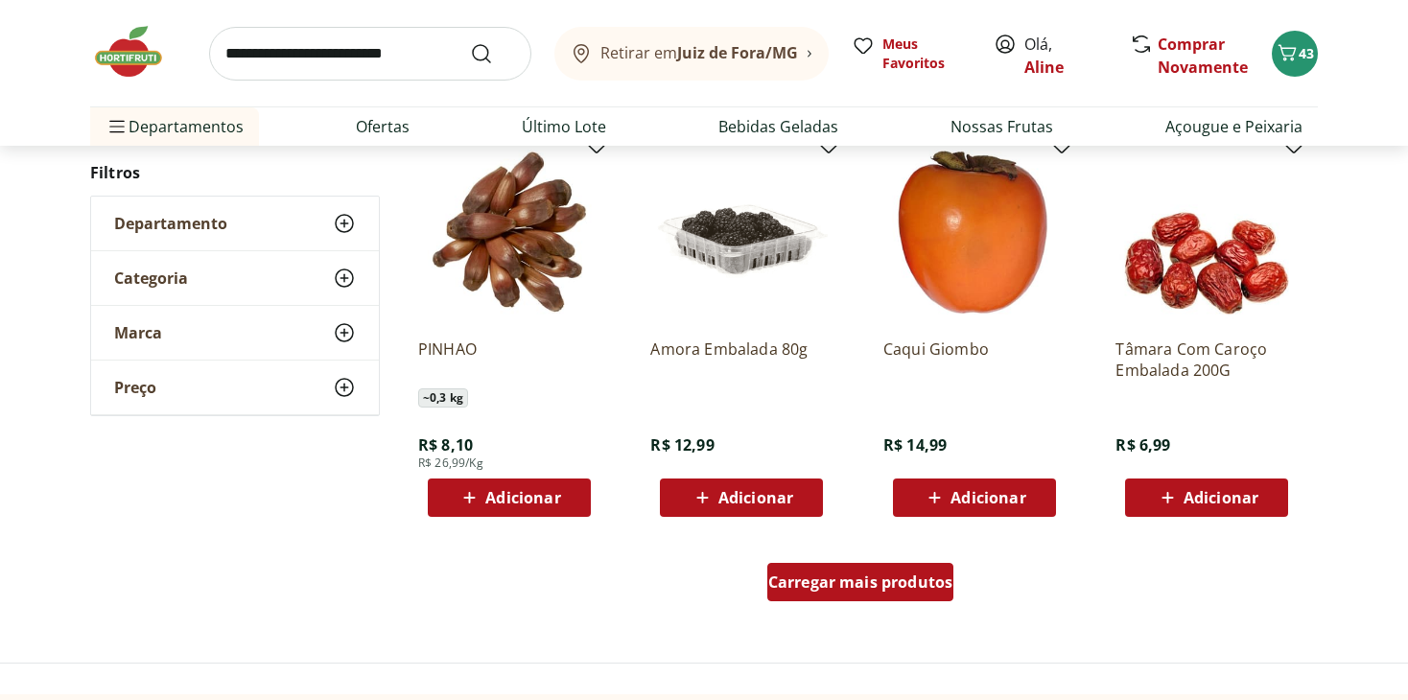
click at [880, 590] on span "Carregar mais produtos" at bounding box center [860, 582] width 185 height 15
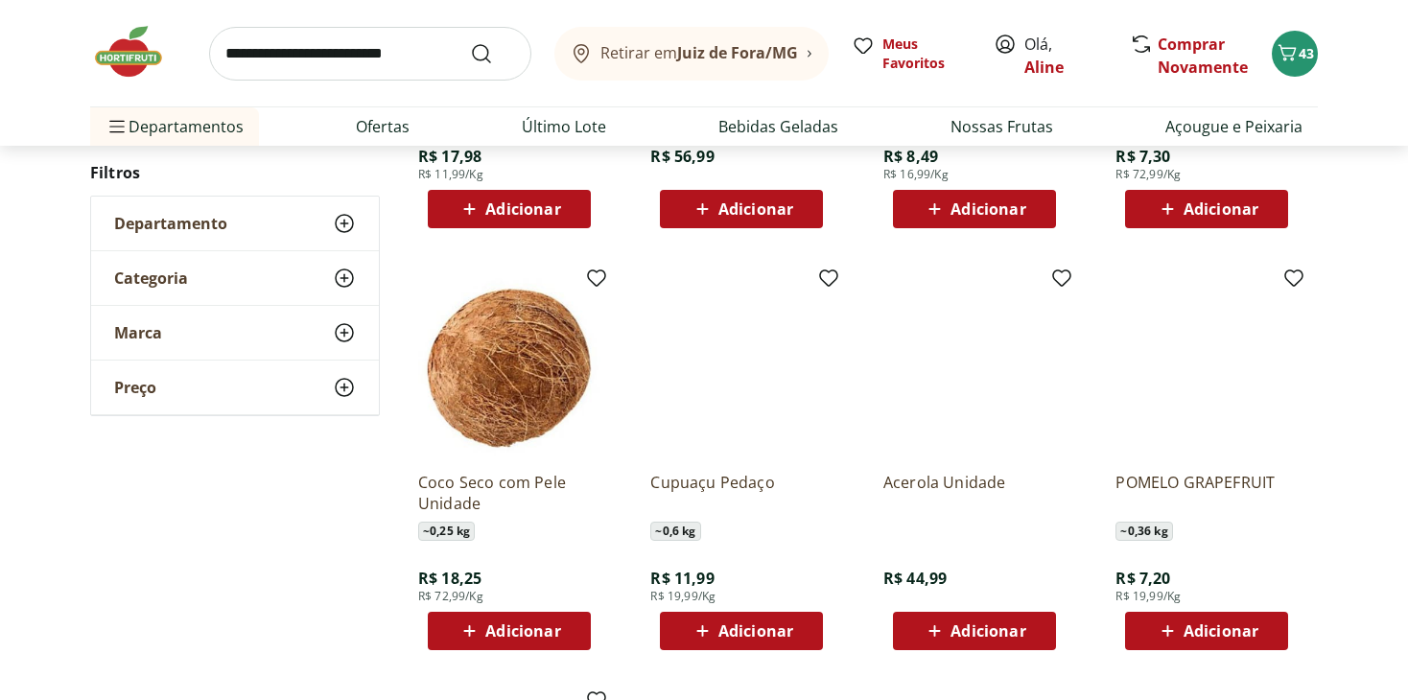
scroll to position [9215, 0]
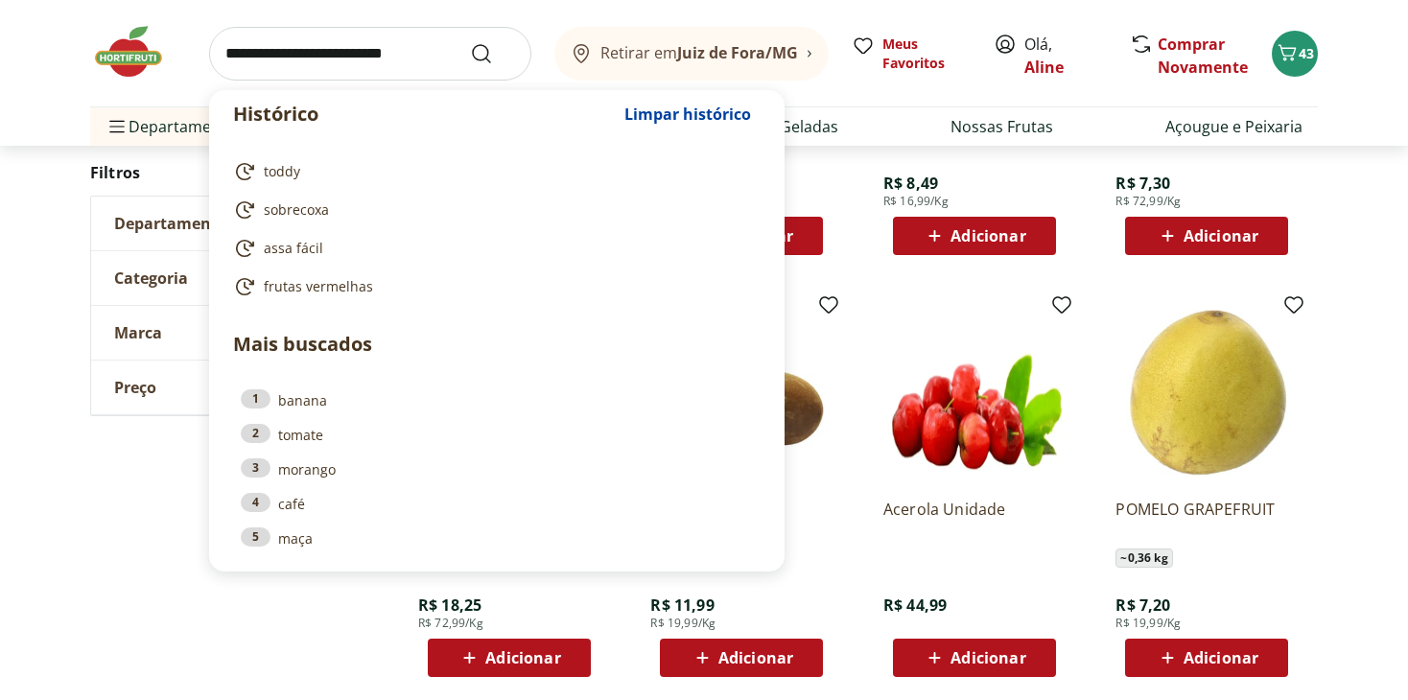
click at [298, 50] on input "search" at bounding box center [370, 54] width 322 height 54
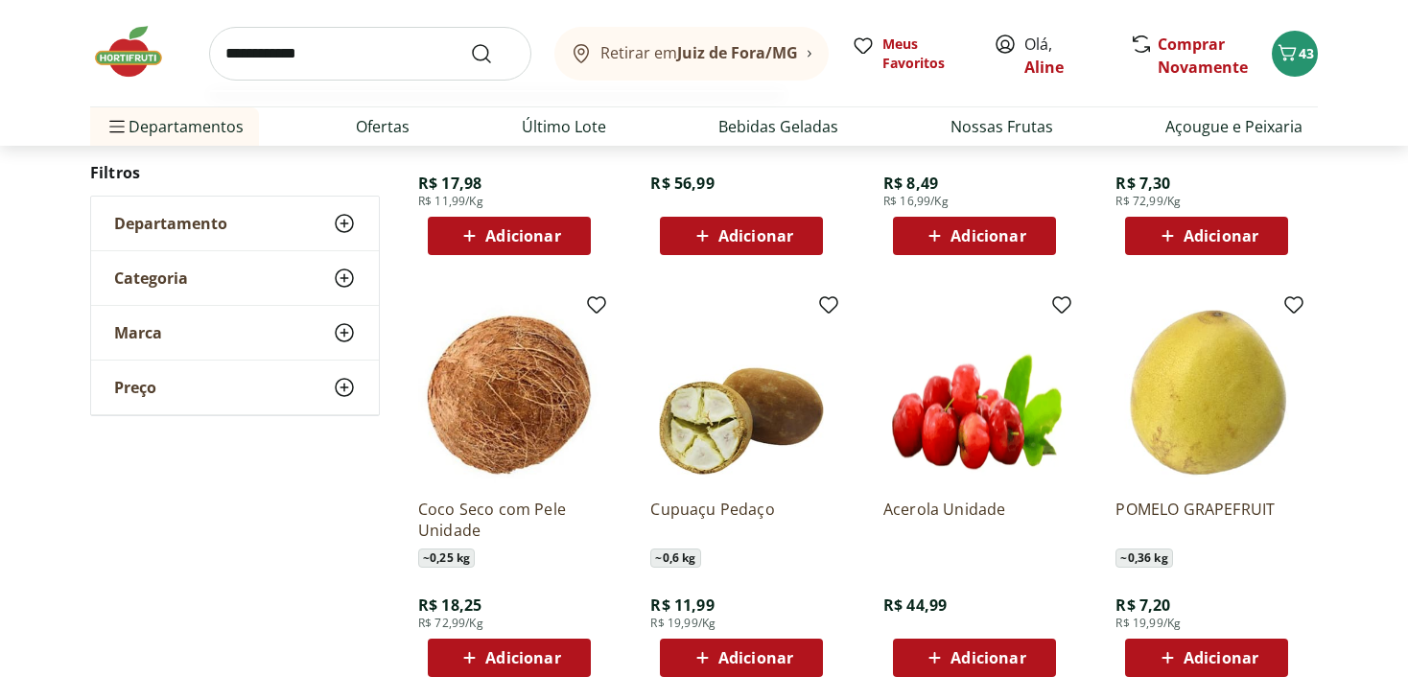
type input "**********"
click at [470, 42] on button "Submit Search" at bounding box center [493, 53] width 46 height 23
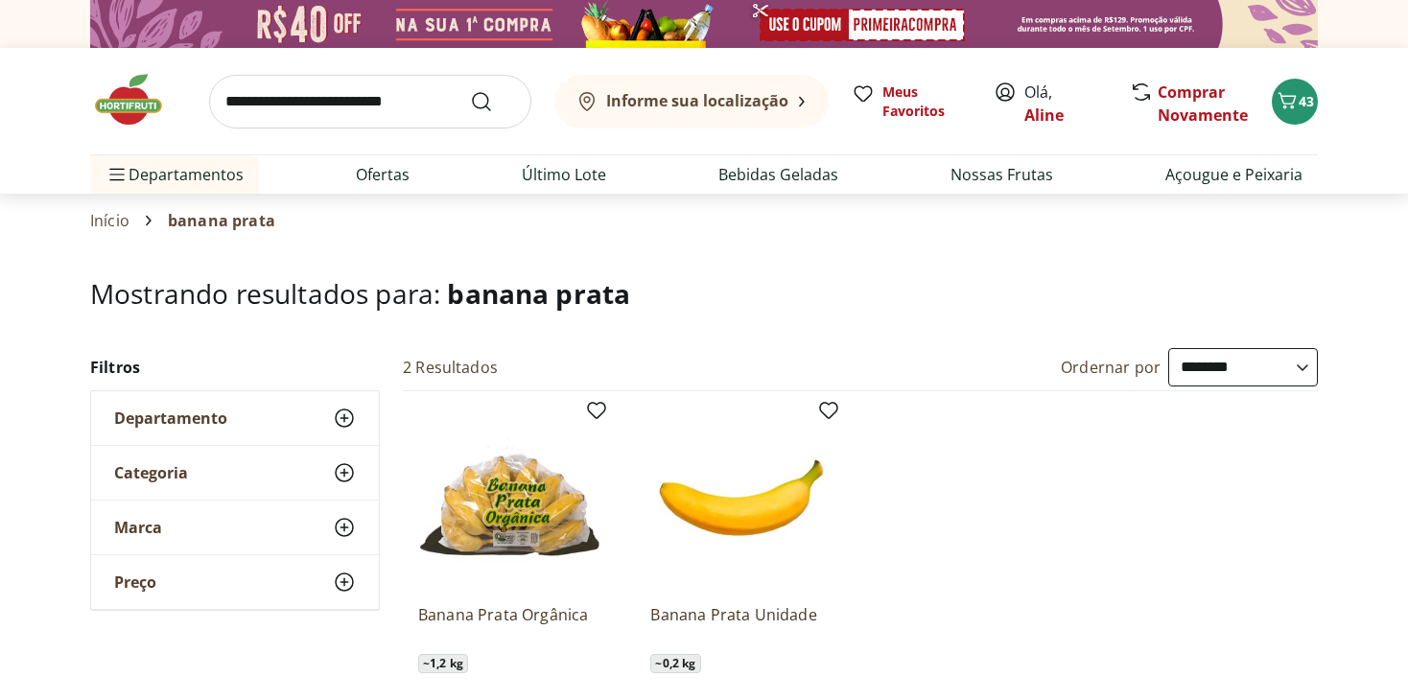
select select "**********"
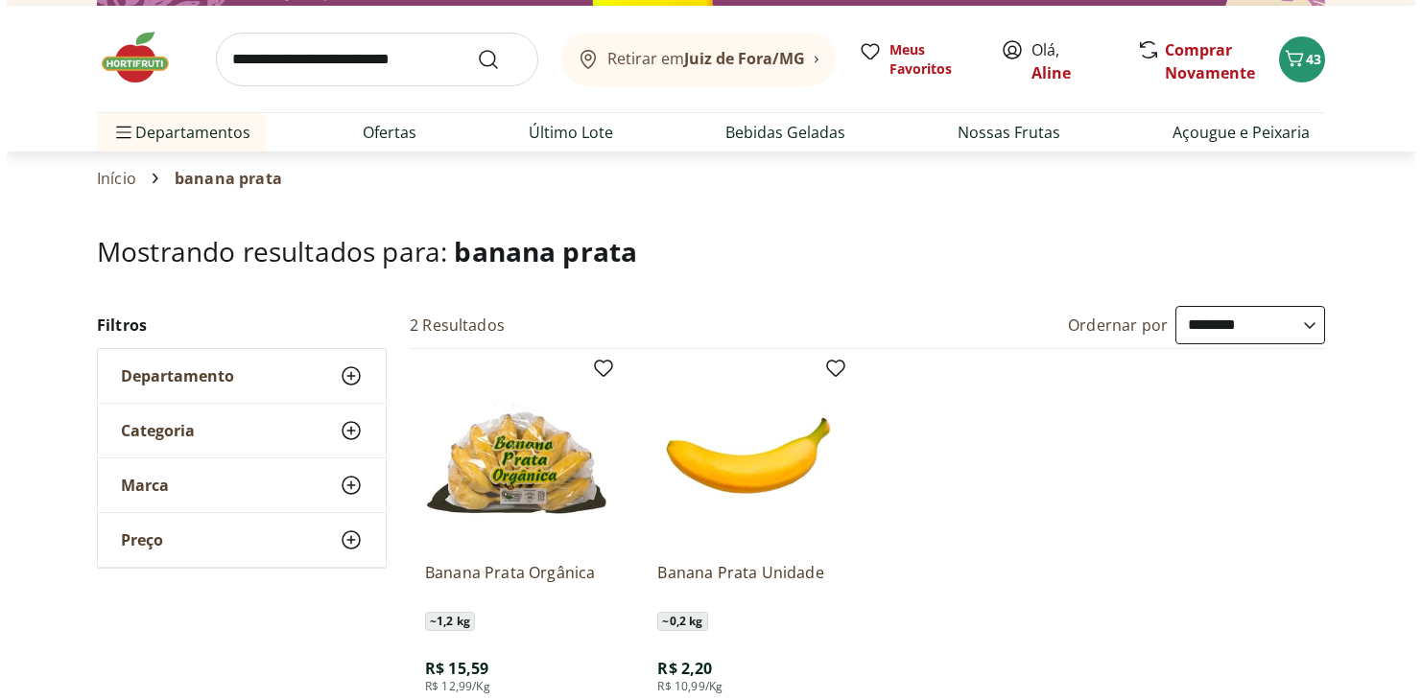
scroll to position [96, 0]
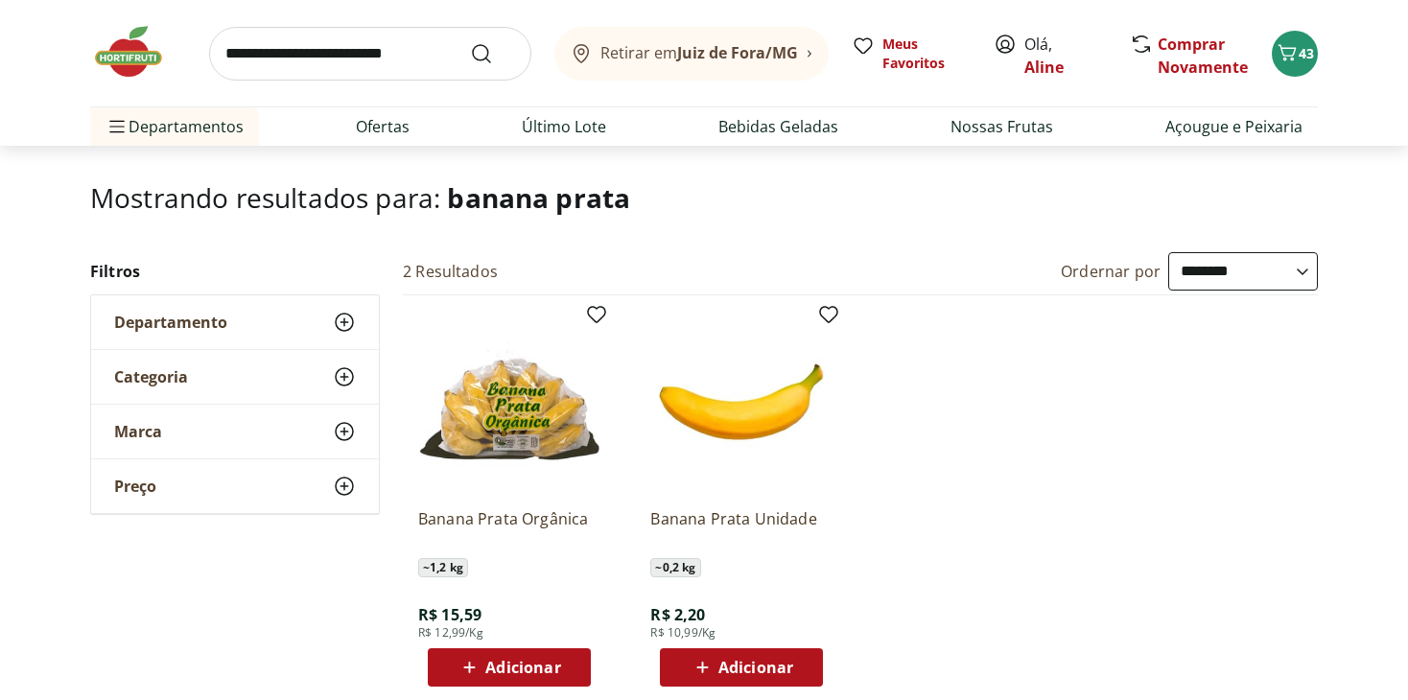
click at [739, 663] on span "Adicionar" at bounding box center [756, 667] width 75 height 15
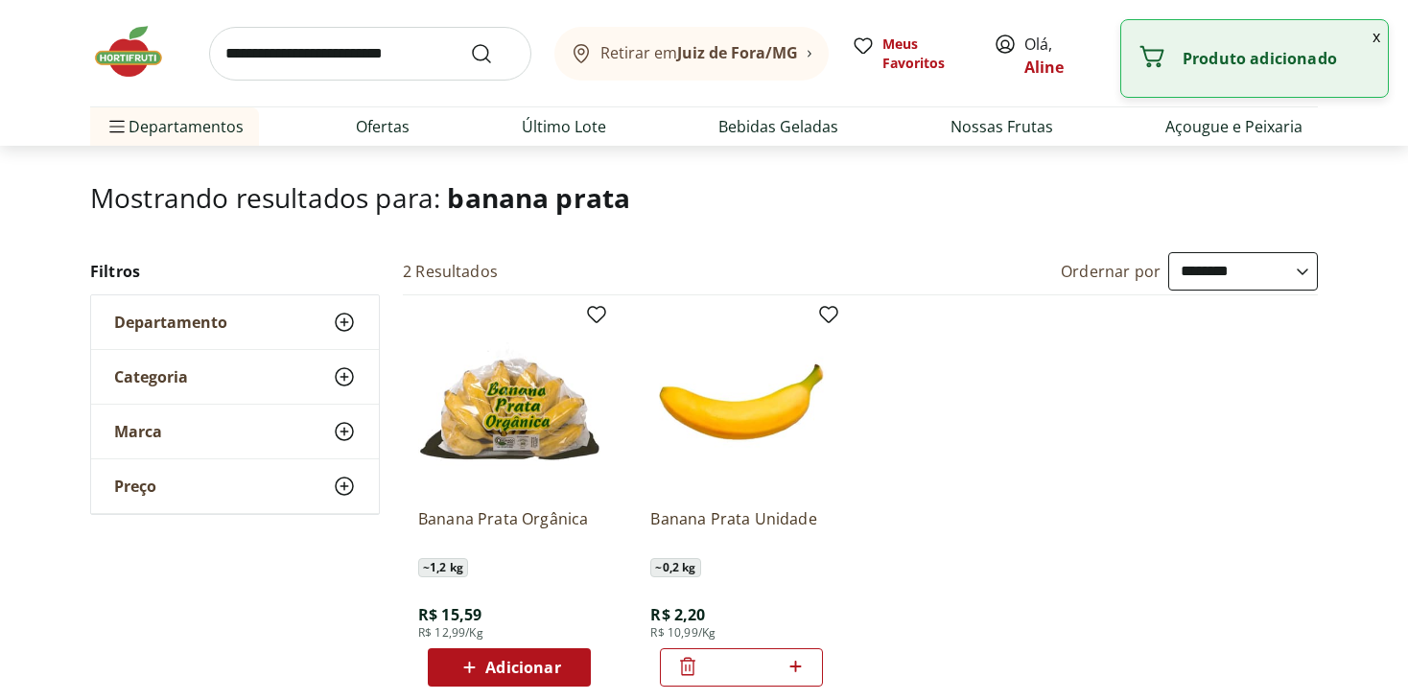
click at [804, 666] on icon at bounding box center [796, 666] width 24 height 23
type input "*"
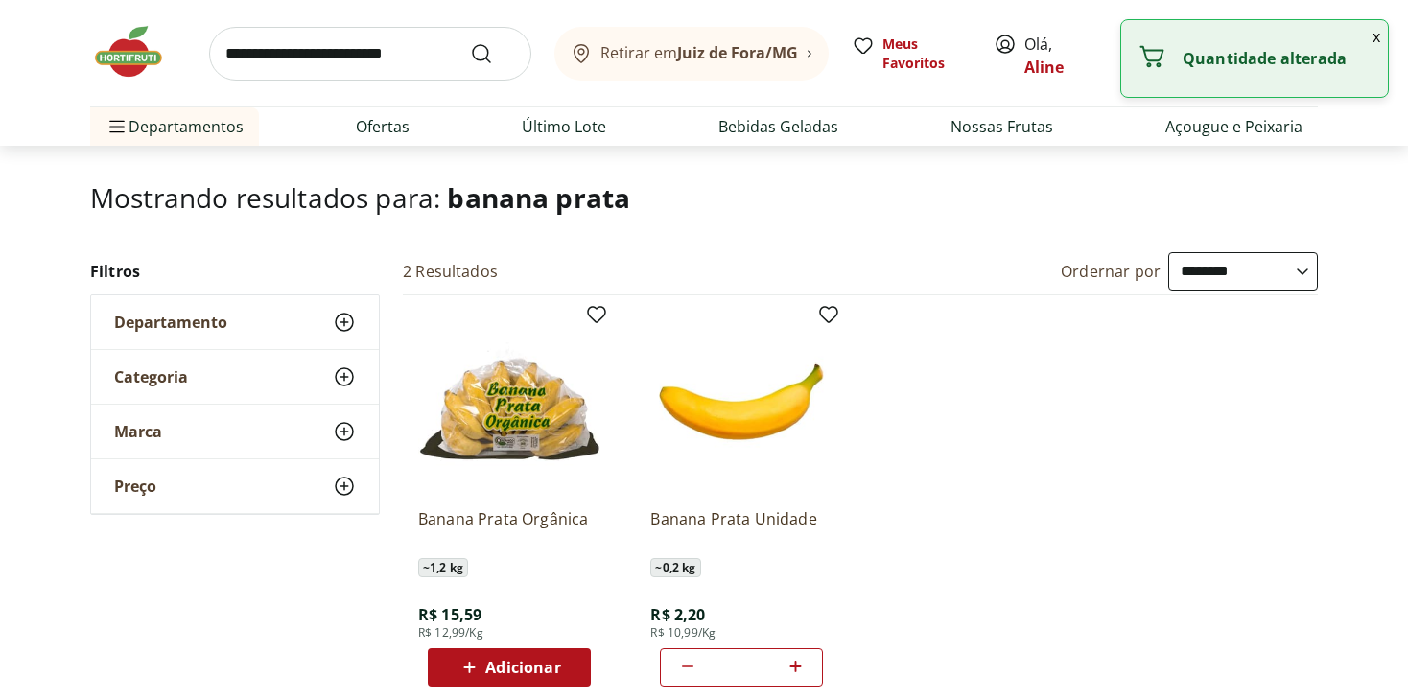
click at [1084, 530] on ul "Banana Prata Orgânica ~ 1,2 kg R$ 15,59 R$ 12,99/Kg Adicionar Banana Prata Unid…" at bounding box center [860, 498] width 915 height 407
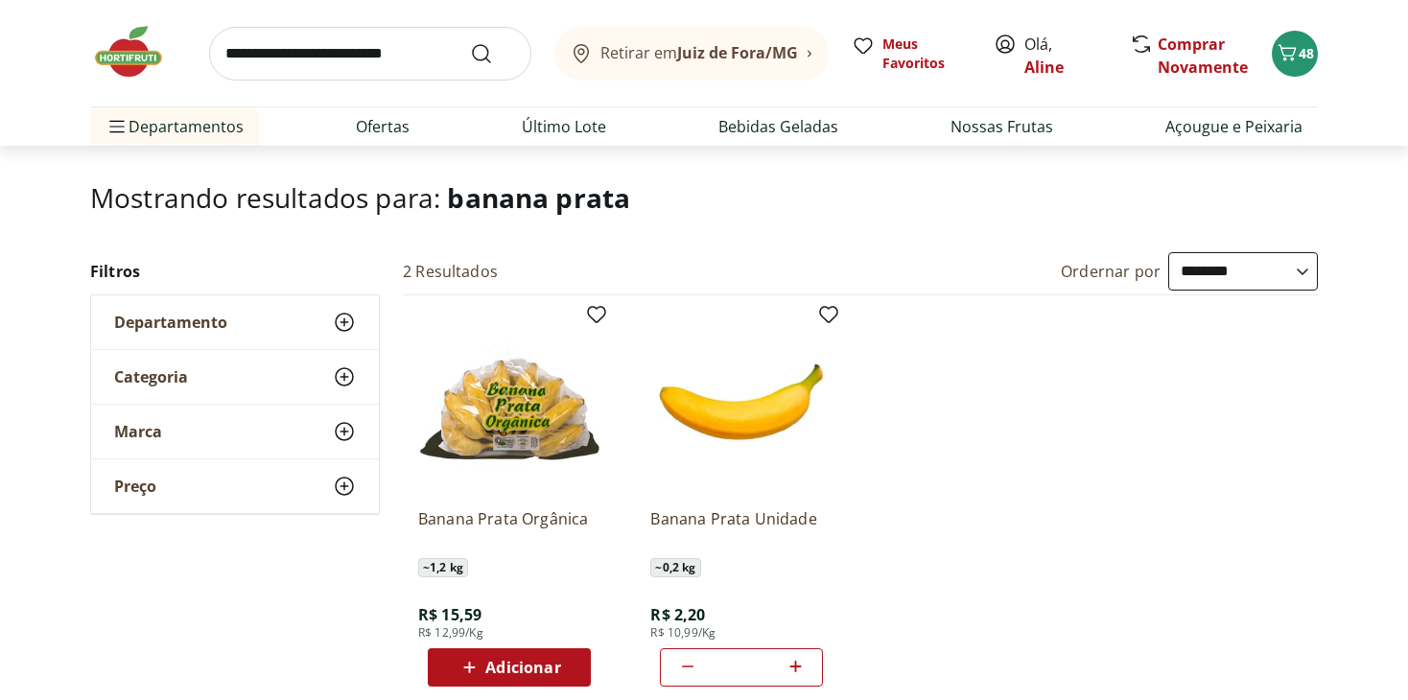
click at [1379, 330] on div "**********" at bounding box center [704, 477] width 1408 height 450
click at [1293, 46] on icon "Carrinho" at bounding box center [1287, 52] width 23 height 23
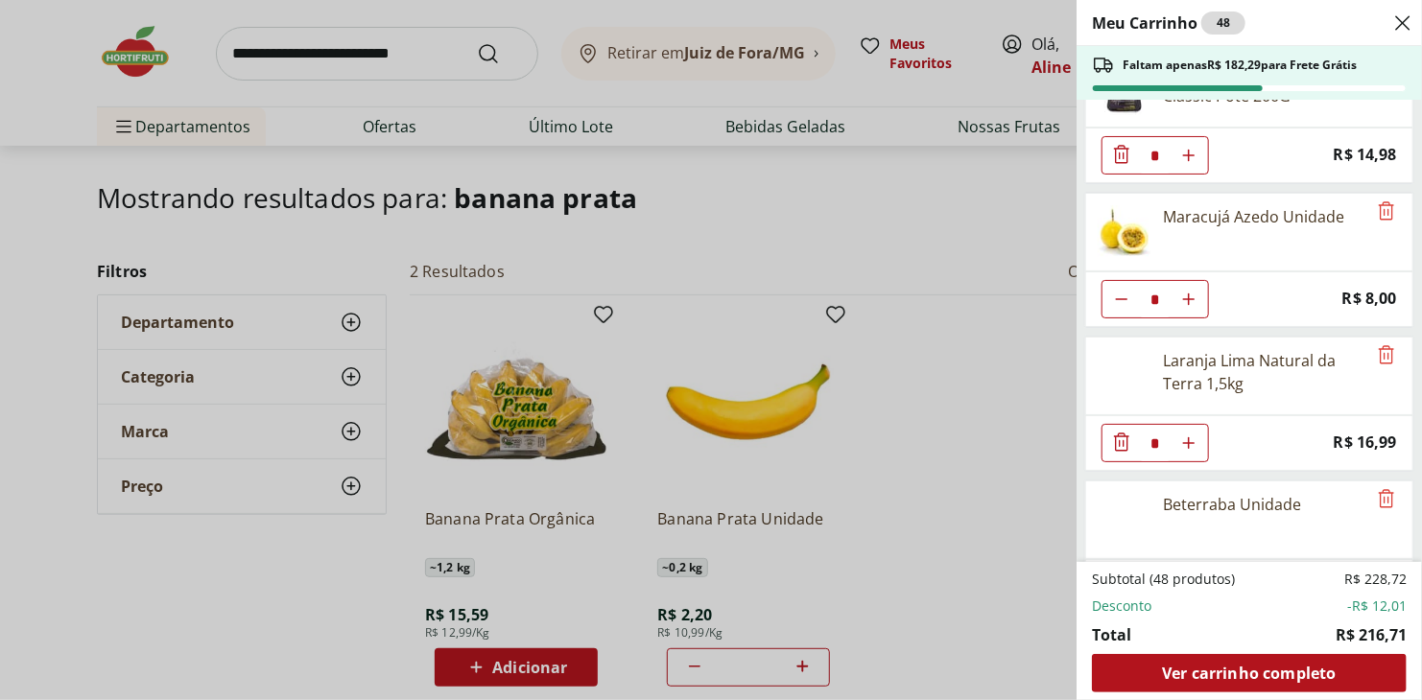
scroll to position [495, 0]
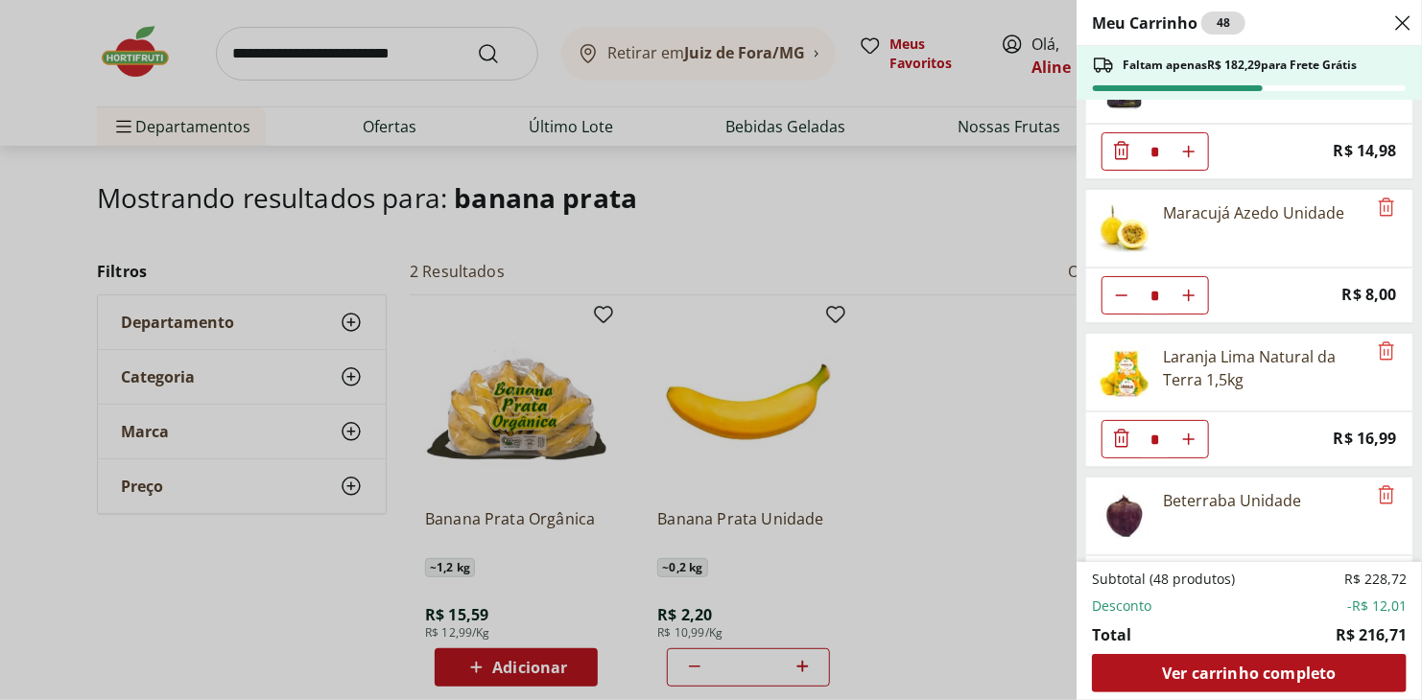
click at [1193, 144] on icon "Aumentar Quantidade" at bounding box center [1188, 151] width 15 height 15
type input "*"
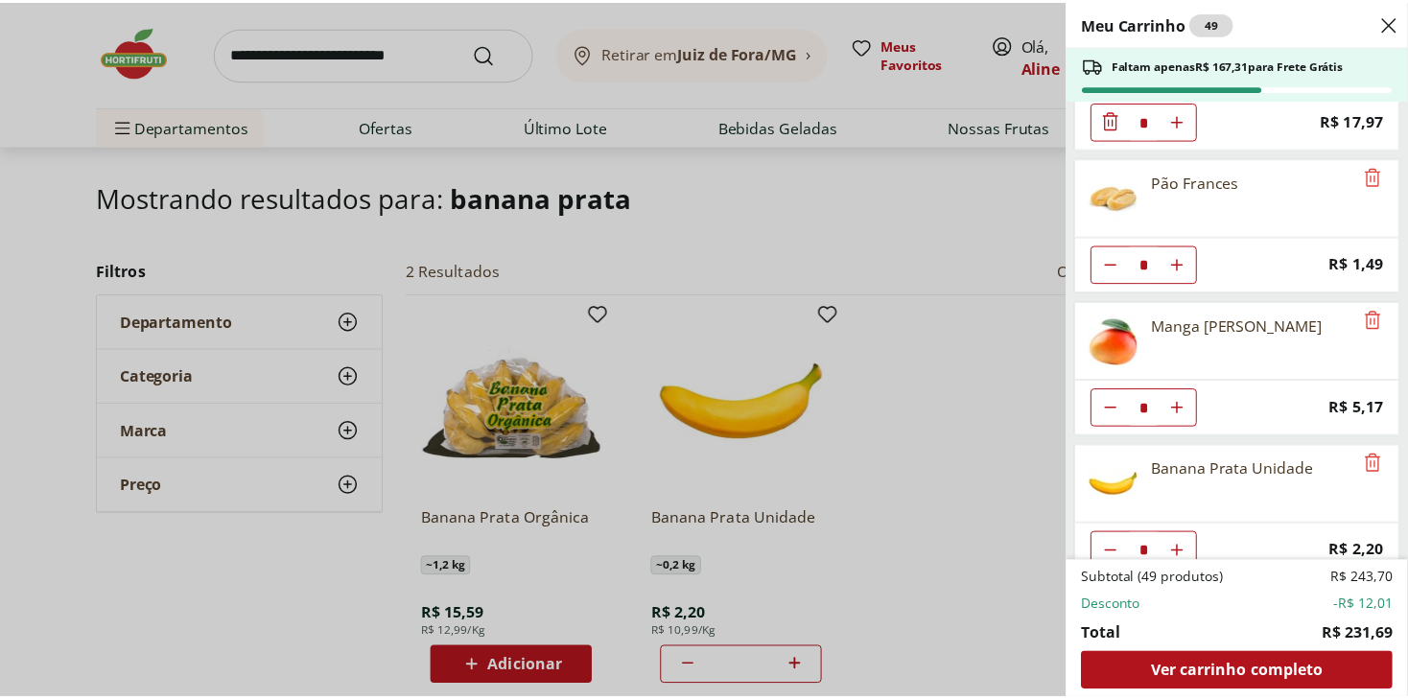
scroll to position [1829, 0]
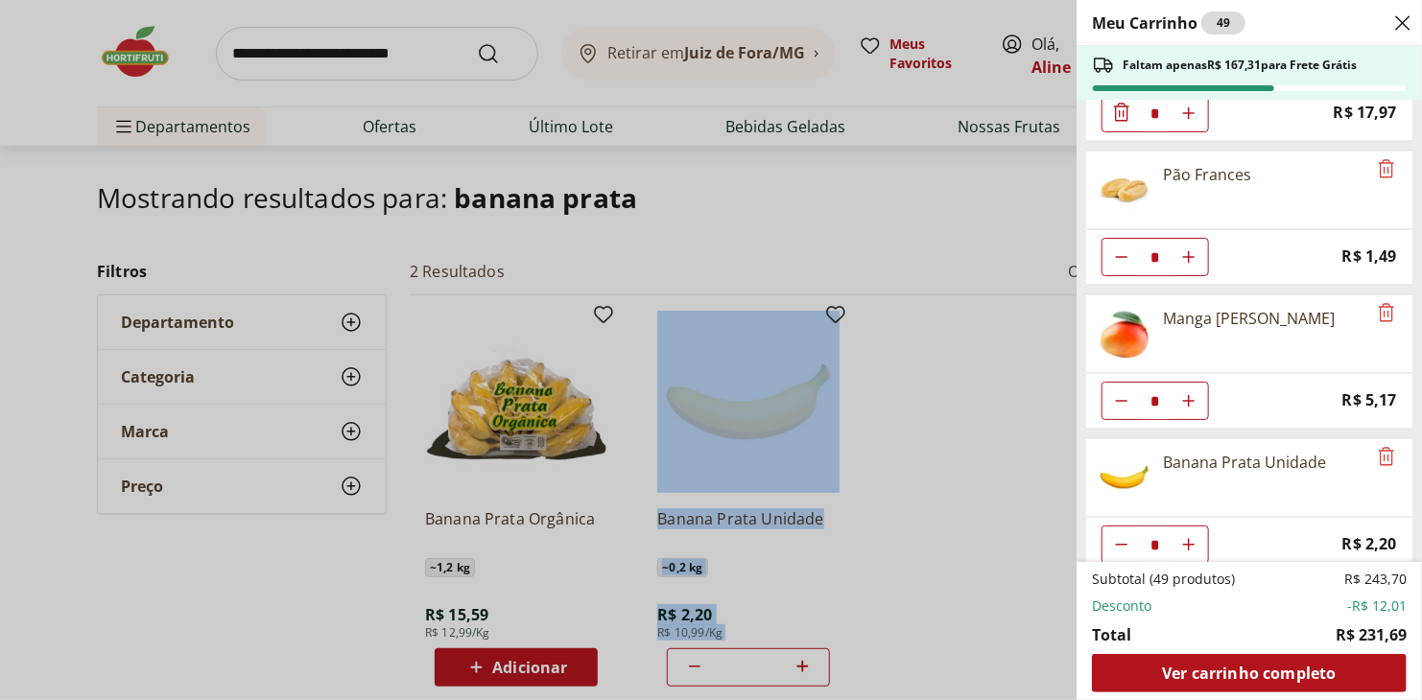
click at [387, 183] on div "Meu Carrinho 49 Faltam apenas R$ 167,31 para Frete Grátis Sorvete Chambinho Nes…" at bounding box center [711, 350] width 1422 height 700
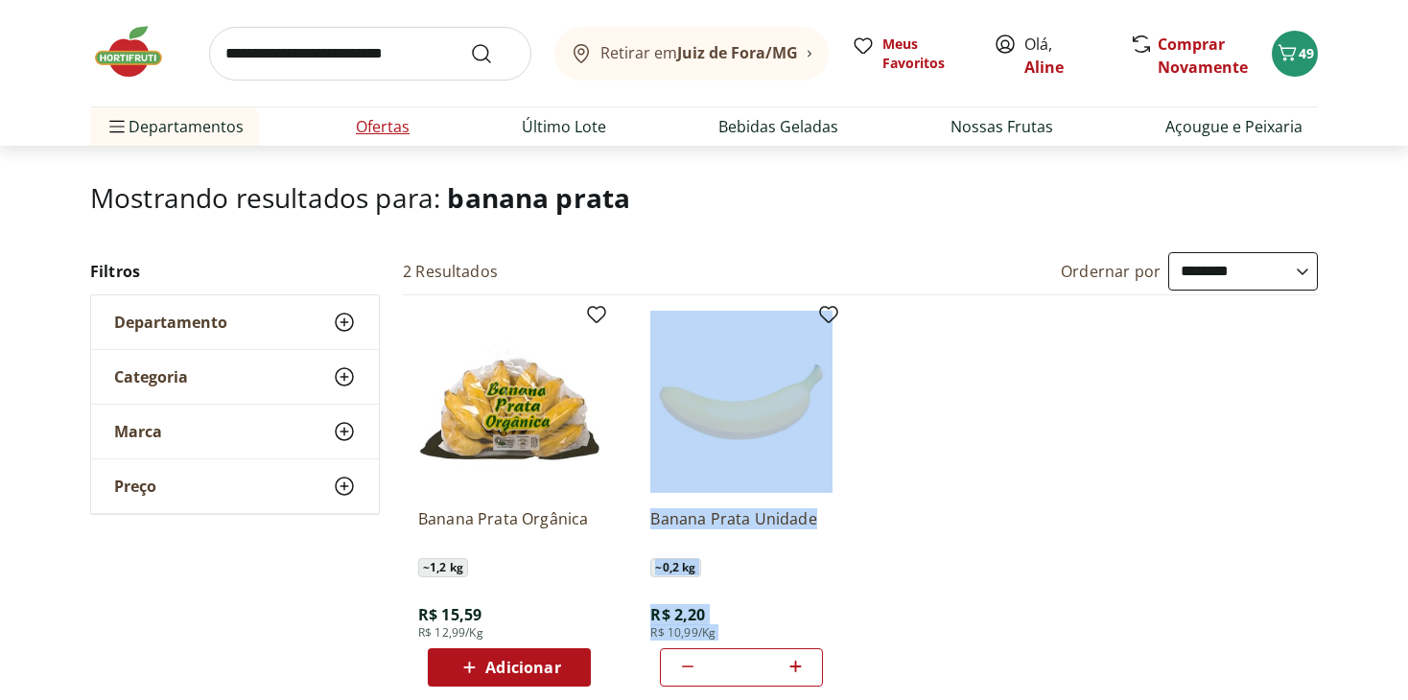
click at [360, 134] on link "Ofertas" at bounding box center [383, 126] width 54 height 23
click at [381, 131] on link "Ofertas" at bounding box center [383, 126] width 54 height 23
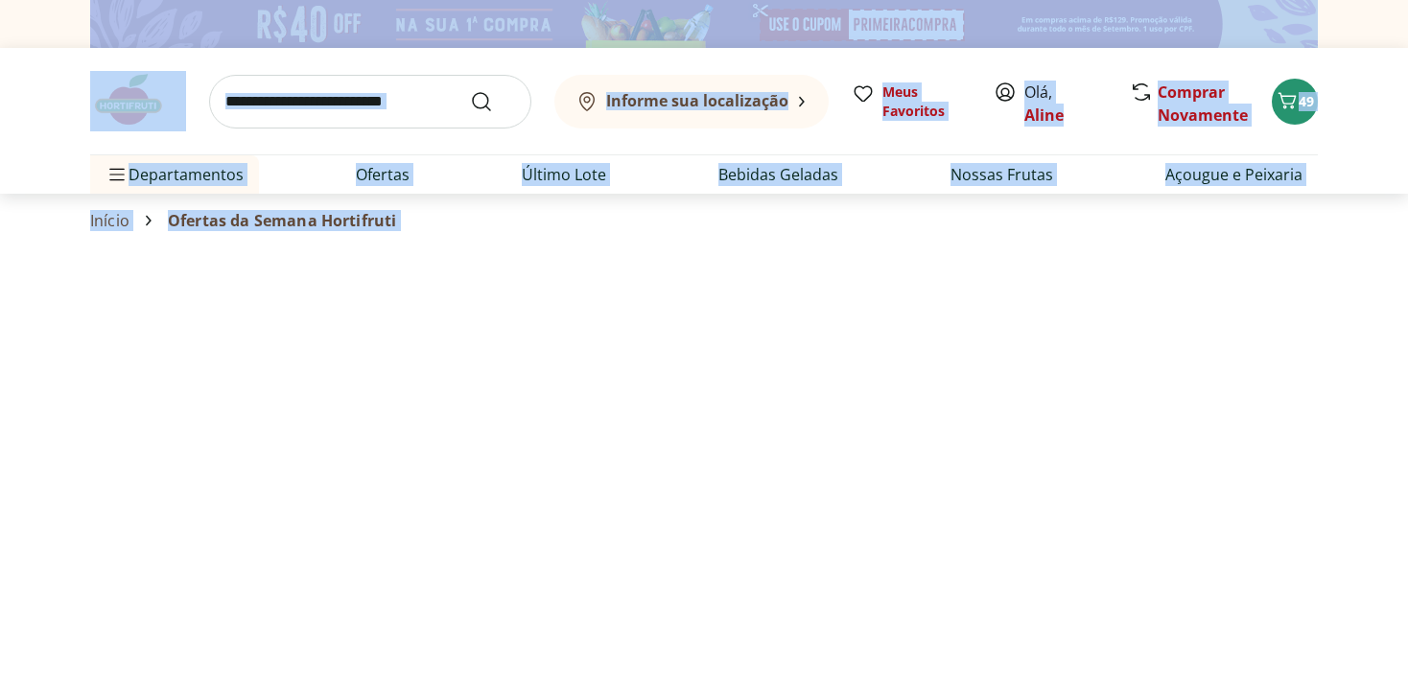
select select "**********"
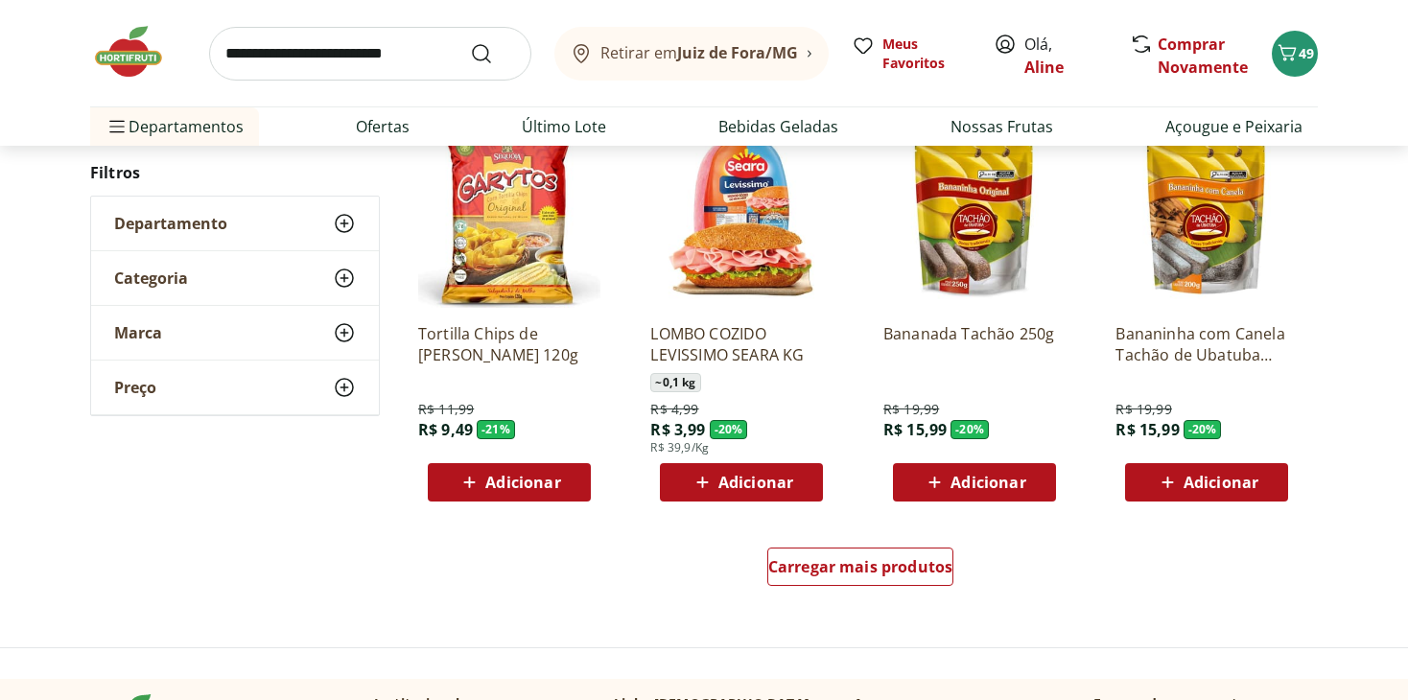
scroll to position [1075, 0]
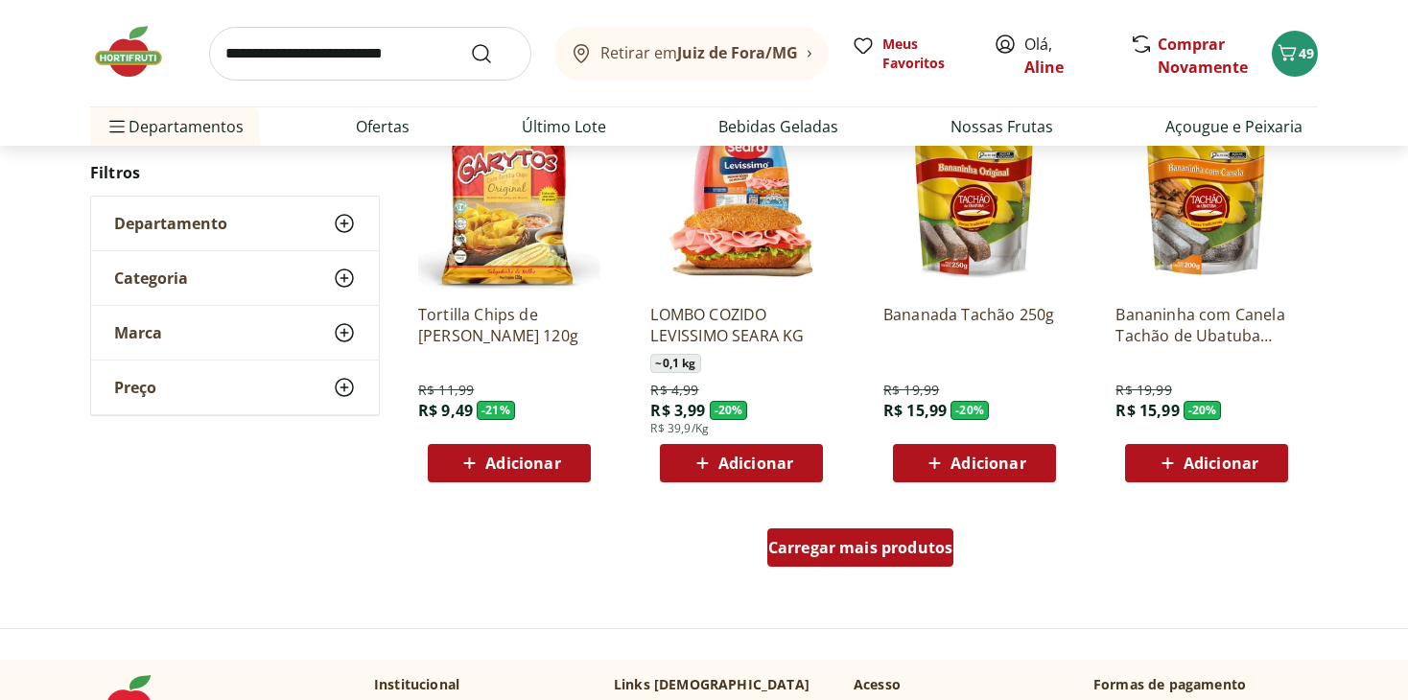
click at [841, 555] on span "Carregar mais produtos" at bounding box center [860, 547] width 185 height 15
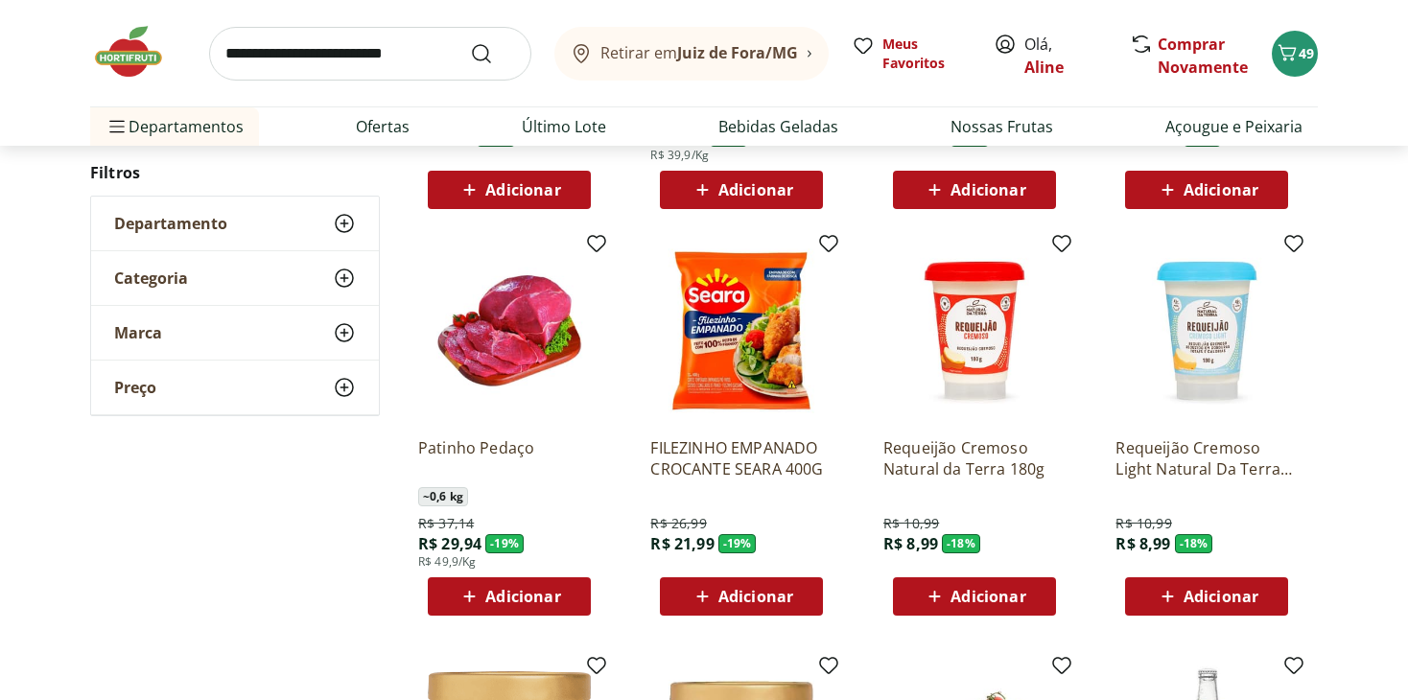
scroll to position [1400, 0]
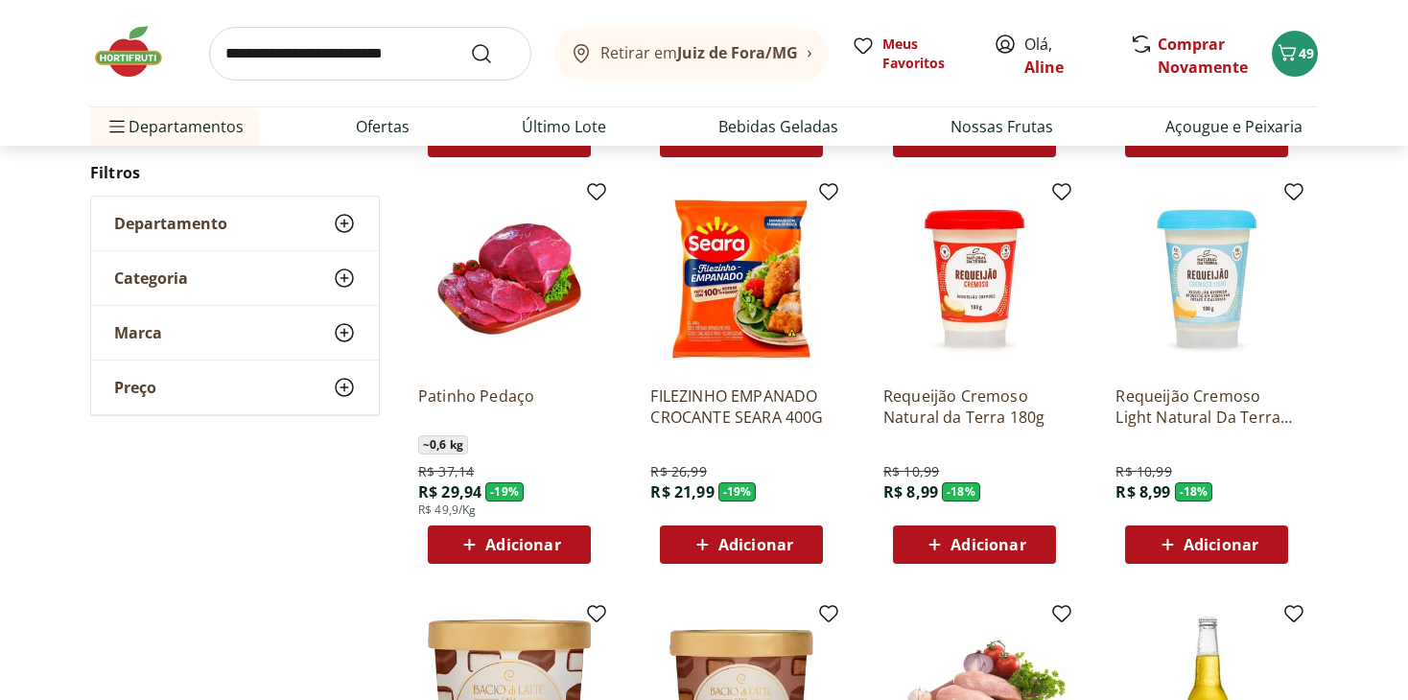
click at [773, 537] on span "Adicionar" at bounding box center [756, 544] width 75 height 15
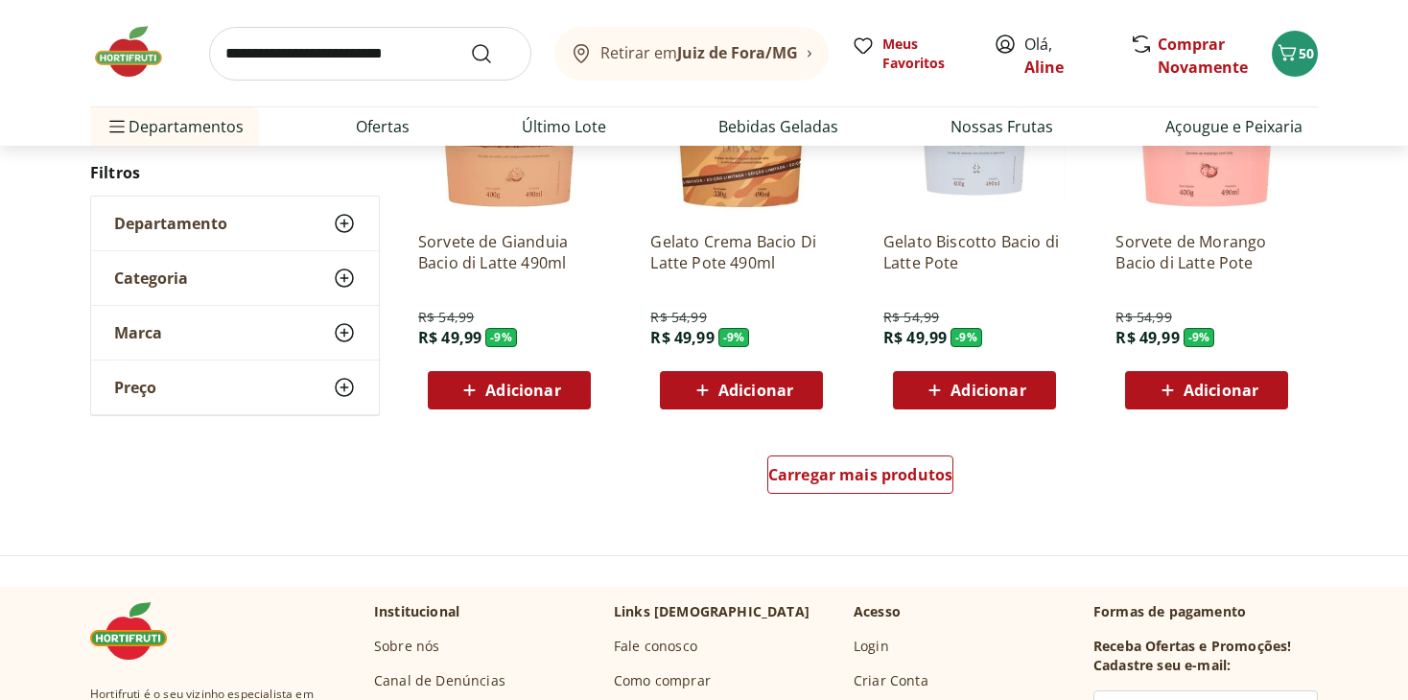
scroll to position [2533, 0]
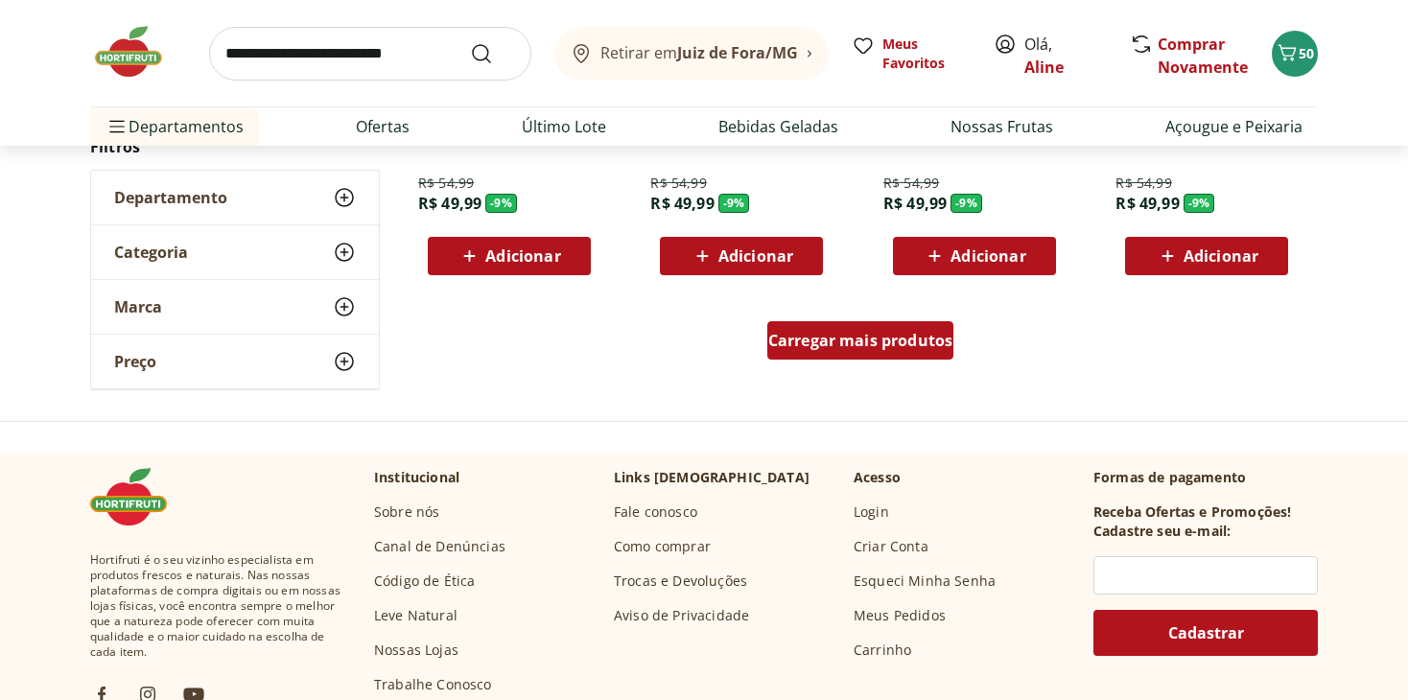
click at [847, 337] on span "Carregar mais produtos" at bounding box center [860, 340] width 185 height 15
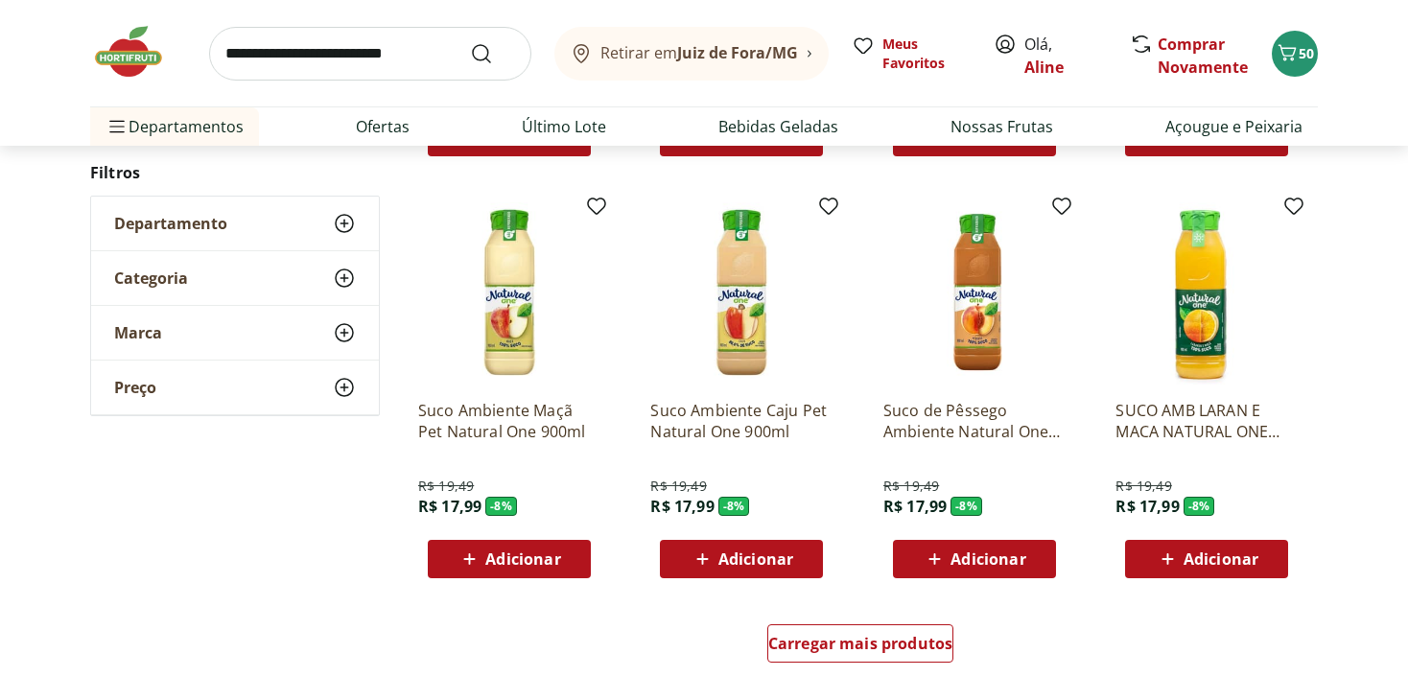
scroll to position [3600, 0]
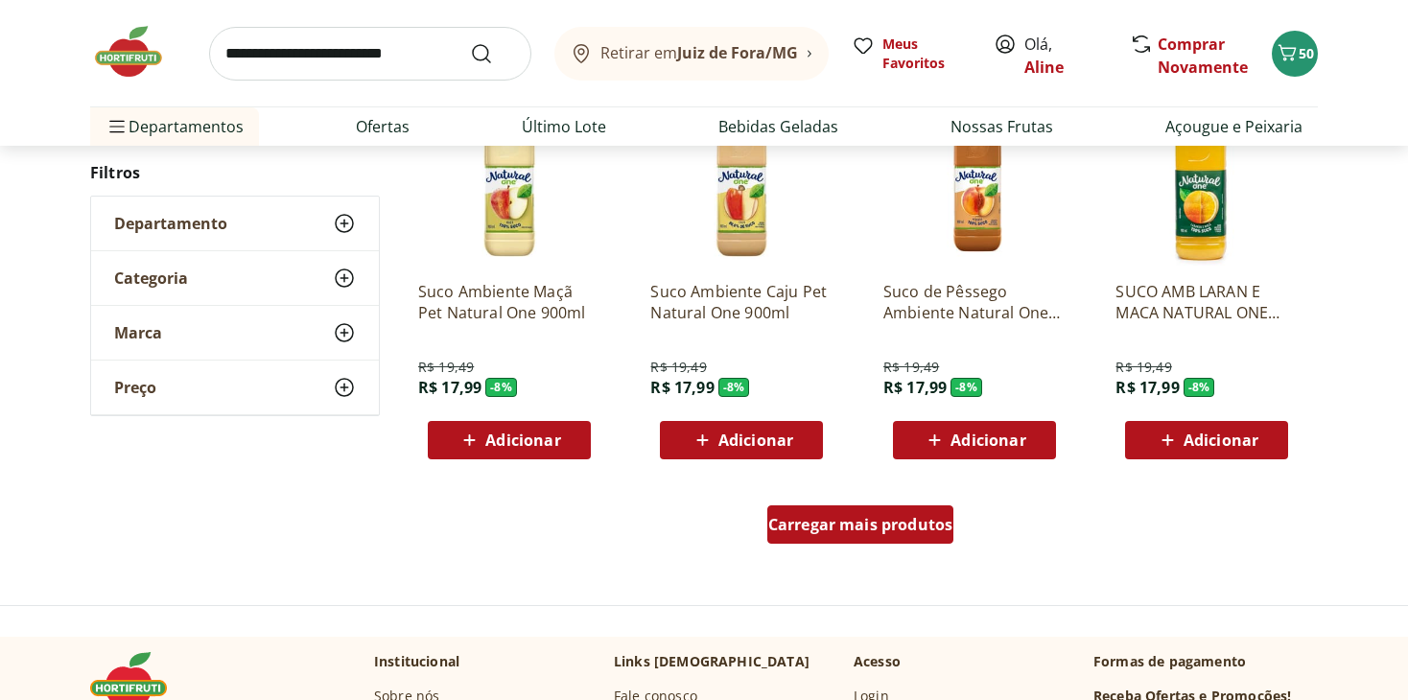
click at [889, 536] on div "Carregar mais produtos" at bounding box center [861, 525] width 187 height 38
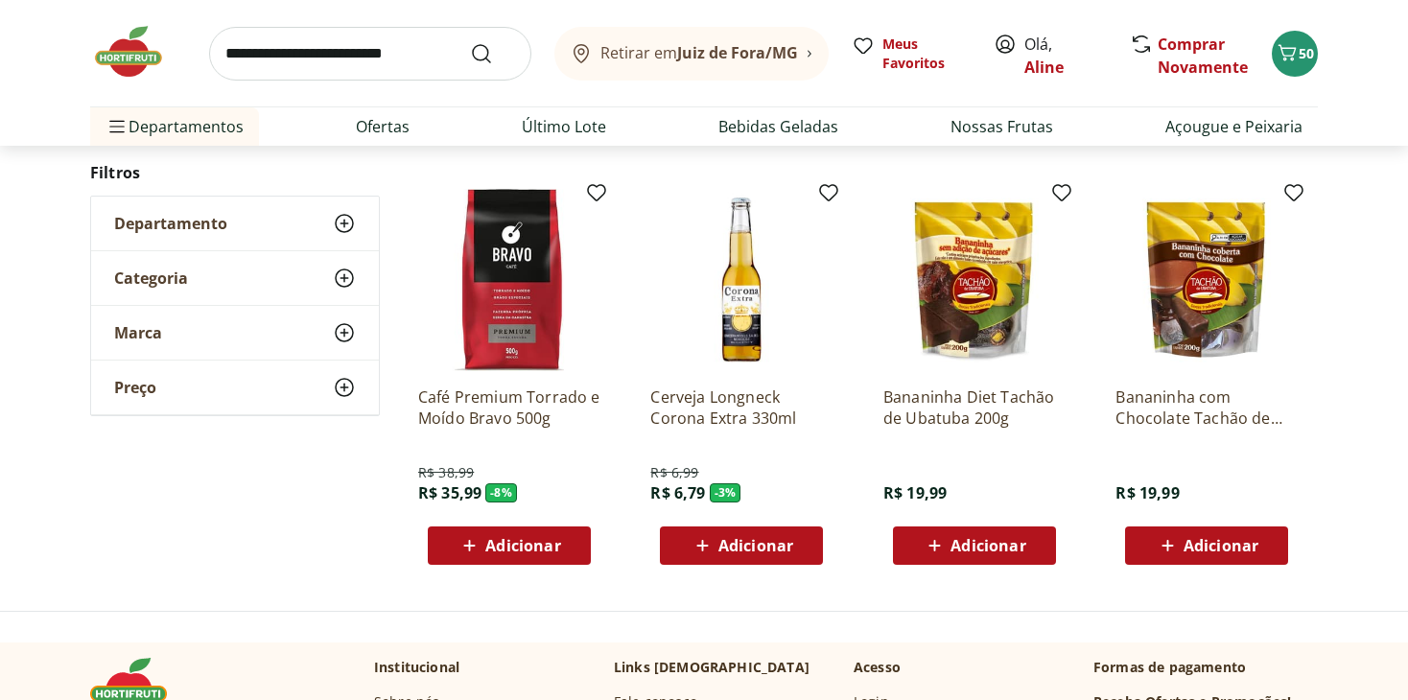
scroll to position [253, 0]
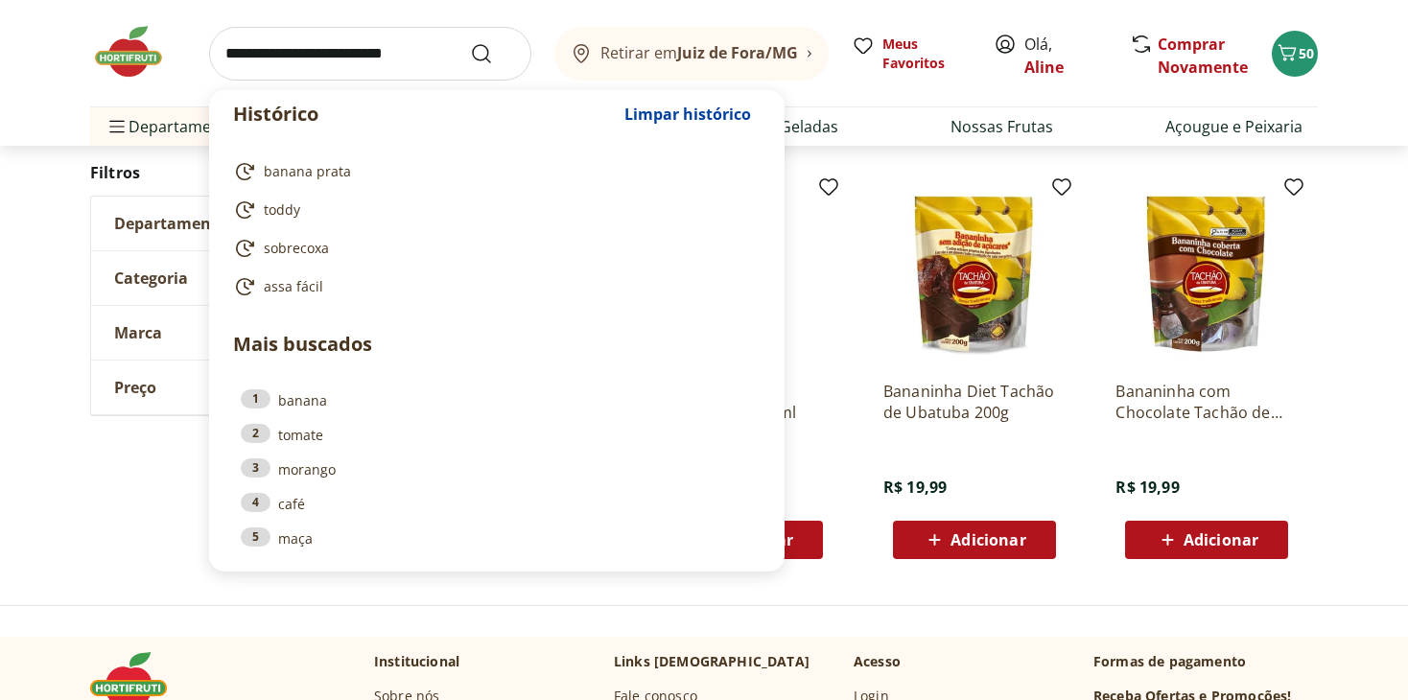
click at [318, 76] on input "search" at bounding box center [370, 54] width 322 height 54
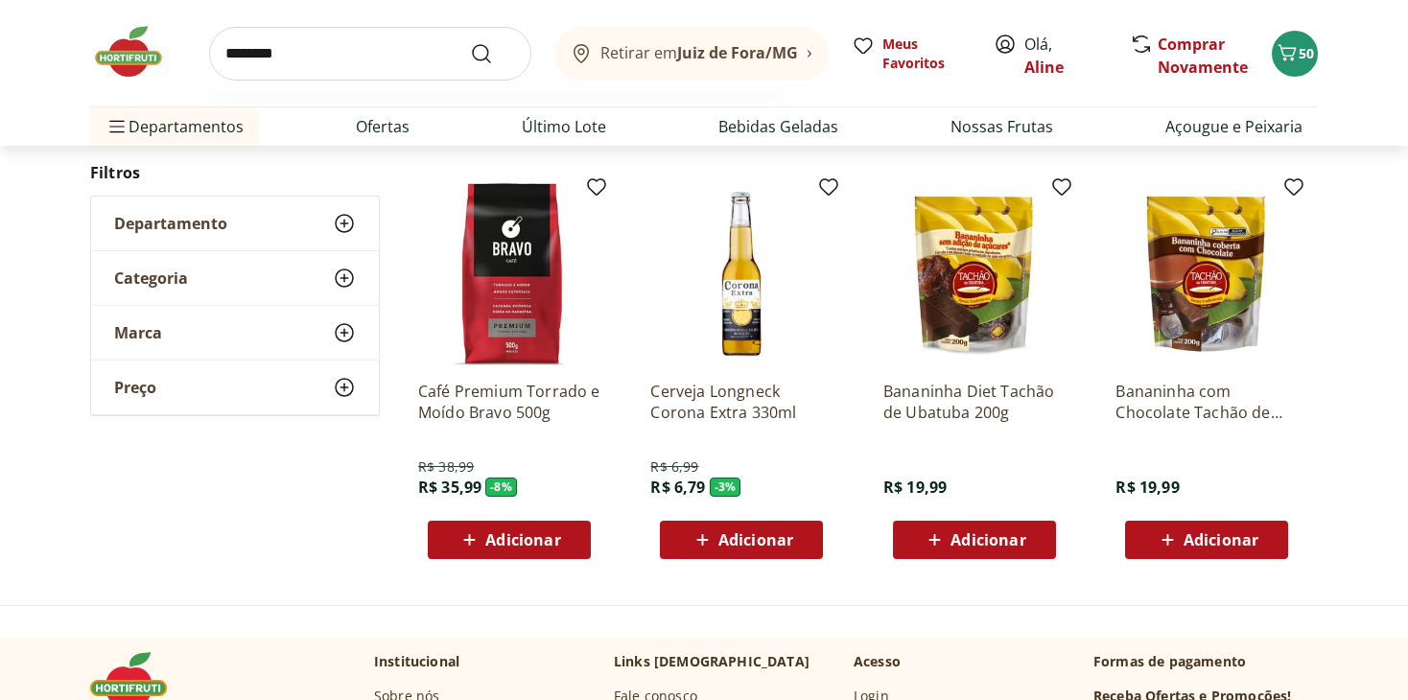
type input "********"
click at [470, 42] on button "Submit Search" at bounding box center [493, 53] width 46 height 23
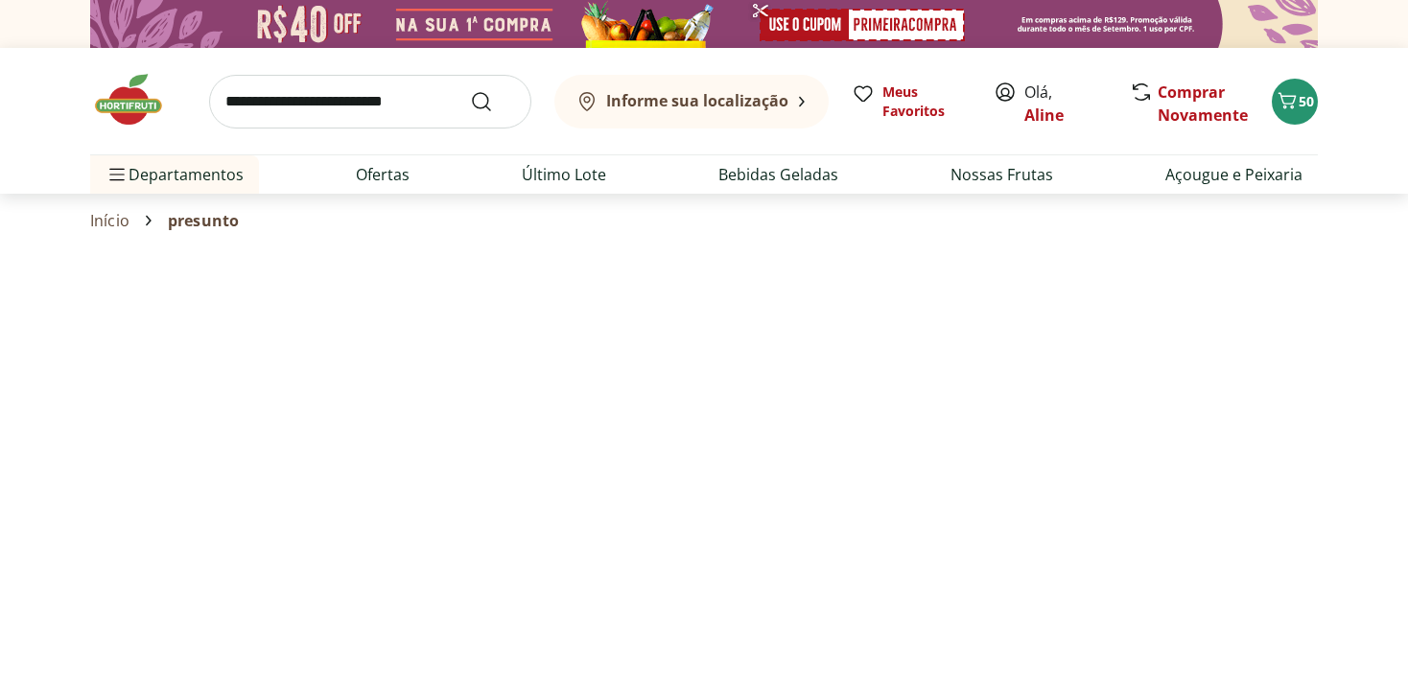
select select "**********"
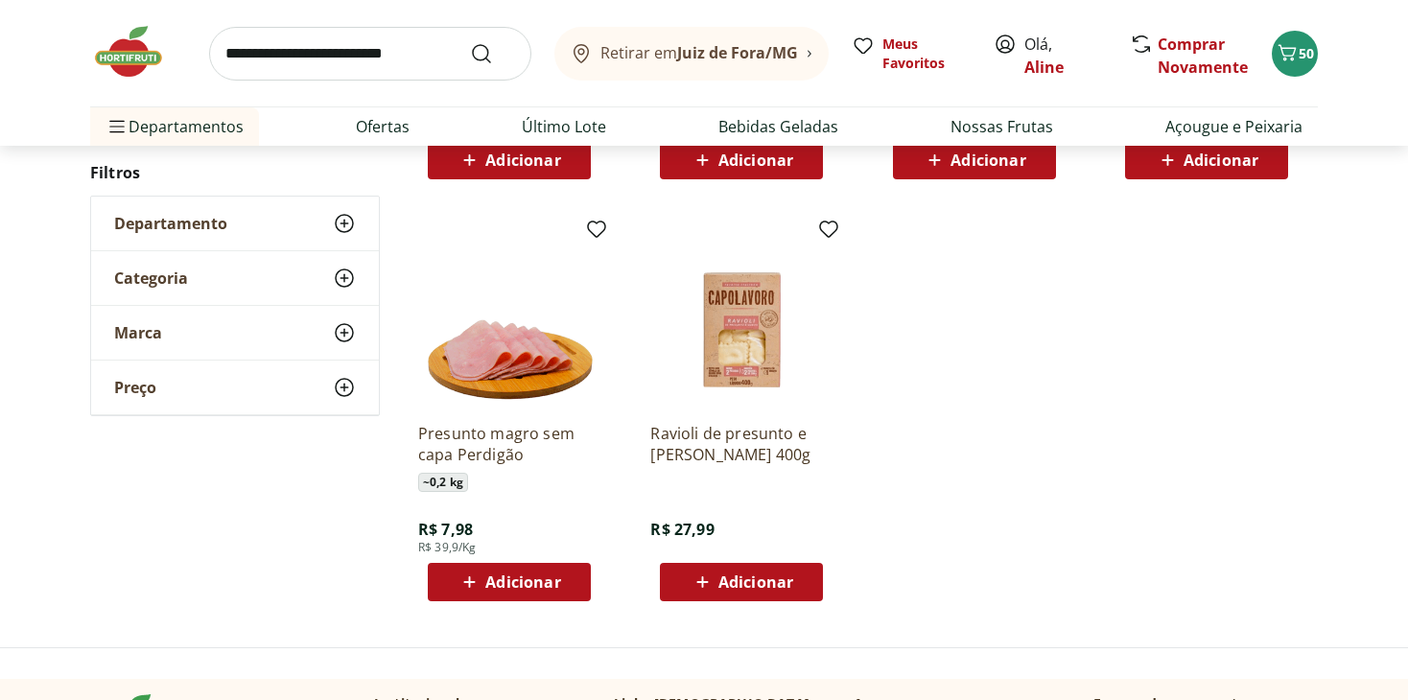
scroll to position [1051, 0]
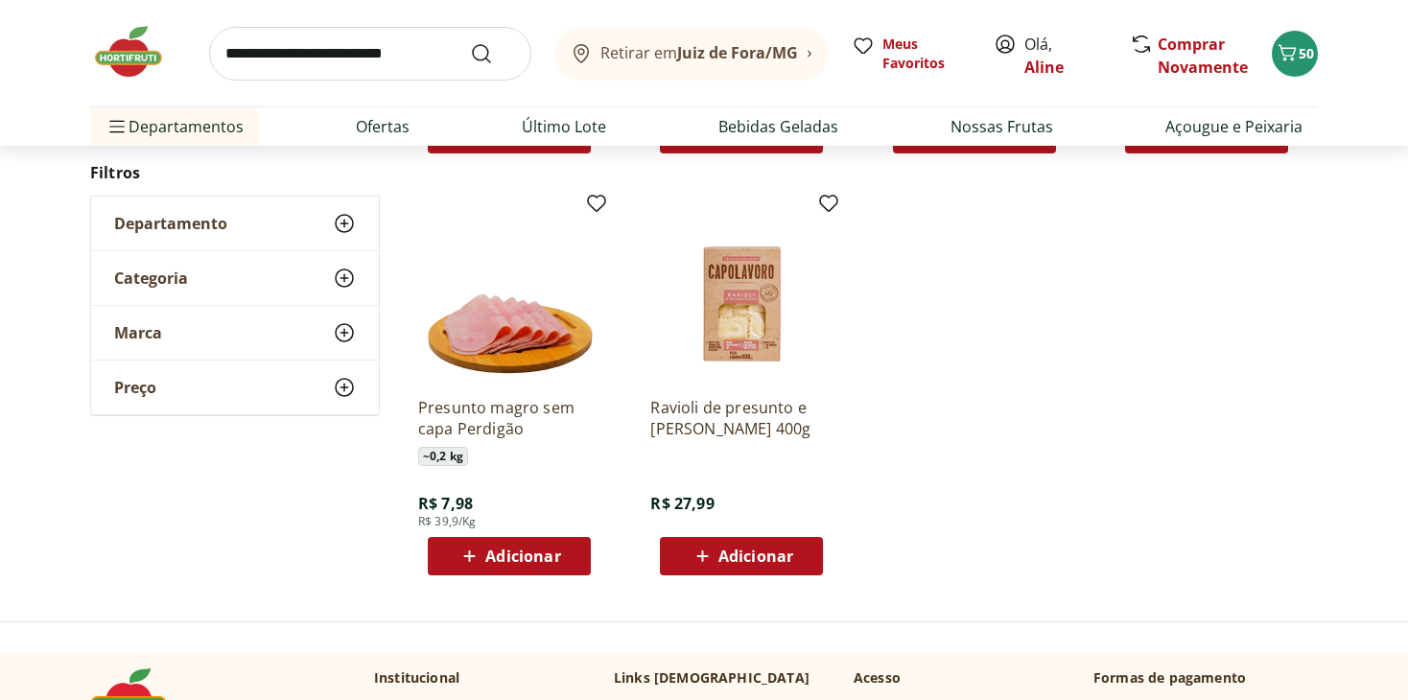
click at [500, 552] on span "Adicionar" at bounding box center [522, 556] width 75 height 15
click at [325, 43] on input "search" at bounding box center [370, 54] width 322 height 54
type input "**********"
click at [470, 42] on button "Submit Search" at bounding box center [493, 53] width 46 height 23
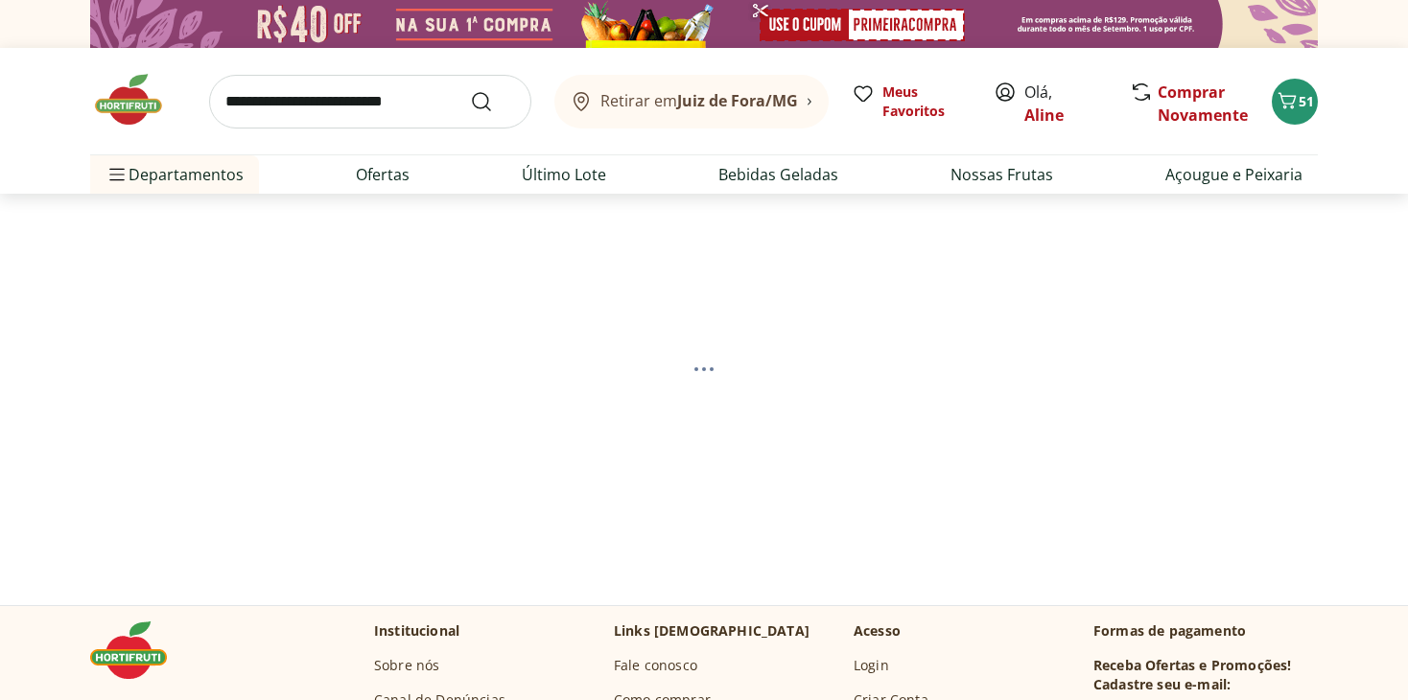
select select "**********"
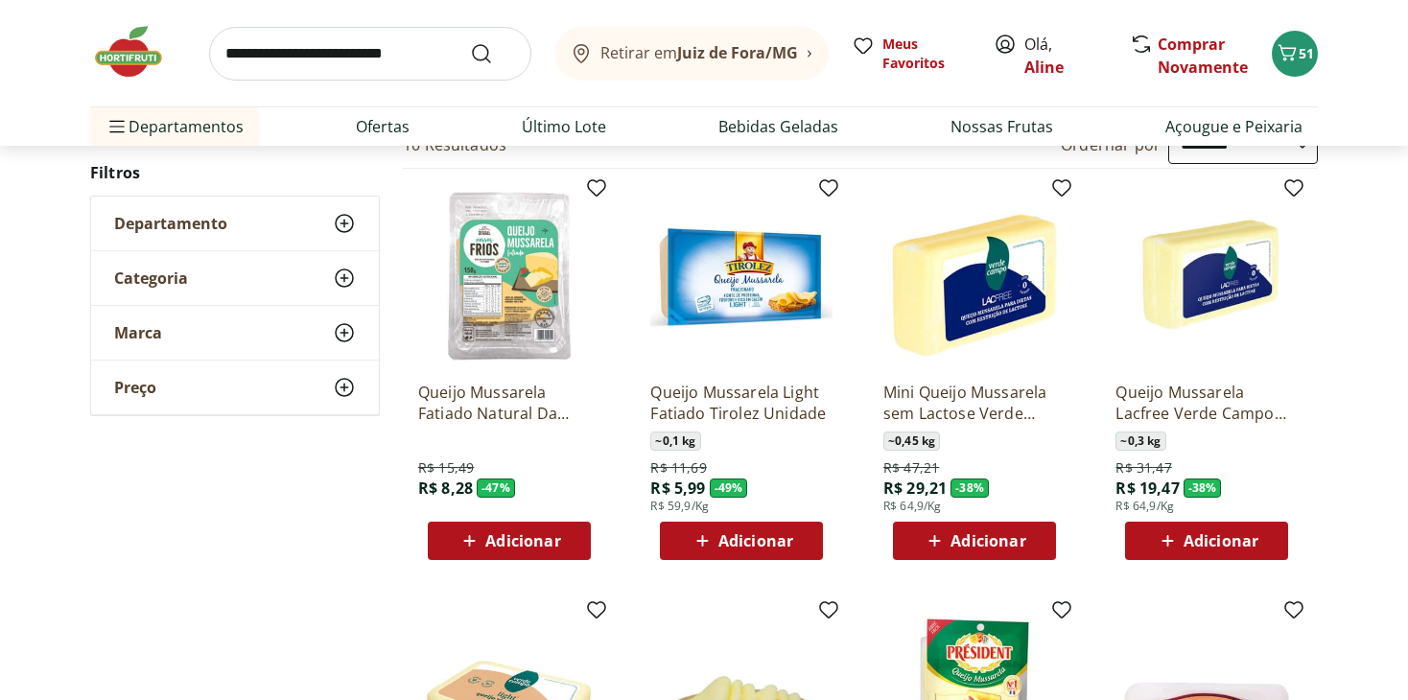
scroll to position [288, 0]
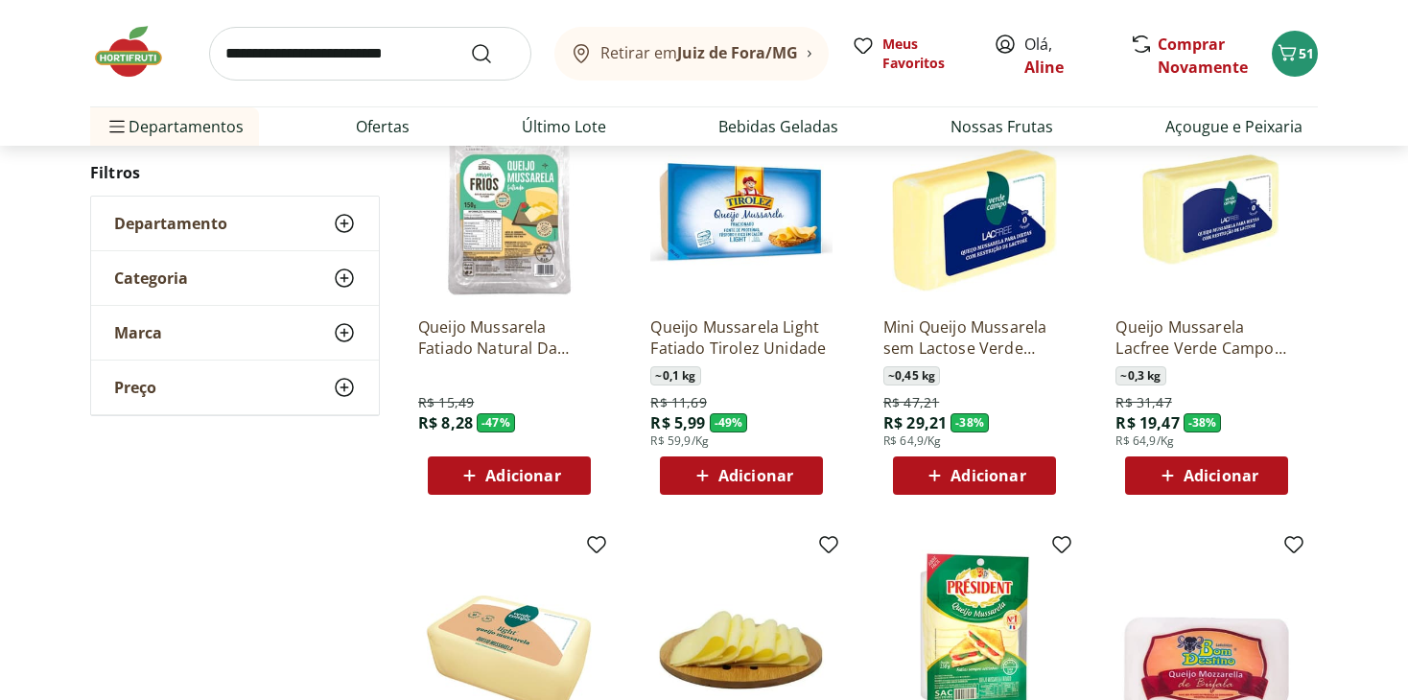
click at [498, 468] on span "Adicionar" at bounding box center [522, 475] width 75 height 15
click at [1281, 52] on icon "Carrinho" at bounding box center [1287, 52] width 23 height 23
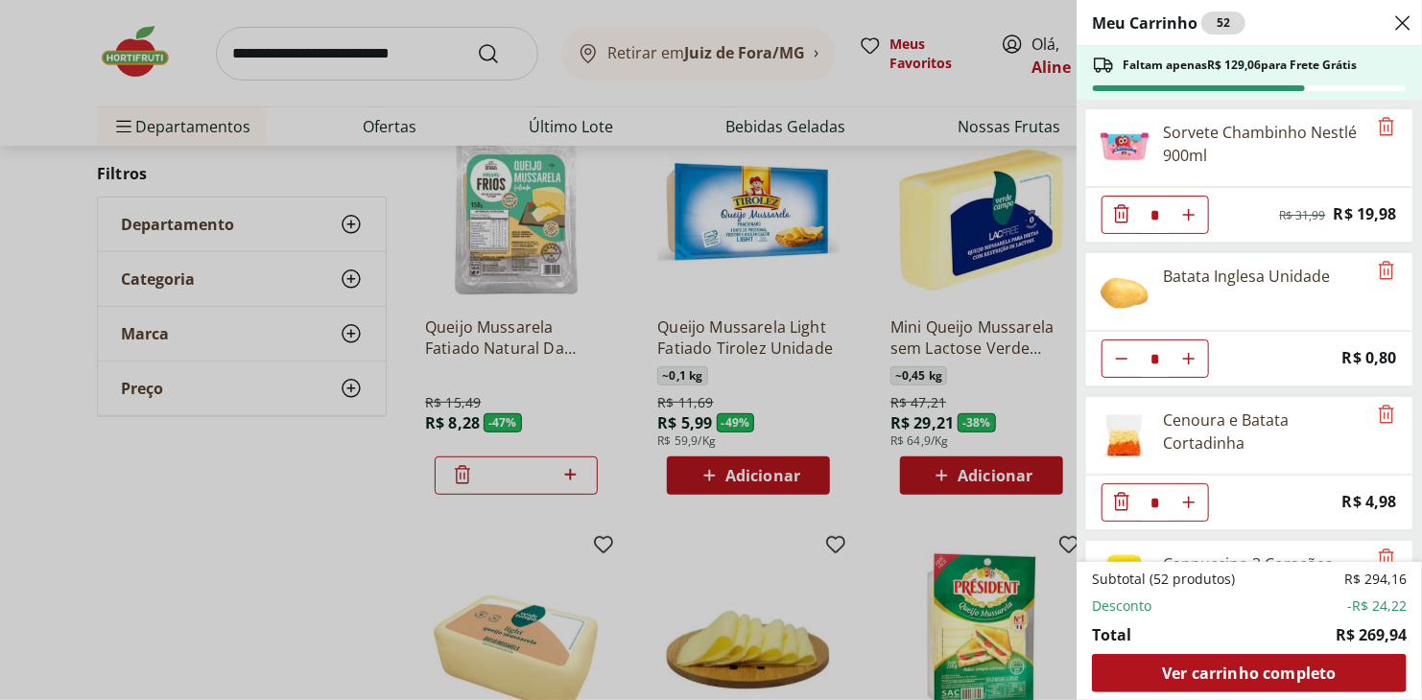
click at [1389, 27] on header "Meu Carrinho 52" at bounding box center [1248, 23] width 345 height 46
click at [1397, 25] on icon "Close" at bounding box center [1402, 23] width 23 height 23
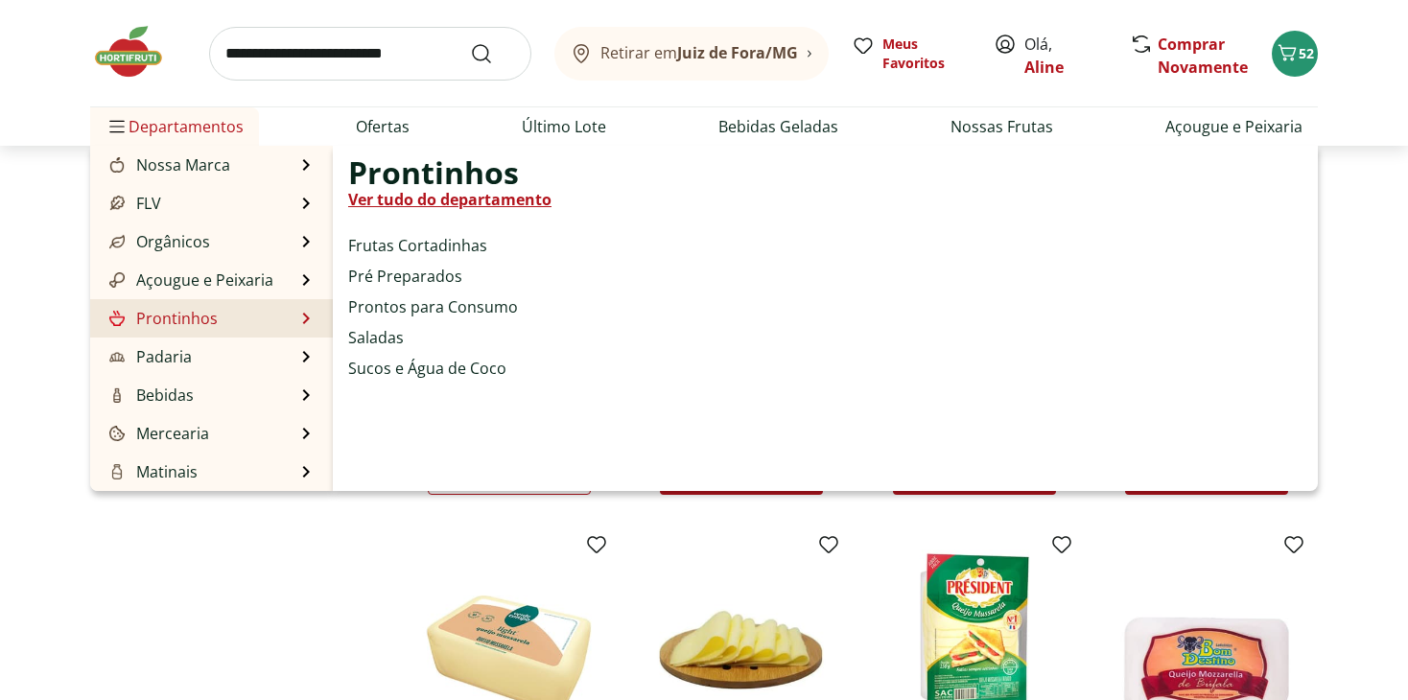
click at [198, 314] on link "Prontinhos" at bounding box center [162, 318] width 112 height 23
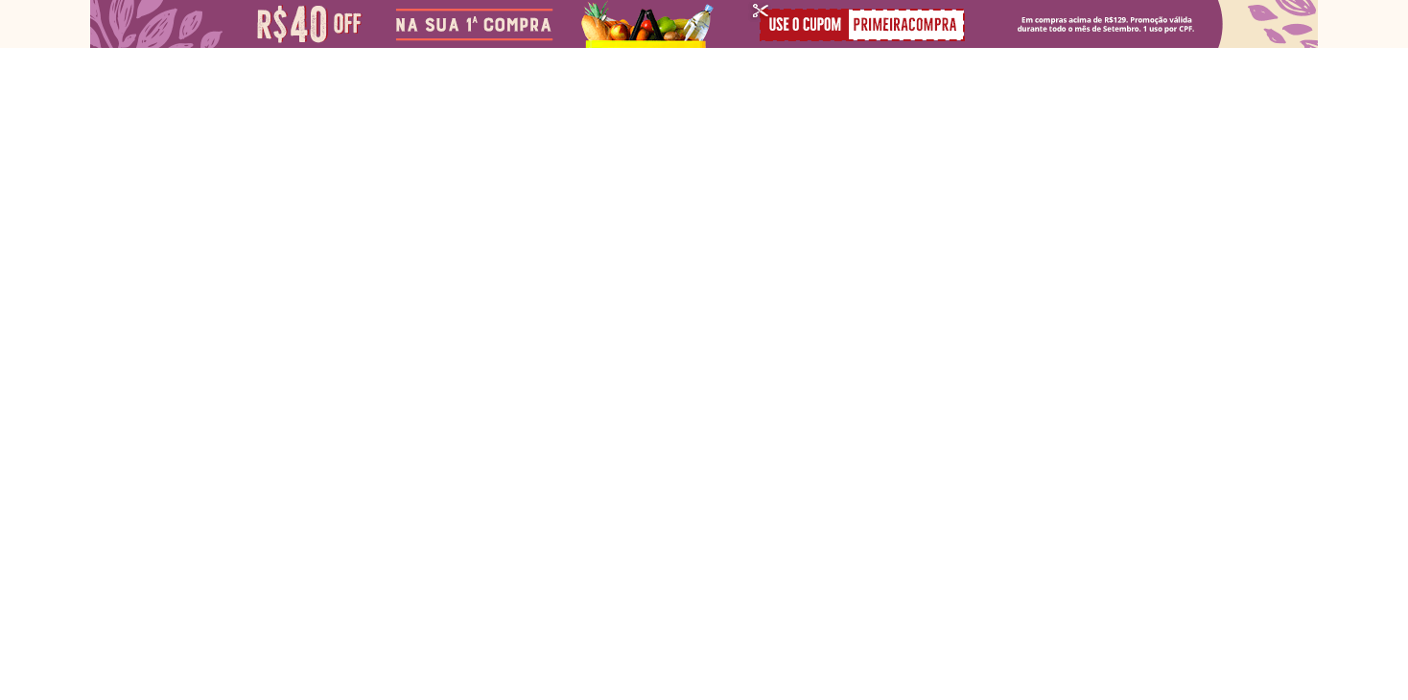
select select "**********"
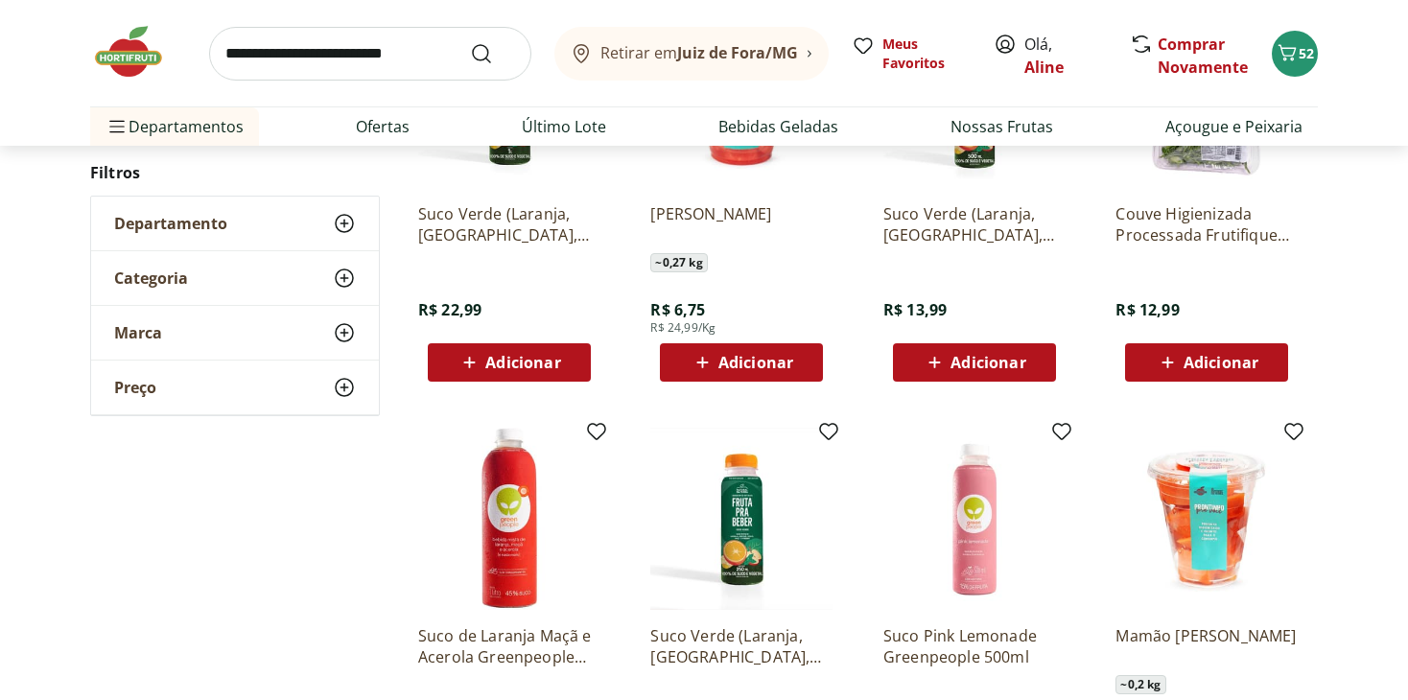
scroll to position [384, 0]
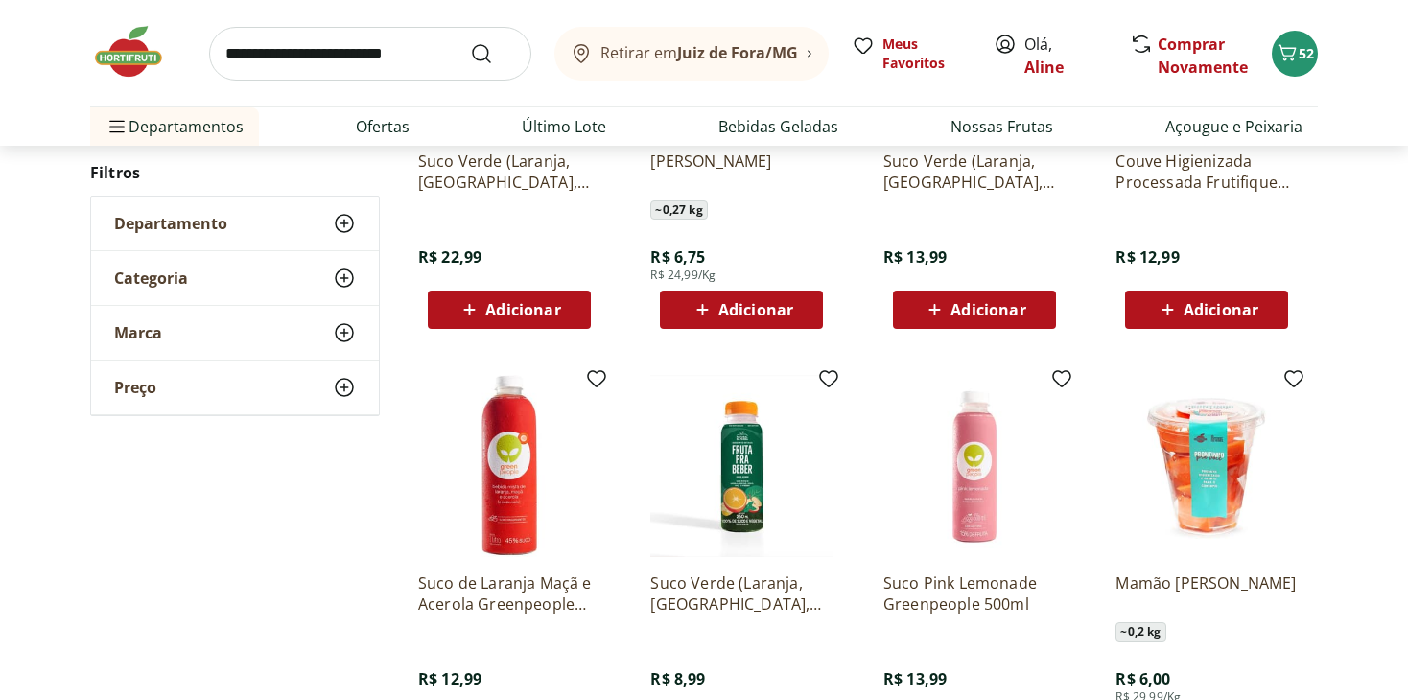
click at [325, 53] on input "search" at bounding box center [370, 54] width 322 height 54
type input "****"
click at [470, 42] on button "Submit Search" at bounding box center [493, 53] width 46 height 23
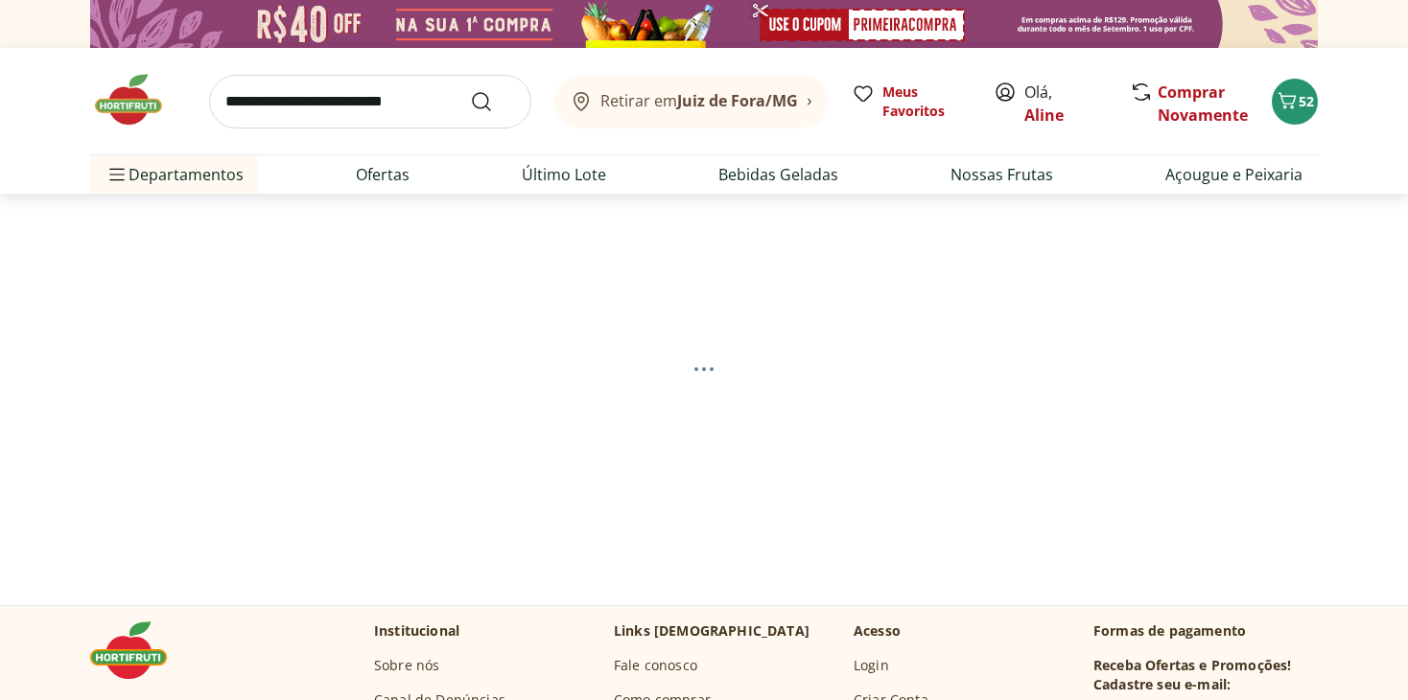
select select "**********"
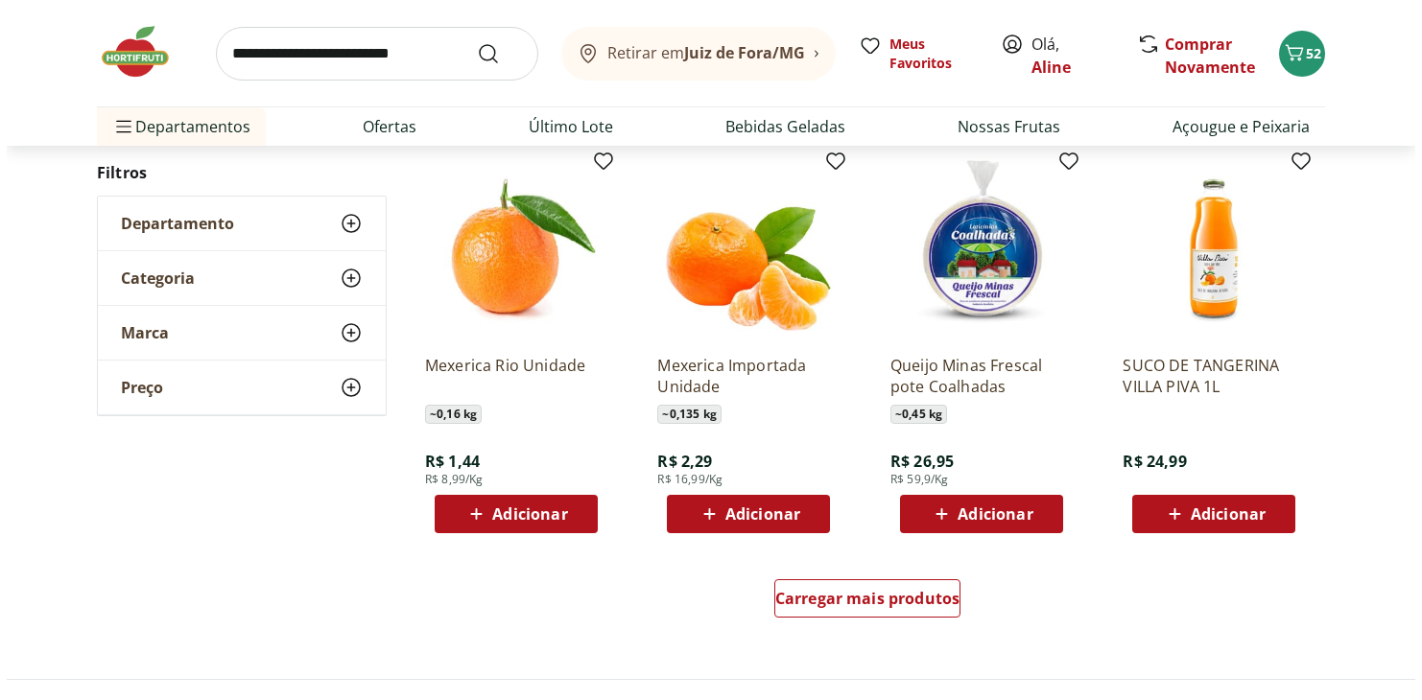
scroll to position [959, 0]
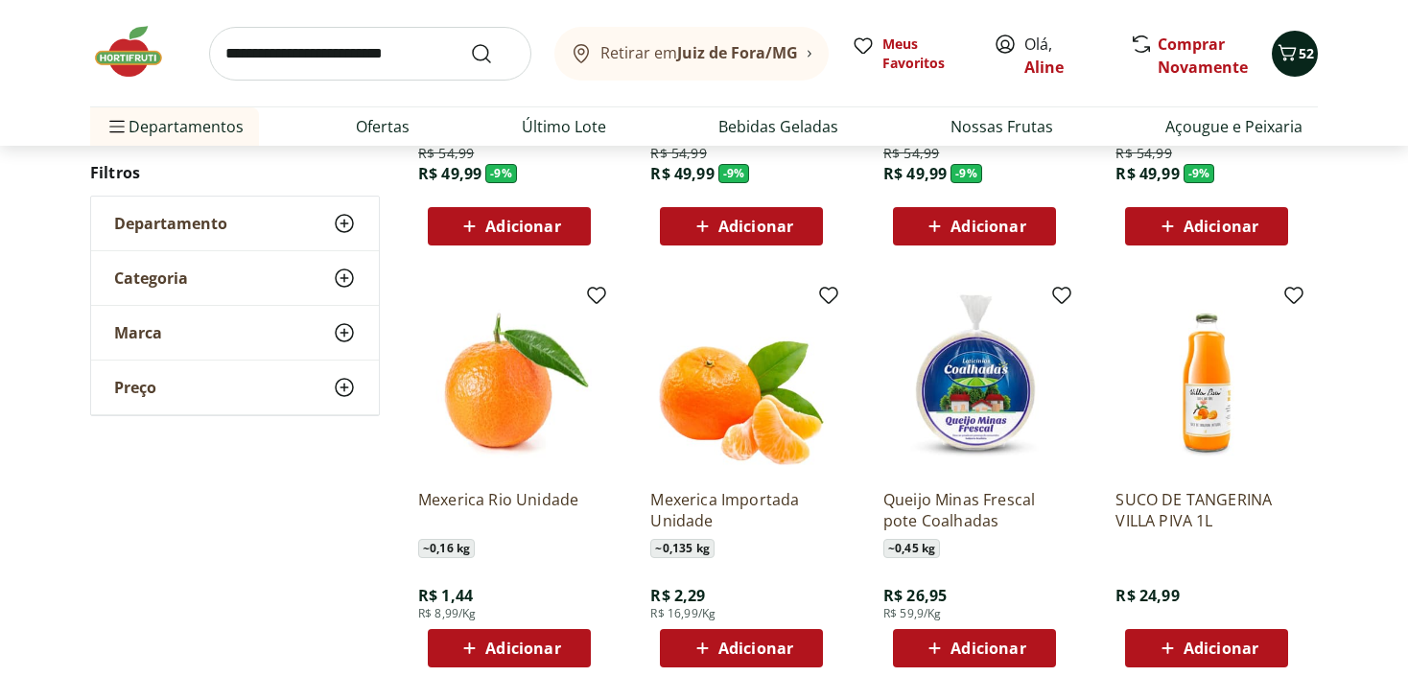
click at [1293, 63] on icon "Carrinho" at bounding box center [1287, 52] width 23 height 23
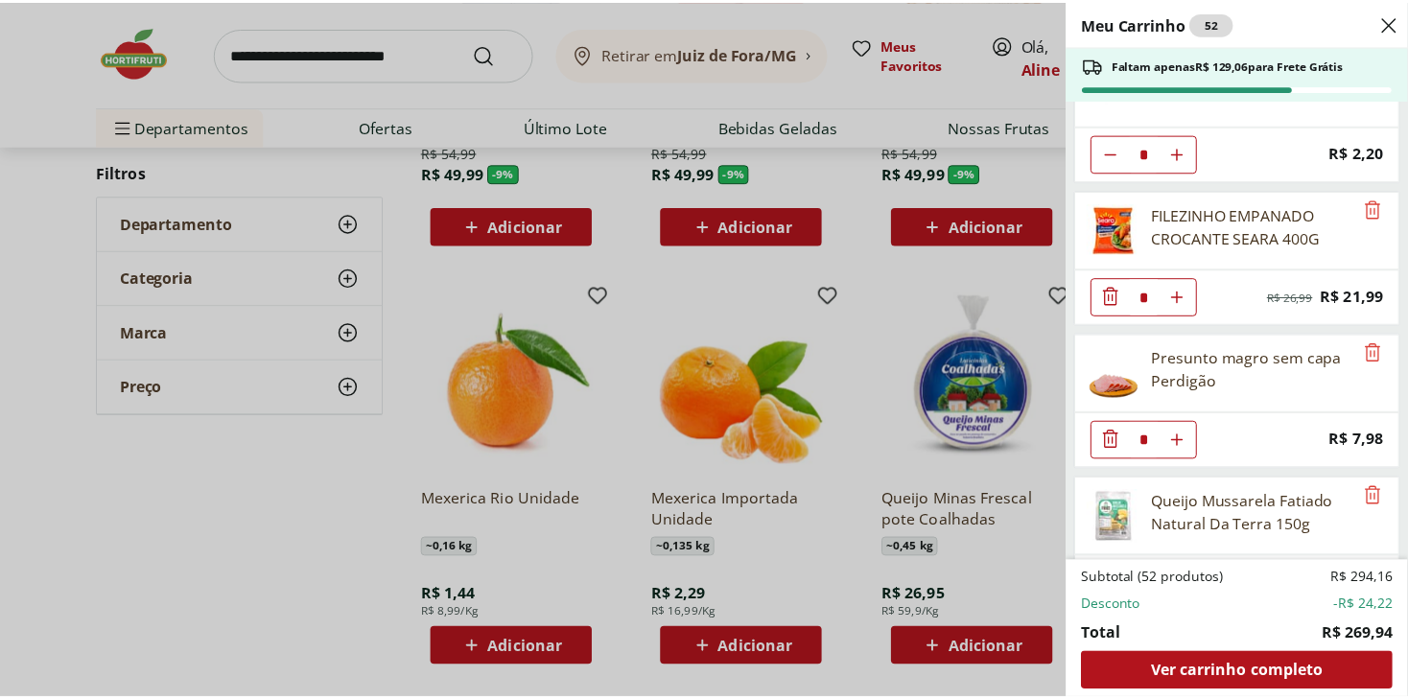
scroll to position [2256, 0]
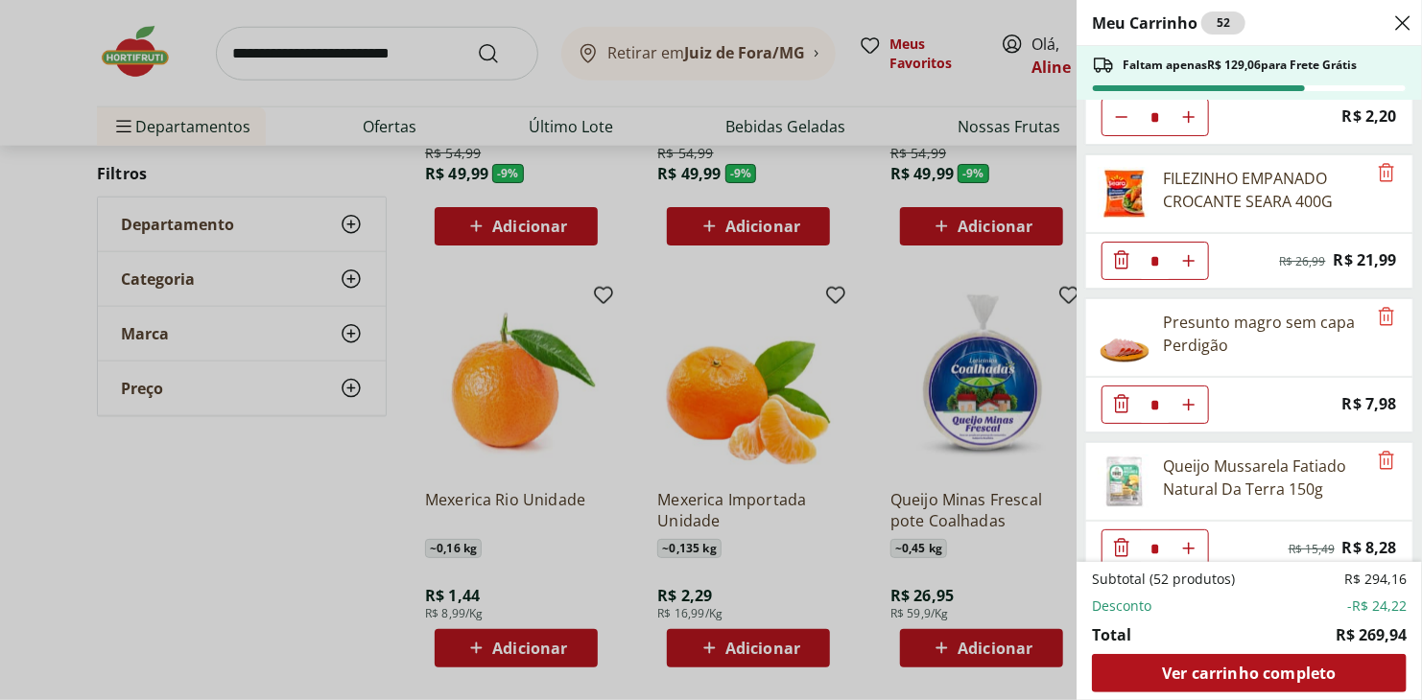
click at [514, 96] on div "Meu Carrinho 52 Faltam apenas R$ 129,06 para Frete Grátis Sorvete Chambinho Nes…" at bounding box center [711, 350] width 1422 height 700
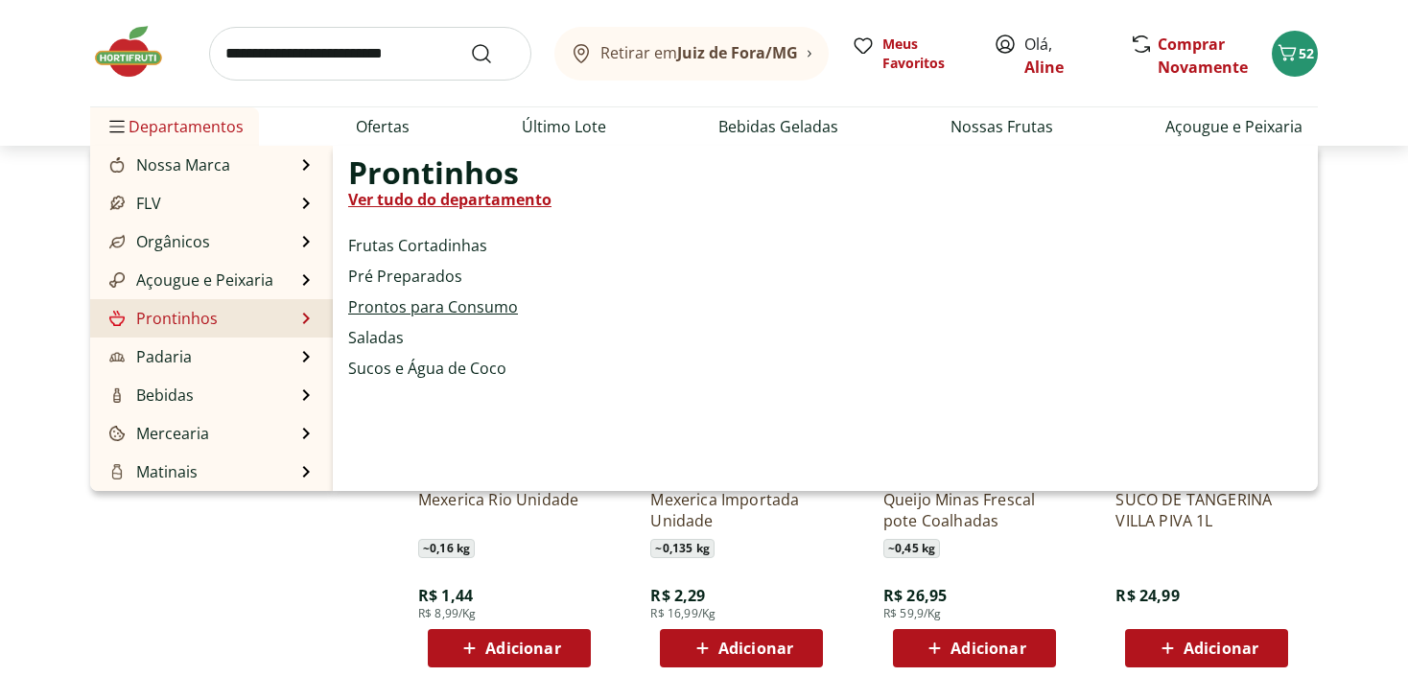
click at [416, 308] on link "Prontos para Consumo" at bounding box center [433, 306] width 170 height 23
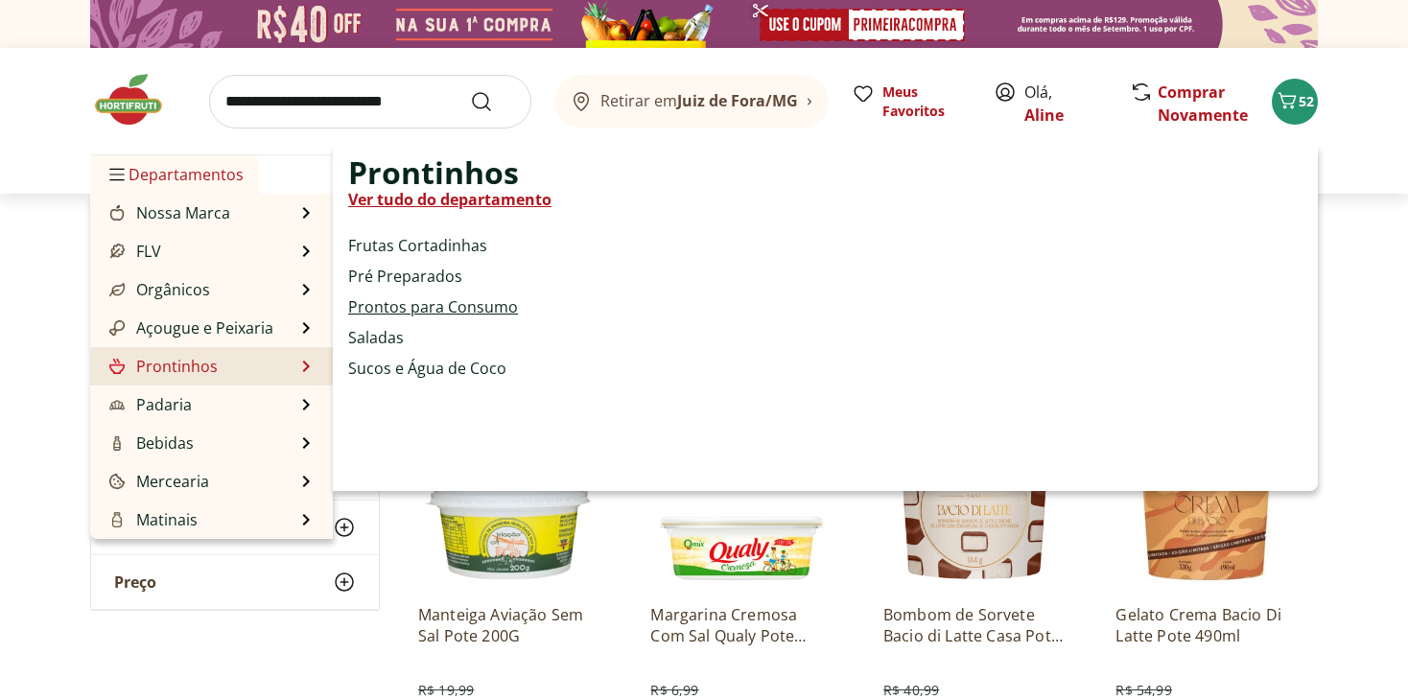
select select "**********"
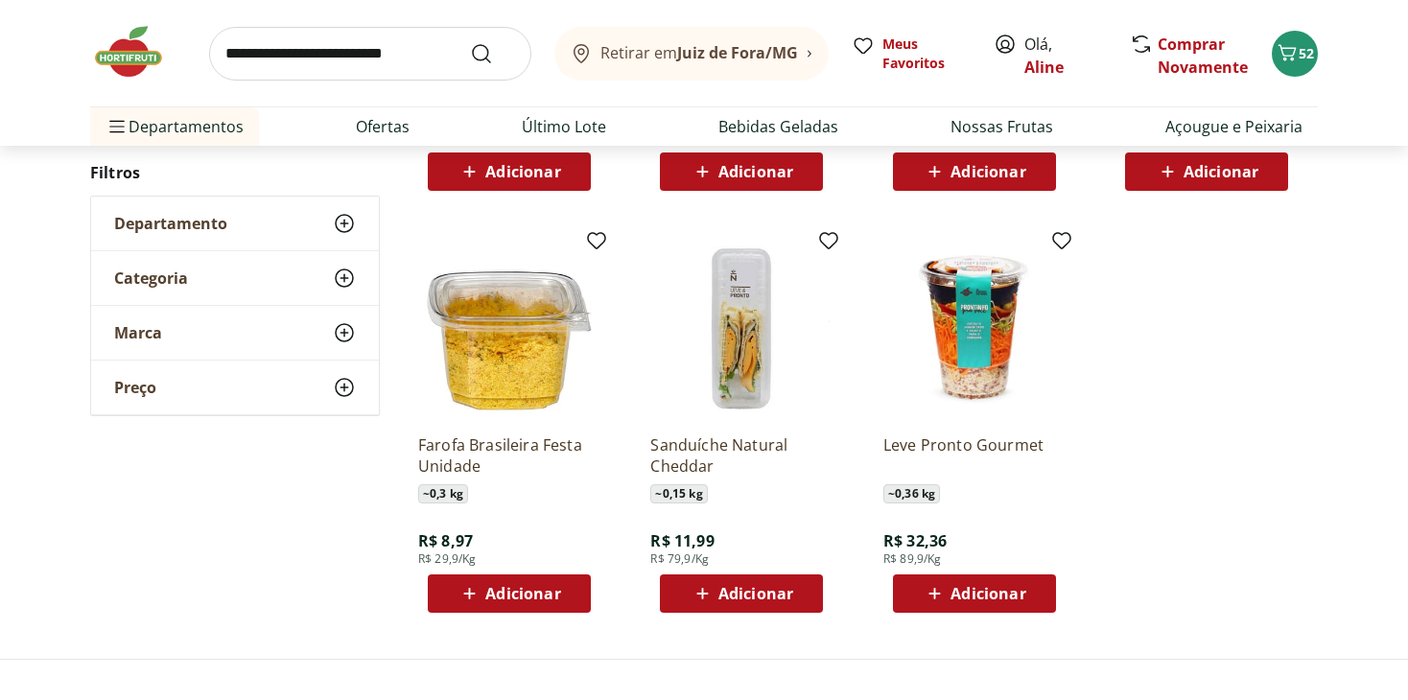
scroll to position [959, 0]
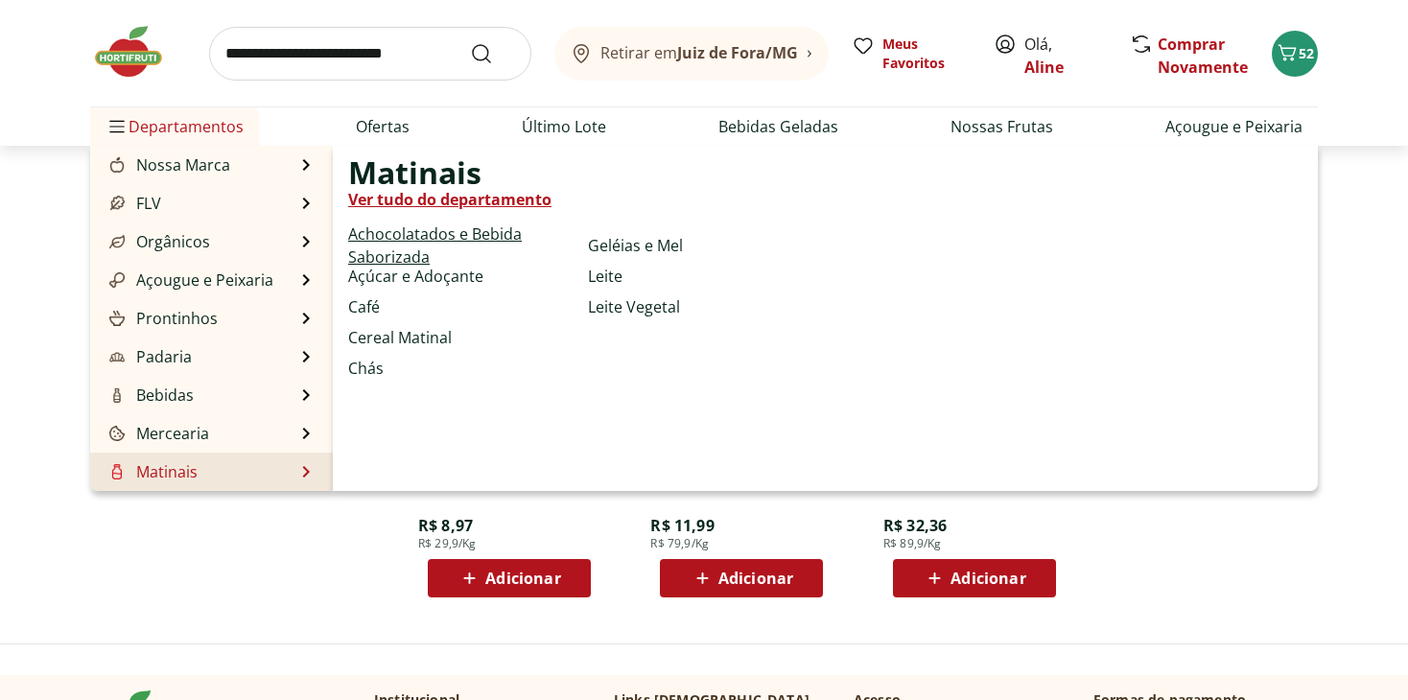
click at [410, 231] on link "Achocolatados e Bebida Saborizada" at bounding box center [464, 246] width 232 height 46
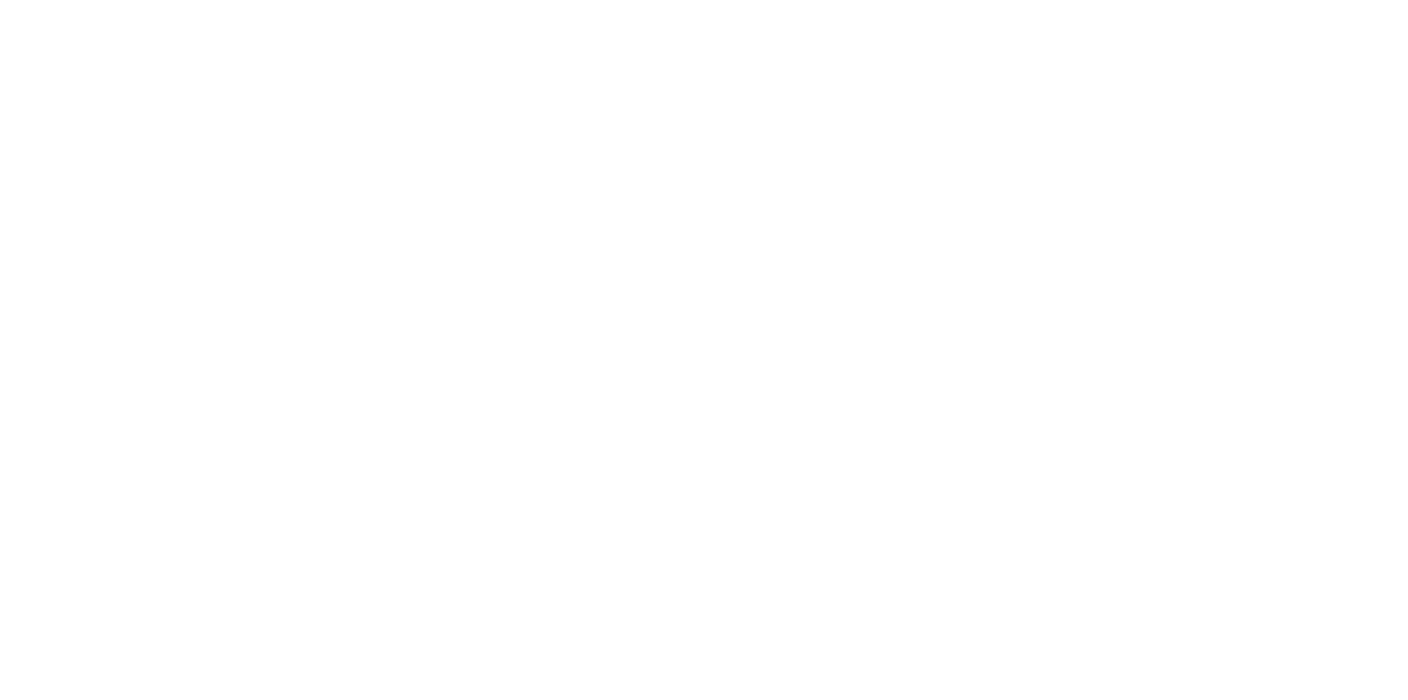
select select "**********"
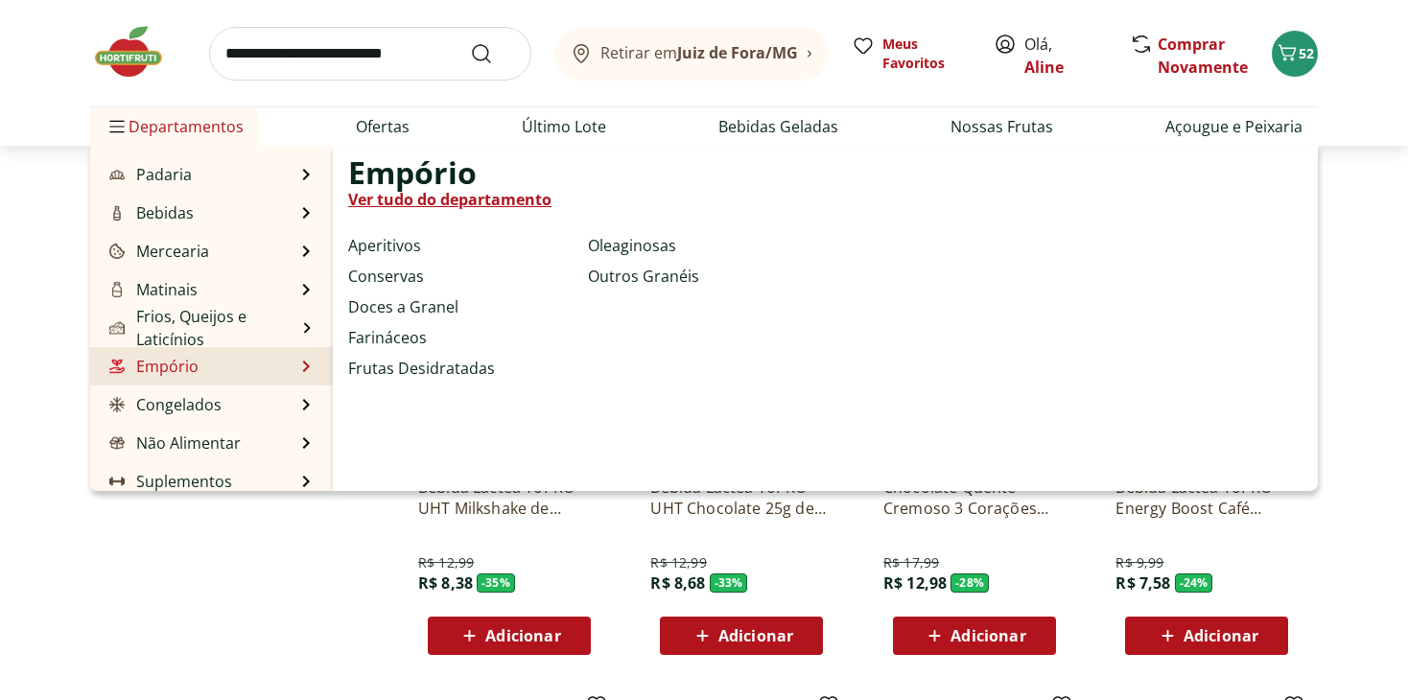
scroll to position [192, 0]
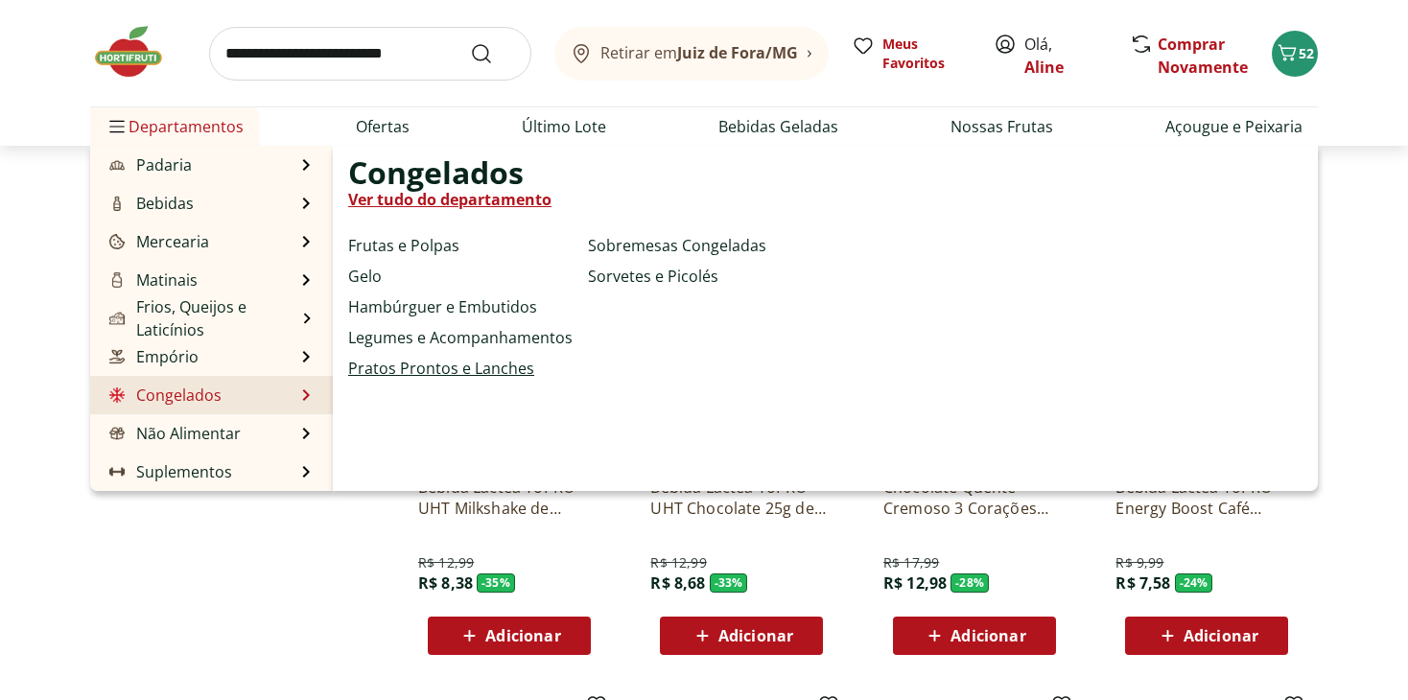
click at [490, 366] on link "Pratos Prontos e Lanches" at bounding box center [441, 368] width 186 height 23
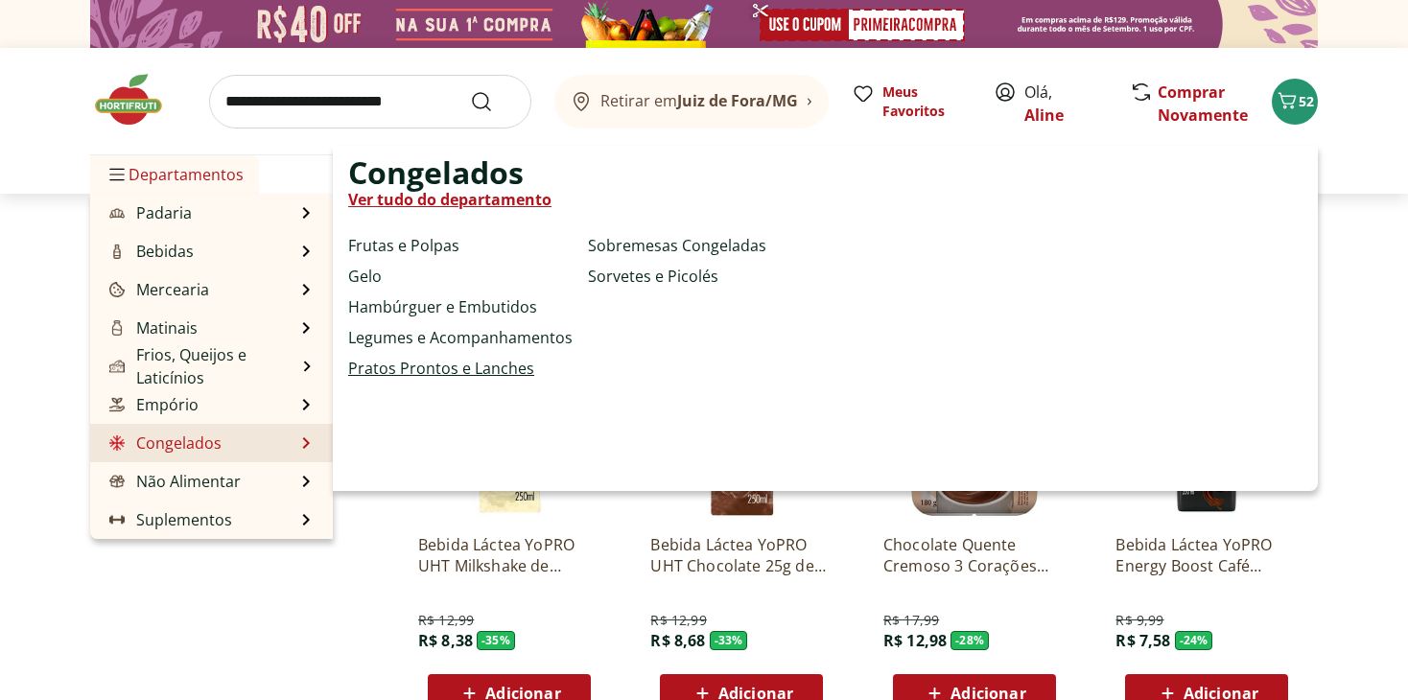
select select "**********"
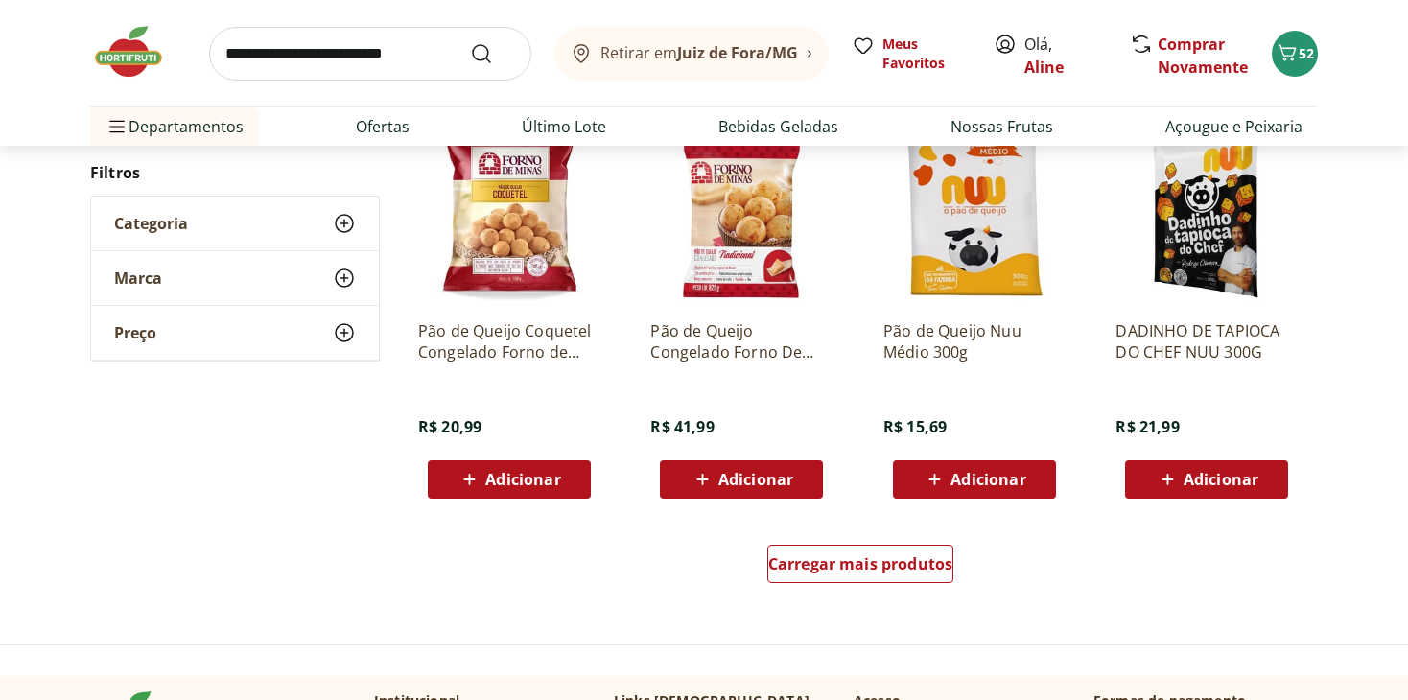
scroll to position [1099, 0]
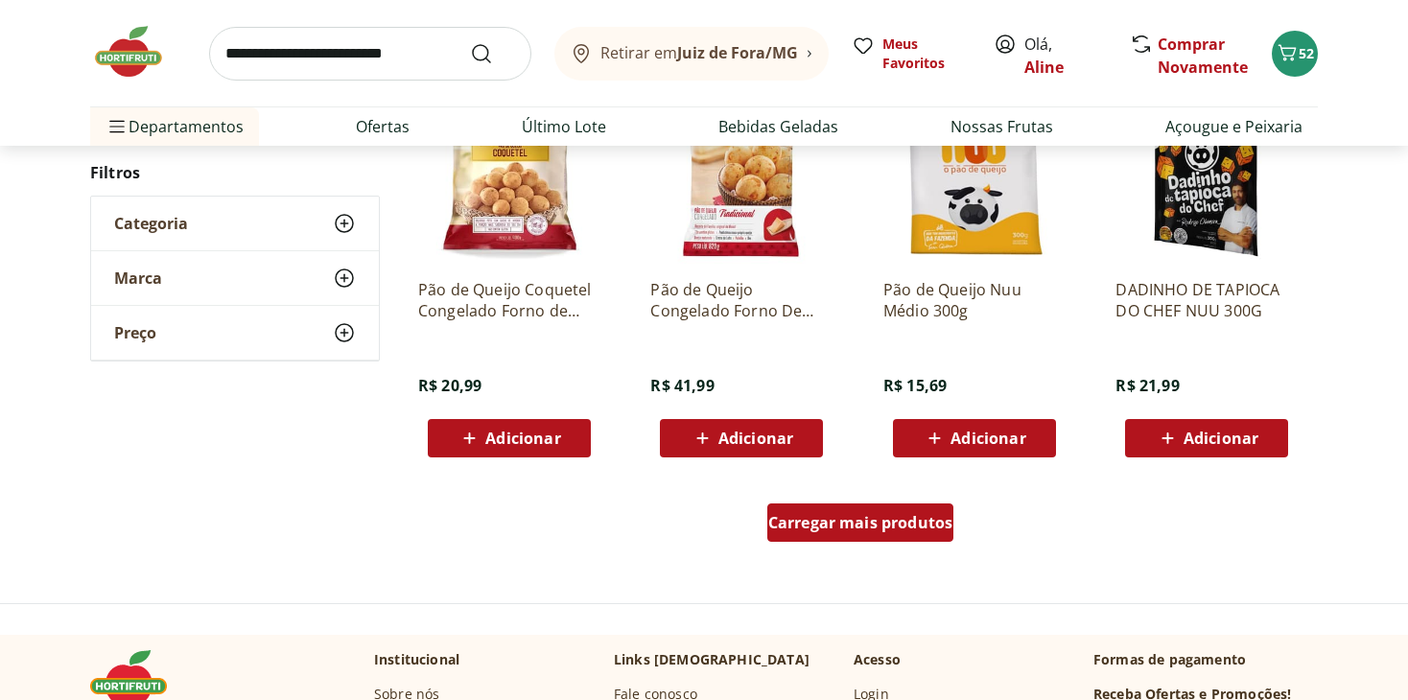
click at [845, 544] on link "Carregar mais produtos" at bounding box center [861, 527] width 187 height 46
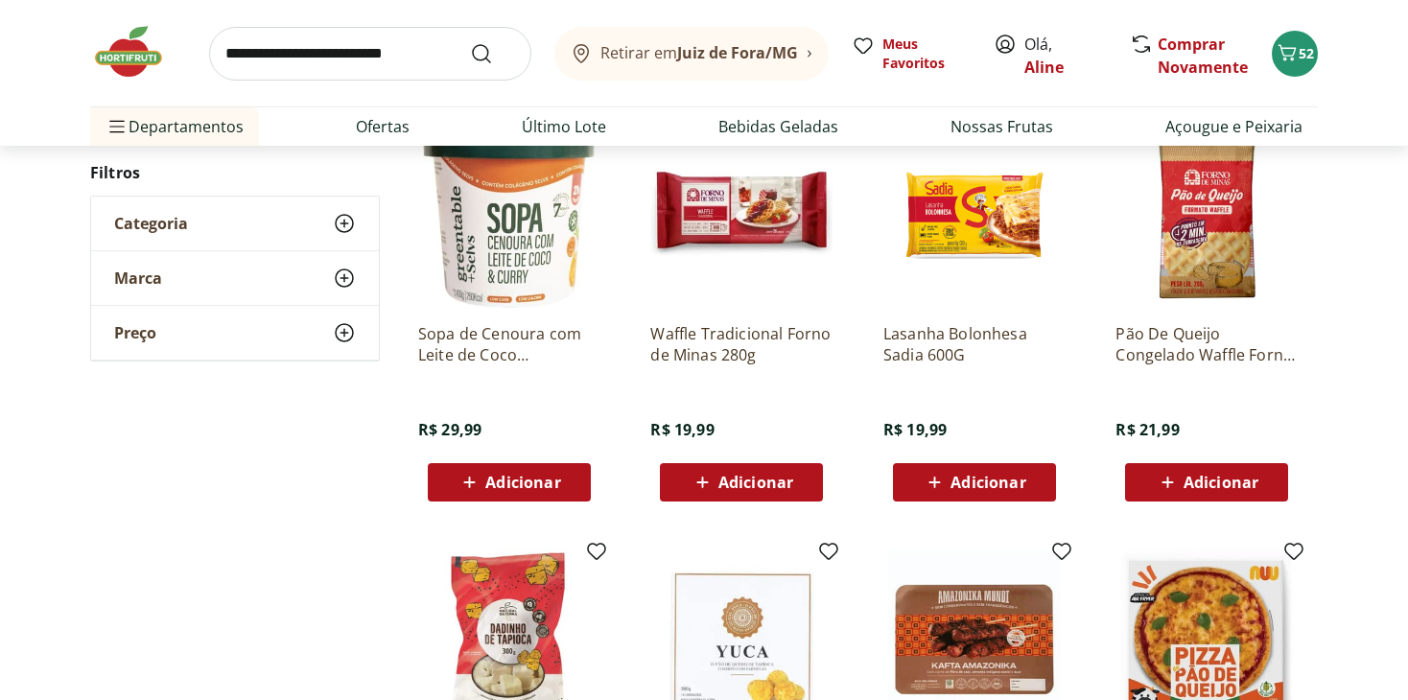
scroll to position [1884, 0]
click at [717, 485] on span "Adicionar" at bounding box center [742, 482] width 103 height 23
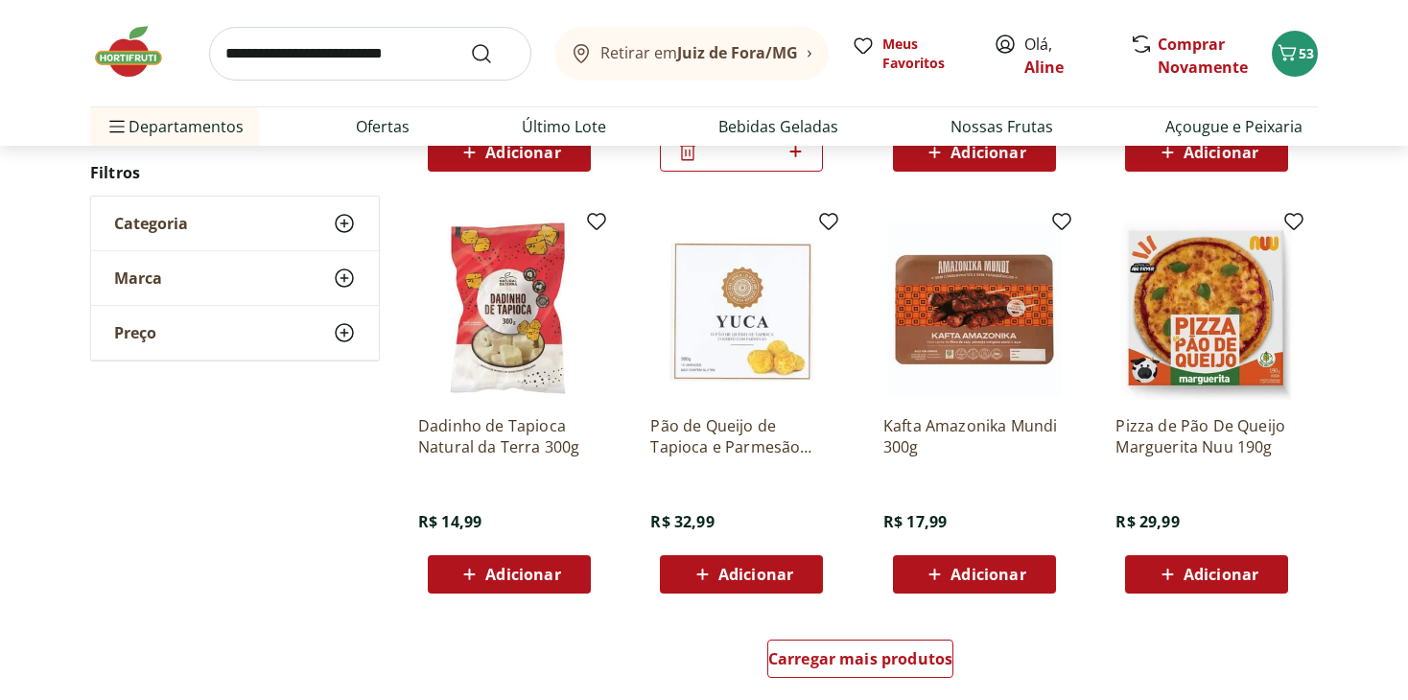
scroll to position [2268, 0]
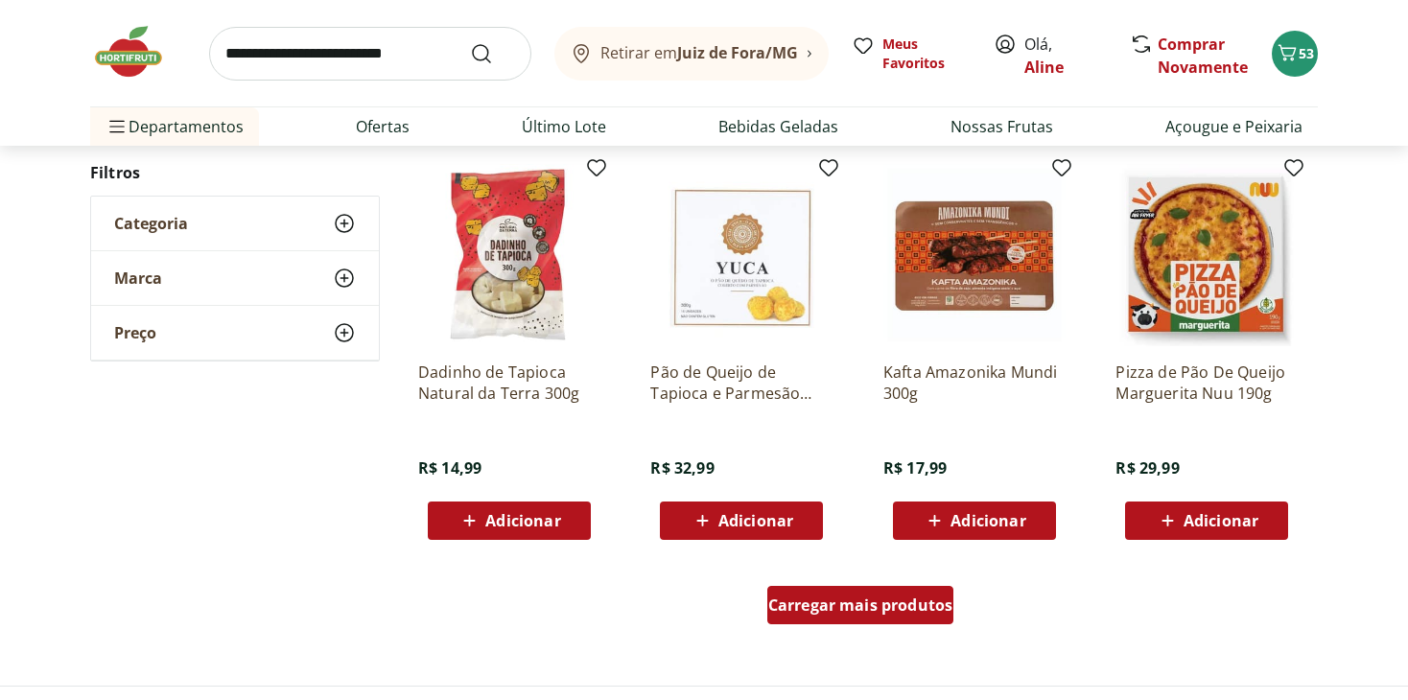
click at [905, 613] on span "Carregar mais produtos" at bounding box center [860, 605] width 185 height 15
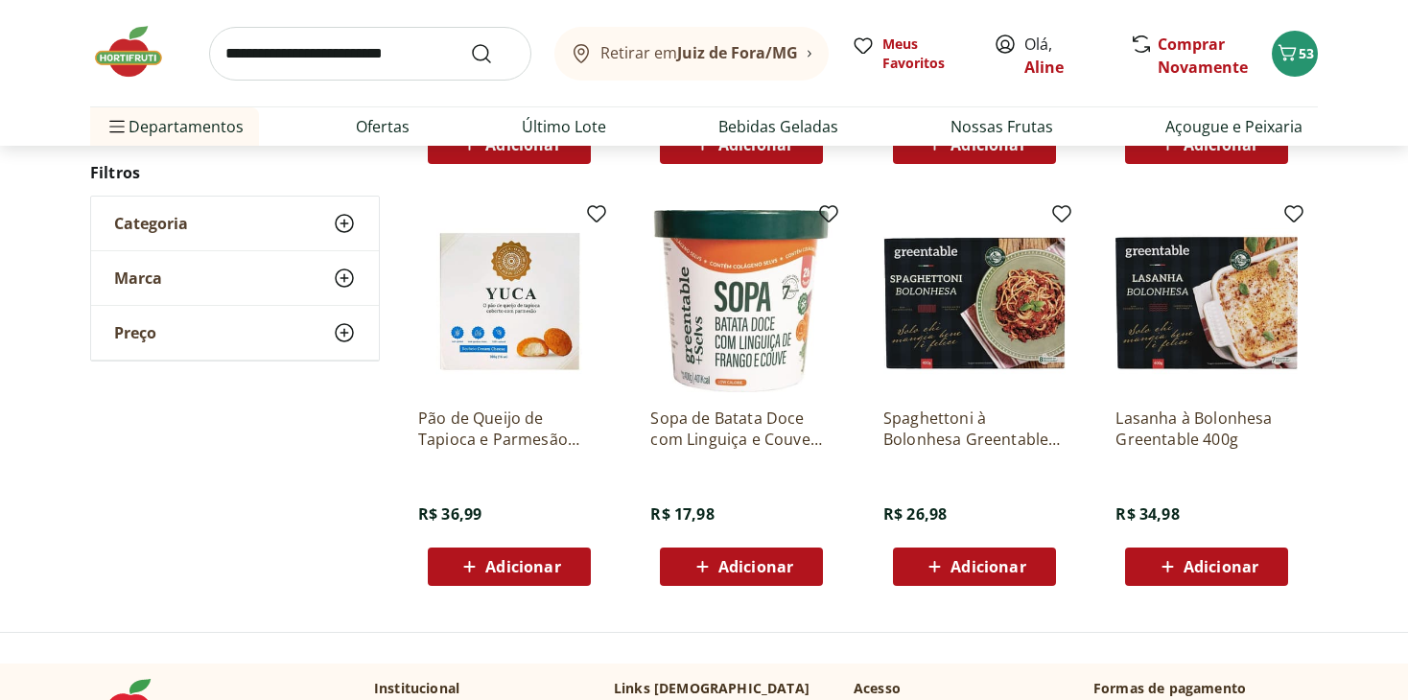
scroll to position [729, 0]
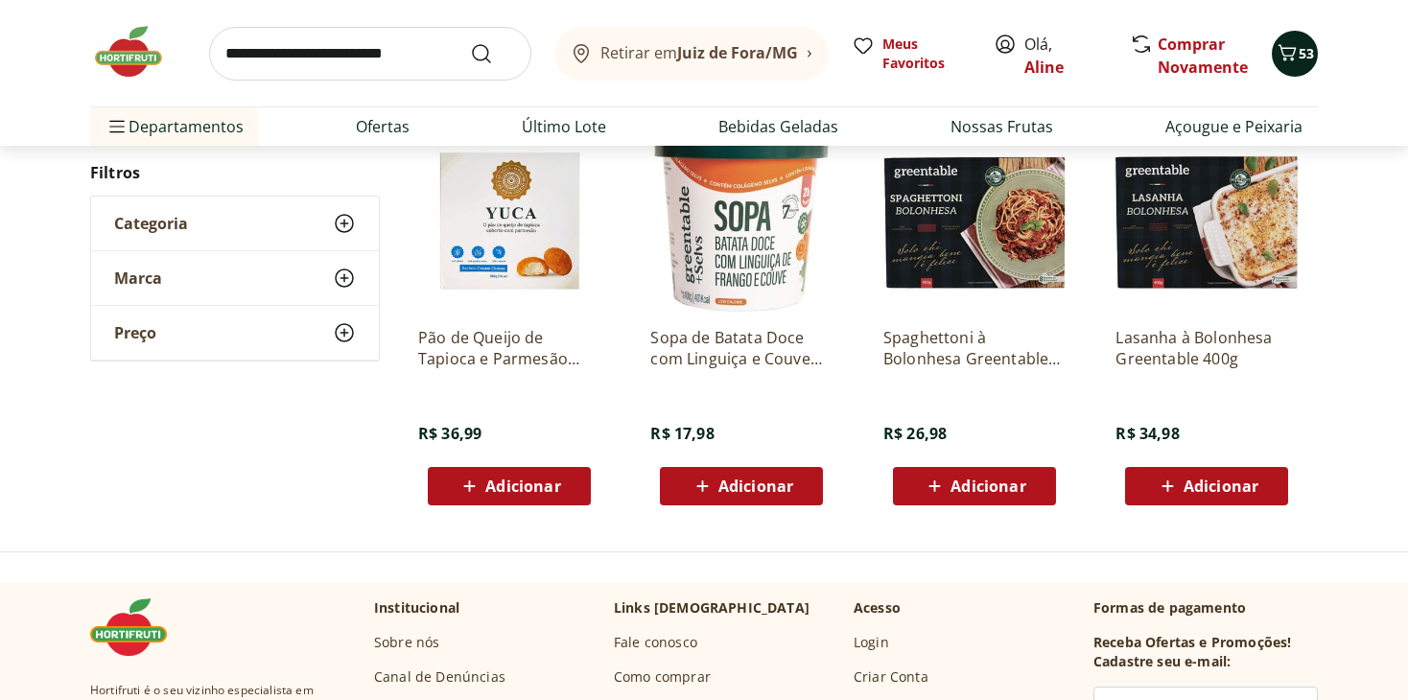
click at [1300, 53] on span "53" at bounding box center [1306, 53] width 15 height 18
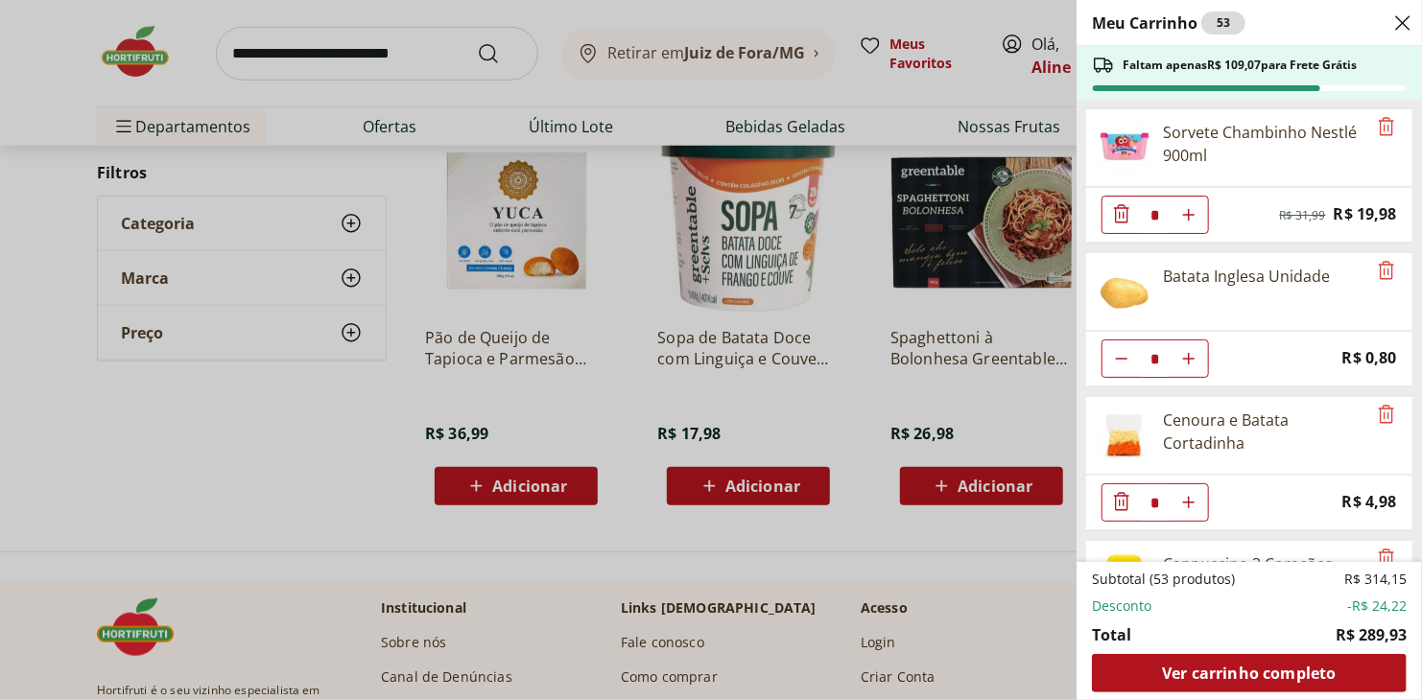
click at [1300, 54] on div "Faltam apenas R$ 109,07 para Frete Grátis" at bounding box center [1224, 65] width 265 height 23
click at [695, 532] on div "Meu Carrinho 53 Faltam apenas R$ 109,07 para Frete Grátis Sorvete Chambinho Nes…" at bounding box center [711, 350] width 1422 height 700
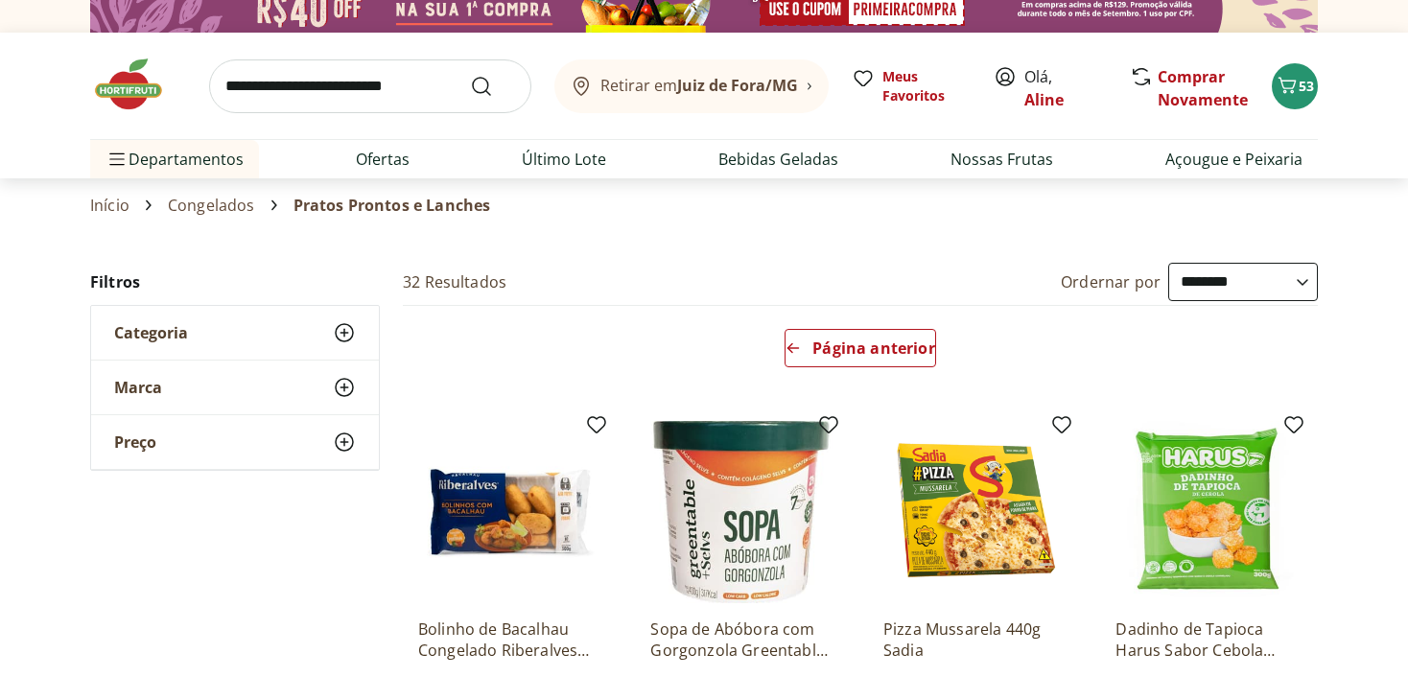
scroll to position [0, 0]
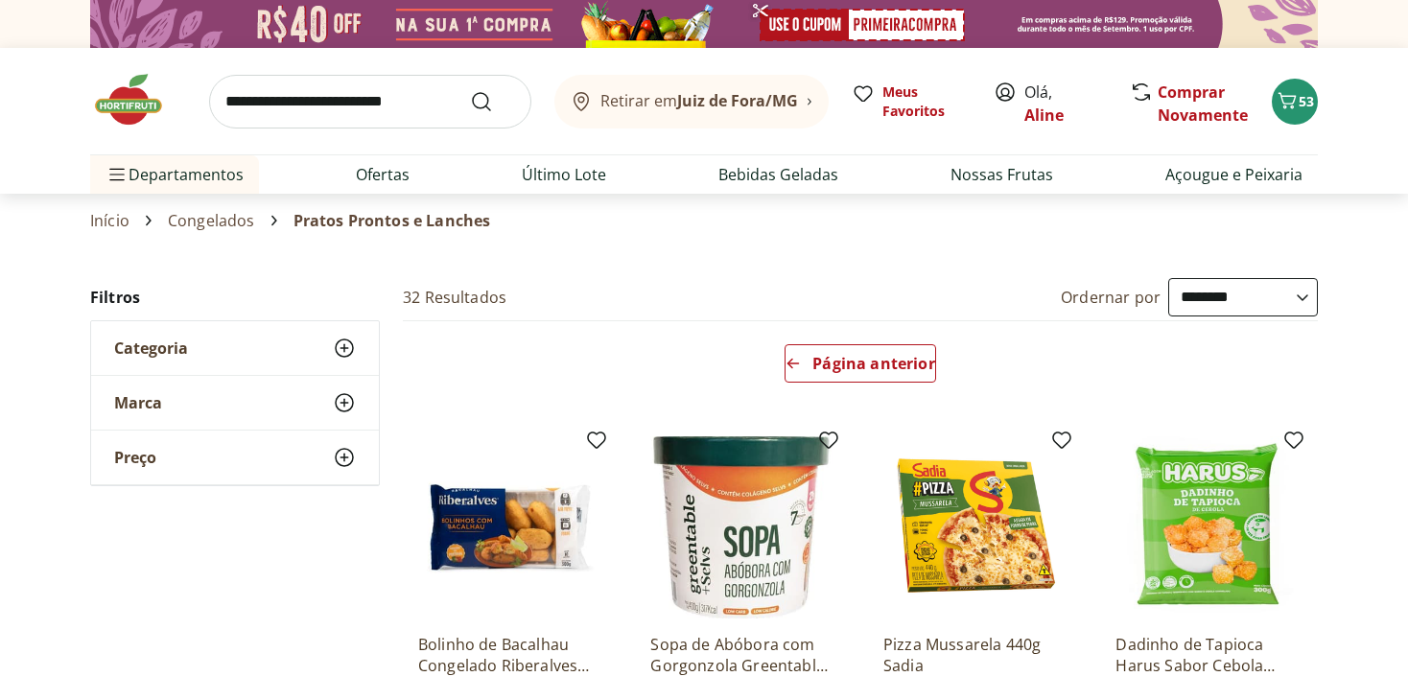
click at [199, 222] on link "Congelados" at bounding box center [211, 220] width 87 height 17
select select "**********"
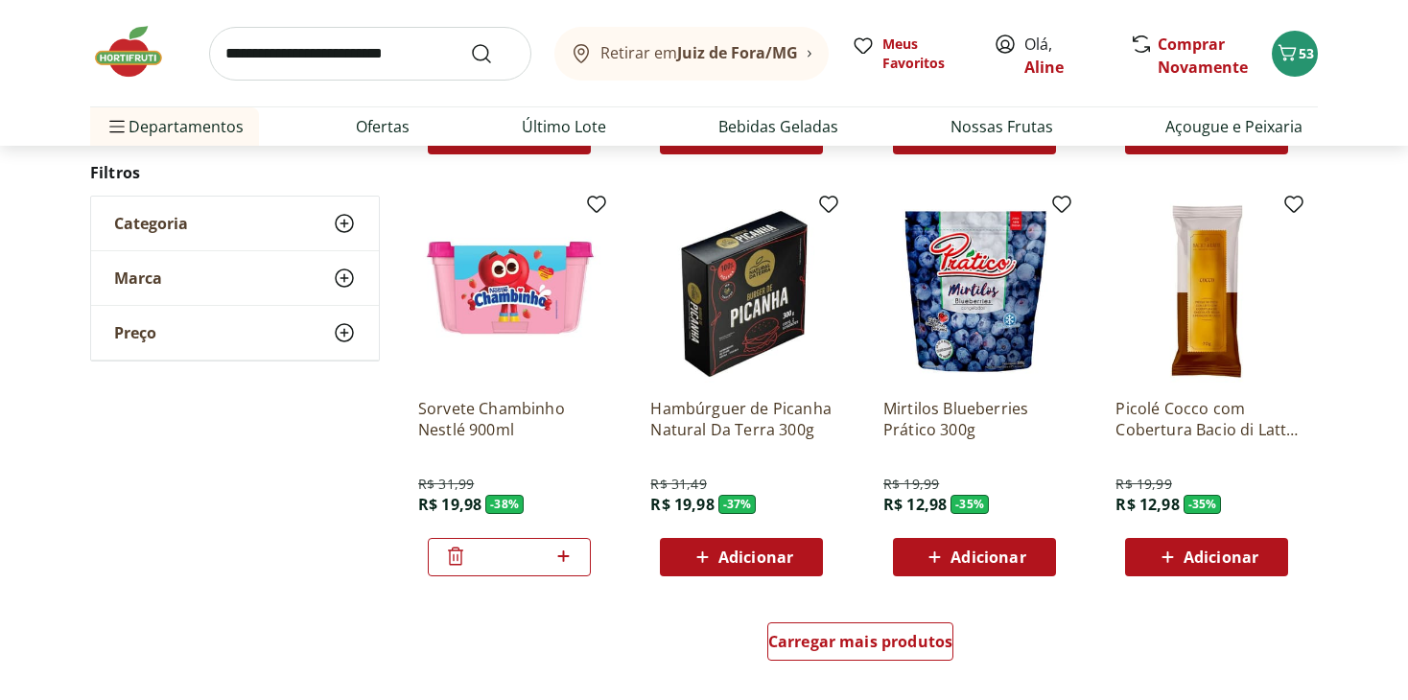
scroll to position [1055, 0]
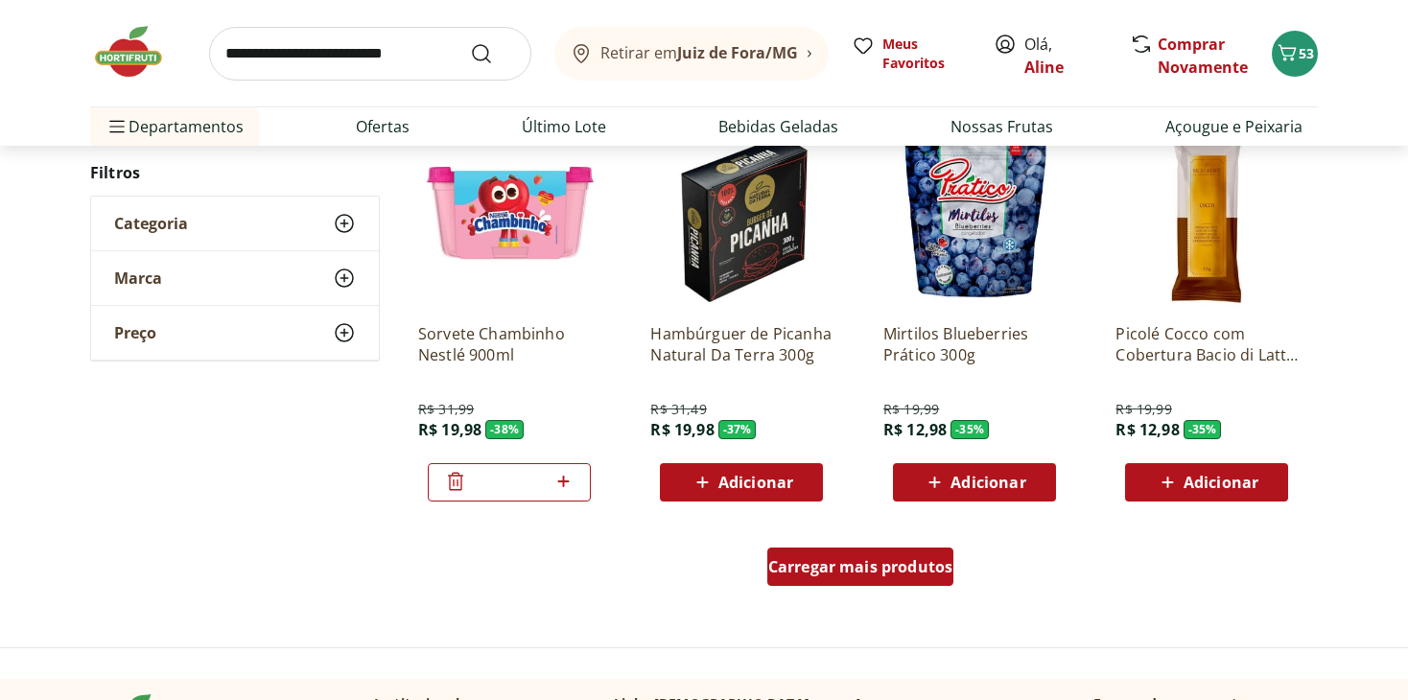
click at [852, 573] on span "Carregar mais produtos" at bounding box center [860, 566] width 185 height 15
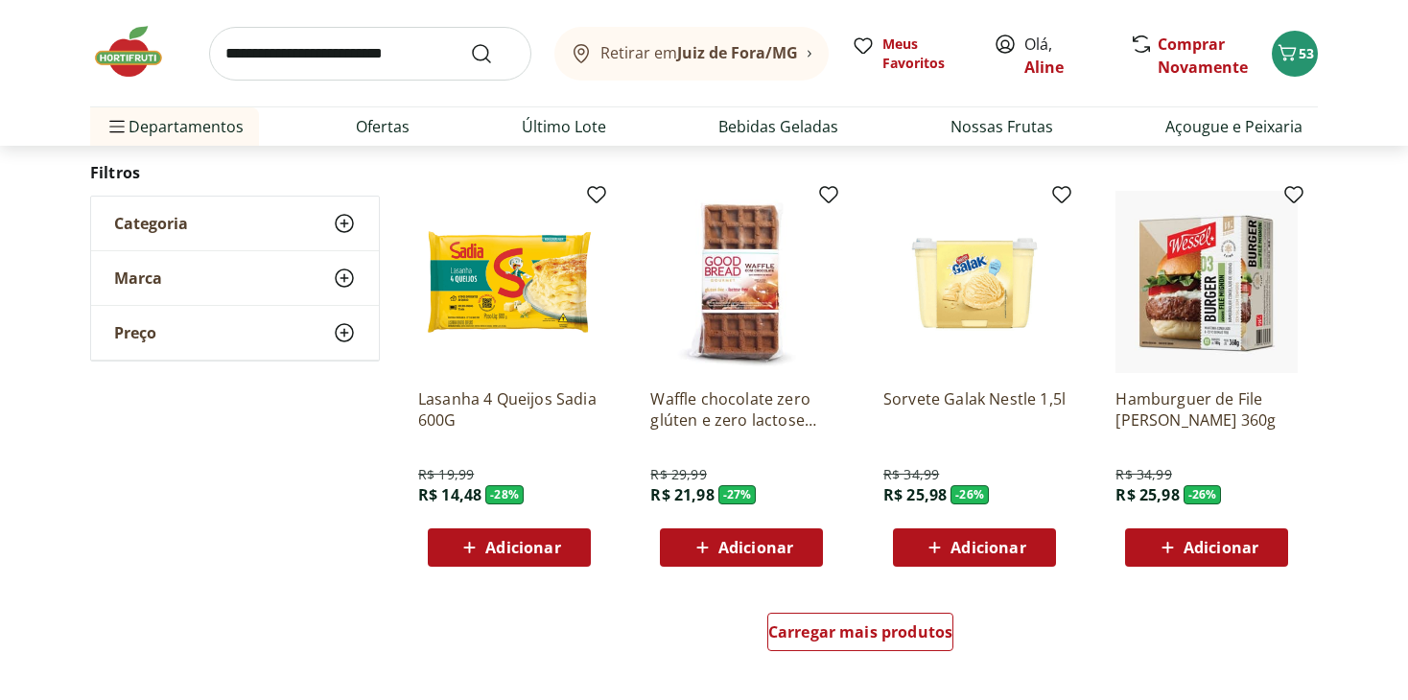
scroll to position [2303, 0]
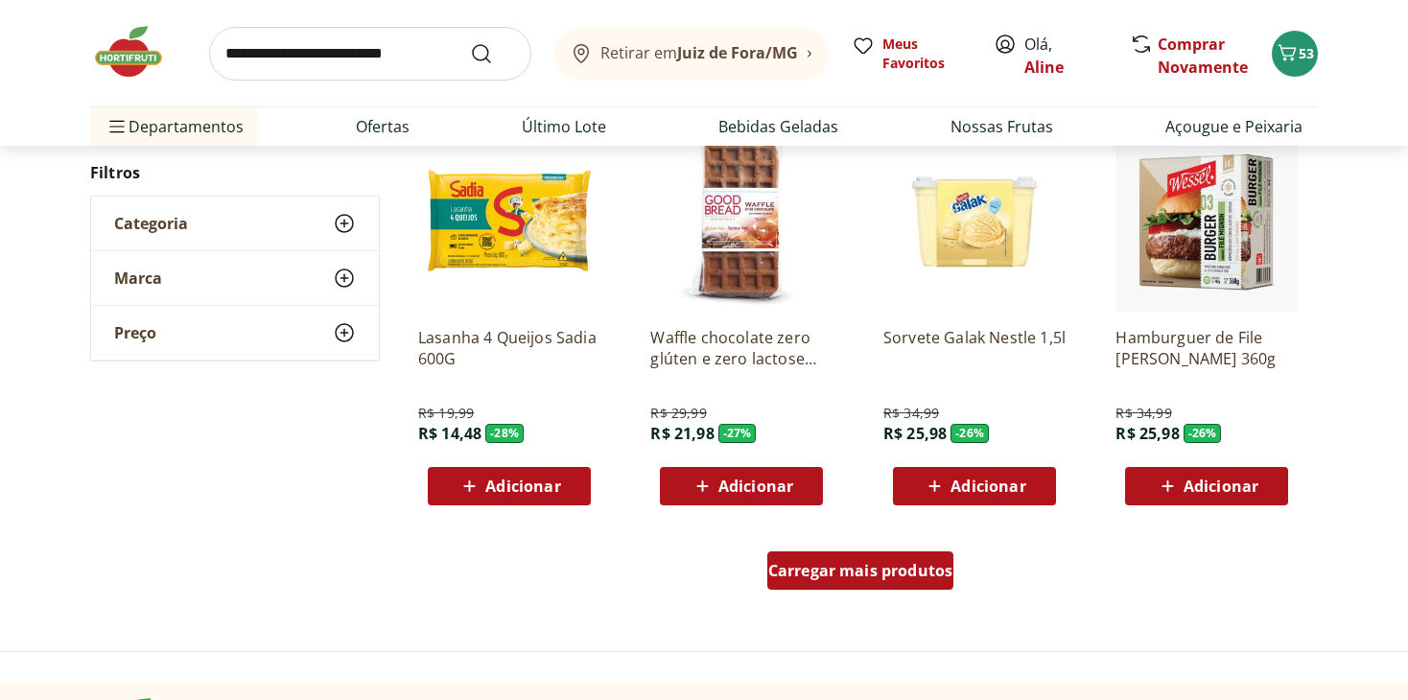
click at [912, 552] on div "Carregar mais produtos" at bounding box center [861, 571] width 187 height 38
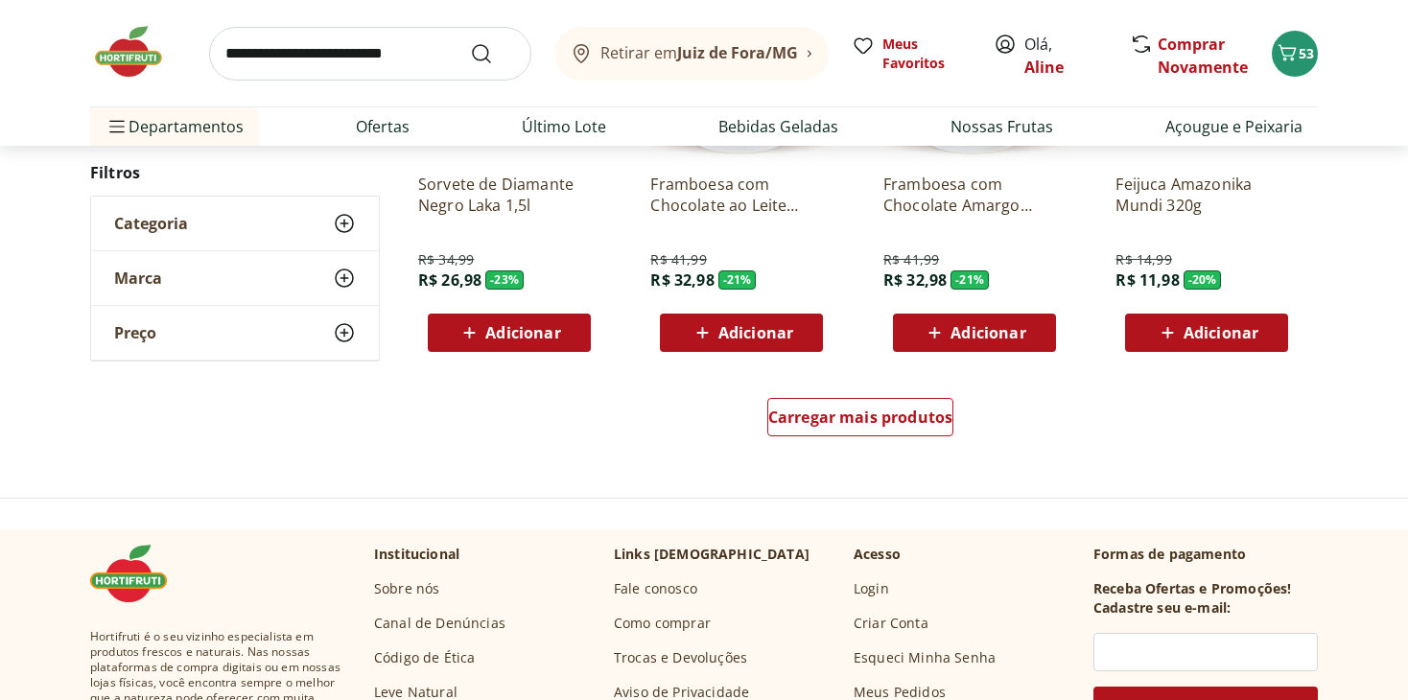
scroll to position [3838, 0]
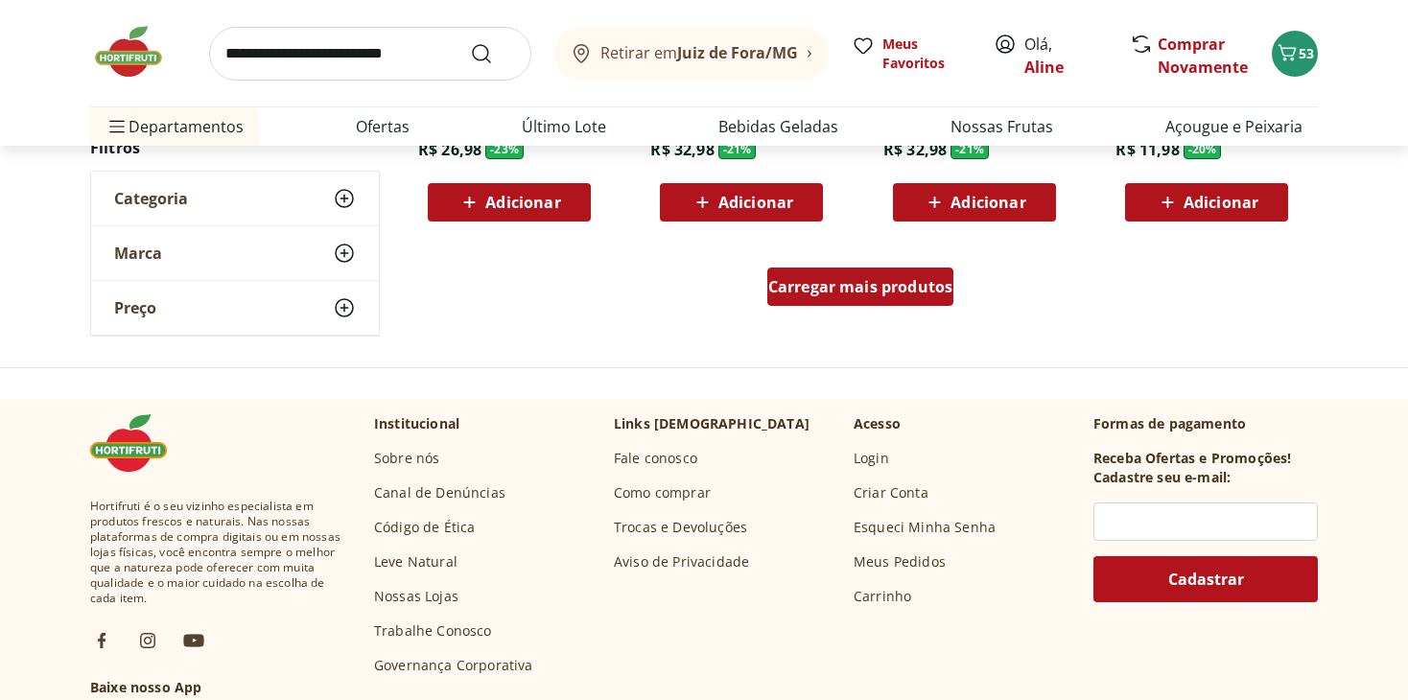
click at [854, 308] on link "Carregar mais produtos" at bounding box center [861, 291] width 187 height 46
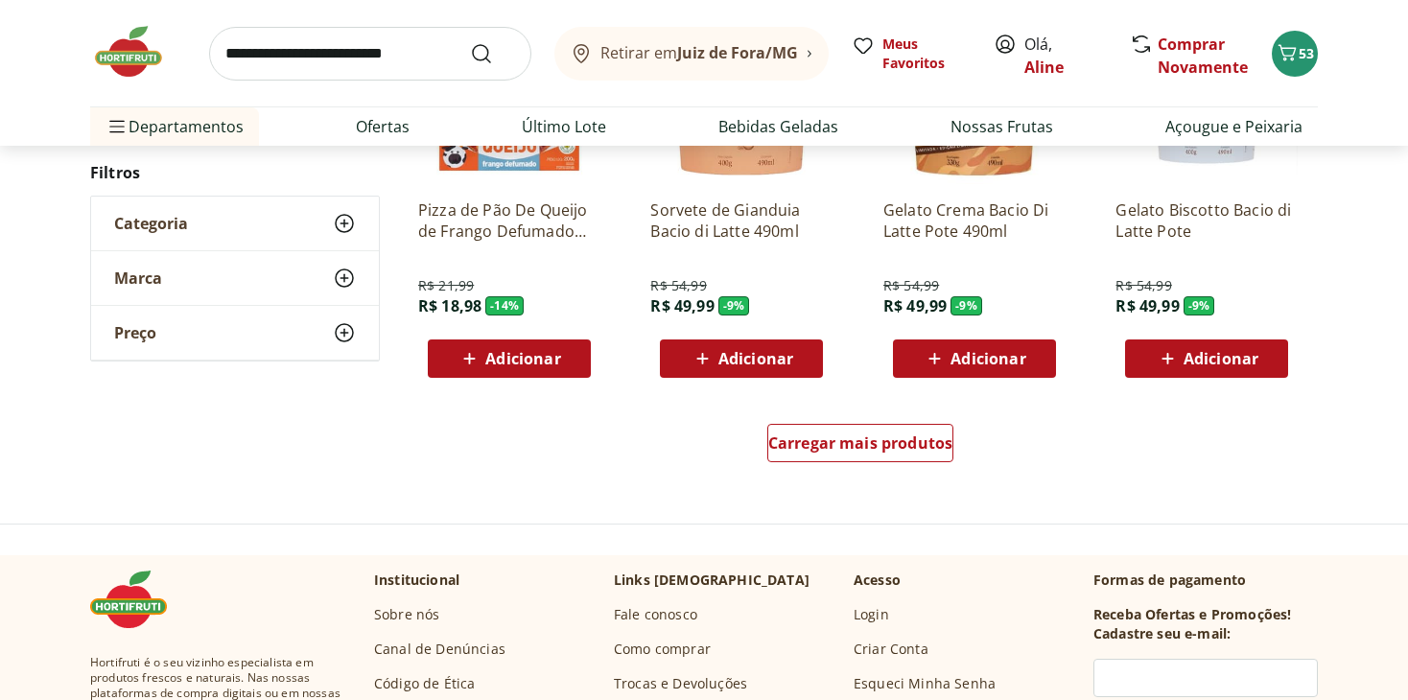
scroll to position [4989, 0]
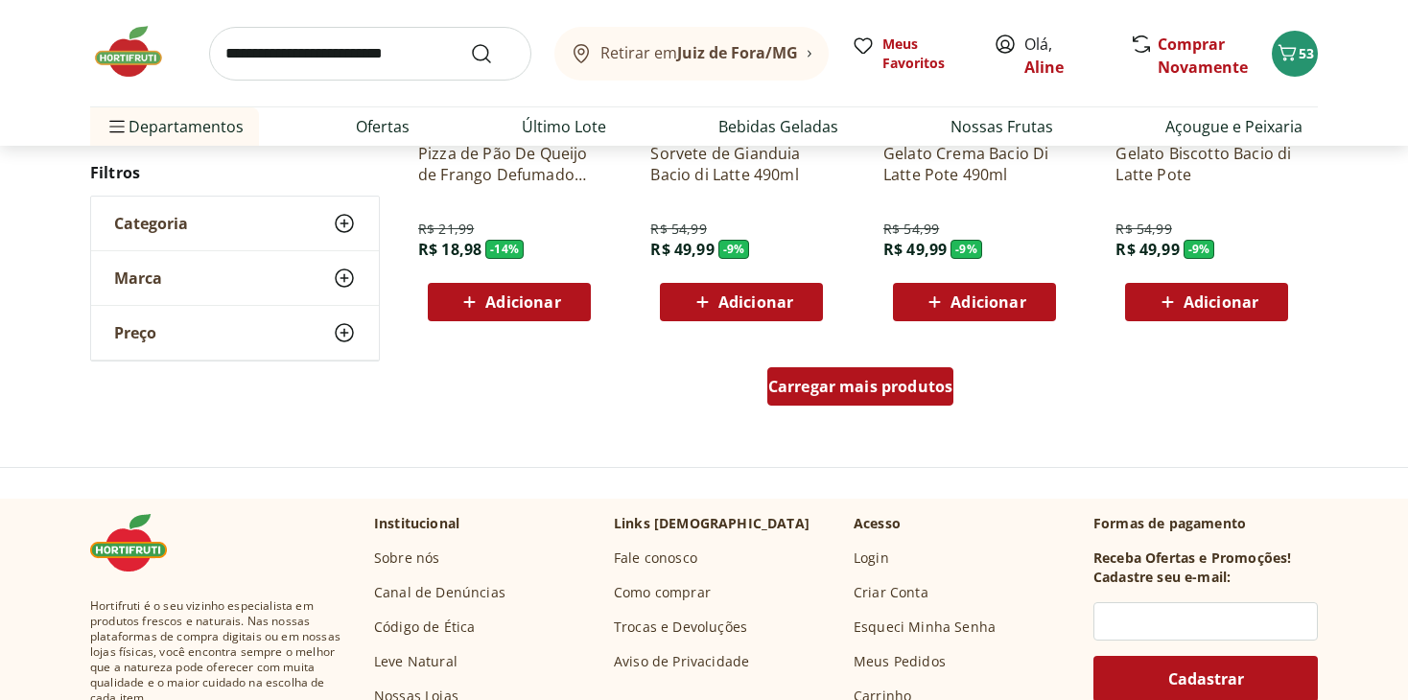
click at [813, 401] on div "Carregar mais produtos" at bounding box center [861, 386] width 187 height 38
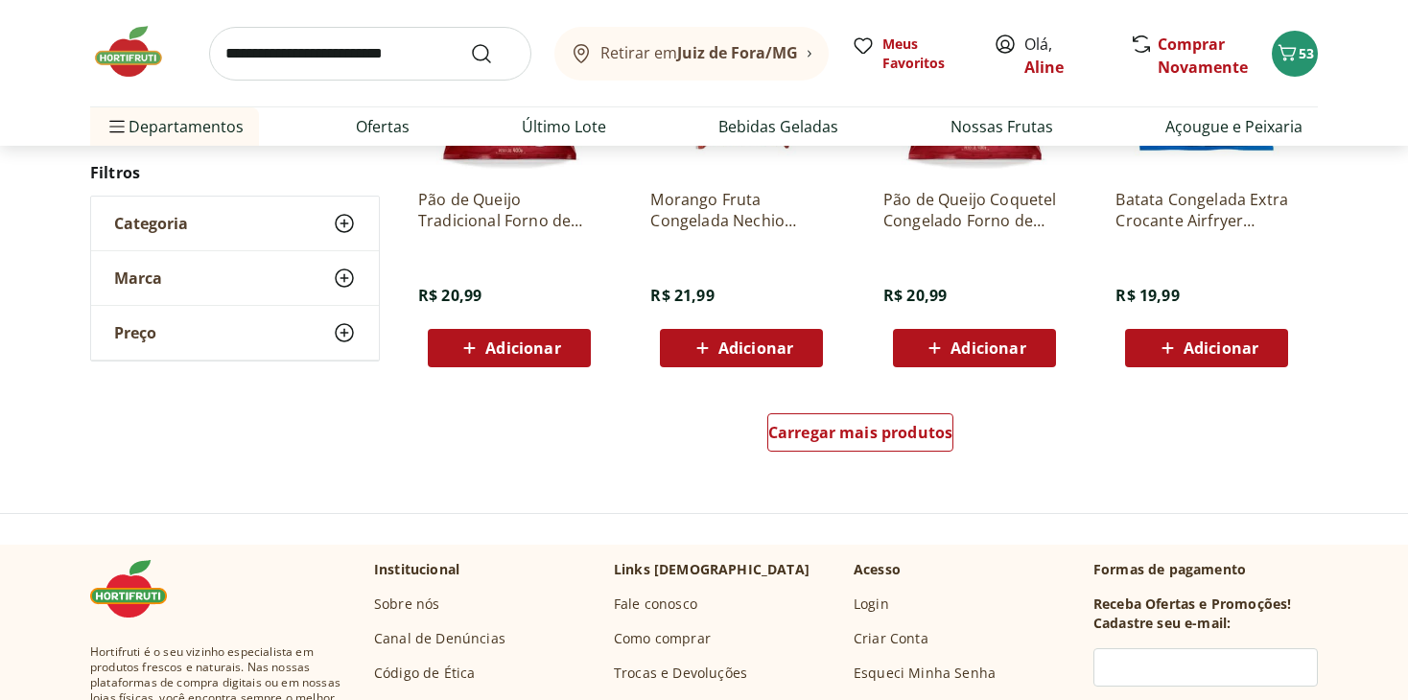
scroll to position [6140, 0]
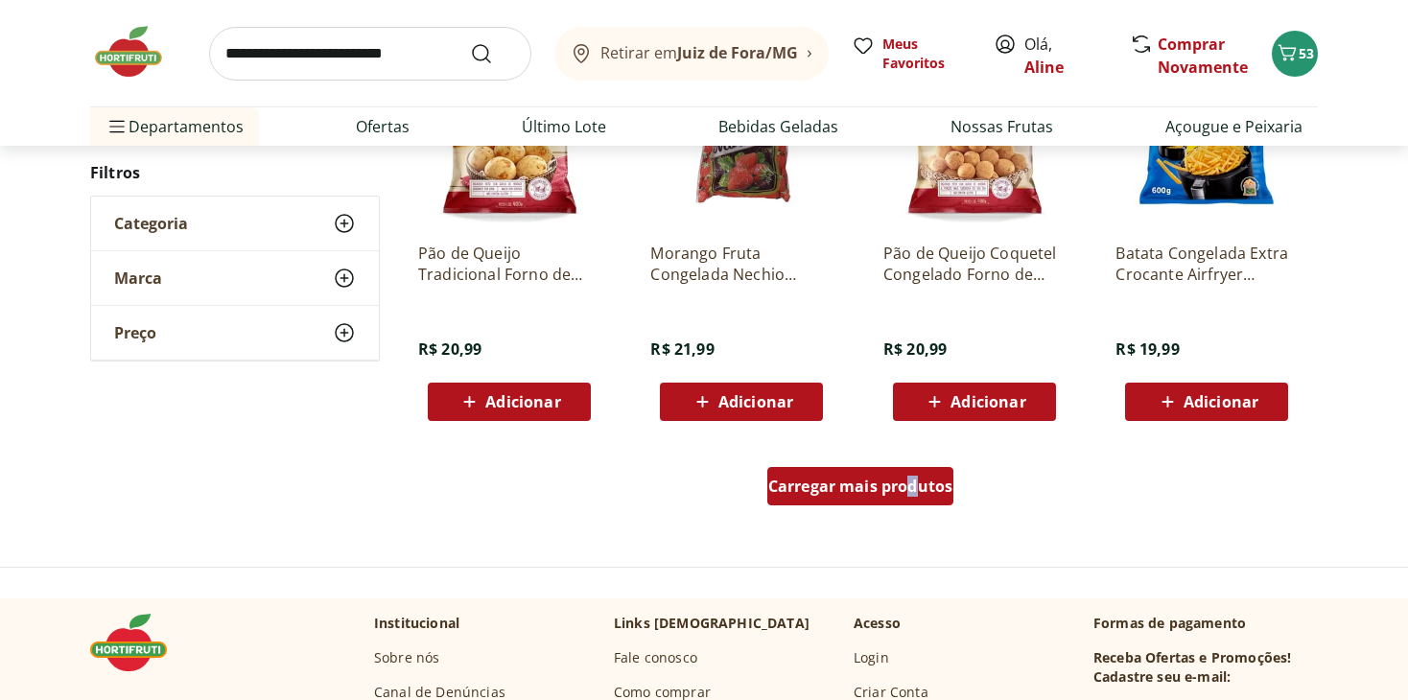
click at [811, 502] on div "Carregar mais produtos" at bounding box center [861, 486] width 187 height 38
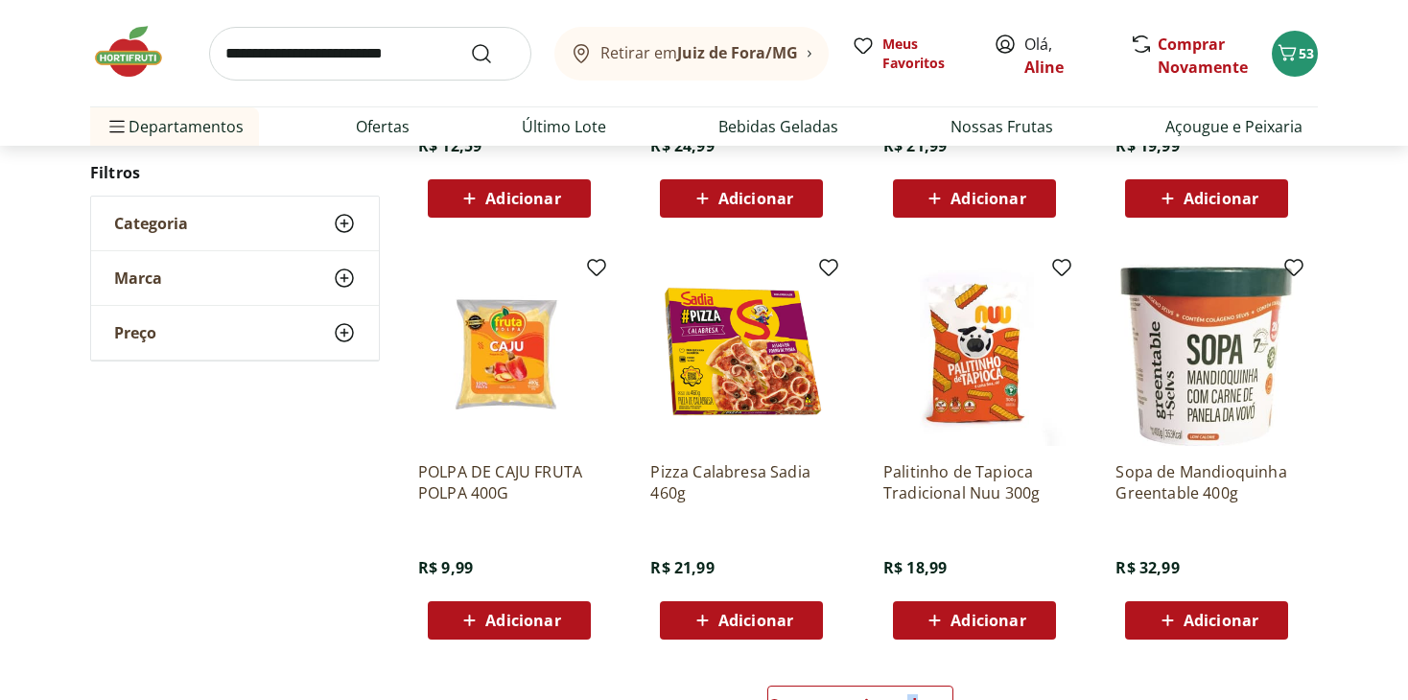
scroll to position [7291, 0]
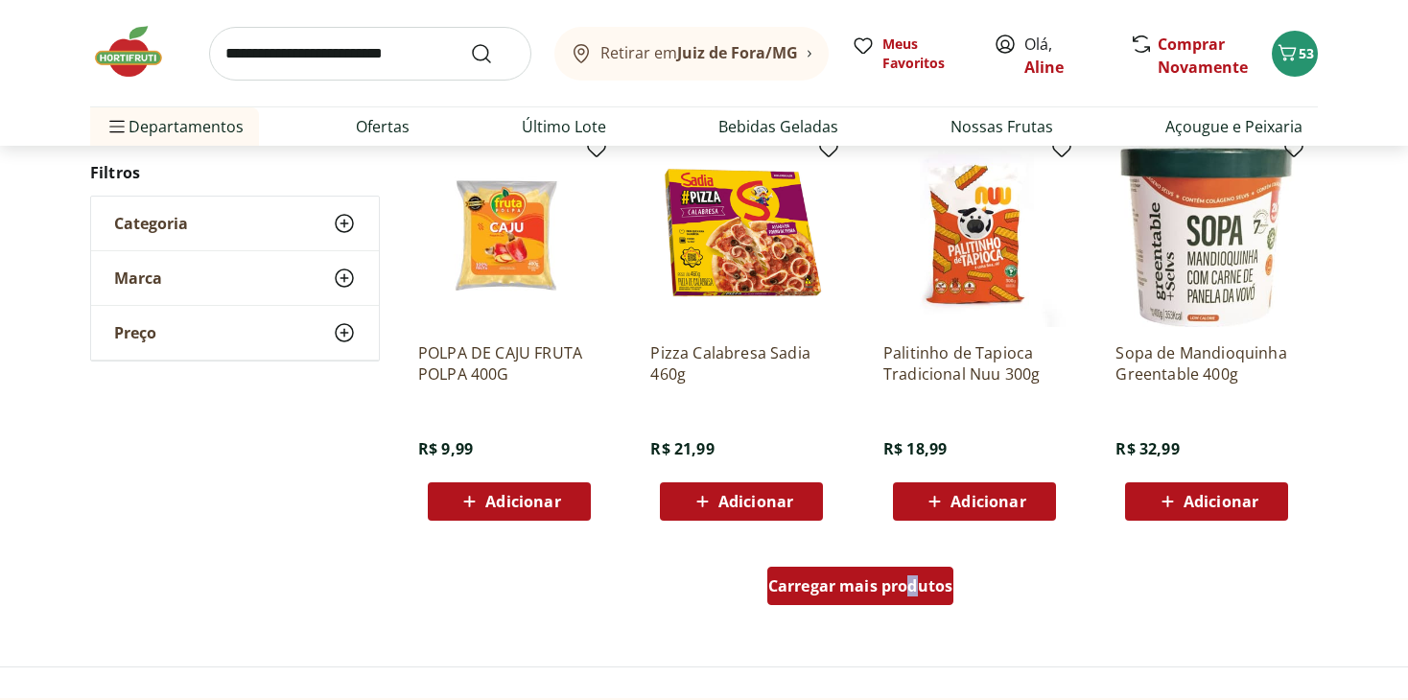
click at [908, 582] on span "Carregar mais produtos" at bounding box center [860, 586] width 185 height 15
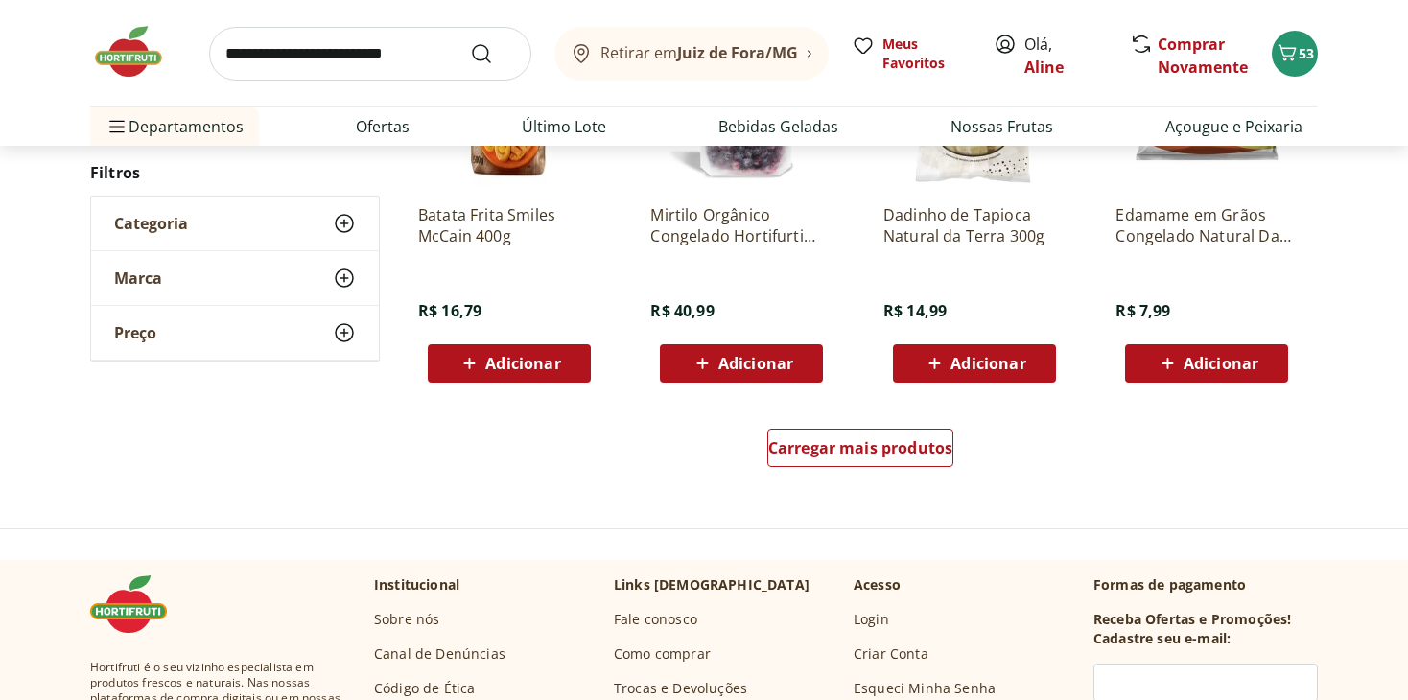
scroll to position [8730, 0]
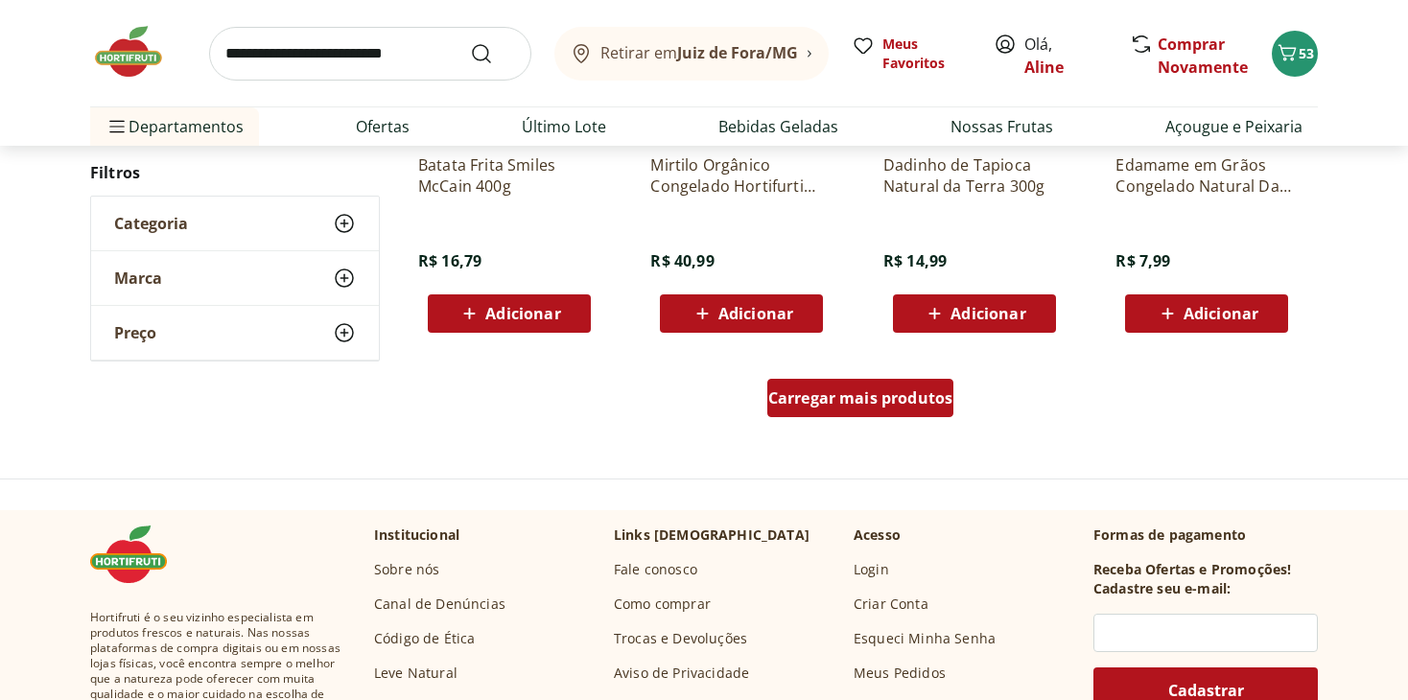
click at [868, 418] on link "Carregar mais produtos" at bounding box center [861, 402] width 187 height 46
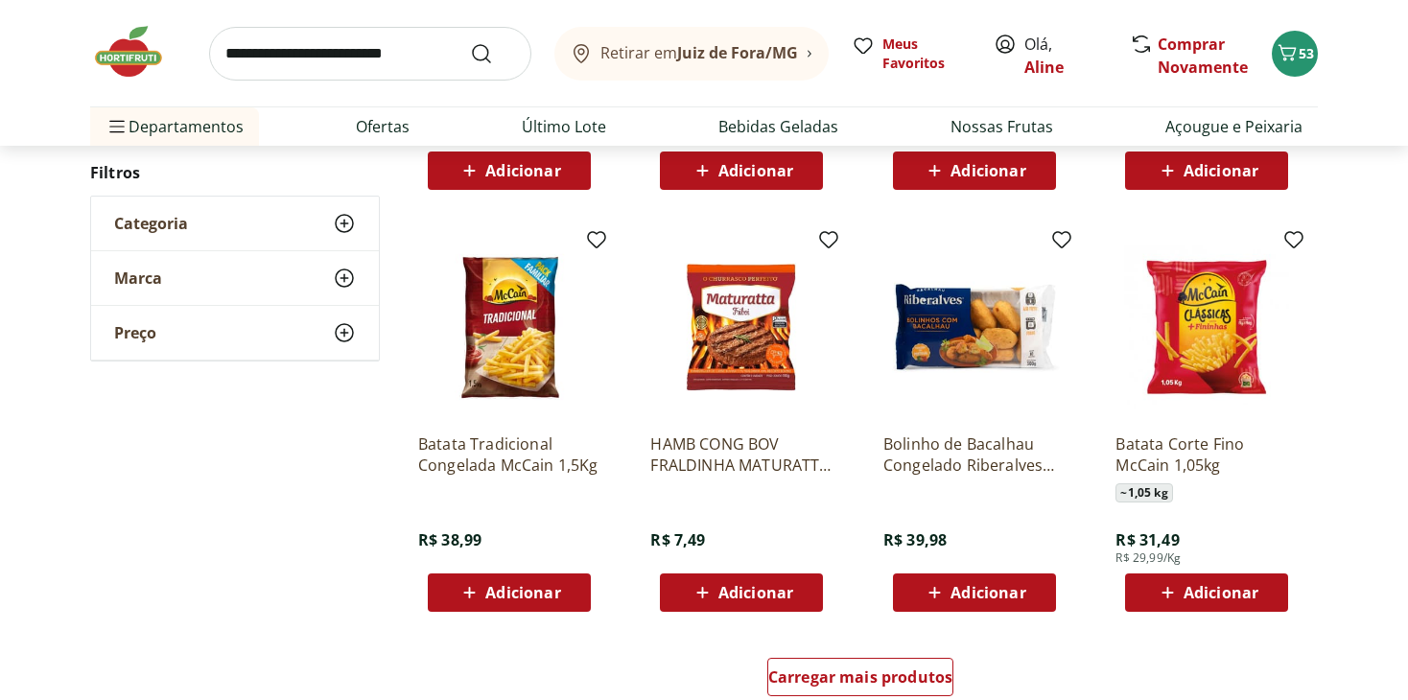
scroll to position [9690, 0]
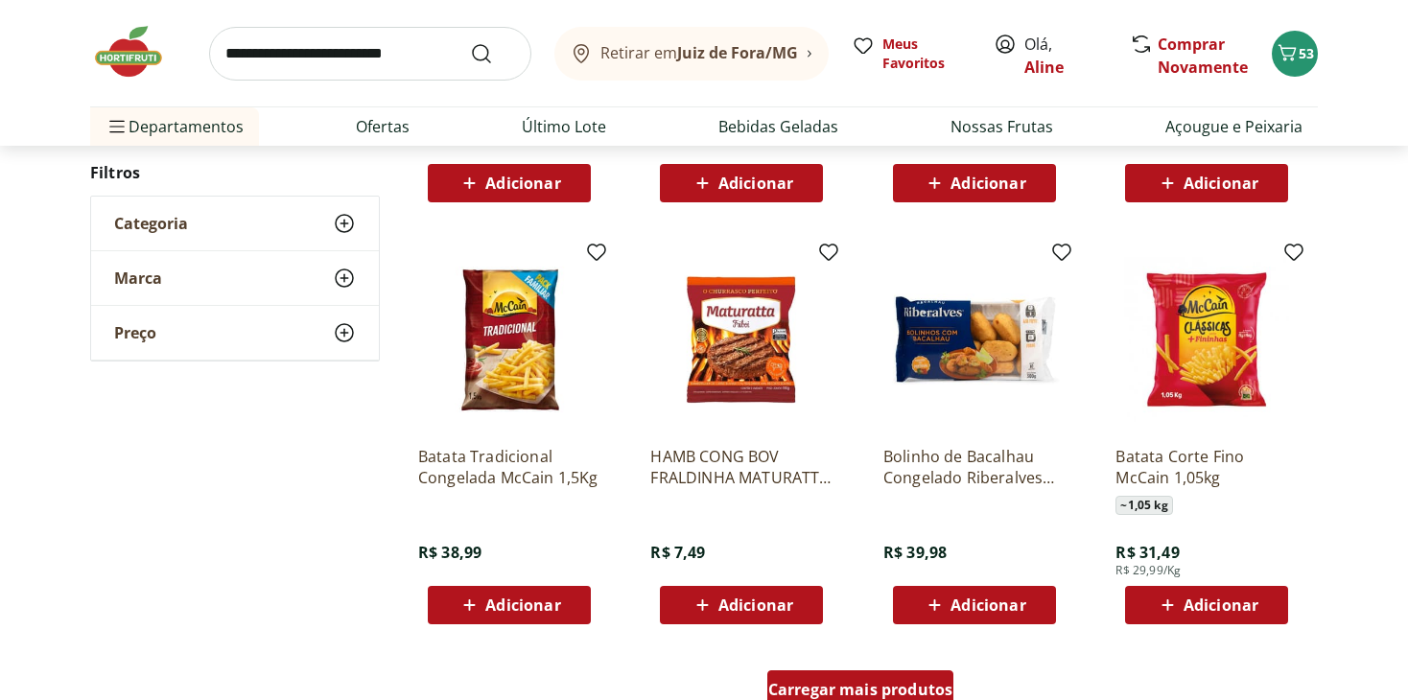
click at [872, 697] on span "Carregar mais produtos" at bounding box center [860, 689] width 185 height 15
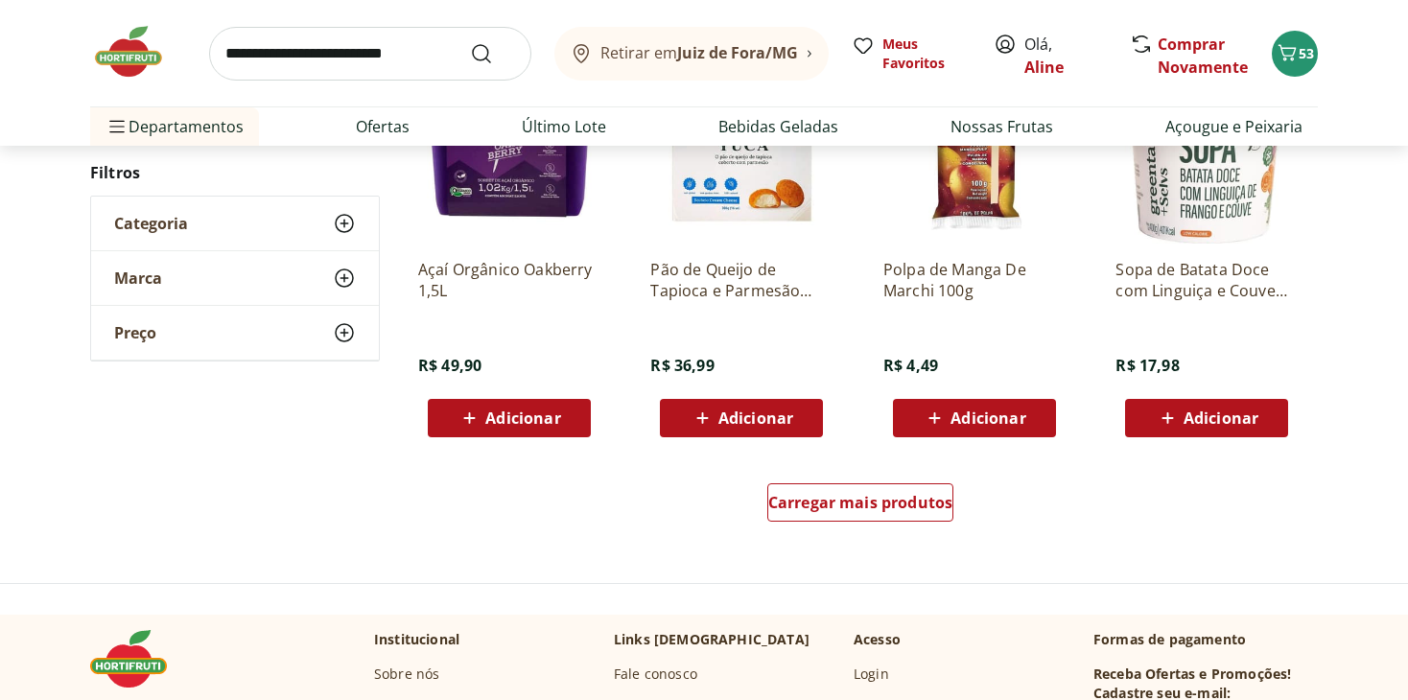
scroll to position [11129, 0]
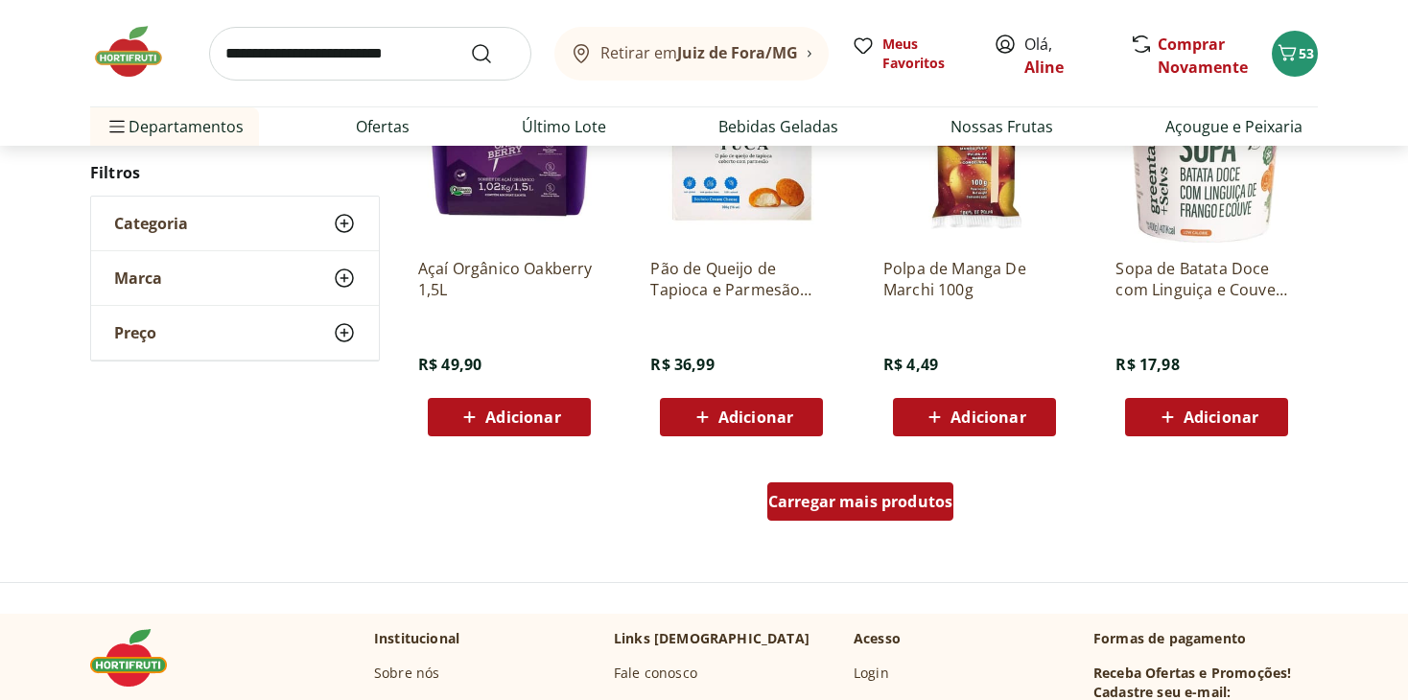
click at [889, 512] on div "Carregar mais produtos" at bounding box center [861, 502] width 187 height 38
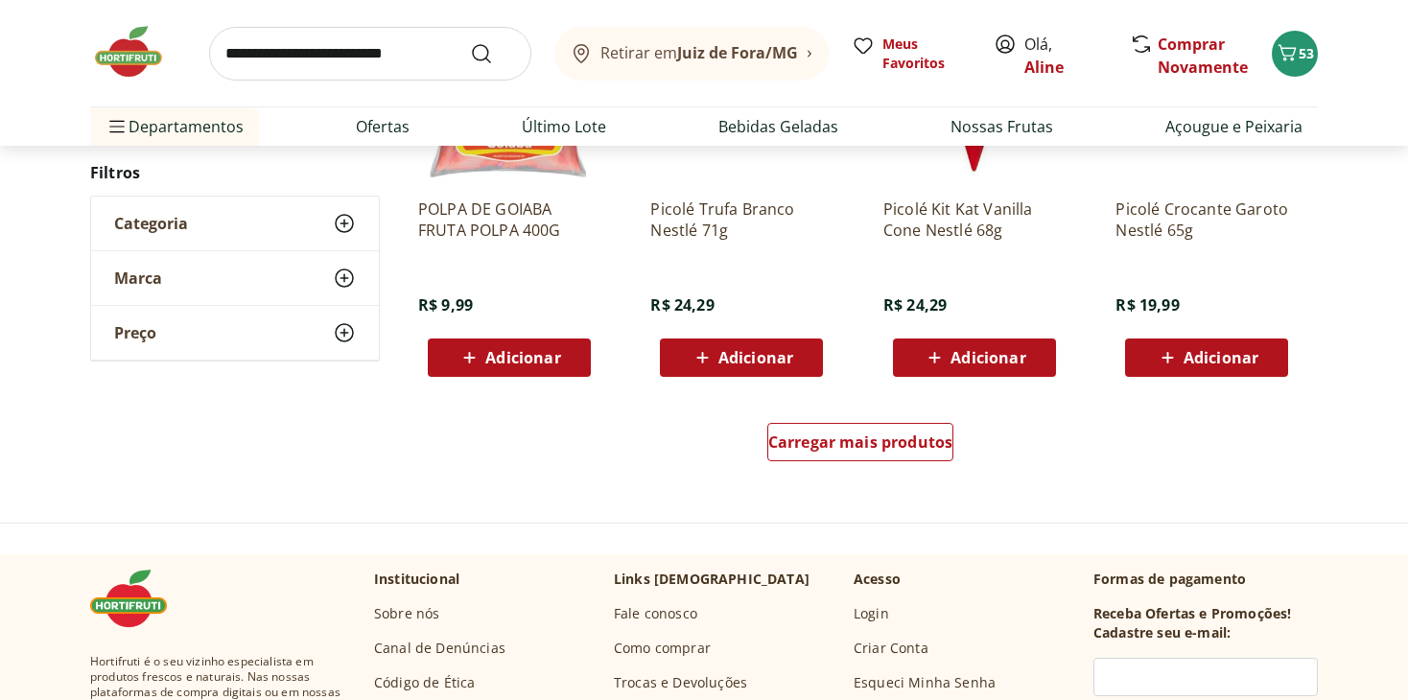
scroll to position [12472, 0]
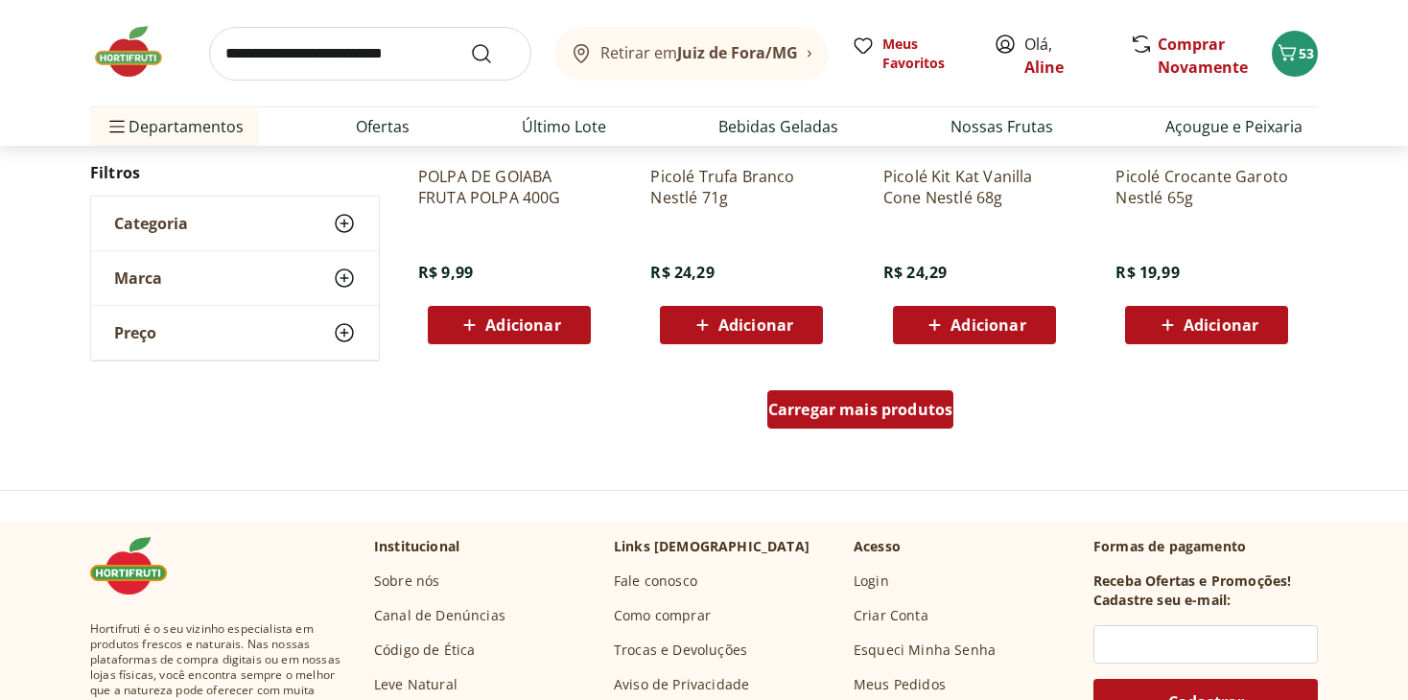
click at [910, 421] on div "Carregar mais produtos" at bounding box center [861, 409] width 187 height 38
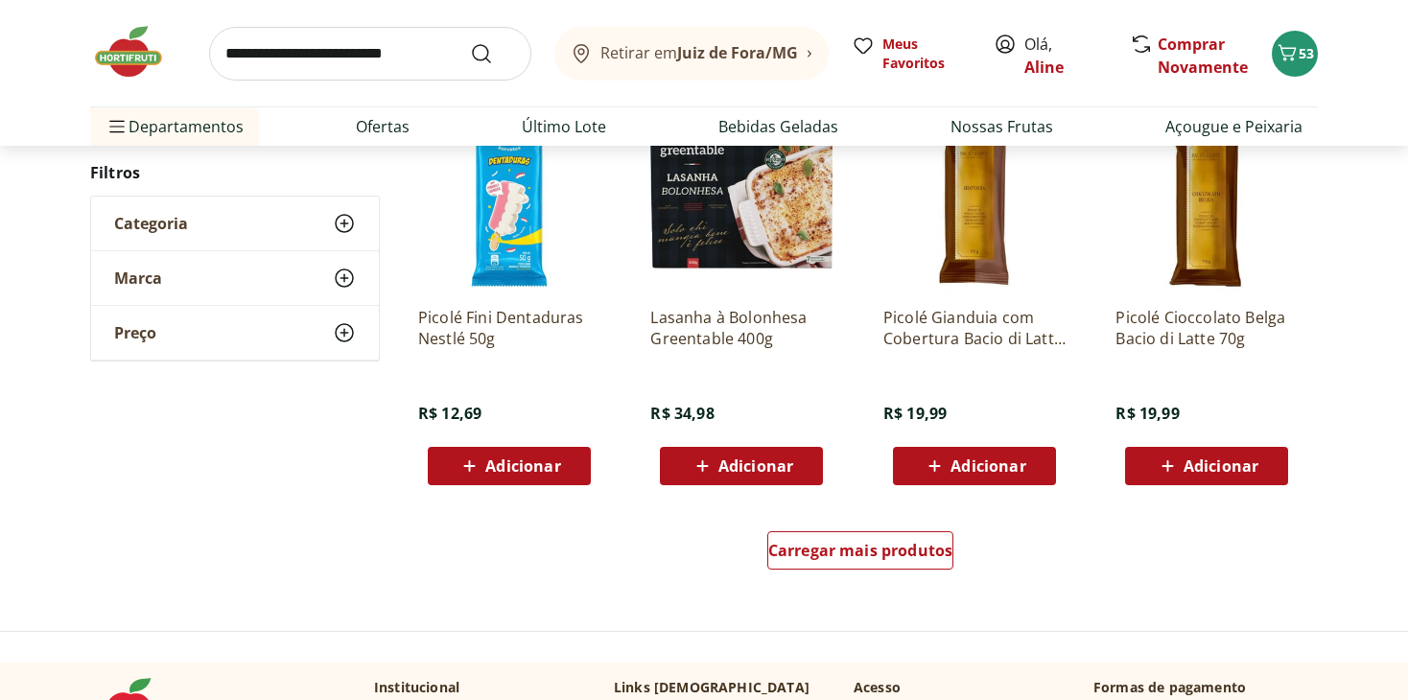
scroll to position [13623, 0]
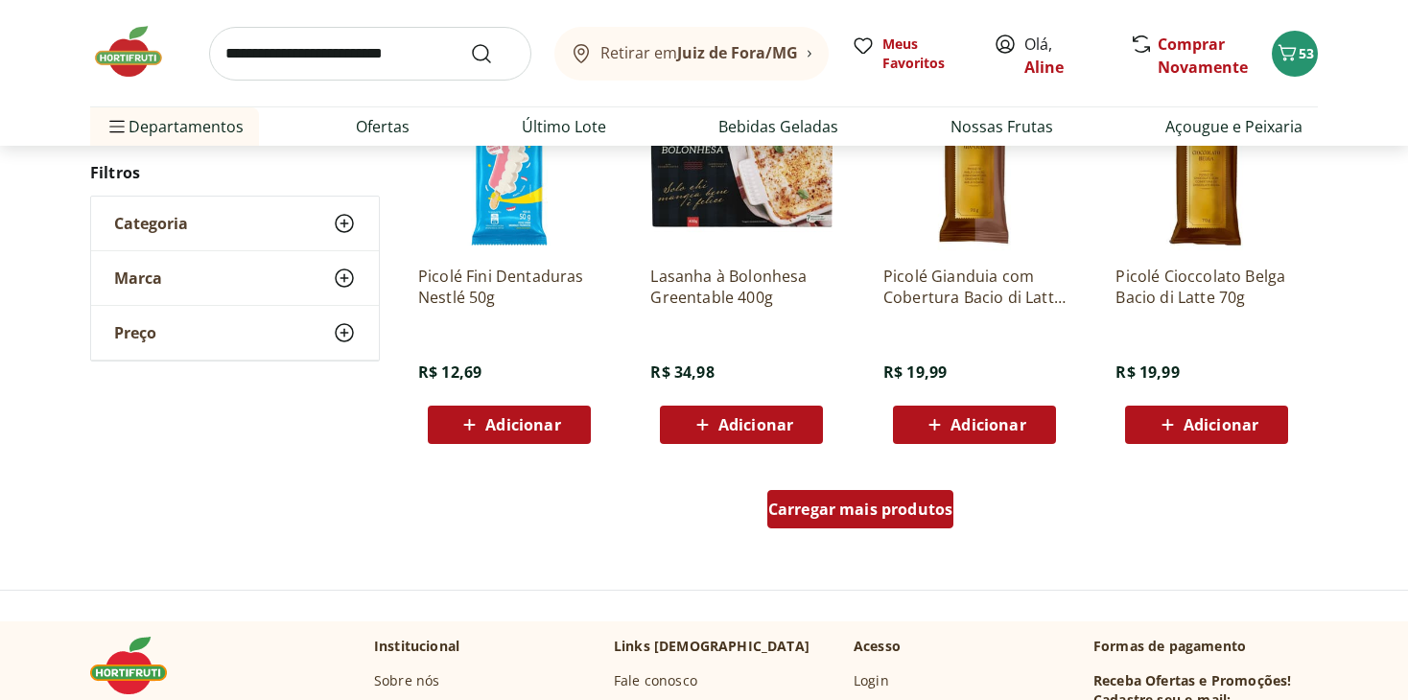
click at [901, 515] on span "Carregar mais produtos" at bounding box center [860, 509] width 185 height 15
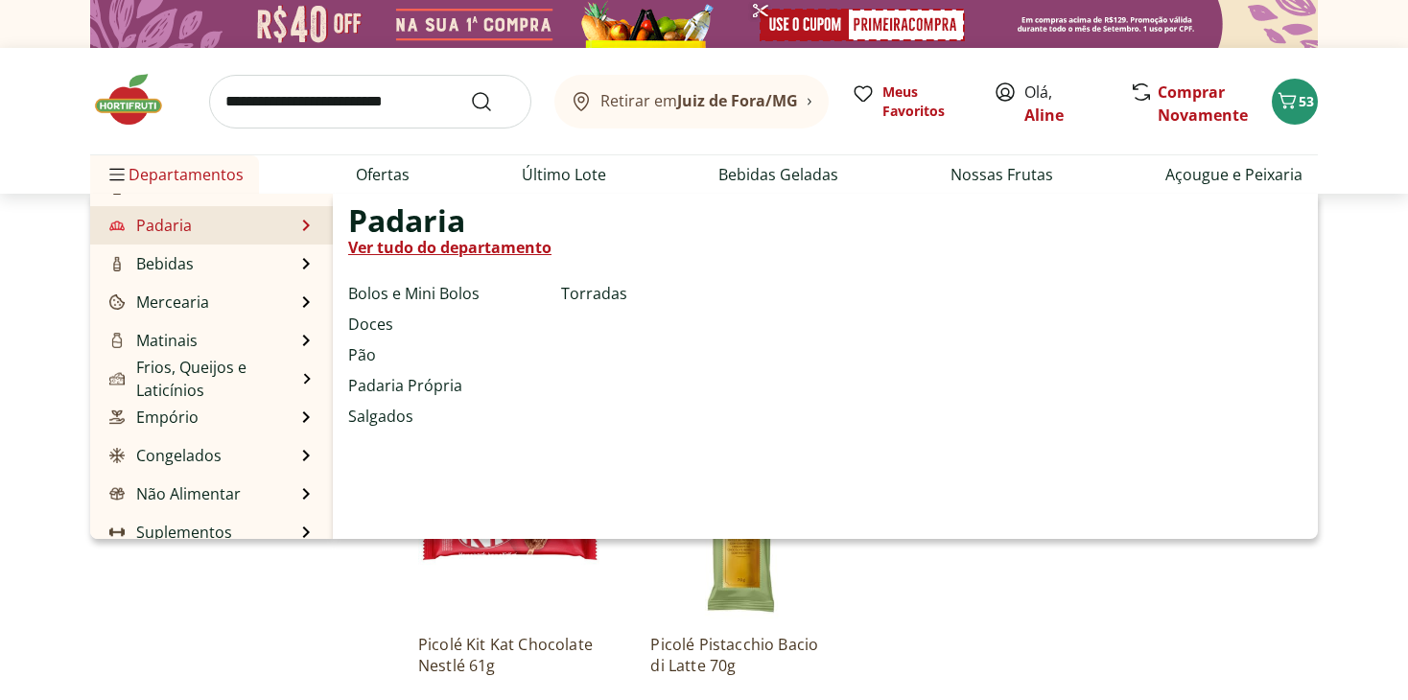
scroll to position [192, 0]
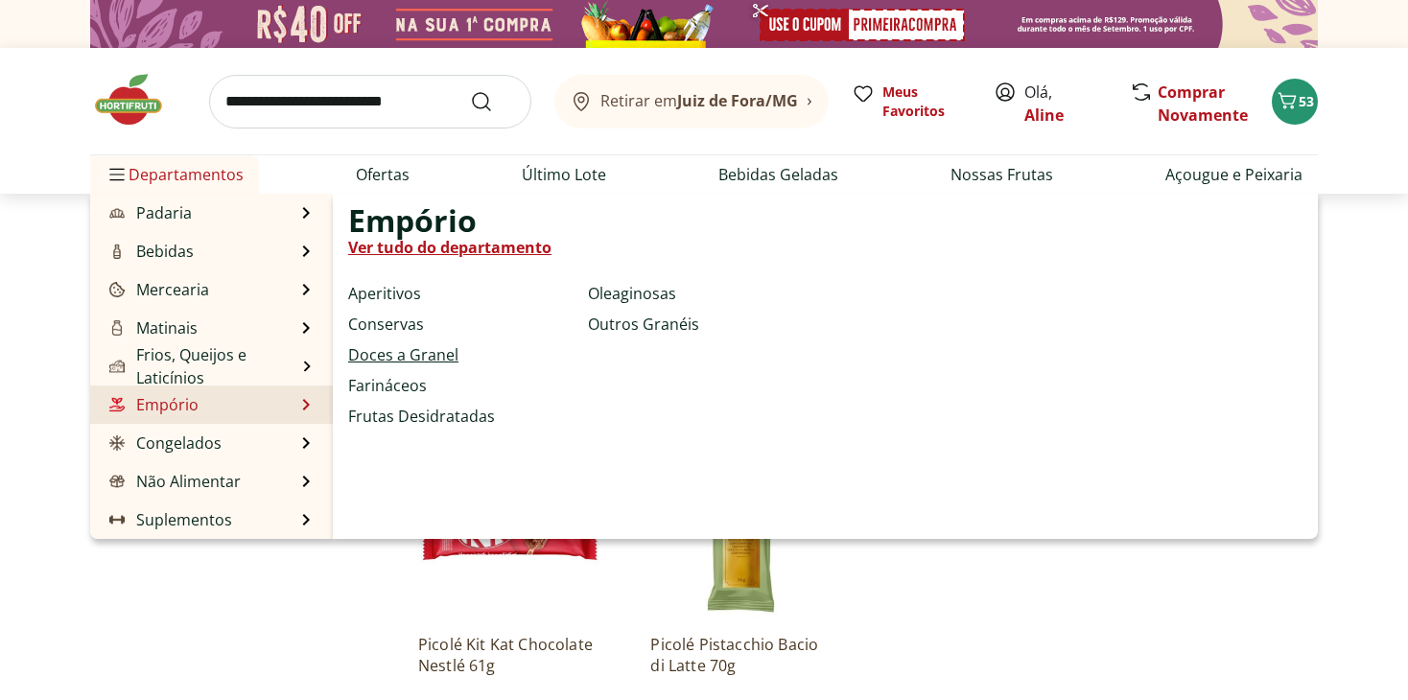
click at [423, 355] on link "Doces a Granel" at bounding box center [403, 354] width 110 height 23
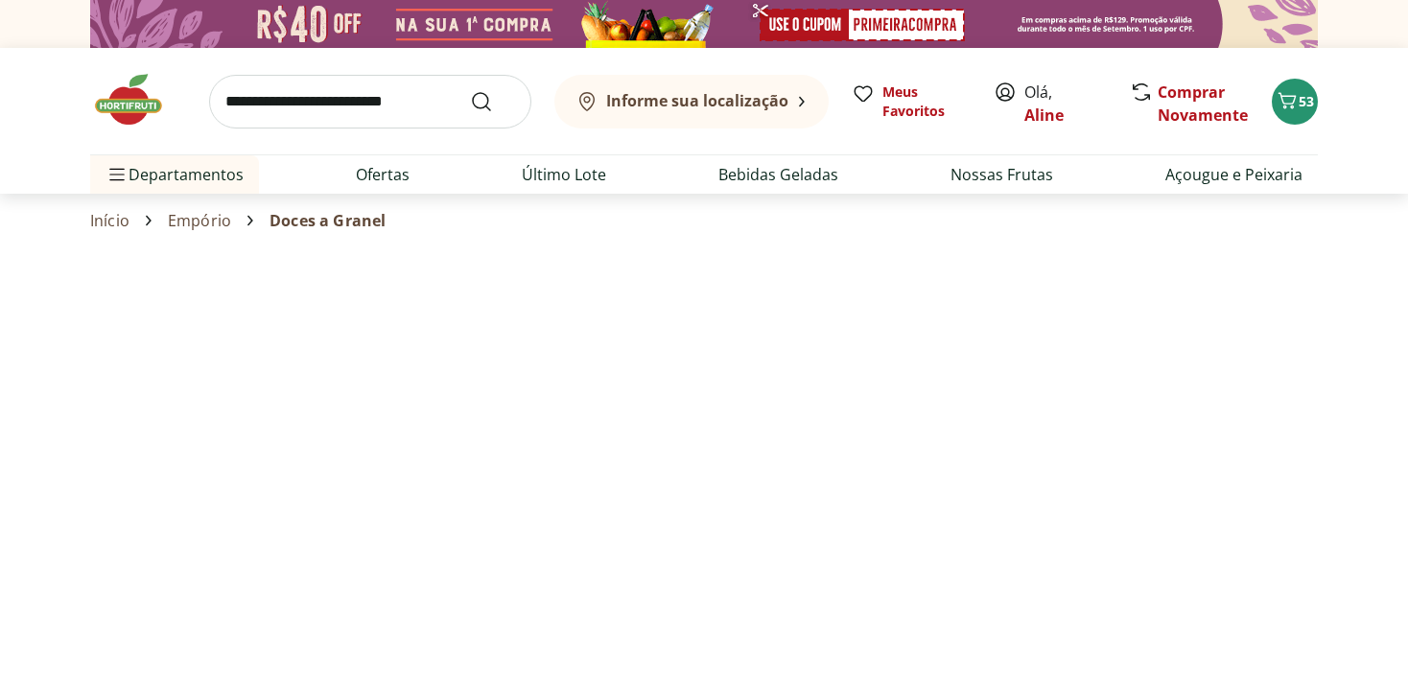
select select "**********"
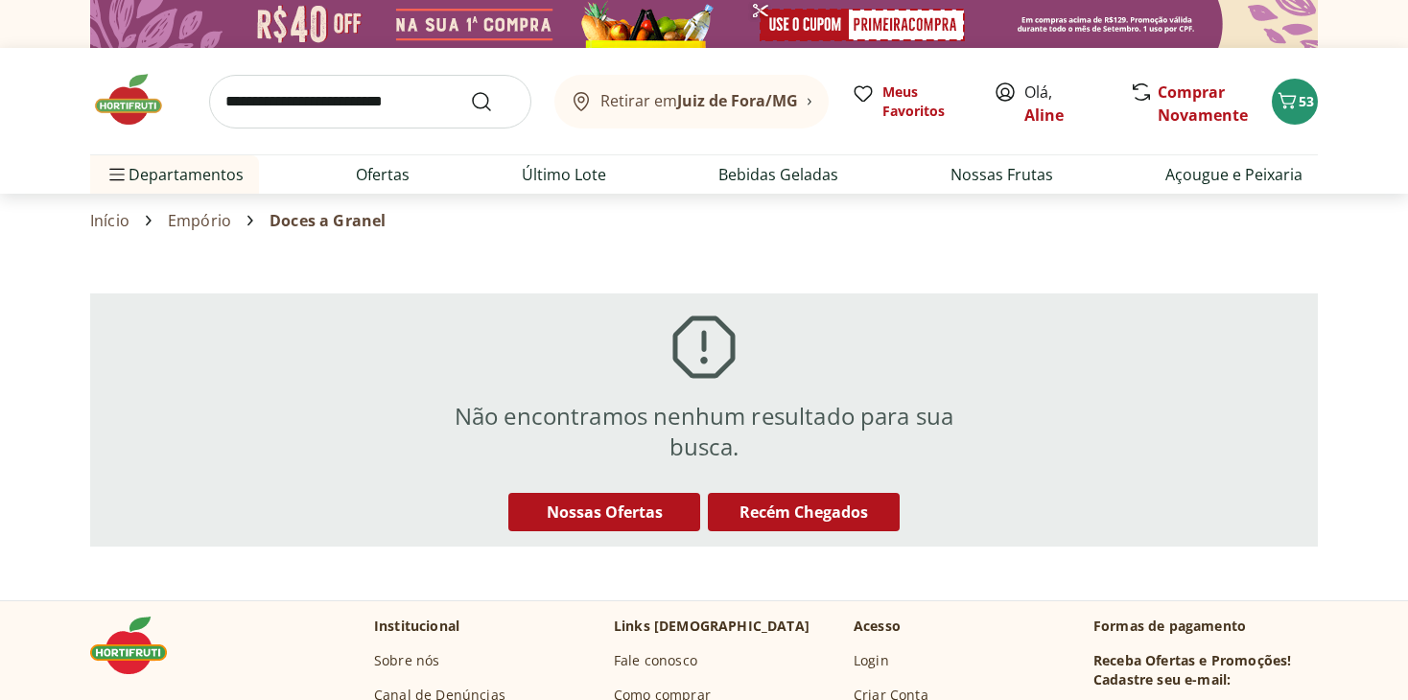
click at [411, 95] on input "search" at bounding box center [370, 102] width 322 height 54
type input "****"
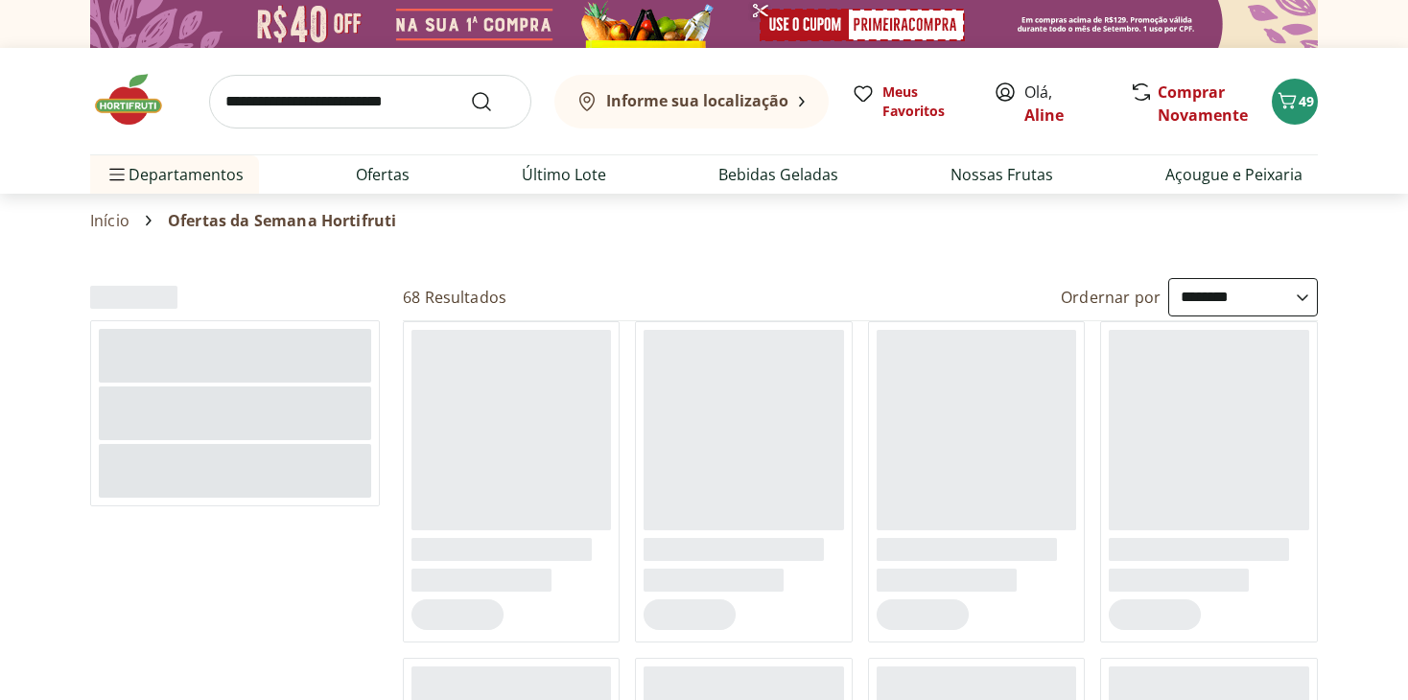
select select "**********"
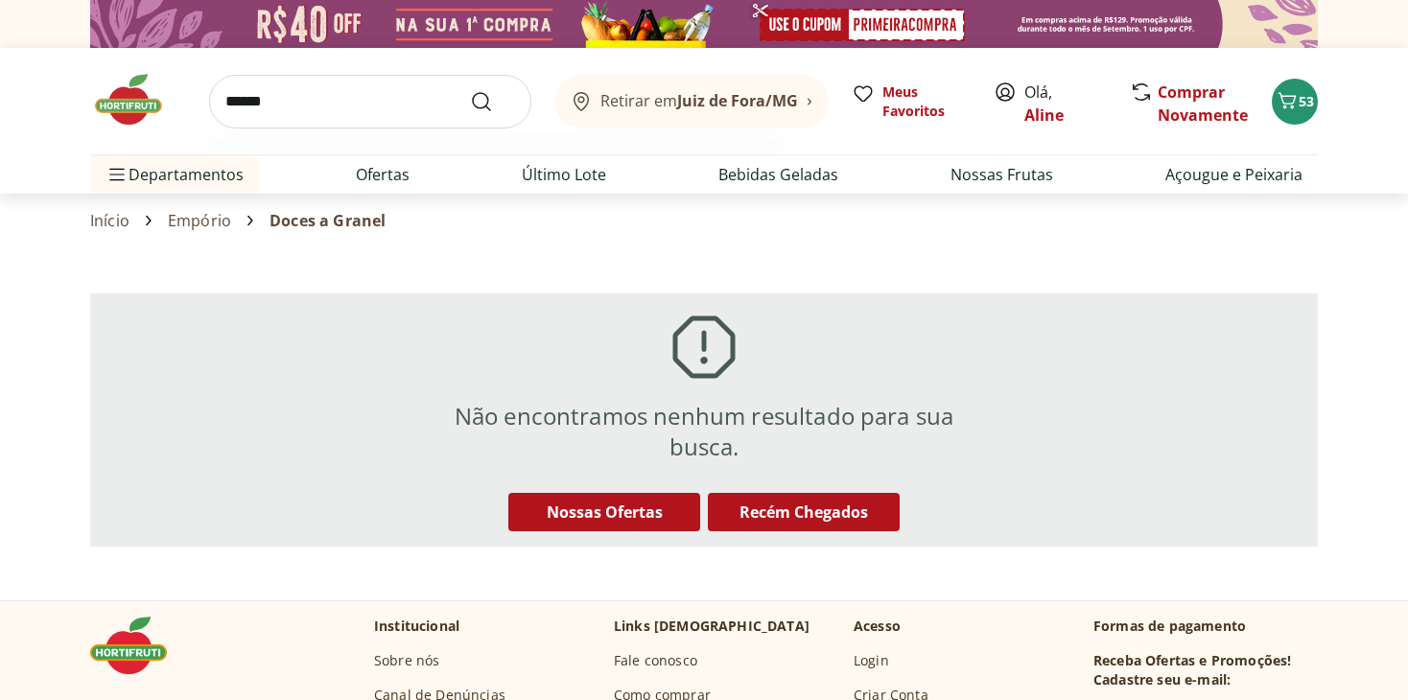
type input "******"
click at [470, 90] on button "Submit Search" at bounding box center [493, 101] width 46 height 23
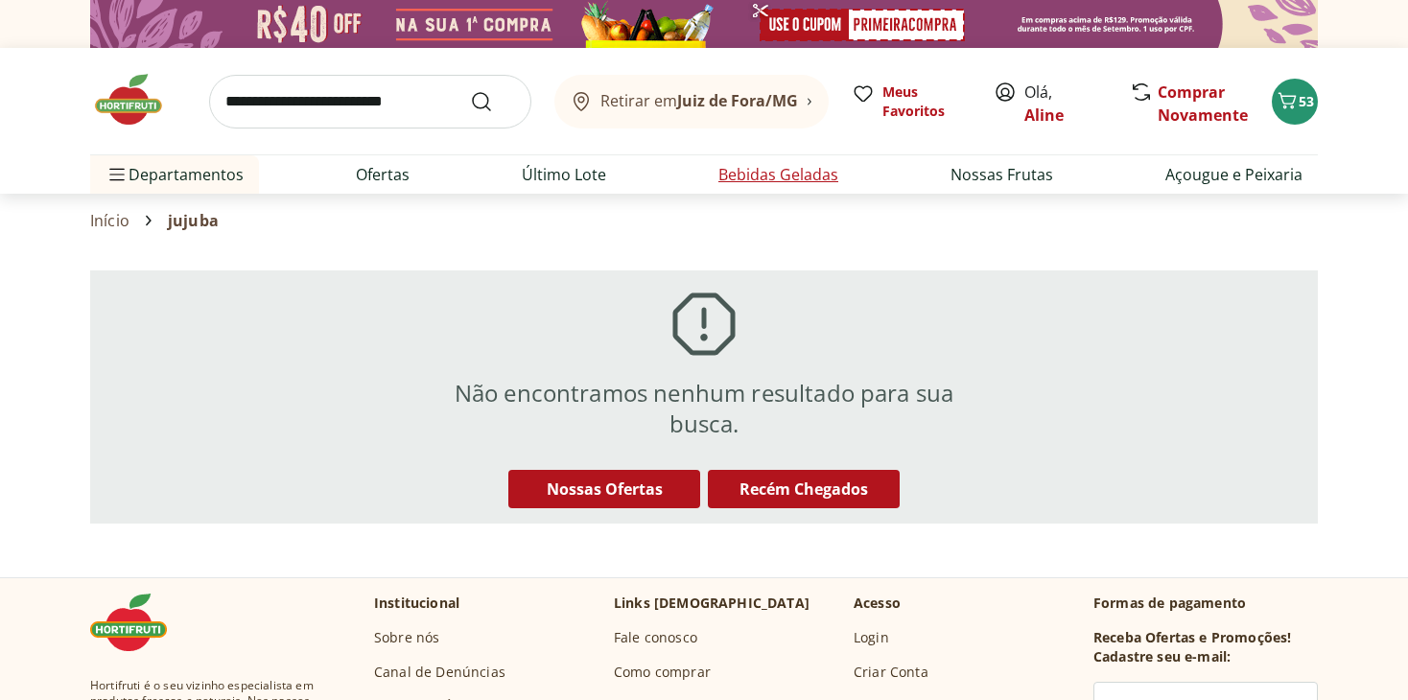
click at [800, 176] on link "Bebidas Geladas" at bounding box center [779, 174] width 120 height 23
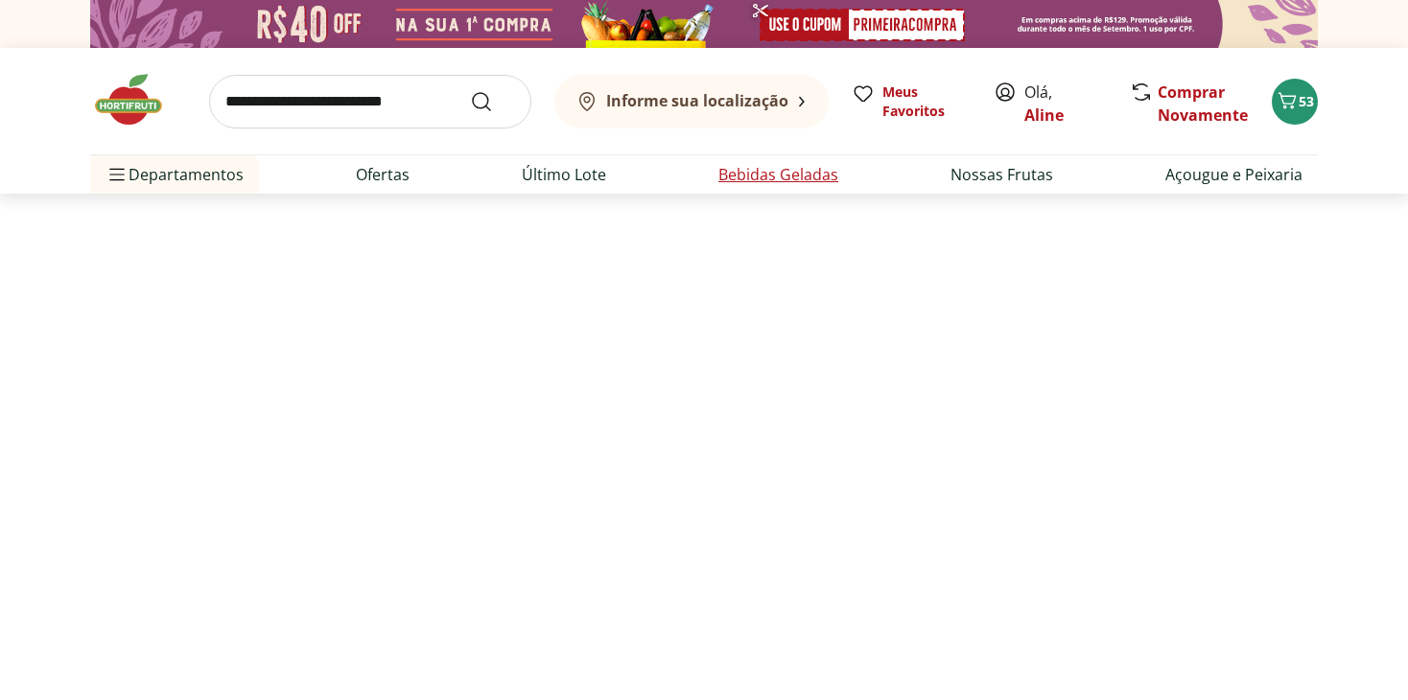
select select "**********"
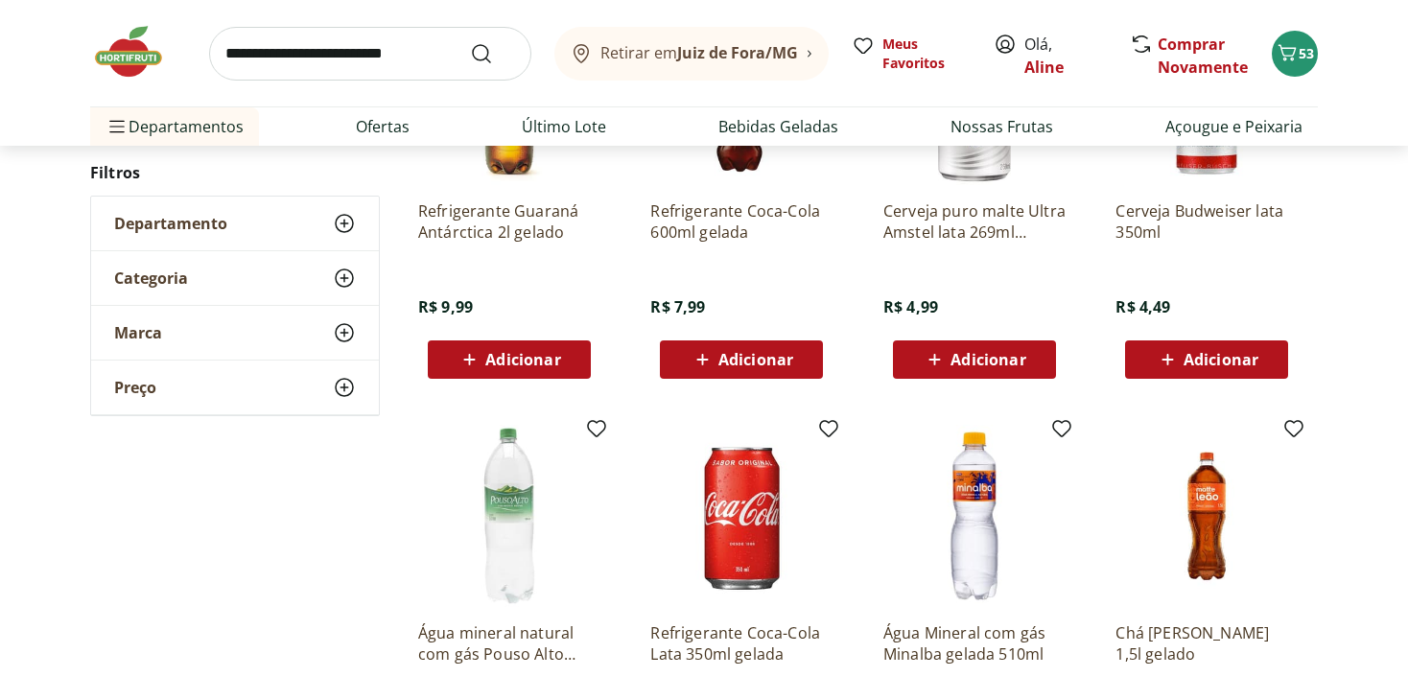
scroll to position [768, 0]
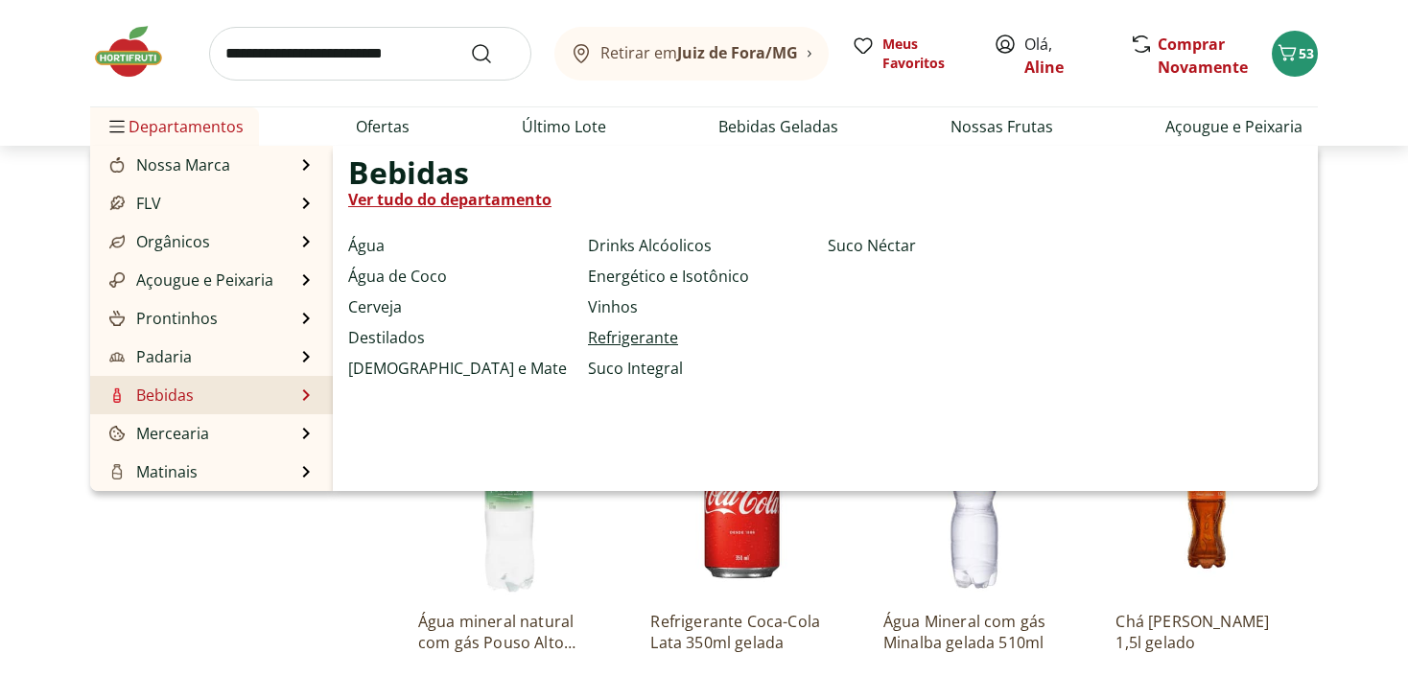
click at [632, 334] on link "Refrigerante" at bounding box center [633, 337] width 90 height 23
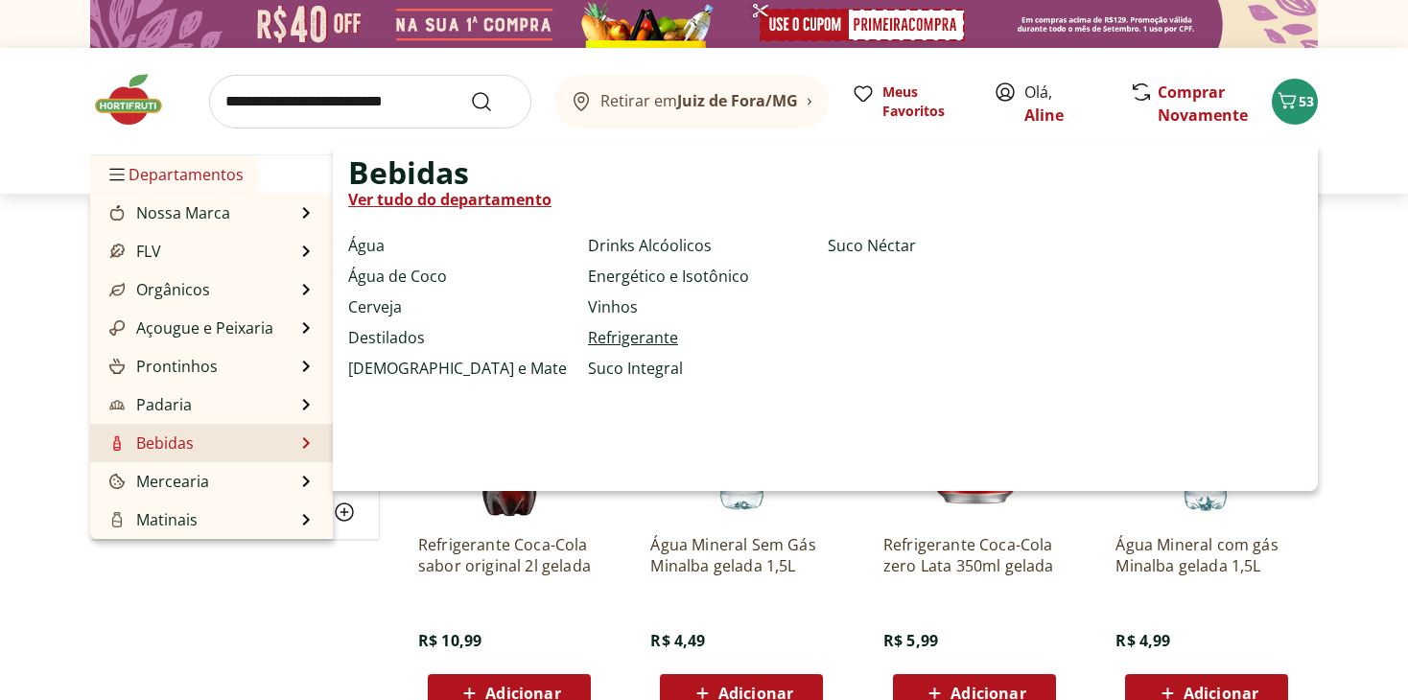
select select "**********"
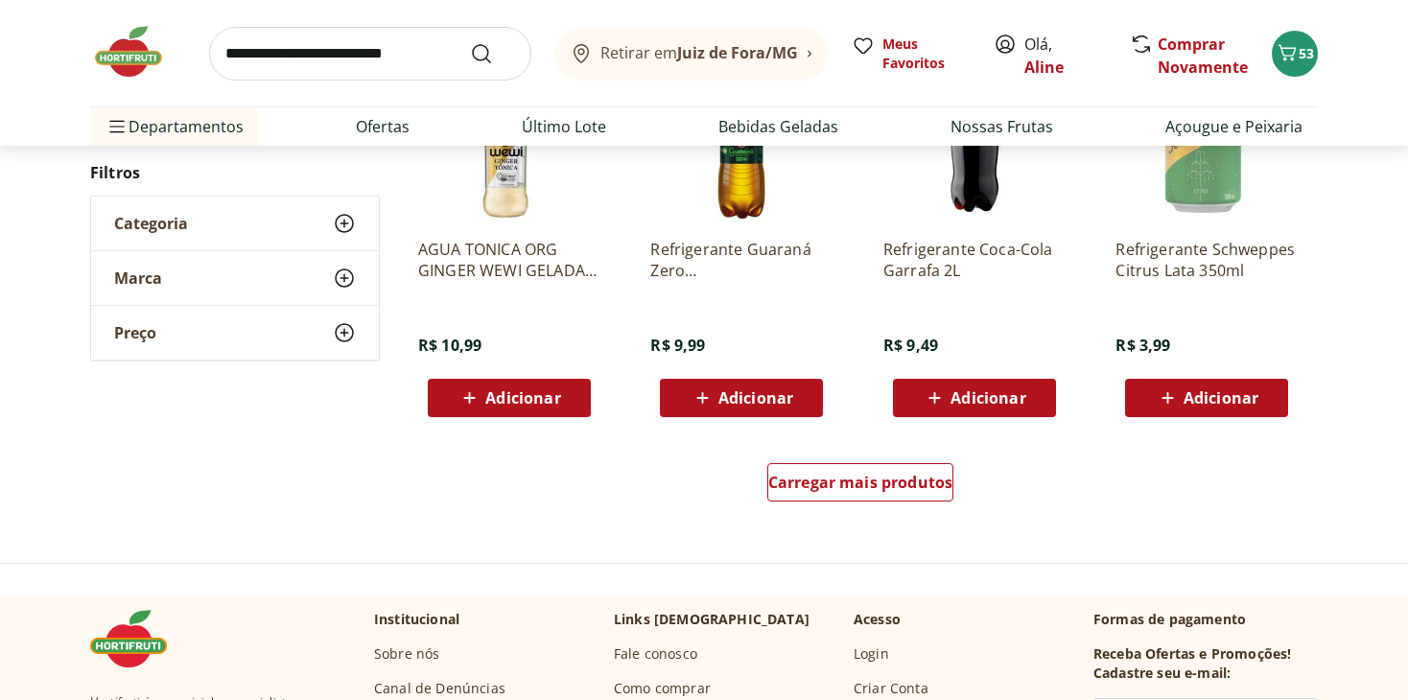
scroll to position [1151, 0]
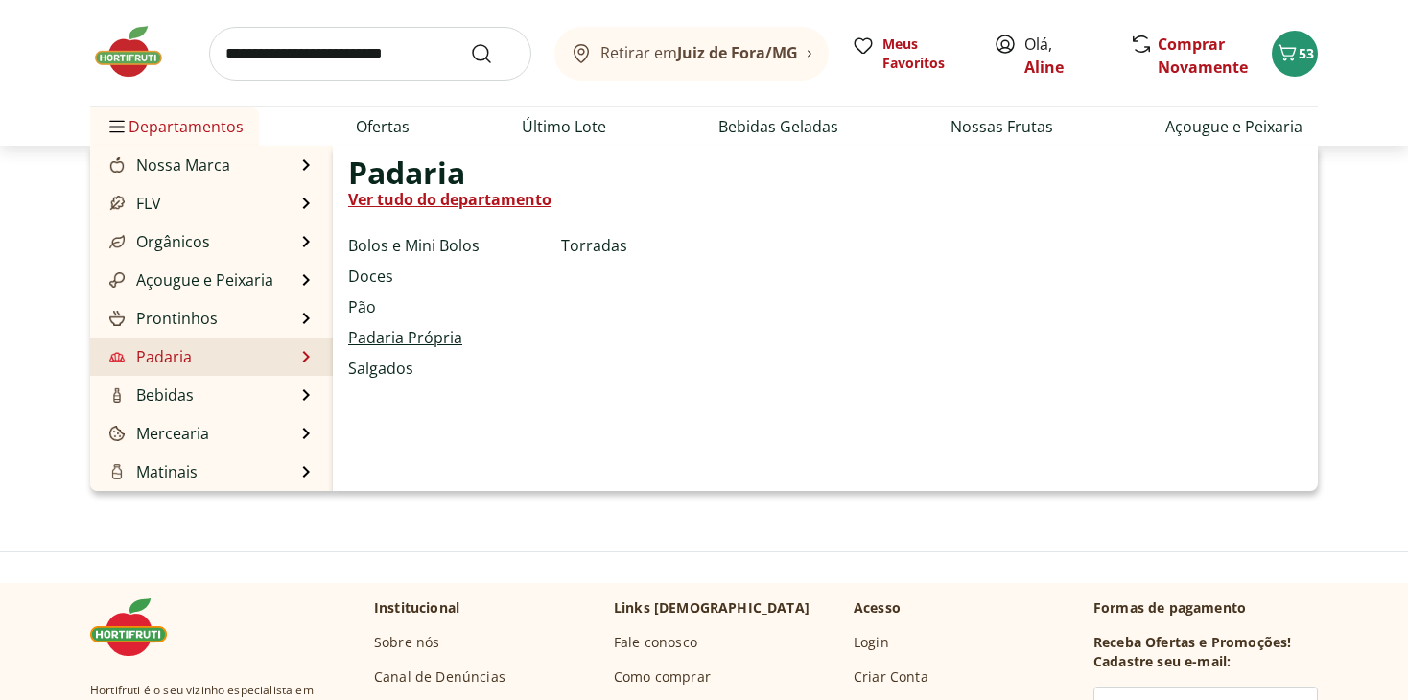
click at [395, 343] on link "Padaria Própria" at bounding box center [405, 337] width 114 height 23
select select "**********"
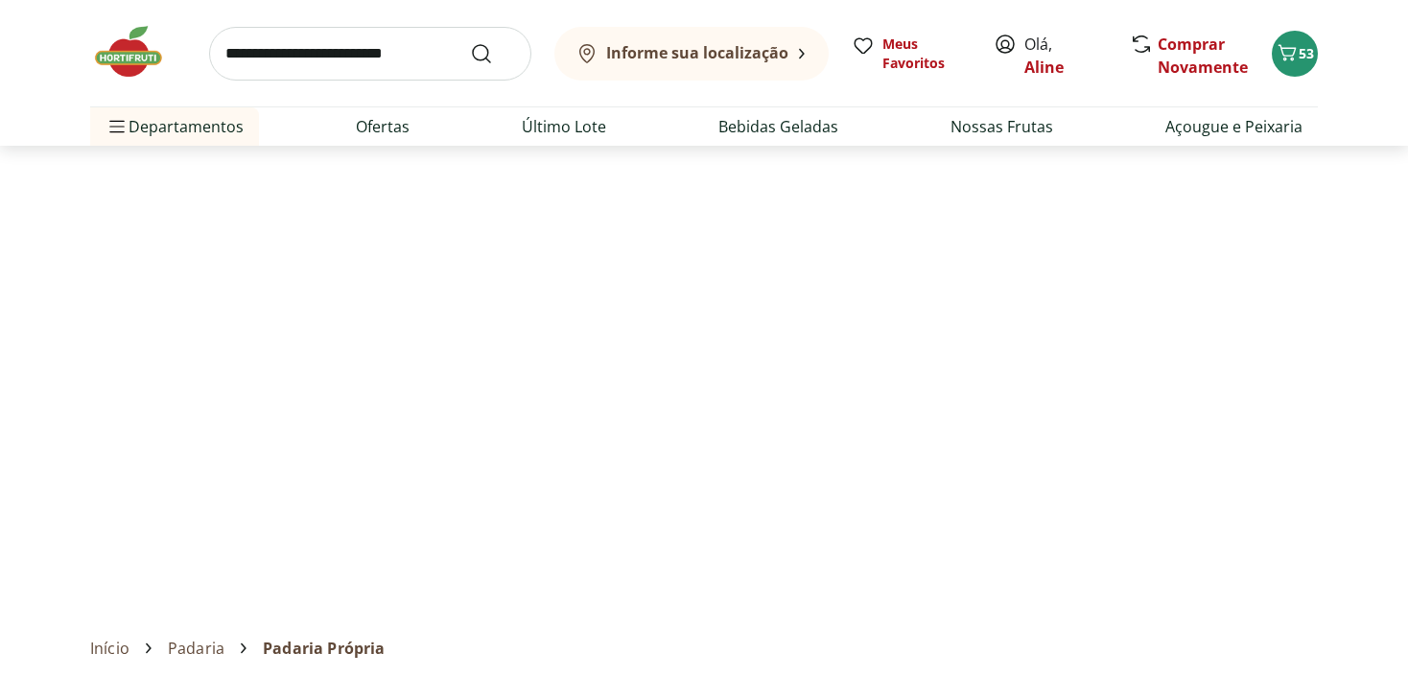
type input "*"
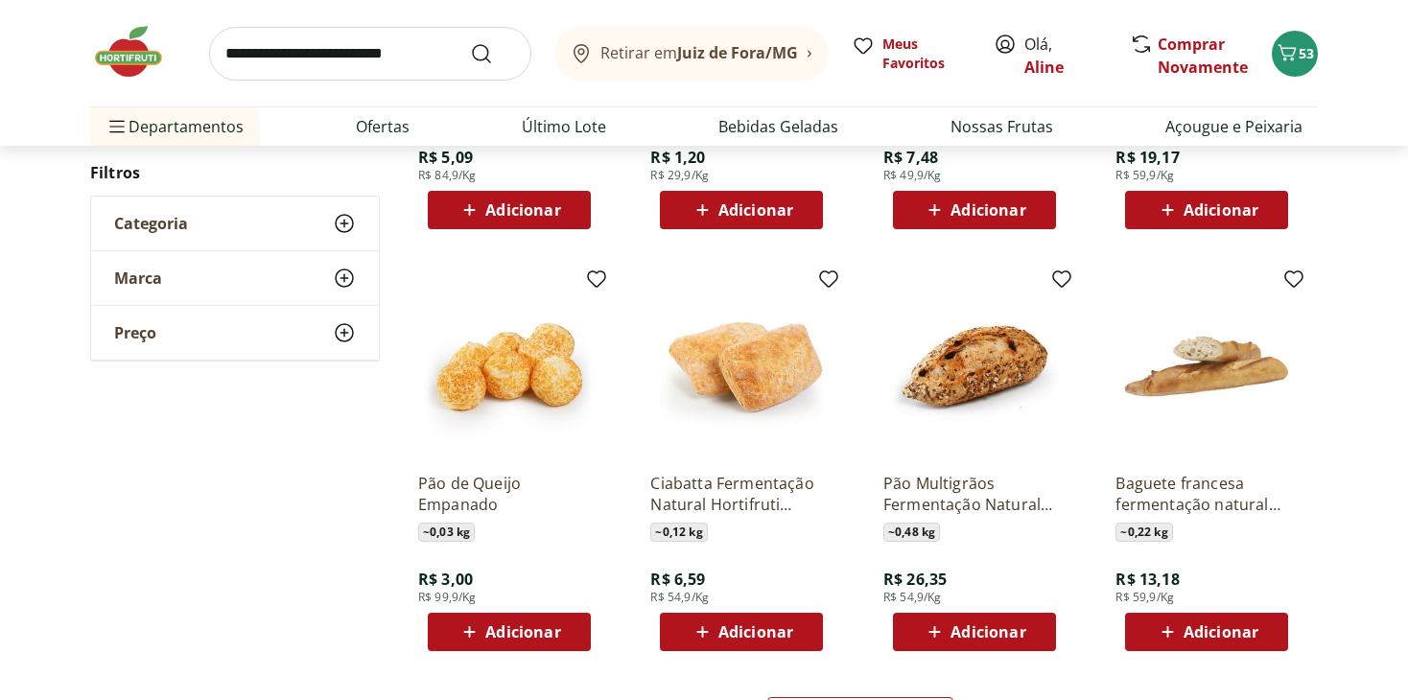
scroll to position [959, 0]
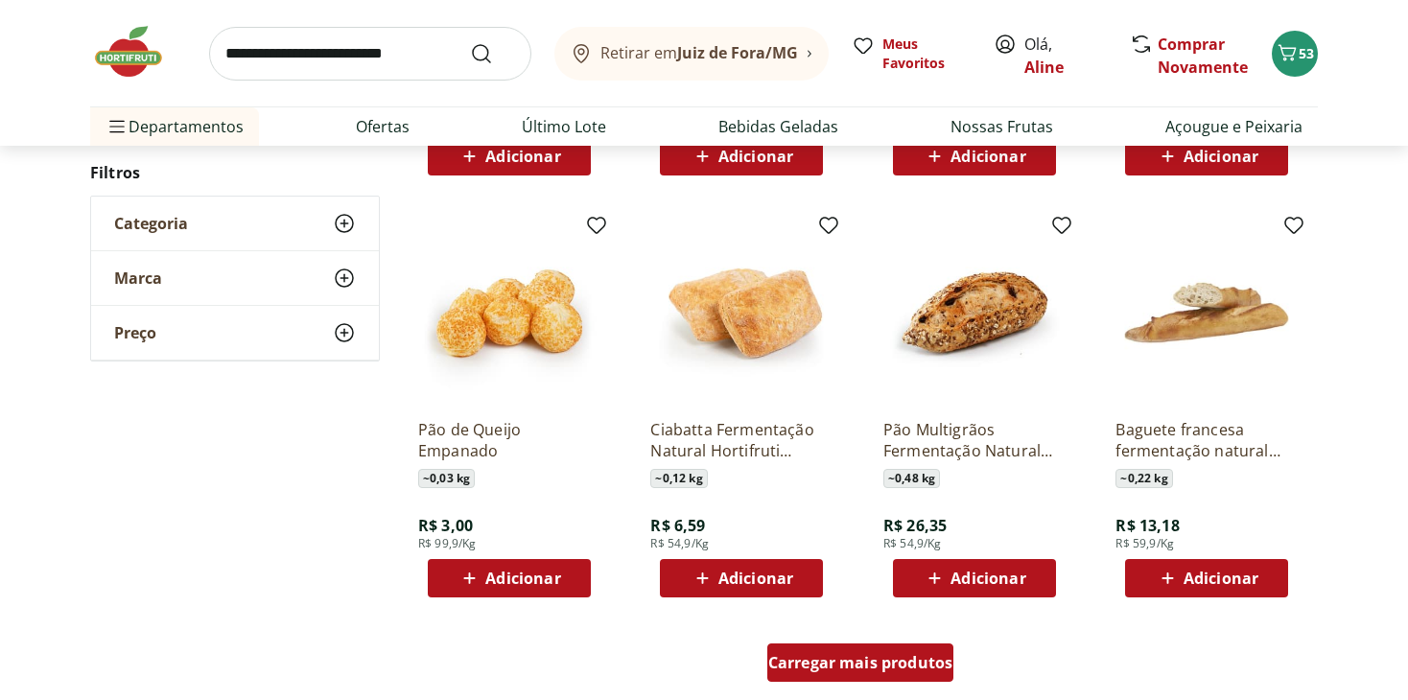
click at [851, 655] on span "Carregar mais produtos" at bounding box center [860, 662] width 185 height 15
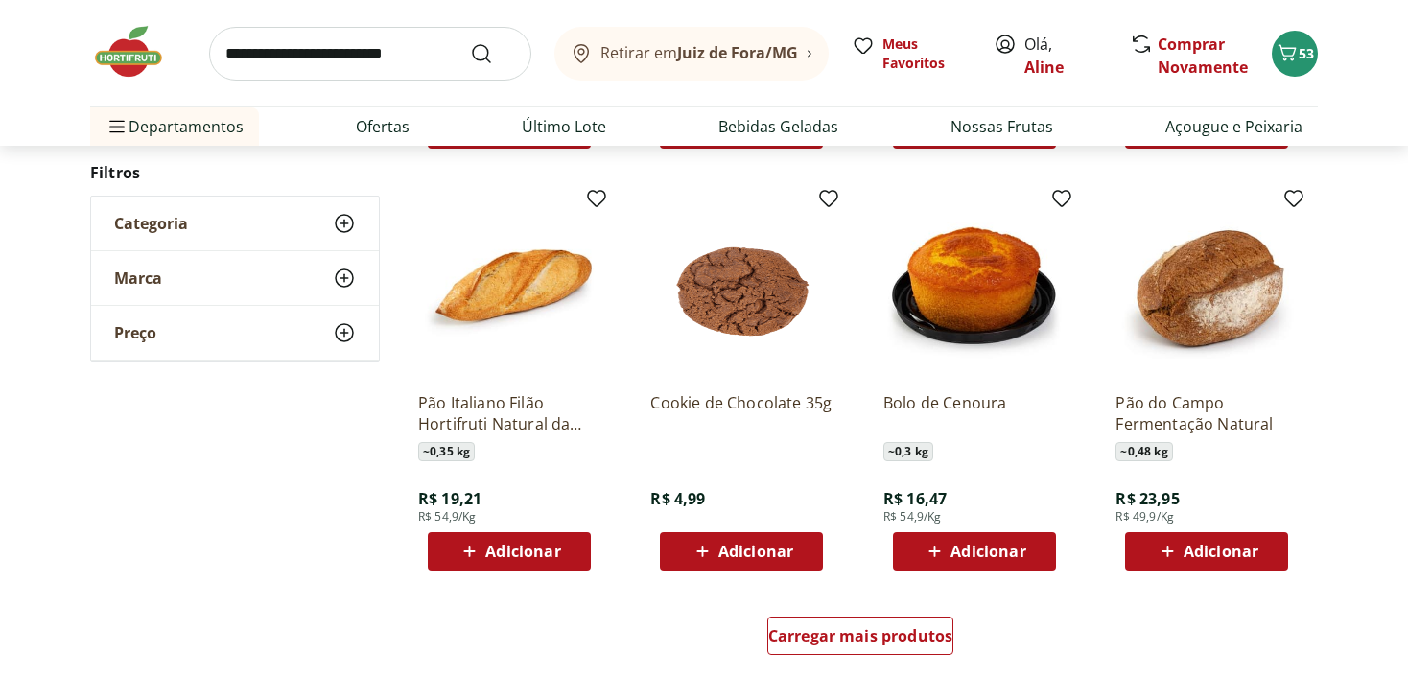
scroll to position [2303, 0]
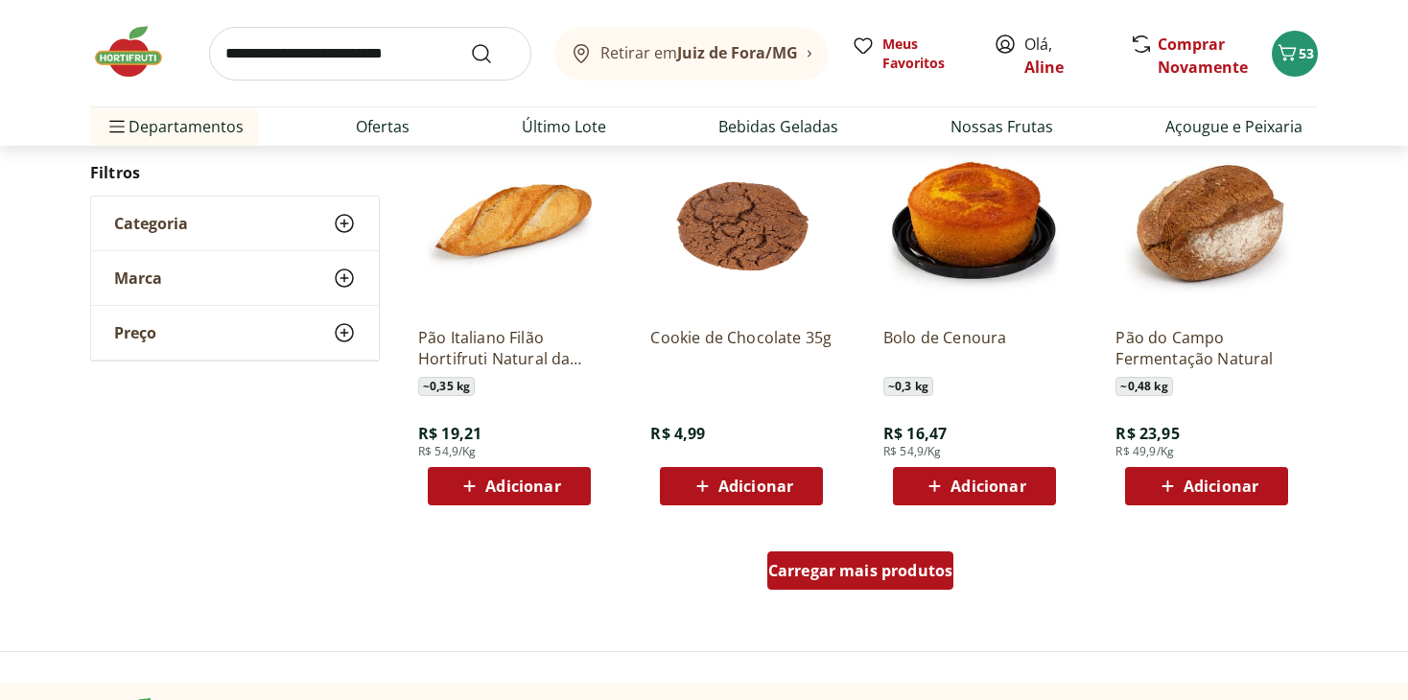
click at [852, 555] on div "Carregar mais produtos" at bounding box center [861, 571] width 187 height 38
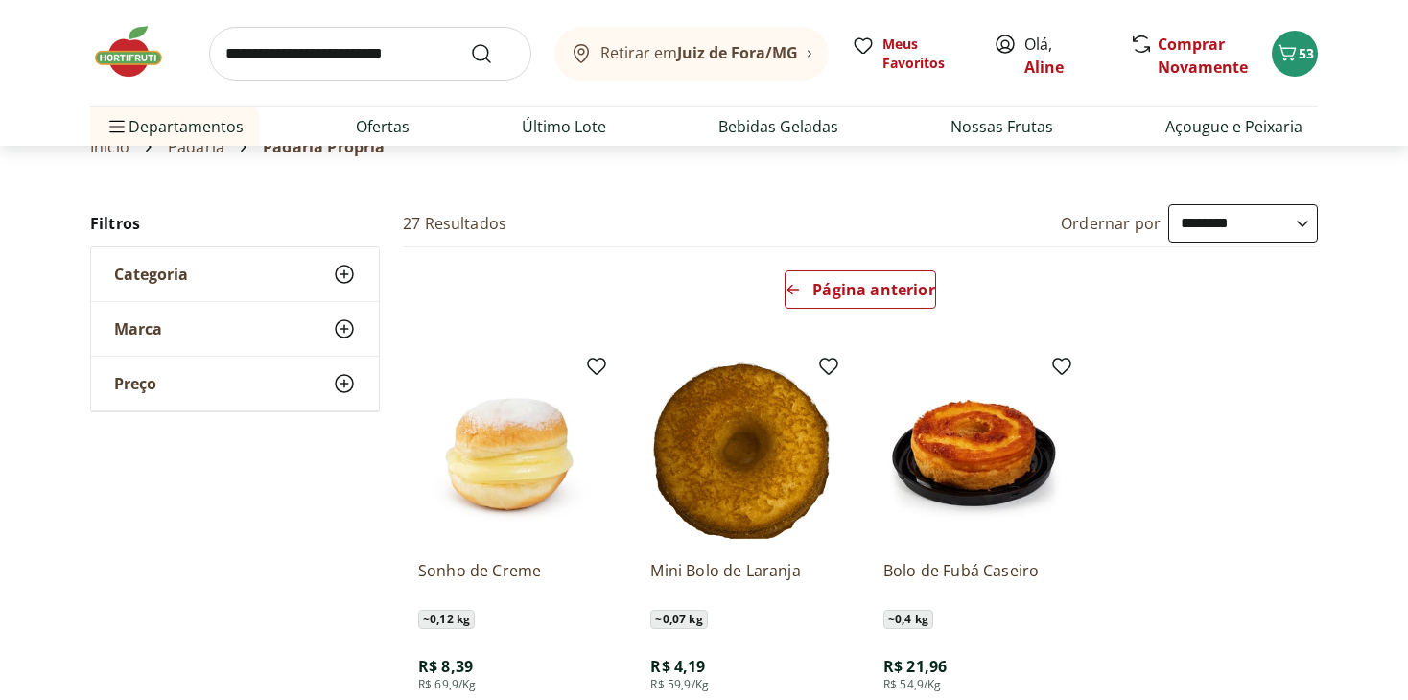
scroll to position [96, 0]
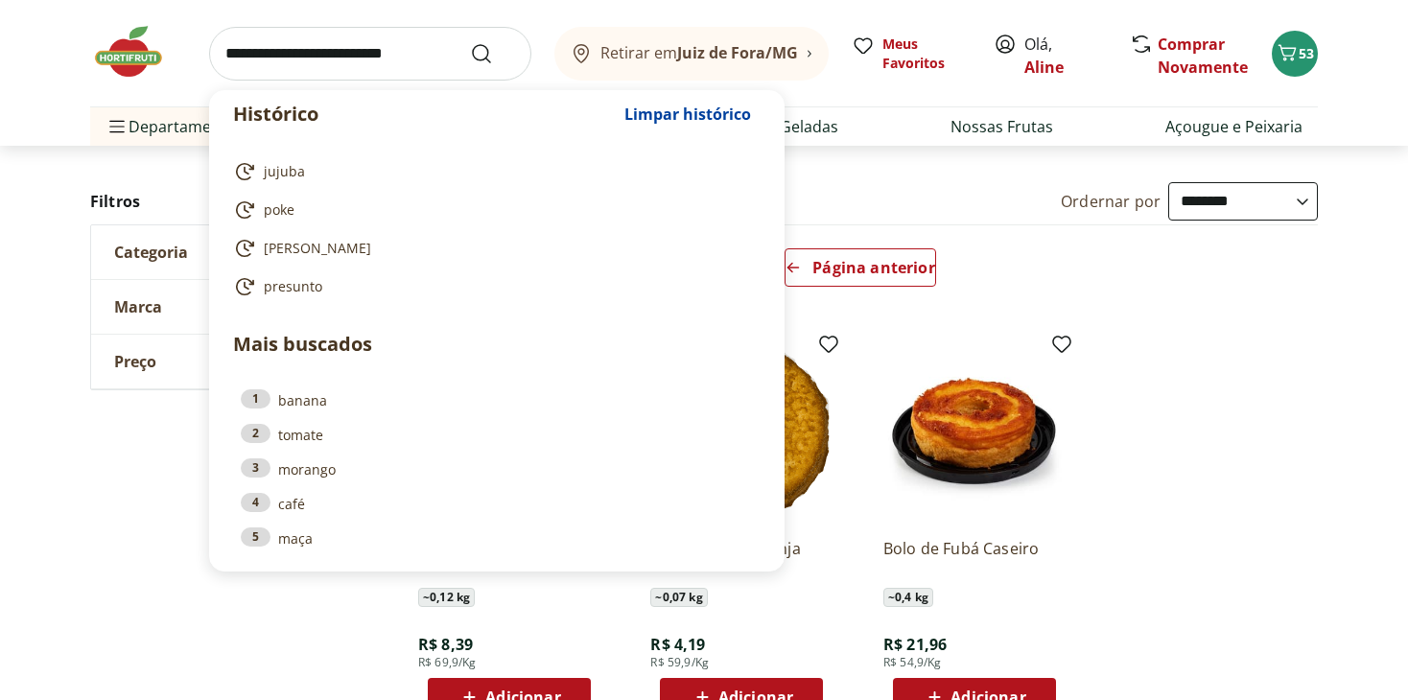
click at [377, 60] on input "search" at bounding box center [370, 54] width 322 height 54
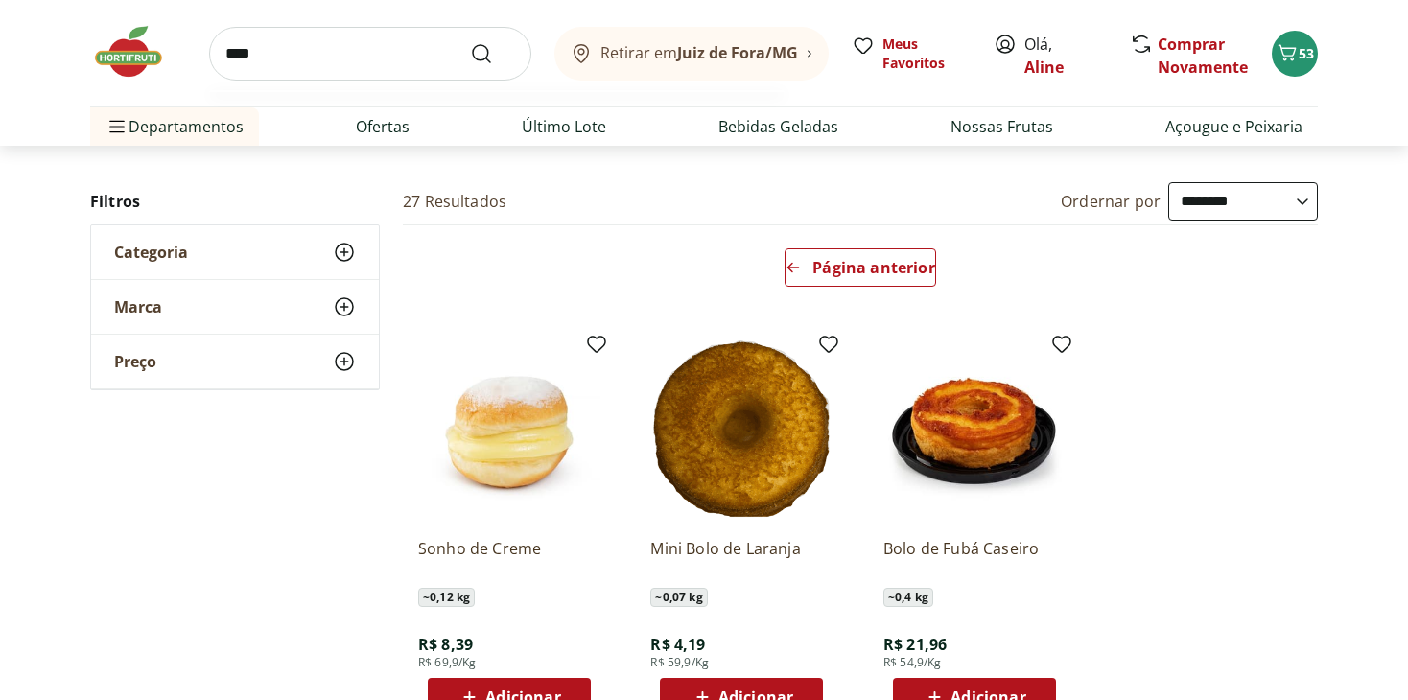
type input "****"
click at [470, 42] on button "Submit Search" at bounding box center [493, 53] width 46 height 23
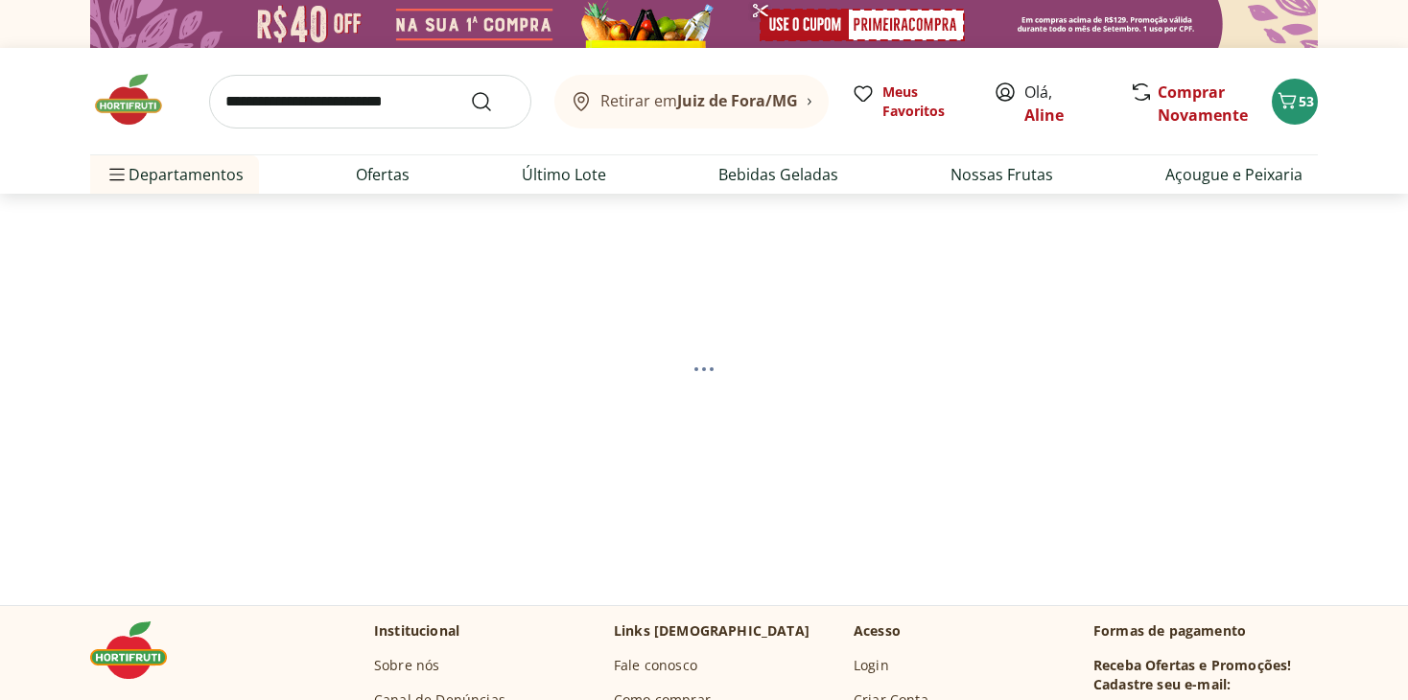
select select "**********"
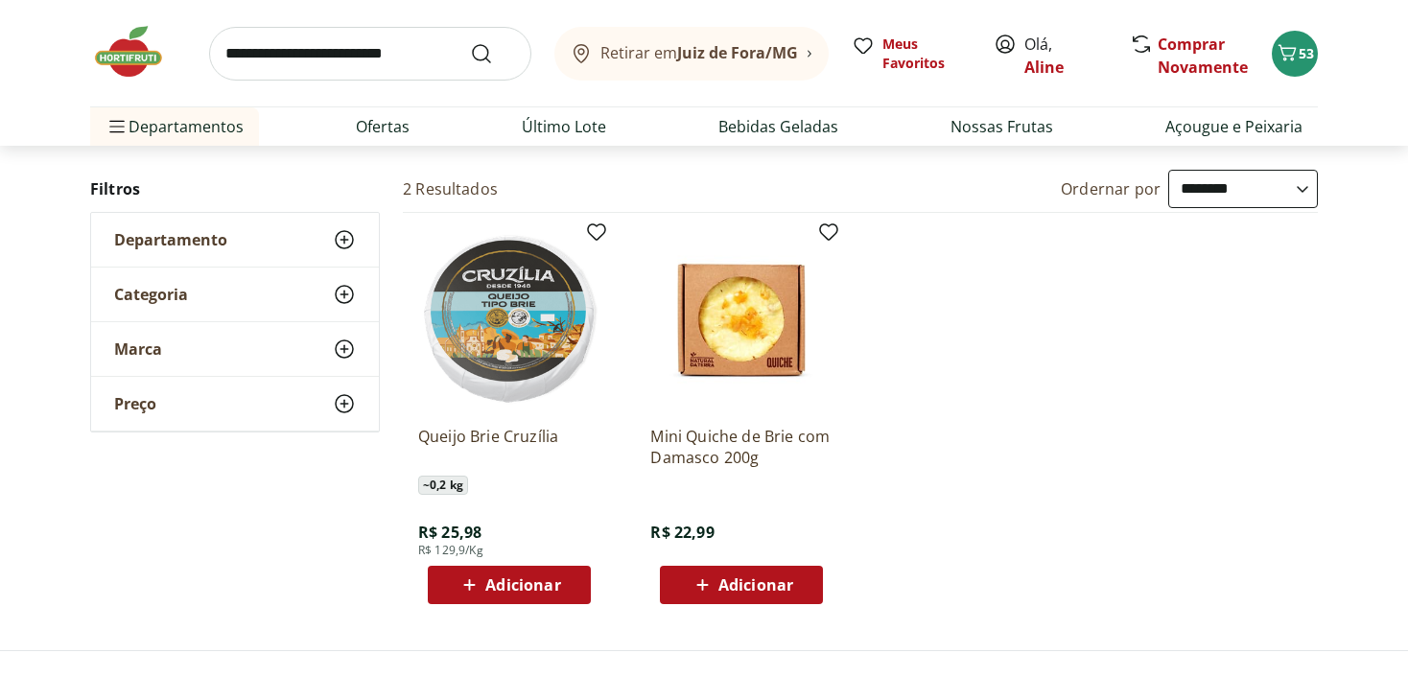
scroll to position [192, 0]
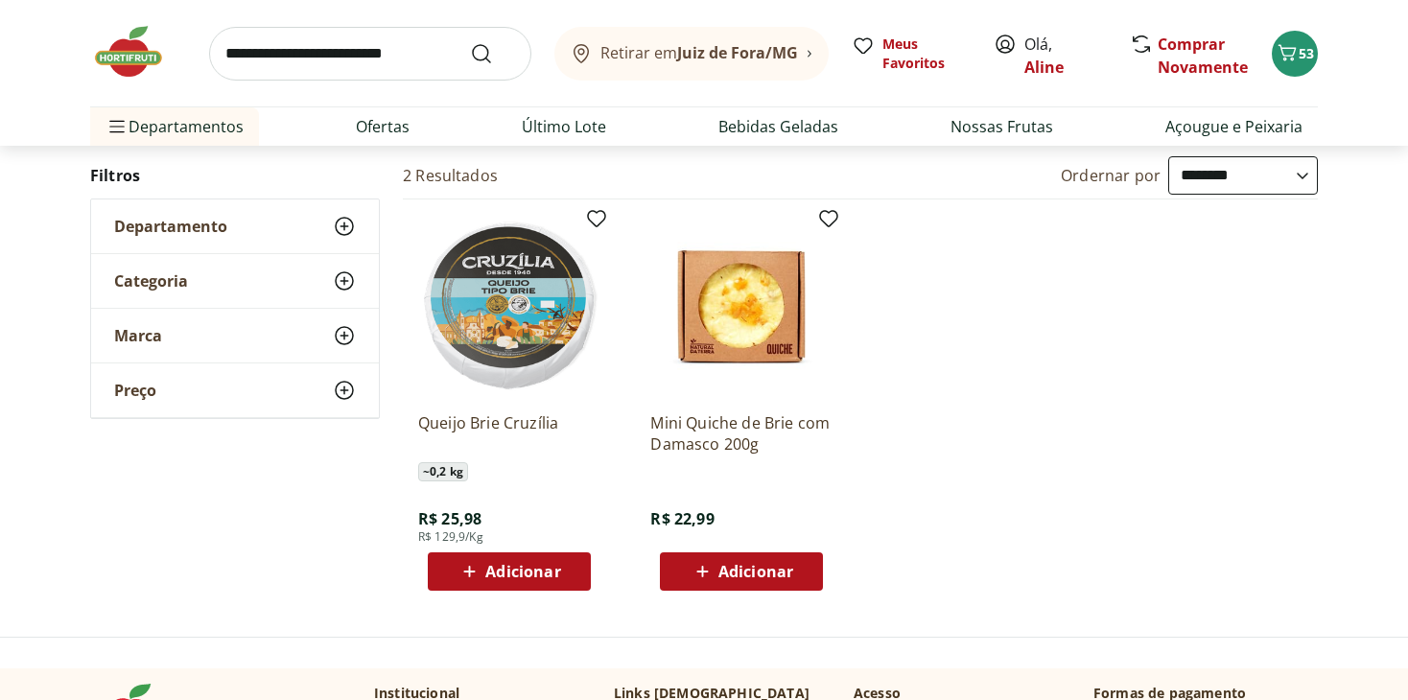
click at [479, 571] on icon at bounding box center [470, 571] width 24 height 23
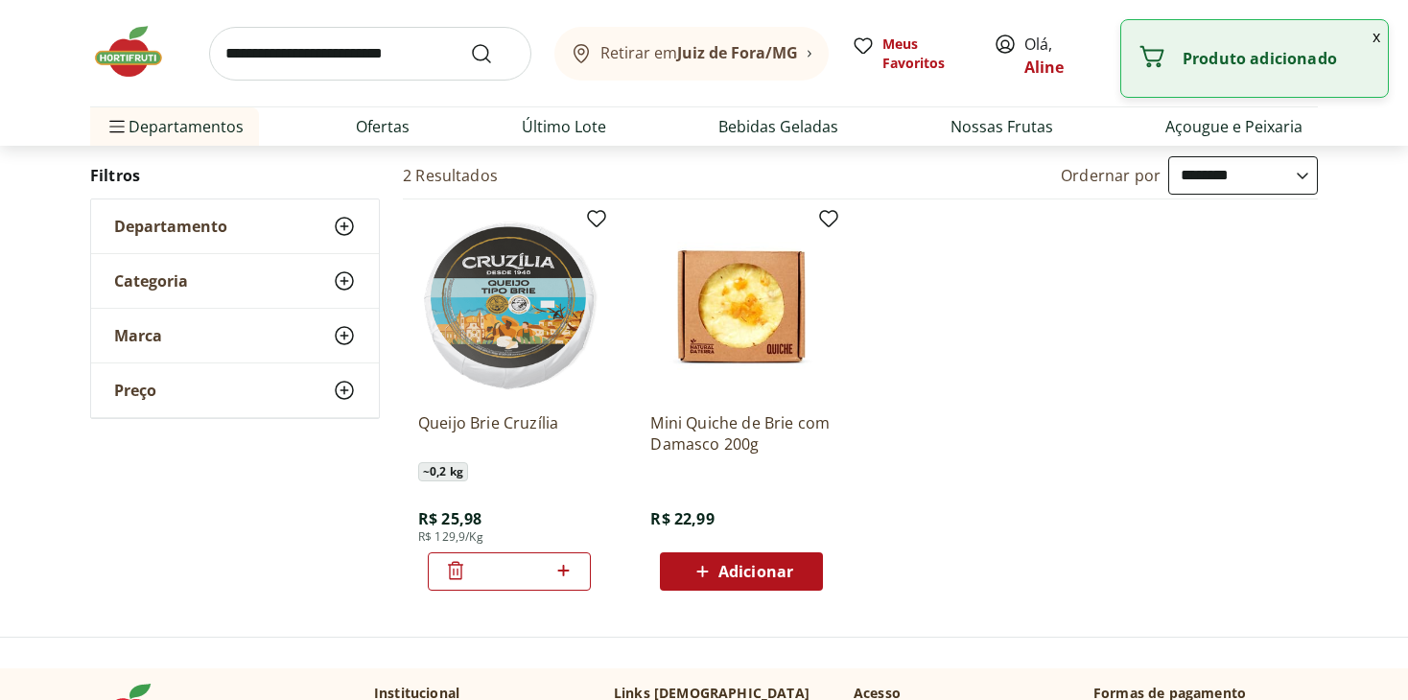
click at [361, 60] on input "search" at bounding box center [370, 54] width 322 height 54
type input "*******"
click at [470, 42] on button "Submit Search" at bounding box center [493, 53] width 46 height 23
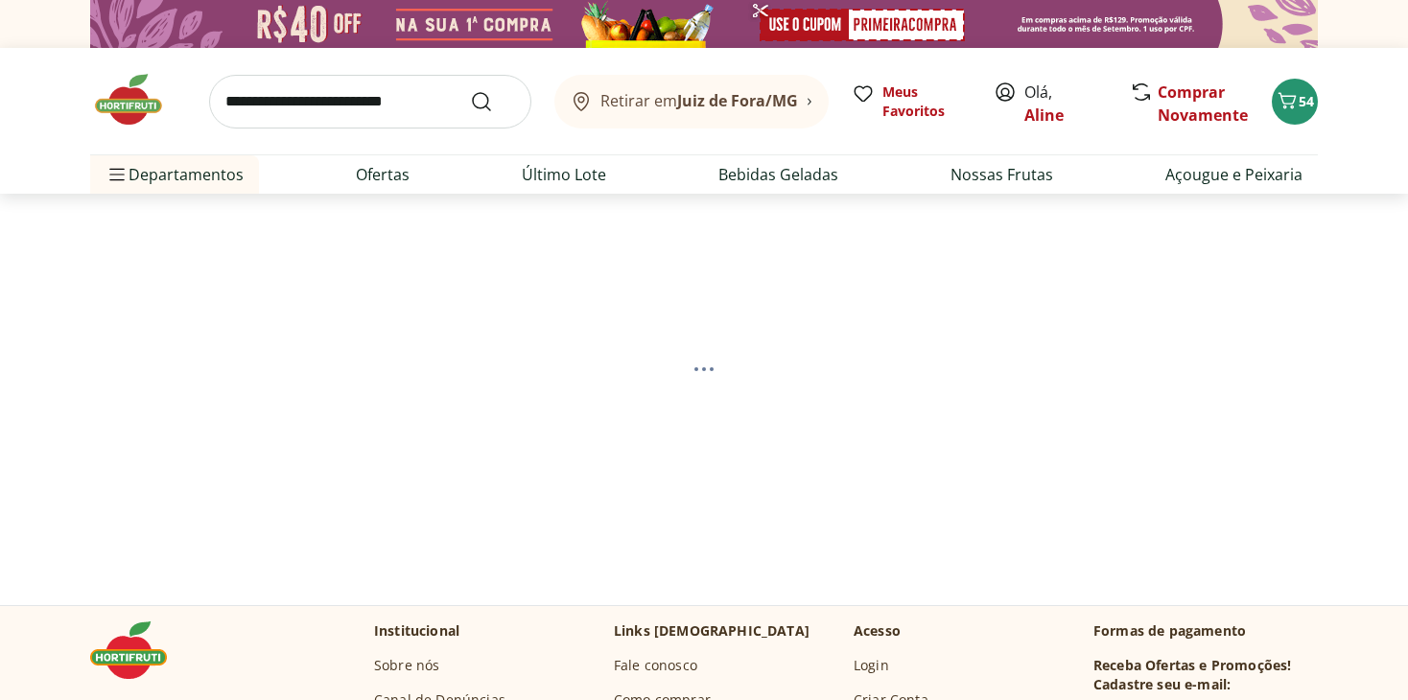
select select "**********"
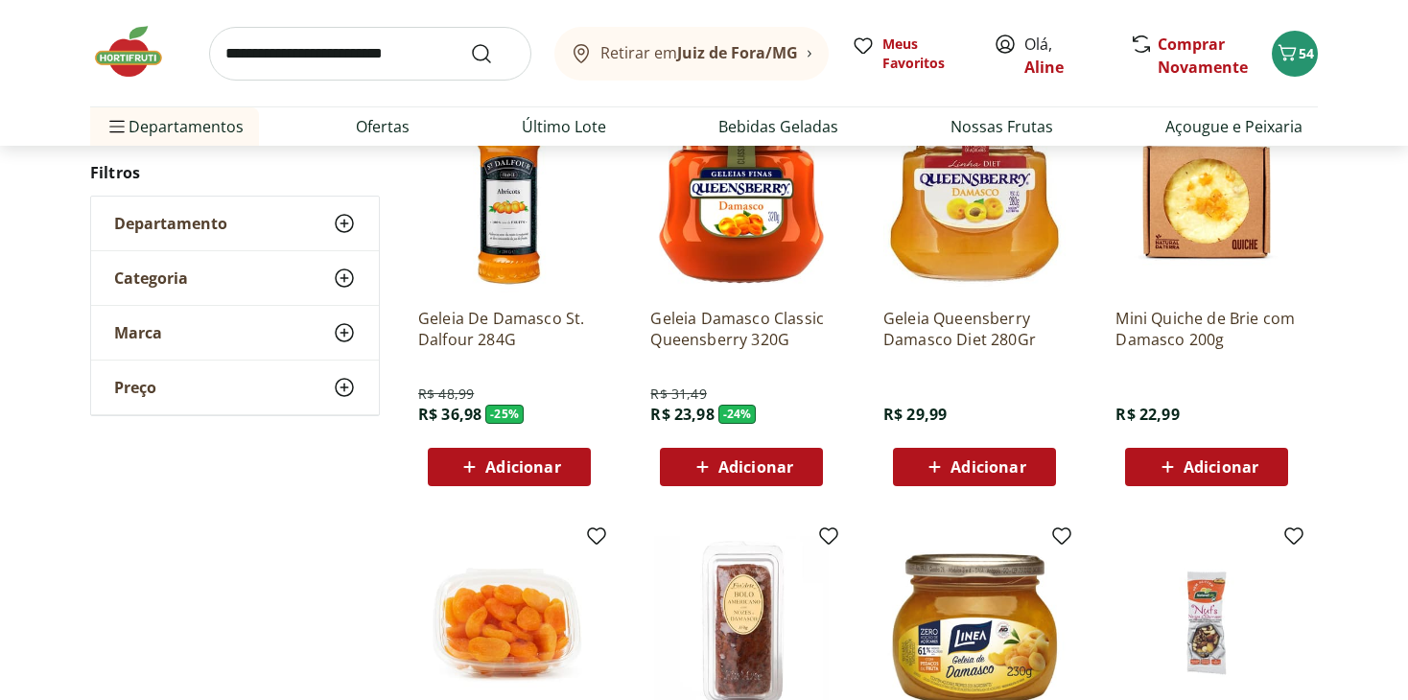
scroll to position [384, 0]
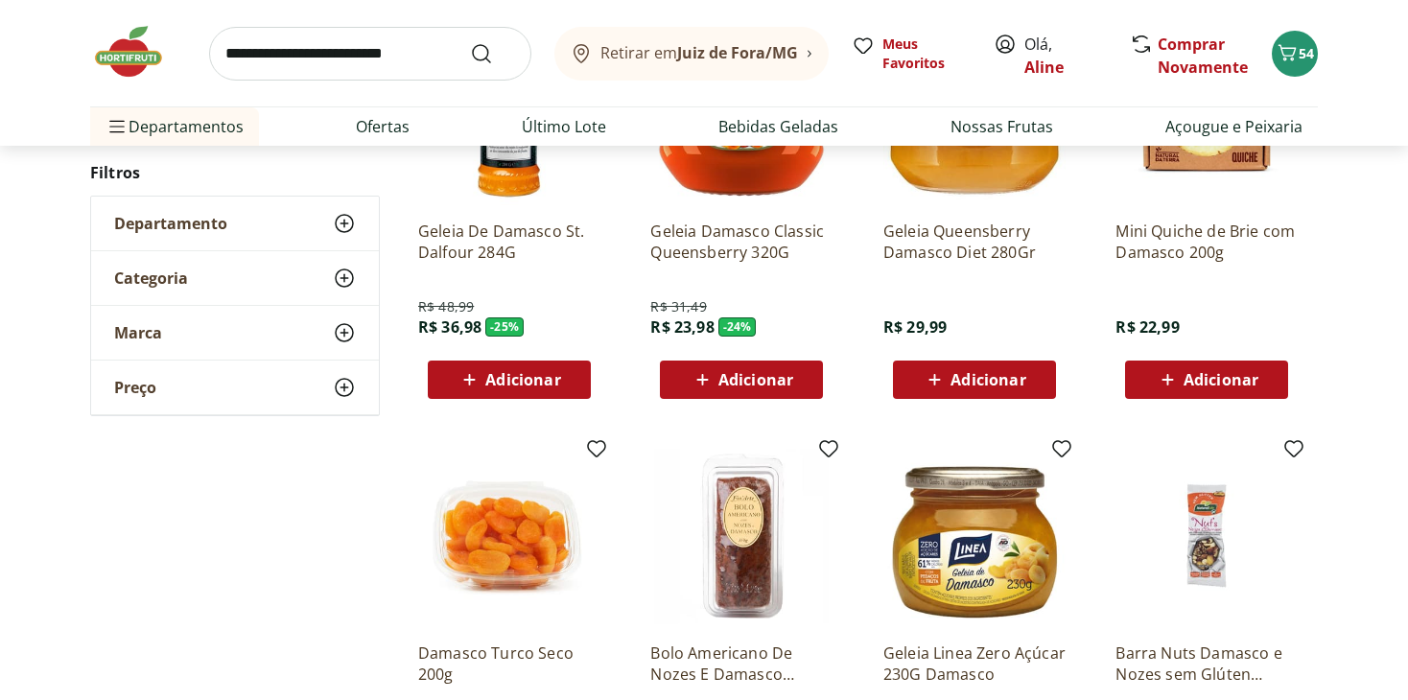
click at [707, 368] on icon at bounding box center [703, 379] width 24 height 23
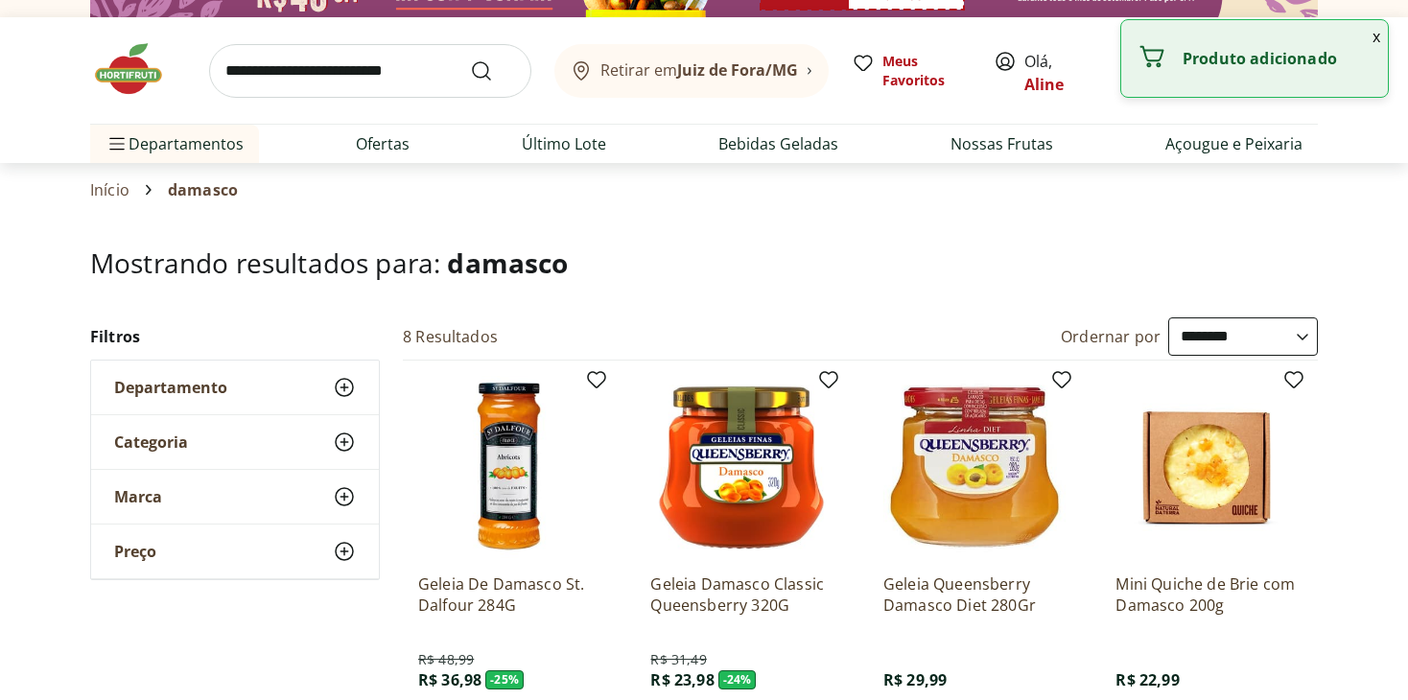
scroll to position [0, 0]
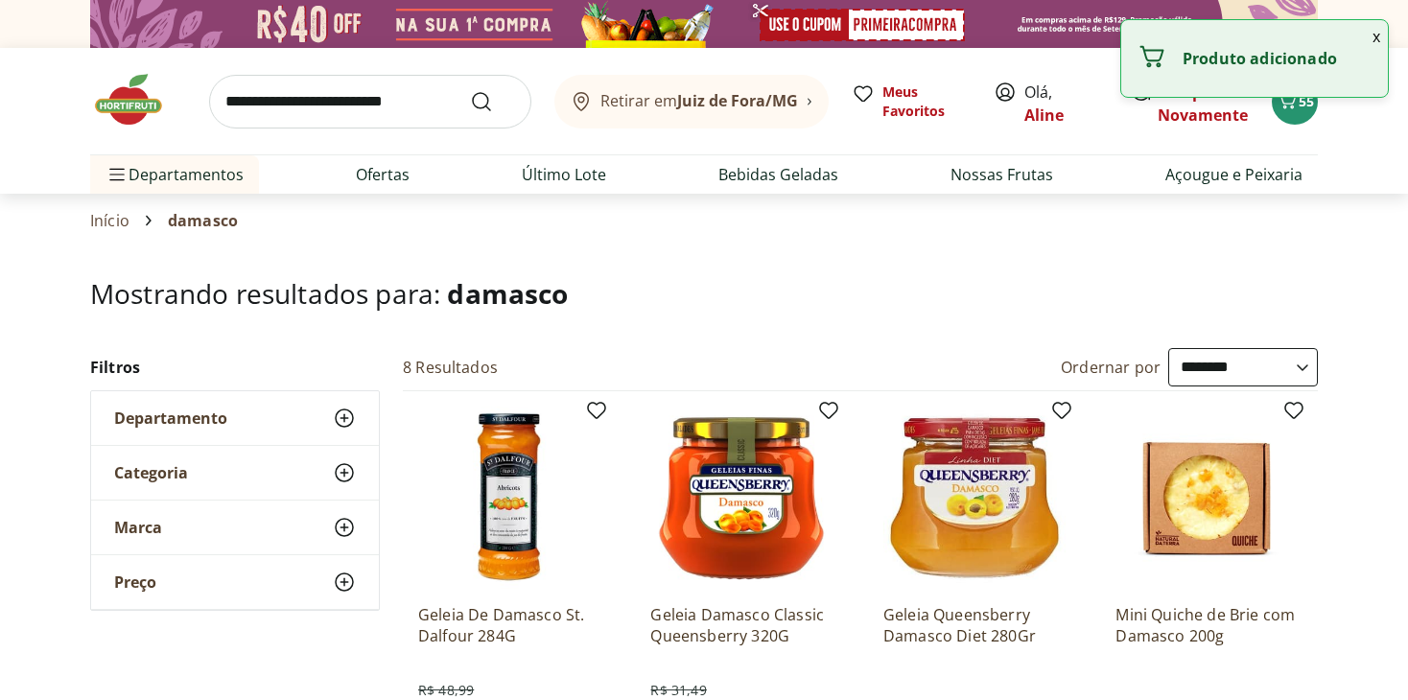
click at [299, 87] on input "search" at bounding box center [370, 102] width 322 height 54
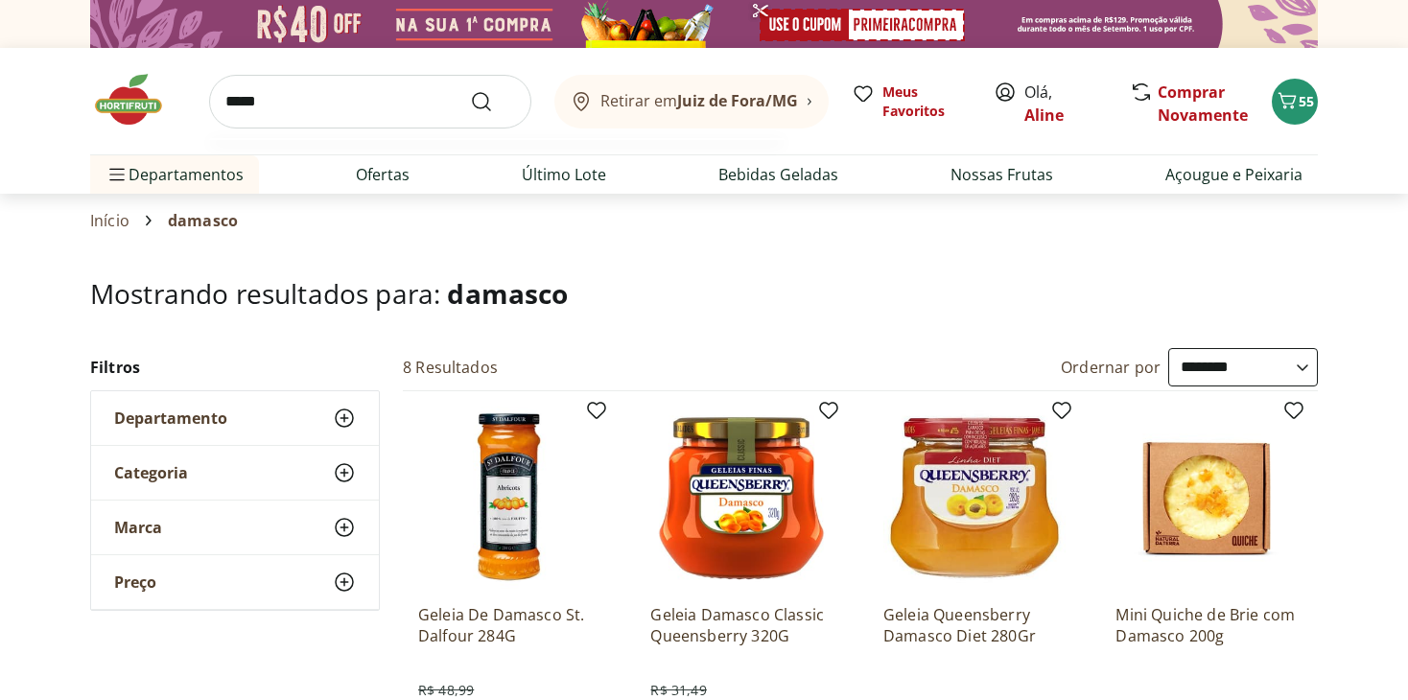
type input "*****"
click at [470, 90] on button "Submit Search" at bounding box center [493, 101] width 46 height 23
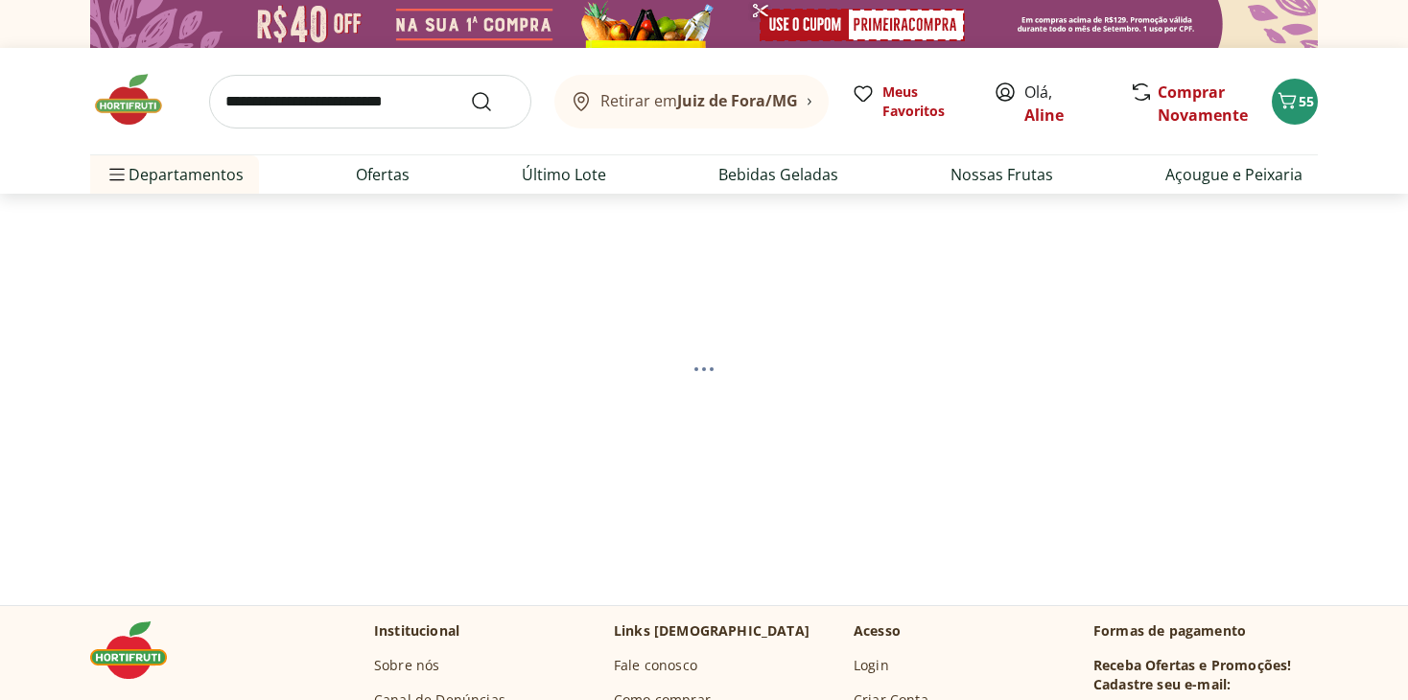
select select "**********"
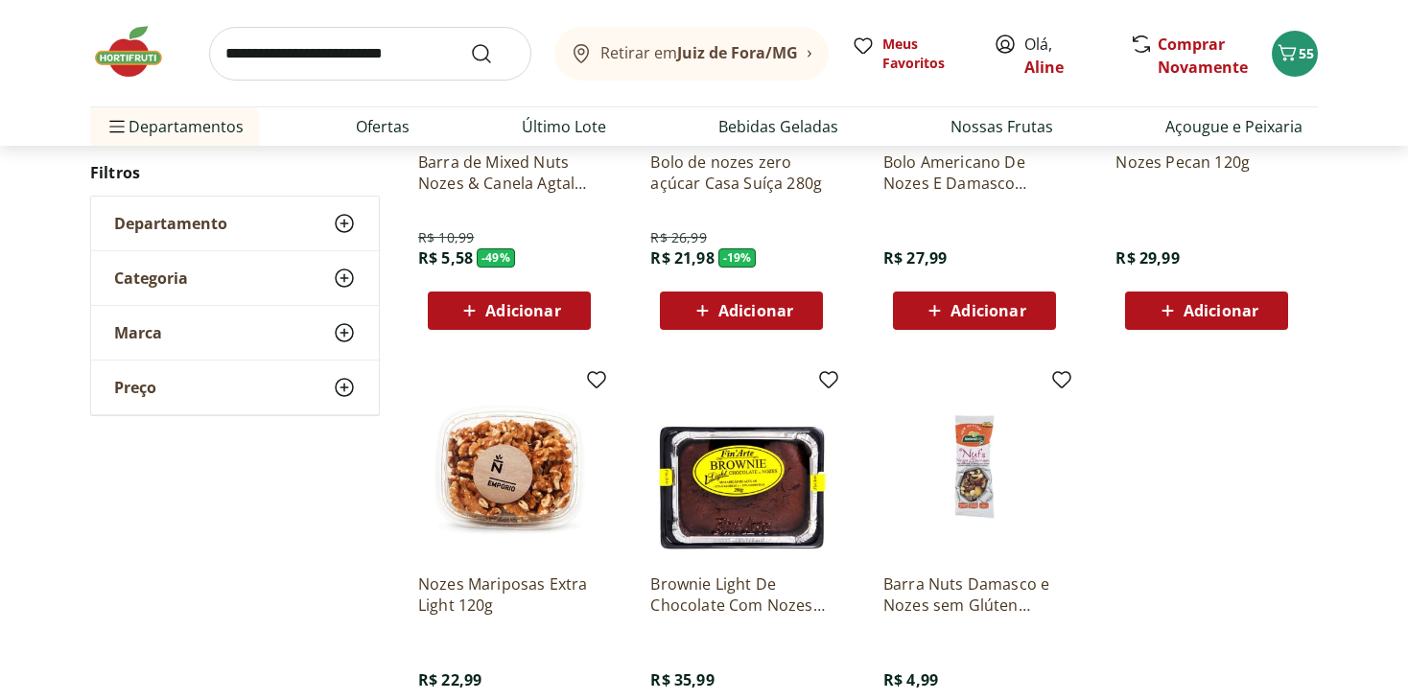
scroll to position [576, 0]
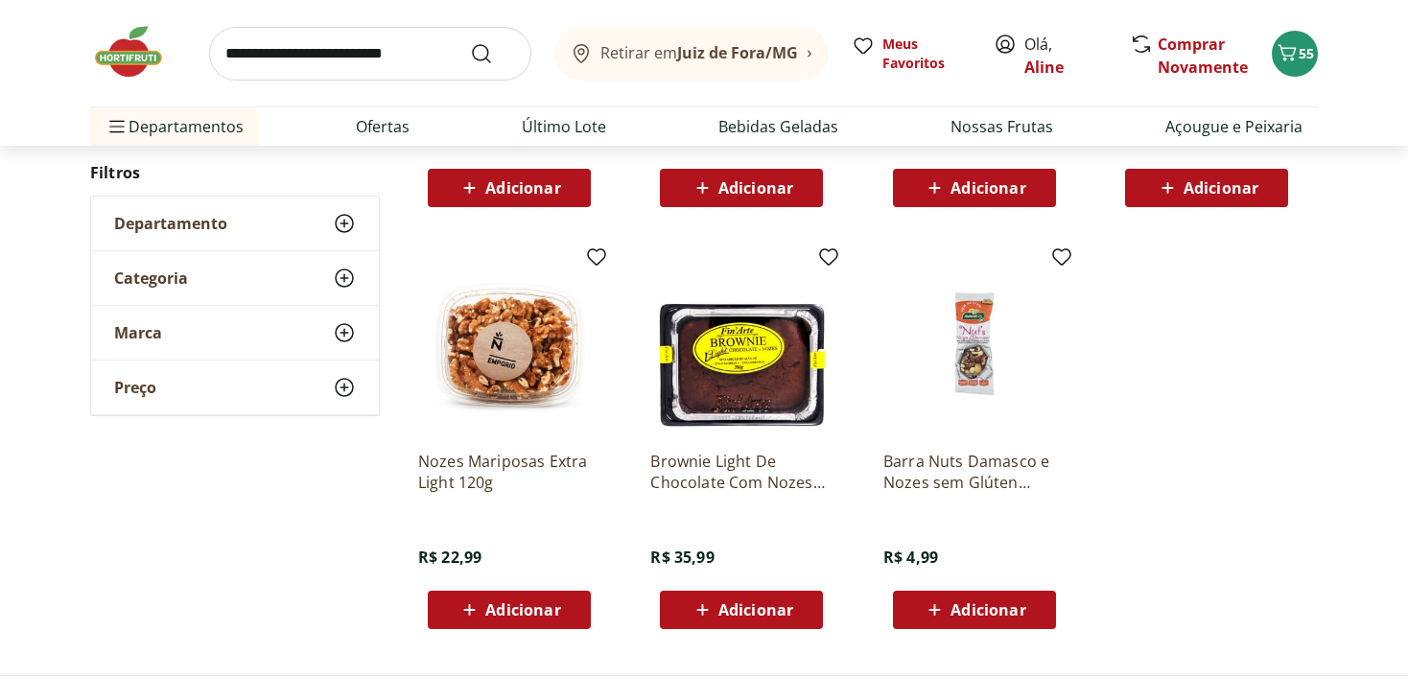
click at [492, 611] on span "Adicionar" at bounding box center [522, 609] width 75 height 15
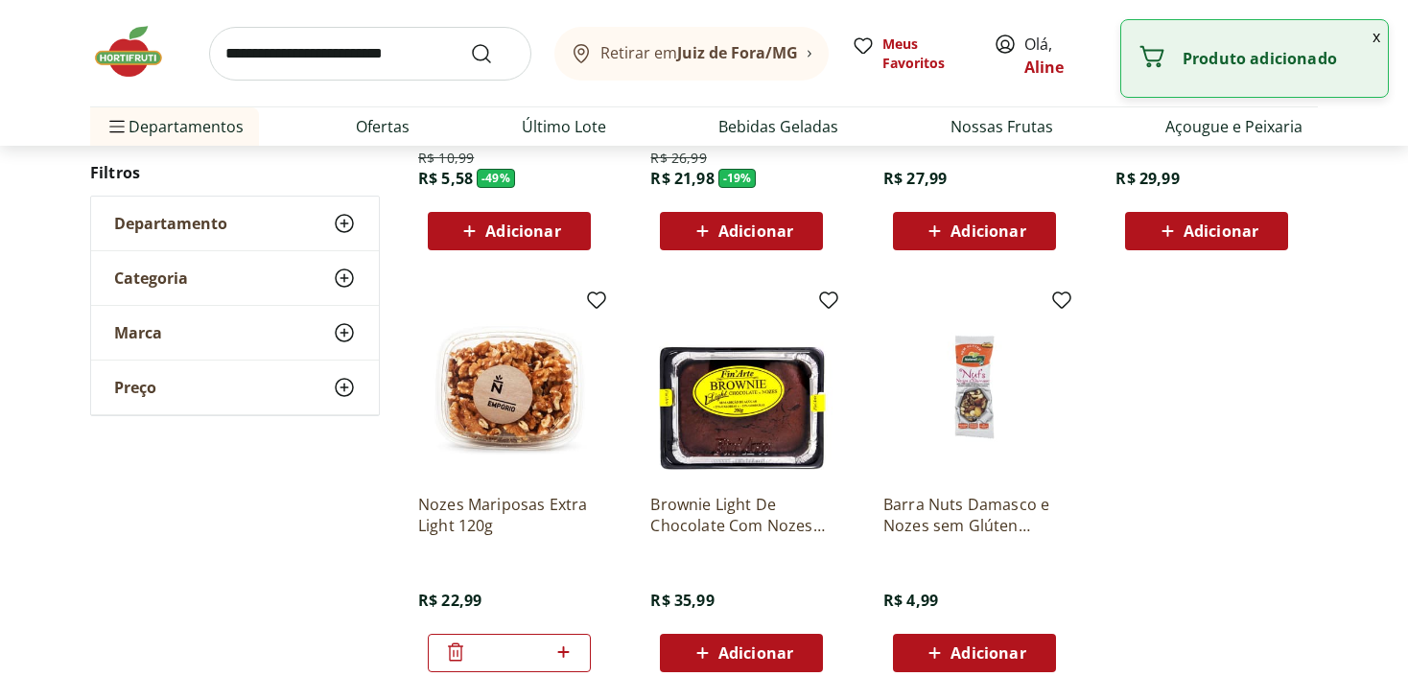
scroll to position [480, 0]
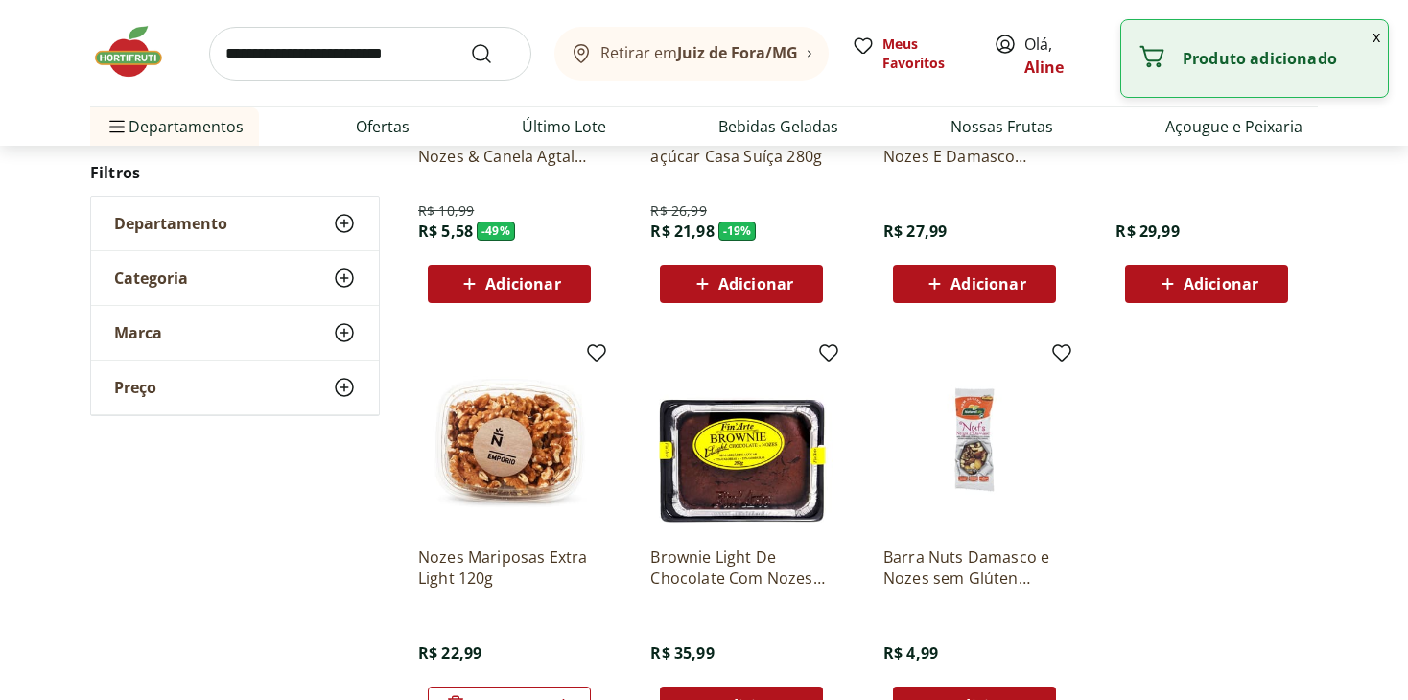
click at [346, 49] on input "search" at bounding box center [370, 54] width 322 height 54
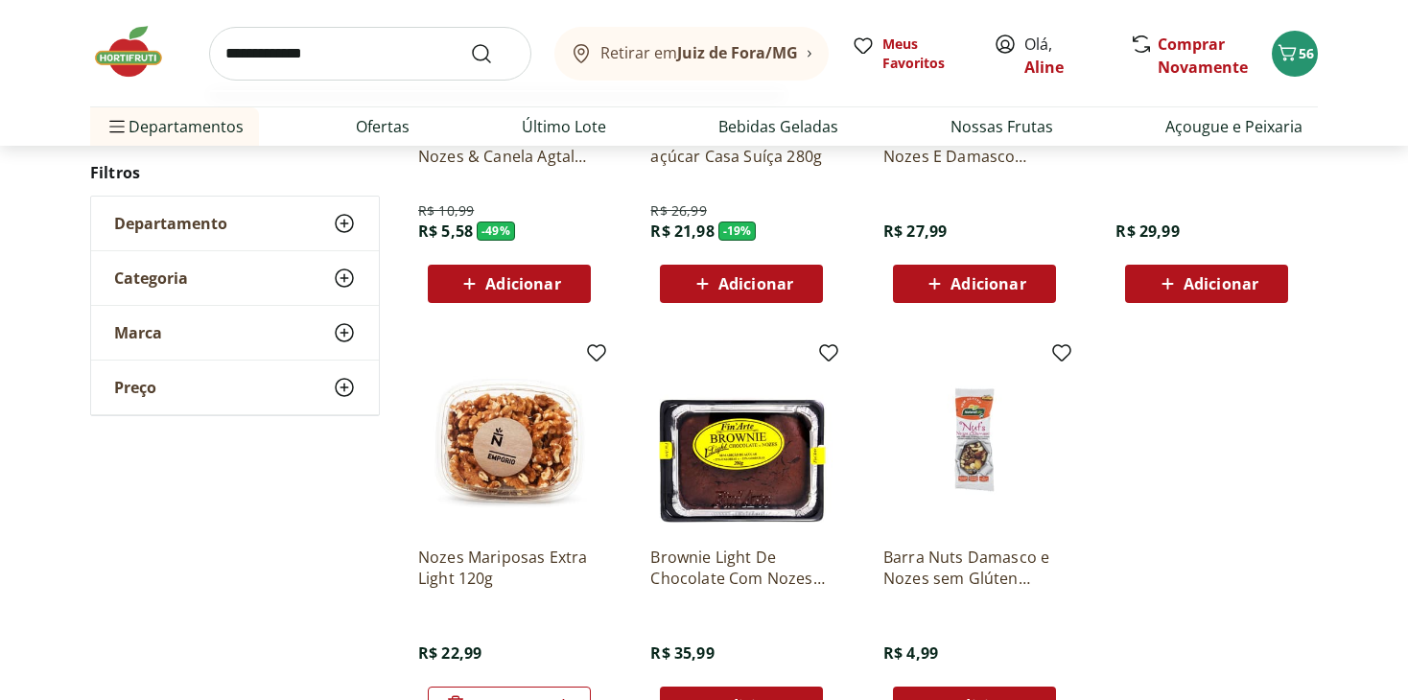
type input "**********"
click at [470, 42] on button "Submit Search" at bounding box center [493, 53] width 46 height 23
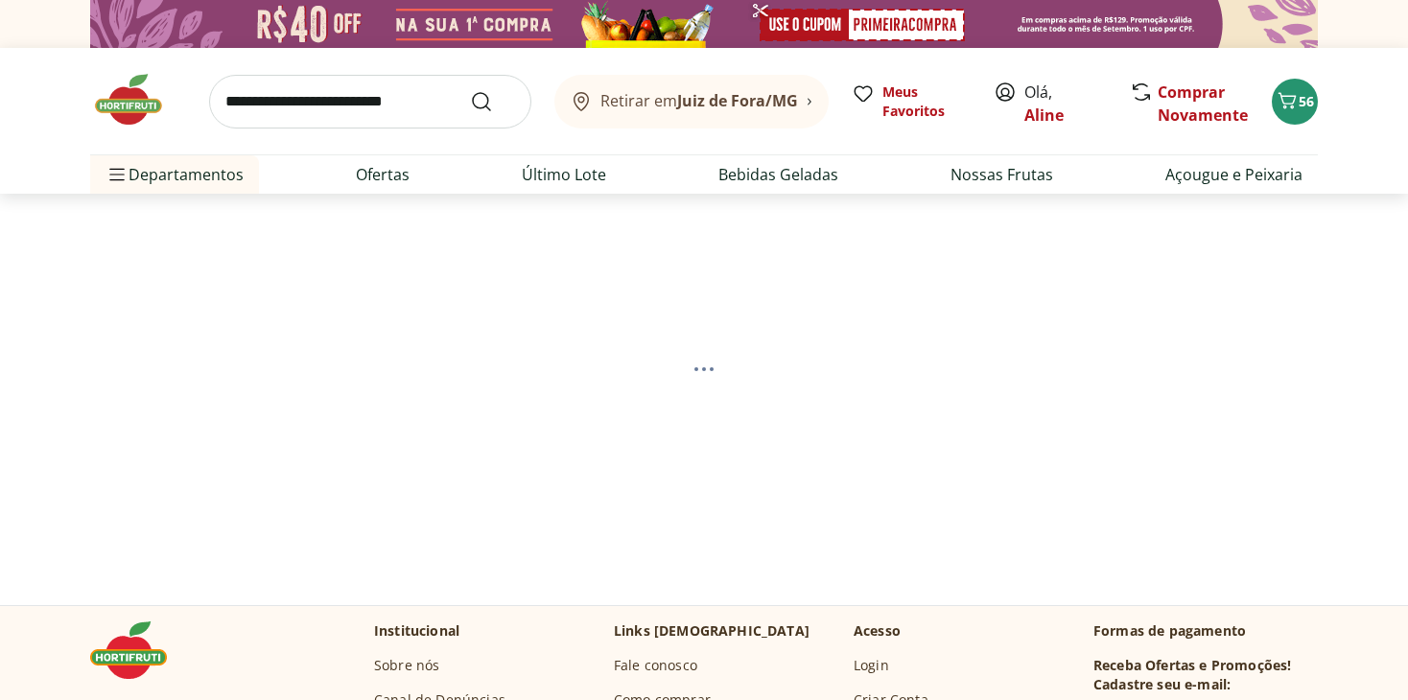
select select "**********"
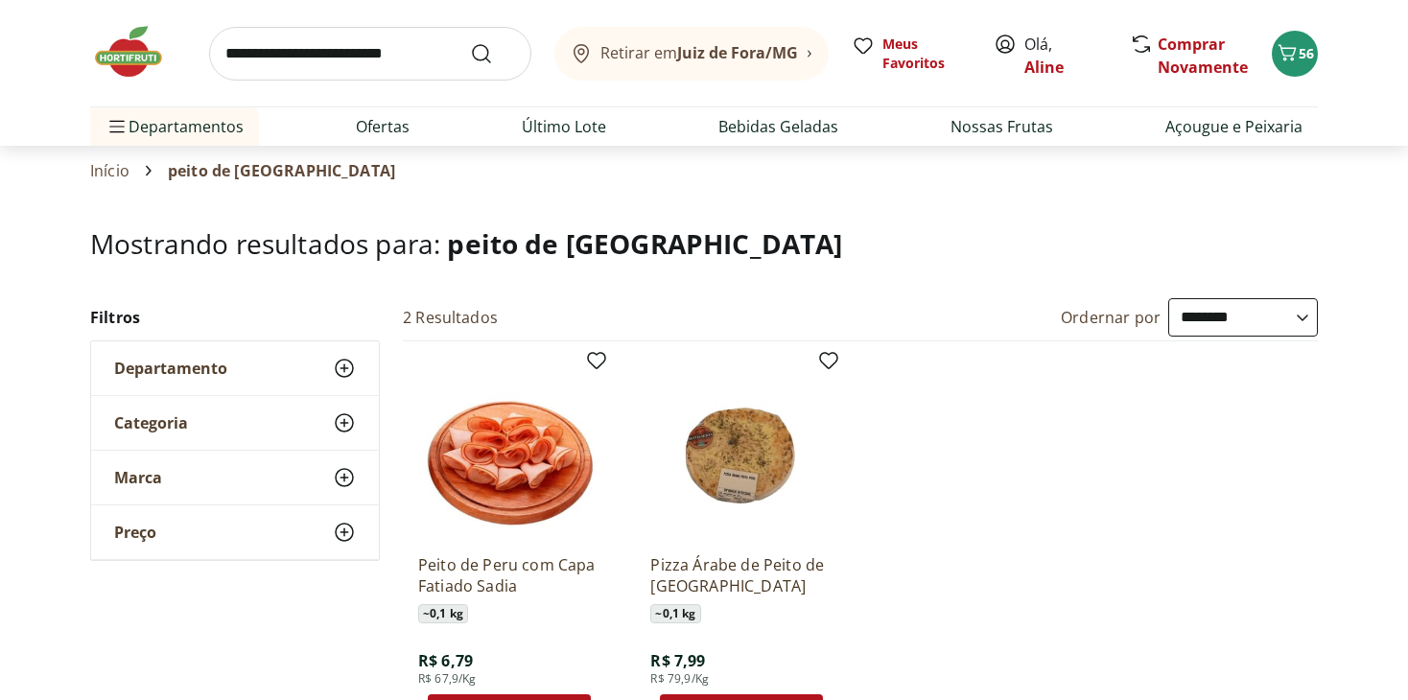
scroll to position [96, 0]
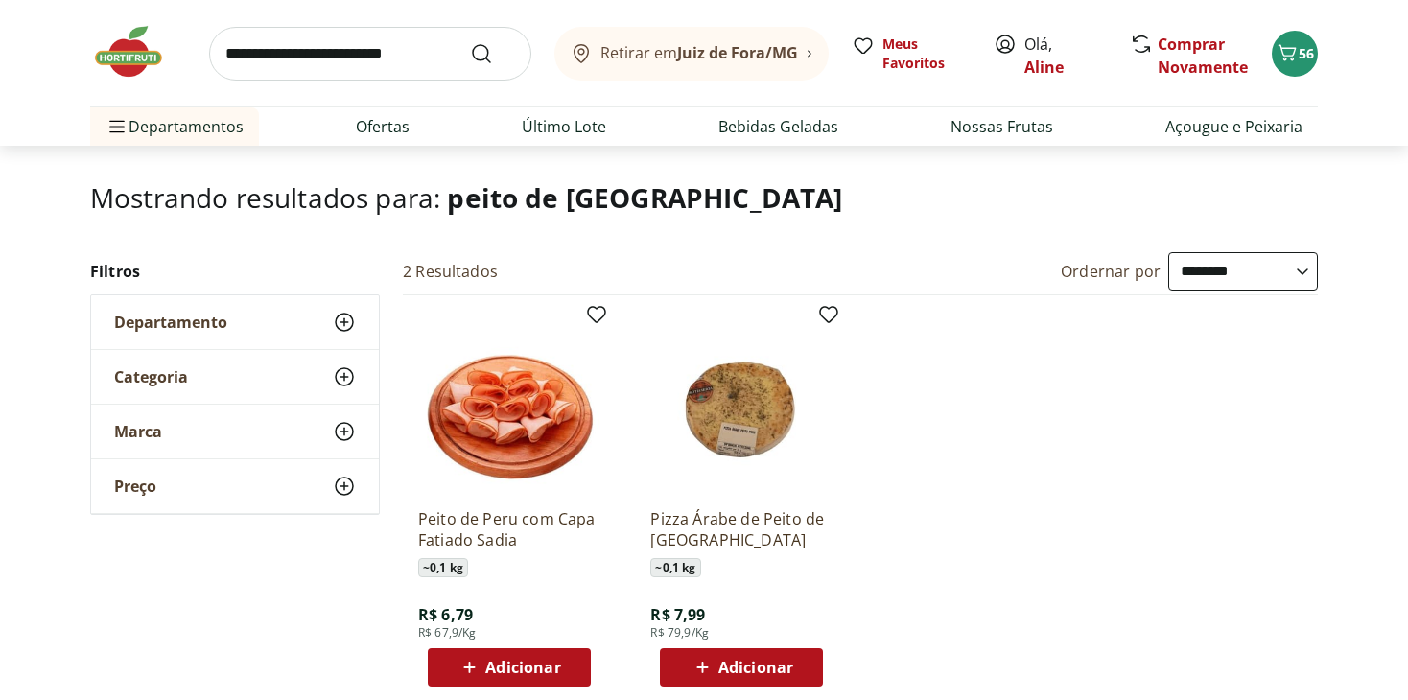
click at [525, 666] on span "Adicionar" at bounding box center [522, 667] width 75 height 15
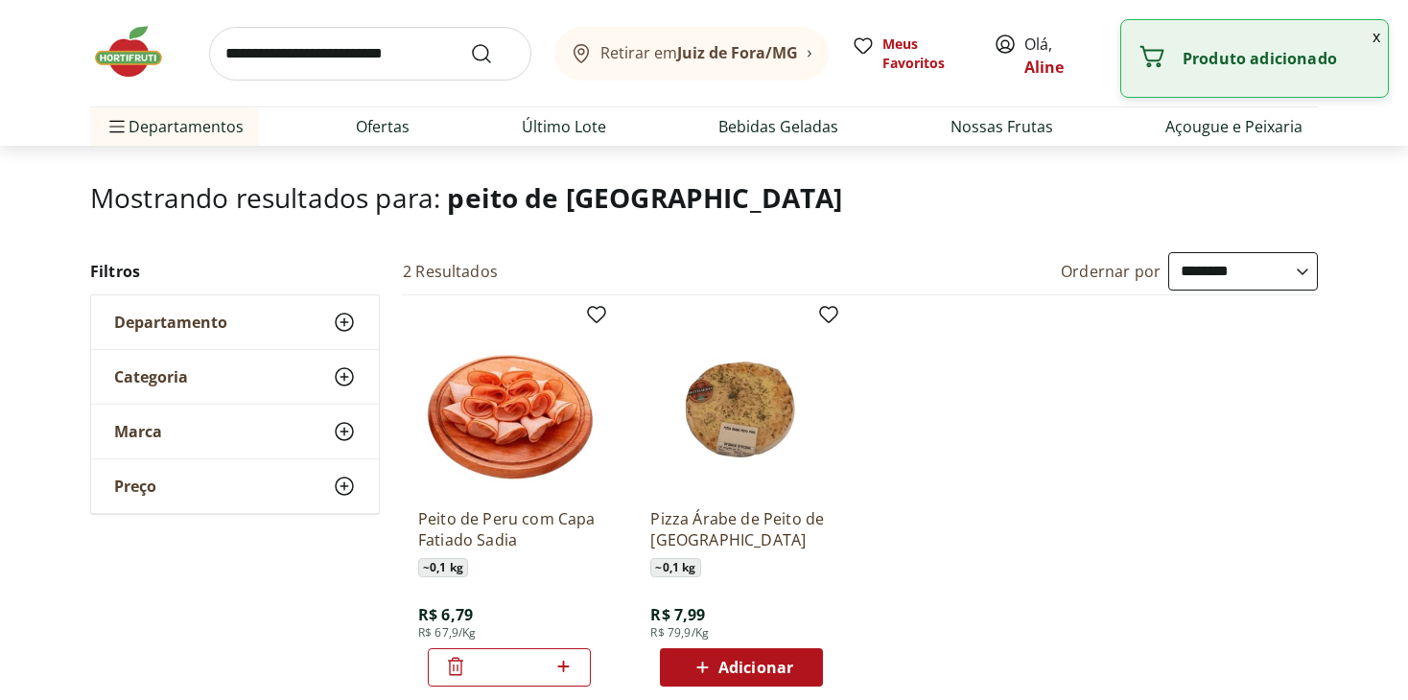
click at [564, 664] on icon at bounding box center [564, 666] width 24 height 23
type input "*"
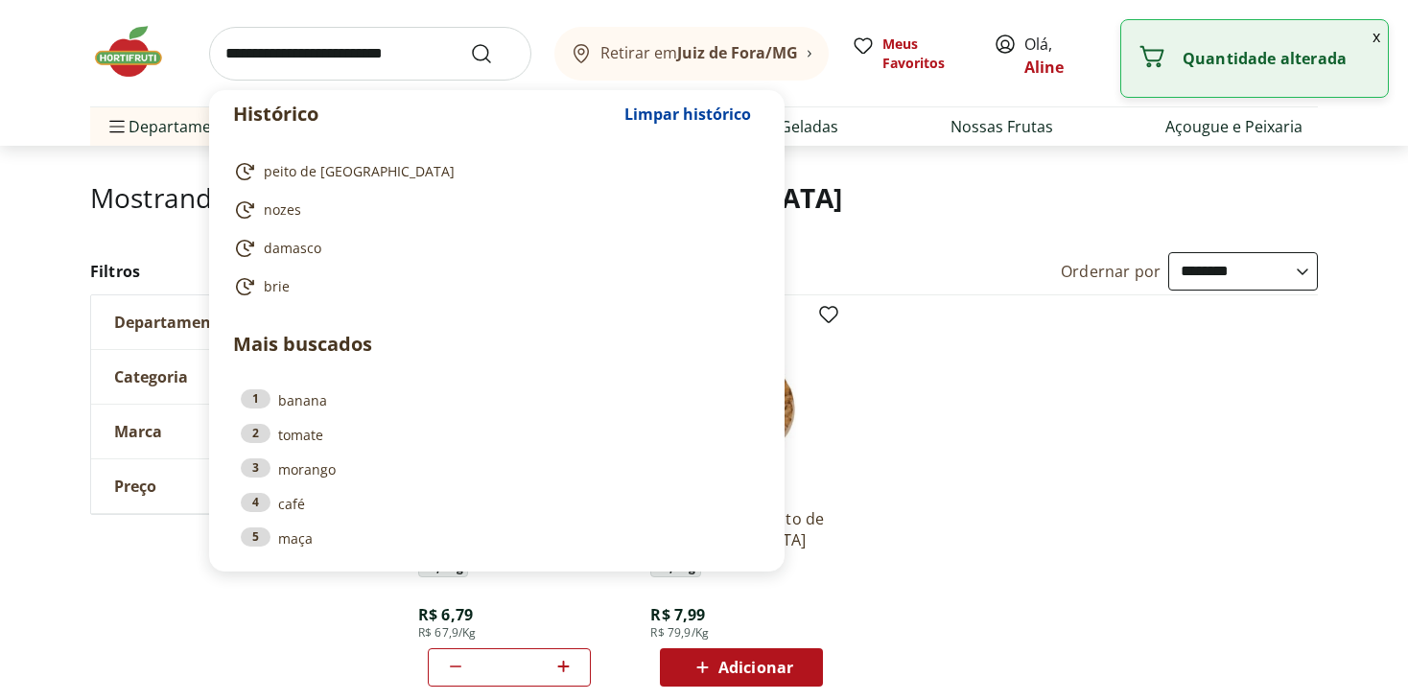
click at [329, 50] on input "search" at bounding box center [370, 54] width 322 height 54
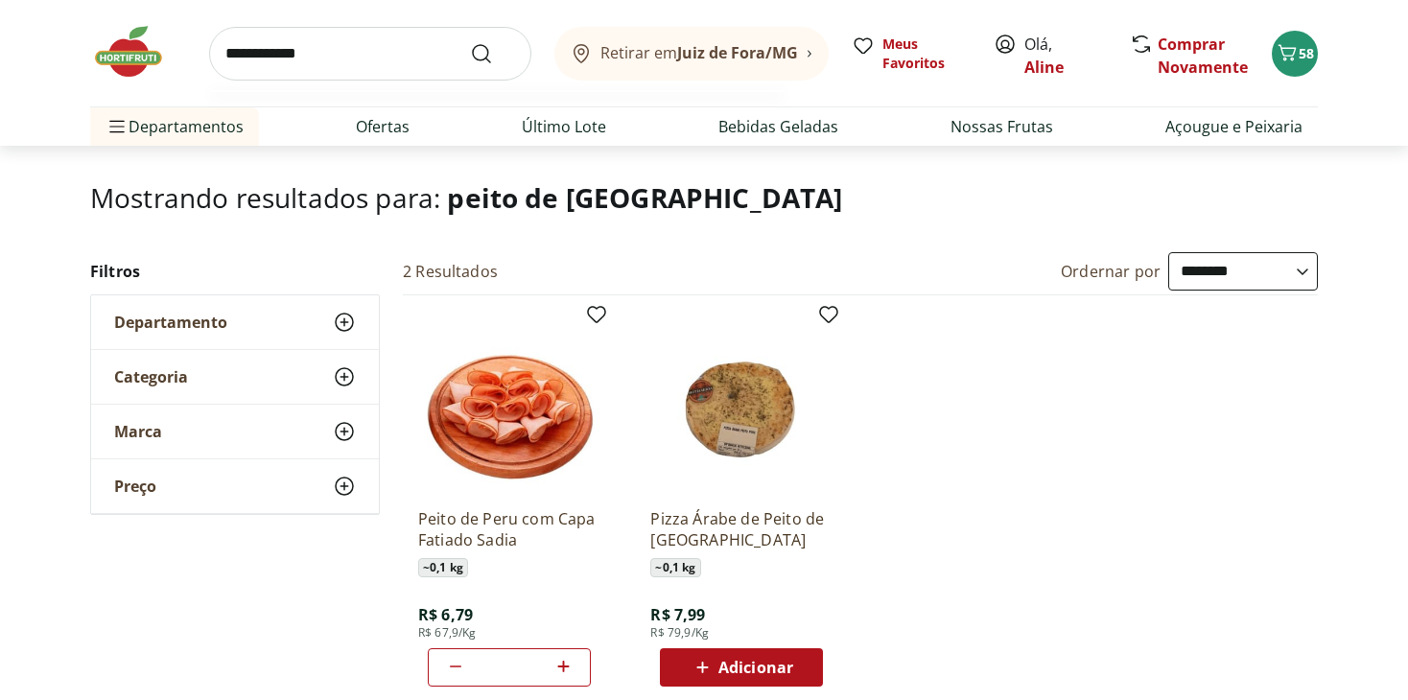
type input "**********"
click at [470, 42] on button "Submit Search" at bounding box center [493, 53] width 46 height 23
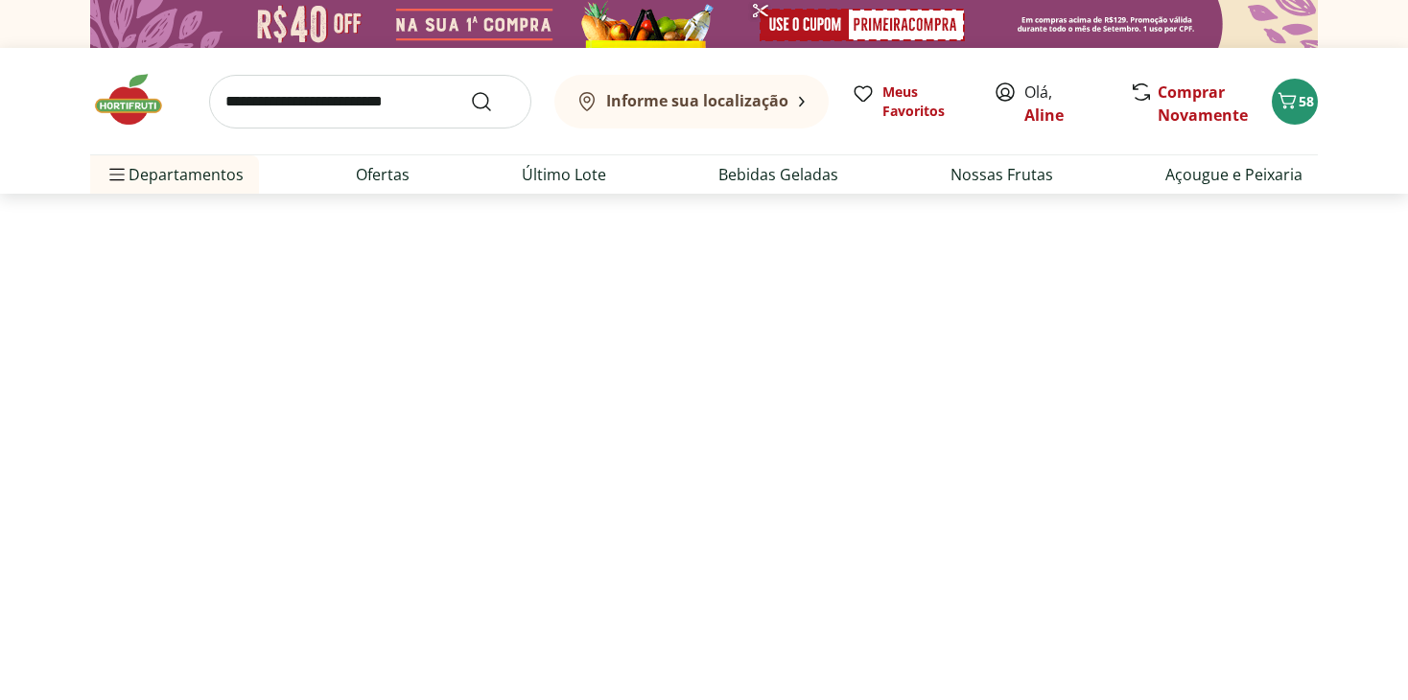
select select "**********"
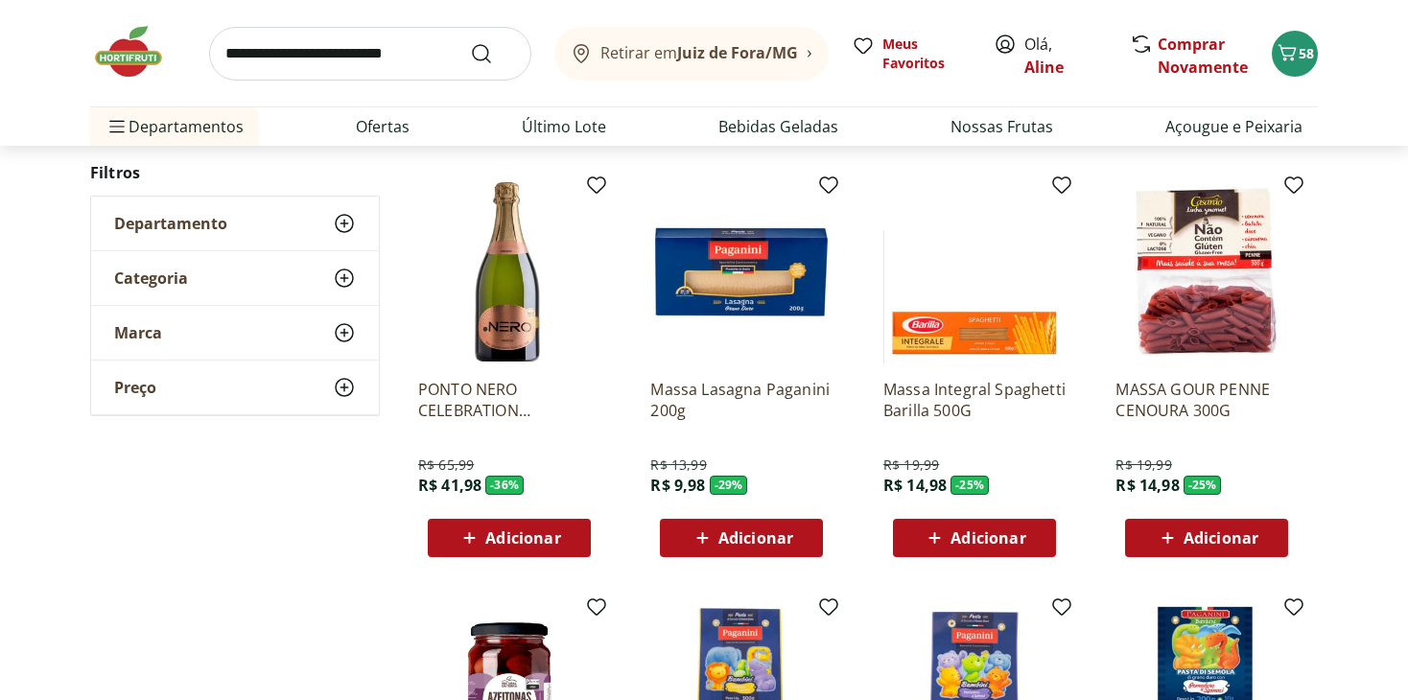
scroll to position [768, 0]
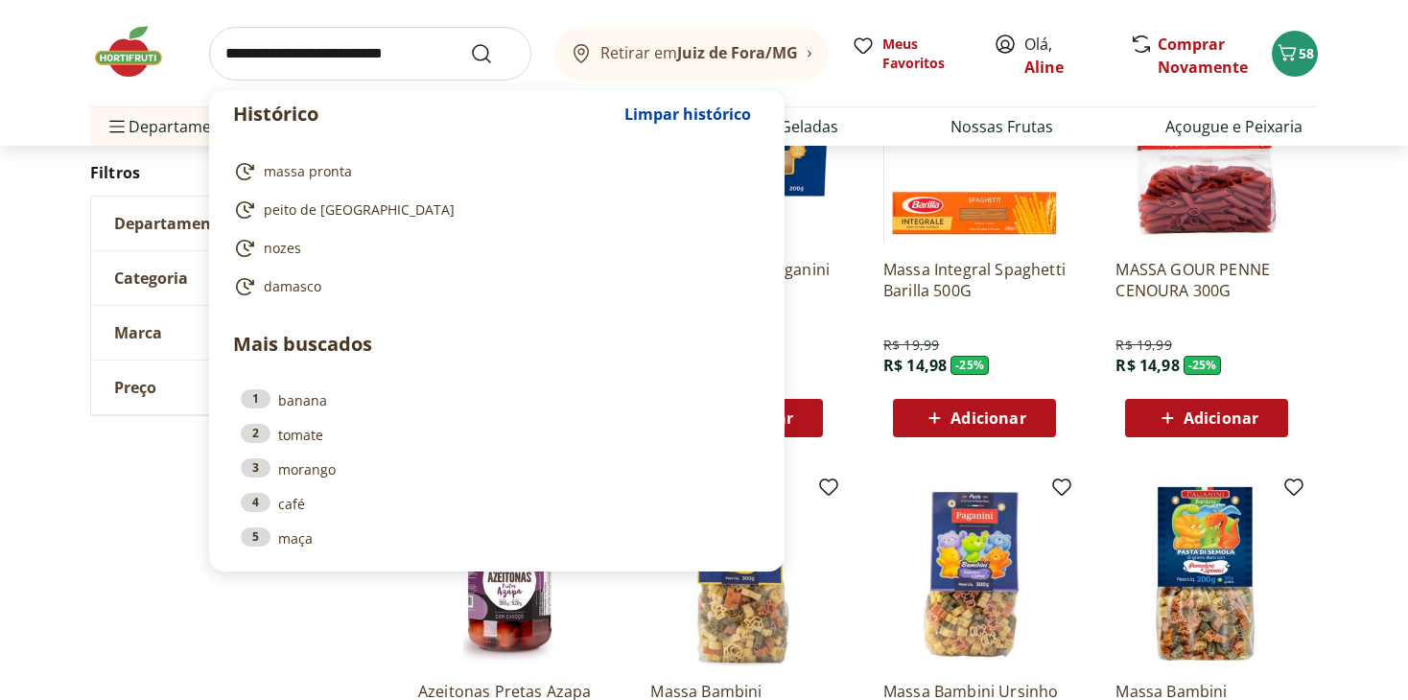
click at [349, 64] on input "search" at bounding box center [370, 54] width 322 height 54
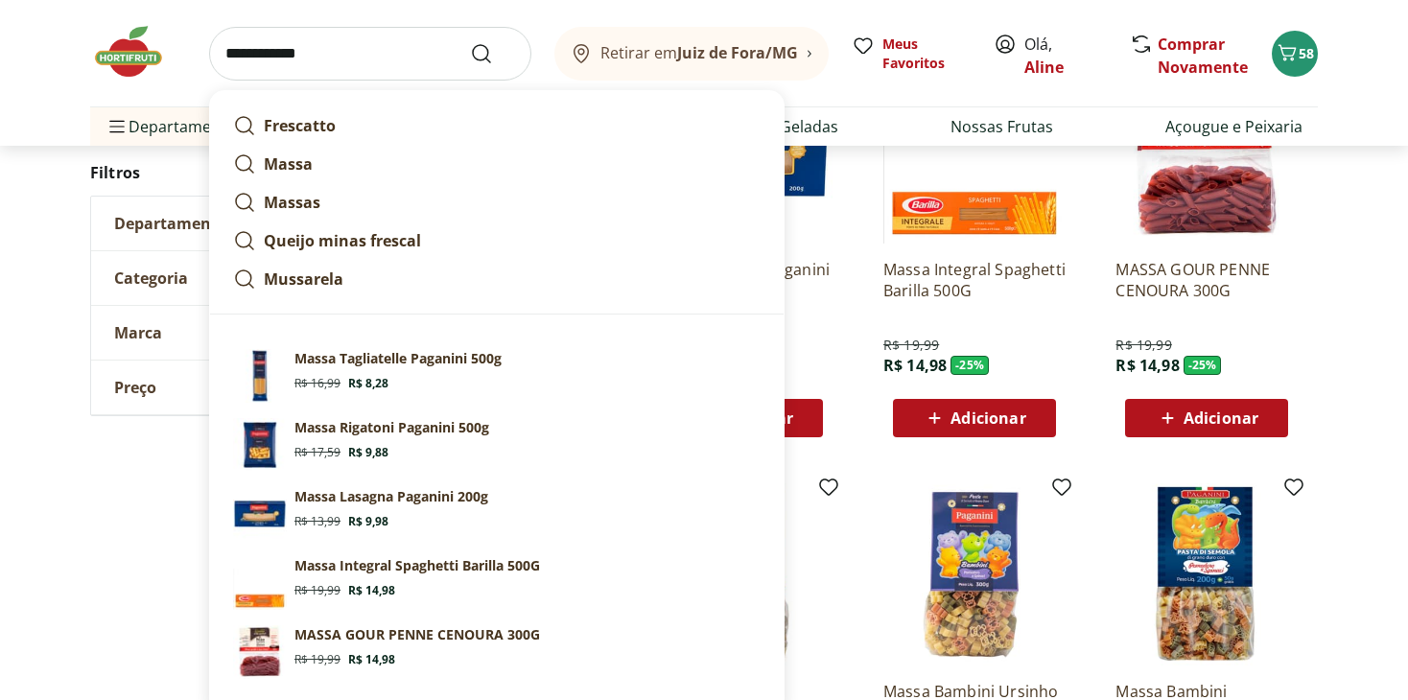
type input "**********"
click at [470, 42] on button "Submit Search" at bounding box center [493, 53] width 46 height 23
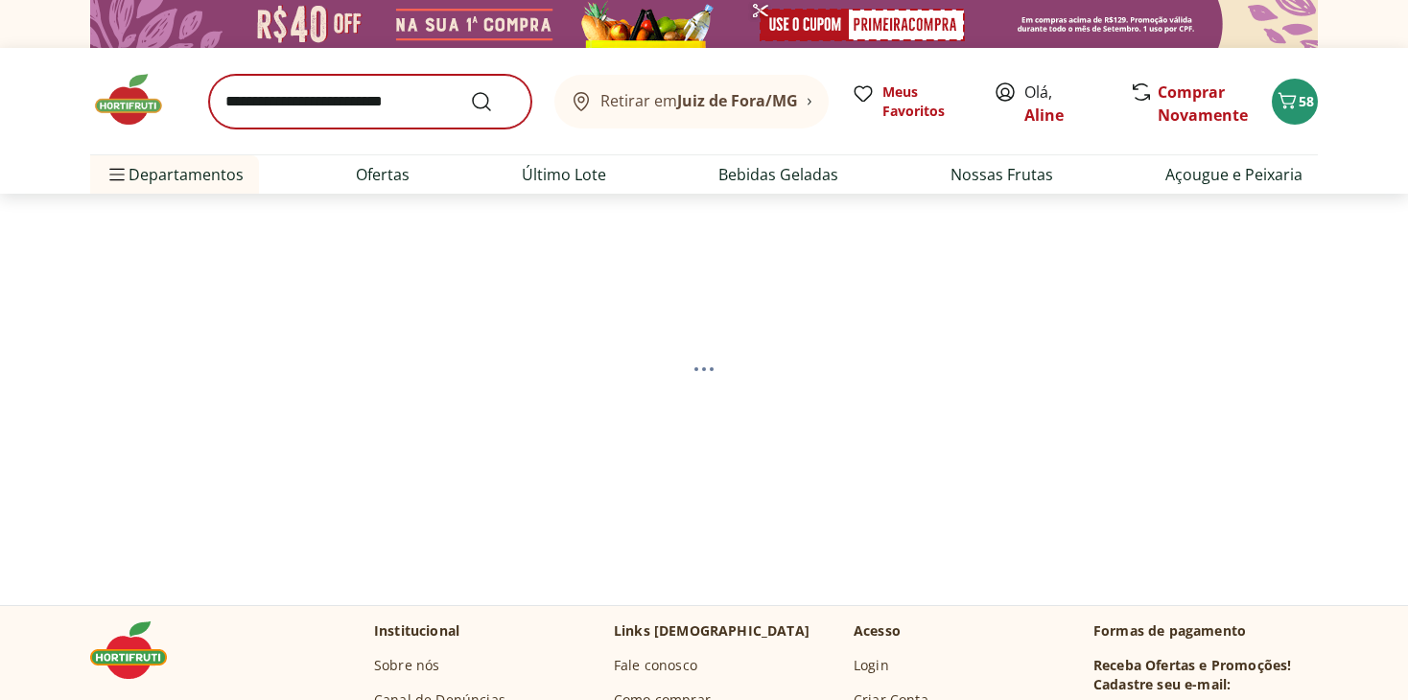
select select "**********"
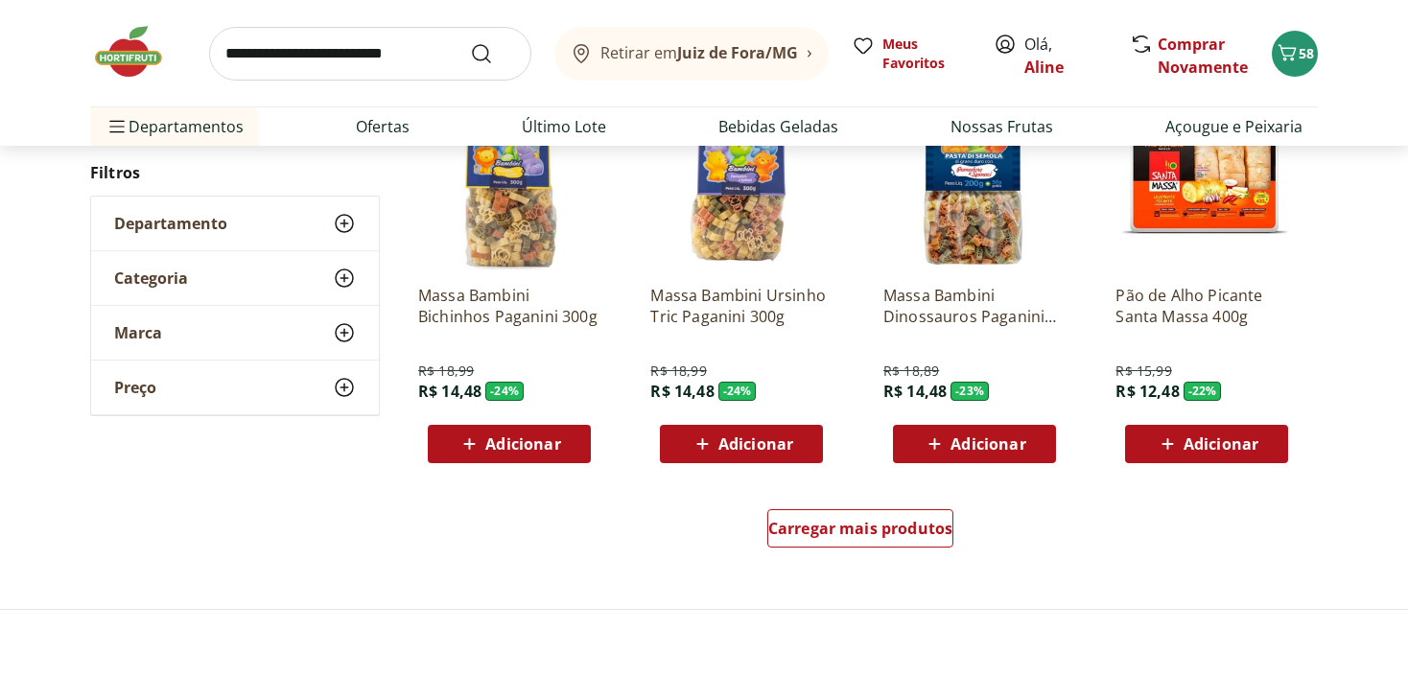
scroll to position [1343, 0]
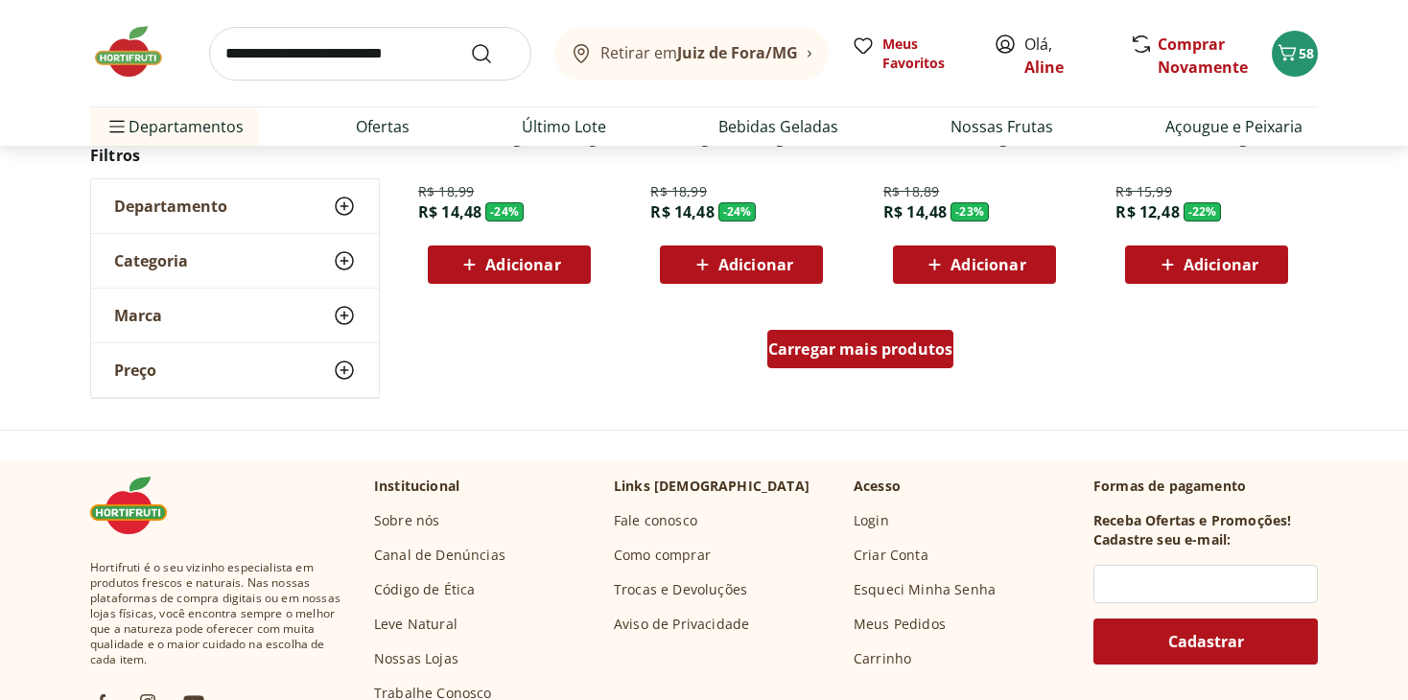
click at [868, 342] on span "Carregar mais produtos" at bounding box center [860, 349] width 185 height 15
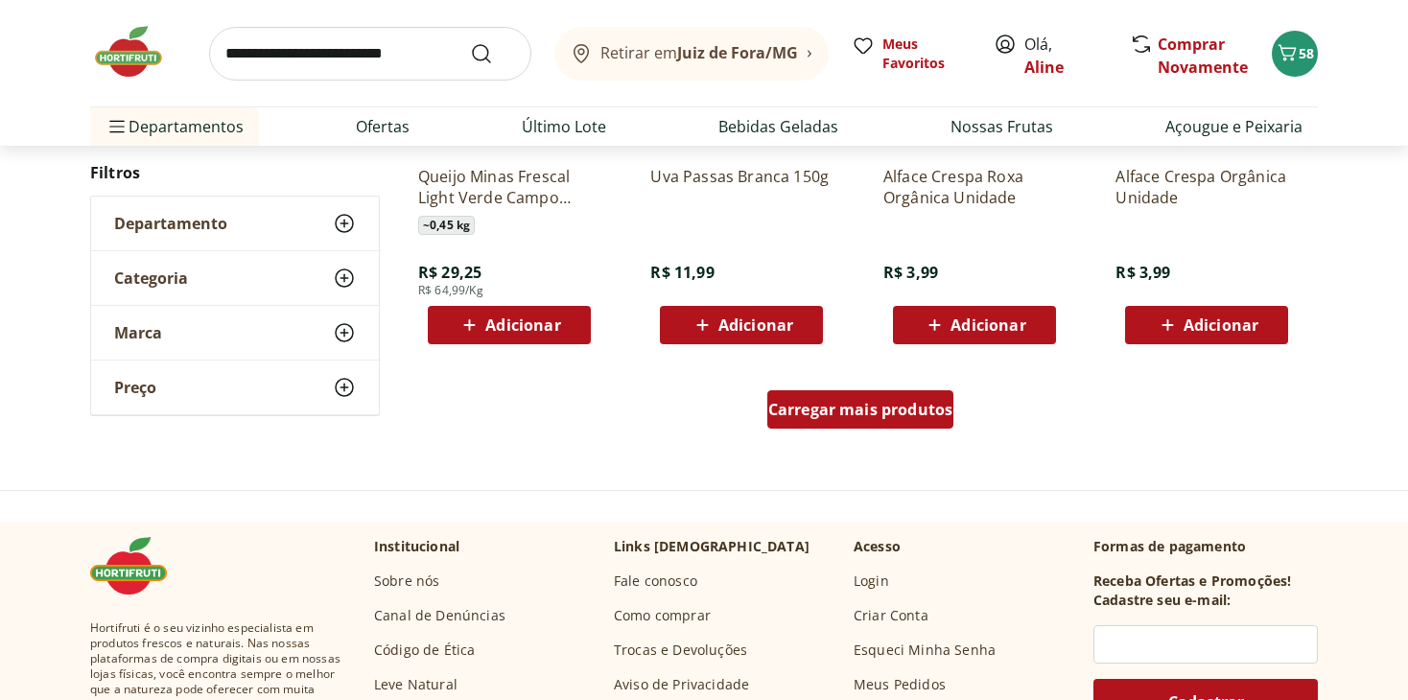
scroll to position [2398, 0]
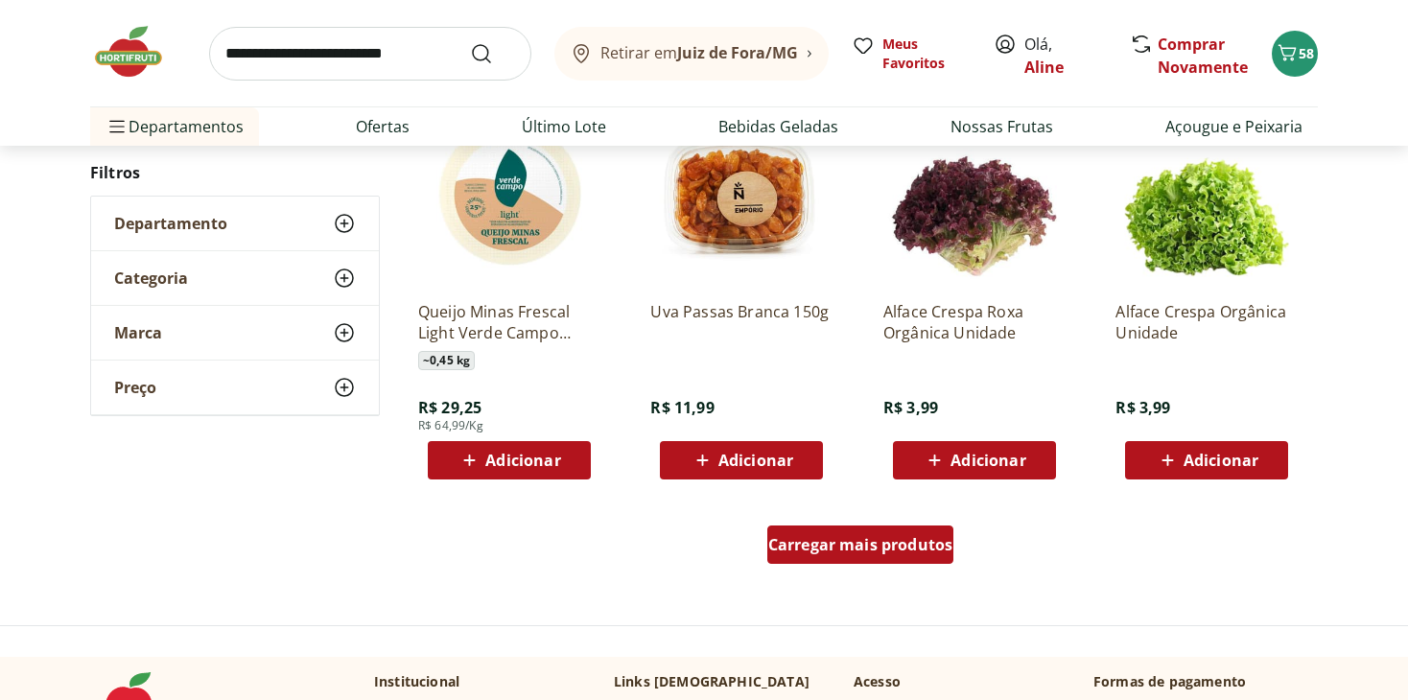
click at [829, 541] on span "Carregar mais produtos" at bounding box center [860, 544] width 185 height 15
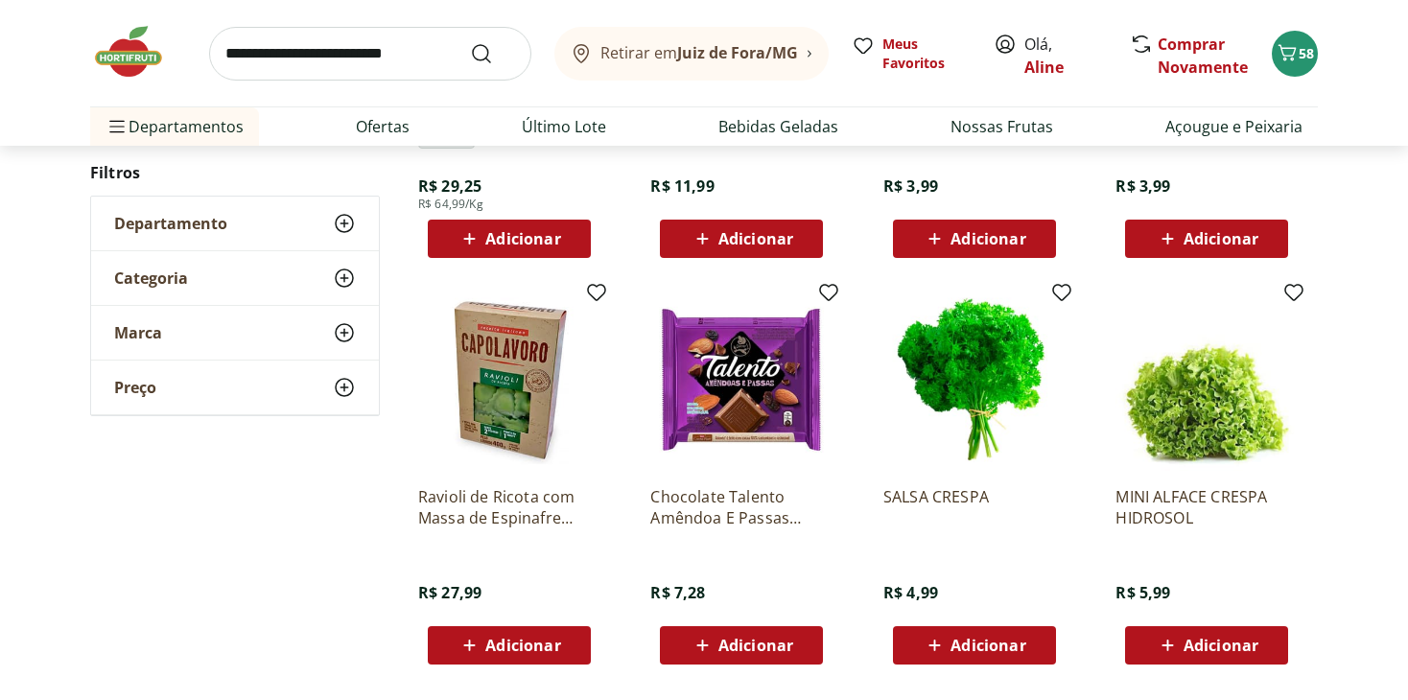
scroll to position [2686, 0]
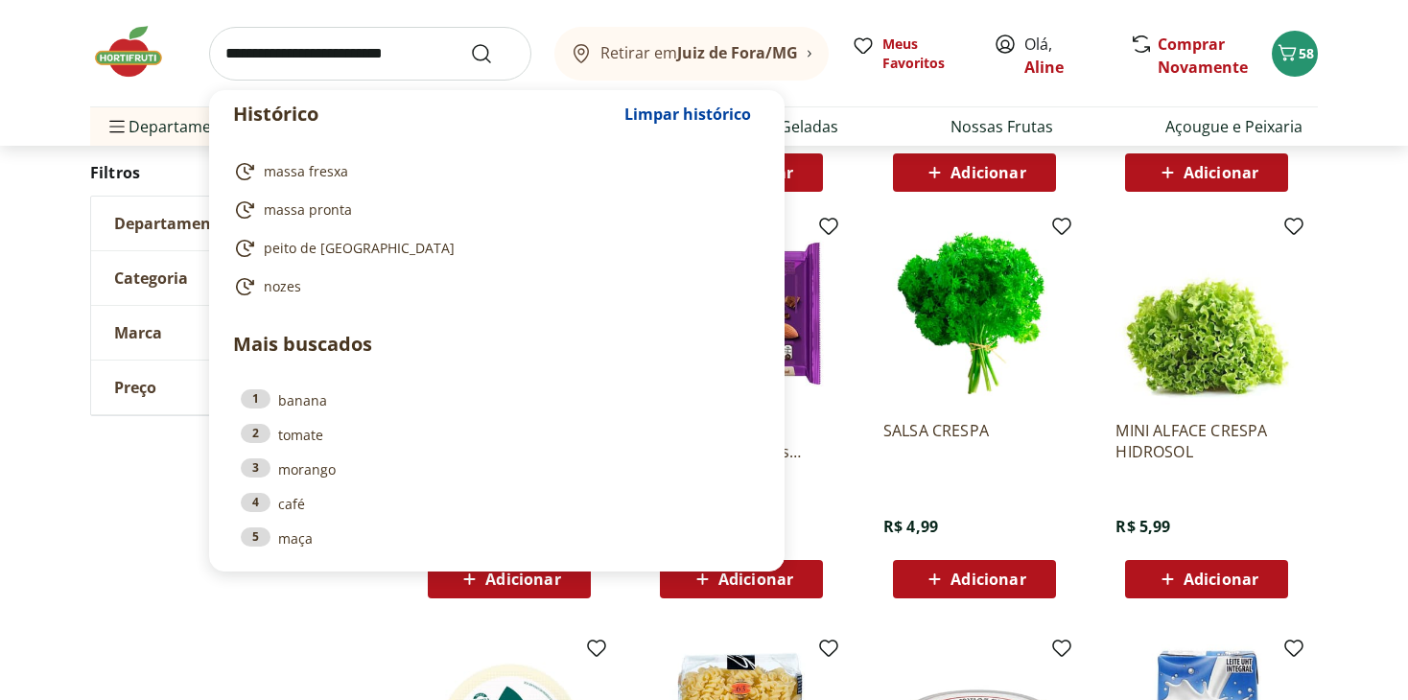
click at [332, 41] on input "search" at bounding box center [370, 54] width 322 height 54
type input "*"
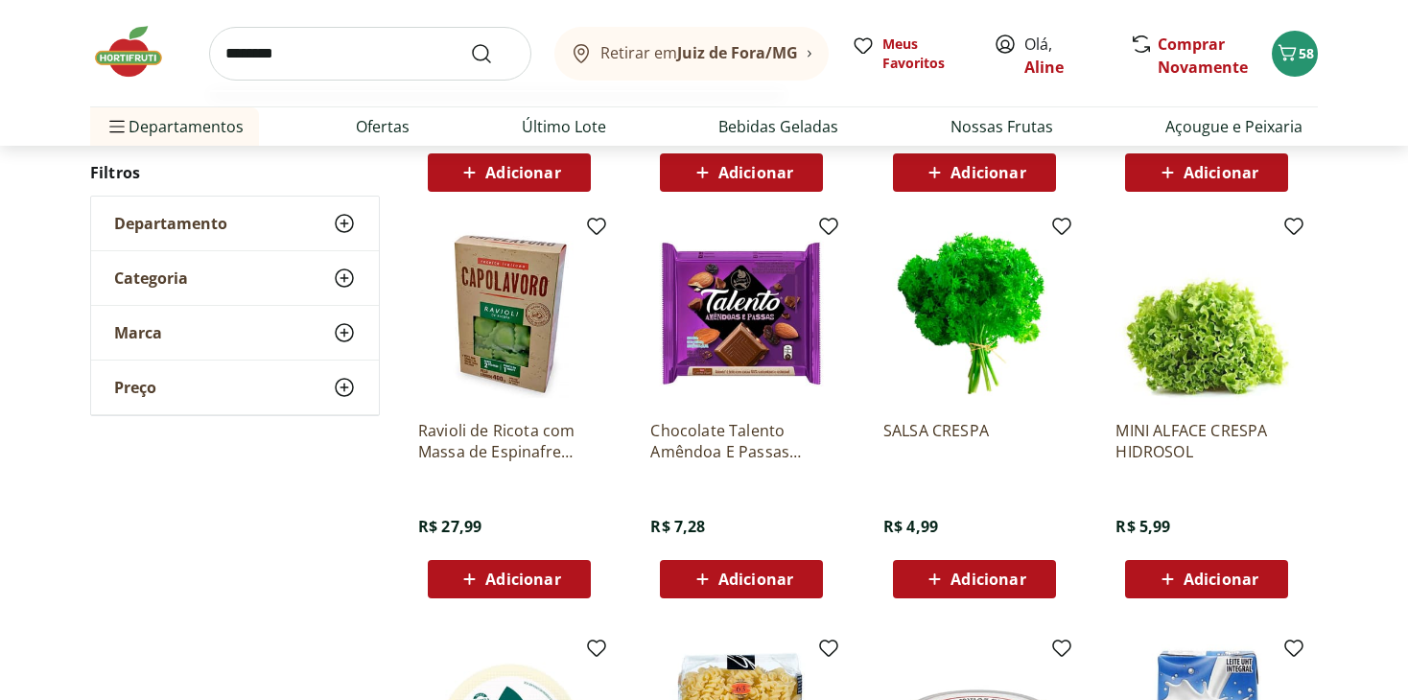
type input "********"
click at [470, 42] on button "Submit Search" at bounding box center [493, 53] width 46 height 23
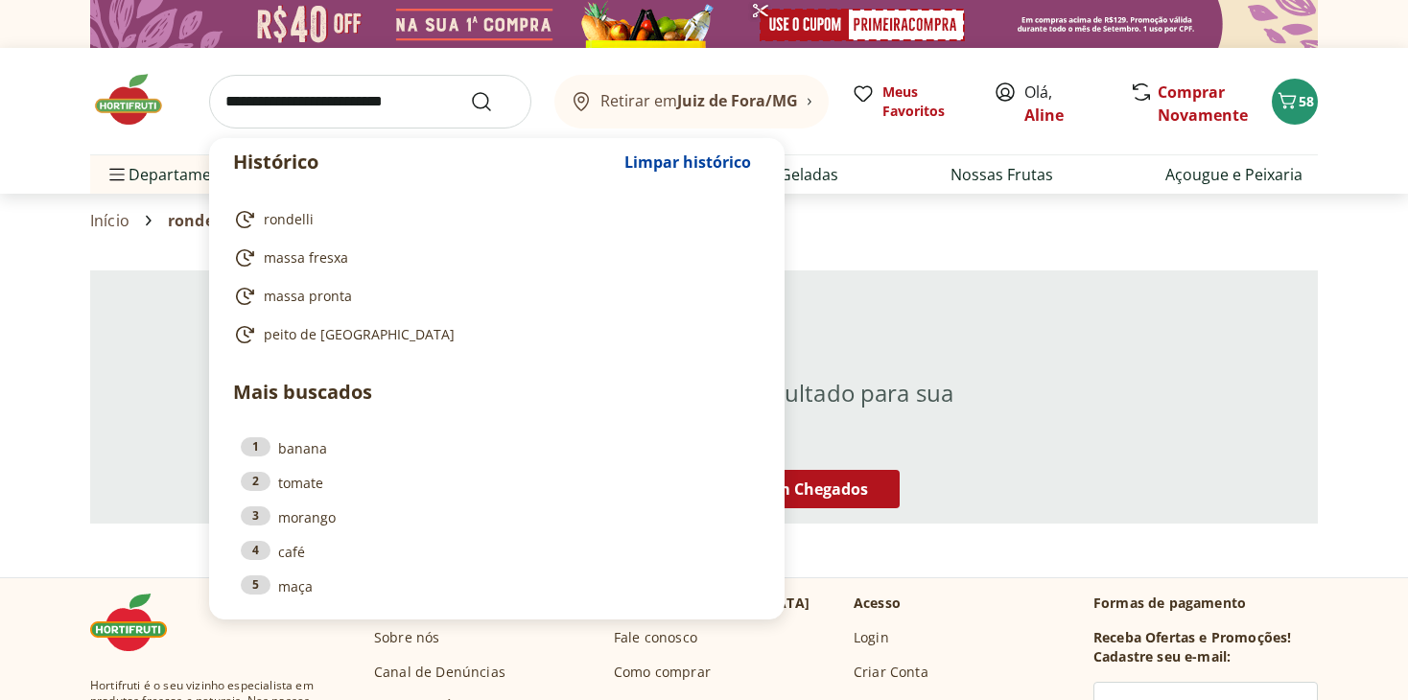
click at [333, 86] on input "search" at bounding box center [370, 102] width 322 height 54
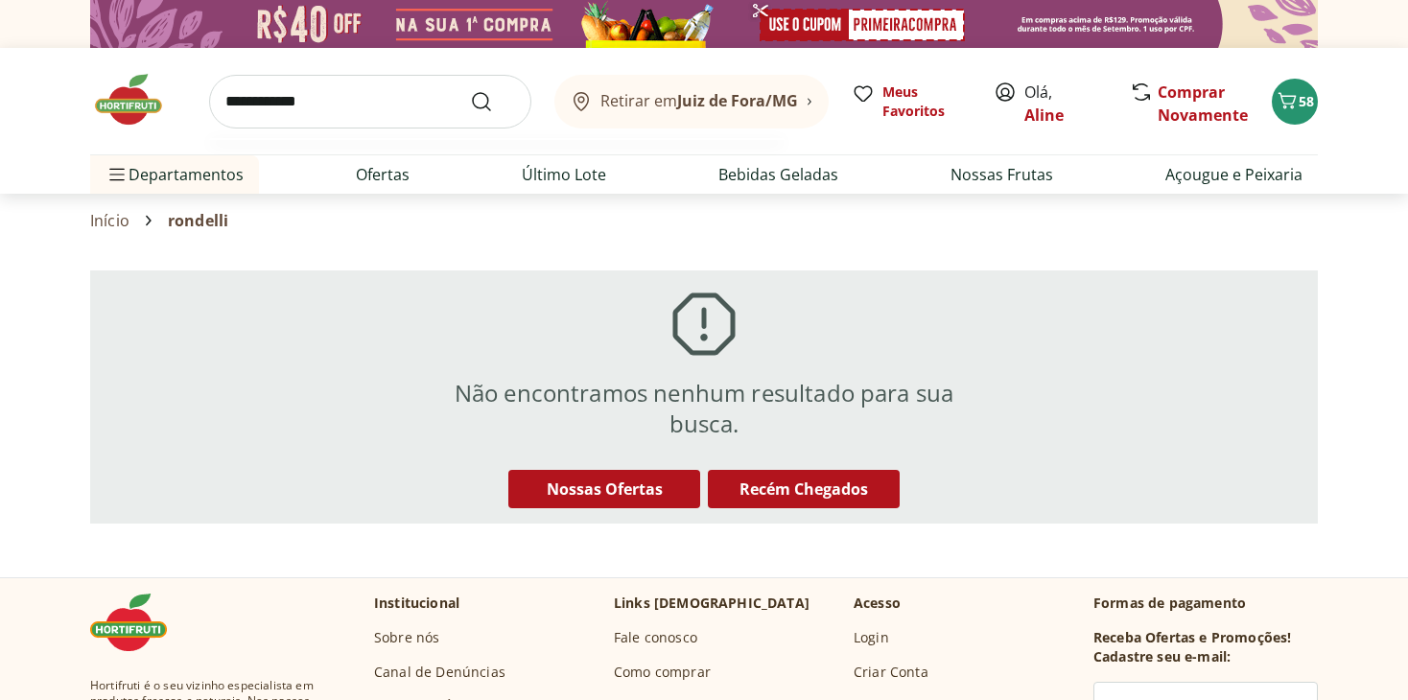
type input "**********"
click at [470, 90] on button "Submit Search" at bounding box center [493, 101] width 46 height 23
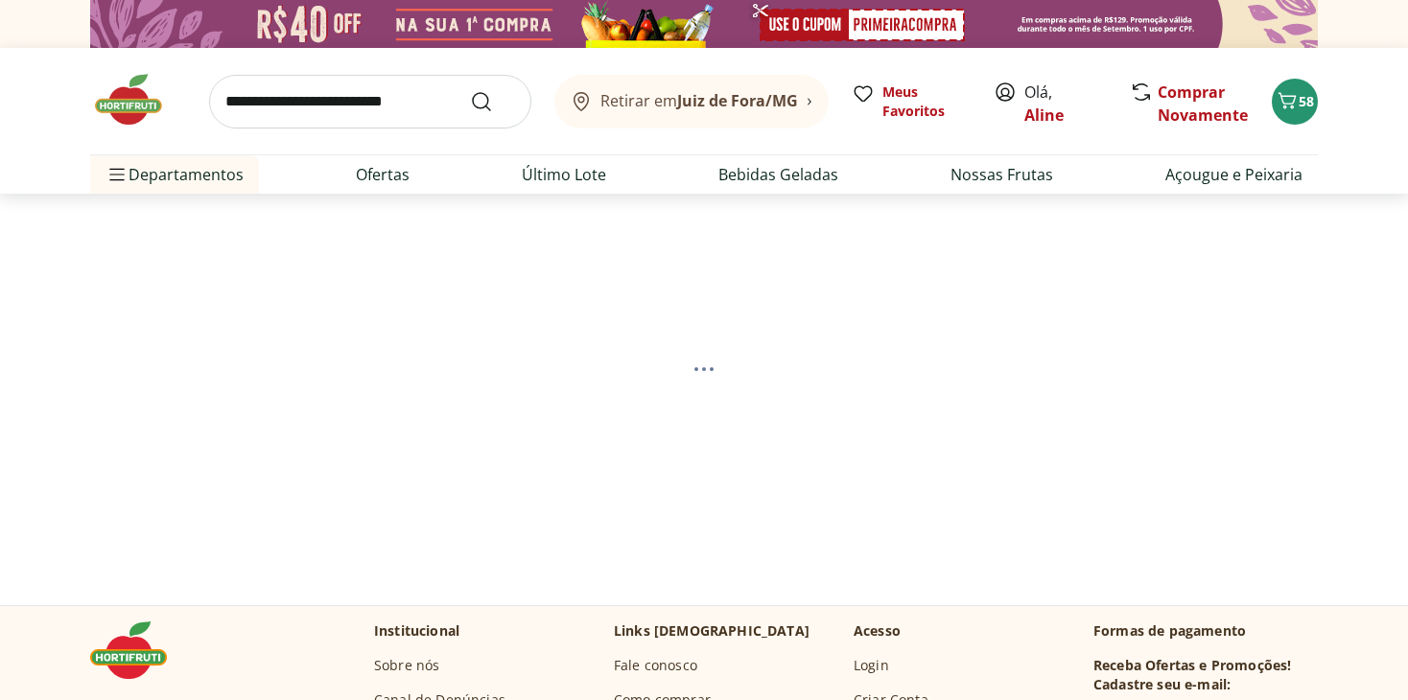
select select "**********"
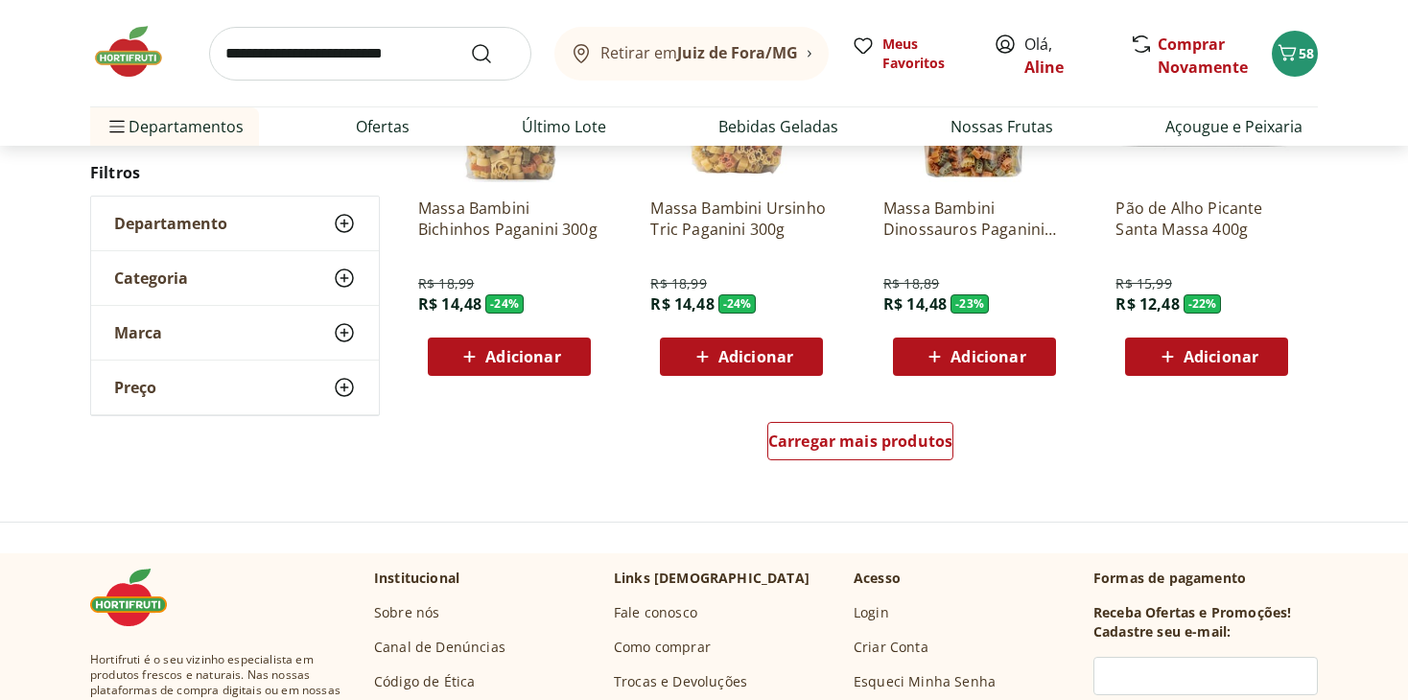
scroll to position [1439, 0]
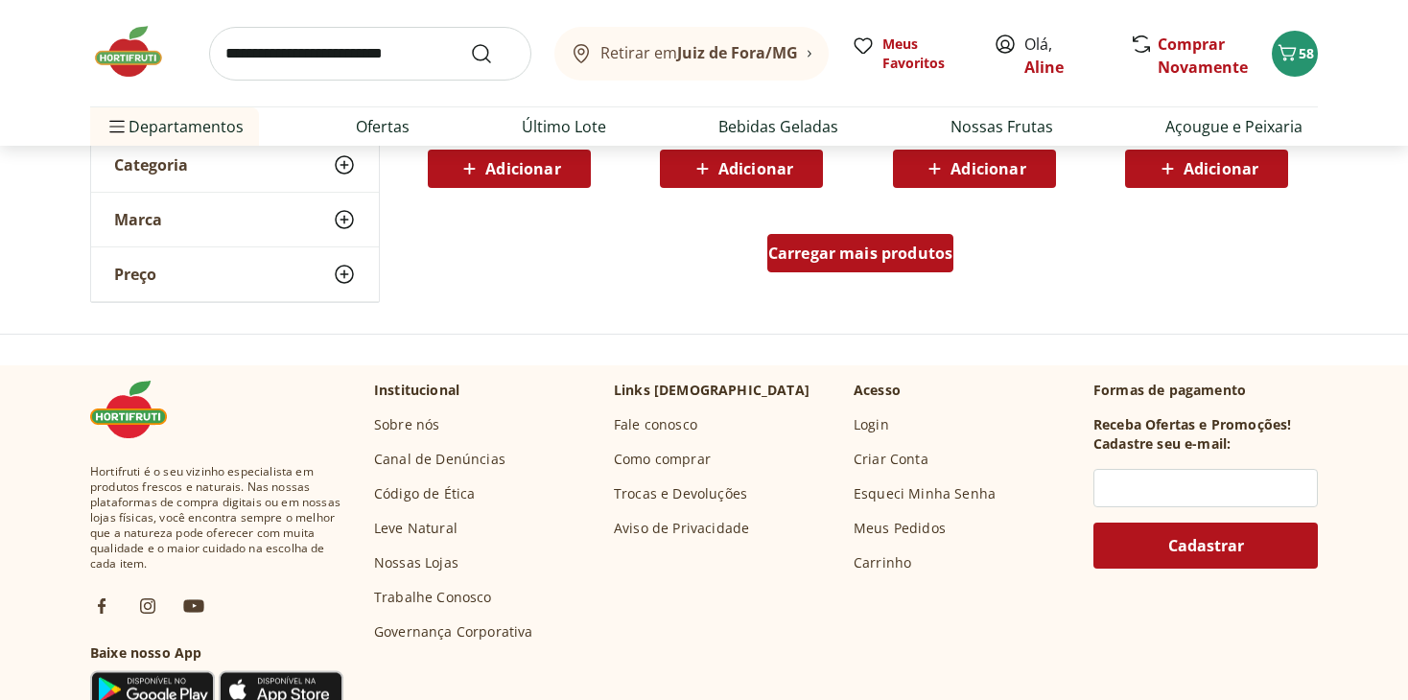
click at [896, 253] on span "Carregar mais produtos" at bounding box center [860, 253] width 185 height 15
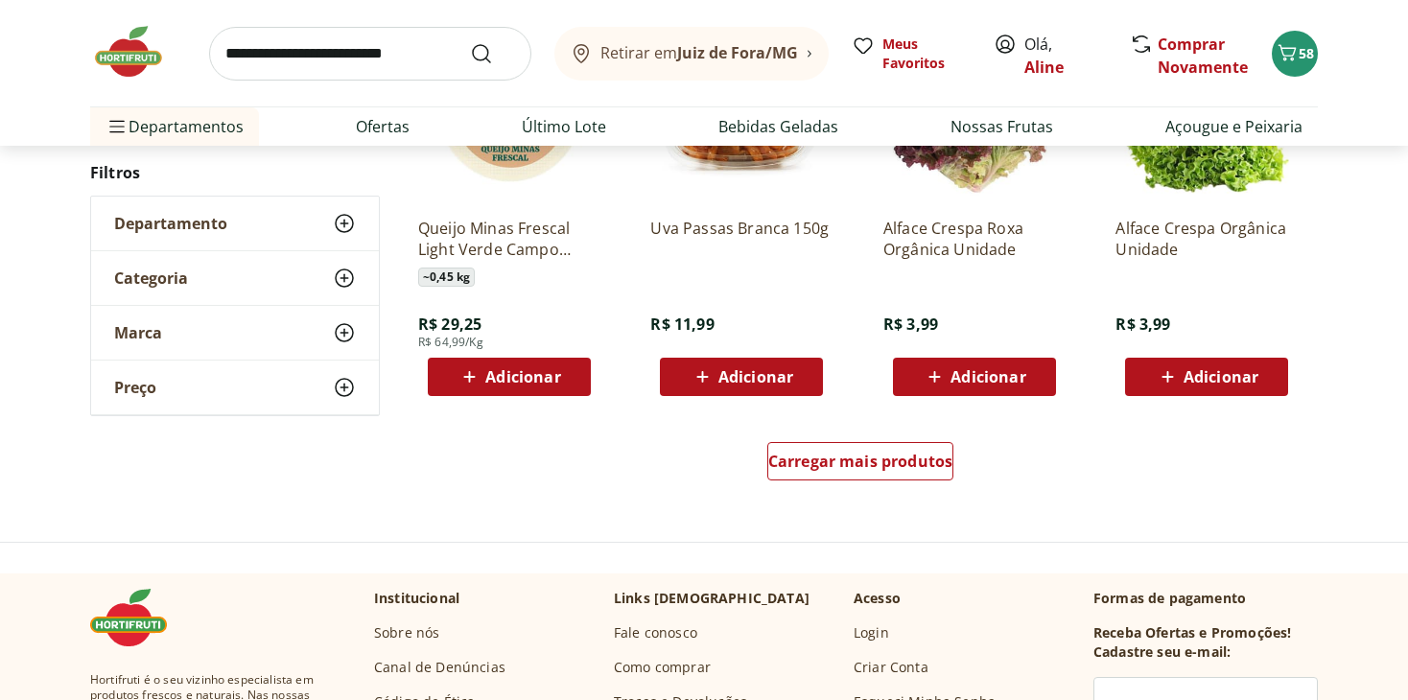
scroll to position [2494, 0]
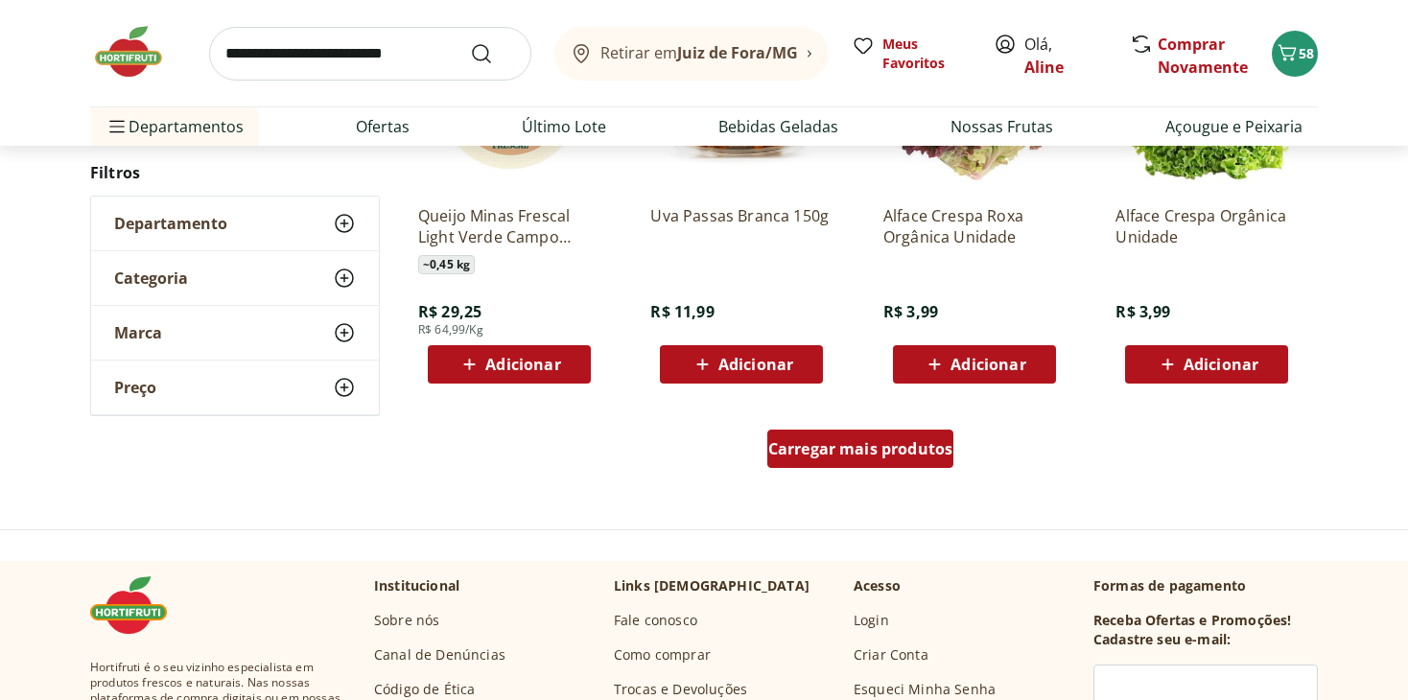
click at [838, 467] on link "Carregar mais produtos" at bounding box center [861, 453] width 187 height 46
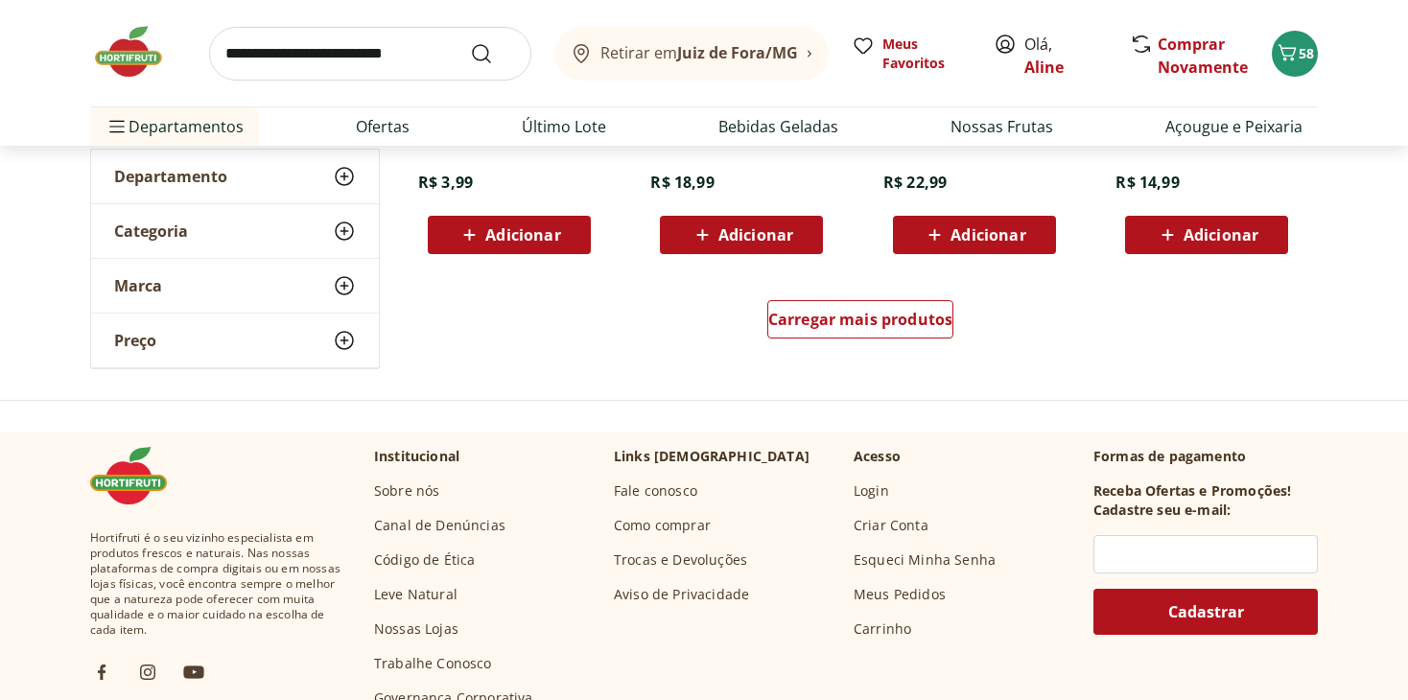
scroll to position [3934, 0]
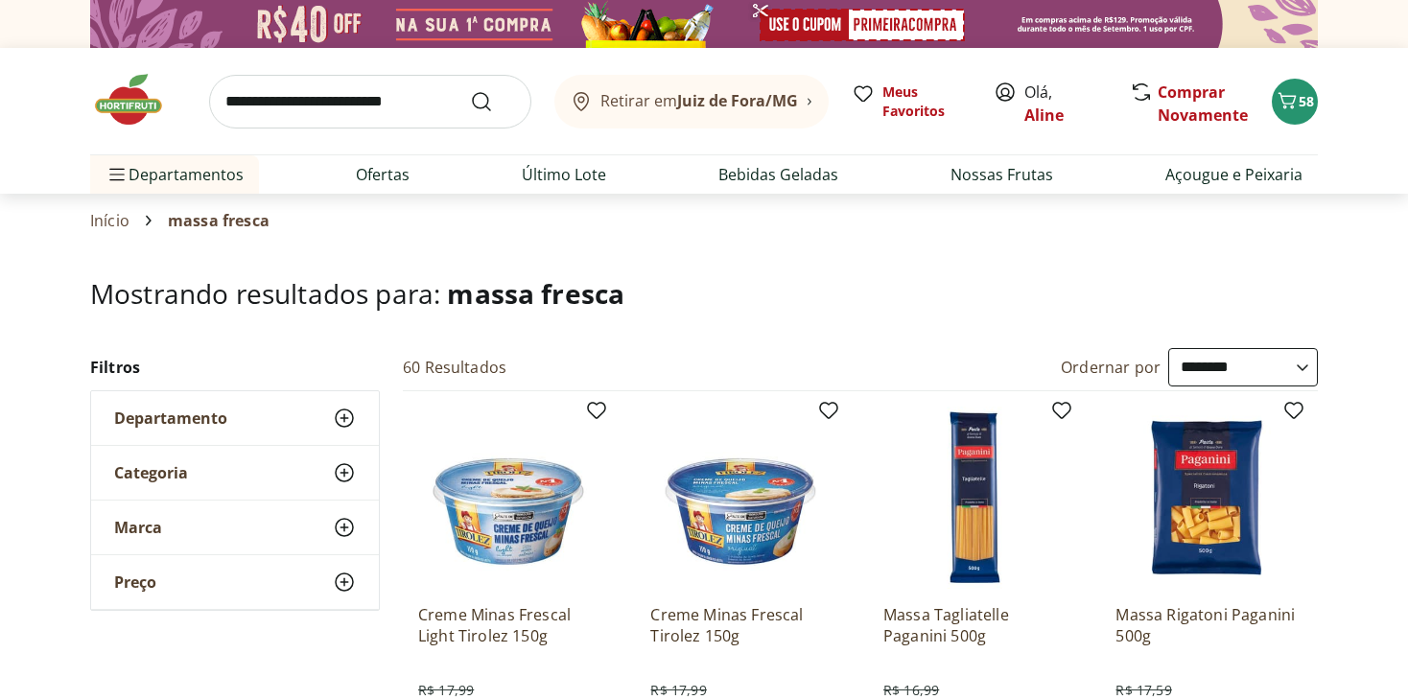
select select "**********"
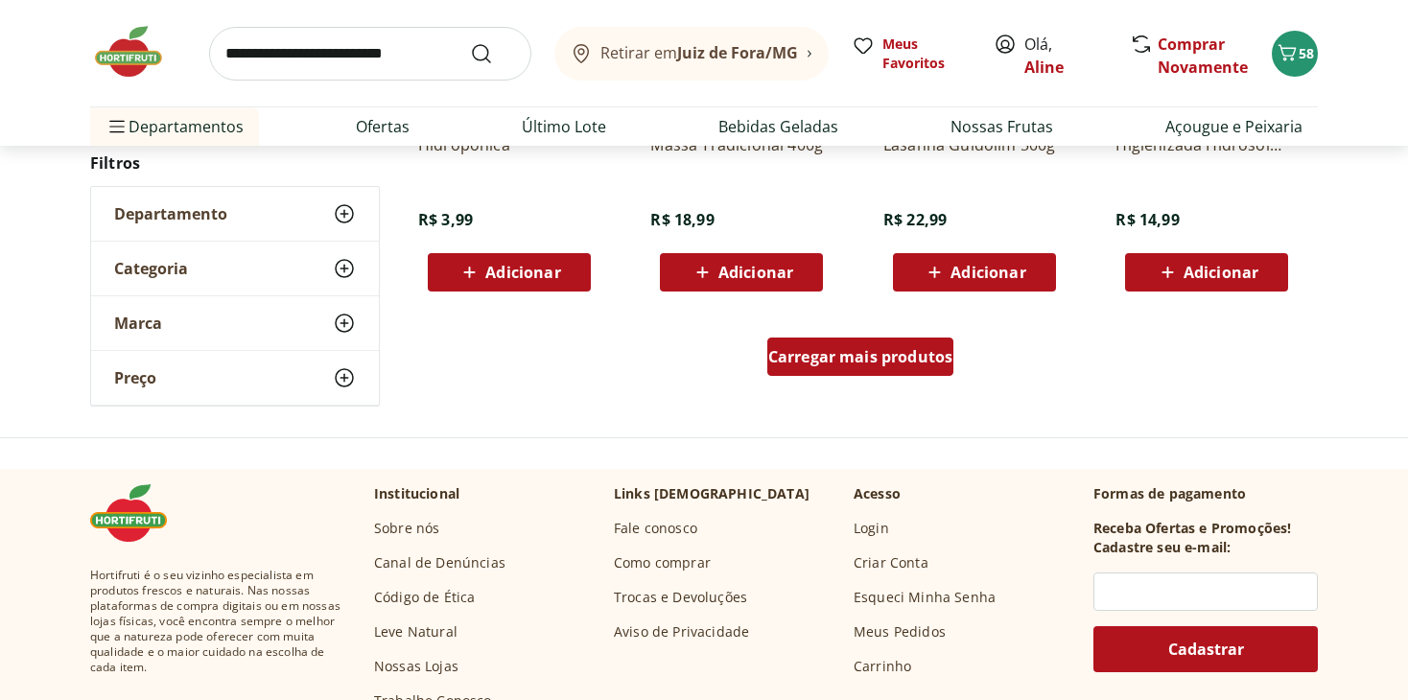
click at [874, 369] on div "Carregar mais produtos" at bounding box center [861, 357] width 187 height 38
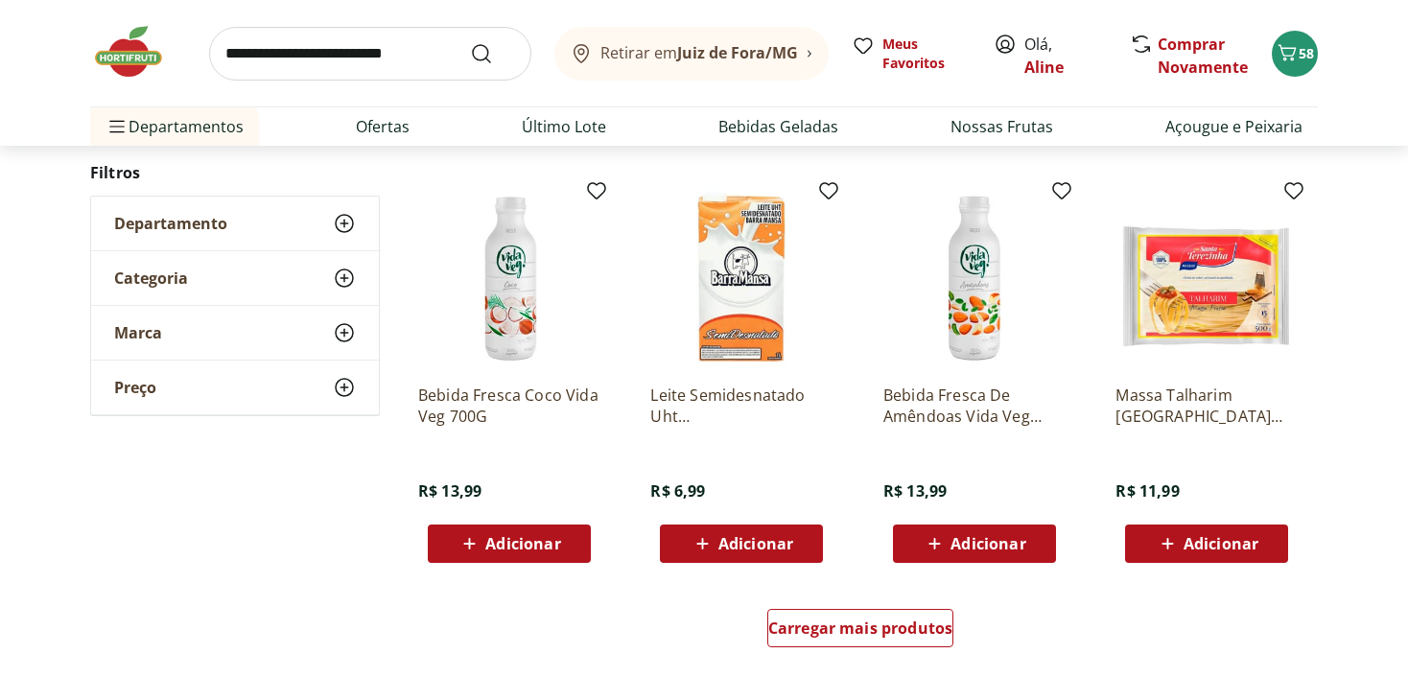
scroll to position [4893, 0]
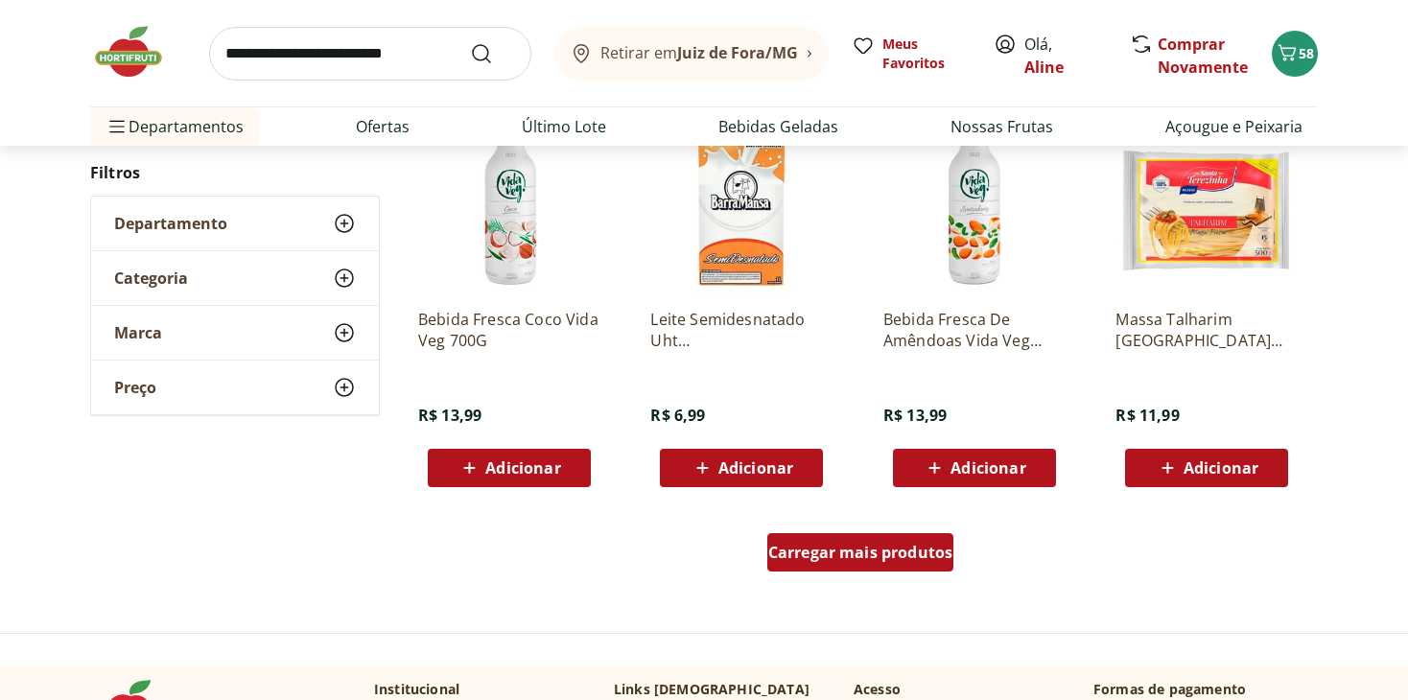
click at [874, 545] on span "Carregar mais produtos" at bounding box center [860, 552] width 185 height 15
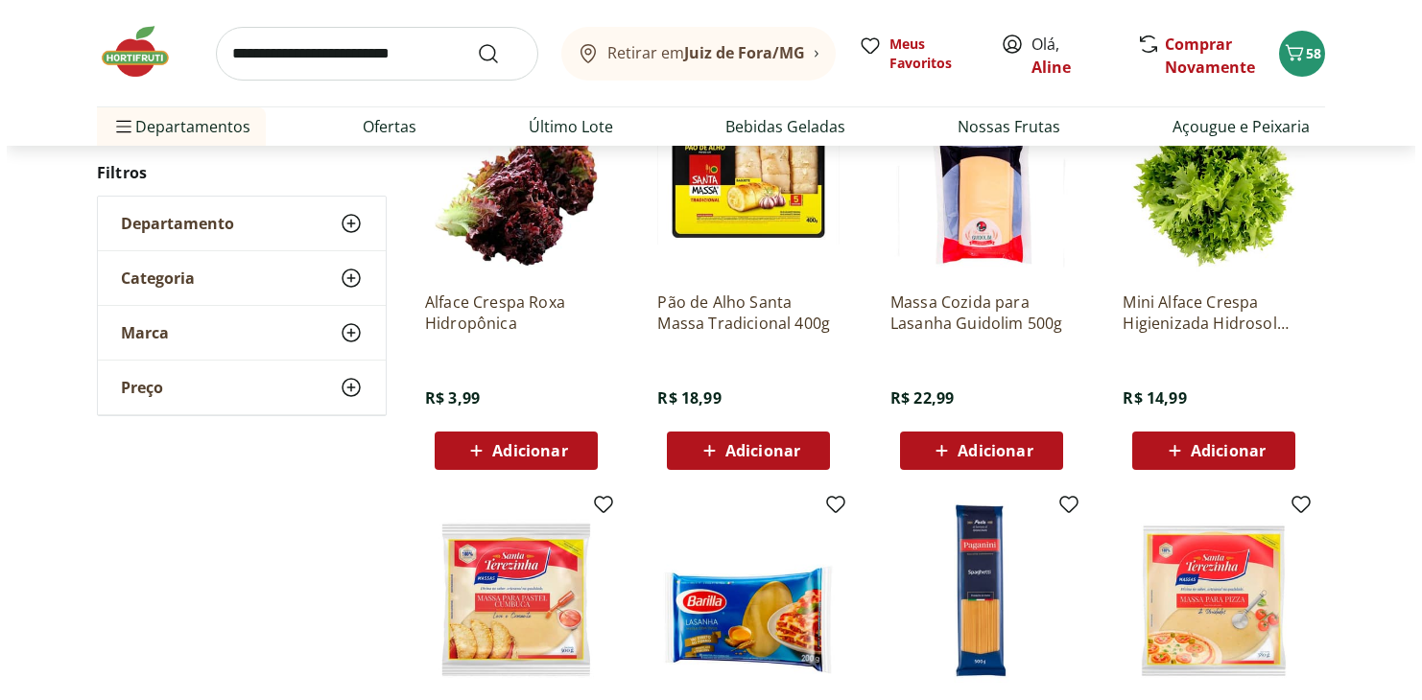
scroll to position [3646, 0]
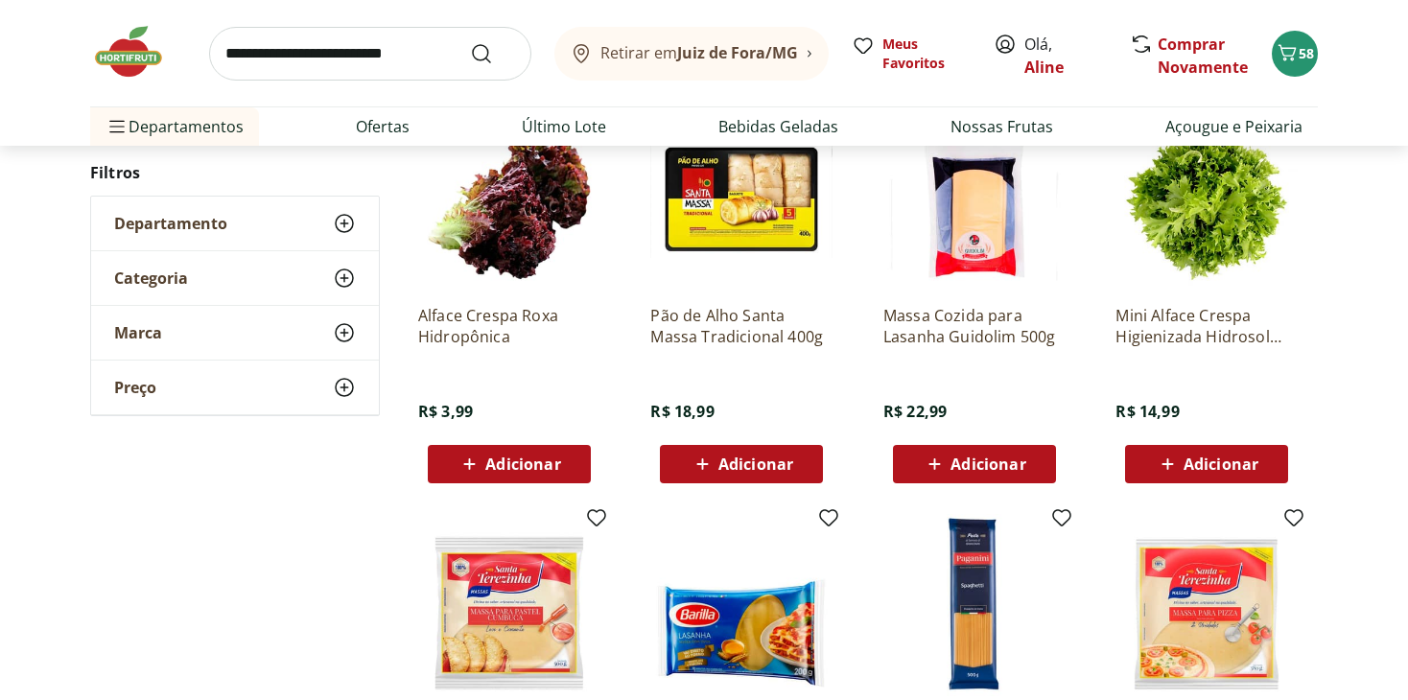
click at [961, 467] on span "Adicionar" at bounding box center [988, 464] width 75 height 15
drag, startPoint x: 1334, startPoint y: 295, endPoint x: 1337, endPoint y: 283, distance: 12.1
click at [1285, 70] on button "59" at bounding box center [1295, 54] width 46 height 46
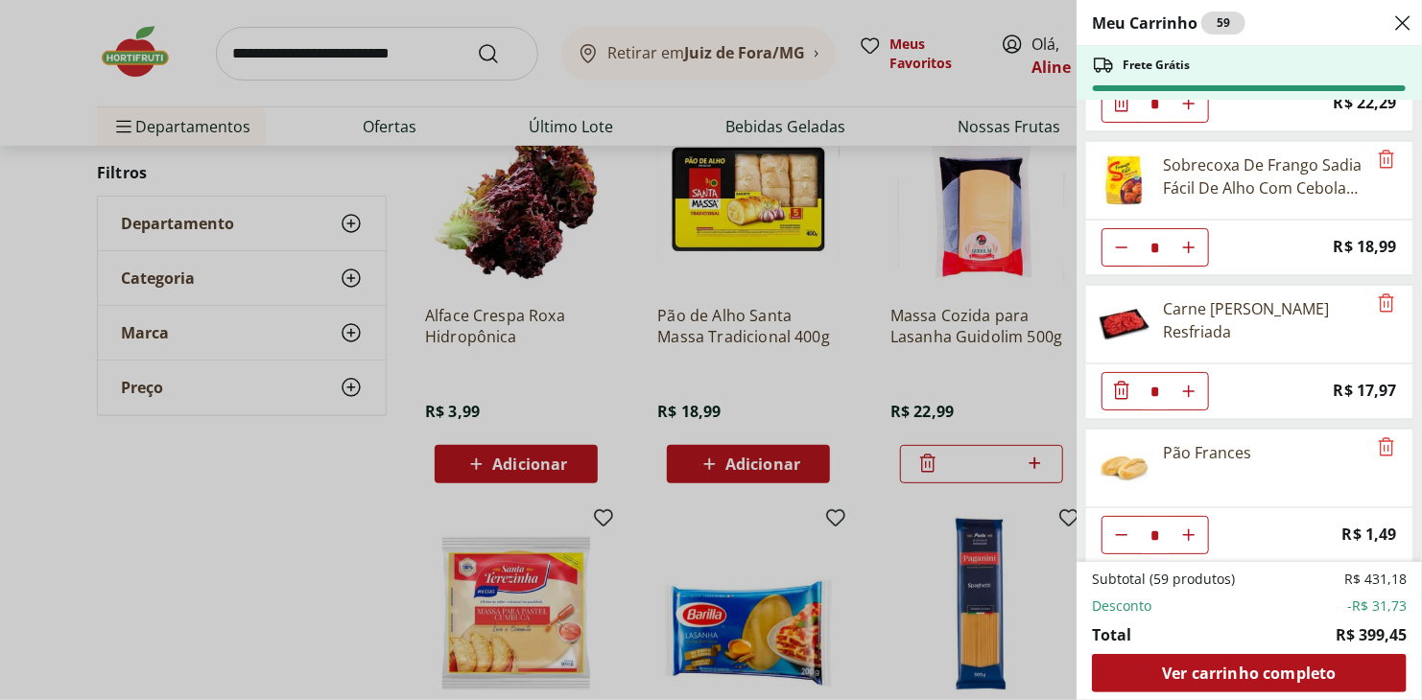
scroll to position [1600, 0]
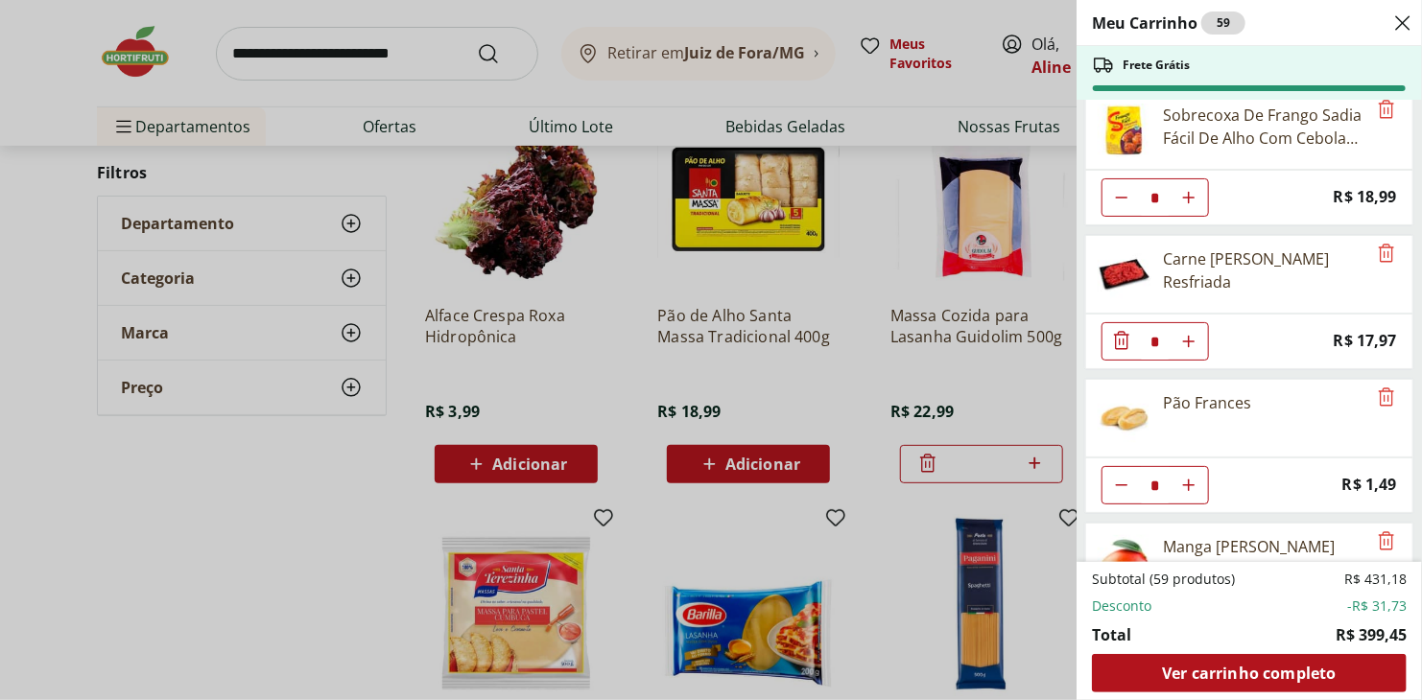
click at [1114, 190] on icon "Diminuir Quantidade" at bounding box center [1121, 197] width 15 height 15
type input "*"
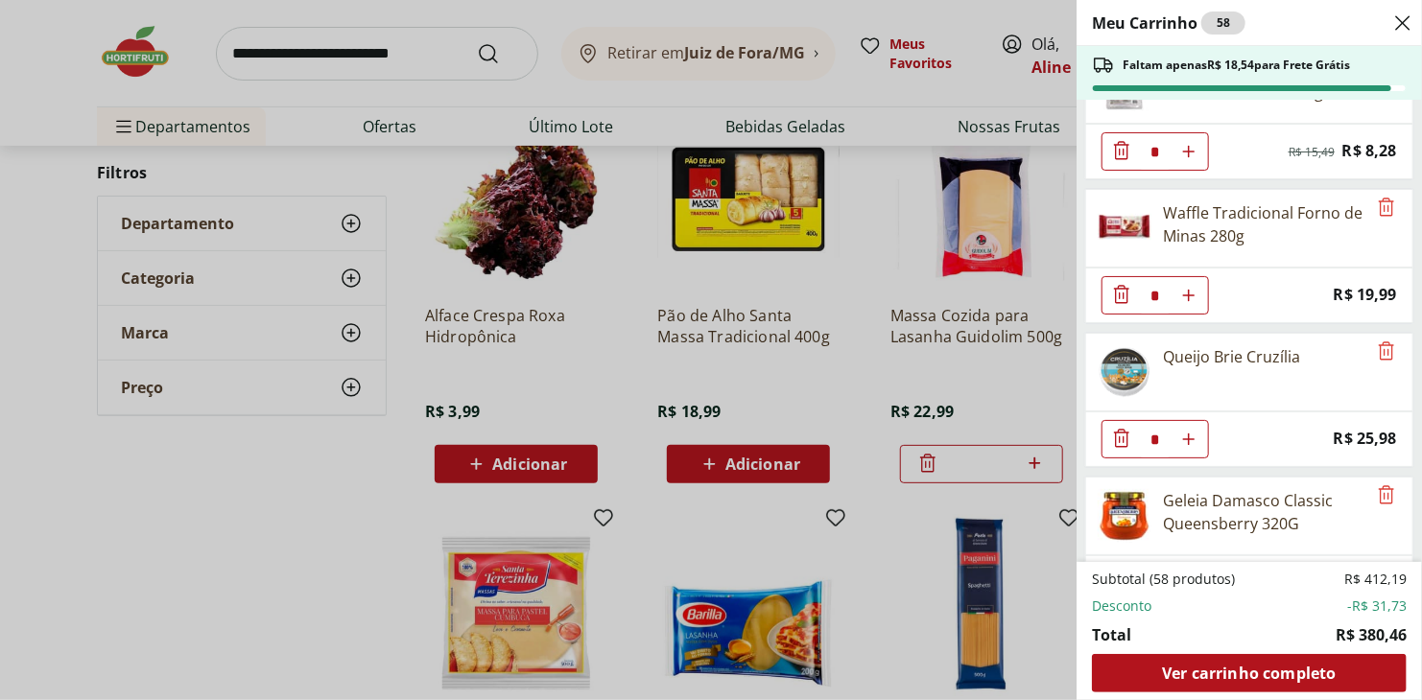
scroll to position [2659, 0]
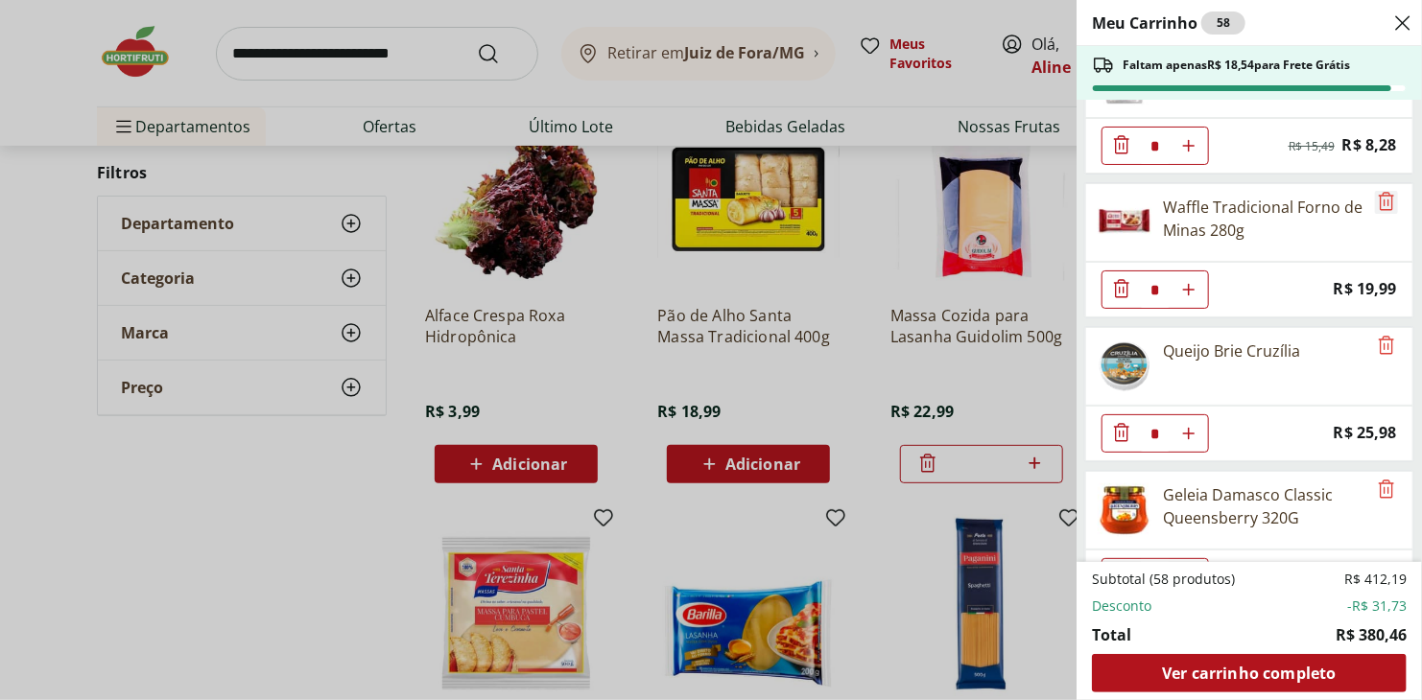
click at [1379, 192] on icon "Remove" at bounding box center [1386, 201] width 15 height 18
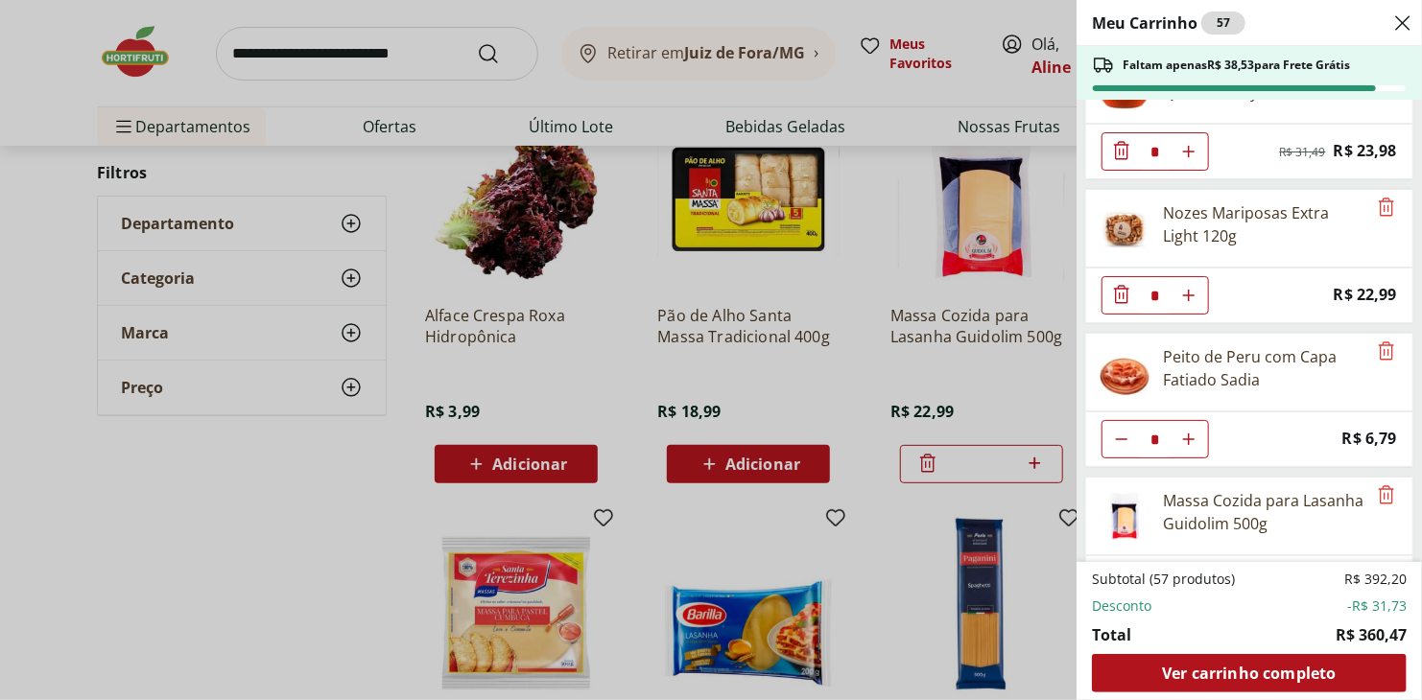
scroll to position [2970, 0]
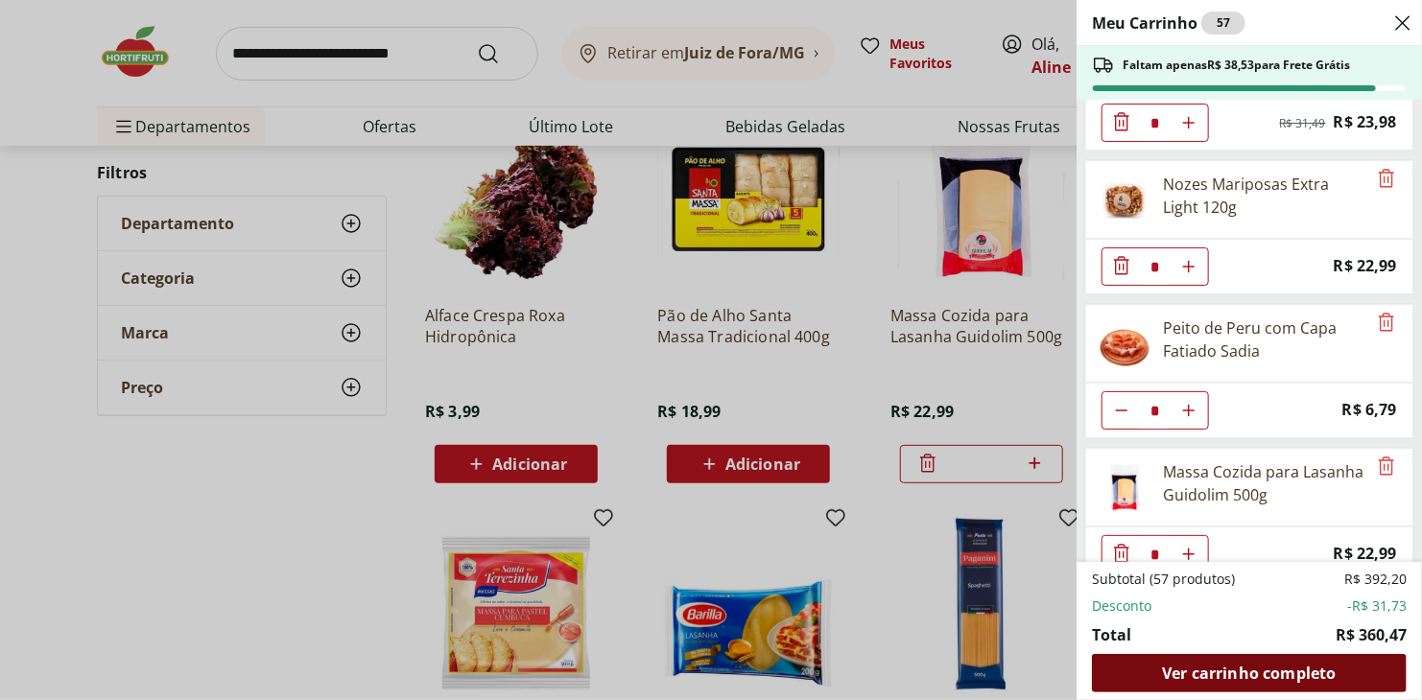
click at [1272, 667] on span "Ver carrinho completo" at bounding box center [1249, 673] width 174 height 15
